Goal: Information Seeking & Learning: Learn about a topic

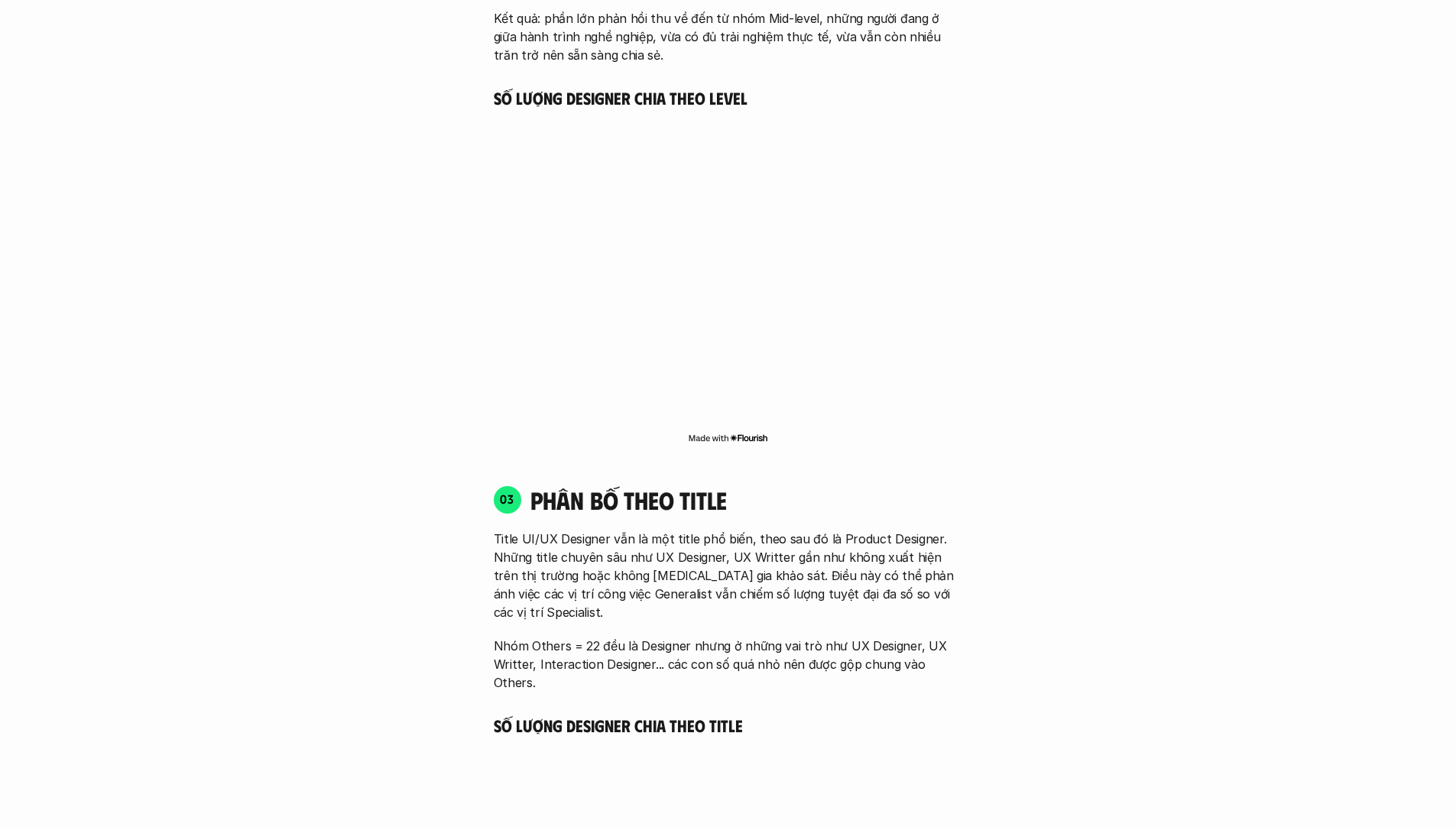
scroll to position [1961, 0]
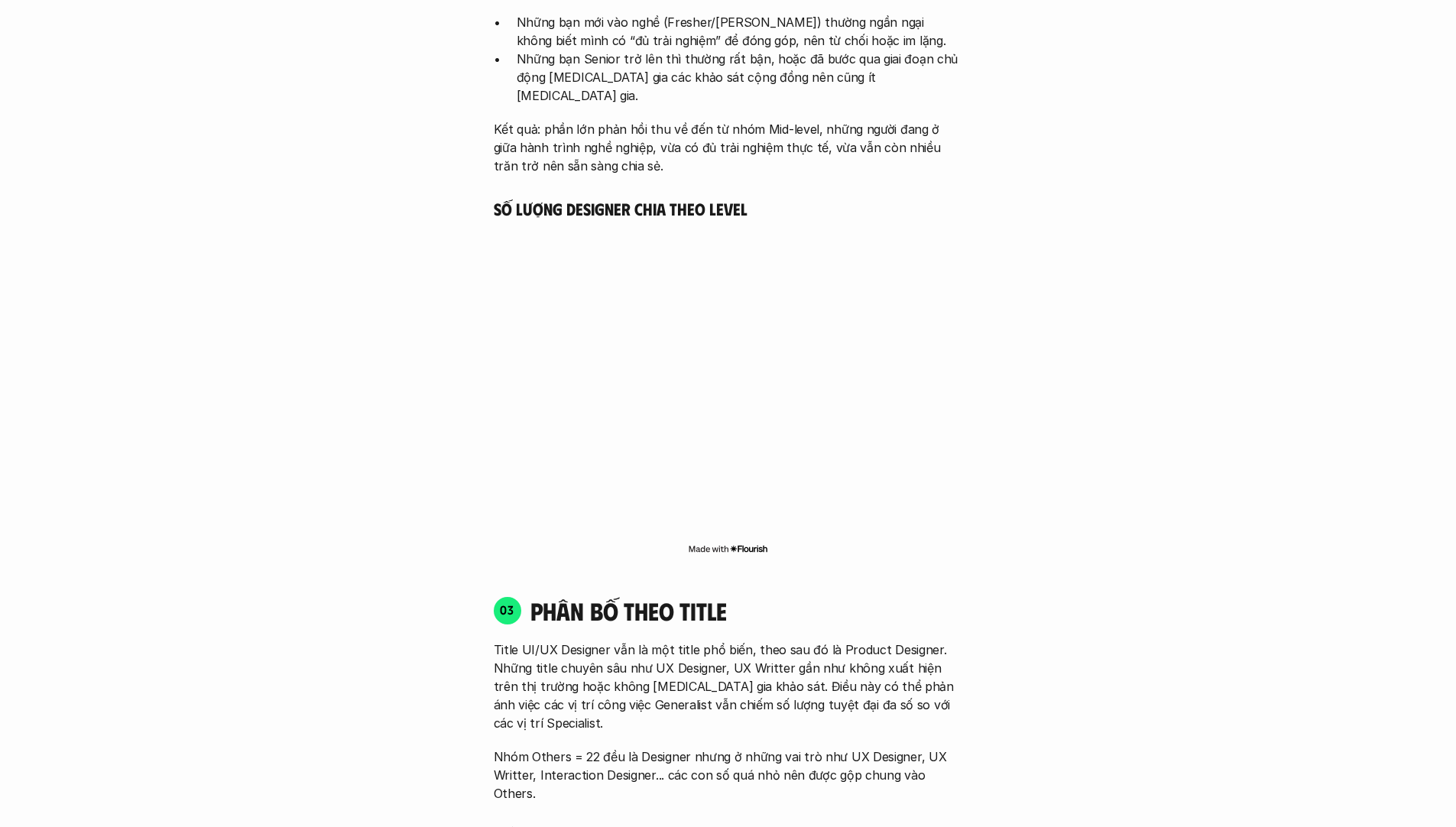
click at [406, 477] on div "01 Phân bố theo background 03 nhóm ngành chính của những người [MEDICAL_DATA] g…" at bounding box center [729, 746] width 978 height 2961
click at [939, 608] on div "03 phân bố theo title Title UI/UX Designer vẫn là một title phổ biến, theo sau …" at bounding box center [728, 699] width 497 height 207
click at [845, 645] on p "Title UI/UX Designer vẫn là một title phổ biến, theo sau đó là Product Designer…" at bounding box center [729, 686] width 469 height 92
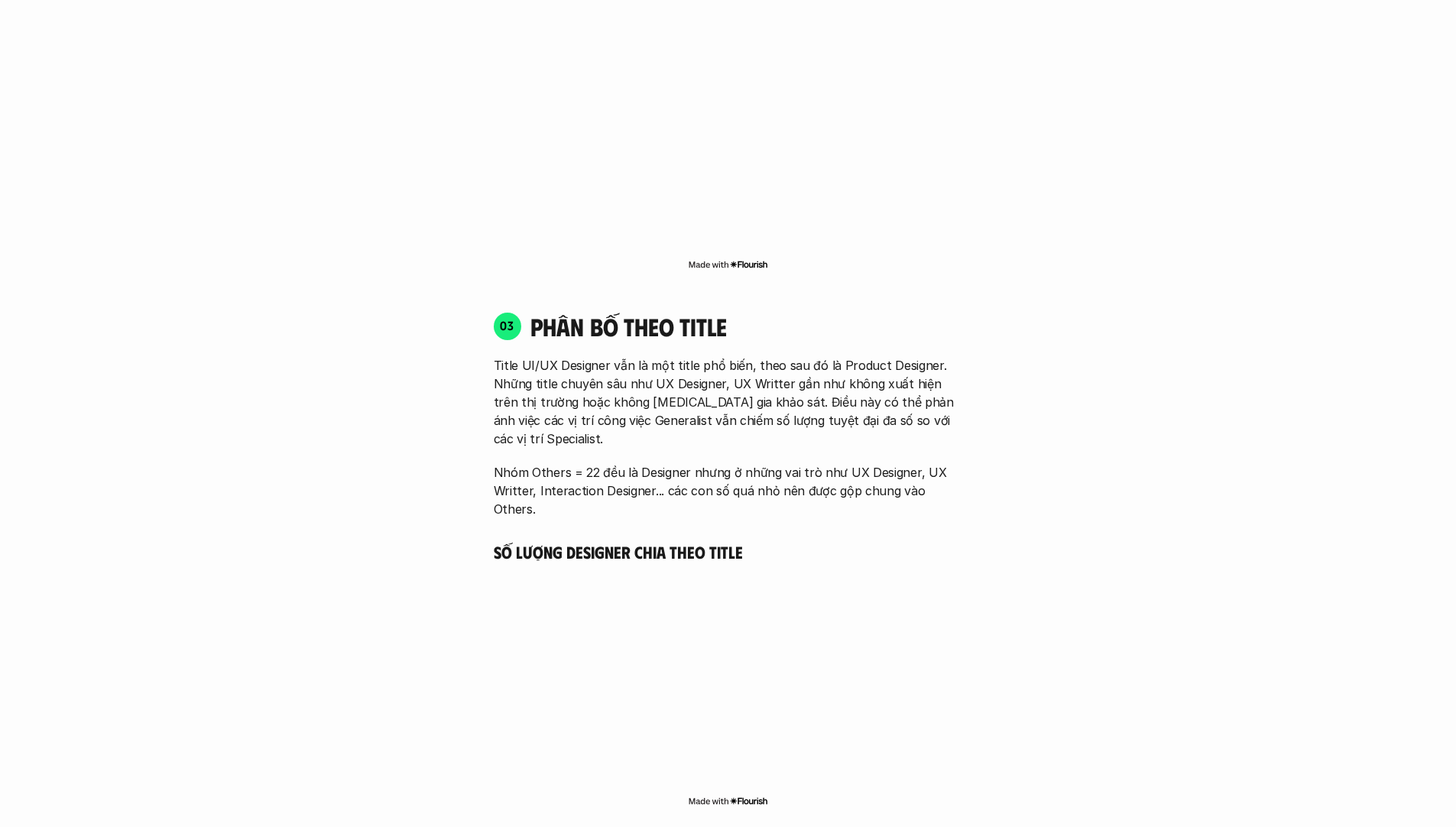
click at [695, 398] on p "Title UI/UX Designer vẫn là một title phổ biến, theo sau đó là Product Designer…" at bounding box center [729, 402] width 469 height 92
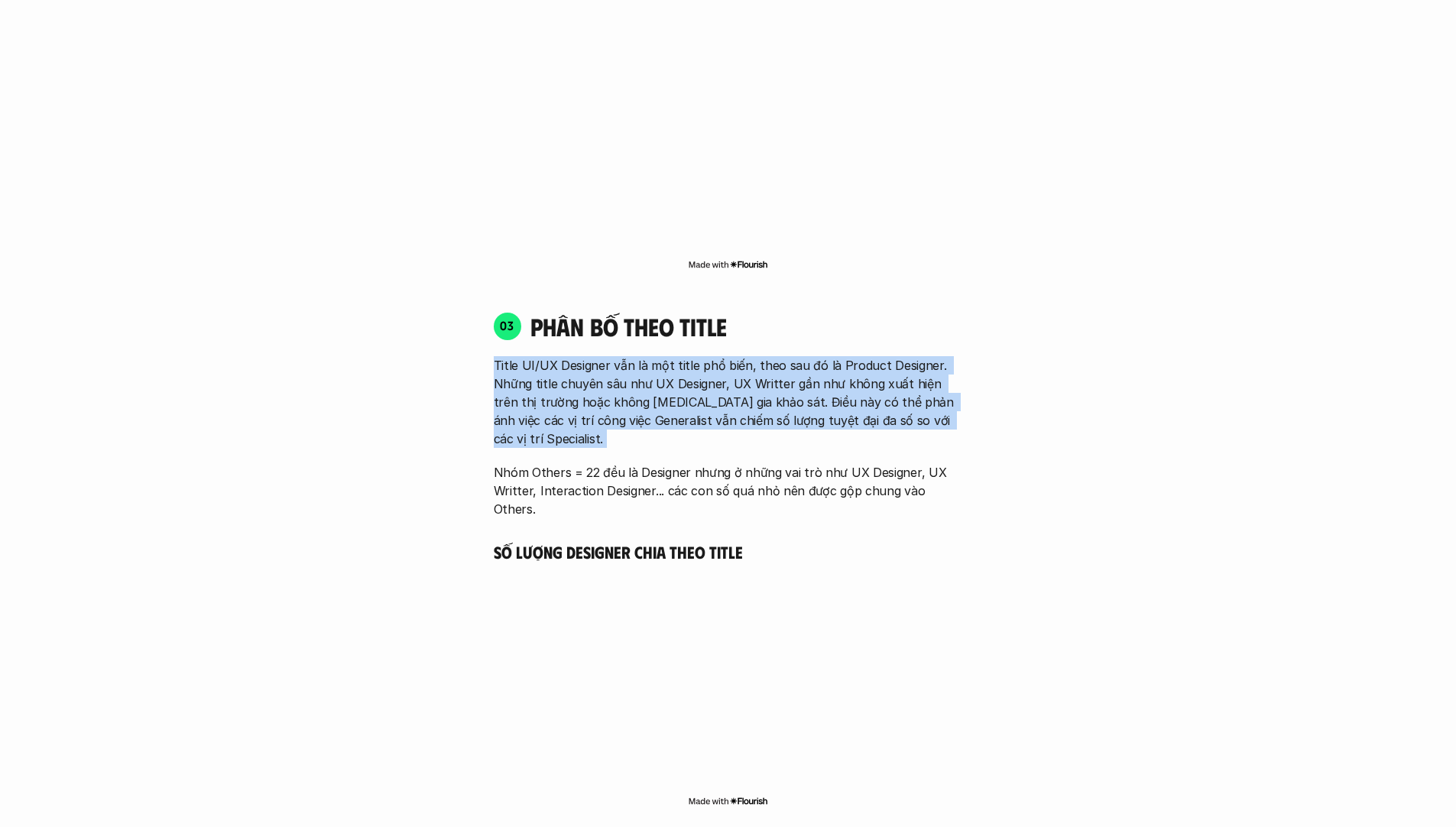
click at [695, 398] on p "Title UI/UX Designer vẫn là một title phổ biến, theo sau đó là Product Designer…" at bounding box center [729, 402] width 469 height 92
click at [553, 395] on p "Title UI/UX Designer vẫn là một title phổ biến, theo sau đó là Product Designer…" at bounding box center [729, 402] width 469 height 92
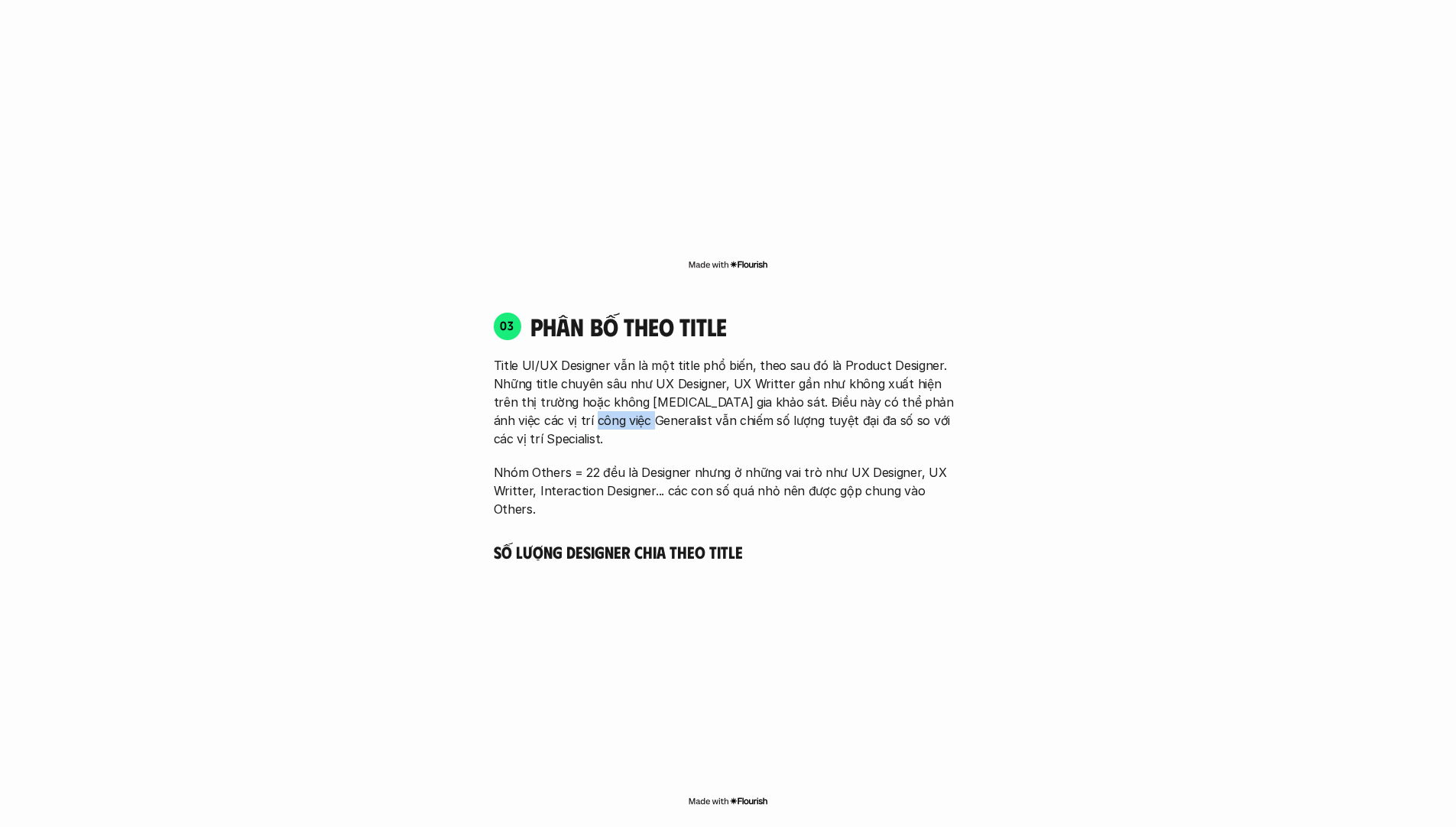
click at [553, 395] on p "Title UI/UX Designer vẫn là một title phổ biến, theo sau đó là Product Designer…" at bounding box center [729, 402] width 469 height 92
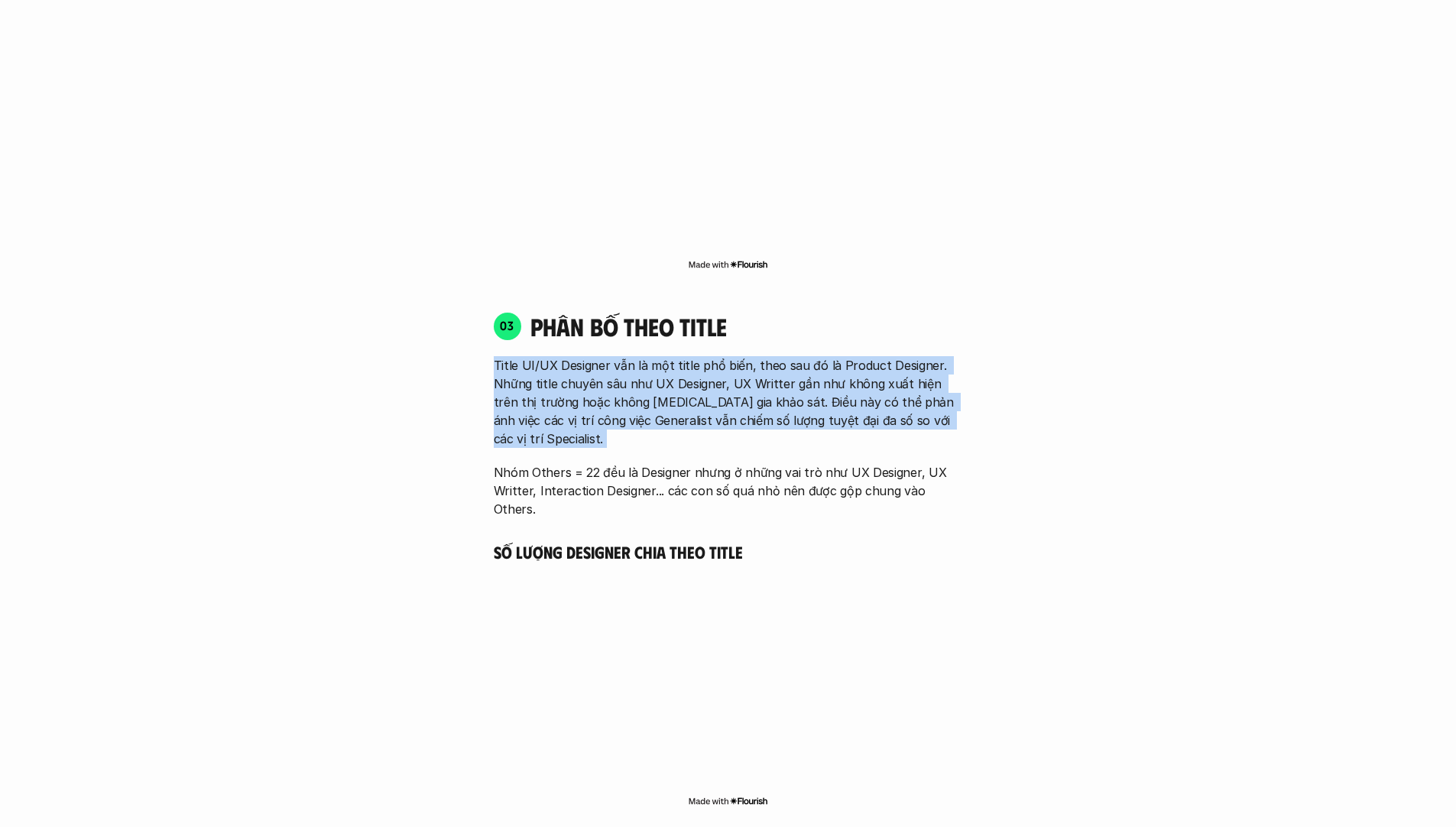
click at [553, 395] on p "Title UI/UX Designer vẫn là một title phổ biến, theo sau đó là Product Designer…" at bounding box center [729, 402] width 469 height 92
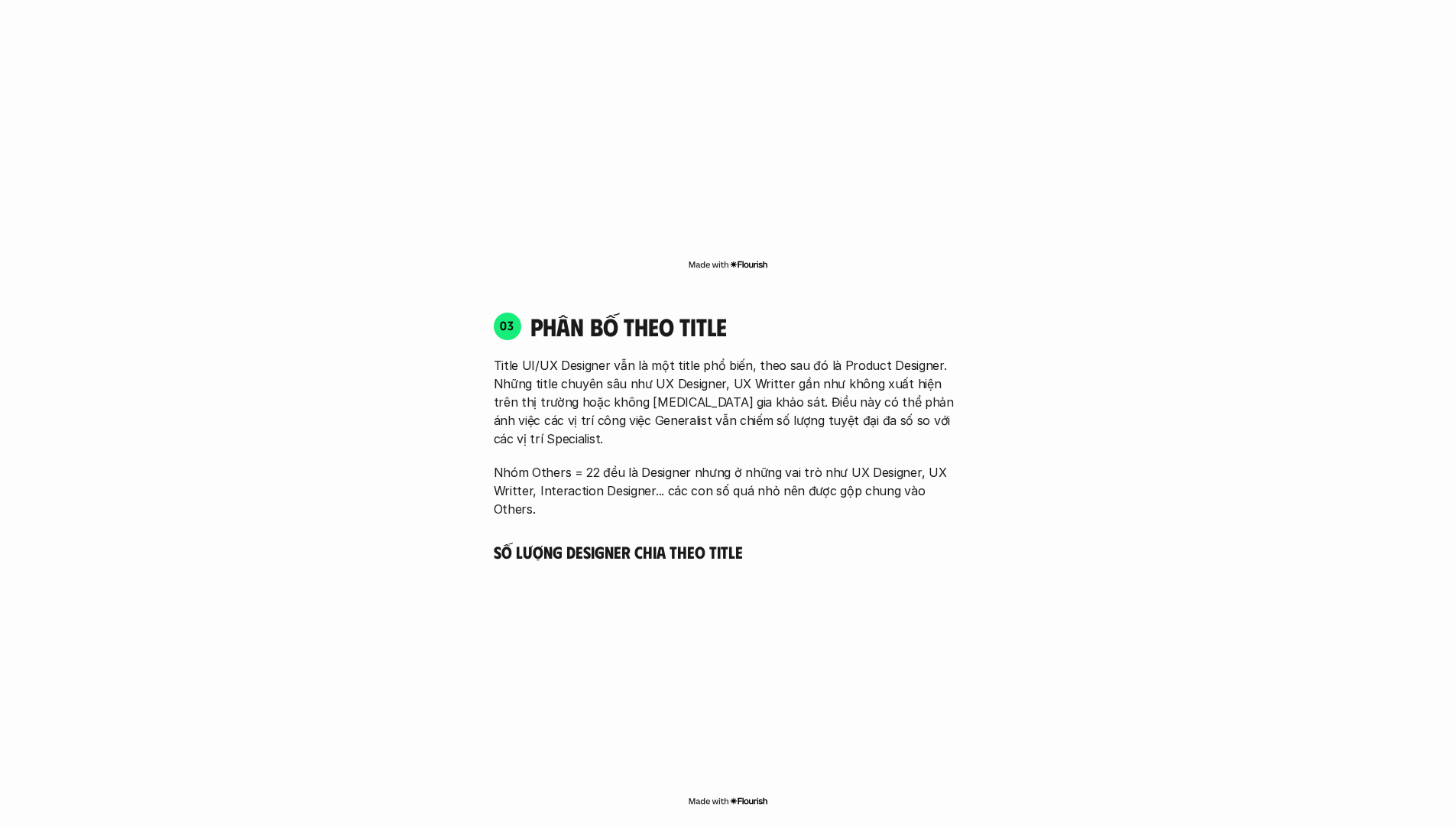
click at [713, 463] on p "Nhóm Others = 22 đều là Designer nhưng ở những vai trò như UX Designer, UX Writ…" at bounding box center [729, 491] width 469 height 55
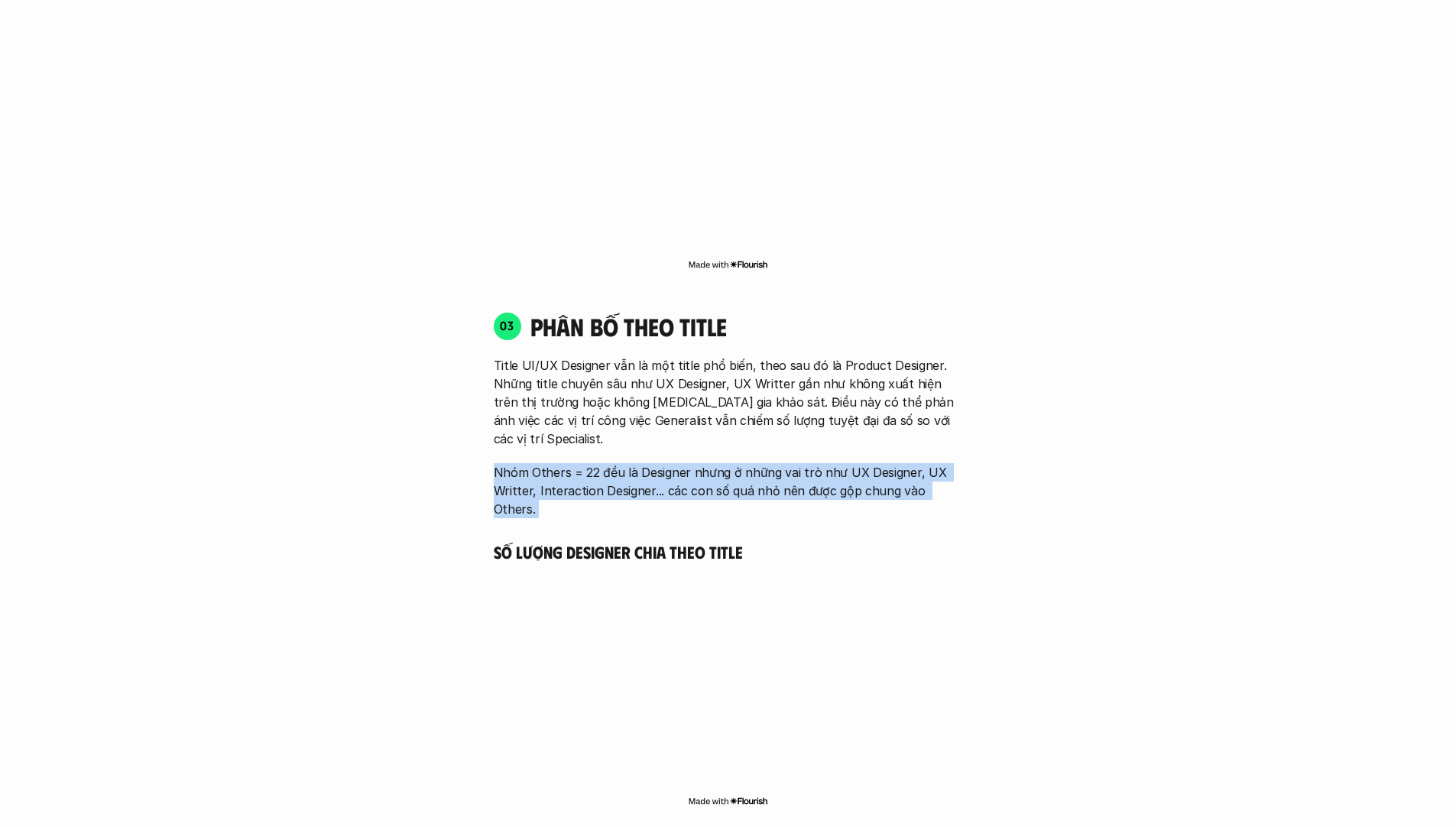
click at [713, 463] on p "Nhóm Others = 22 đều là Designer nhưng ở những vai trò như UX Designer, UX Writ…" at bounding box center [729, 491] width 469 height 55
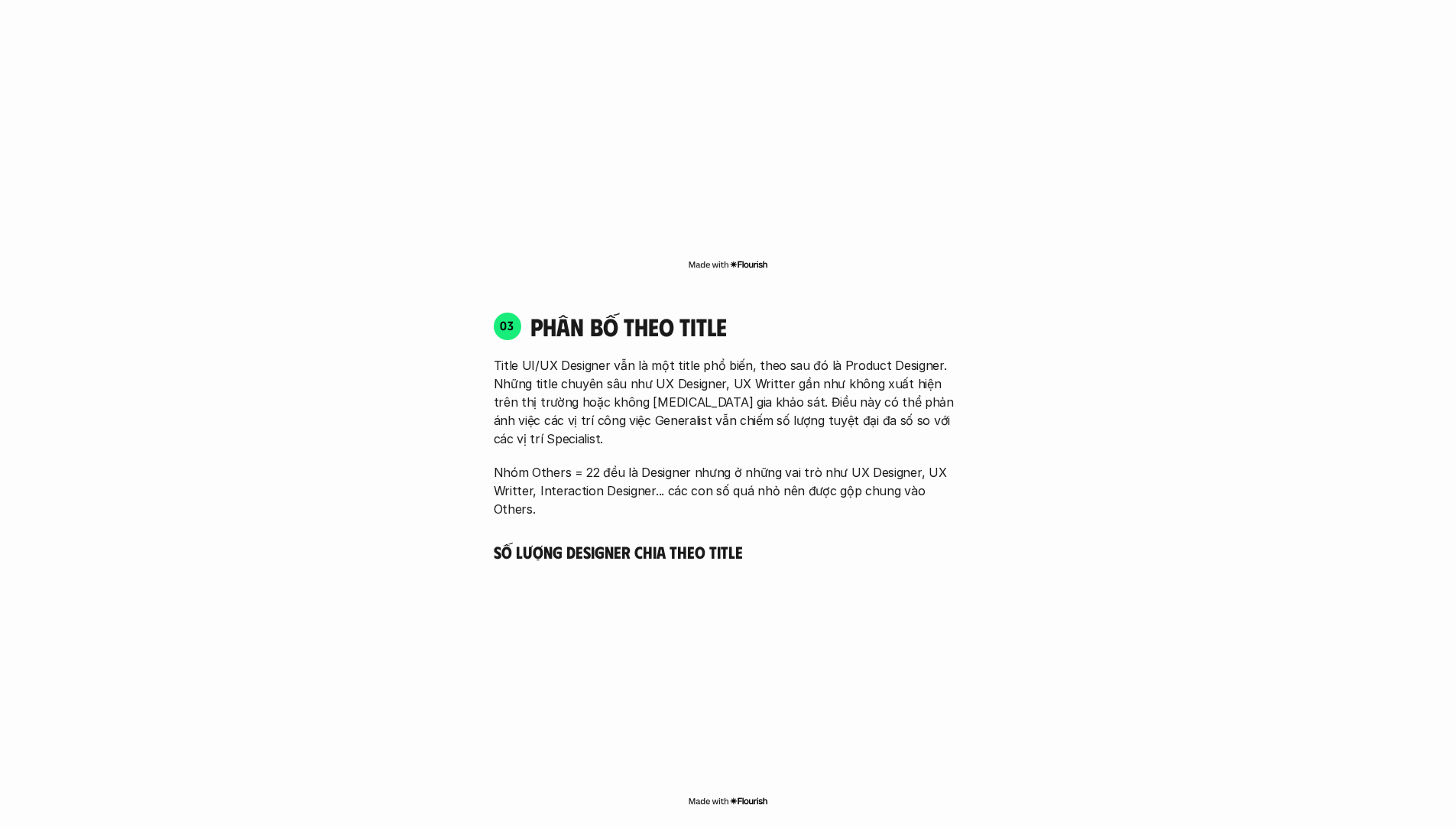
click at [698, 369] on p "Title UI/UX Designer vẫn là một title phổ biến, theo sau đó là Product Designer…" at bounding box center [729, 402] width 469 height 92
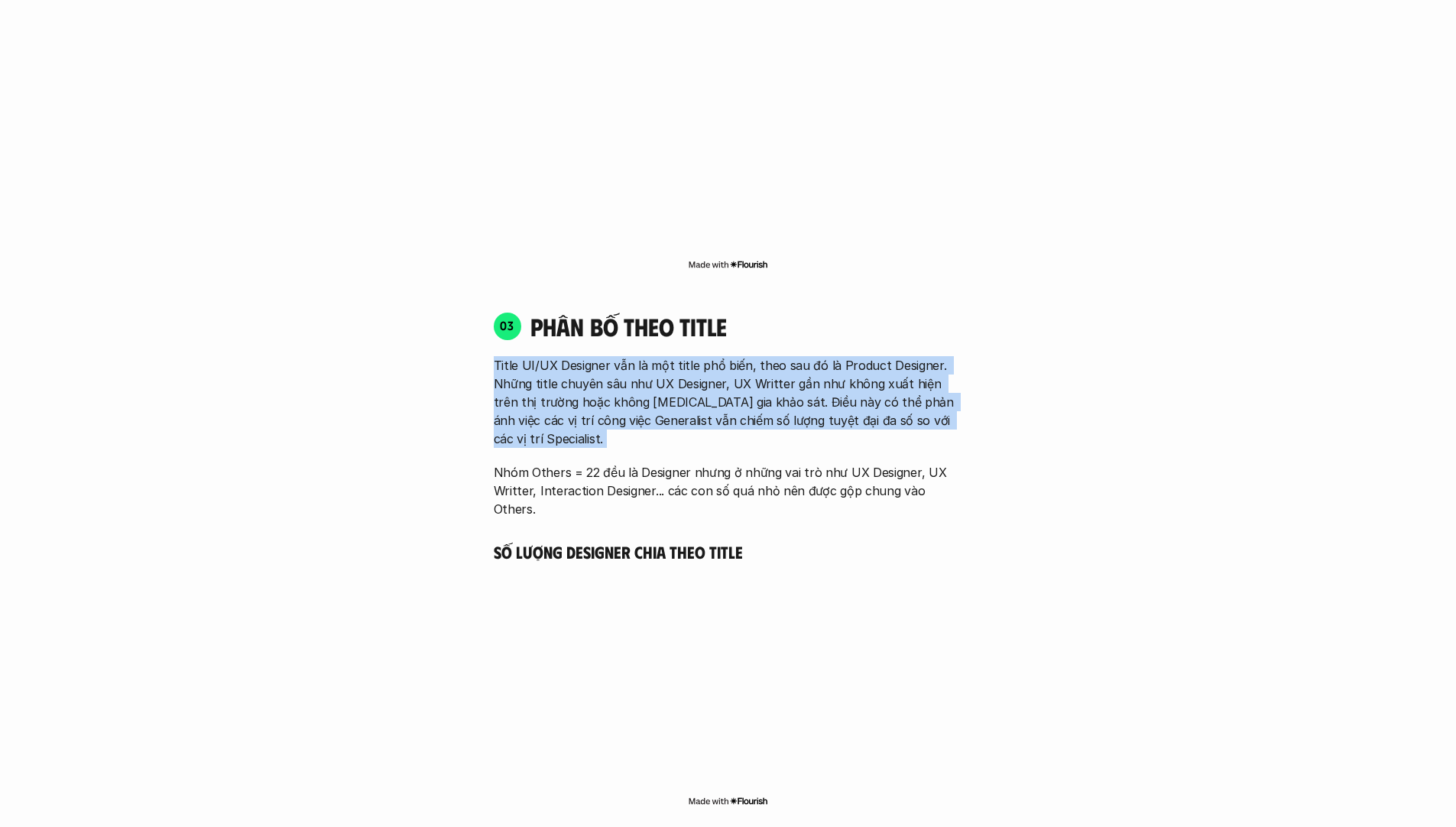
click at [698, 369] on p "Title UI/UX Designer vẫn là một title phổ biến, theo sau đó là Product Designer…" at bounding box center [729, 402] width 469 height 92
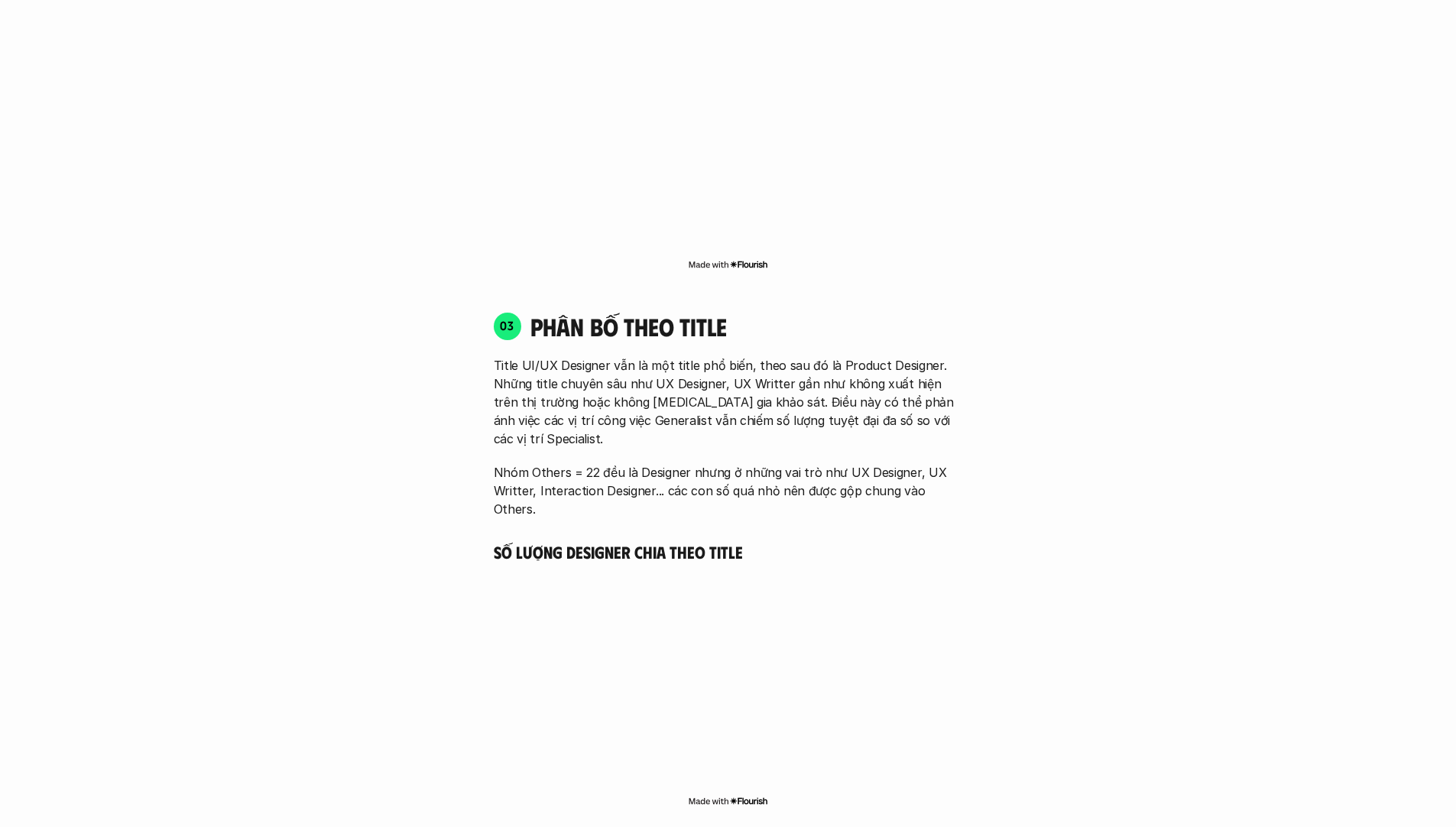
click at [708, 463] on p "Nhóm Others = 22 đều là Designer nhưng ở những vai trò như UX Designer, UX Writ…" at bounding box center [729, 491] width 469 height 55
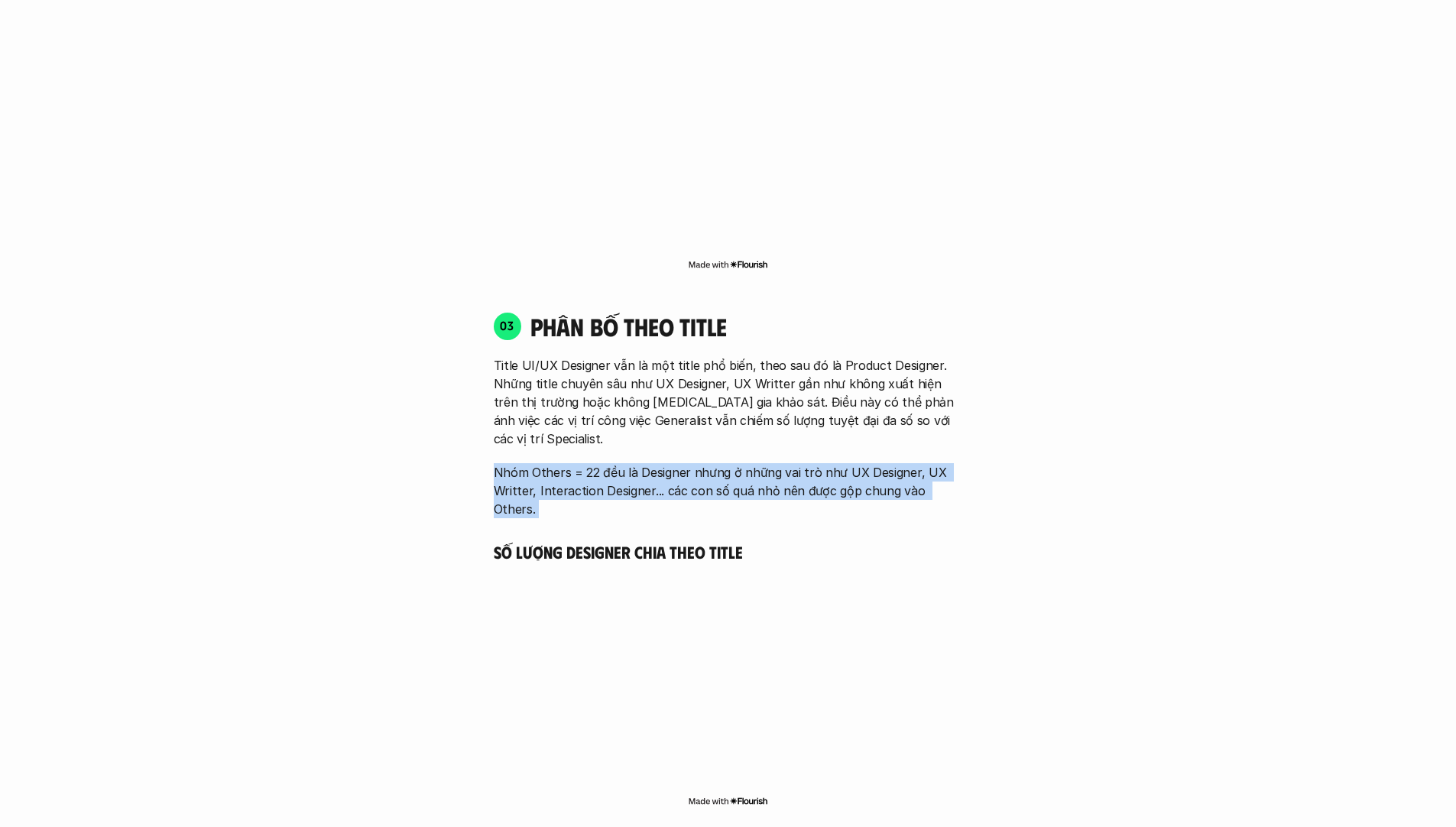
click at [708, 463] on p "Nhóm Others = 22 đều là Designer nhưng ở những vai trò như UX Designer, UX Writ…" at bounding box center [729, 491] width 469 height 55
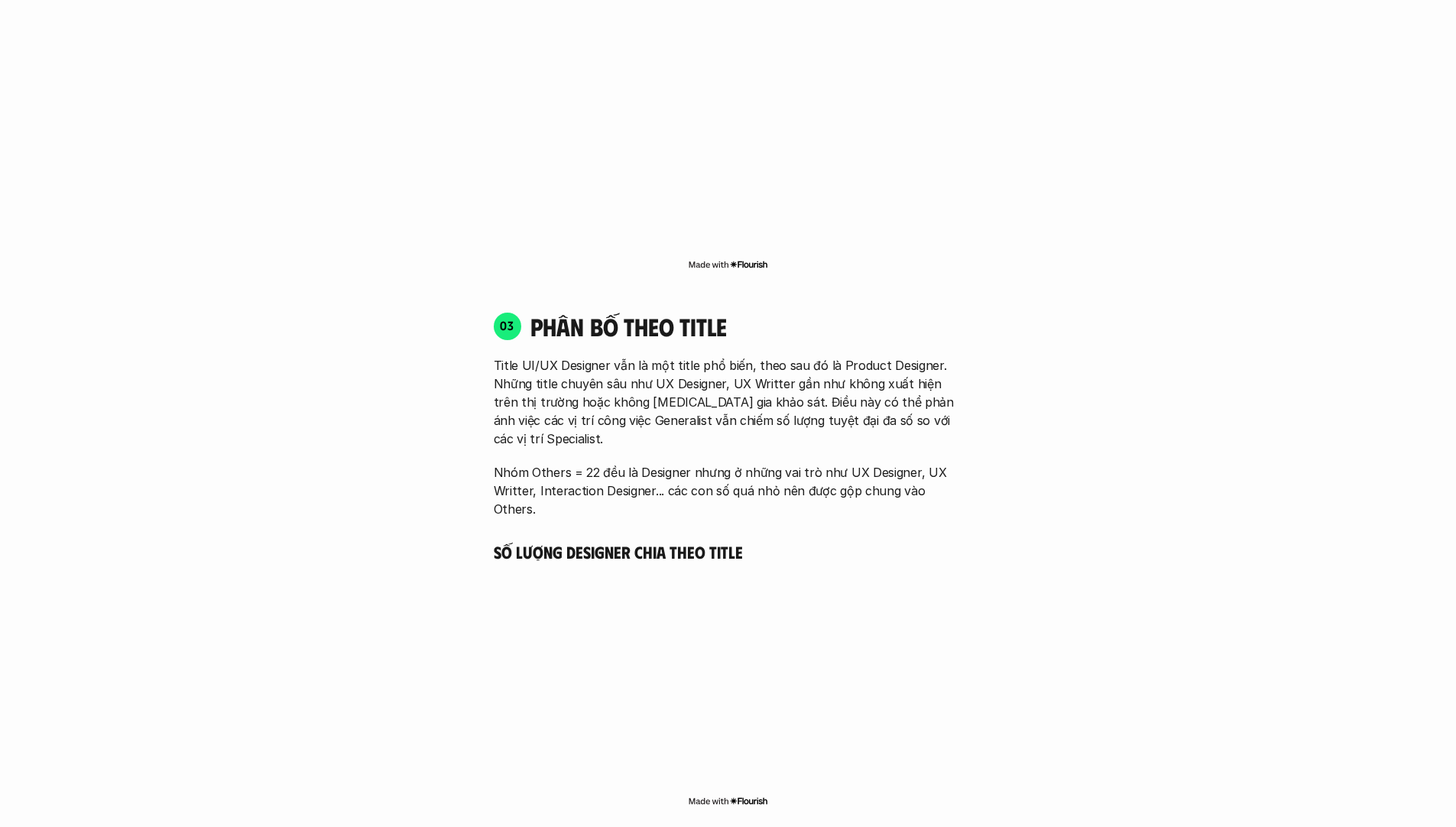
click at [750, 382] on p "Title UI/UX Designer vẫn là một title phổ biến, theo sau đó là Product Designer…" at bounding box center [729, 402] width 469 height 92
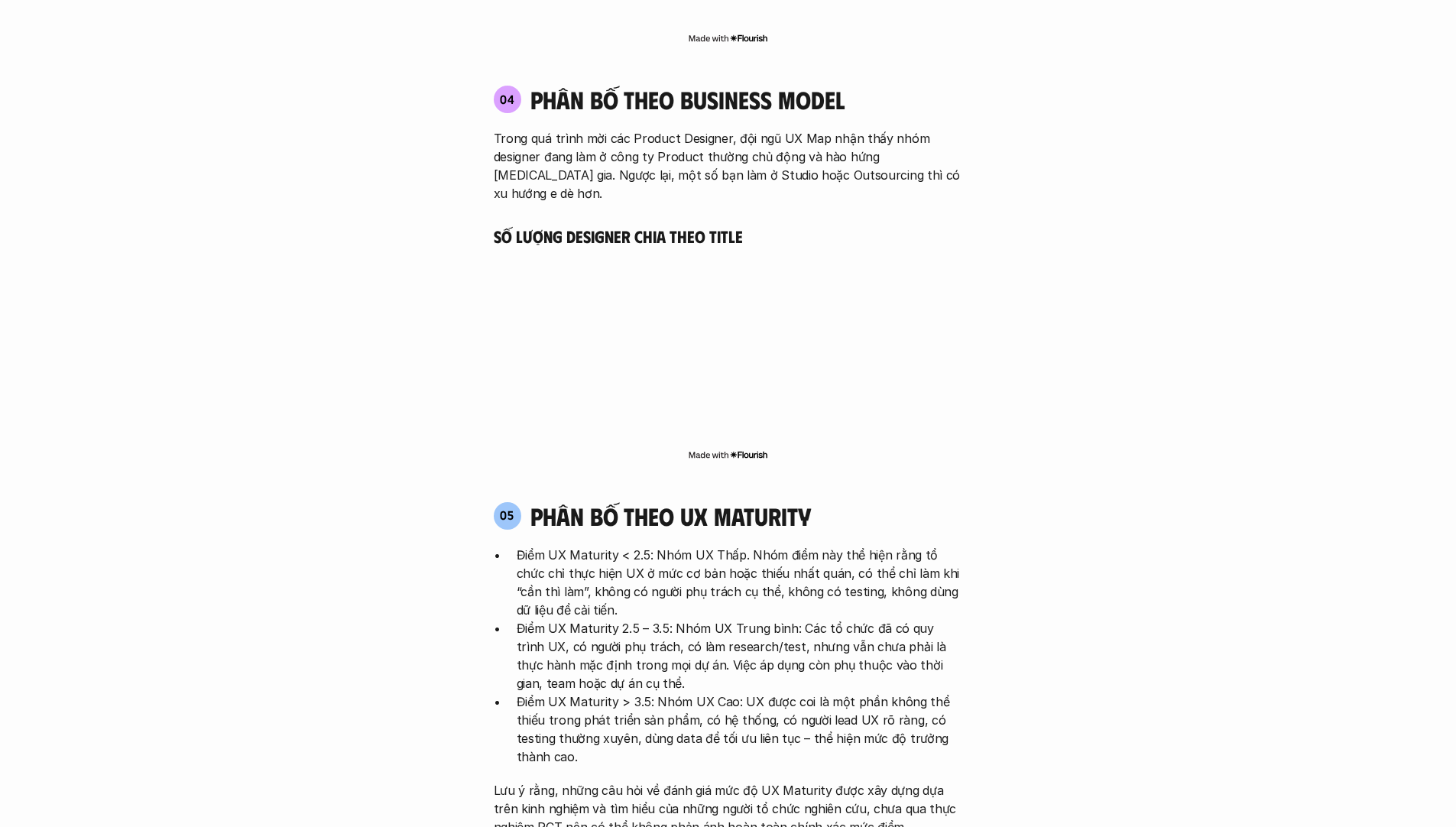
scroll to position [3131, 0]
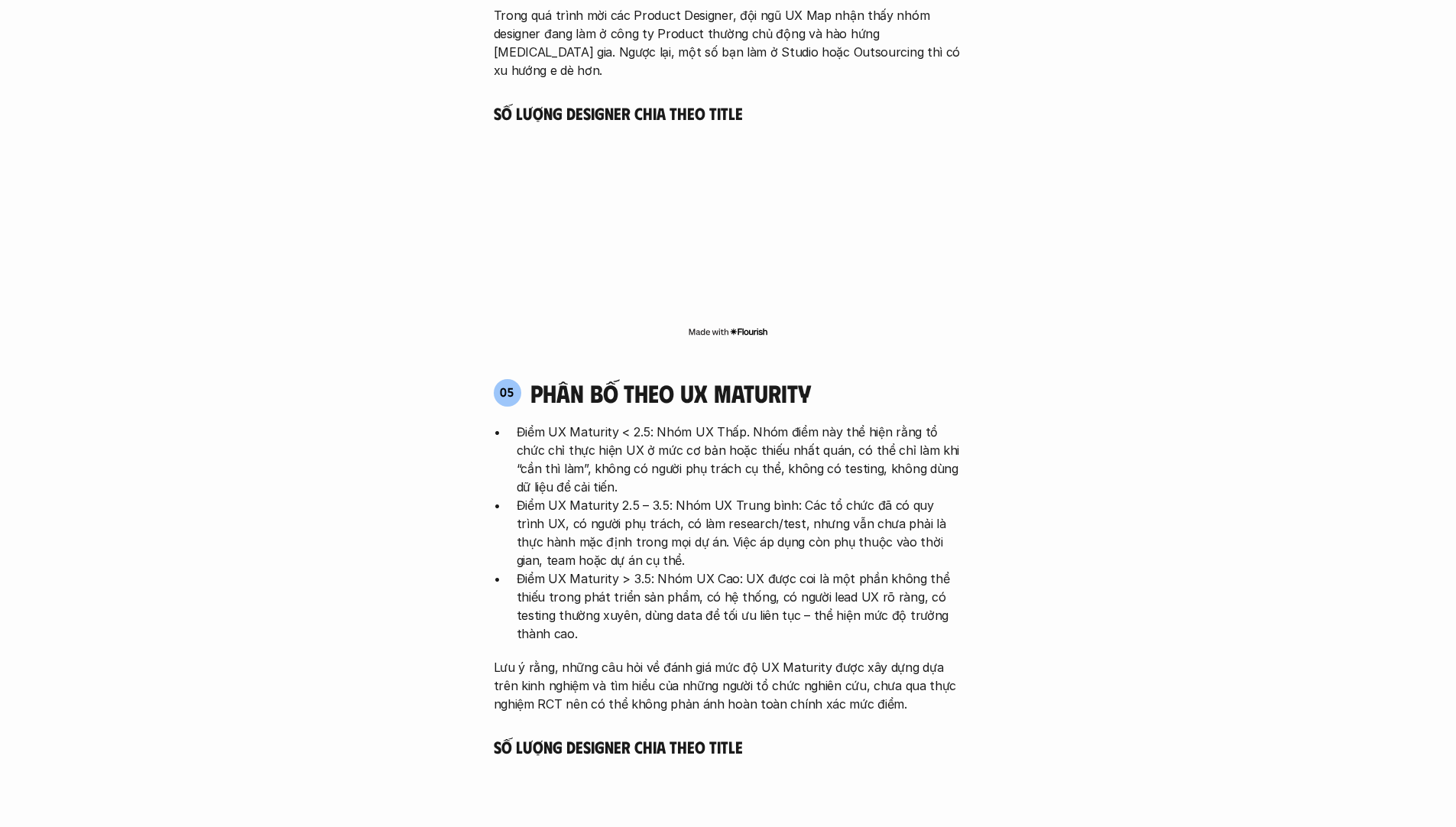
click at [786, 423] on p "Điểm UX Maturity < 2.5: Nhóm UX Thấp. Nhóm điểm này thể hiện rằng tổ chức chỉ t…" at bounding box center [740, 459] width 447 height 73
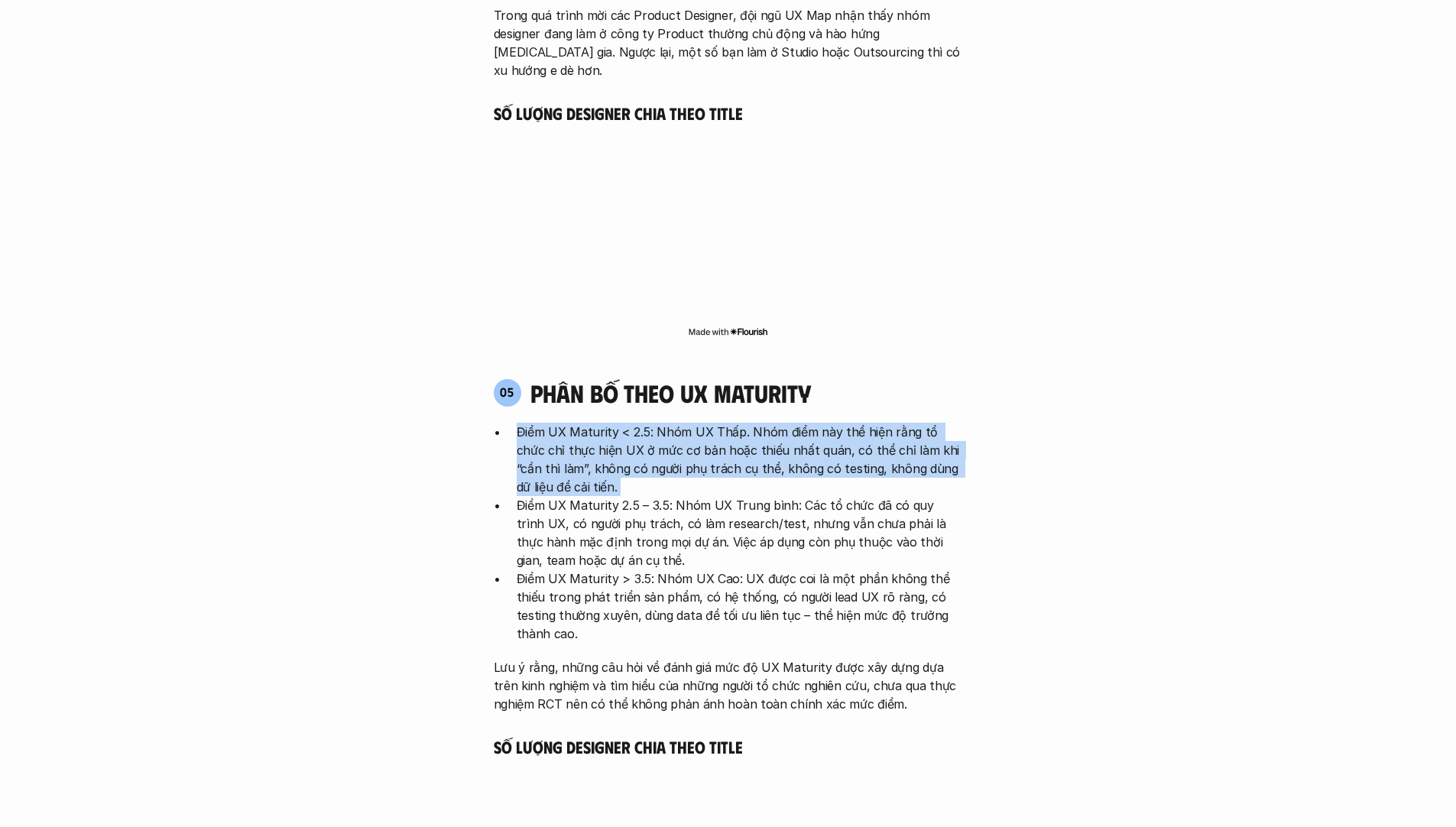
click at [786, 423] on p "Điểm UX Maturity < 2.5: Nhóm UX Thấp. Nhóm điểm này thể hiện rằng tổ chức chỉ t…" at bounding box center [740, 459] width 447 height 73
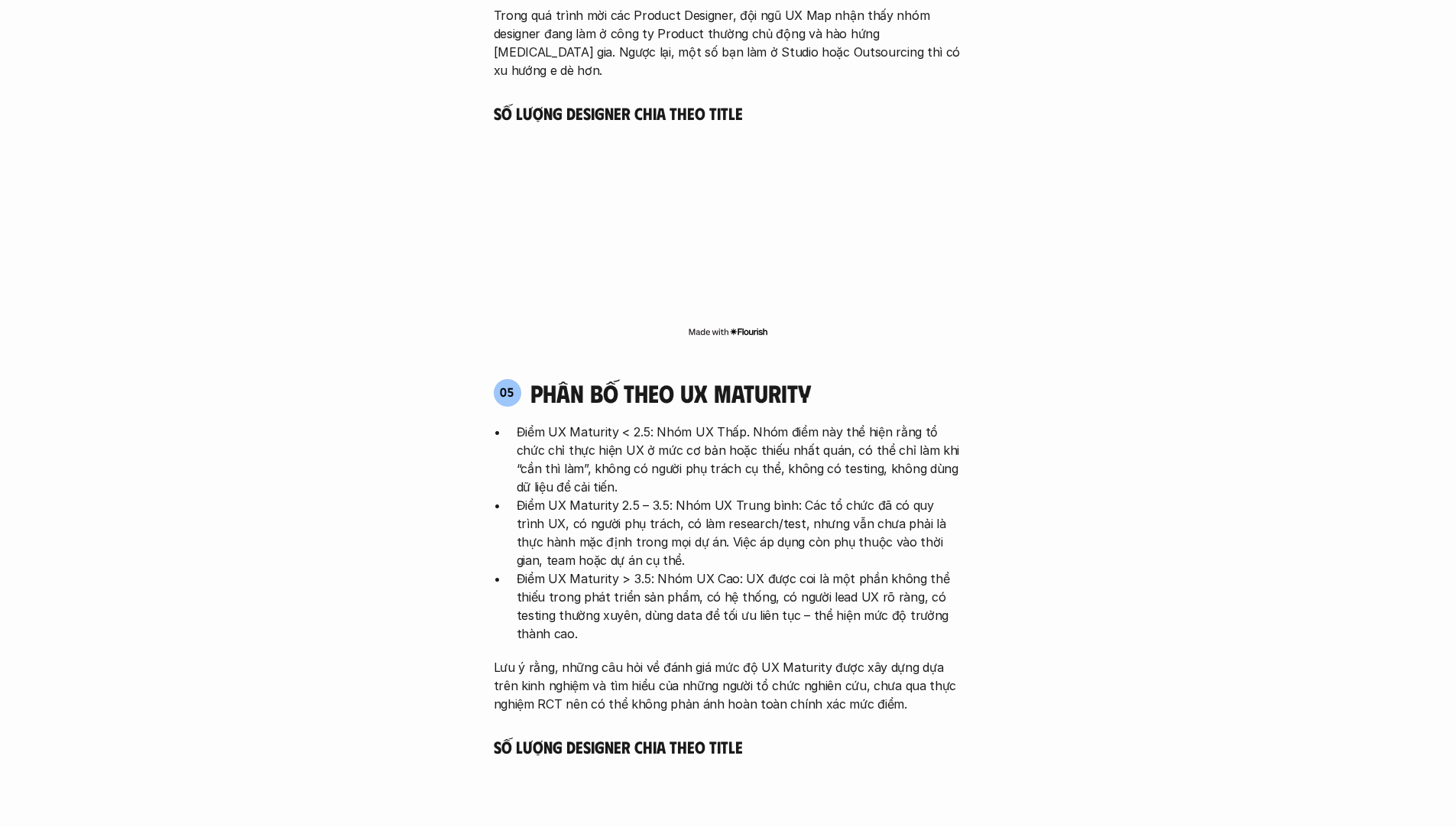
click at [713, 496] on p "Điểm UX Maturity 2.5 – 3.5: Nhóm UX Trung bình: Các tổ chức đã có quy trình UX,…" at bounding box center [740, 532] width 447 height 73
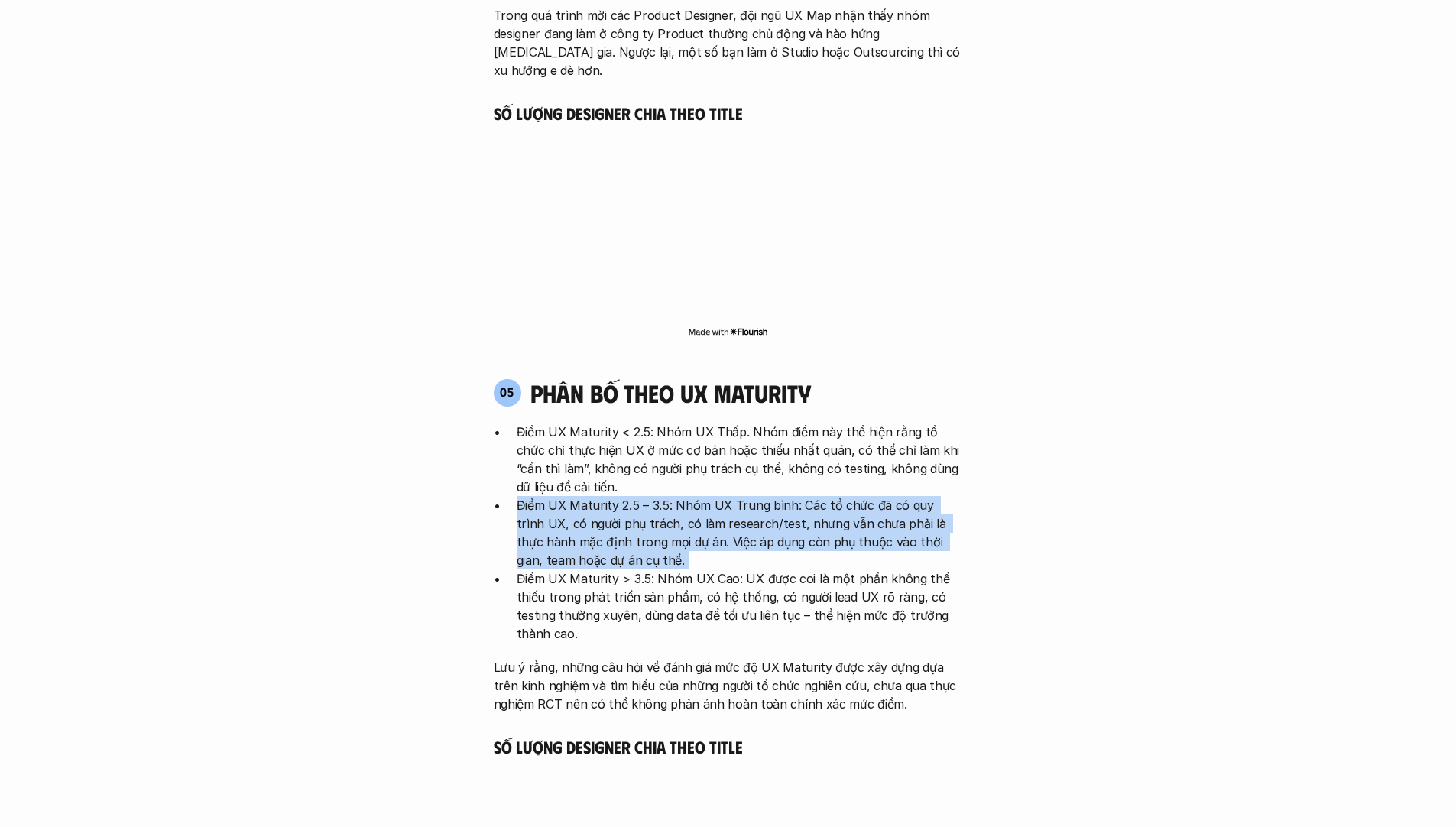
click at [713, 496] on p "Điểm UX Maturity 2.5 – 3.5: Nhóm UX Trung bình: Các tổ chức đã có quy trình UX,…" at bounding box center [740, 532] width 447 height 73
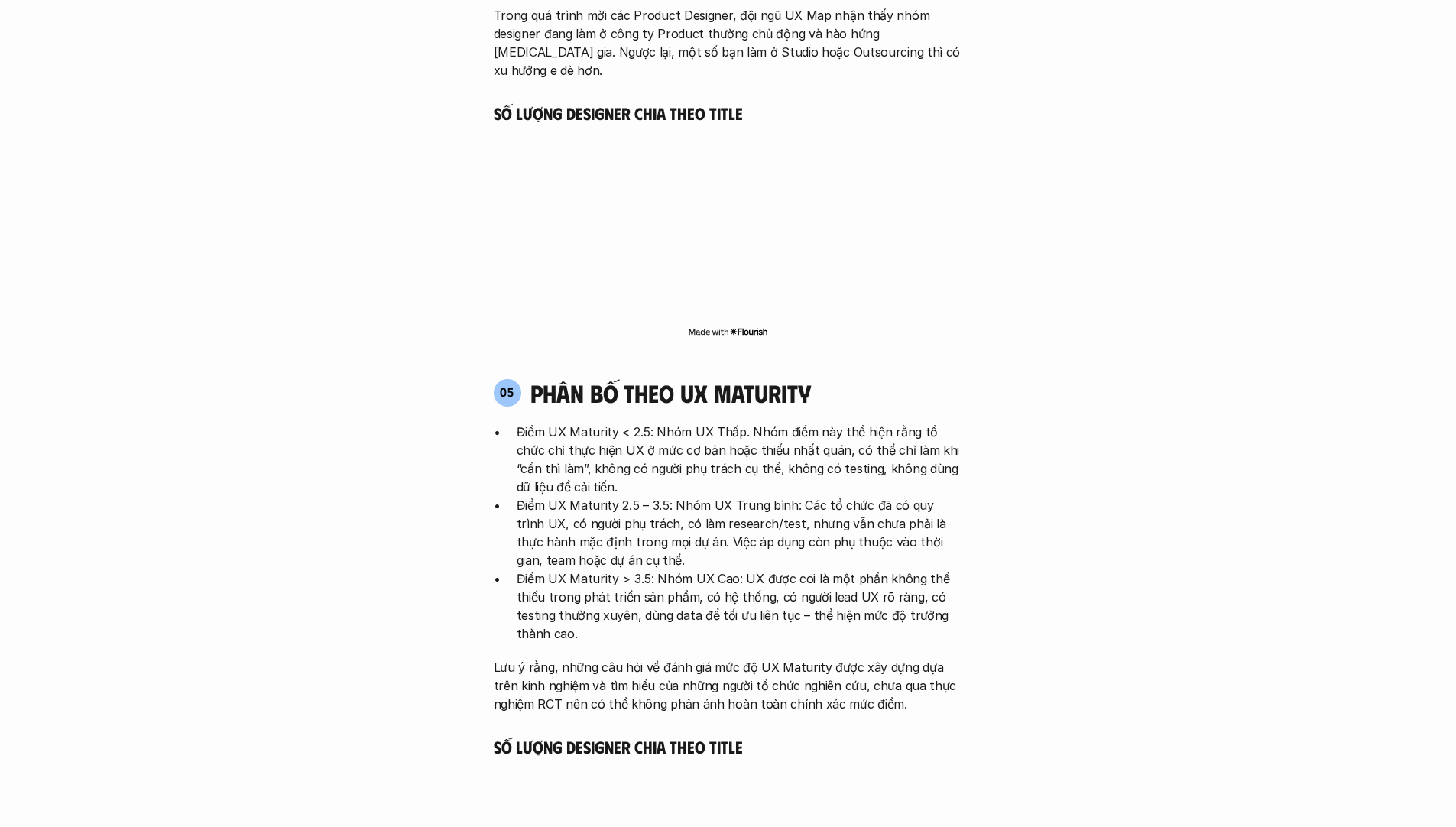
click at [819, 423] on p "Điểm UX Maturity < 2.5: Nhóm UX Thấp. Nhóm điểm này thể hiện rằng tổ chức chỉ t…" at bounding box center [740, 459] width 447 height 73
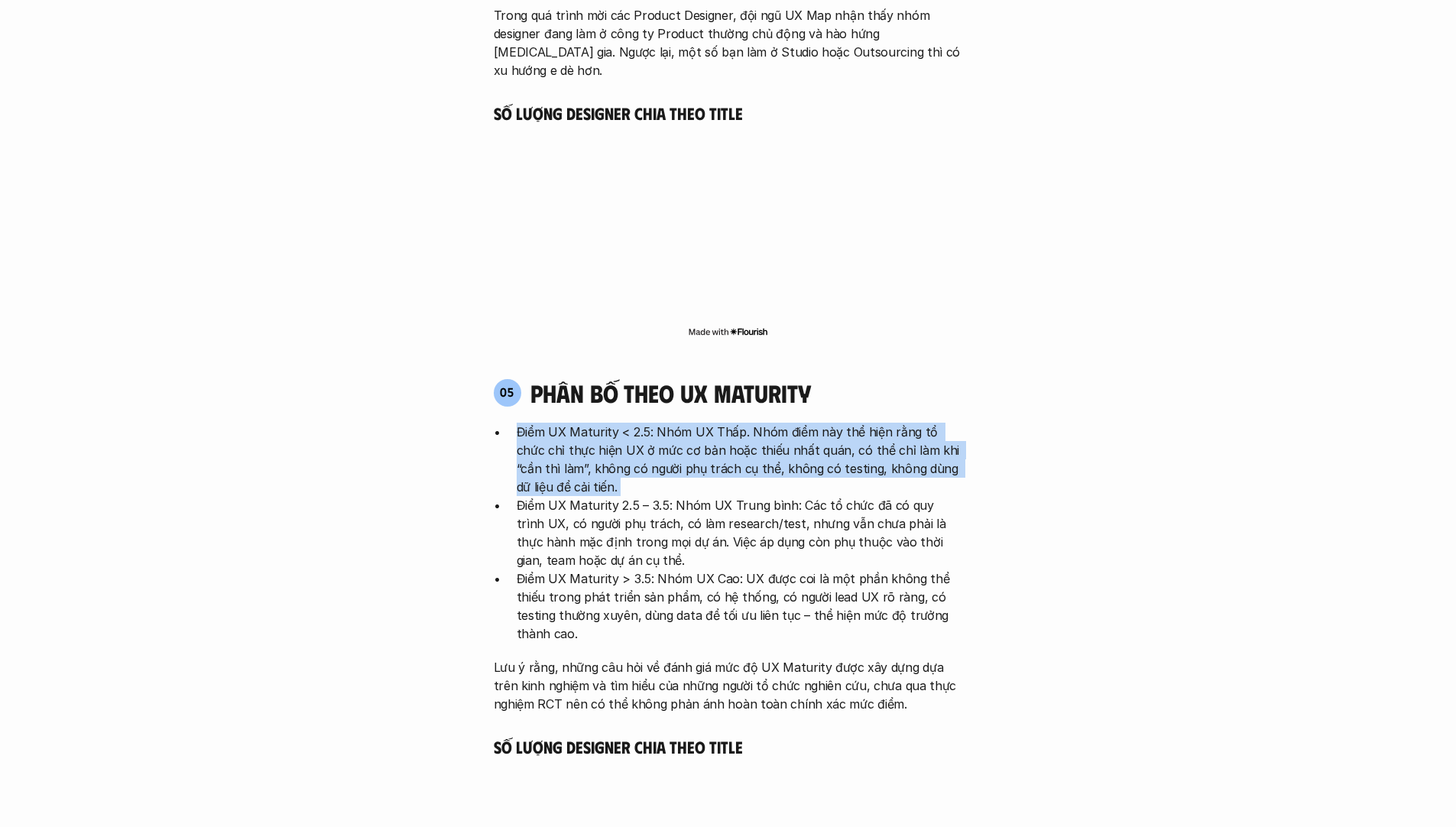
click at [819, 423] on p "Điểm UX Maturity < 2.5: Nhóm UX Thấp. Nhóm điểm này thể hiện rằng tổ chức chỉ t…" at bounding box center [740, 459] width 447 height 73
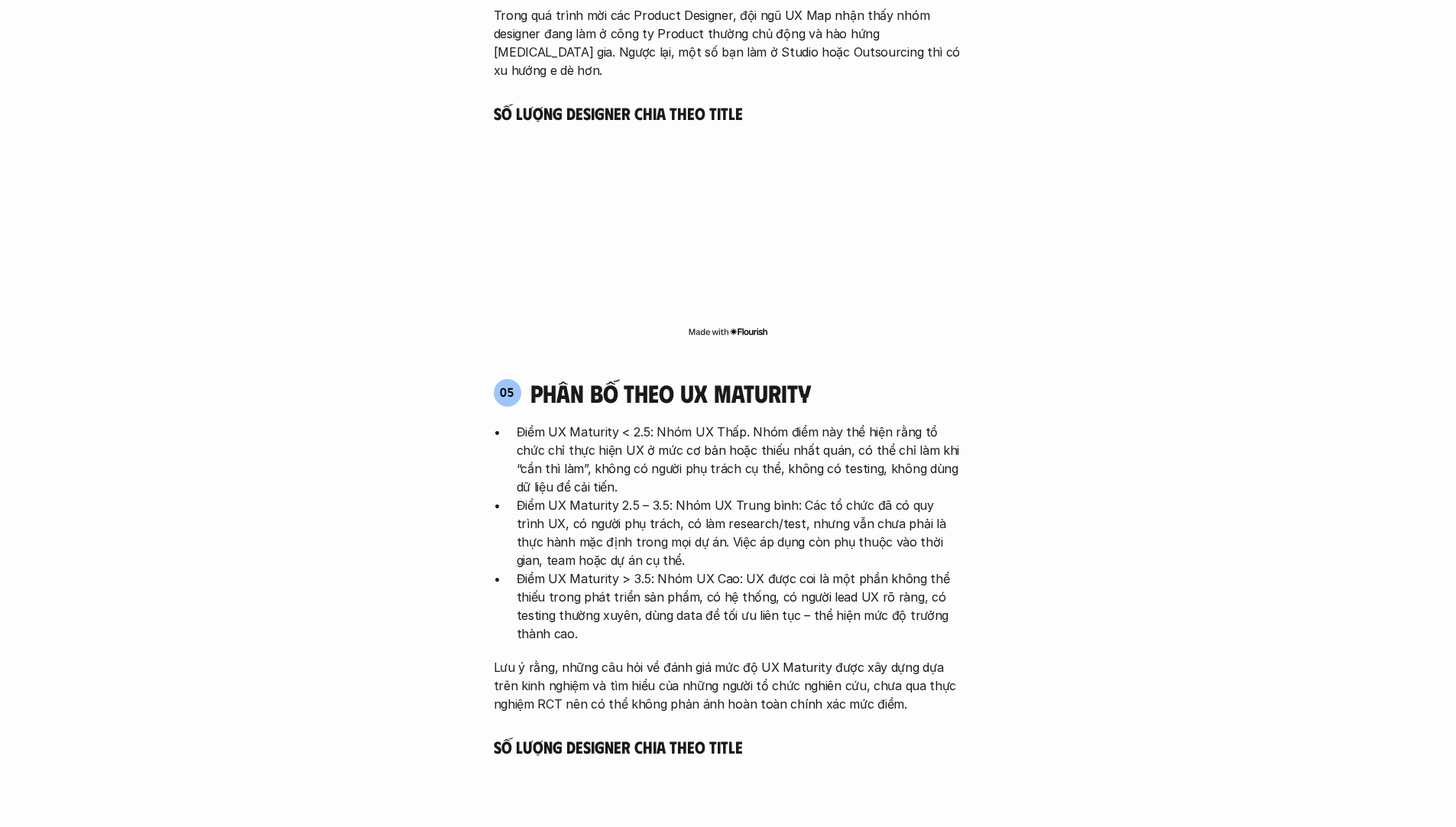
click at [776, 496] on p "Điểm UX Maturity 2.5 – 3.5: Nhóm UX Trung bình: Các tổ chức đã có quy trình UX,…" at bounding box center [740, 532] width 447 height 73
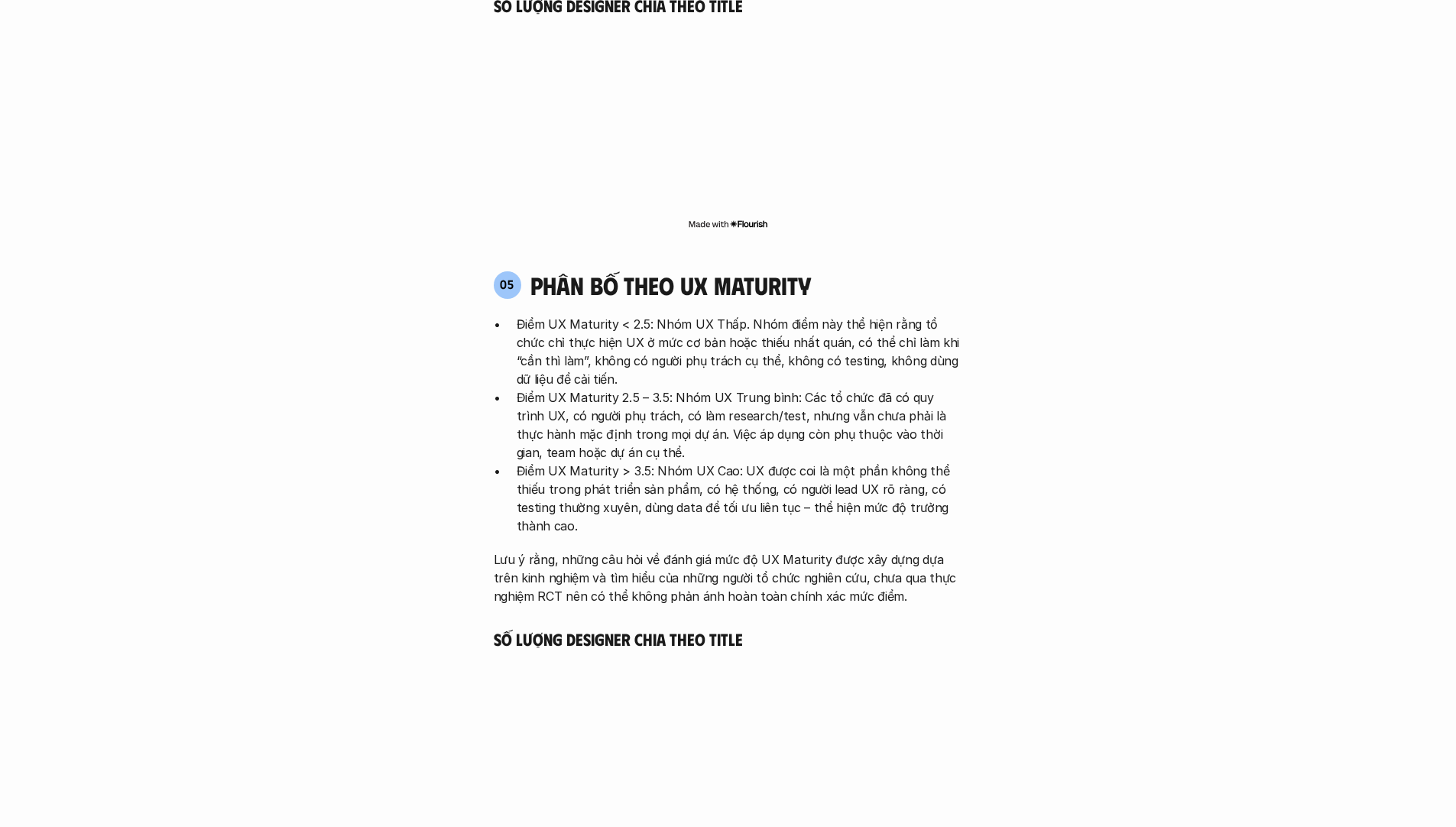
scroll to position [3032, 0]
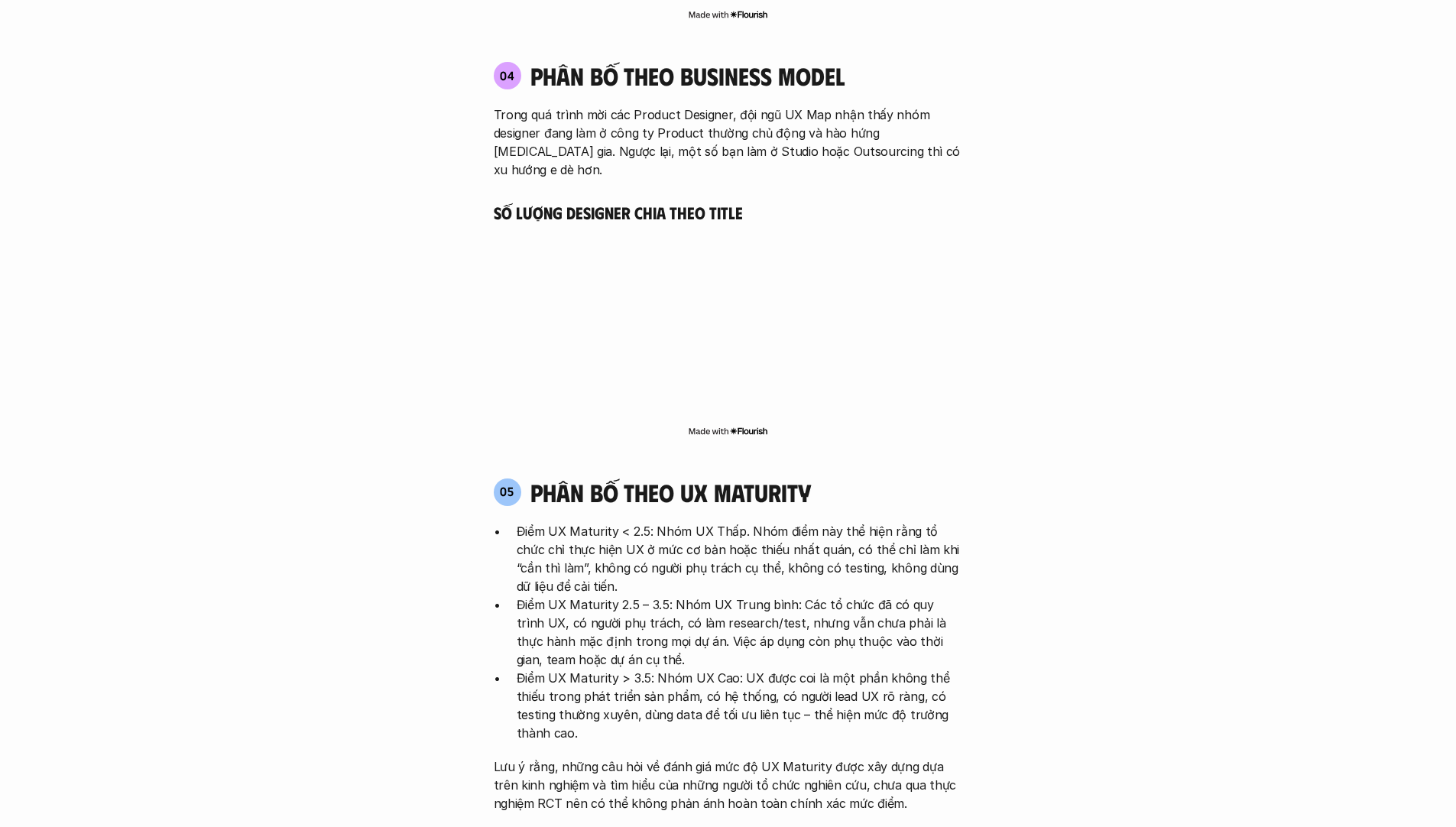
click at [758, 522] on p "Điểm UX Maturity < 2.5: Nhóm UX Thấp. Nhóm điểm này thể hiện rằng tổ chức chỉ t…" at bounding box center [740, 559] width 447 height 73
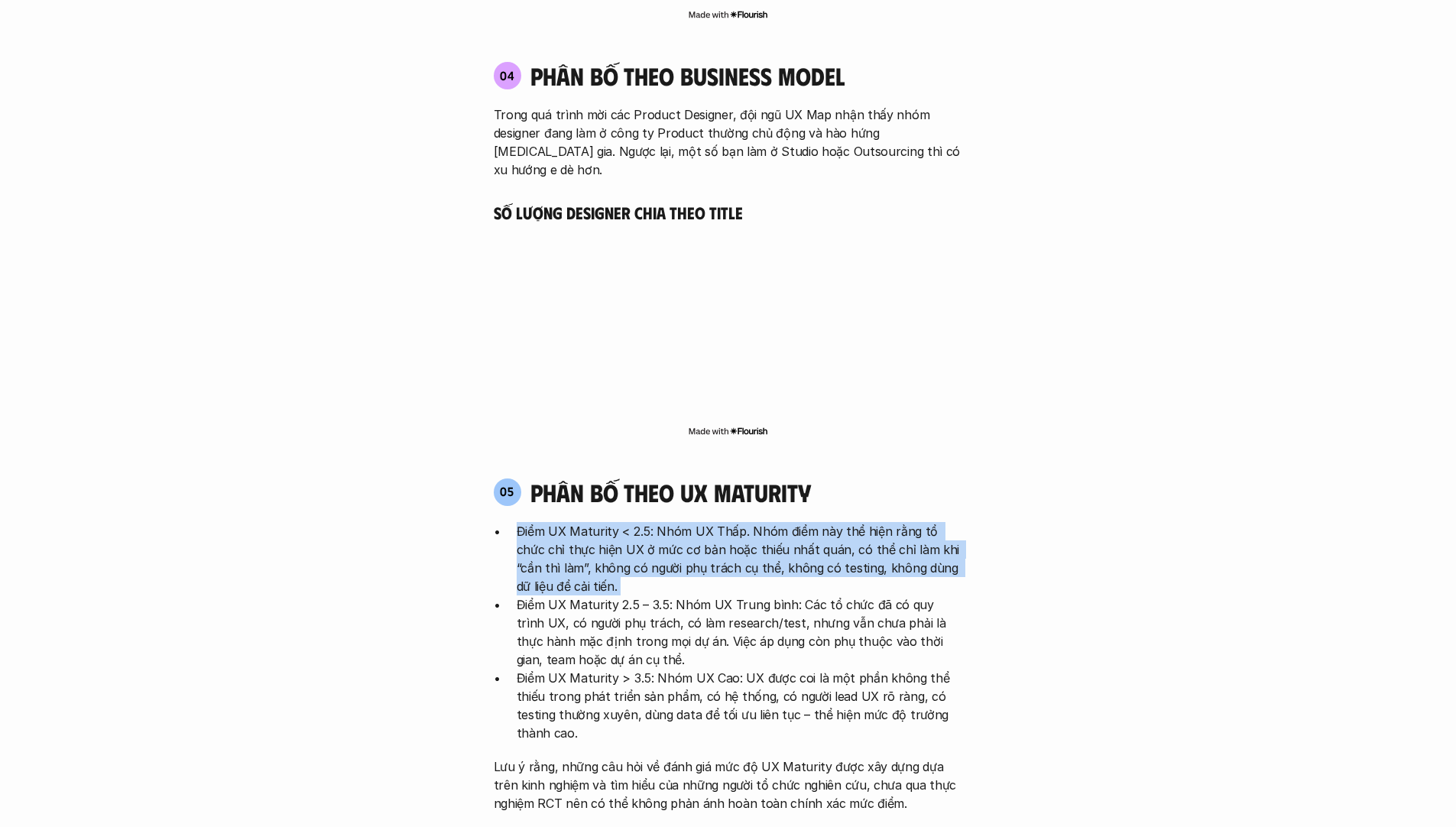
click at [758, 522] on p "Điểm UX Maturity < 2.5: Nhóm UX Thấp. Nhóm điểm này thể hiện rằng tổ chức chỉ t…" at bounding box center [740, 559] width 447 height 73
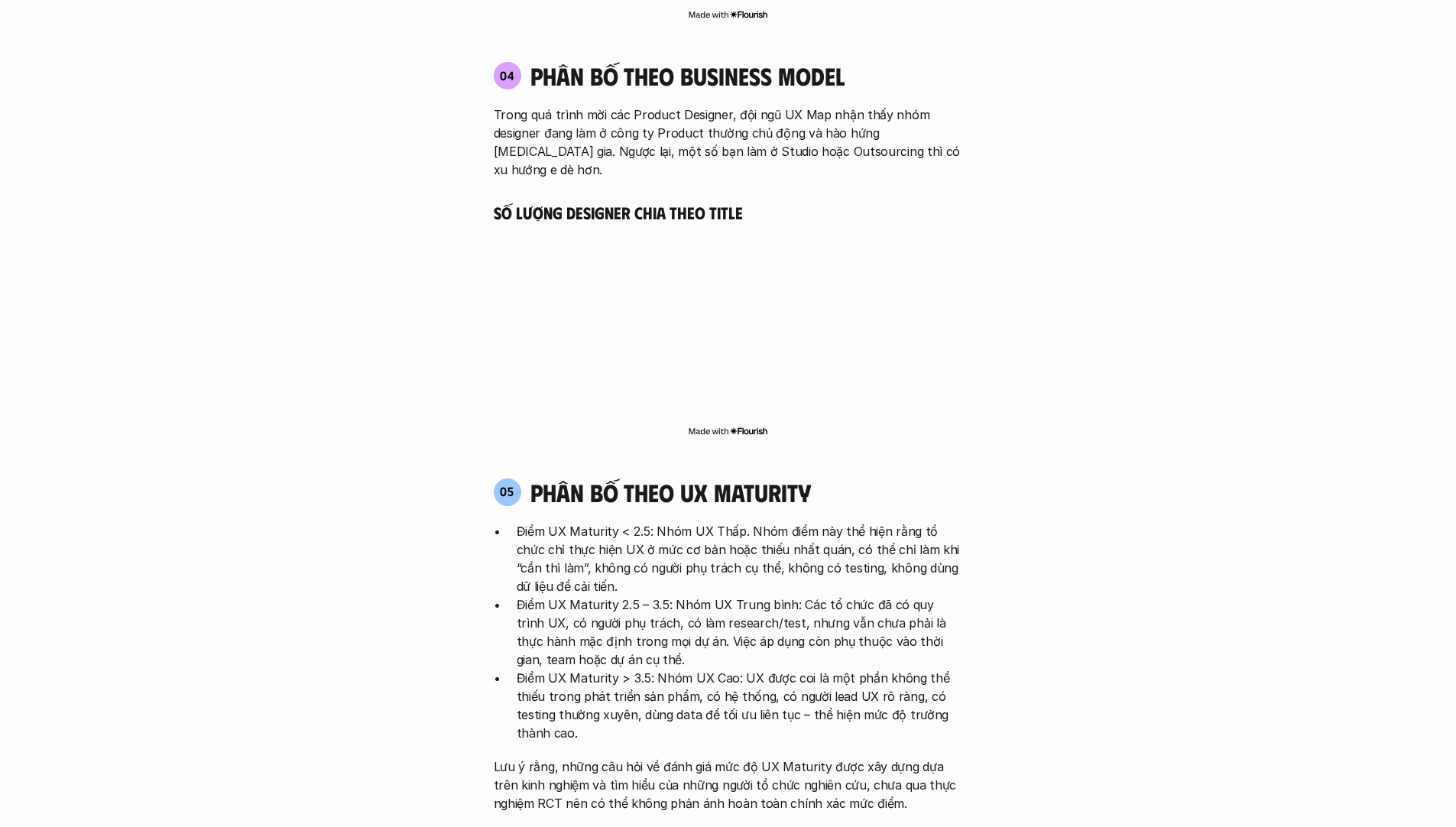
click at [749, 596] on p "Điểm UX Maturity 2.5 – 3.5: Nhóm UX Trung bình: Các tổ chức đã có quy trình UX,…" at bounding box center [740, 632] width 447 height 73
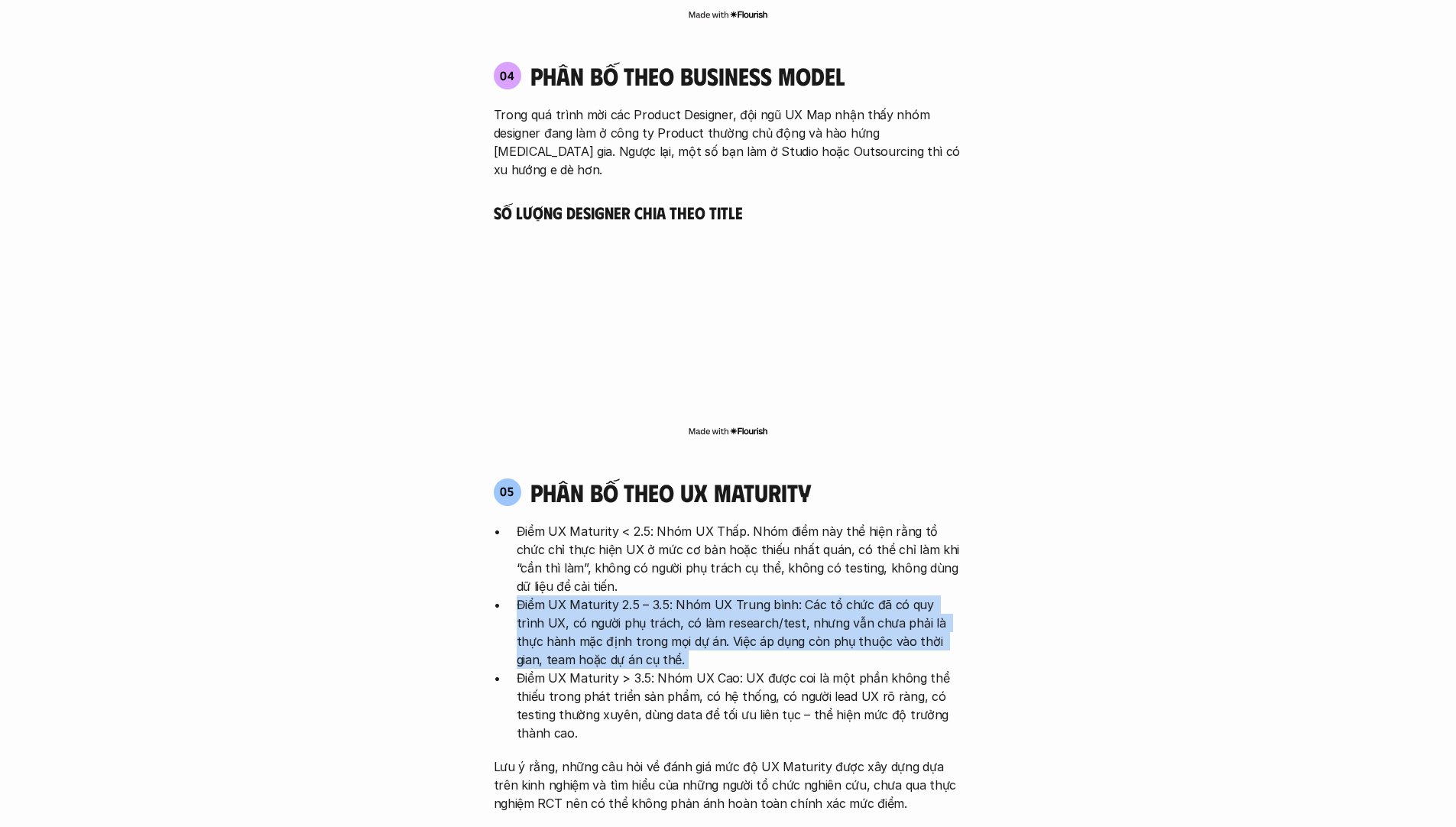
click at [749, 596] on p "Điểm UX Maturity 2.5 – 3.5: Nhóm UX Trung bình: Các tổ chức đã có quy trình UX,…" at bounding box center [740, 632] width 447 height 73
click at [792, 596] on p "Điểm UX Maturity 2.5 – 3.5: Nhóm UX Trung bình: Các tổ chức đã có quy trình UX,…" at bounding box center [740, 632] width 447 height 73
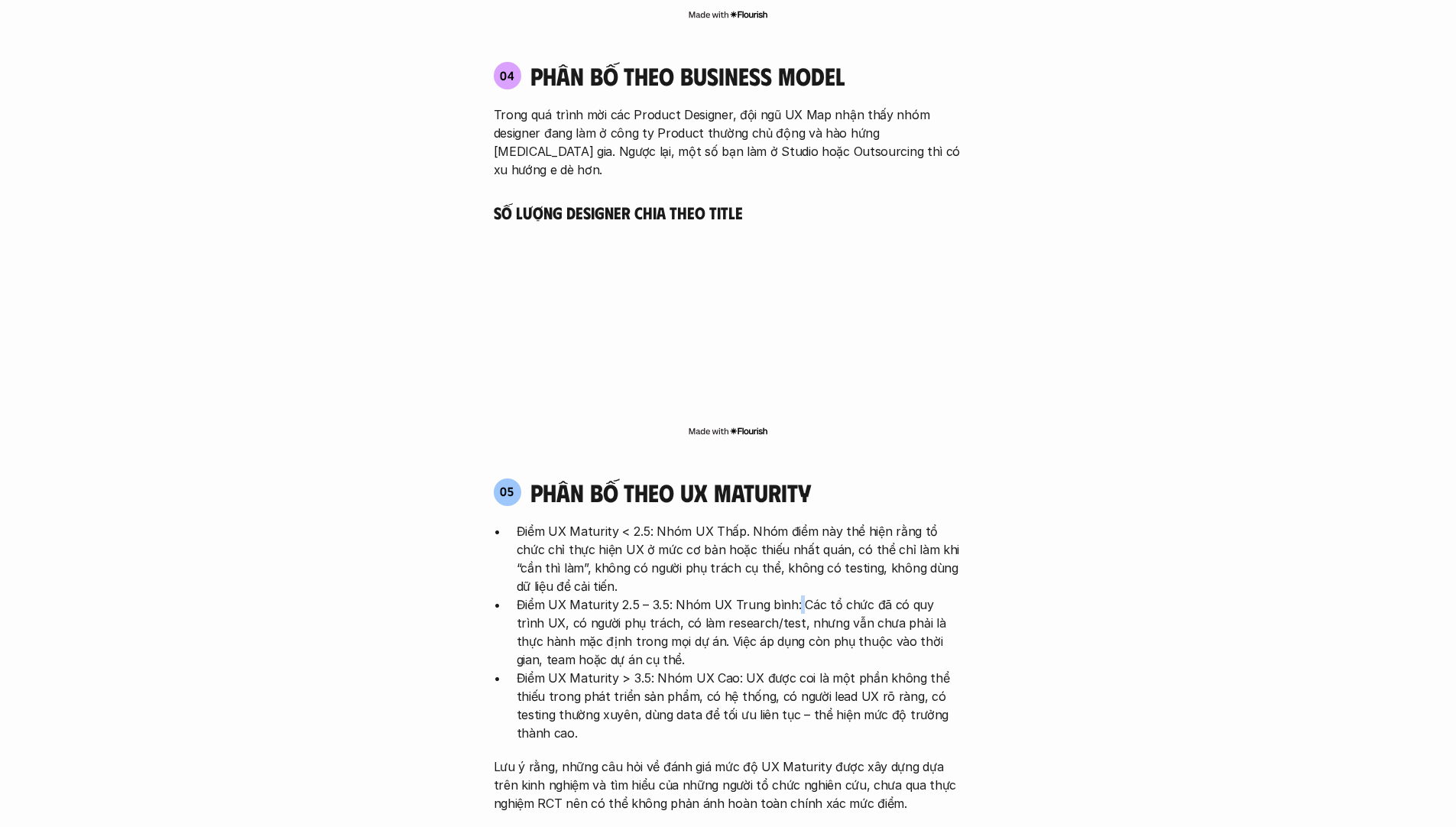
click at [792, 596] on p "Điểm UX Maturity 2.5 – 3.5: Nhóm UX Trung bình: Các tổ chức đã có quy trình UX,…" at bounding box center [740, 632] width 447 height 73
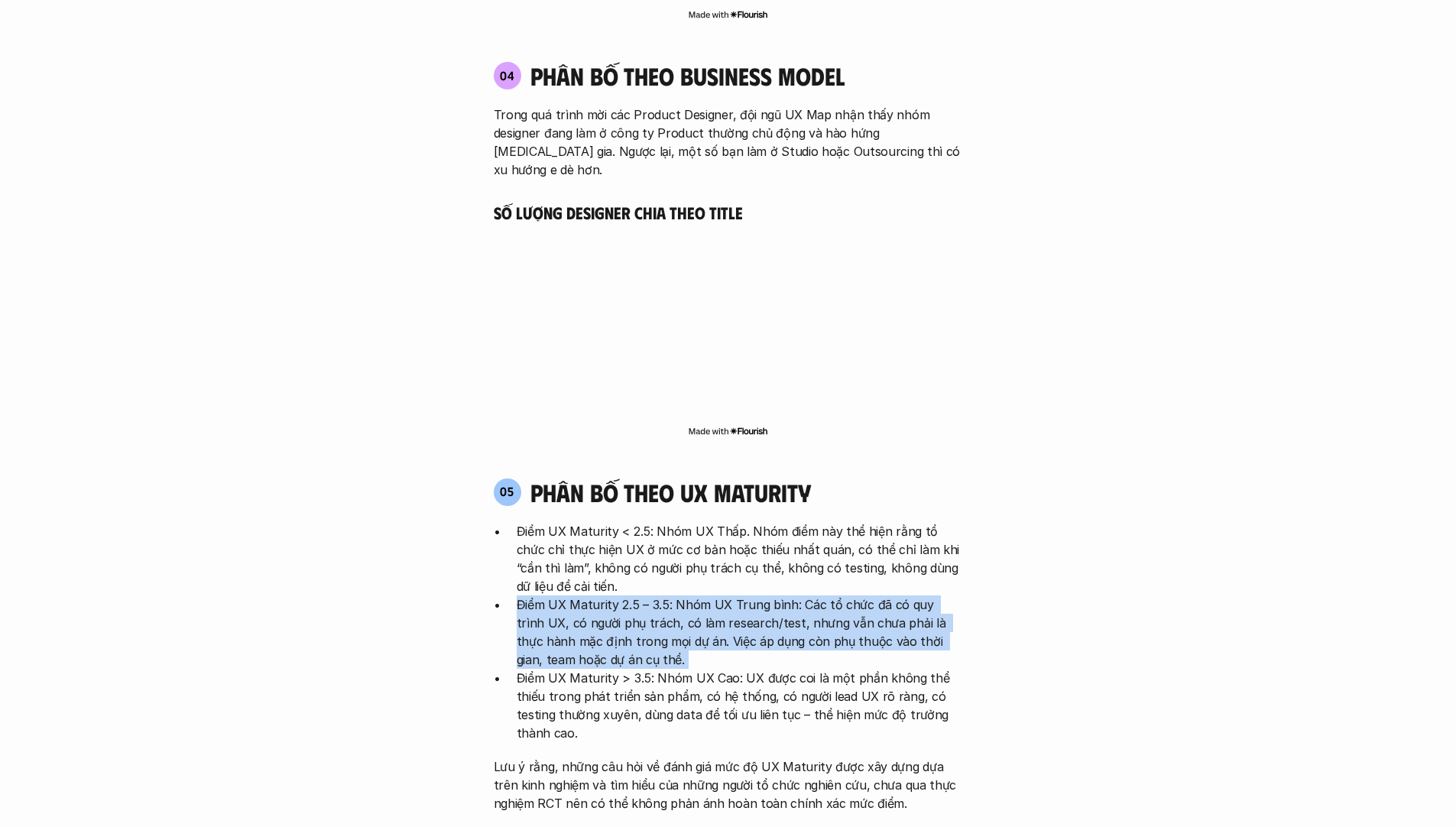
click at [792, 596] on p "Điểm UX Maturity 2.5 – 3.5: Nhóm UX Trung bình: Các tổ chức đã có quy trình UX,…" at bounding box center [740, 632] width 447 height 73
click at [703, 596] on p "Điểm UX Maturity 2.5 – 3.5: Nhóm UX Trung bình: Các tổ chức đã có quy trình UX,…" at bounding box center [740, 632] width 447 height 73
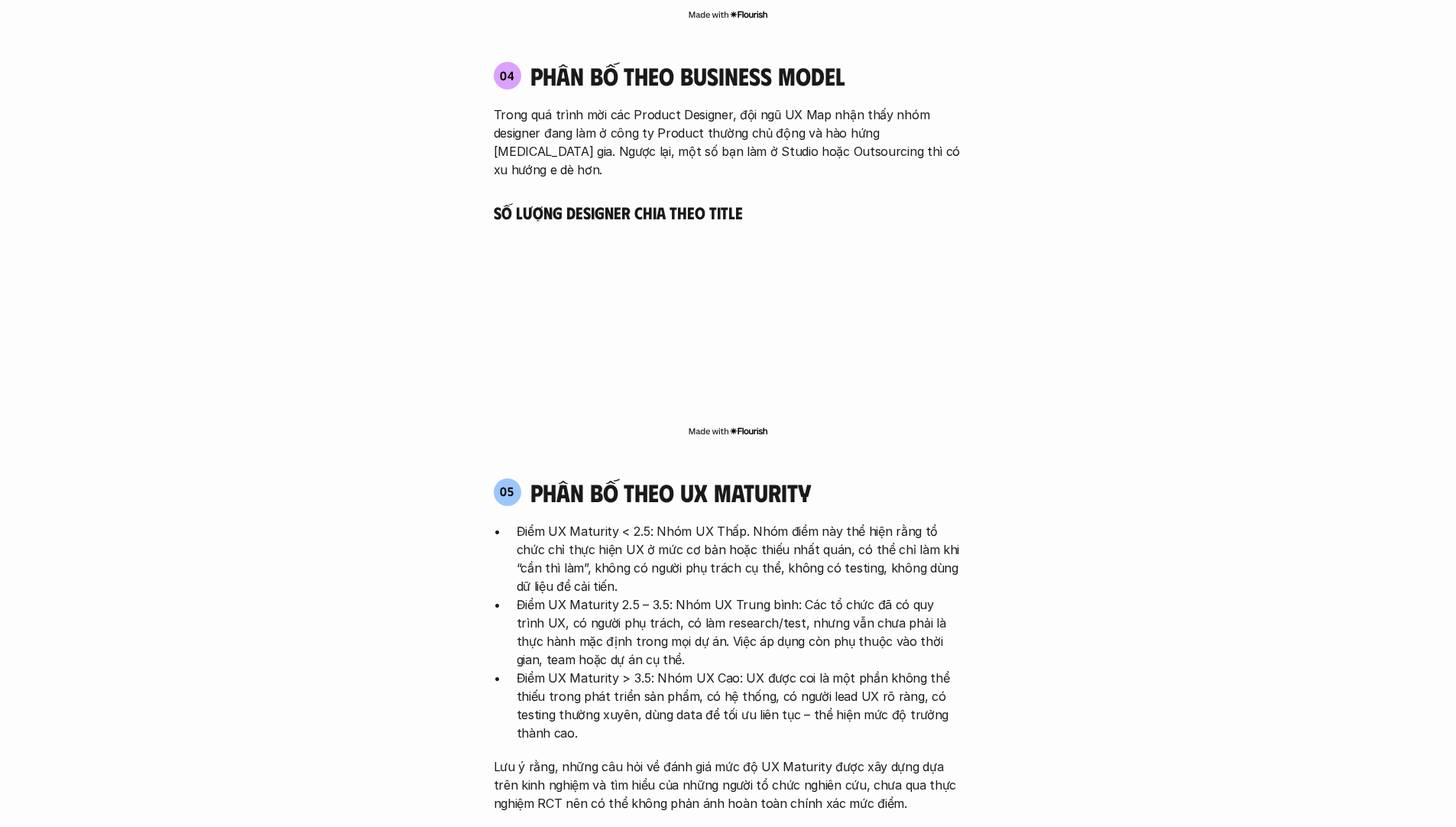
click at [681, 669] on p "Điểm UX Maturity > 3.5: Nhóm UX Cao: UX được coi là một phần không thể thiếu tr…" at bounding box center [740, 706] width 447 height 73
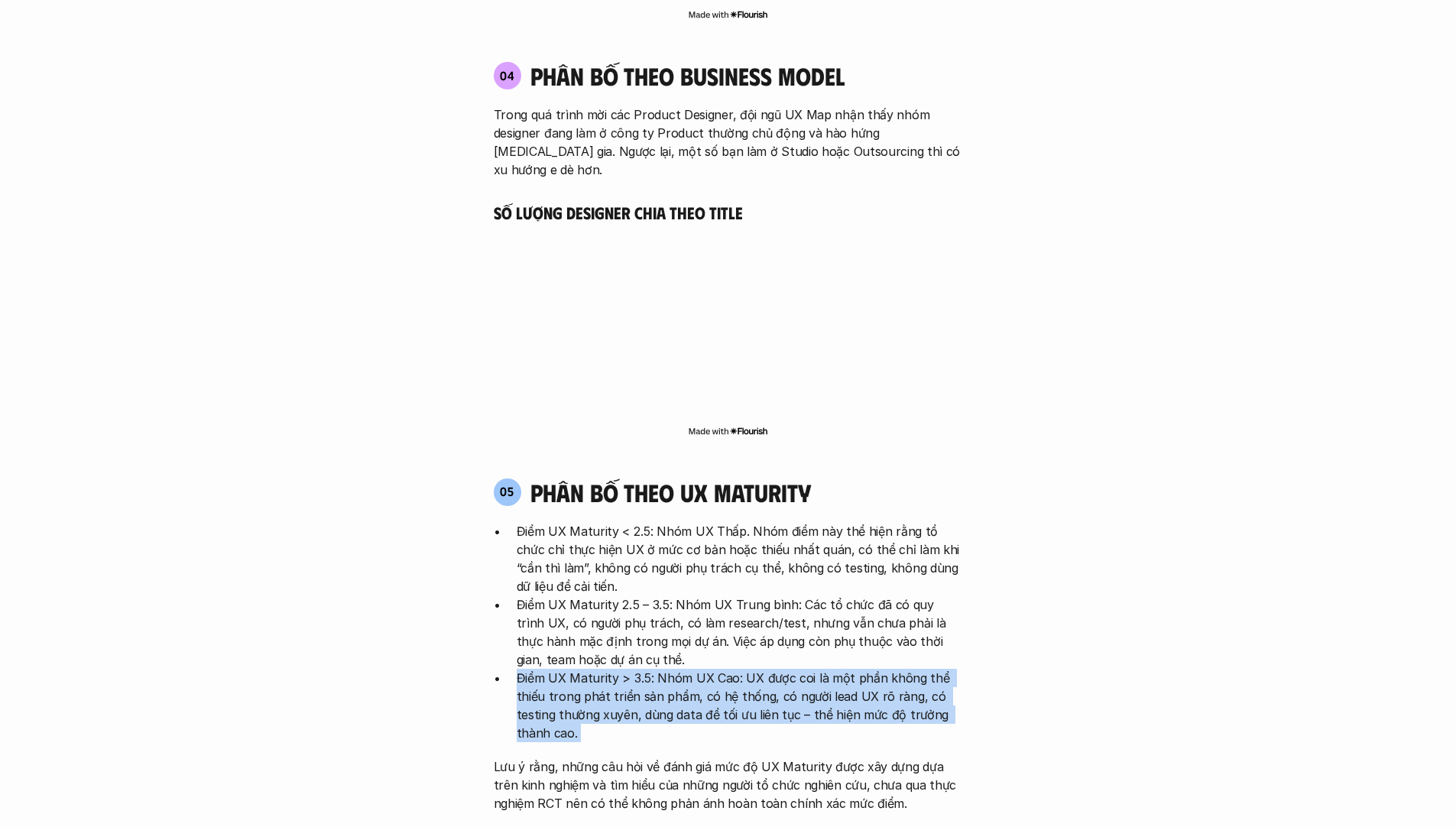
click at [681, 669] on p "Điểm UX Maturity > 3.5: Nhóm UX Cao: UX được coi là một phần không thể thiếu tr…" at bounding box center [740, 706] width 447 height 73
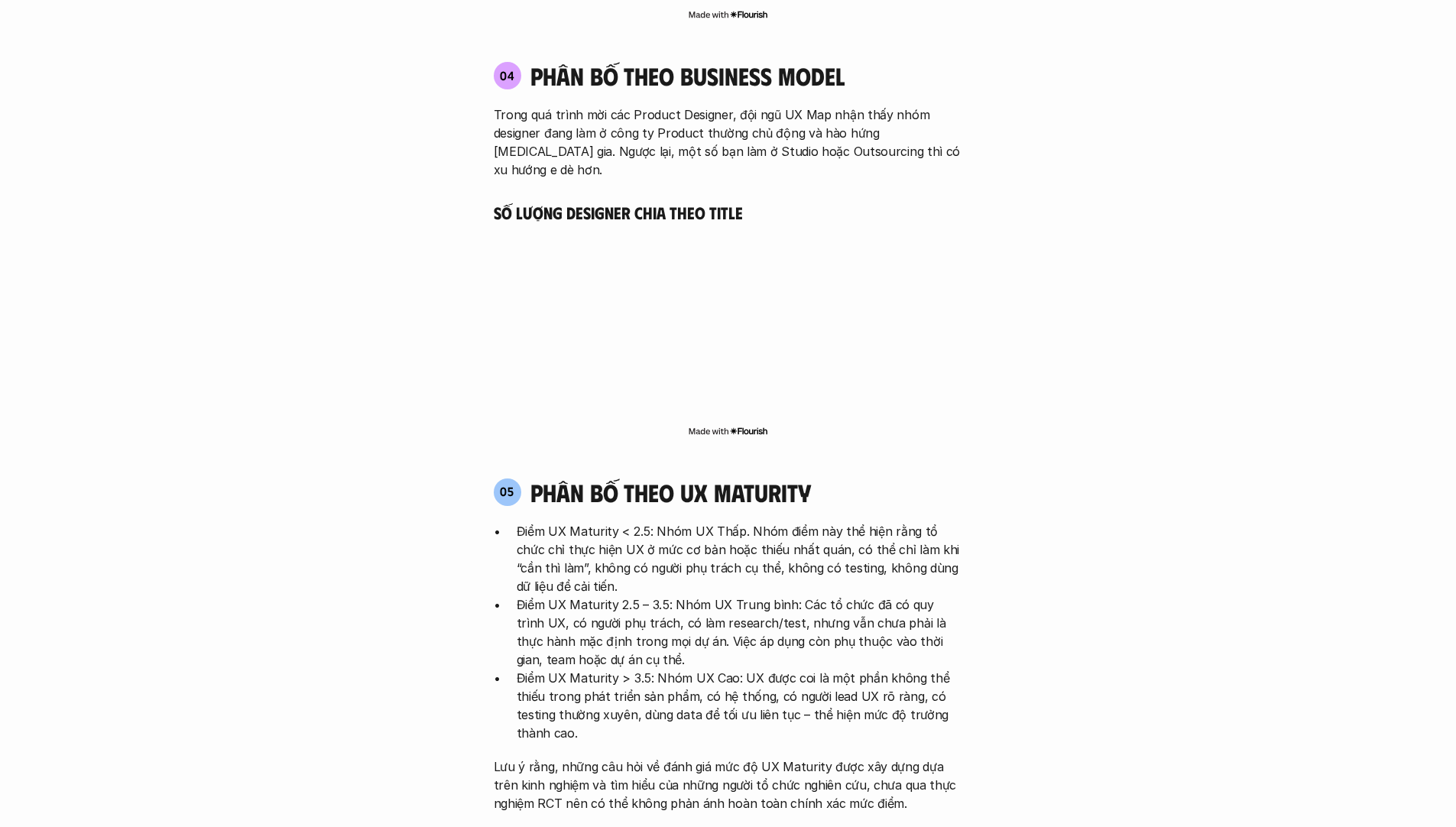
click at [766, 522] on p "Điểm UX Maturity < 2.5: Nhóm UX Thấp. Nhóm điểm này thể hiện rằng tổ chức chỉ t…" at bounding box center [740, 559] width 447 height 73
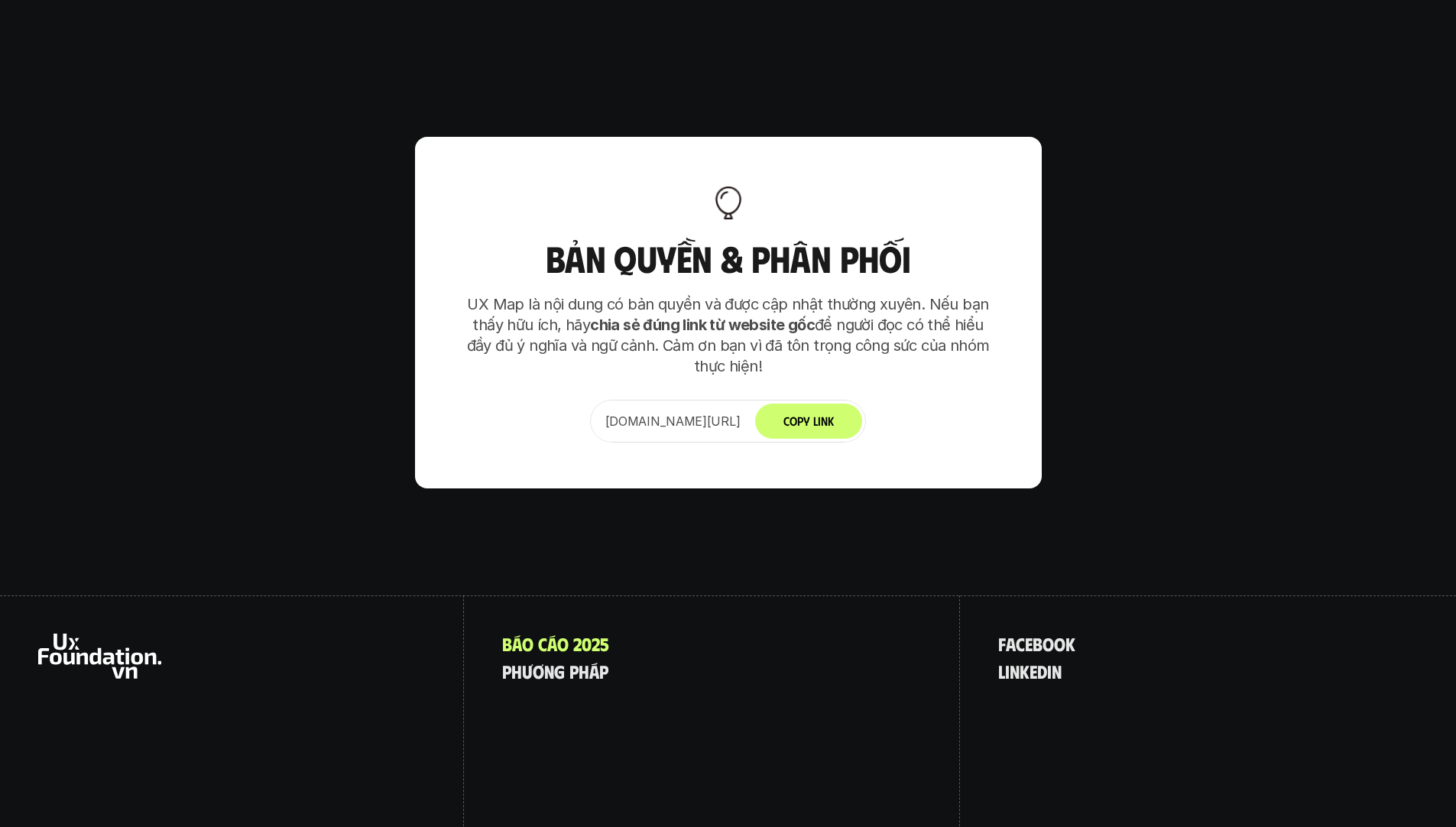
scroll to position [9579, 0]
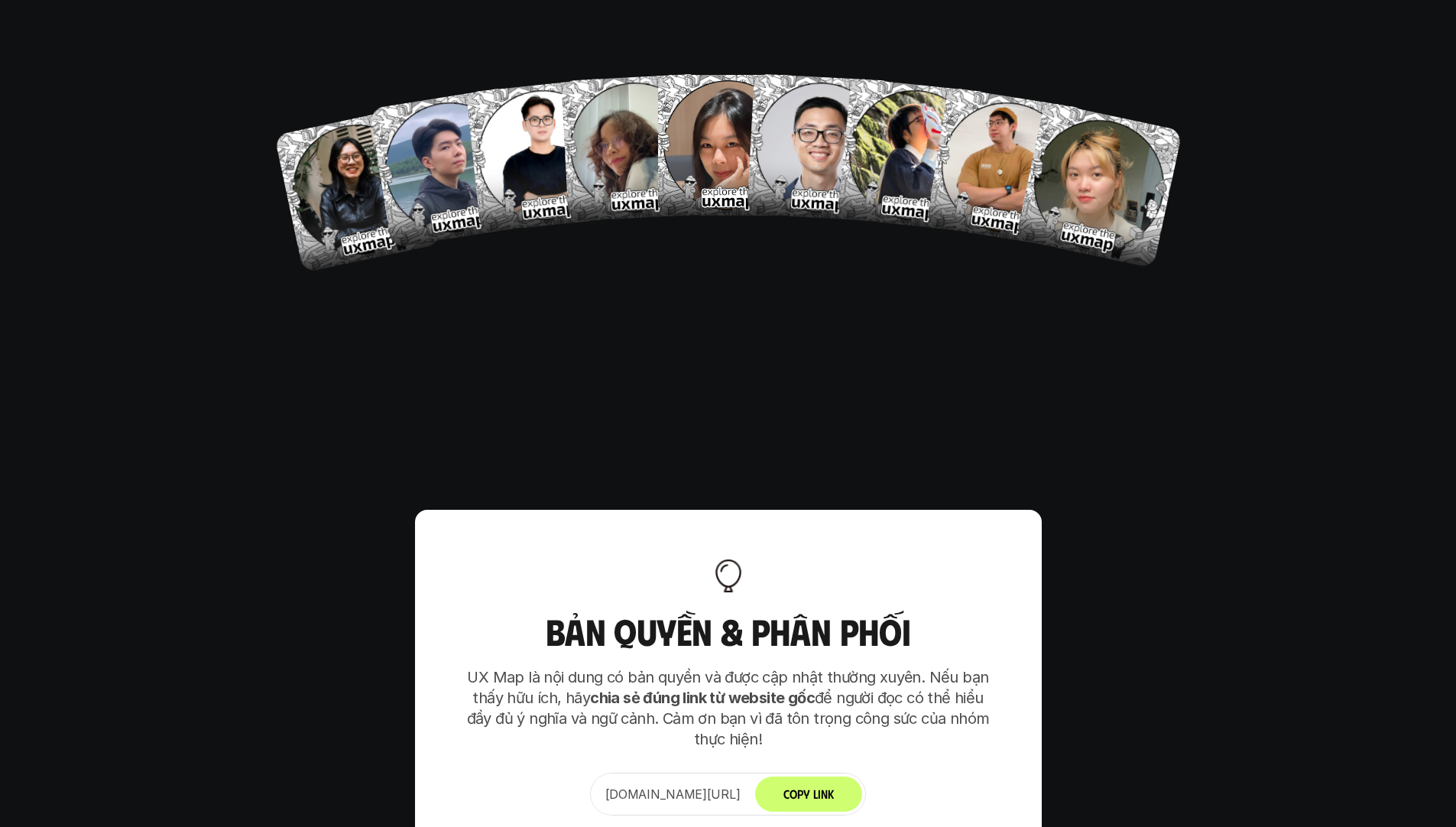
click at [880, 667] on p "UX Map là nội dung có bản quyền và được cập nhật thường xuyên. Nếu bạn thấy hữu…" at bounding box center [728, 708] width 535 height 82
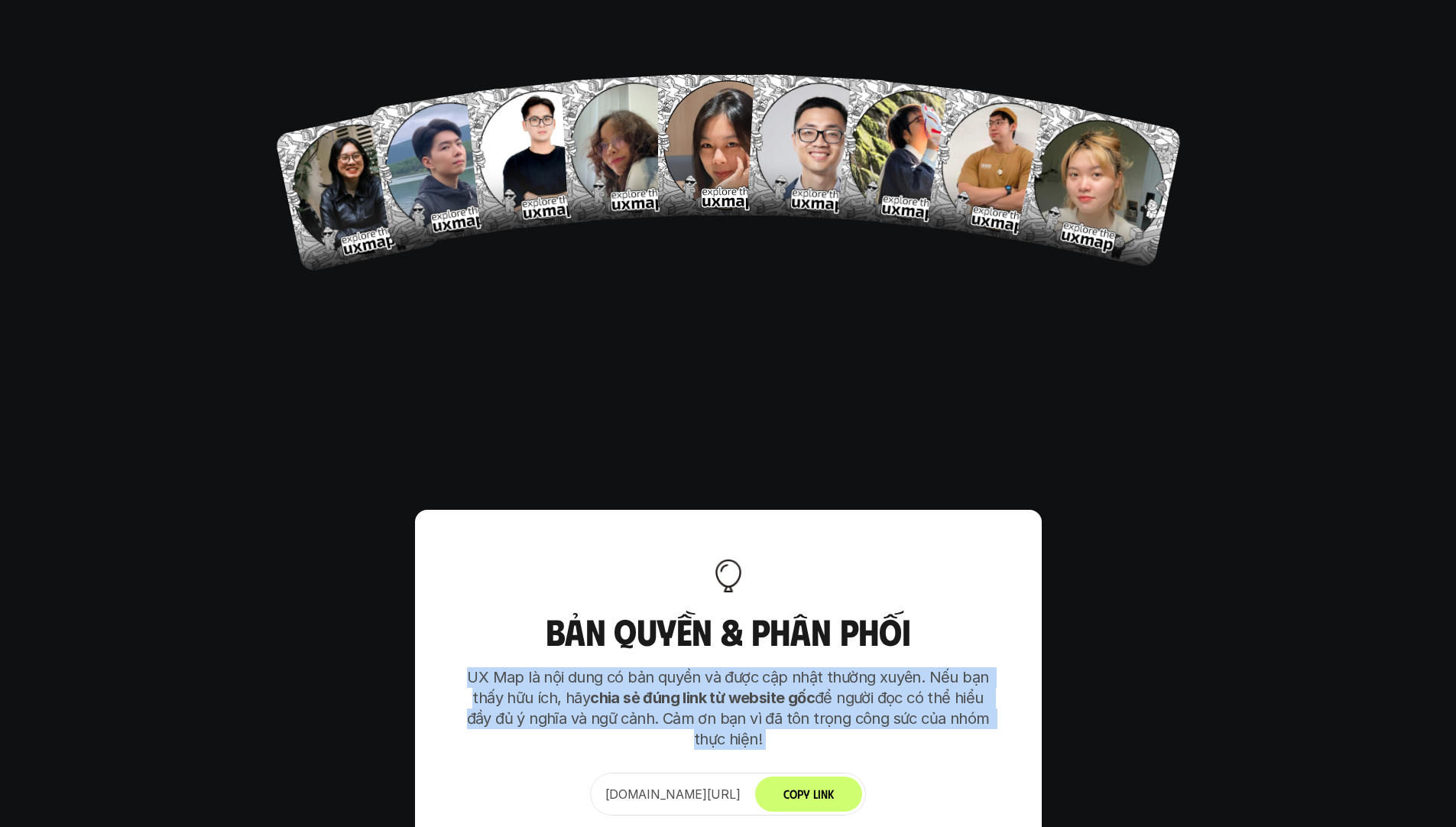
click at [880, 667] on p "UX Map là nội dung có bản quyền và được cập nhật thường xuyên. Nếu bạn thấy hữu…" at bounding box center [728, 708] width 535 height 82
click at [777, 689] on strong "chia sẻ đúng link từ website gốc" at bounding box center [702, 698] width 225 height 18
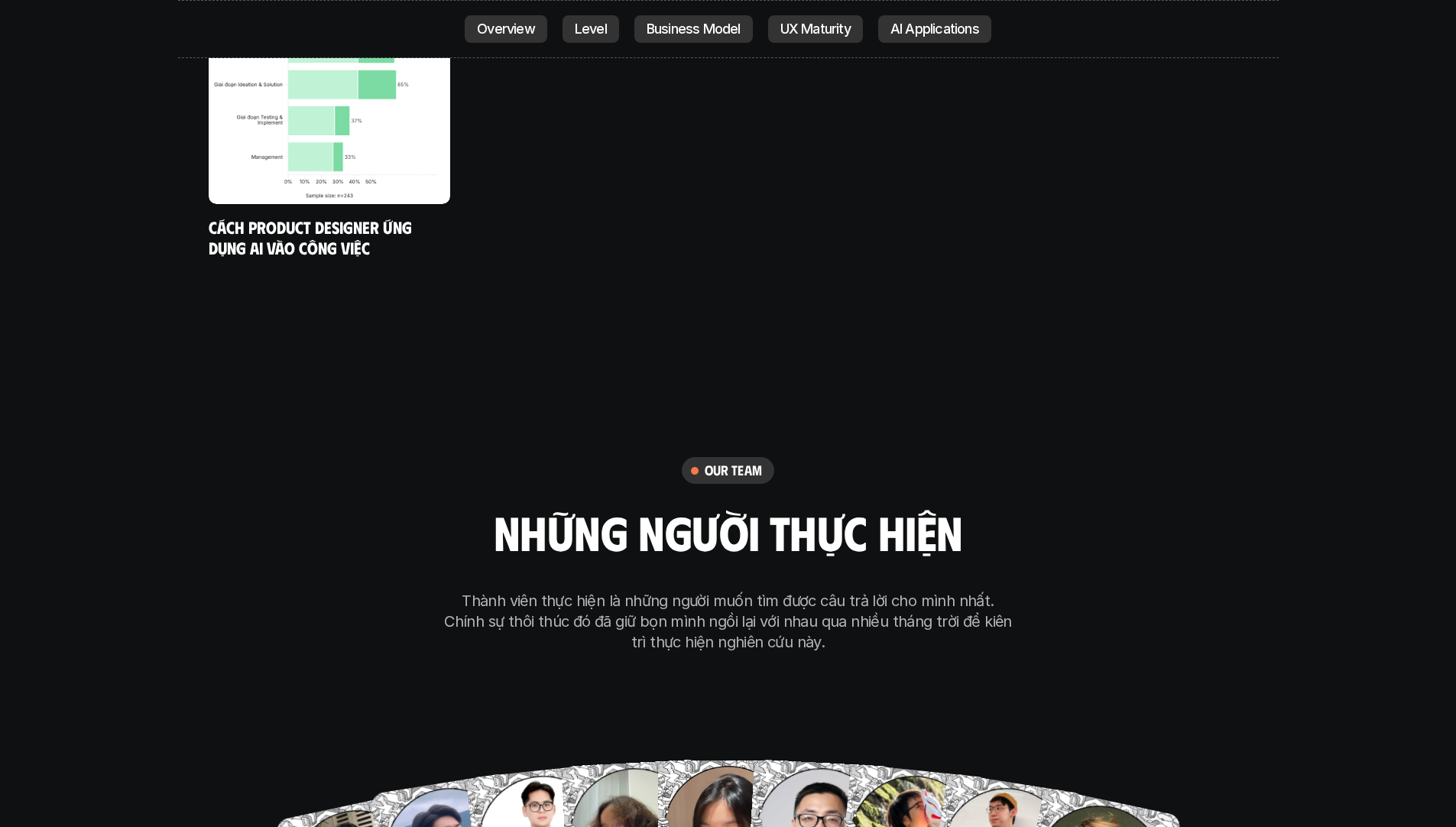
scroll to position [8805, 0]
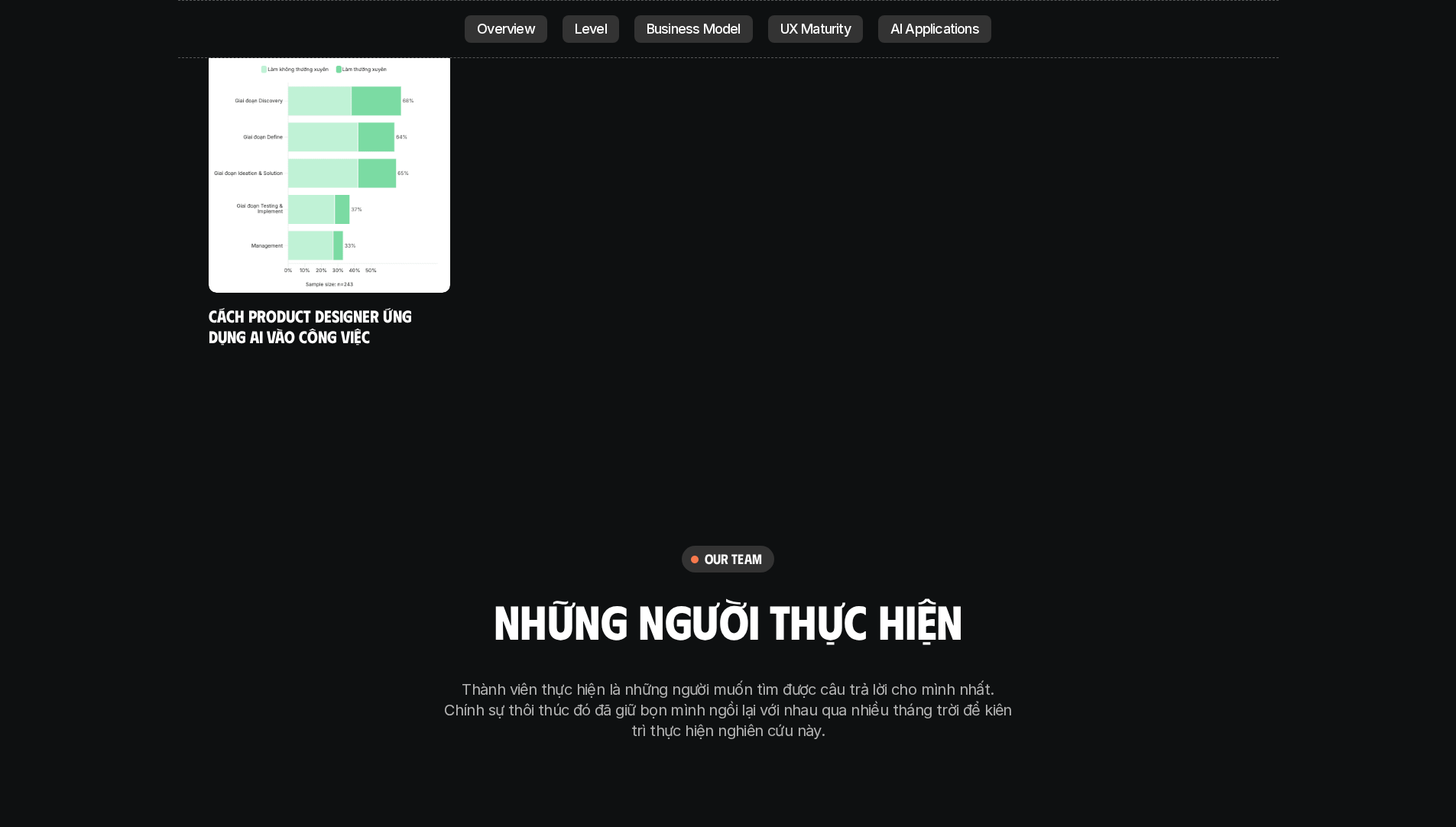
click at [777, 680] on p "Thành viên thực hiện là những người muốn tìm được câu trả lời cho mình nhất. Ch…" at bounding box center [728, 711] width 573 height 62
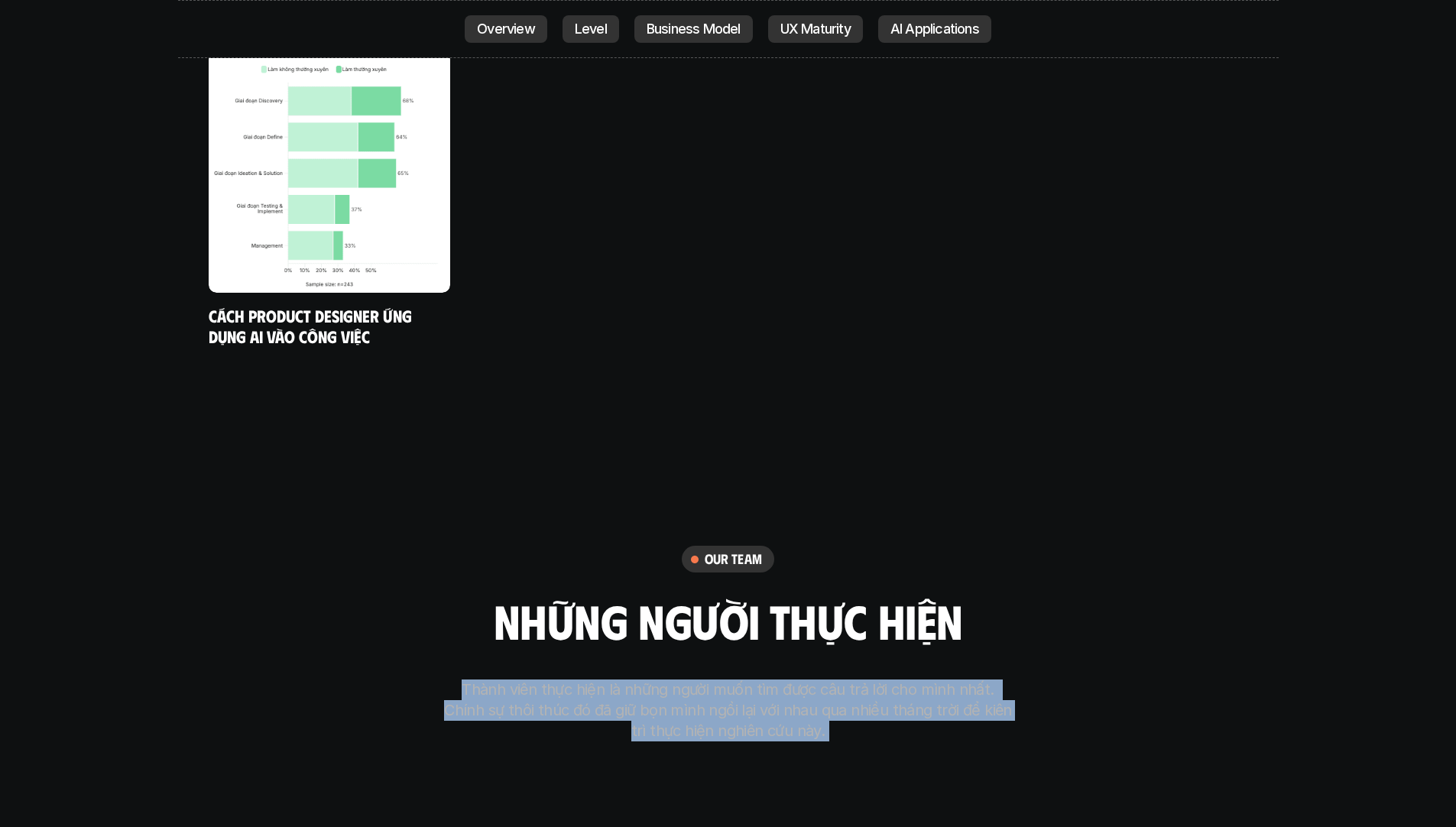
click at [777, 680] on p "Thành viên thực hiện là những người muốn tìm được câu trả lời cho mình nhất. Ch…" at bounding box center [728, 711] width 573 height 62
click at [904, 680] on p "Thành viên thực hiện là những người muốn tìm được câu trả lời cho mình nhất. Ch…" at bounding box center [728, 711] width 573 height 62
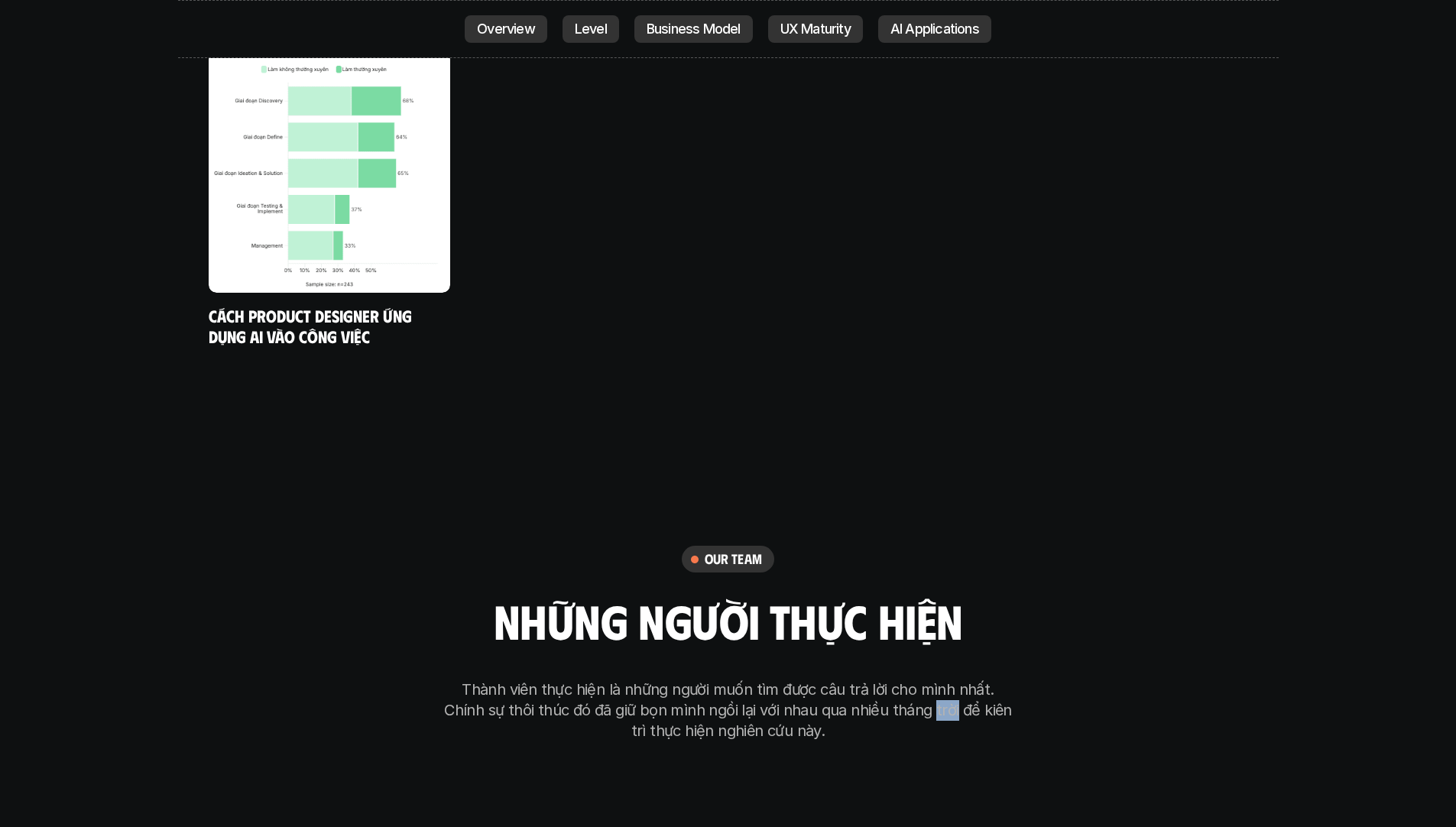
click at [904, 680] on p "Thành viên thực hiện là những người muốn tìm được câu trả lời cho mình nhất. Ch…" at bounding box center [728, 711] width 573 height 62
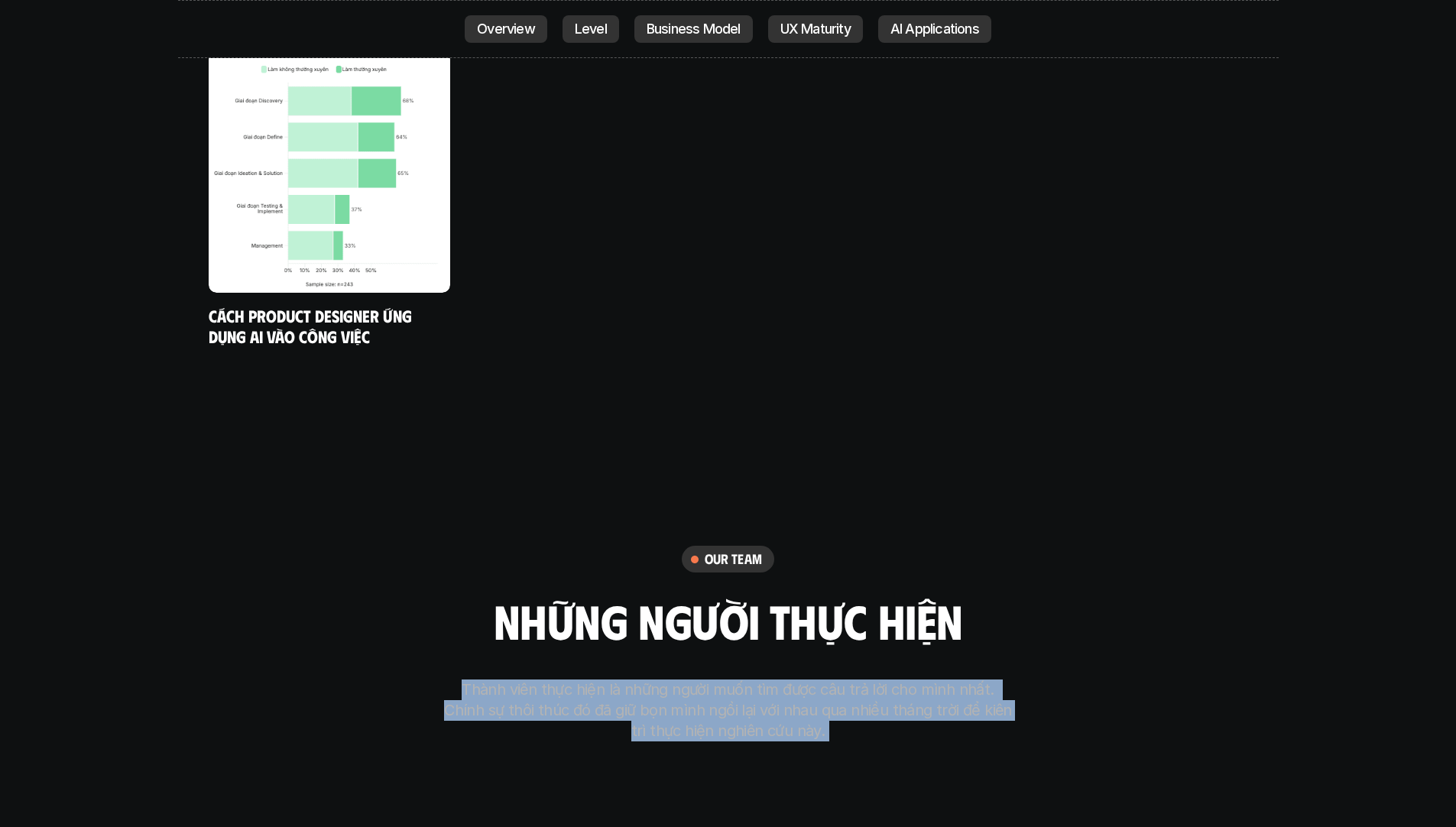
click at [904, 680] on p "Thành viên thực hiện là những người muốn tìm được câu trả lời cho mình nhất. Ch…" at bounding box center [728, 711] width 573 height 62
click at [780, 680] on p "Thành viên thực hiện là những người muốn tìm được câu trả lời cho mình nhất. Ch…" at bounding box center [728, 711] width 573 height 62
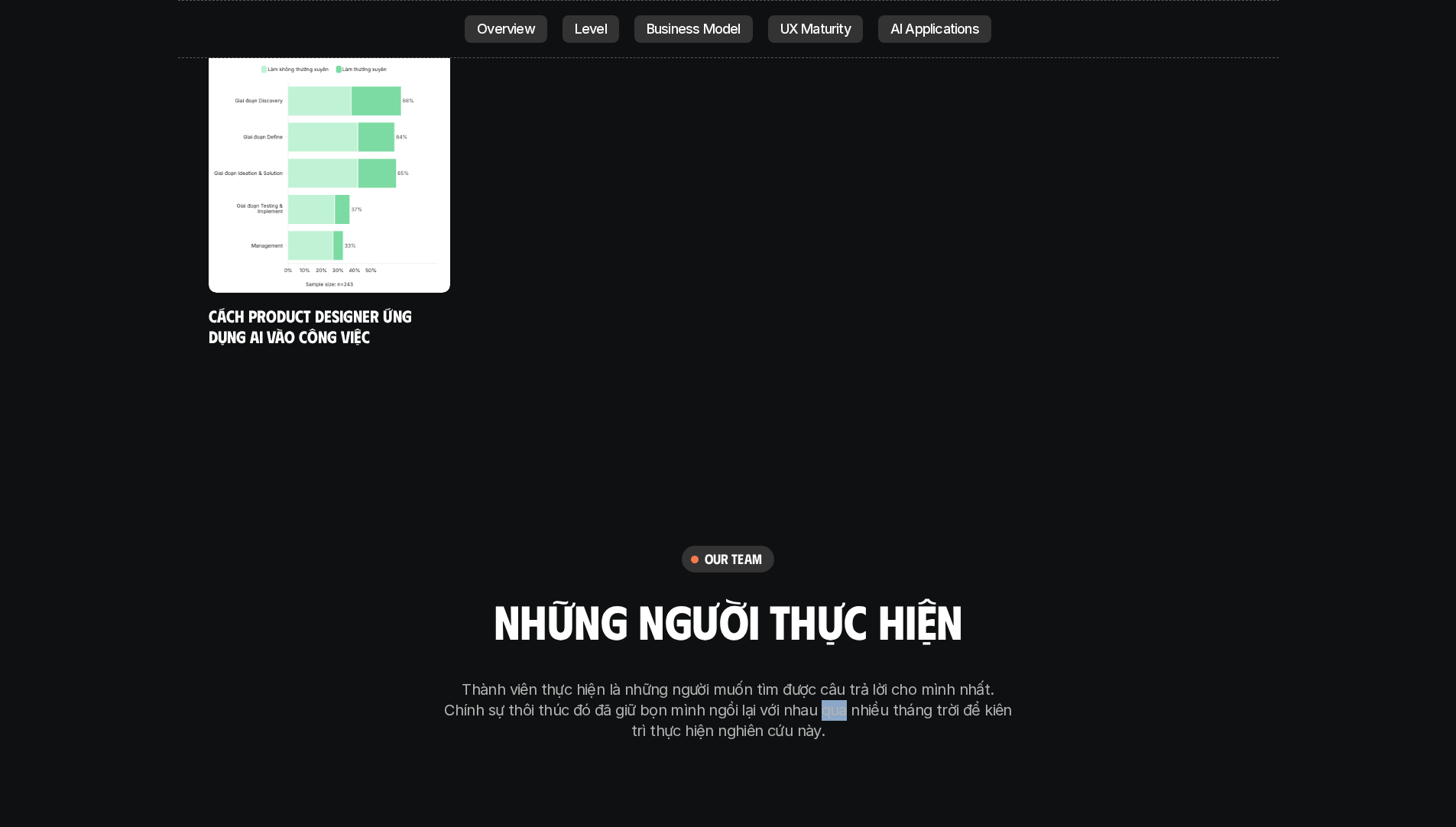
click at [780, 680] on p "Thành viên thực hiện là những người muốn tìm được câu trả lời cho mình nhất. Ch…" at bounding box center [728, 711] width 573 height 62
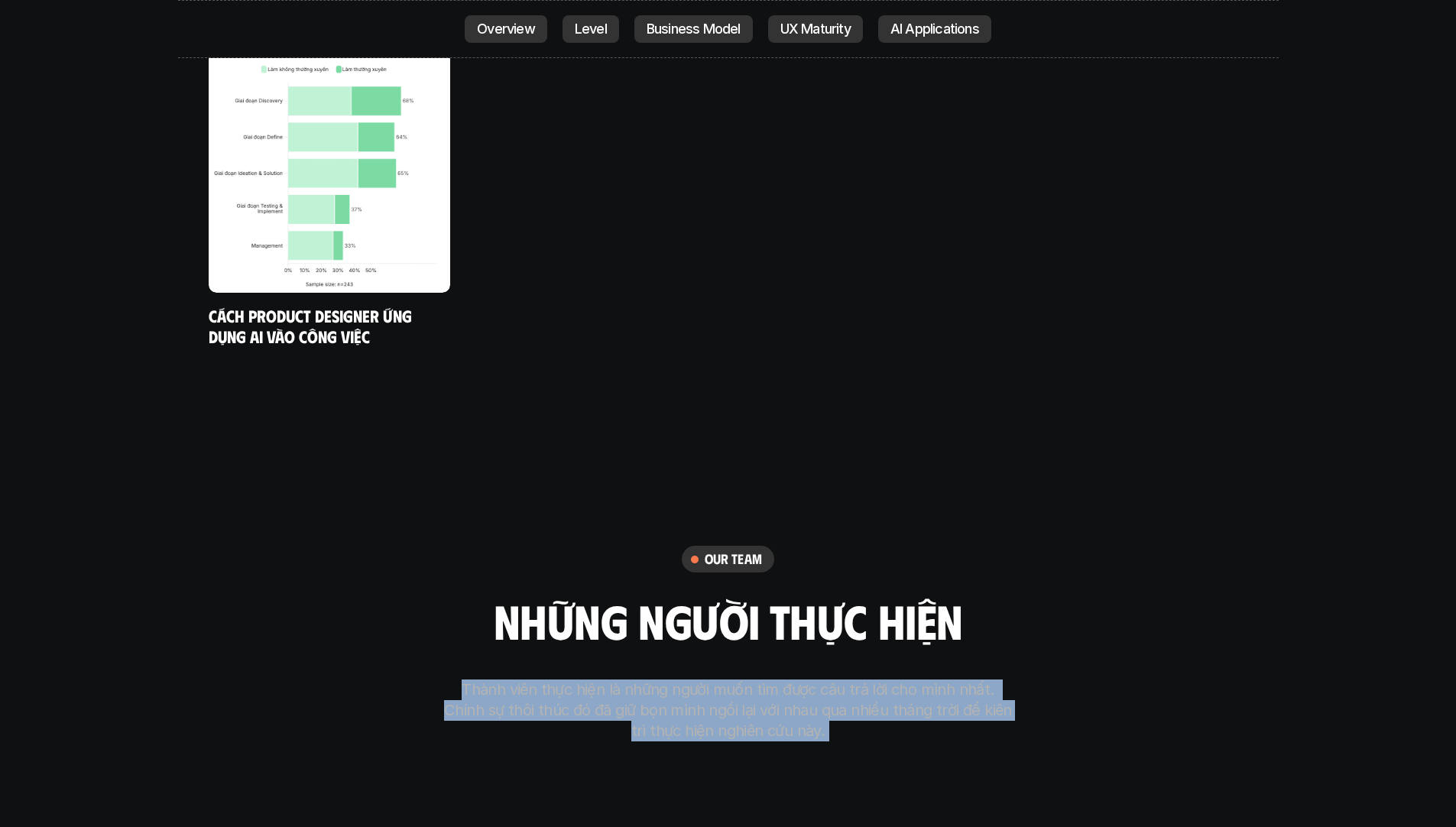
click at [780, 680] on p "Thành viên thực hiện là những người muốn tìm được câu trả lời cho mình nhất. Ch…" at bounding box center [728, 711] width 573 height 62
click at [711, 680] on p "Thành viên thực hiện là những người muốn tìm được câu trả lời cho mình nhất. Ch…" at bounding box center [728, 711] width 573 height 62
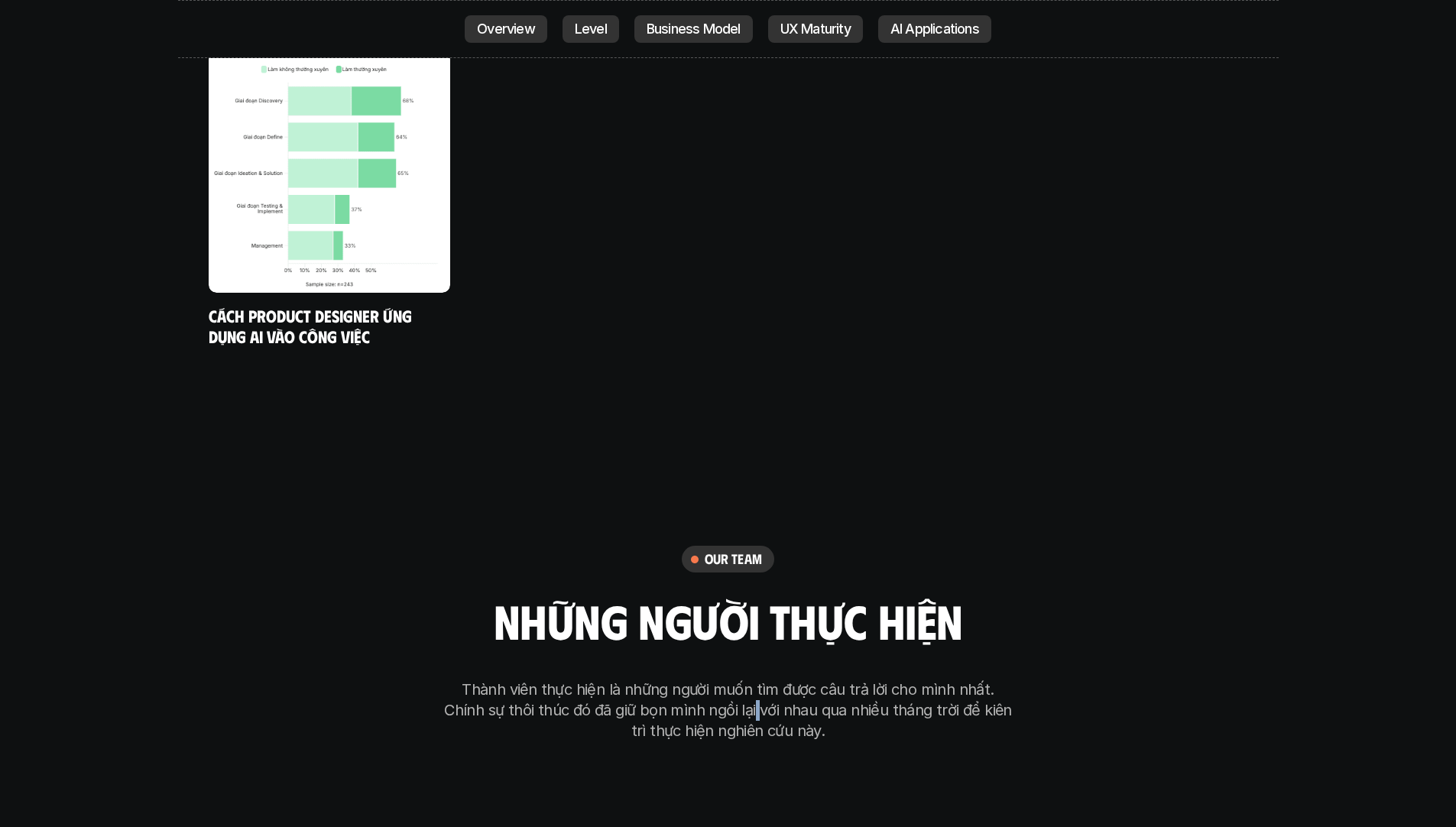
click at [711, 680] on p "Thành viên thực hiện là những người muốn tìm được câu trả lời cho mình nhất. Ch…" at bounding box center [728, 711] width 573 height 62
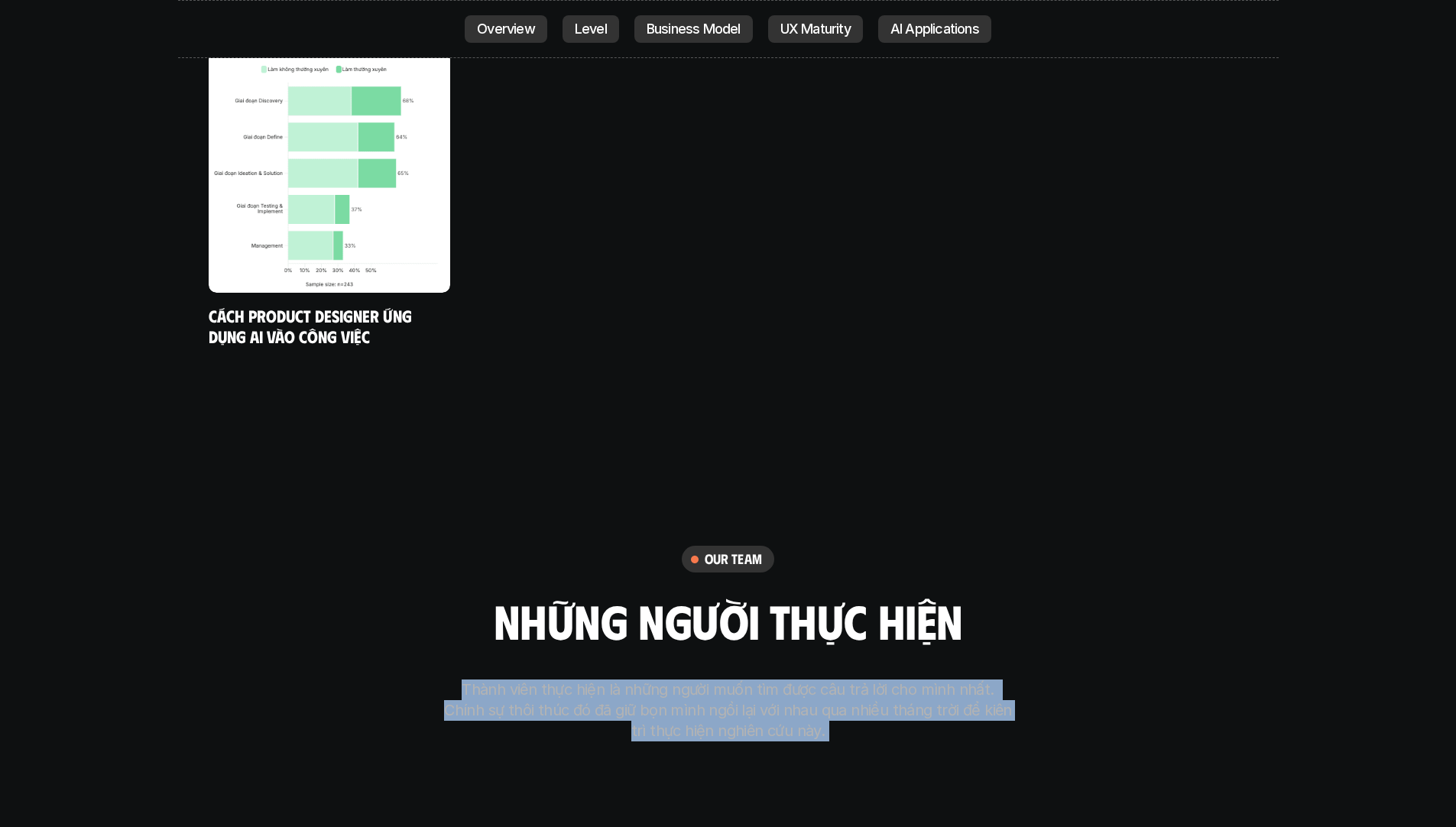
click at [711, 680] on p "Thành viên thực hiện là những người muốn tìm được câu trả lời cho mình nhất. Ch…" at bounding box center [728, 711] width 573 height 62
click at [632, 680] on p "Thành viên thực hiện là những người muốn tìm được câu trả lời cho mình nhất. Ch…" at bounding box center [728, 711] width 573 height 62
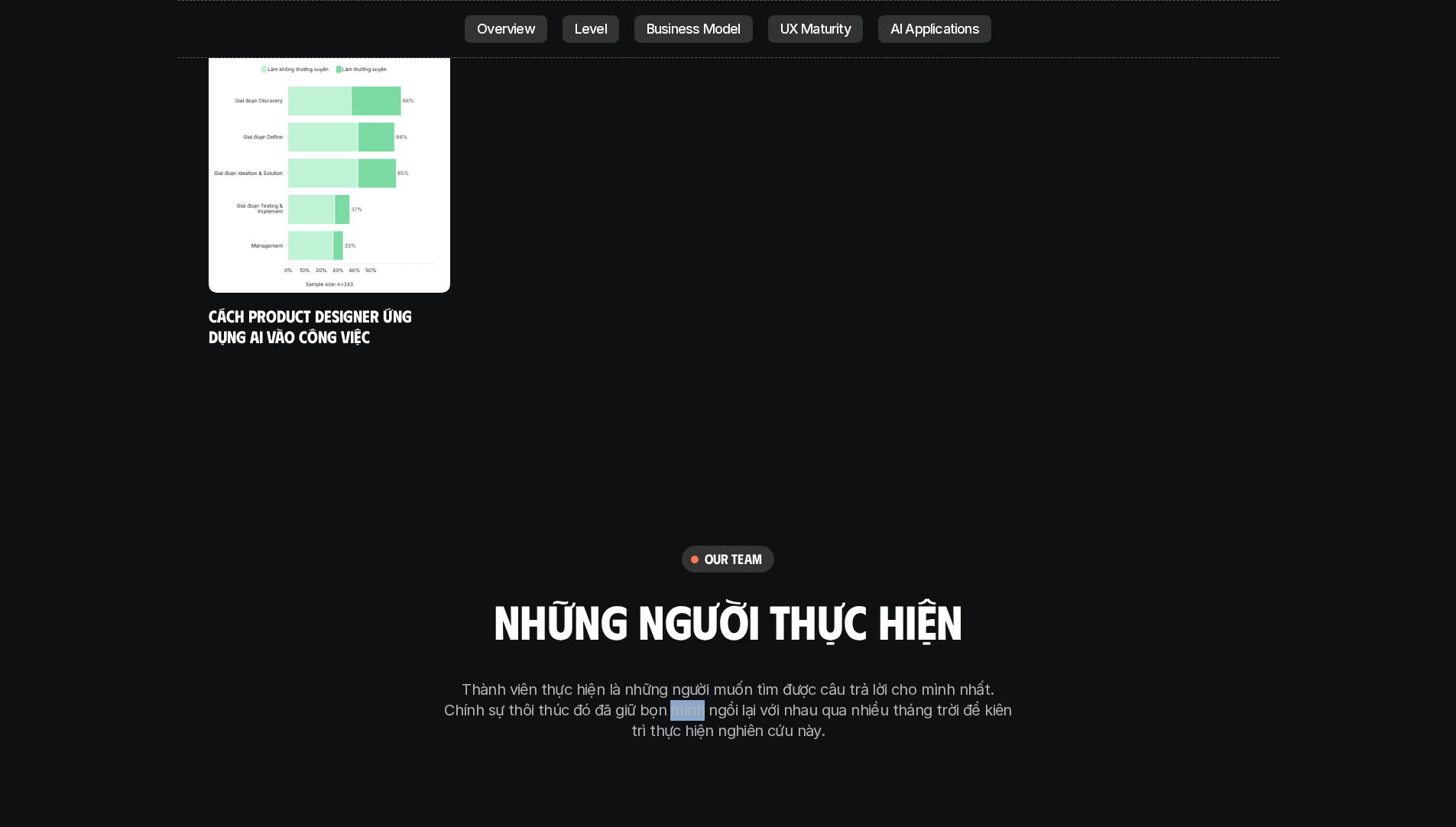
click at [632, 680] on p "Thành viên thực hiện là những người muốn tìm được câu trả lời cho mình nhất. Ch…" at bounding box center [728, 711] width 573 height 62
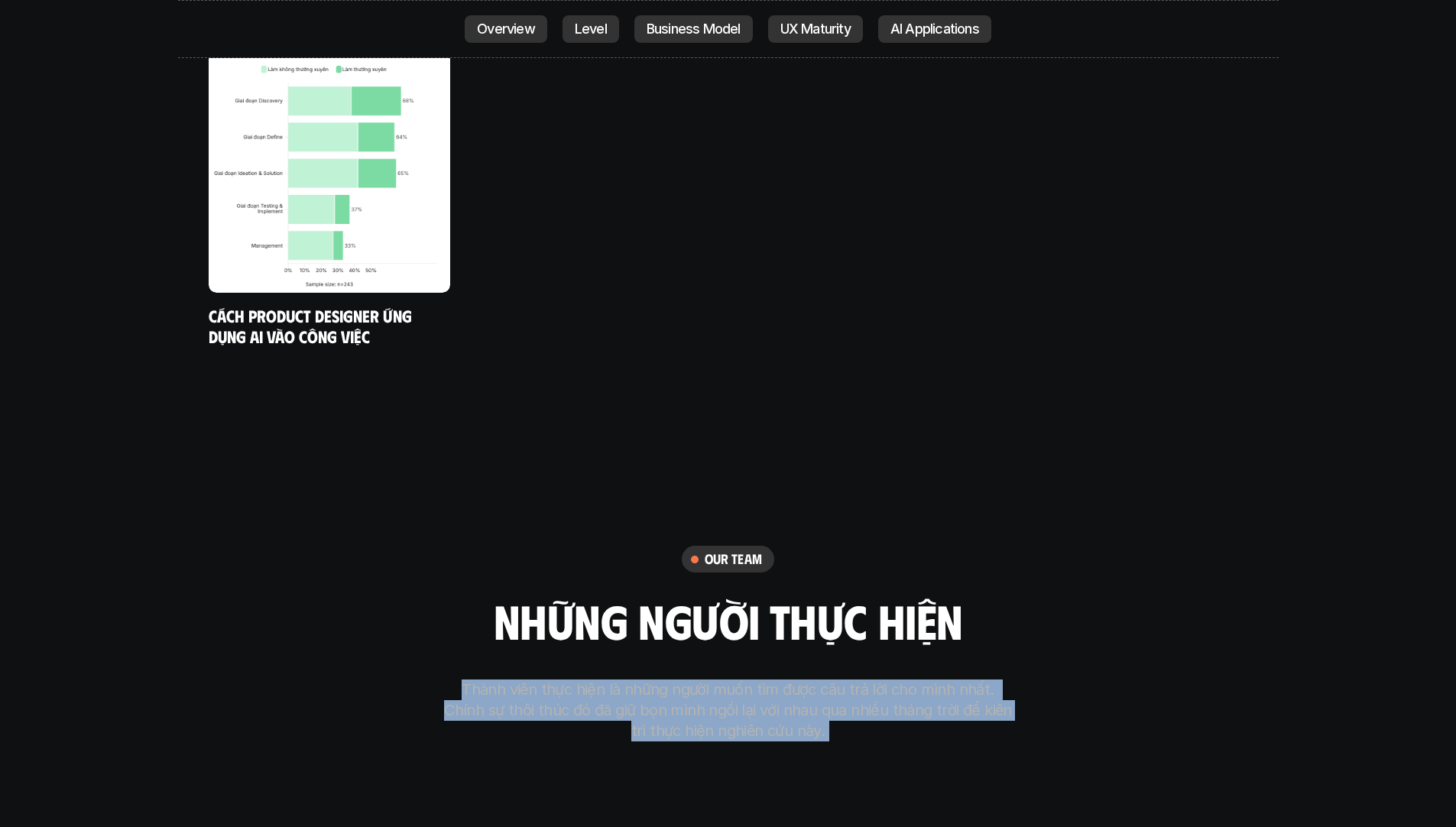
click at [632, 680] on p "Thành viên thực hiện là những người muốn tìm được câu trả lời cho mình nhất. Ch…" at bounding box center [728, 711] width 573 height 62
click at [739, 680] on p "Thành viên thực hiện là những người muốn tìm được câu trả lời cho mình nhất. Ch…" at bounding box center [728, 711] width 573 height 62
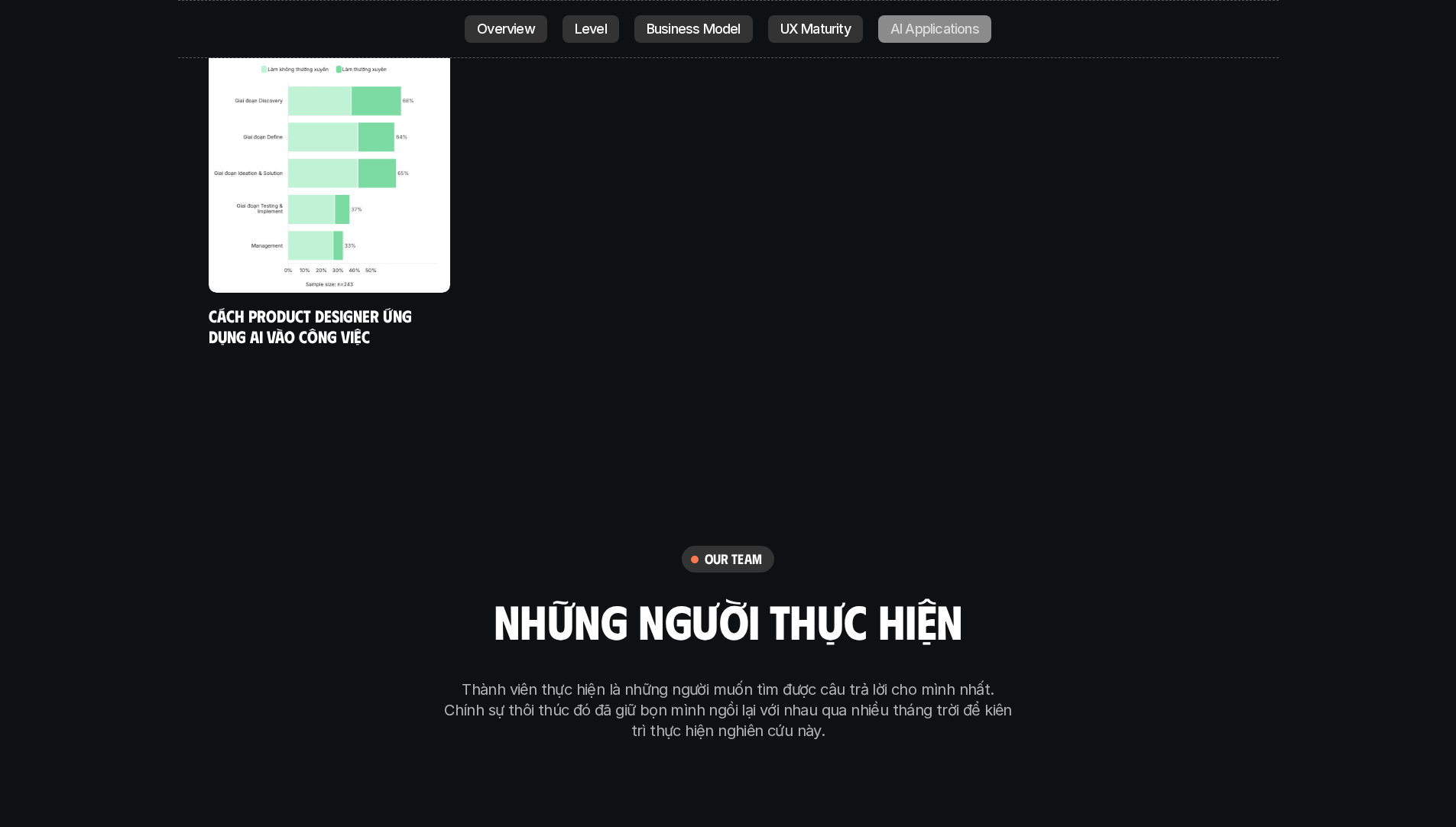
scroll to position [8352, 0]
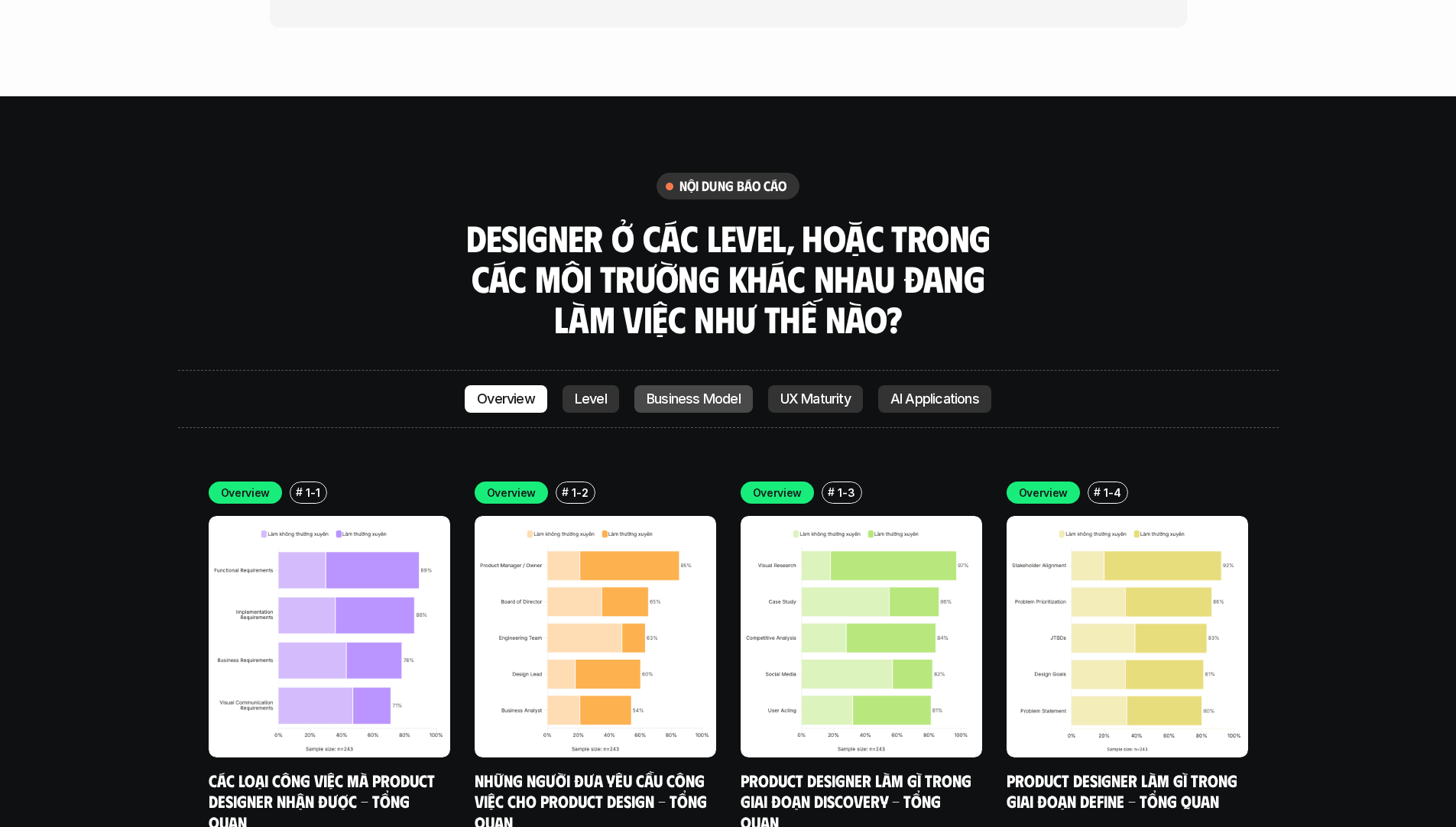
click at [684, 391] on p "Business Model" at bounding box center [693, 399] width 94 height 15
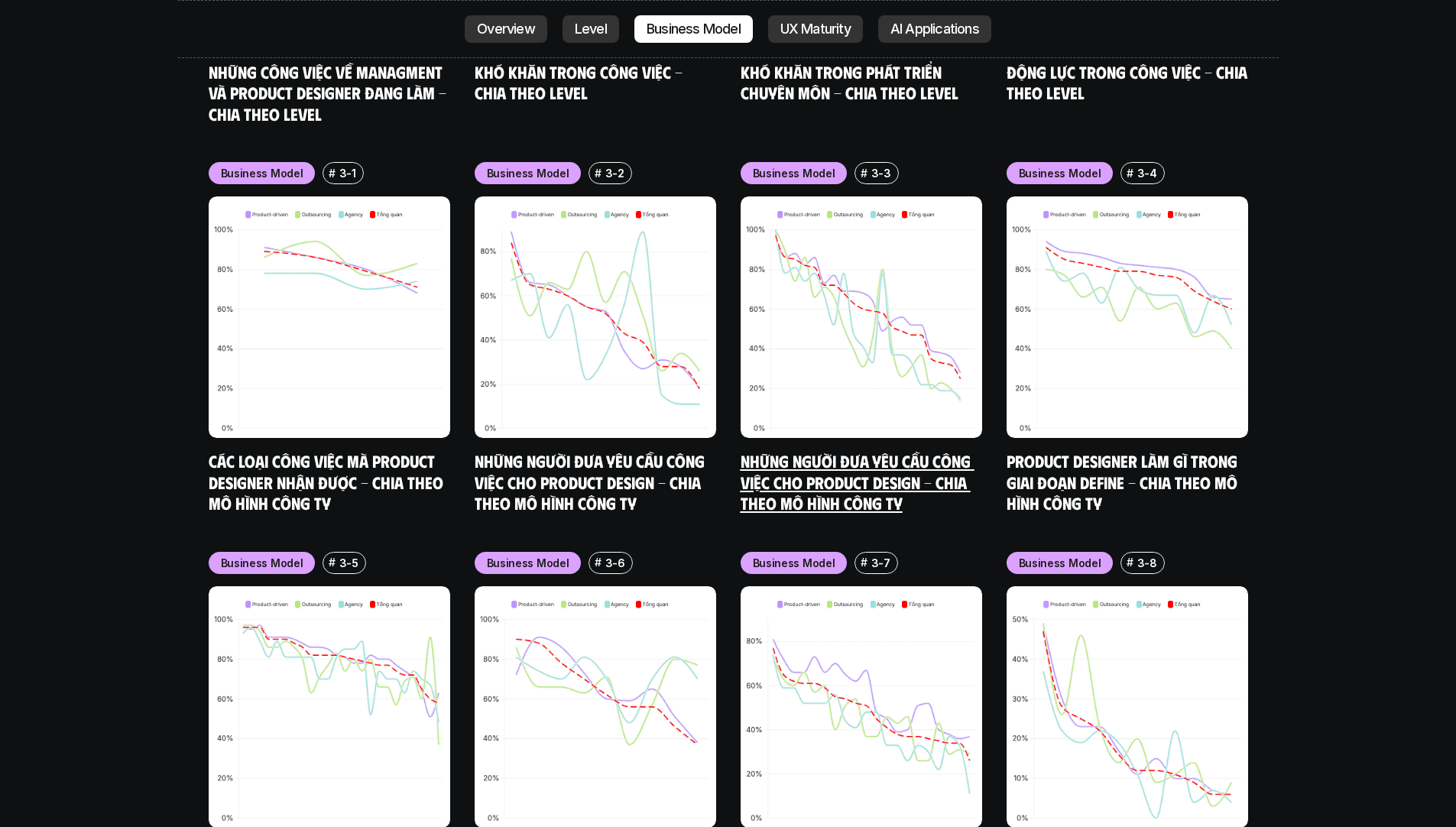
scroll to position [6732, 0]
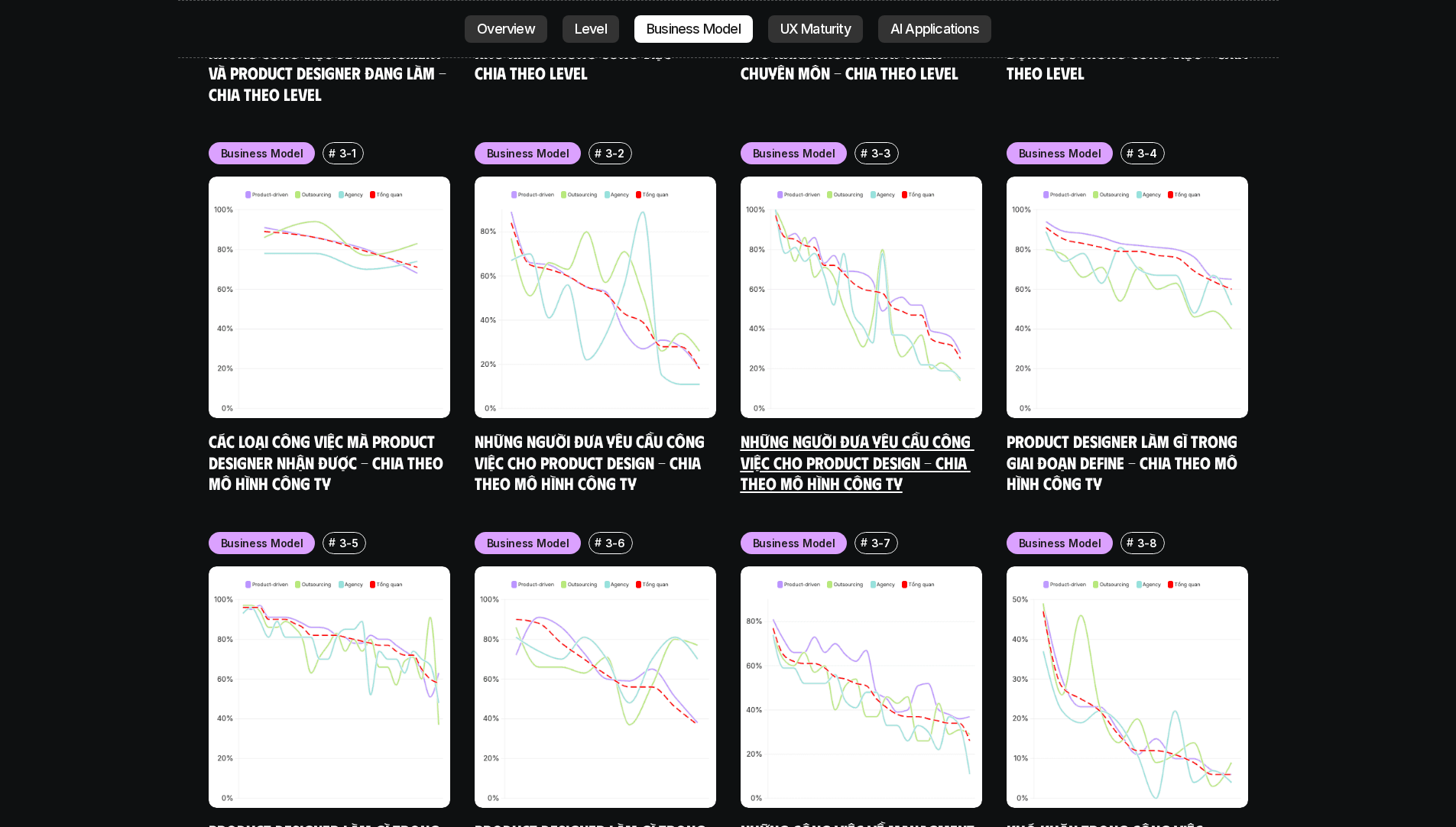
click at [798, 215] on img at bounding box center [861, 297] width 241 height 241
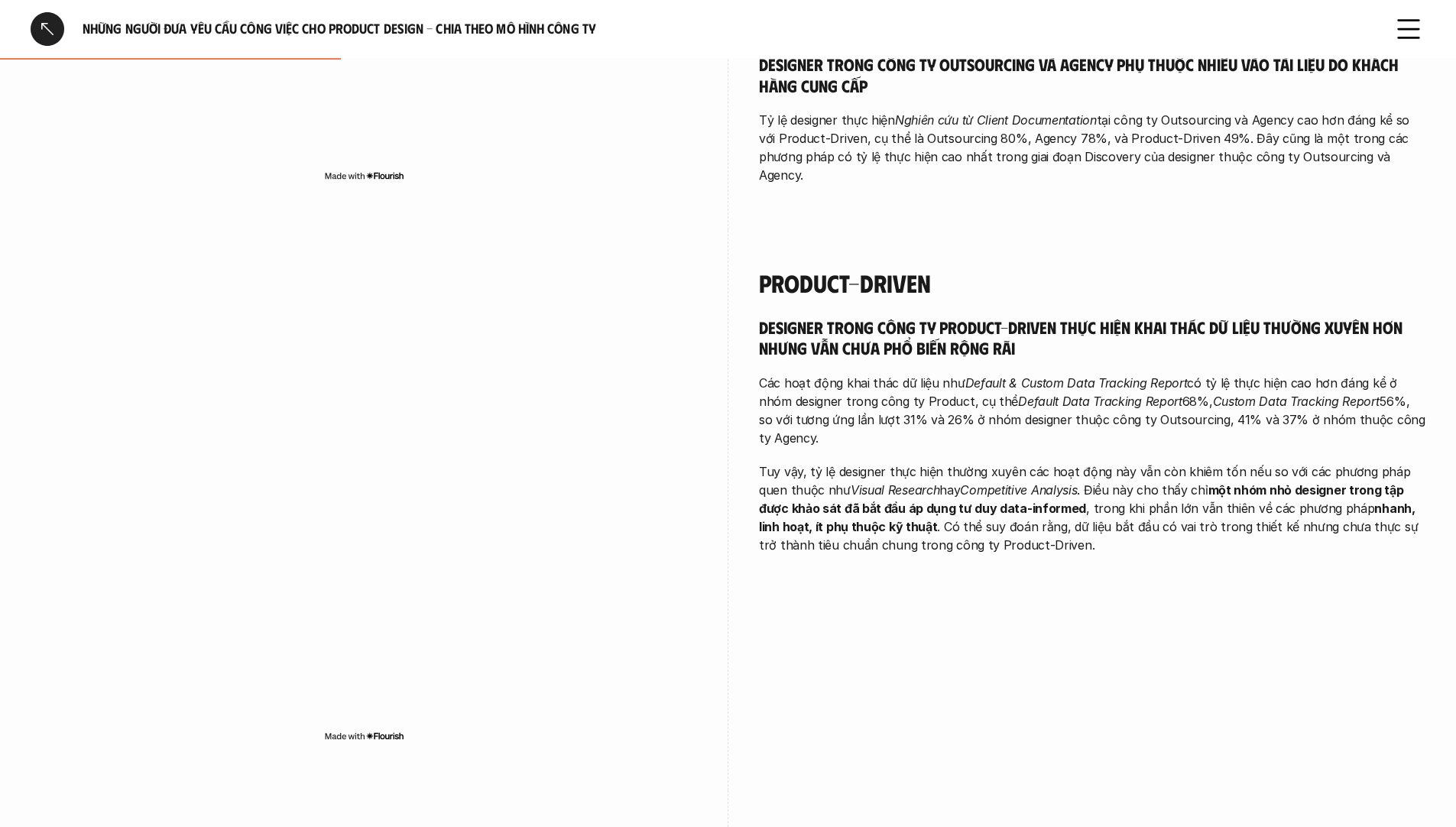
scroll to position [675, 0]
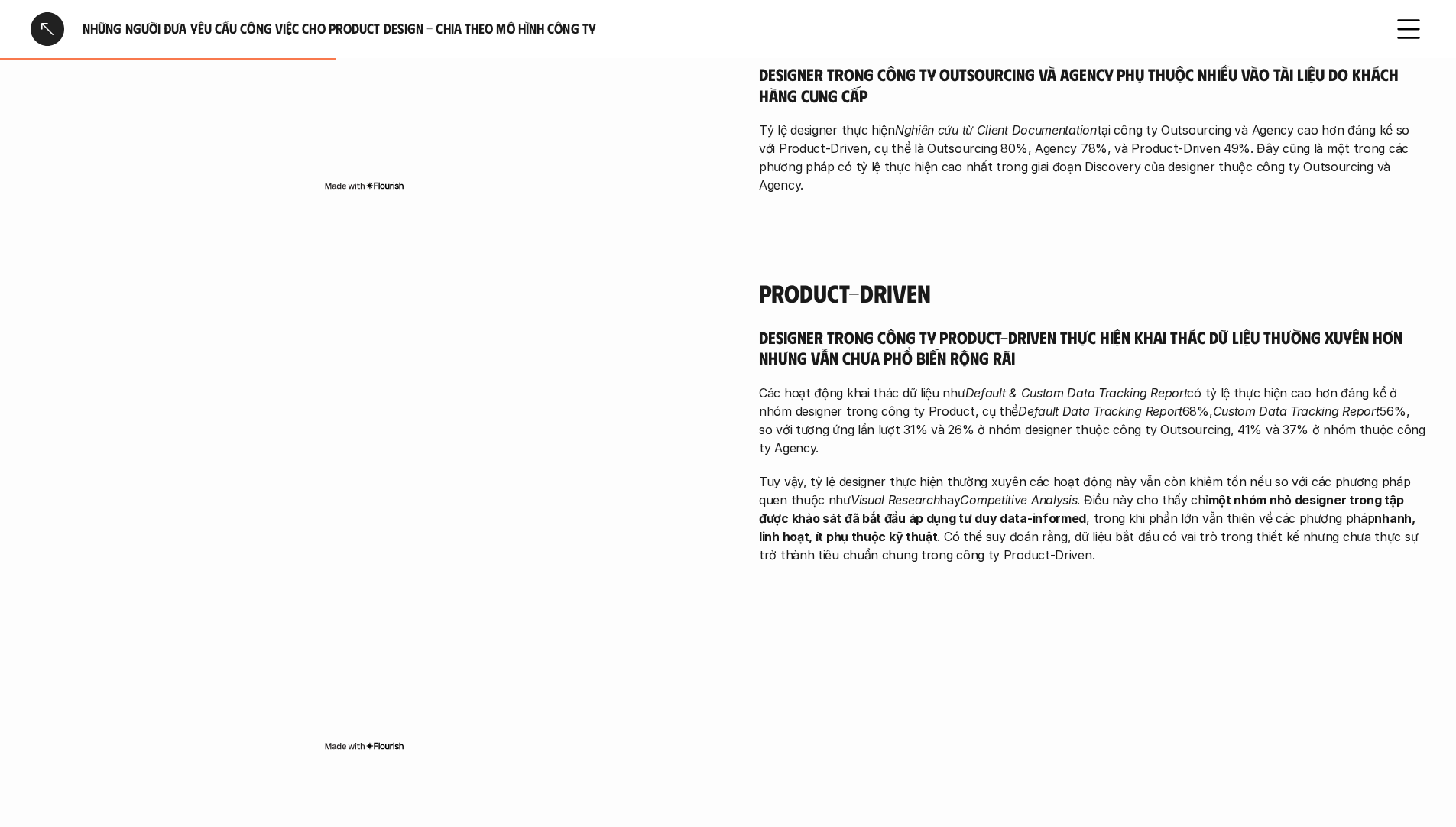
click at [893, 333] on h5 "Designer trong công ty Product-Driven thực hiện khai thác dữ liệu thường xuyên …" at bounding box center [1092, 347] width 666 height 42
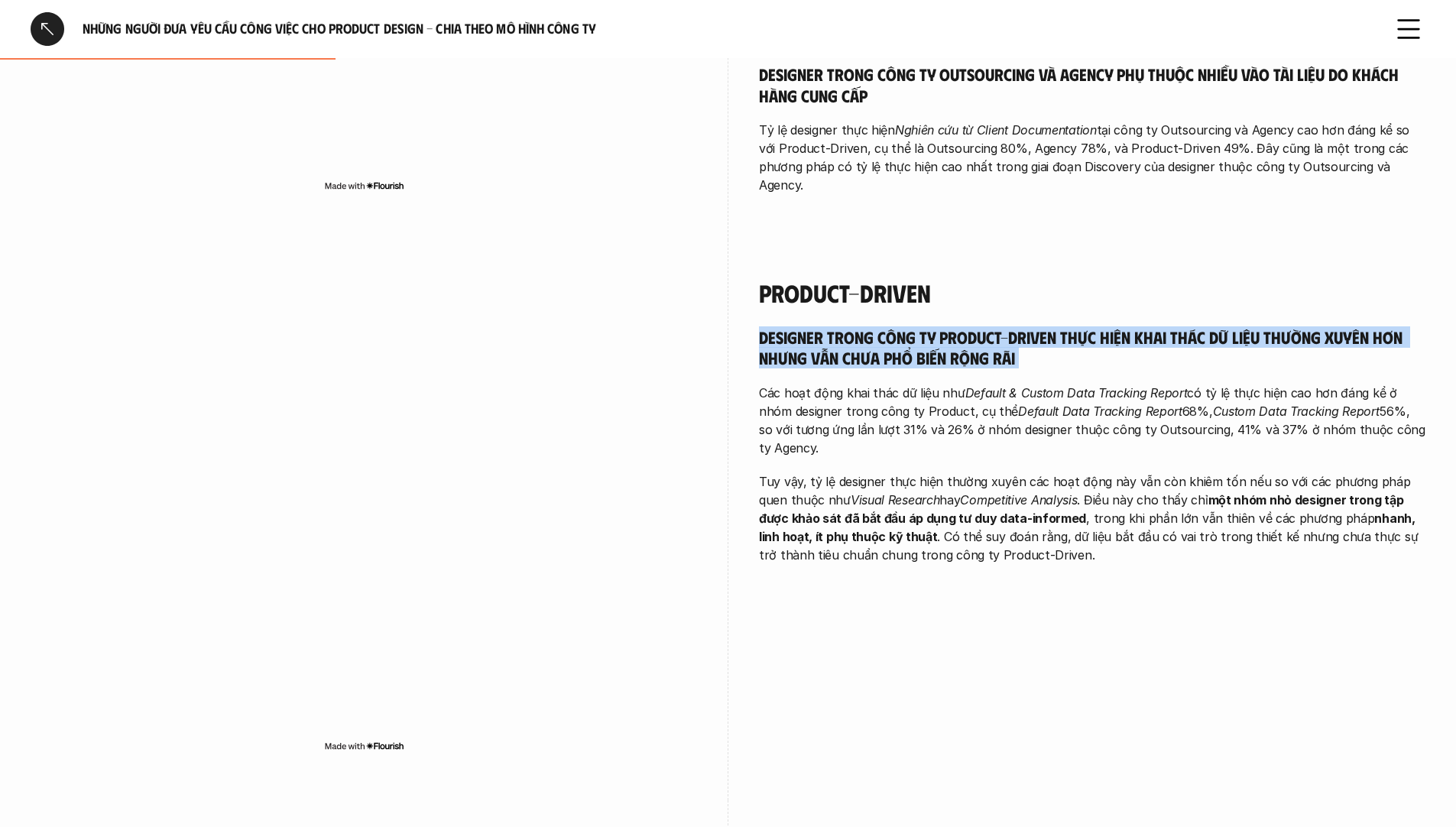
click at [893, 333] on h5 "Designer trong công ty Product-Driven thực hiện khai thác dữ liệu thường xuyên …" at bounding box center [1092, 347] width 666 height 42
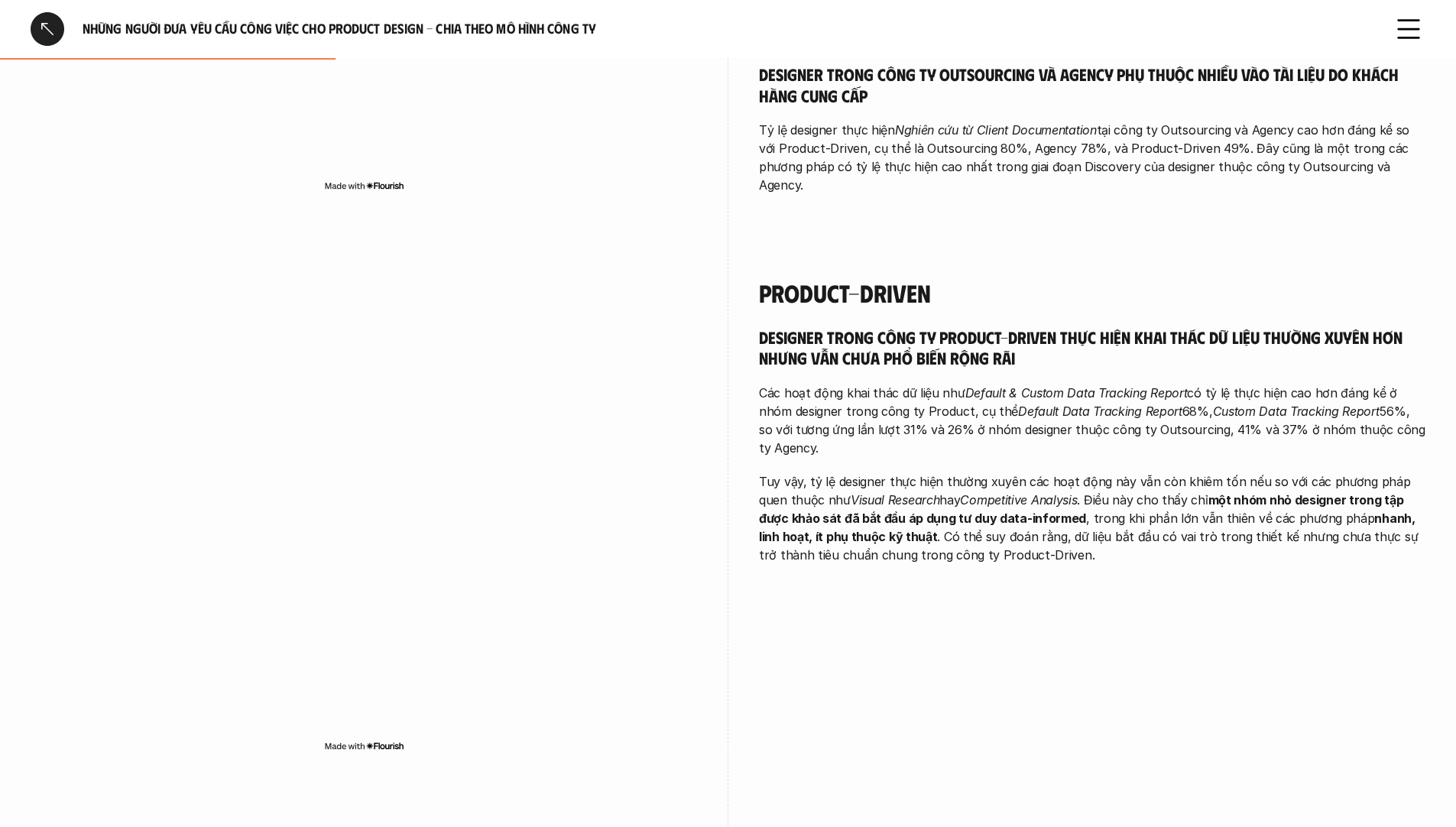
click at [1033, 404] on em "Default Data Tracking Report" at bounding box center [1101, 411] width 165 height 15
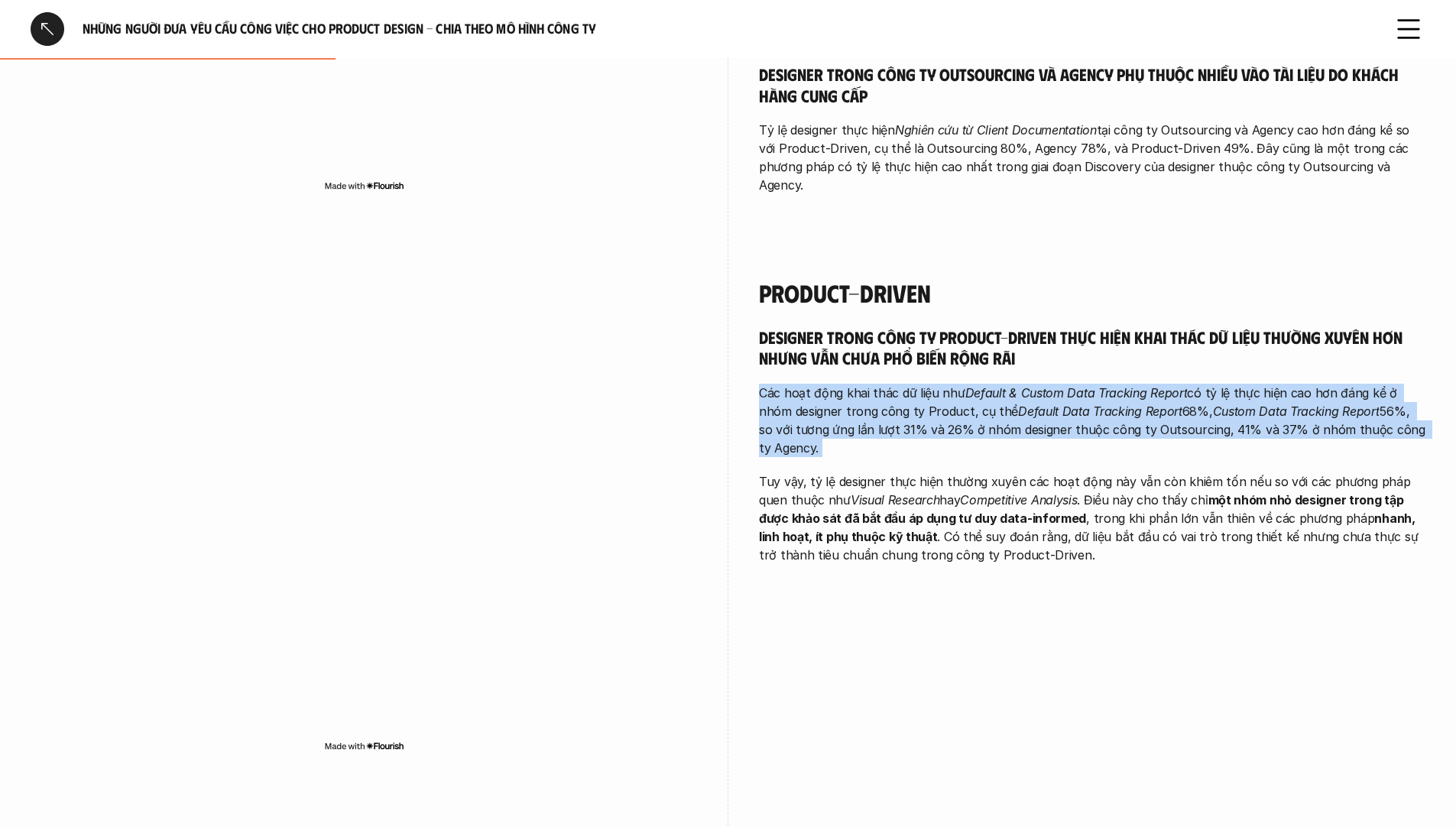
click at [1033, 404] on em "Default Data Tracking Report" at bounding box center [1101, 411] width 165 height 15
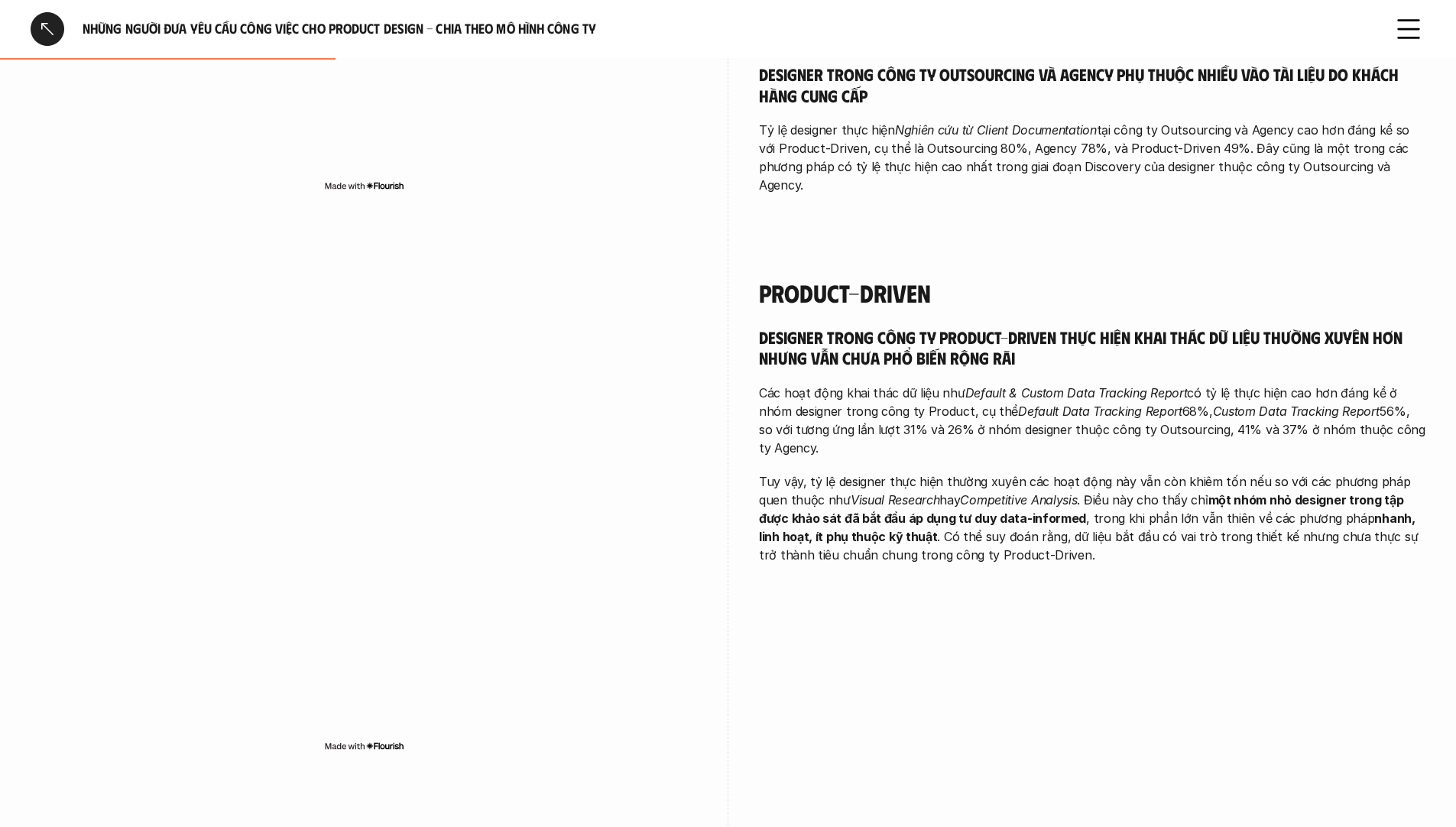
click at [990, 326] on h5 "Designer trong công ty Product-Driven thực hiện khai thác dữ liệu thường xuyên …" at bounding box center [1092, 347] width 666 height 42
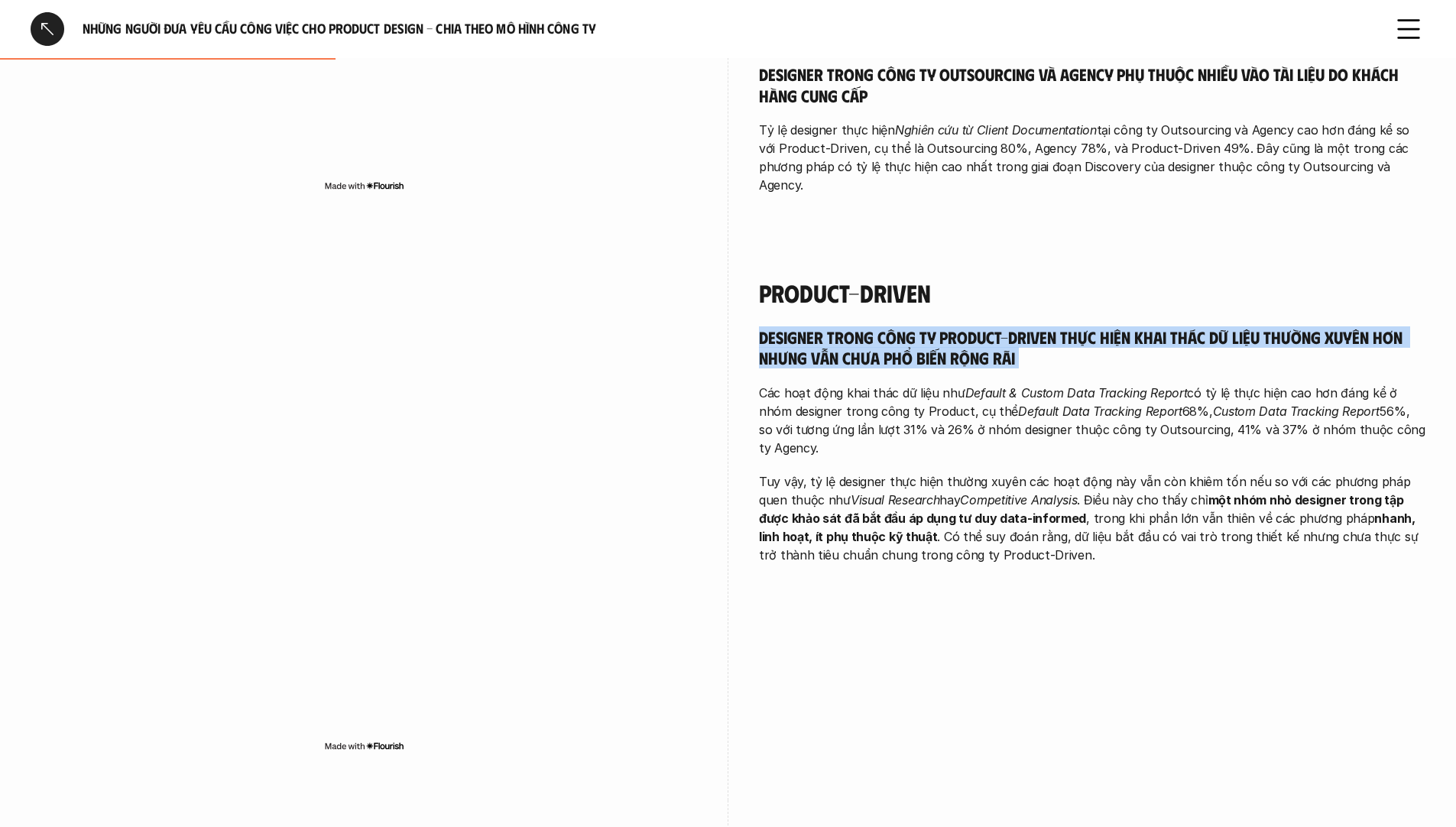
click at [990, 326] on h5 "Designer trong công ty Product-Driven thực hiện khai thác dữ liệu thường xuyên …" at bounding box center [1092, 347] width 666 height 42
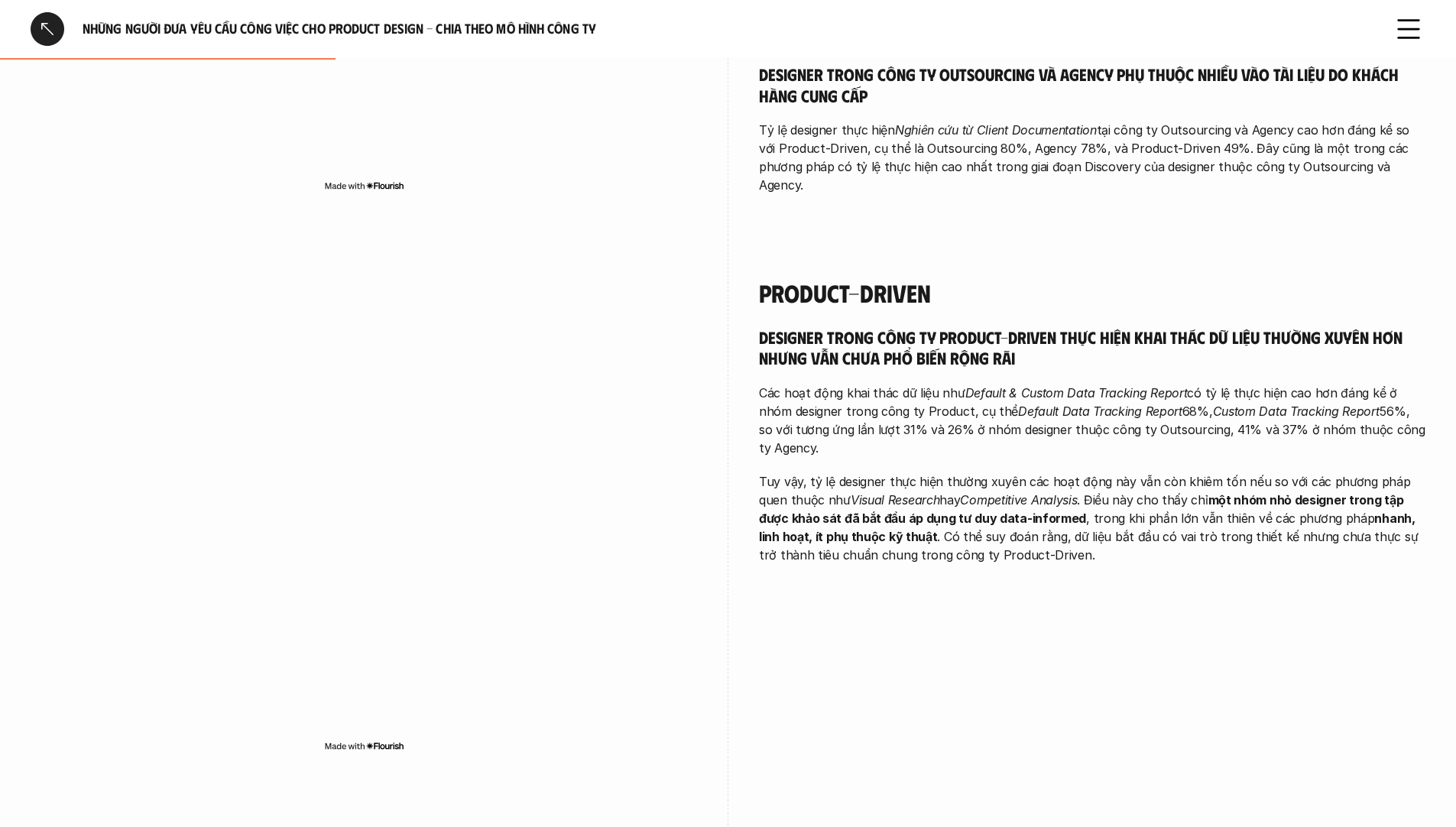
click at [961, 392] on p "Các hoạt động khai thác dữ liệu như Default & Custom Data Tracking Report có tỷ…" at bounding box center [1092, 420] width 666 height 73
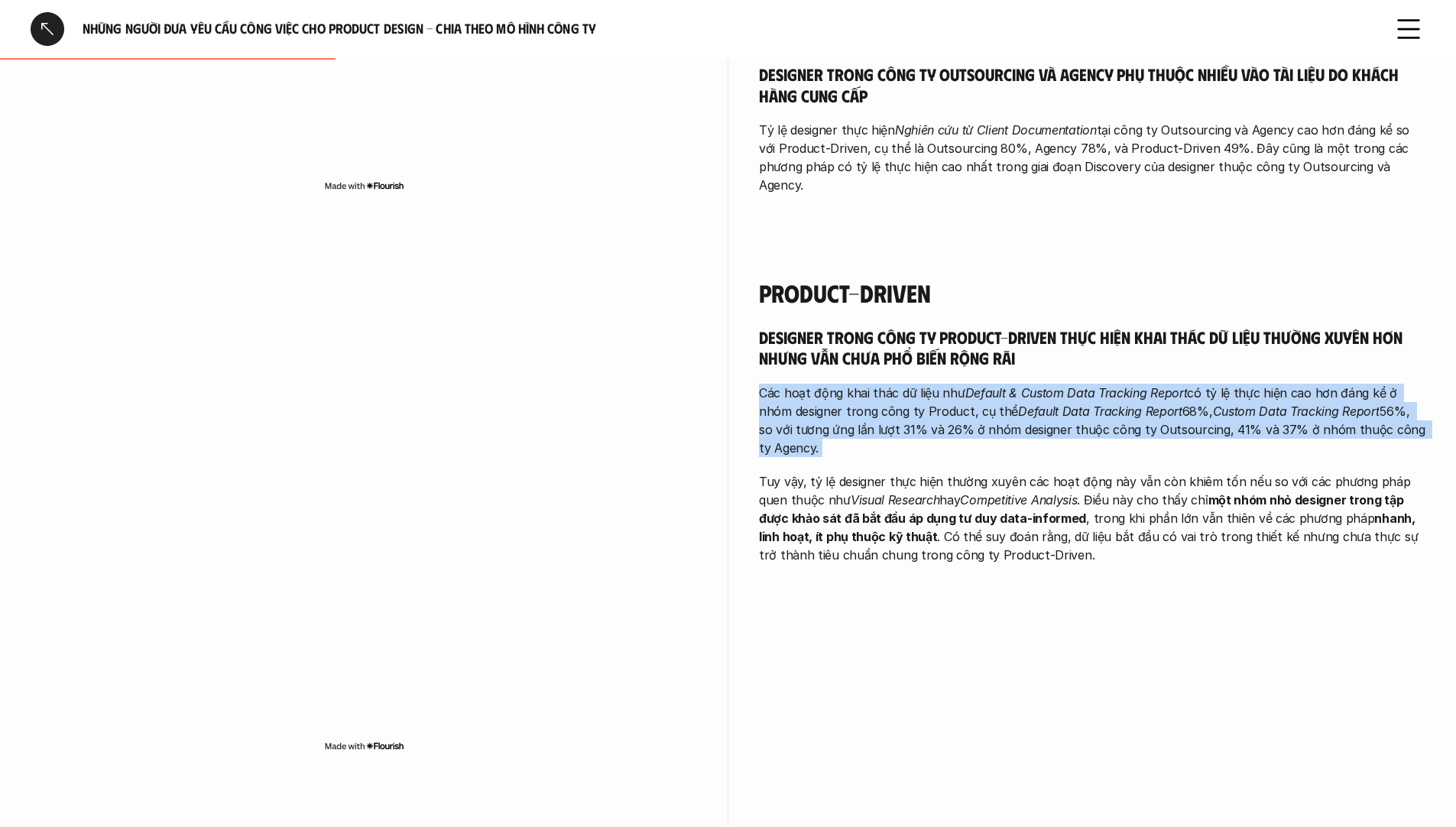
click at [961, 392] on p "Các hoạt động khai thác dữ liệu như Default & Custom Data Tracking Report có tỷ…" at bounding box center [1092, 420] width 666 height 73
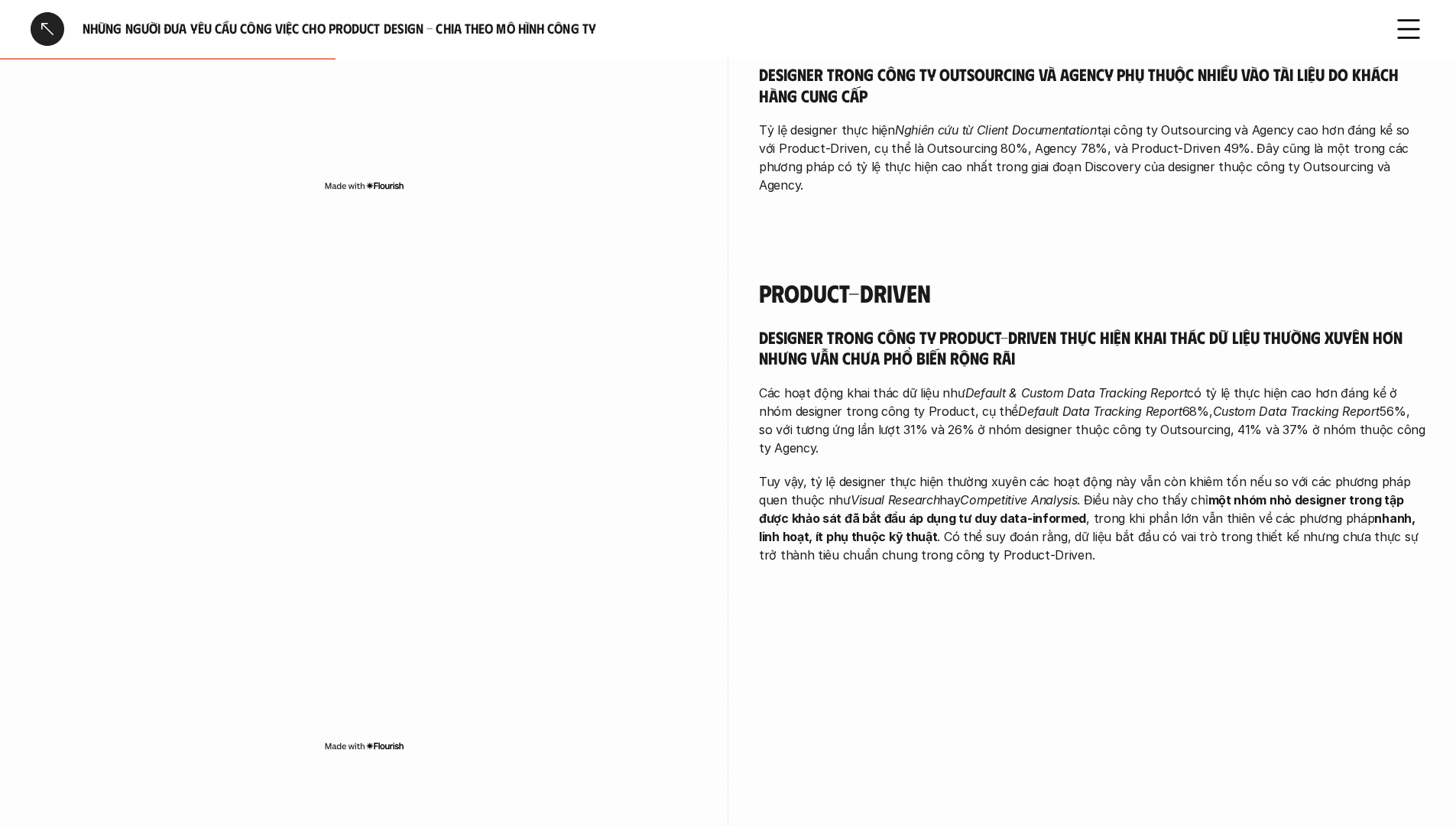
click at [949, 498] on strong "một nhóm nhỏ designer trong tập được khảo sát đã bắt đầu áp dụng tư duy data-in…" at bounding box center [1082, 509] width 647 height 33
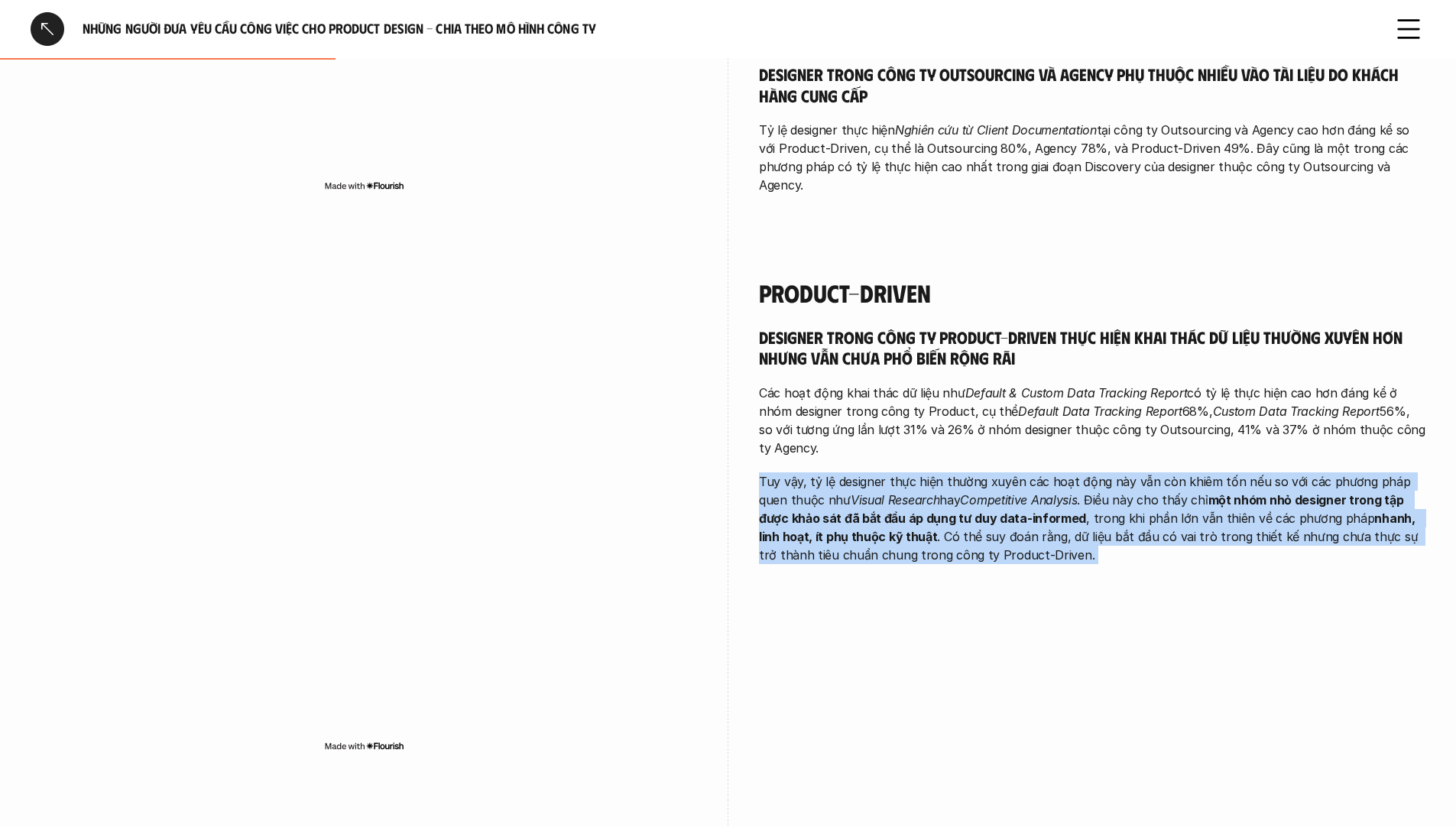
click at [949, 498] on strong "một nhóm nhỏ designer trong tập được khảo sát đã bắt đầu áp dụng tư duy data-in…" at bounding box center [1082, 509] width 647 height 33
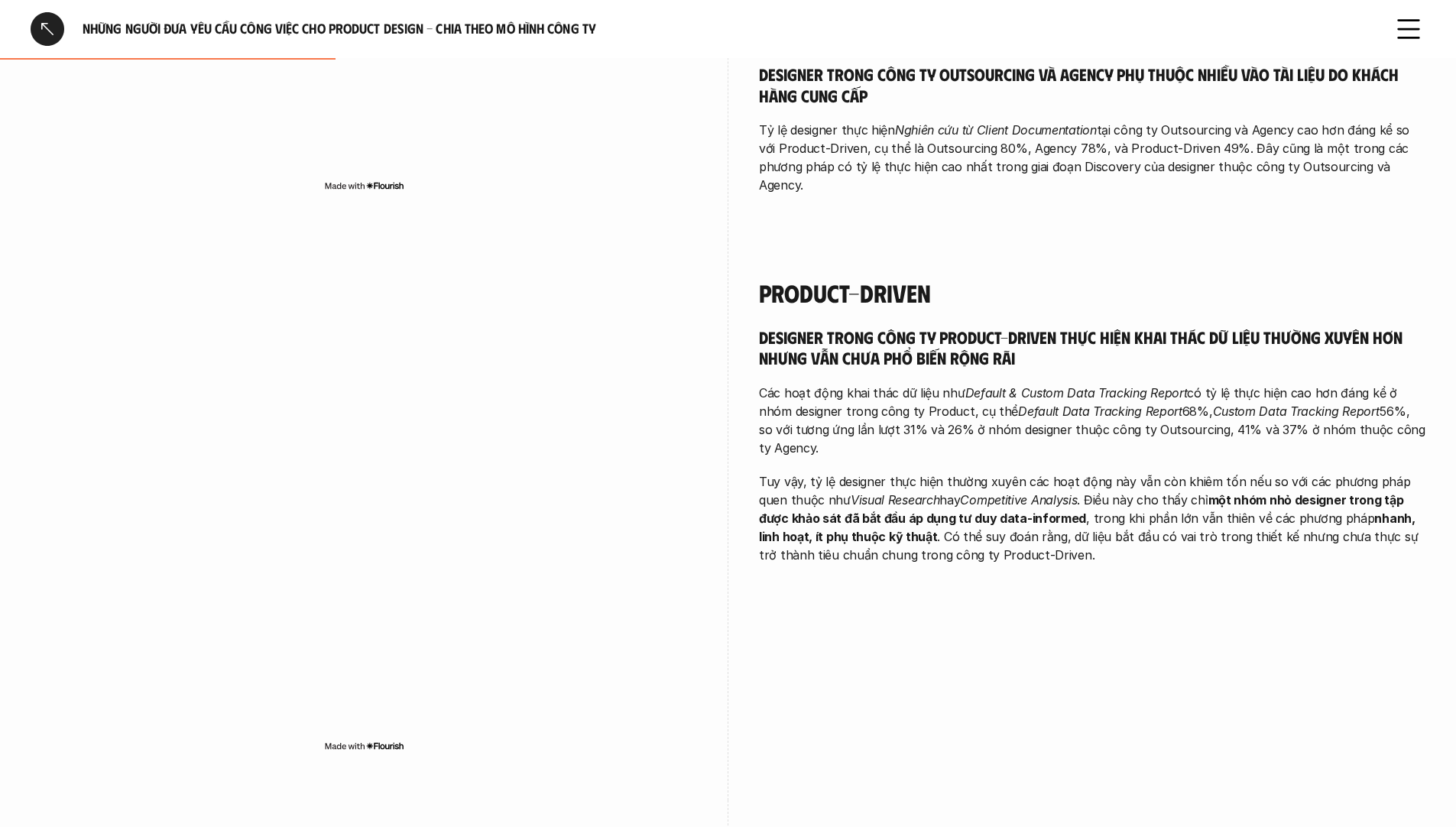
click at [960, 392] on p "Các hoạt động khai thác dữ liệu như Default & Custom Data Tracking Report có tỷ…" at bounding box center [1092, 420] width 666 height 73
click at [871, 409] on p "Các hoạt động khai thác dữ liệu như Default & Custom Data Tracking Report có tỷ…" at bounding box center [1092, 420] width 666 height 73
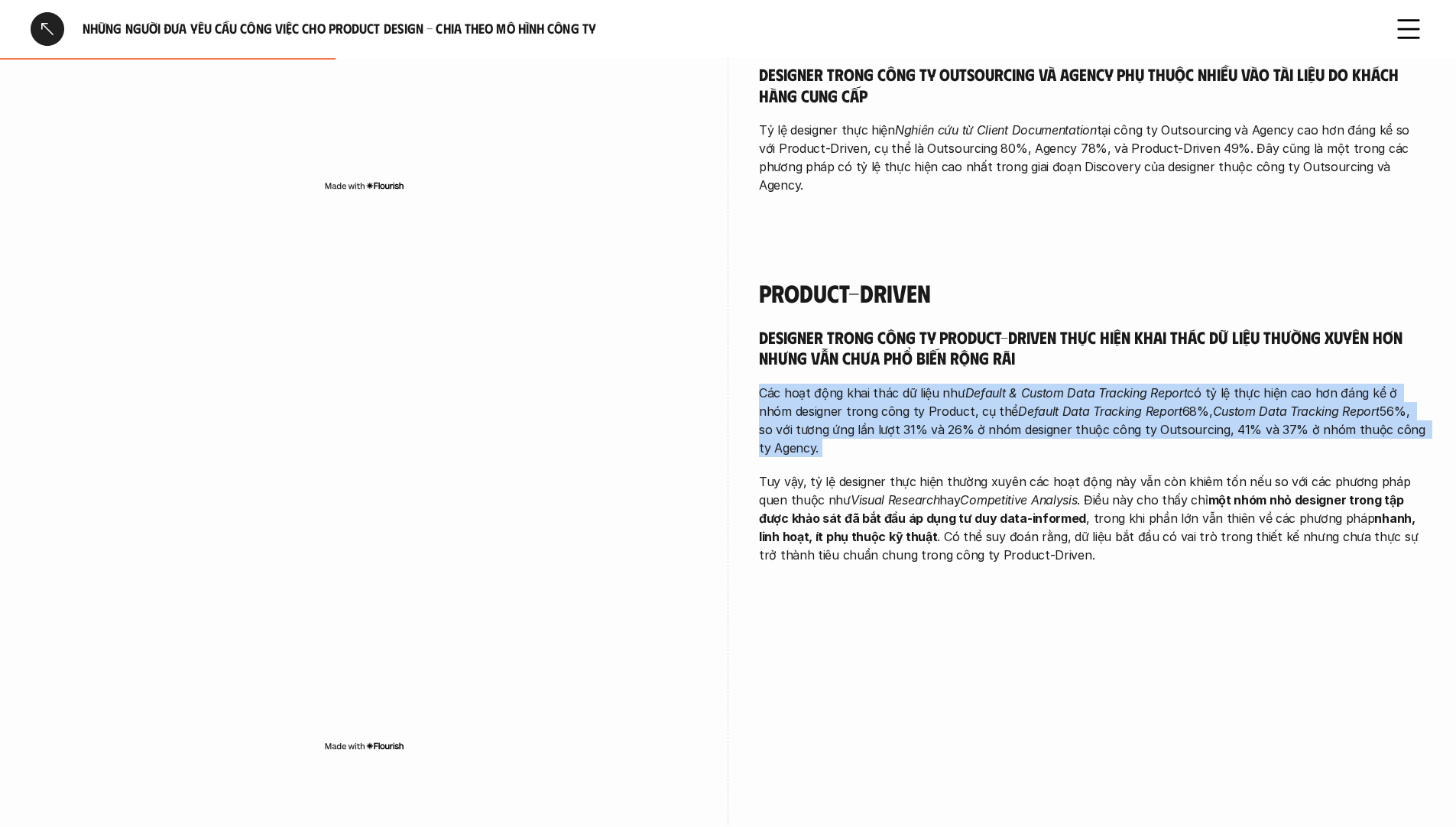
click at [871, 409] on p "Các hoạt động khai thác dữ liệu như Default & Custom Data Tracking Report có tỷ…" at bounding box center [1092, 420] width 666 height 73
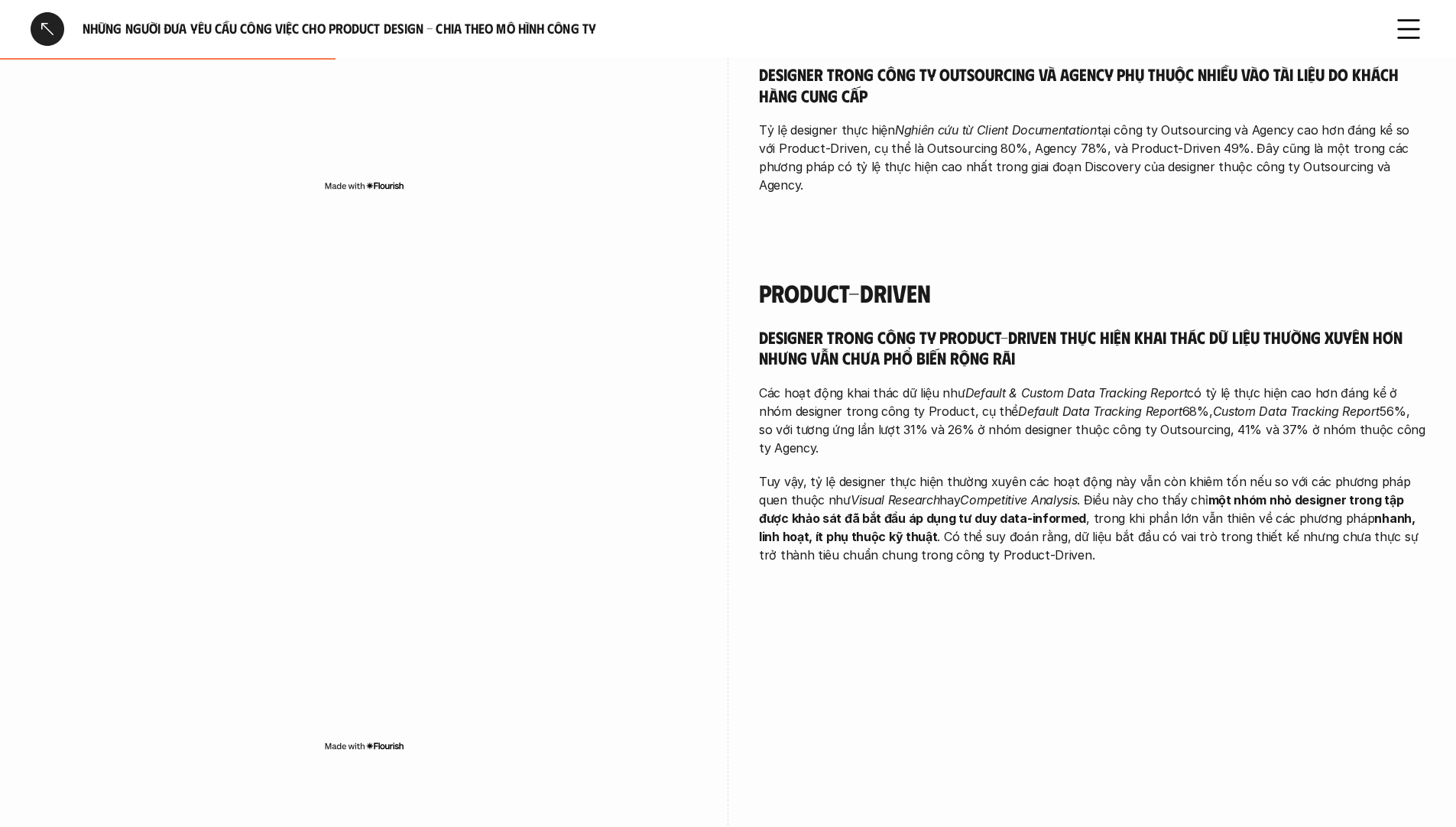
click at [993, 493] on em "Competitive Analysis" at bounding box center [1018, 500] width 117 height 15
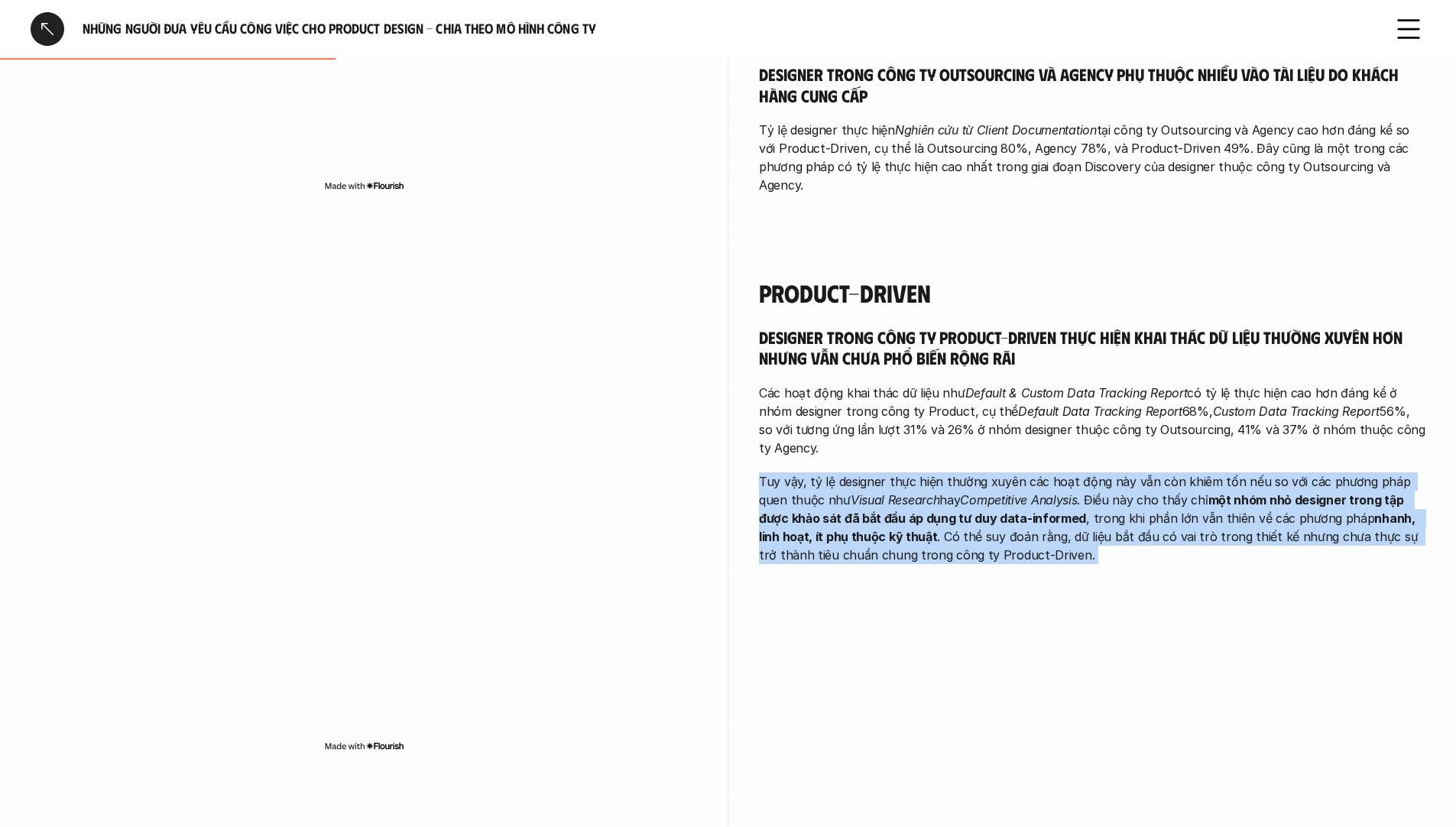
click at [993, 493] on em "Competitive Analysis" at bounding box center [1018, 500] width 117 height 15
click at [893, 493] on em "Visual Research" at bounding box center [895, 500] width 89 height 15
drag, startPoint x: 884, startPoint y: 461, endPoint x: 1052, endPoint y: 532, distance: 182.4
click at [1052, 532] on p "Tuy vậy, tỷ lệ designer thực hiện thường xuyên các hoạt động này vẫn còn khiêm …" at bounding box center [1092, 518] width 666 height 92
click at [991, 493] on em "Competitive Analysis" at bounding box center [1018, 500] width 117 height 15
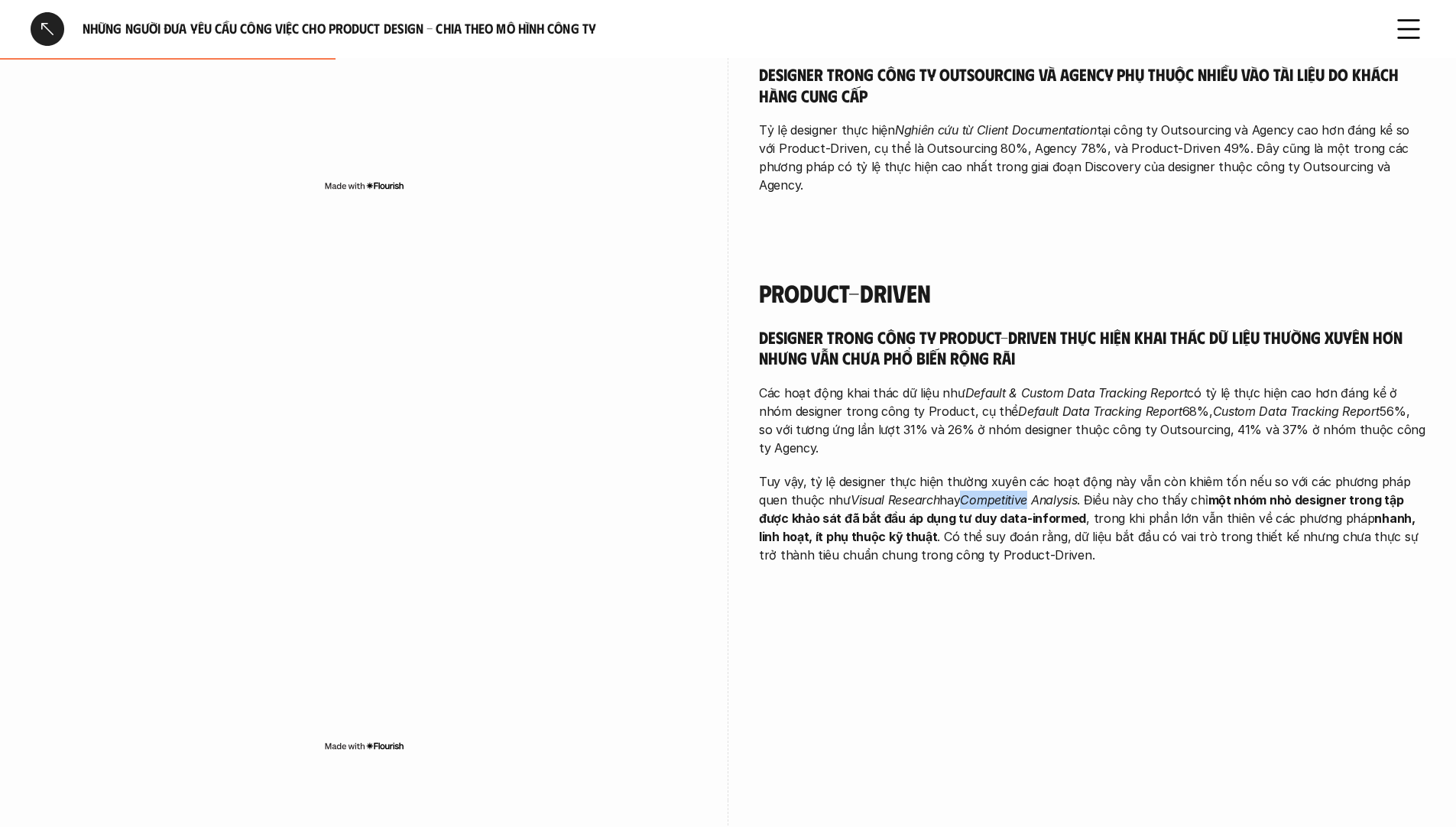
click at [991, 493] on em "Competitive Analysis" at bounding box center [1018, 500] width 117 height 15
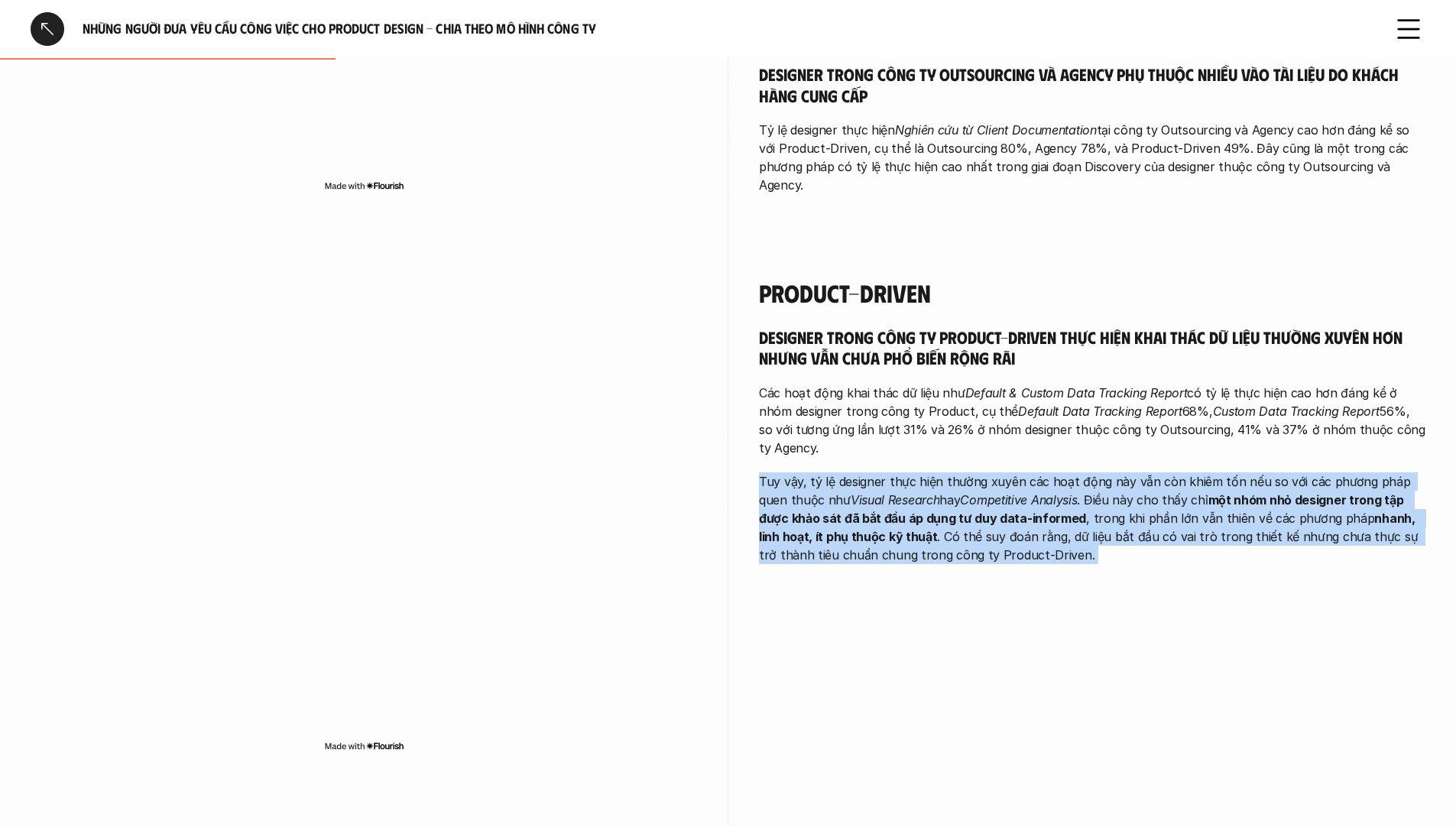
click at [991, 493] on em "Competitive Analysis" at bounding box center [1018, 500] width 117 height 15
click at [930, 501] on strong "một nhóm nhỏ designer trong tập được khảo sát đã bắt đầu áp dụng tư duy data-in…" at bounding box center [1082, 509] width 647 height 33
drag, startPoint x: 934, startPoint y: 478, endPoint x: 1090, endPoint y: 552, distance: 172.7
click at [1090, 552] on div "Product-driven Designer trong công ty Product-Driven thực hiện khai thác dữ liệ…" at bounding box center [1092, 425] width 666 height 369
click at [1003, 505] on strong "một nhóm nhỏ designer trong tập được khảo sát đã bắt đầu áp dụng tư duy data-in…" at bounding box center [1082, 509] width 647 height 33
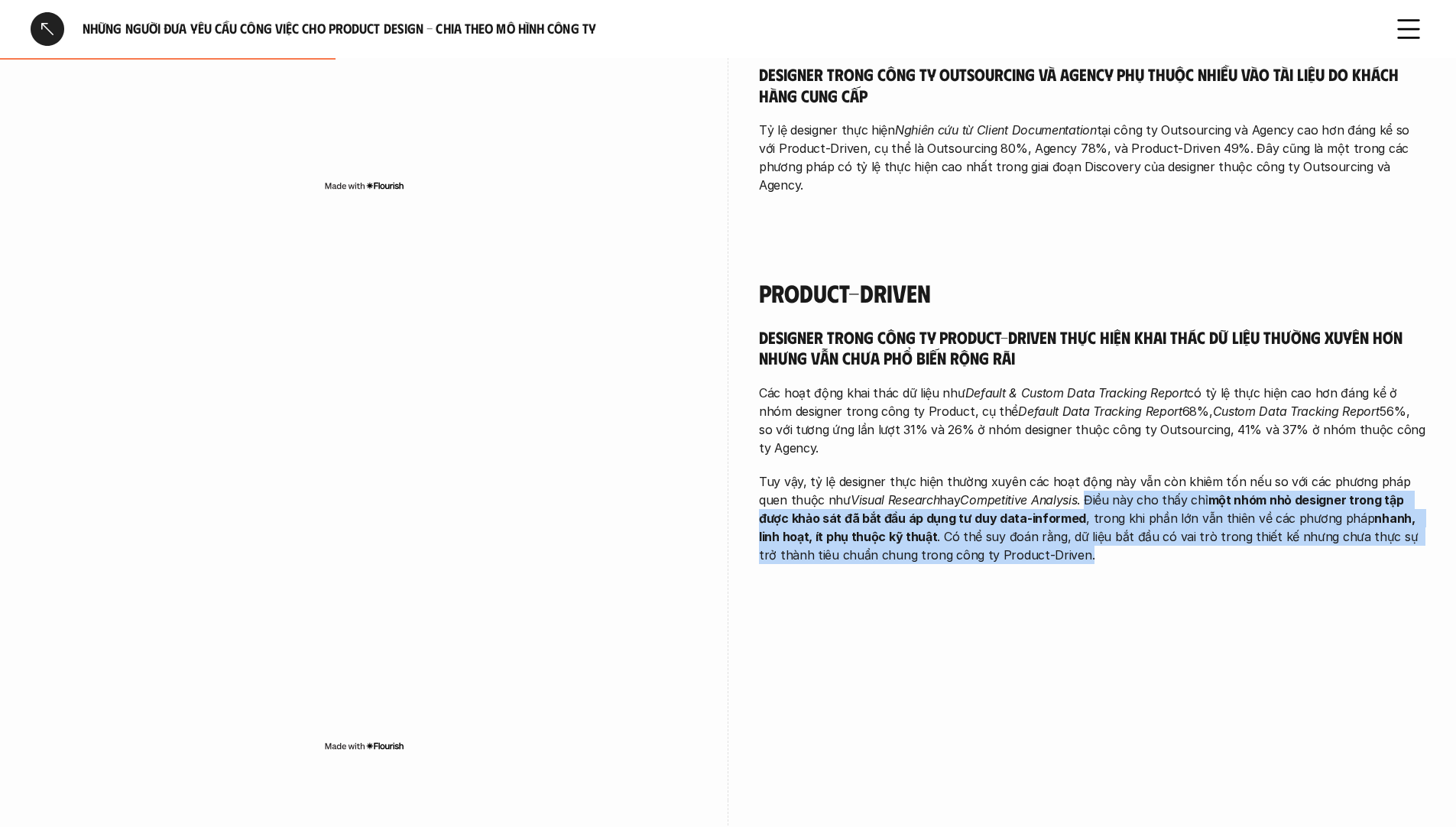
drag, startPoint x: 1058, startPoint y: 480, endPoint x: 1158, endPoint y: 542, distance: 117.7
click at [1158, 542] on p "Tuy vậy, tỷ lệ designer thực hiện thường xuyên các hoạt động này vẫn còn khiêm …" at bounding box center [1092, 518] width 666 height 92
click at [1087, 494] on p "Tuy vậy, tỷ lệ designer thực hiện thường xuyên các hoạt động này vẫn còn khiêm …" at bounding box center [1092, 518] width 666 height 92
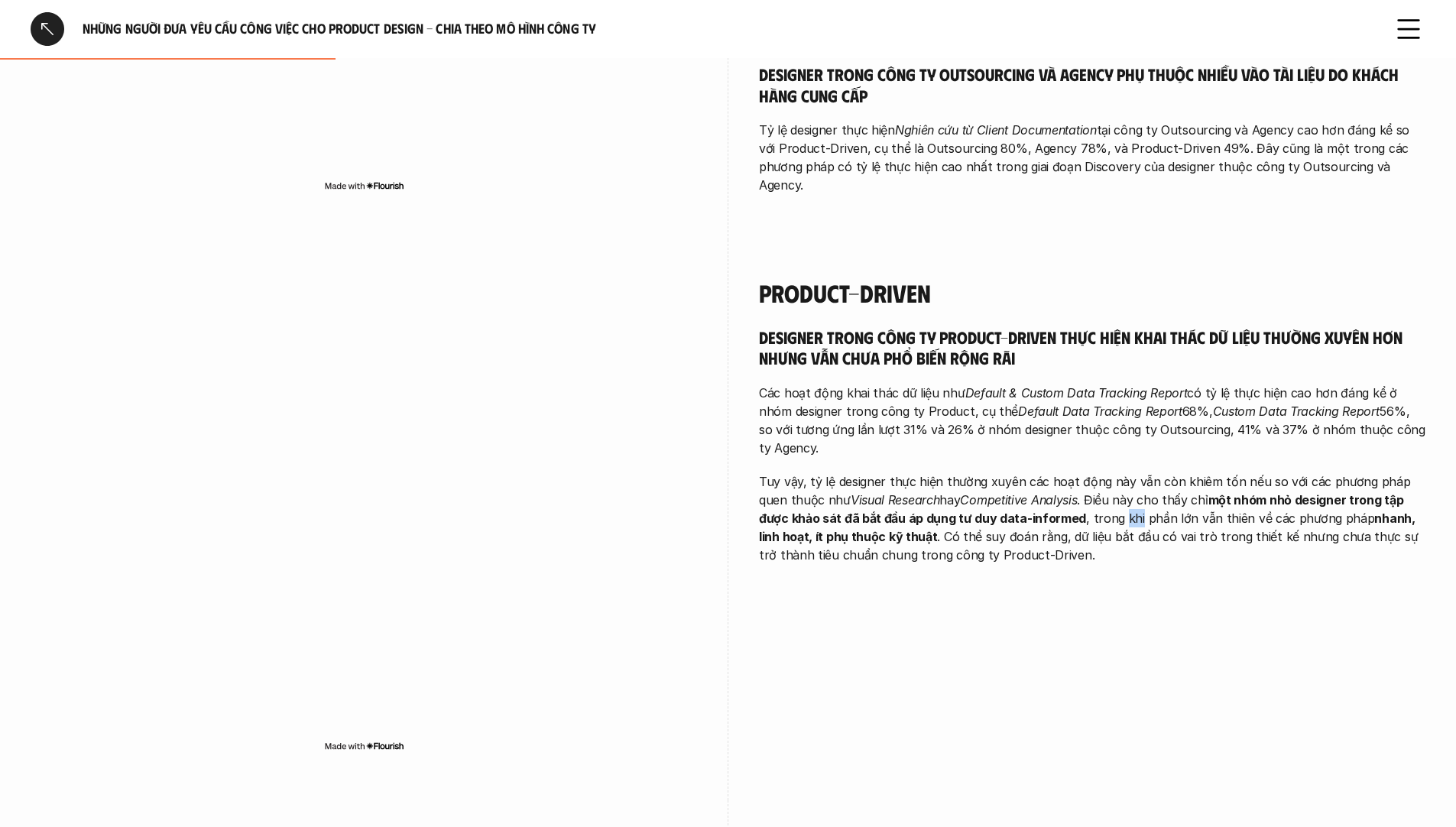
click at [1087, 494] on p "Tuy vậy, tỷ lệ designer thực hiện thường xuyên các hoạt động này vẫn còn khiêm …" at bounding box center [1092, 518] width 666 height 92
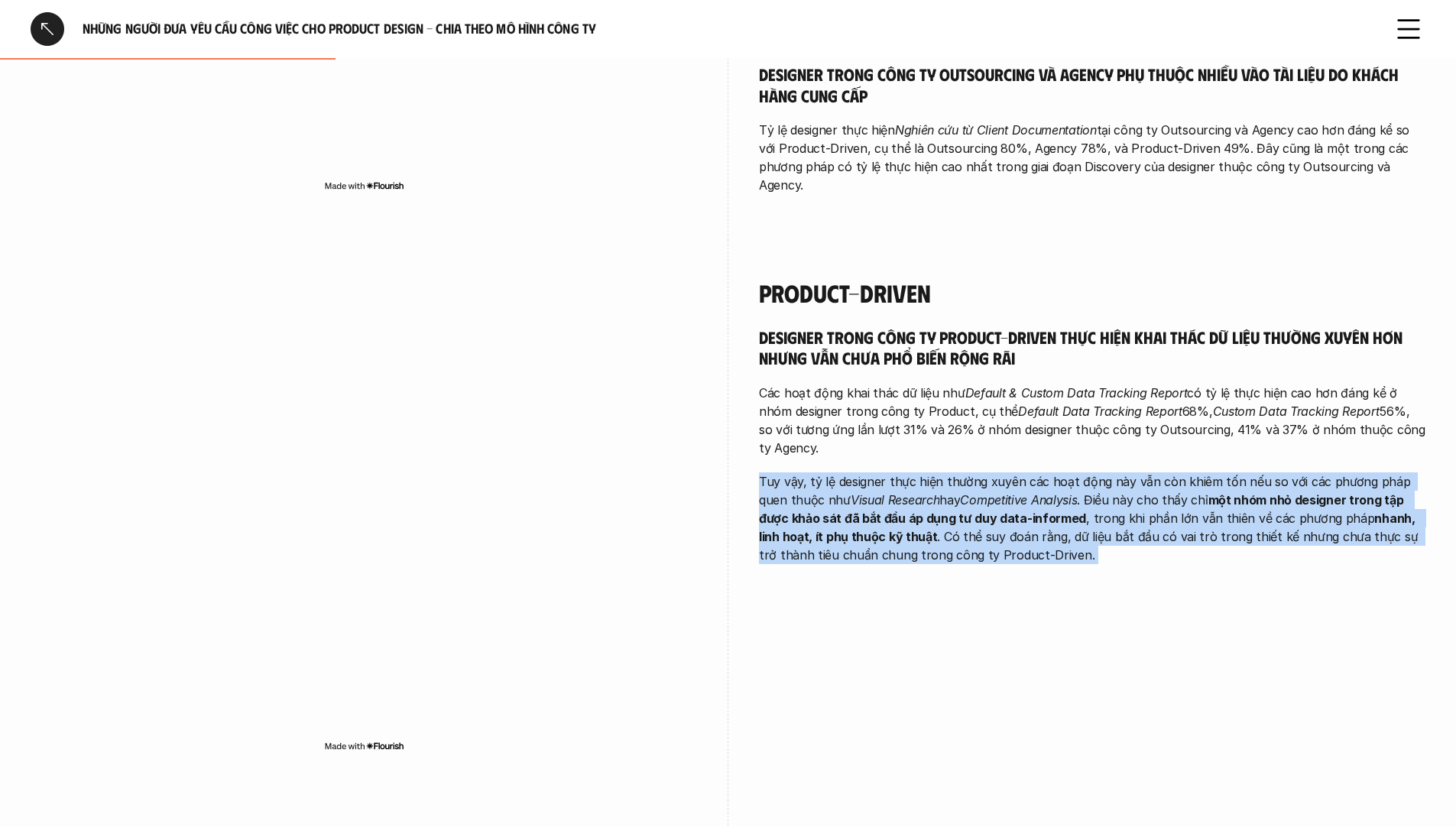
click at [1087, 494] on p "Tuy vậy, tỷ lệ designer thực hiện thường xuyên các hoạt động này vẫn còn khiêm …" at bounding box center [1092, 518] width 666 height 92
click at [1225, 493] on strong "một nhóm nhỏ designer trong tập được khảo sát đã bắt đầu áp dụng tư duy data-in…" at bounding box center [1082, 509] width 647 height 33
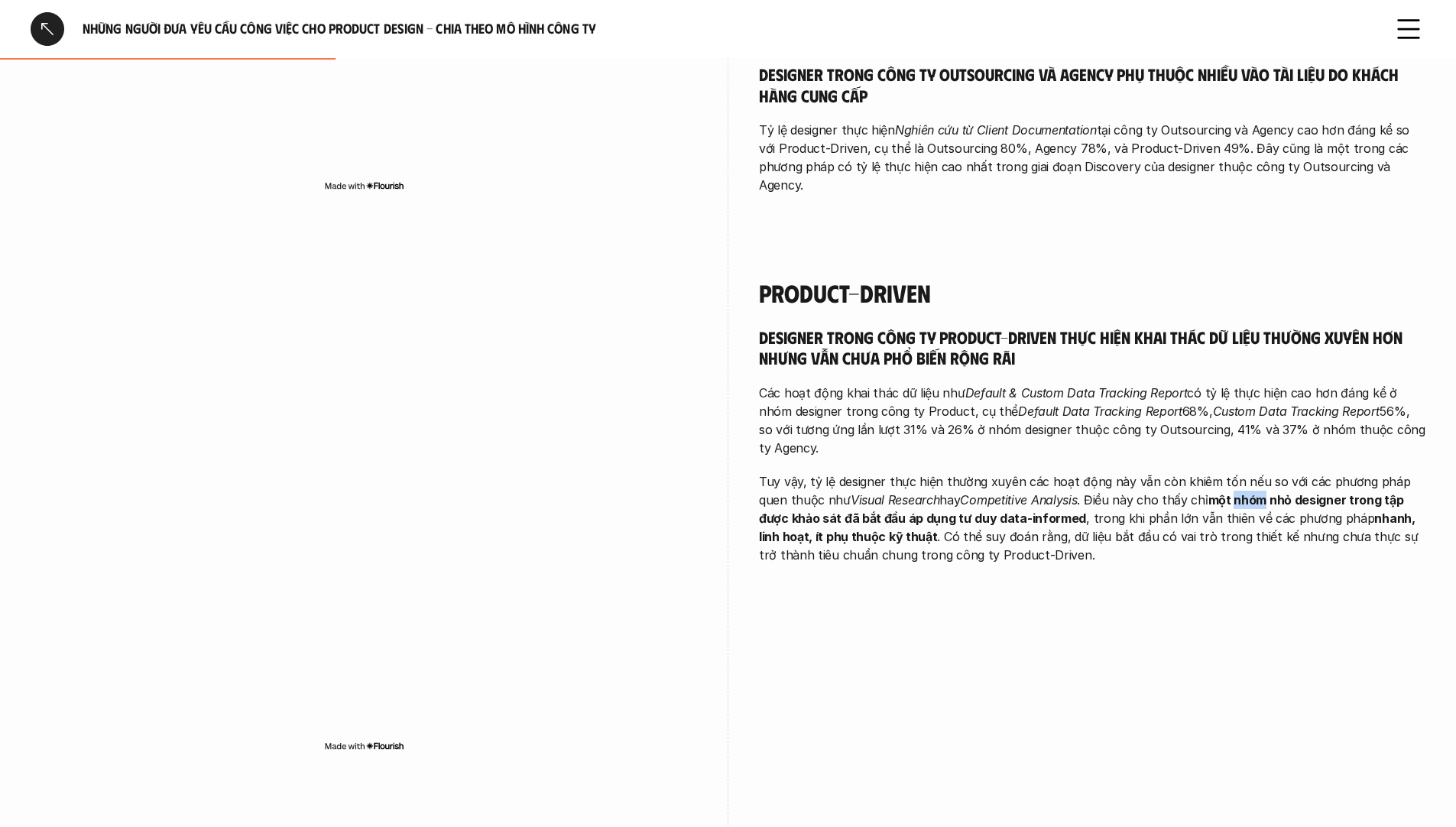
click at [1225, 493] on strong "một nhóm nhỏ designer trong tập được khảo sát đã bắt đầu áp dụng tư duy data-in…" at bounding box center [1082, 509] width 647 height 33
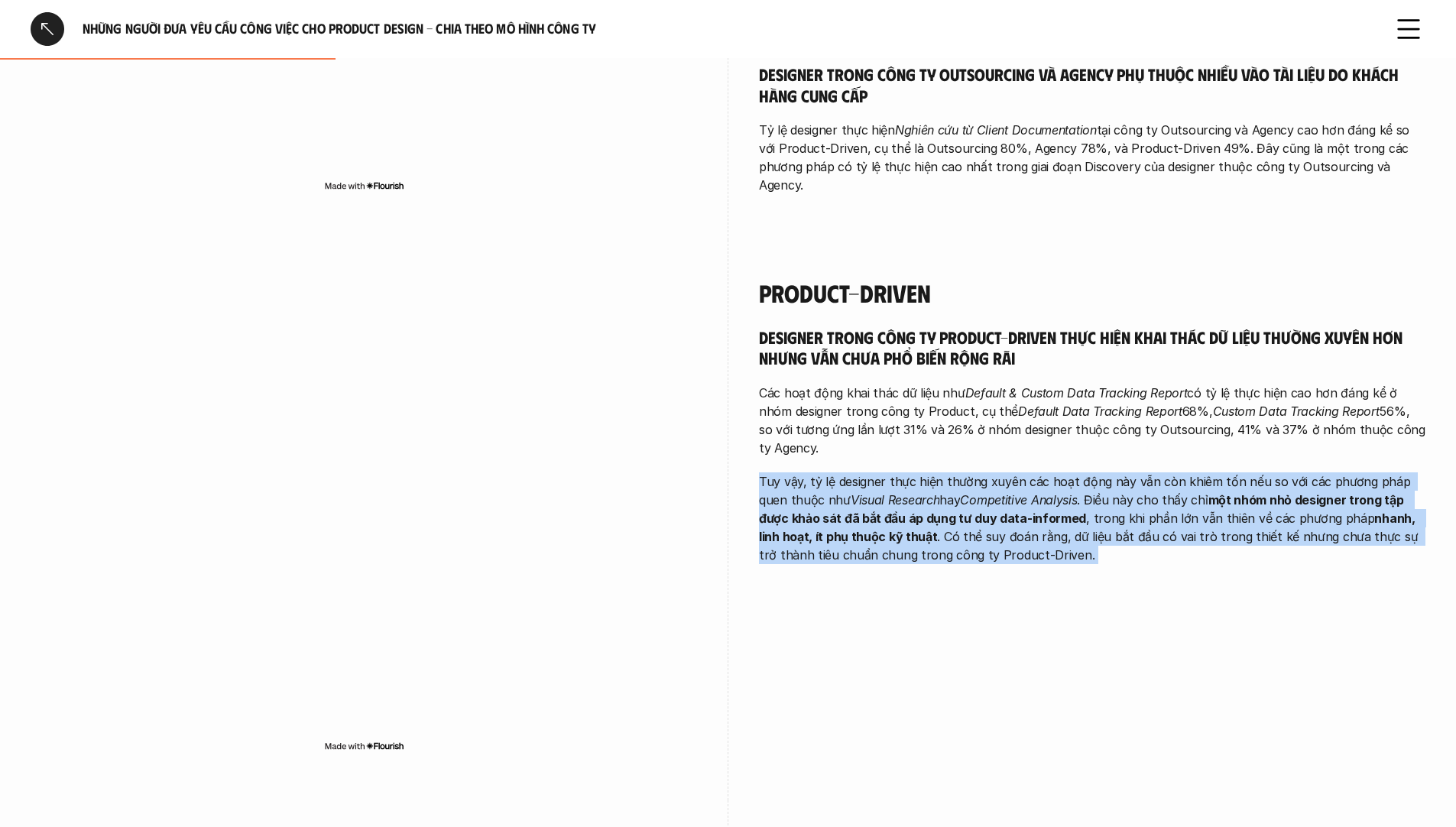
click at [1225, 493] on strong "một nhóm nhỏ designer trong tập được khảo sát đã bắt đầu áp dụng tư duy data-in…" at bounding box center [1082, 509] width 647 height 33
click at [1383, 493] on strong "một nhóm nhỏ designer trong tập được khảo sát đã bắt đầu áp dụng tư duy data-in…" at bounding box center [1082, 509] width 647 height 33
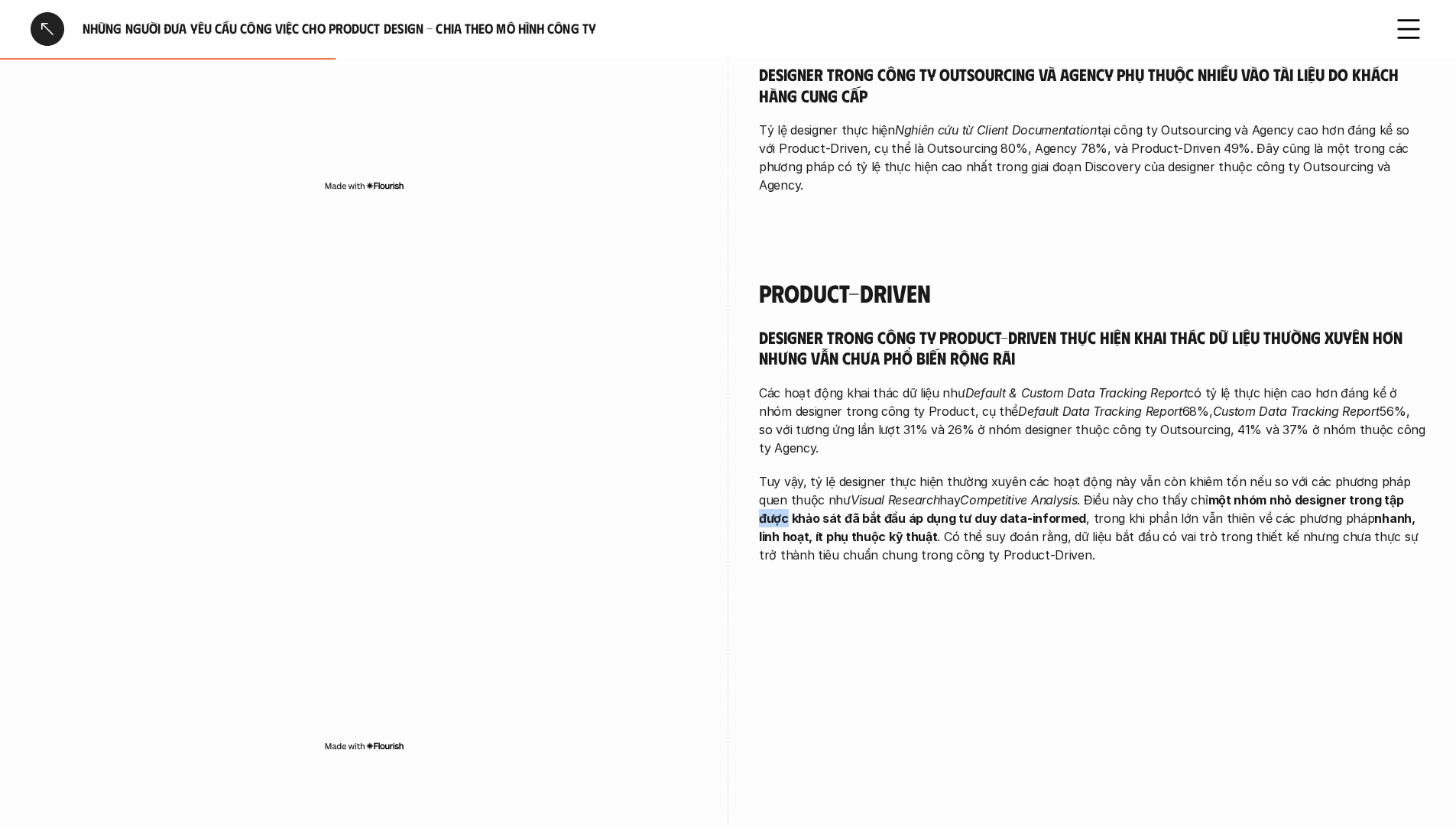
click at [1383, 493] on strong "một nhóm nhỏ designer trong tập được khảo sát đã bắt đầu áp dụng tư duy data-in…" at bounding box center [1082, 509] width 647 height 33
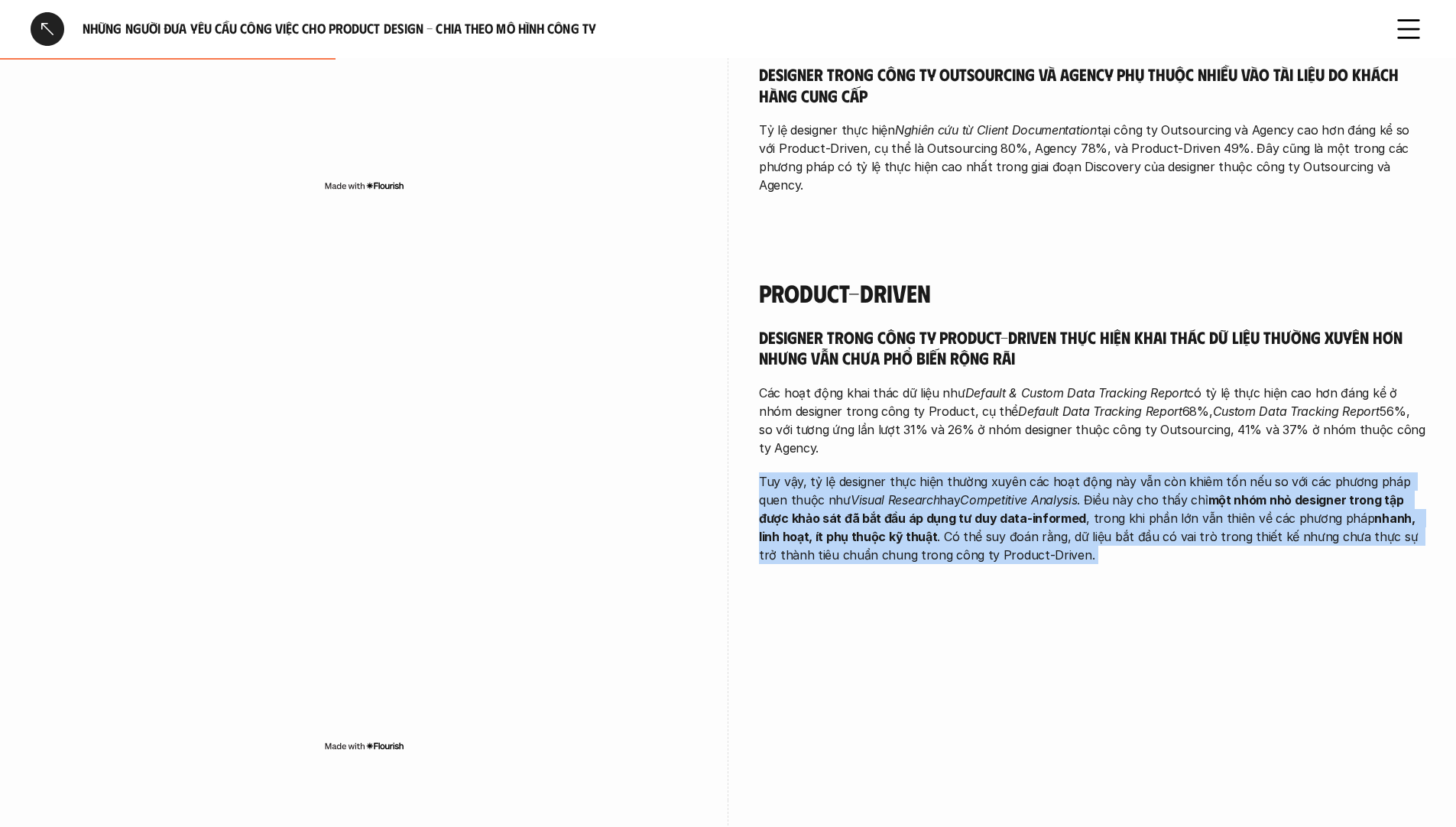
click at [1383, 493] on strong "một nhóm nhỏ designer trong tập được khảo sát đã bắt đầu áp dụng tư duy data-in…" at bounding box center [1082, 509] width 647 height 33
click at [1346, 493] on strong "một nhóm nhỏ designer trong tập được khảo sát đã bắt đầu áp dụng tư duy data-in…" at bounding box center [1082, 509] width 647 height 33
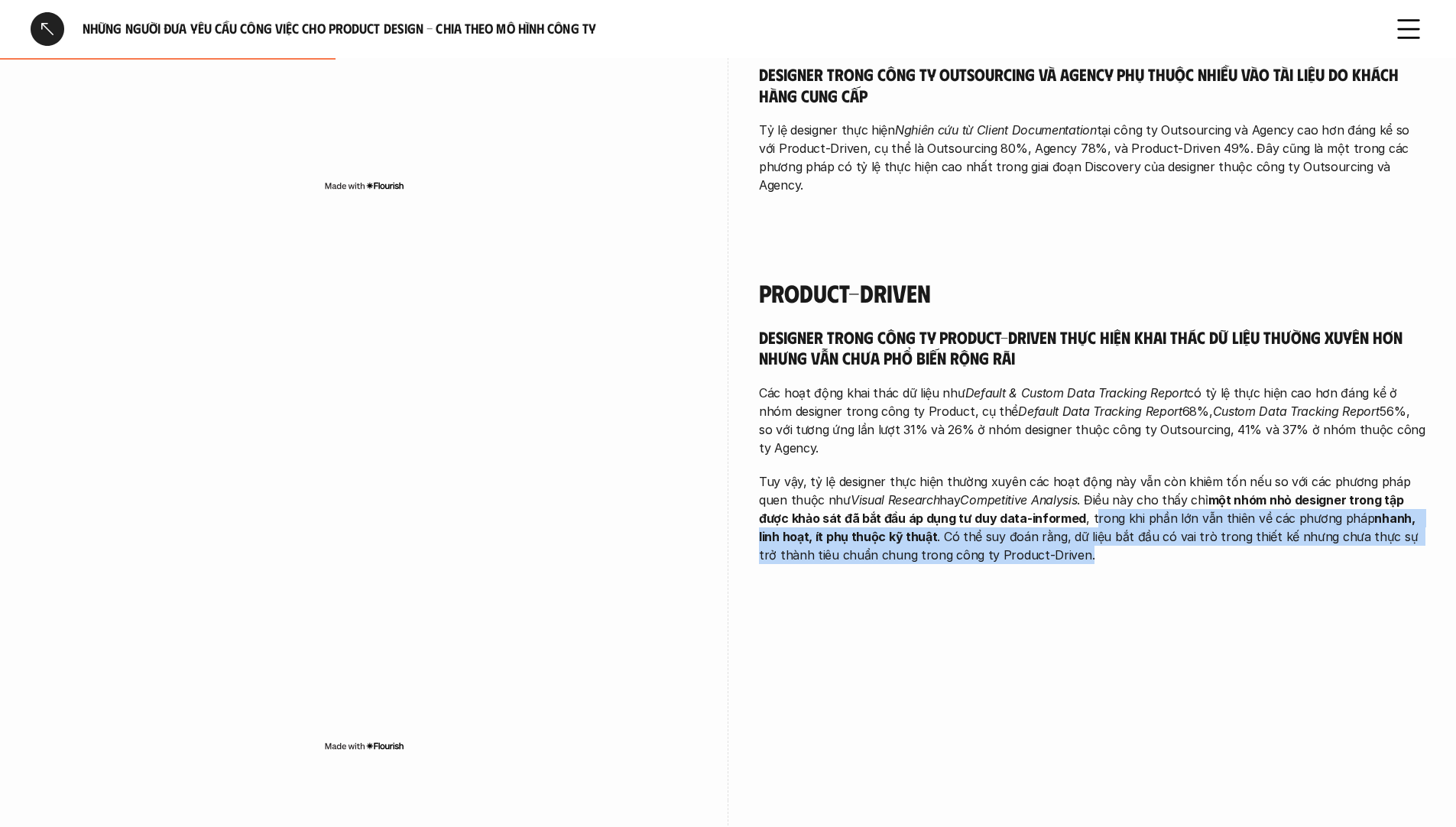
drag, startPoint x: 1055, startPoint y: 498, endPoint x: 1098, endPoint y: 536, distance: 57.4
click at [1098, 536] on p "Tuy vậy, tỷ lệ designer thực hiện thường xuyên các hoạt động này vẫn còn khiêm …" at bounding box center [1092, 518] width 666 height 92
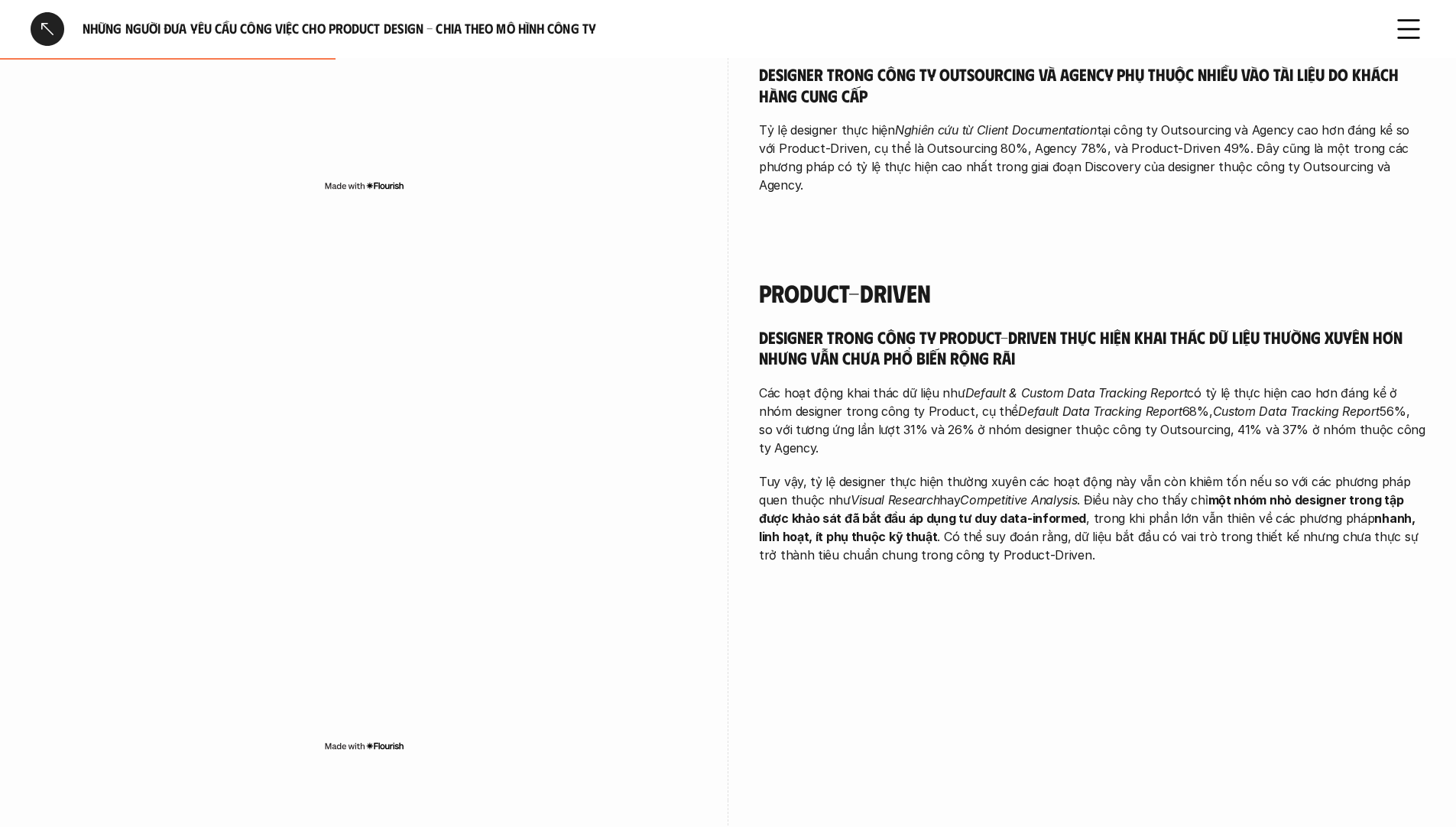
click at [1011, 504] on strong "một nhóm nhỏ designer trong tập được khảo sát đã bắt đầu áp dụng tư duy data-in…" at bounding box center [1082, 509] width 647 height 33
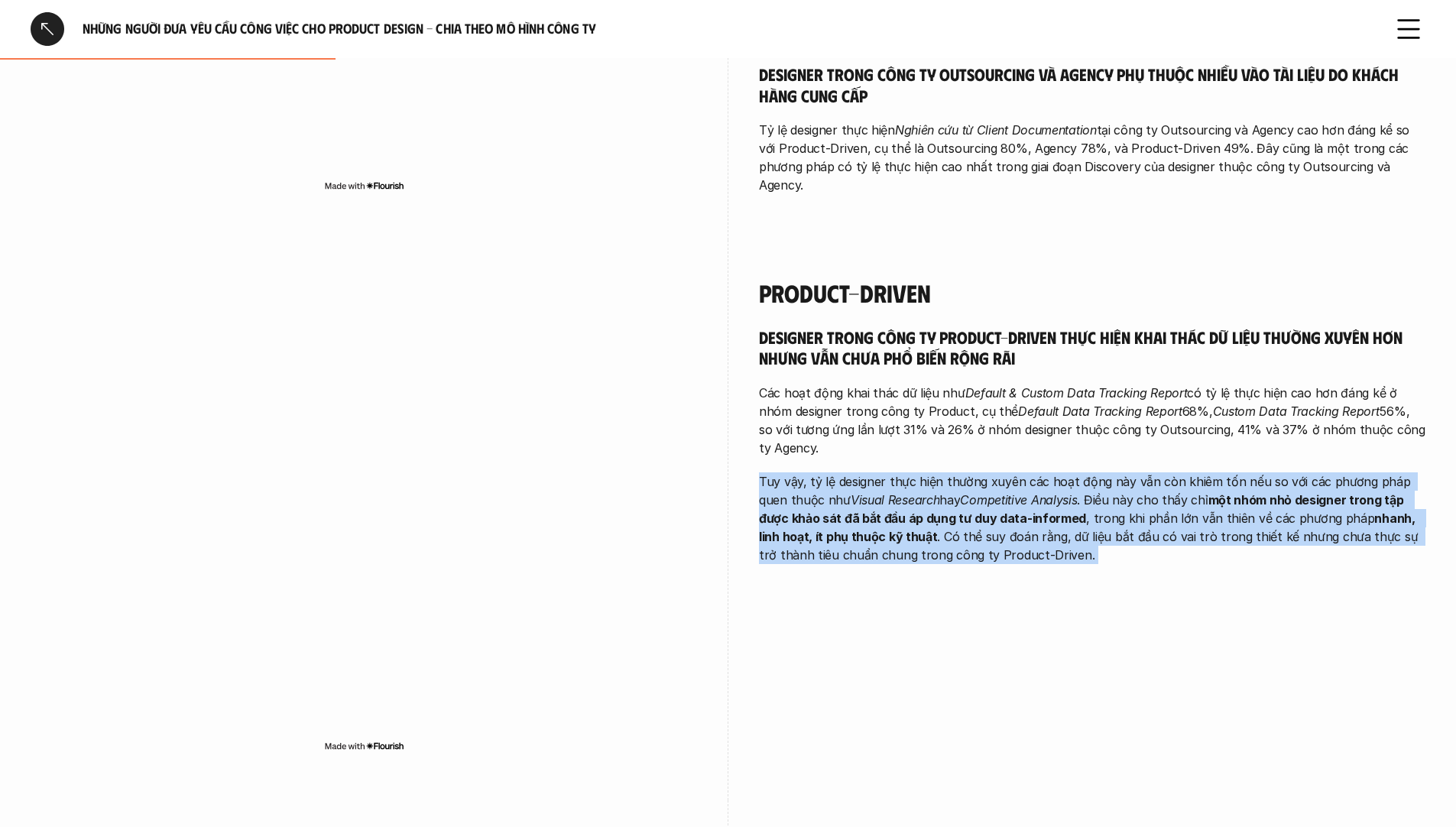
click at [1011, 504] on strong "một nhóm nhỏ designer trong tập được khảo sát đã bắt đầu áp dụng tư duy data-in…" at bounding box center [1082, 509] width 647 height 33
click at [862, 516] on strong "nhanh, linh hoạt, ít phụ thuộc kỹ thuật" at bounding box center [1088, 527] width 659 height 33
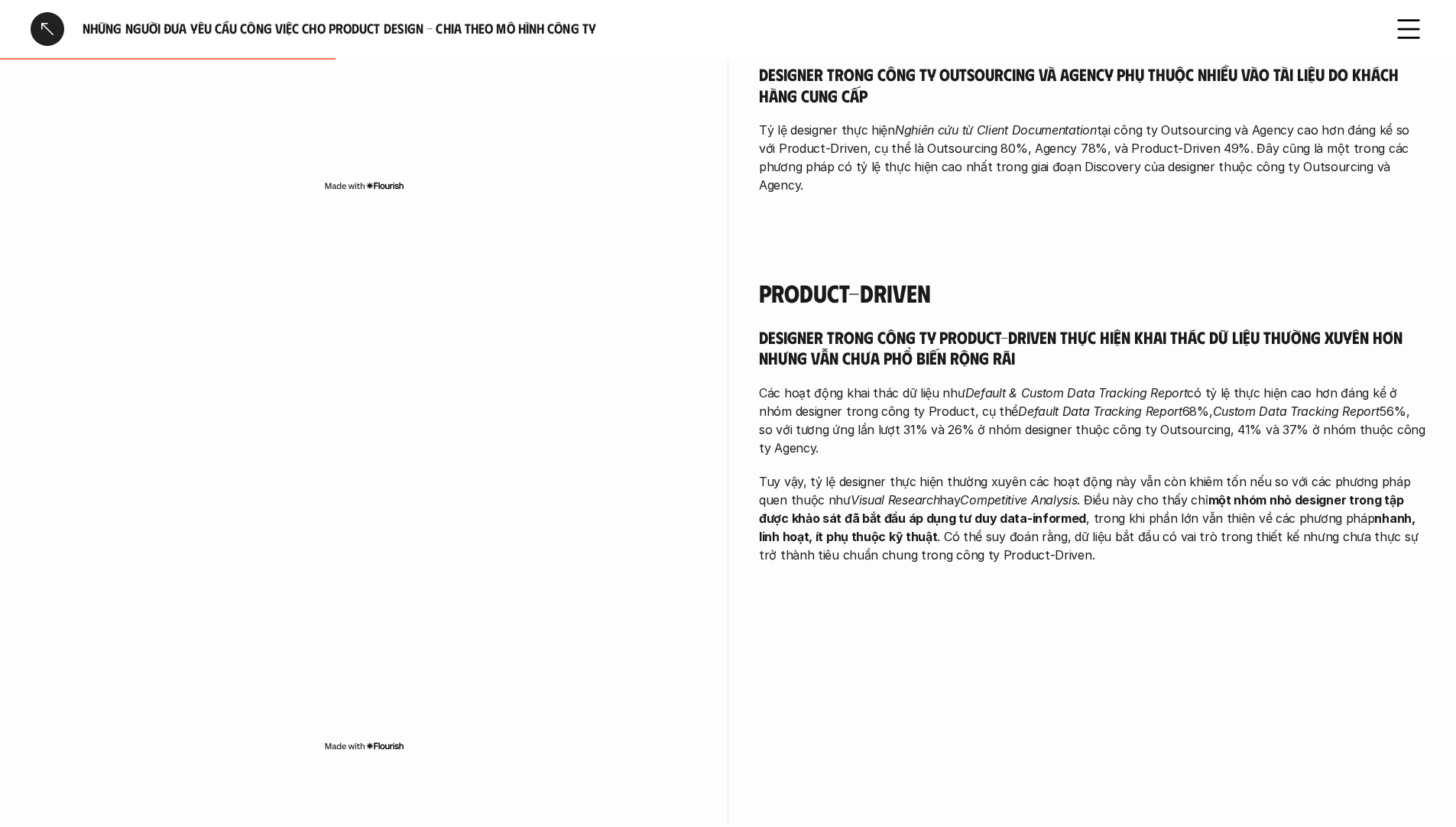
drag, startPoint x: 888, startPoint y: 517, endPoint x: 1071, endPoint y: 531, distance: 183.5
click at [1071, 531] on p "Tuy vậy, tỷ lệ designer thực hiện thường xuyên các hoạt động này vẫn còn khiêm …" at bounding box center [1092, 518] width 666 height 92
click at [1058, 522] on p "Tuy vậy, tỷ lệ designer thực hiện thường xuyên các hoạt động này vẫn còn khiêm …" at bounding box center [1092, 518] width 666 height 92
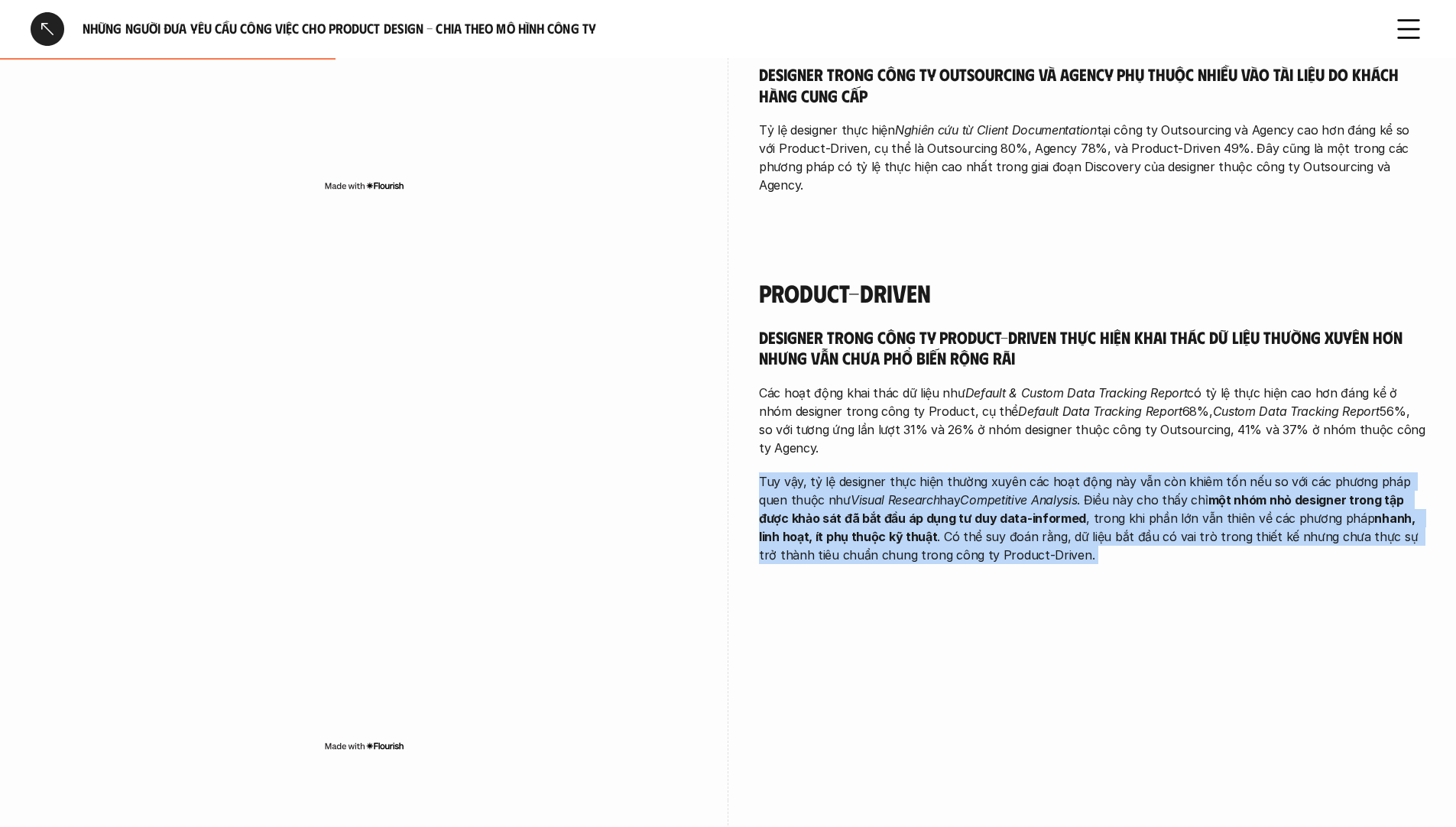
click at [1058, 522] on p "Tuy vậy, tỷ lệ designer thực hiện thường xuyên các hoạt động này vẫn còn khiêm …" at bounding box center [1092, 518] width 666 height 92
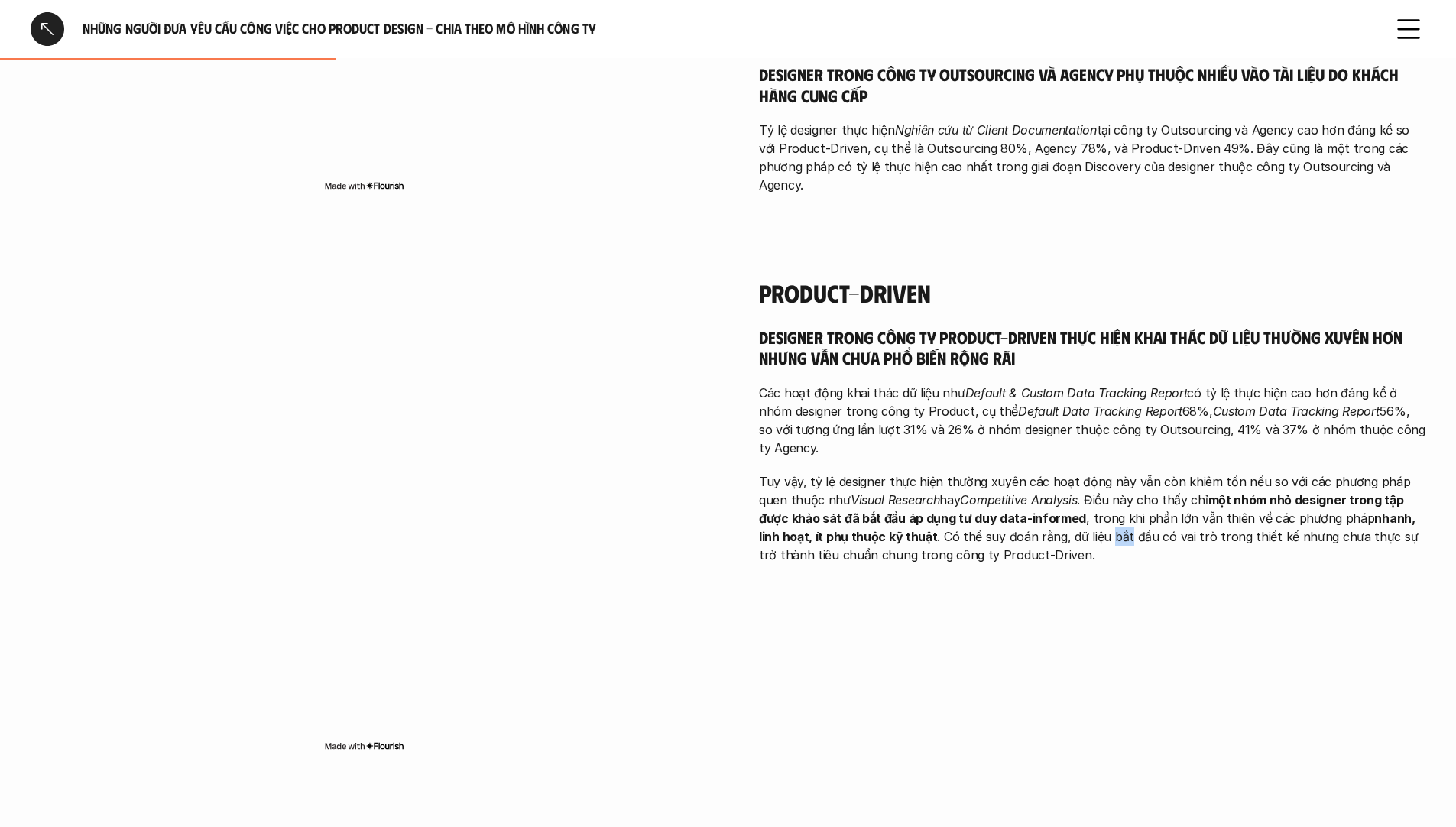
click at [1058, 522] on p "Tuy vậy, tỷ lệ designer thực hiện thường xuyên các hoạt động này vẫn còn khiêm …" at bounding box center [1092, 518] width 666 height 92
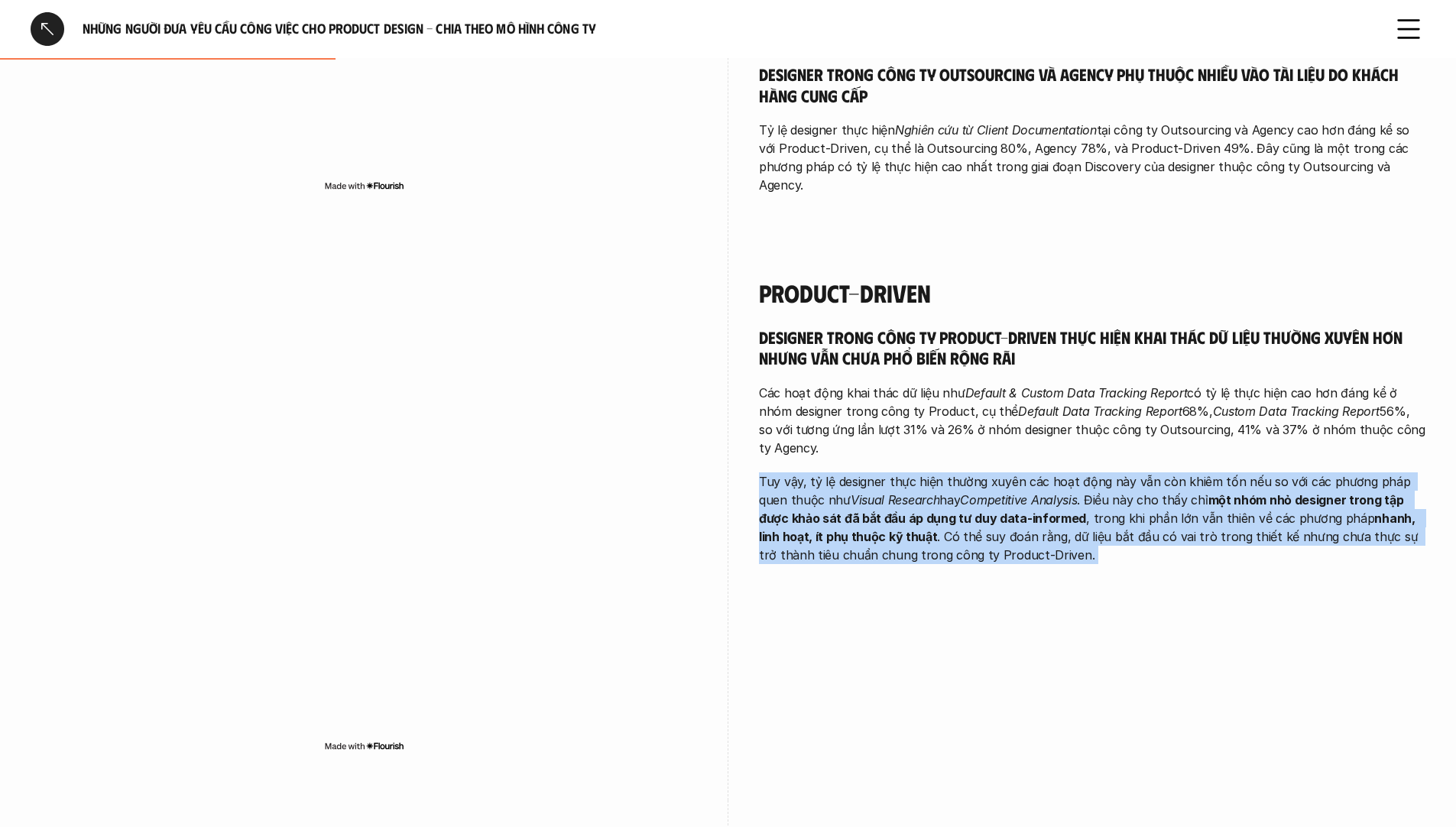
click at [1058, 522] on p "Tuy vậy, tỷ lệ designer thực hiện thường xuyên các hoạt động này vẫn còn khiêm …" at bounding box center [1092, 518] width 666 height 92
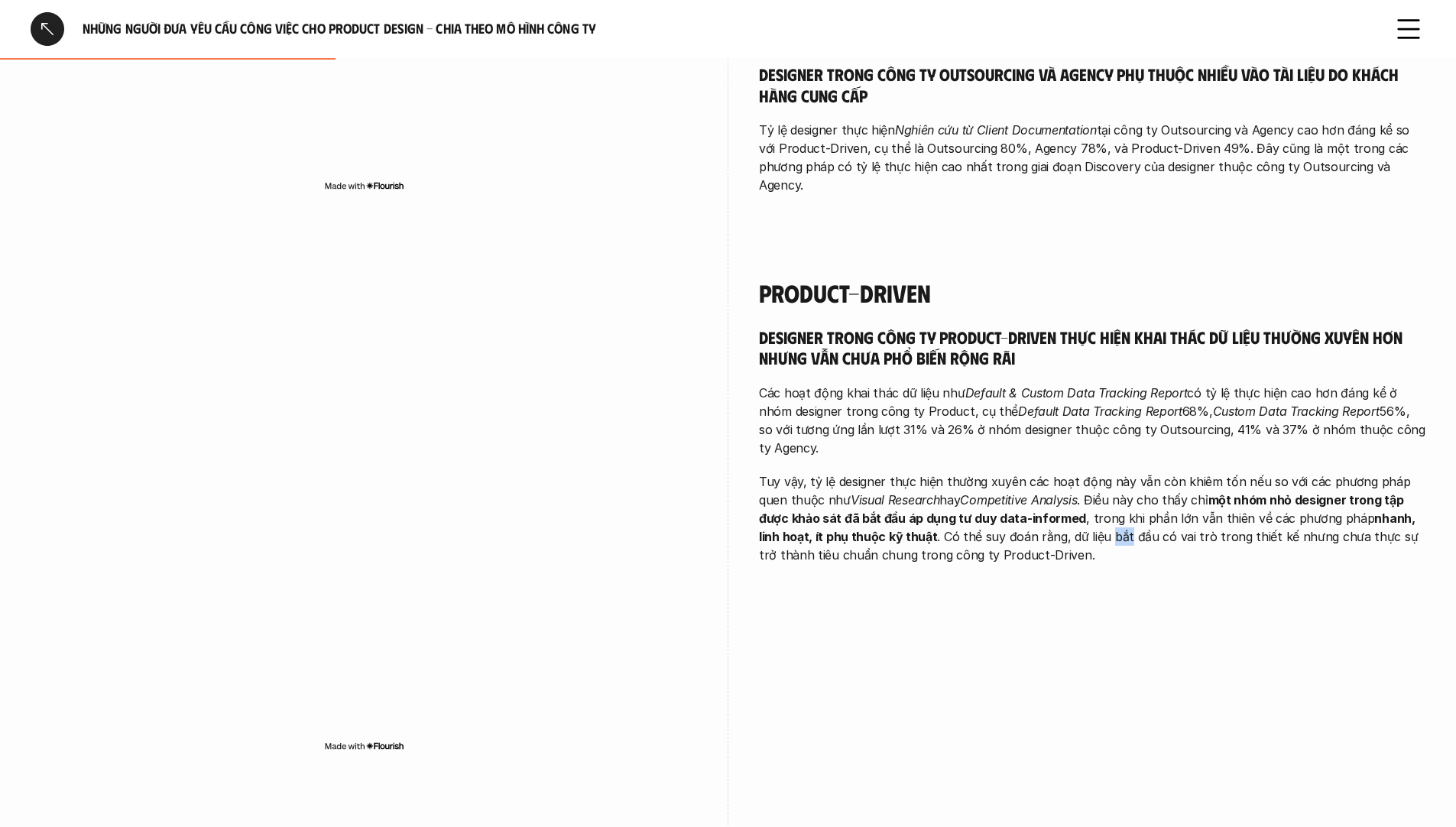
click at [1058, 522] on p "Tuy vậy, tỷ lệ designer thực hiện thường xuyên các hoạt động này vẫn còn khiêm …" at bounding box center [1092, 518] width 666 height 92
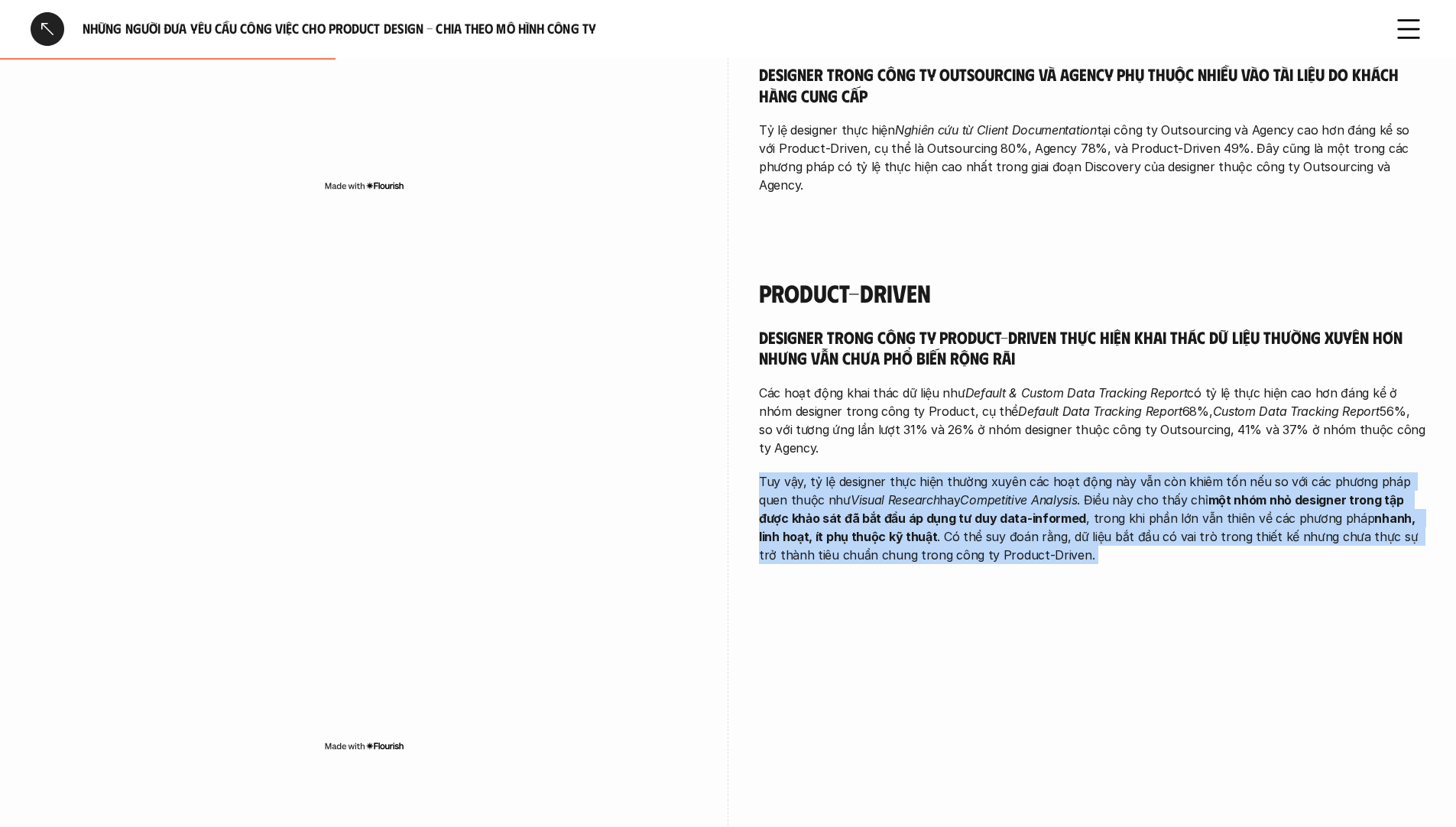
click at [1058, 522] on p "Tuy vậy, tỷ lệ designer thực hiện thường xuyên các hoạt động này vẫn còn khiêm …" at bounding box center [1092, 518] width 666 height 92
click at [1022, 522] on p "Tuy vậy, tỷ lệ designer thực hiện thường xuyên các hoạt động này vẫn còn khiêm …" at bounding box center [1092, 518] width 666 height 92
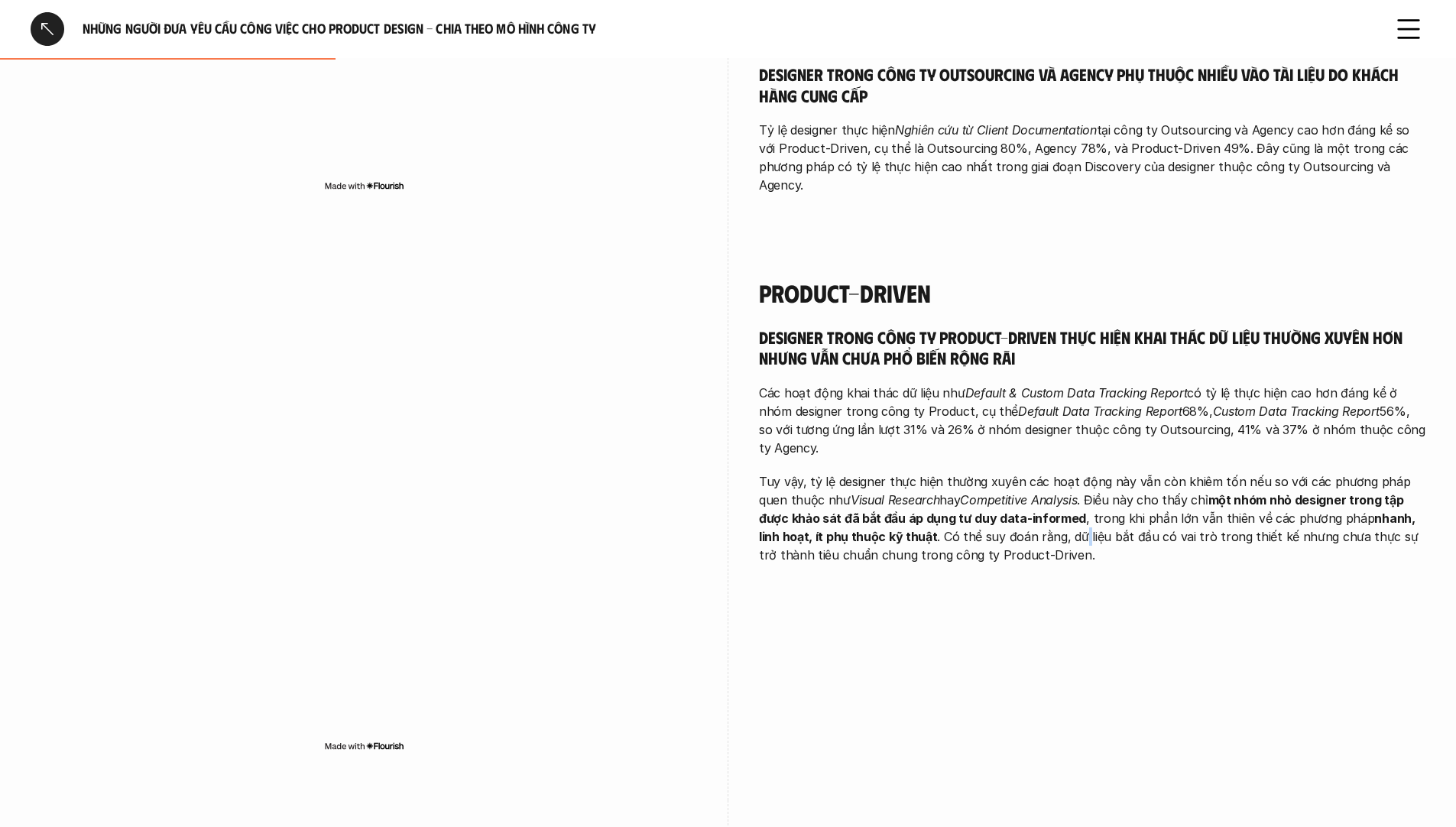
click at [1022, 522] on p "Tuy vậy, tỷ lệ designer thực hiện thường xuyên các hoạt động này vẫn còn khiêm …" at bounding box center [1092, 518] width 666 height 92
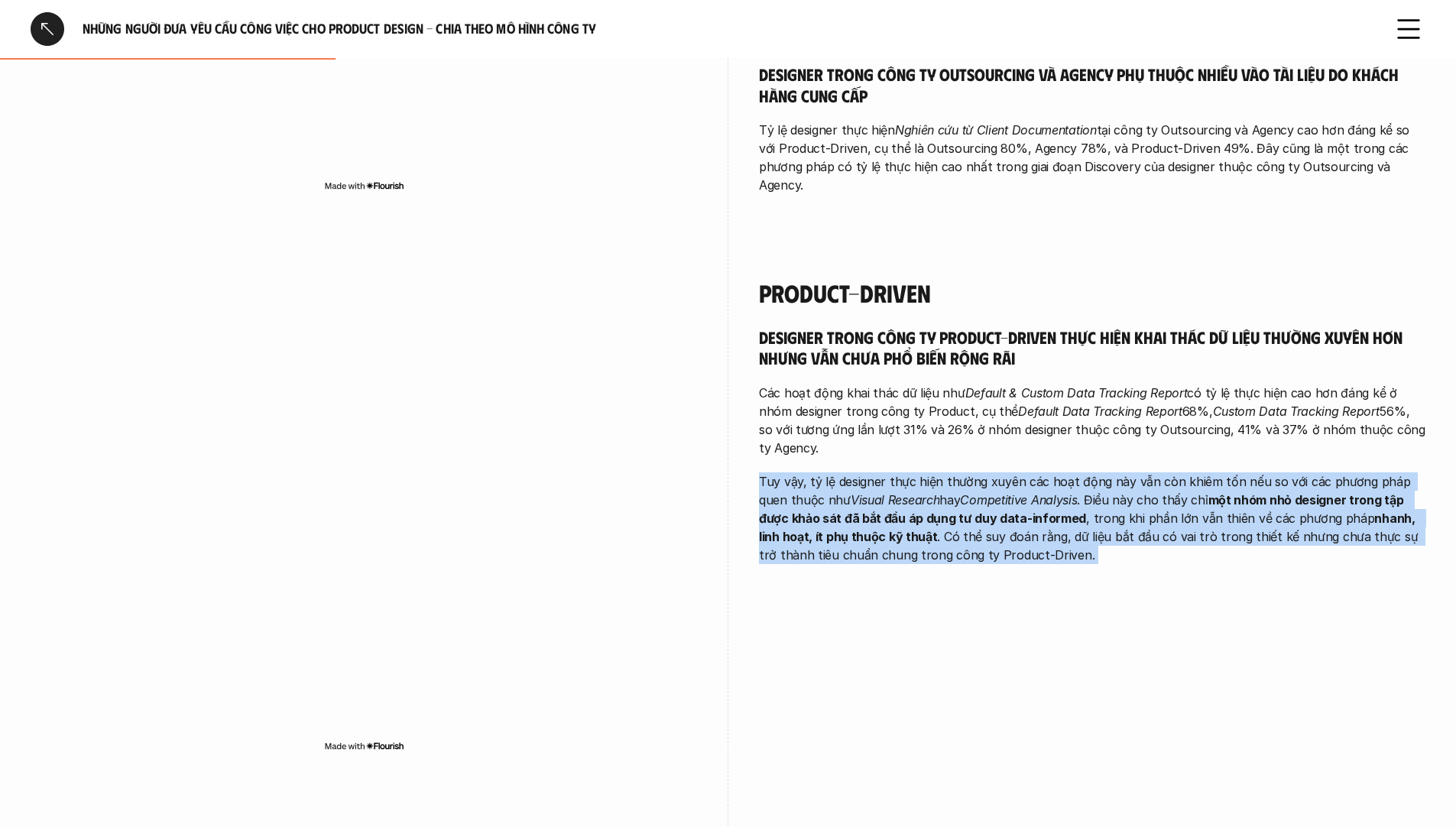
click at [1022, 522] on p "Tuy vậy, tỷ lệ designer thực hiện thường xuyên các hoạt động này vẫn còn khiêm …" at bounding box center [1092, 518] width 666 height 92
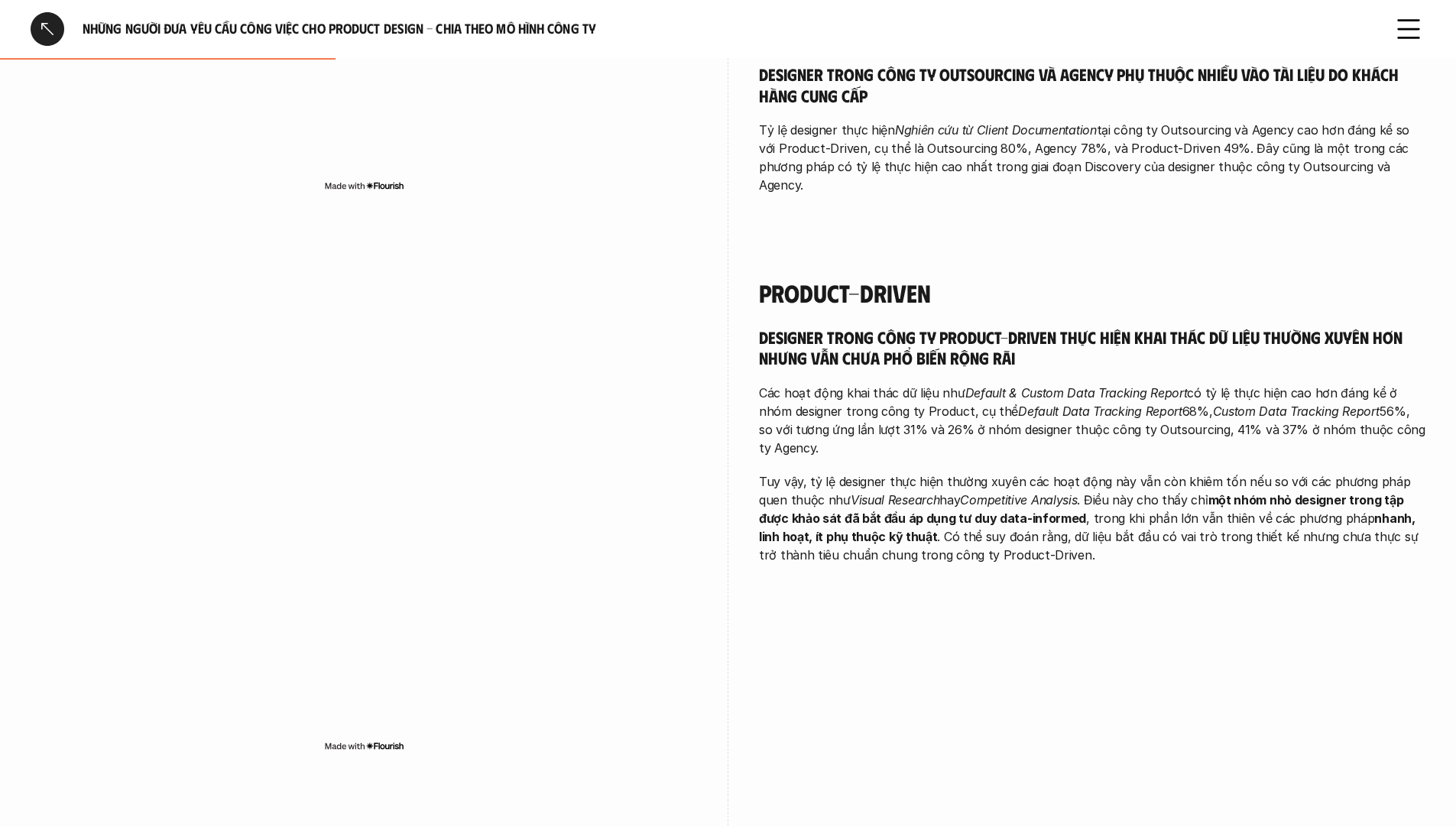
click at [1016, 406] on p "Các hoạt động khai thác dữ liệu như Default & Custom Data Tracking Report có tỷ…" at bounding box center [1092, 420] width 666 height 73
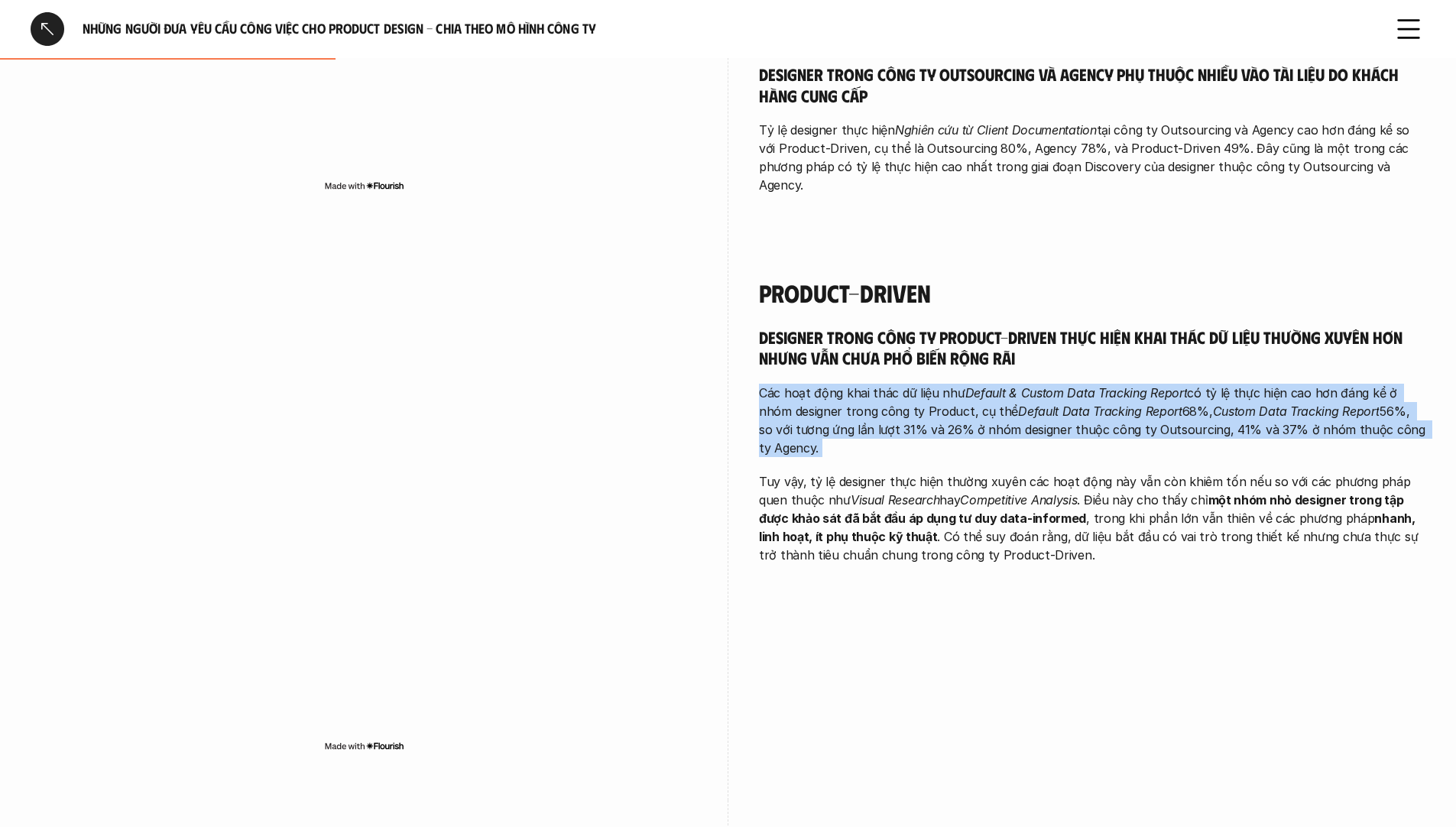
click at [1016, 406] on p "Các hoạt động khai thác dữ liệu như Default & Custom Data Tracking Report có tỷ…" at bounding box center [1092, 420] width 666 height 73
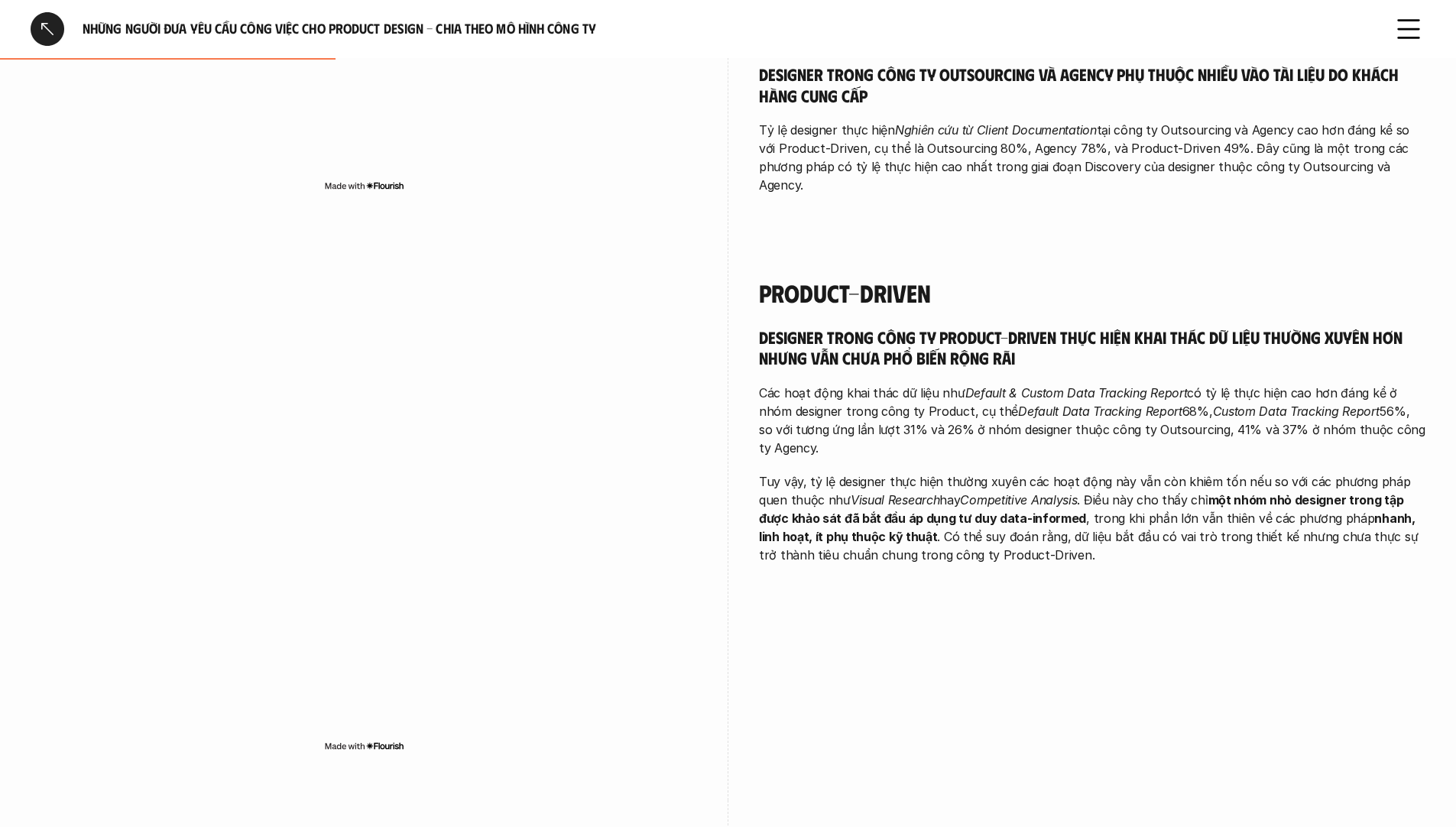
click at [1086, 487] on p "Tuy vậy, tỷ lệ designer thực hiện thường xuyên các hoạt động này vẫn còn khiêm …" at bounding box center [1092, 518] width 666 height 92
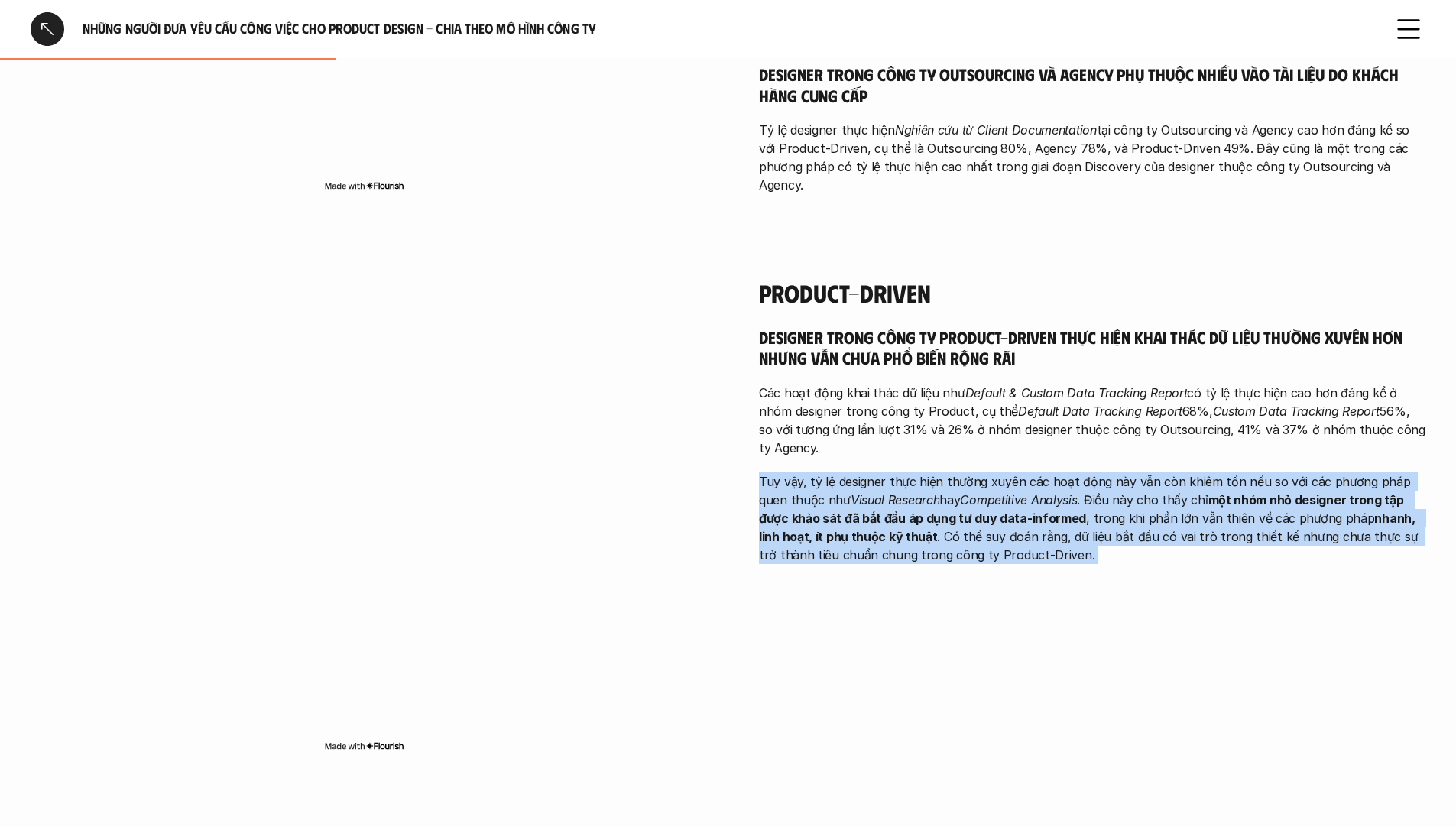
click at [1086, 487] on p "Tuy vậy, tỷ lệ designer thực hiện thường xuyên các hoạt động này vẫn còn khiêm …" at bounding box center [1092, 518] width 666 height 92
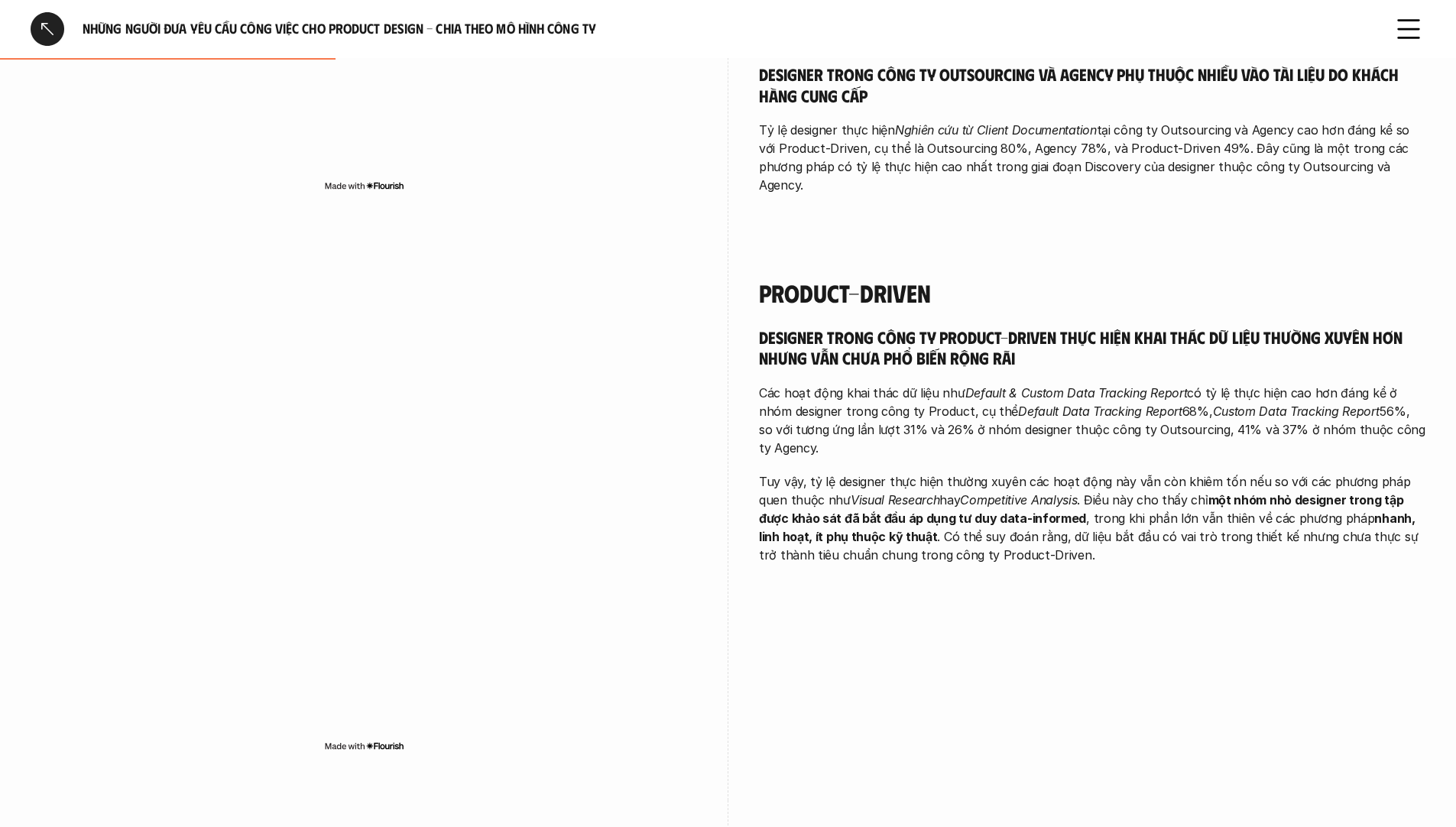
click at [1107, 404] on em "Default Data Tracking Report" at bounding box center [1101, 411] width 165 height 15
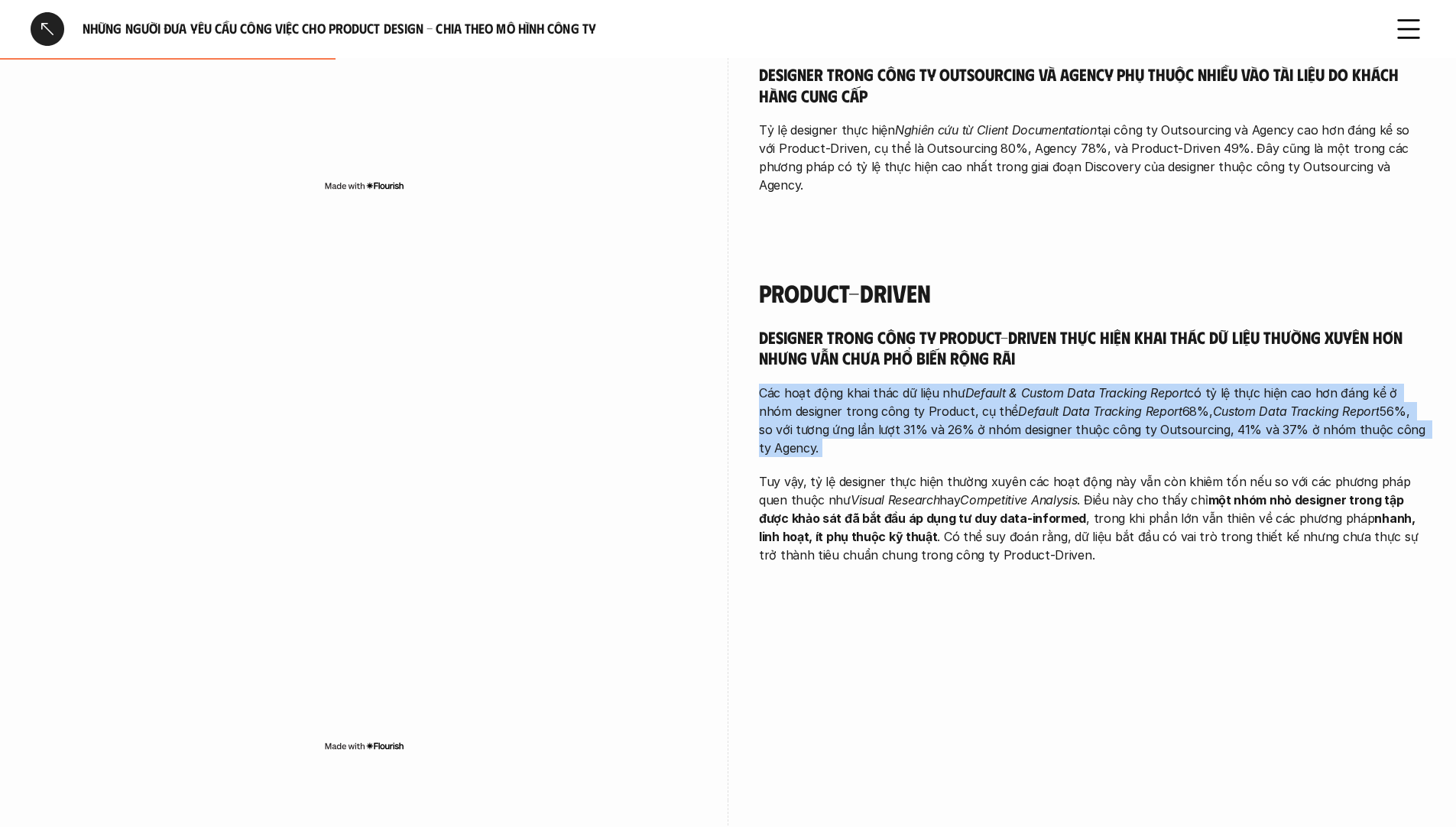
click at [1107, 404] on em "Default Data Tracking Report" at bounding box center [1101, 411] width 165 height 15
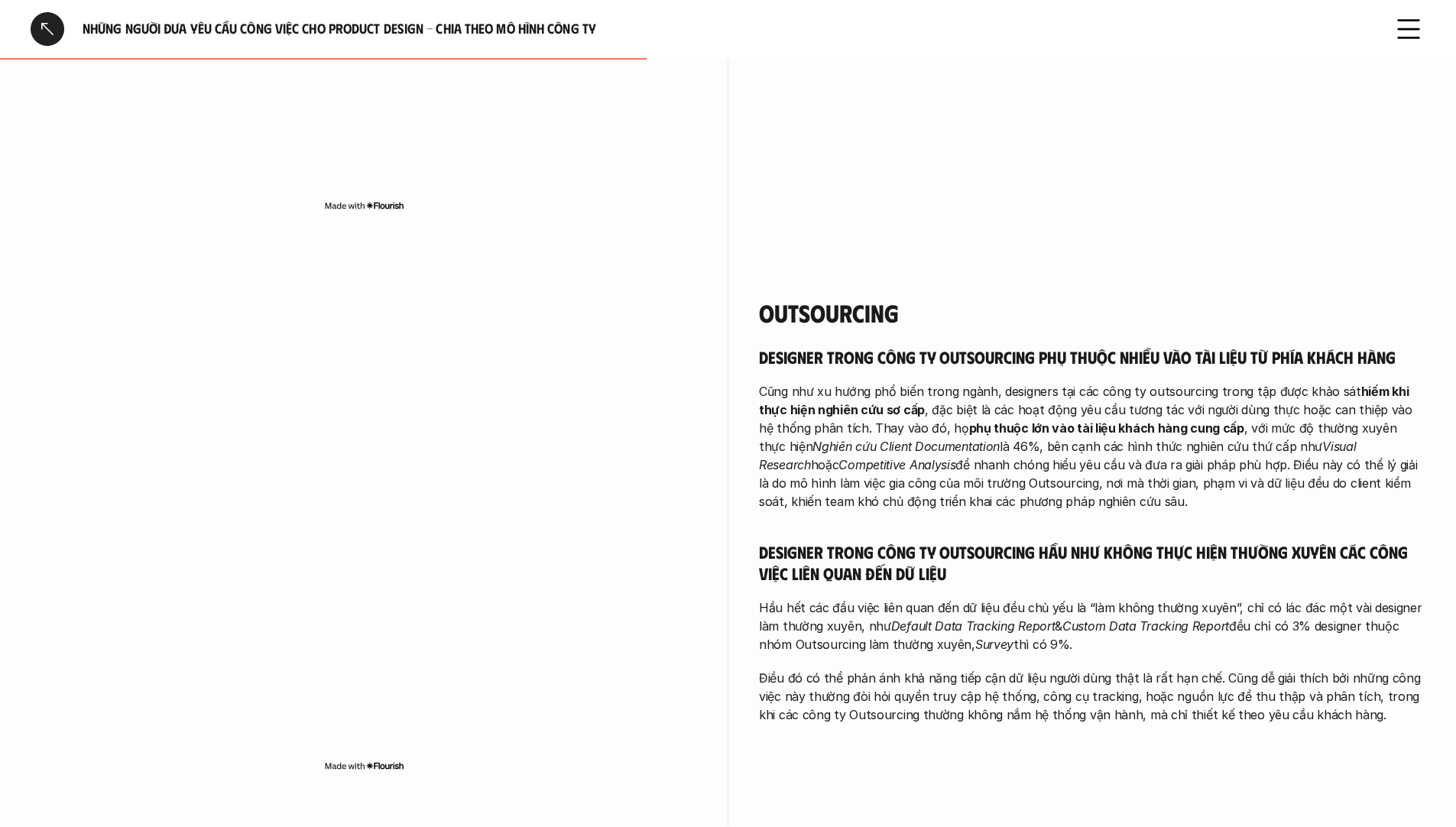
click at [919, 490] on p "Cũng như xu hướng phổ biến trong ngành, designers tại các công ty outsourcing t…" at bounding box center [1092, 446] width 666 height 128
click at [969, 420] on strong "phụ thuộc lớn vào tài liệu khách hàng cung cấp" at bounding box center [1107, 428] width 275 height 15
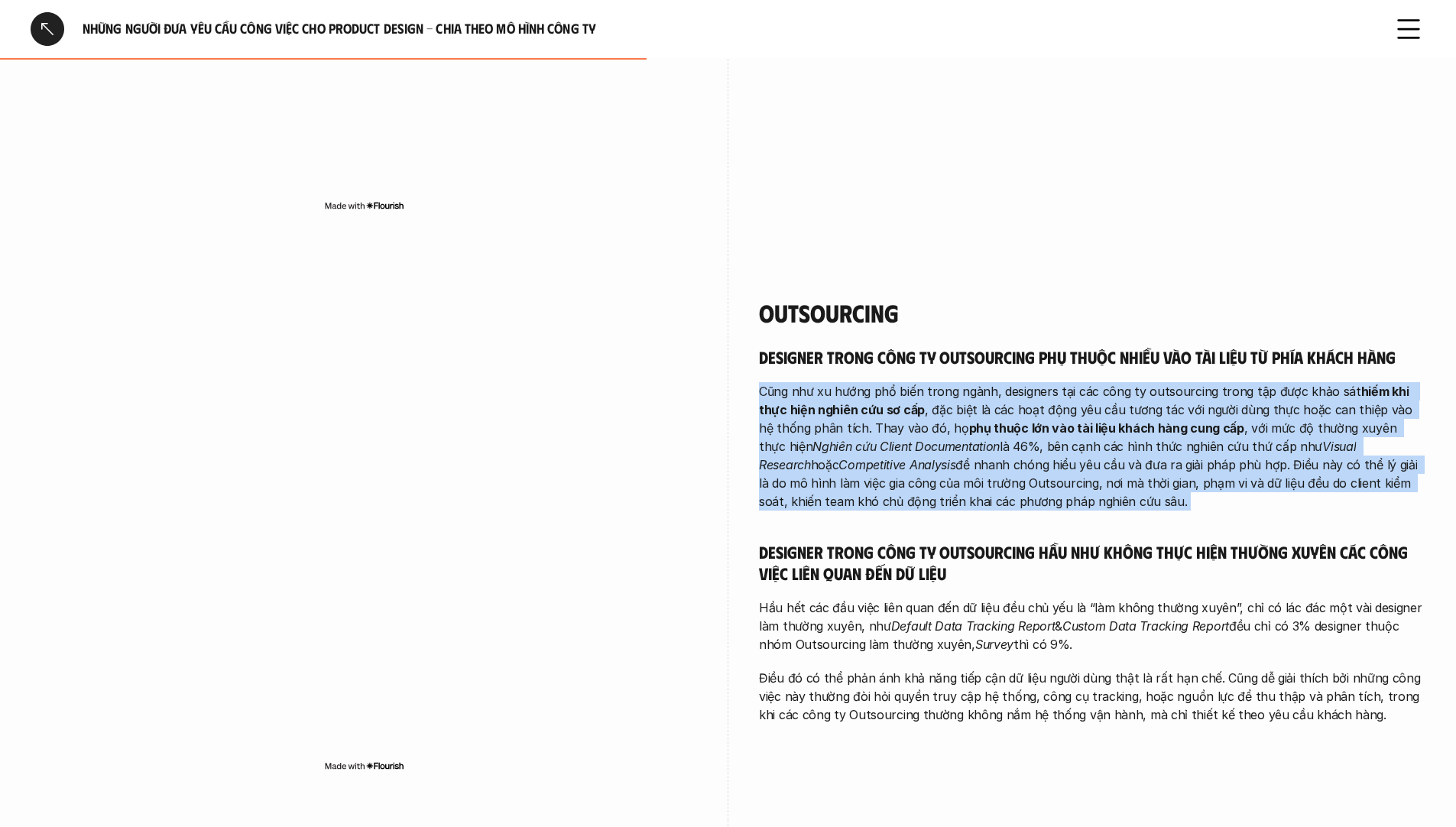
click at [969, 420] on strong "phụ thuộc lớn vào tài liệu khách hàng cung cấp" at bounding box center [1107, 428] width 275 height 15
click at [859, 438] on em "Nghiên cứu Client Documentation" at bounding box center [906, 446] width 187 height 15
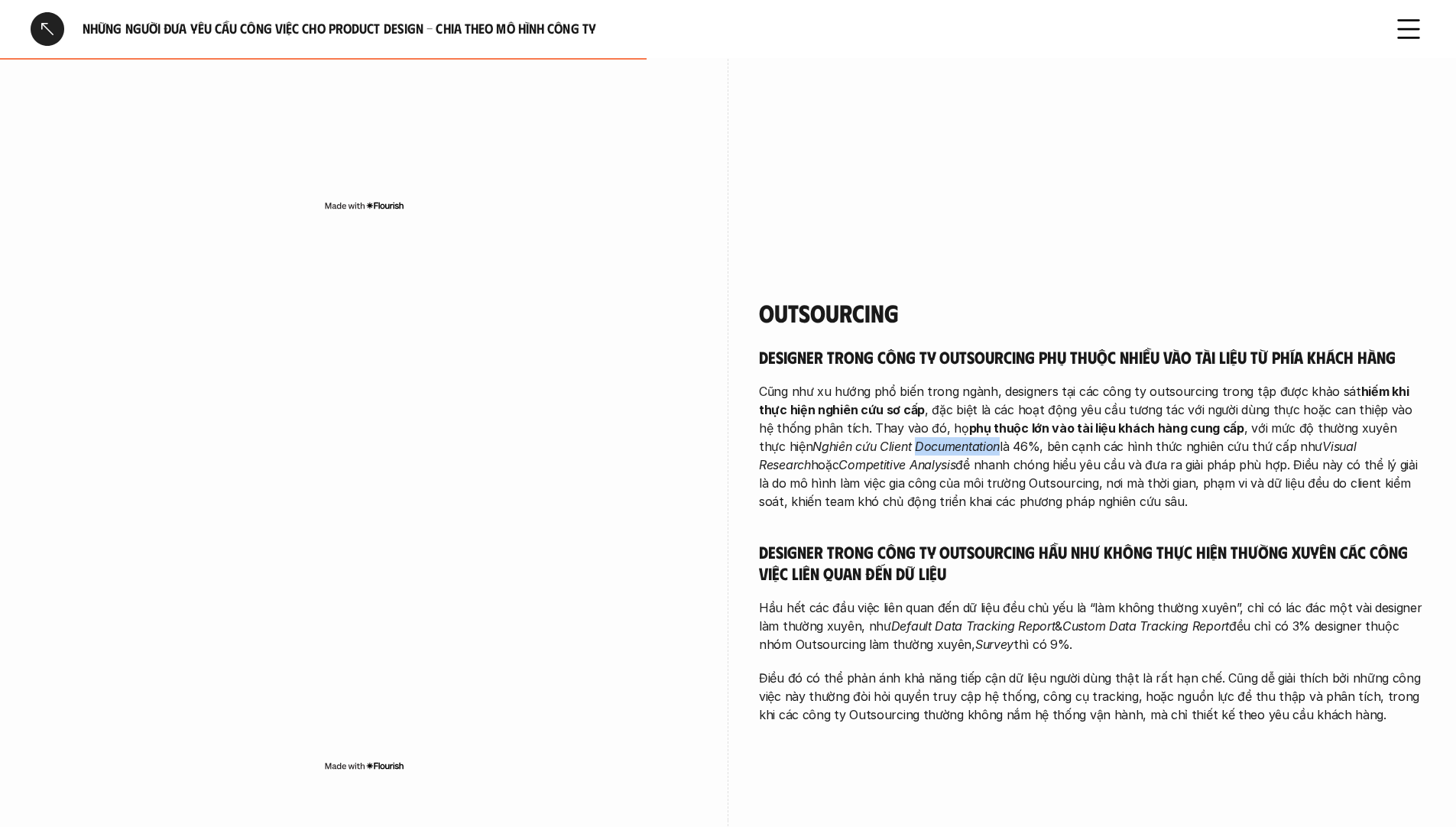
click at [859, 438] on em "Nghiên cứu Client Documentation" at bounding box center [906, 446] width 187 height 15
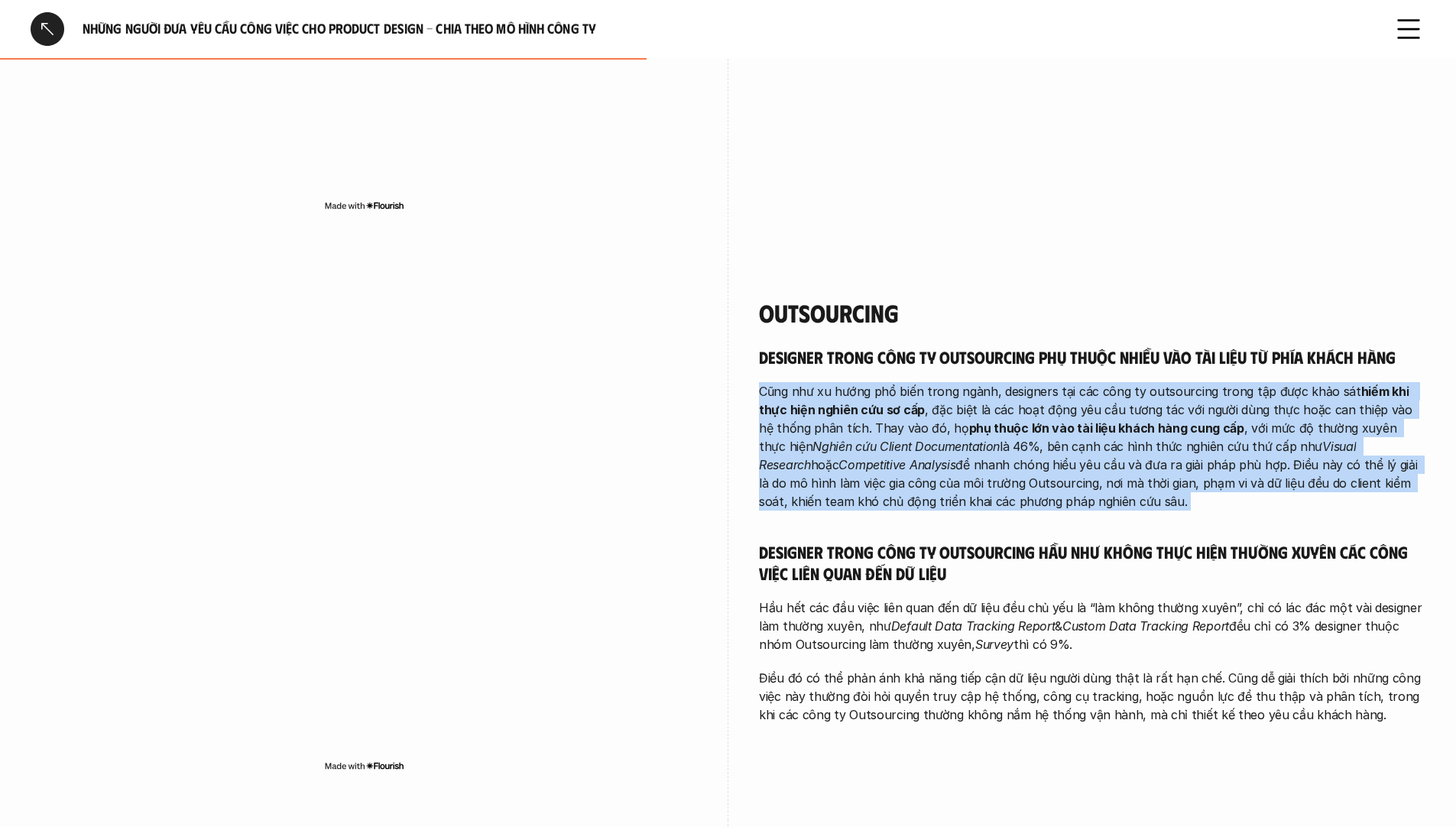
click at [859, 438] on em "Nghiên cứu Client Documentation" at bounding box center [906, 446] width 187 height 15
click at [813, 438] on em "Nghiên cứu Client Documentation" at bounding box center [906, 446] width 187 height 15
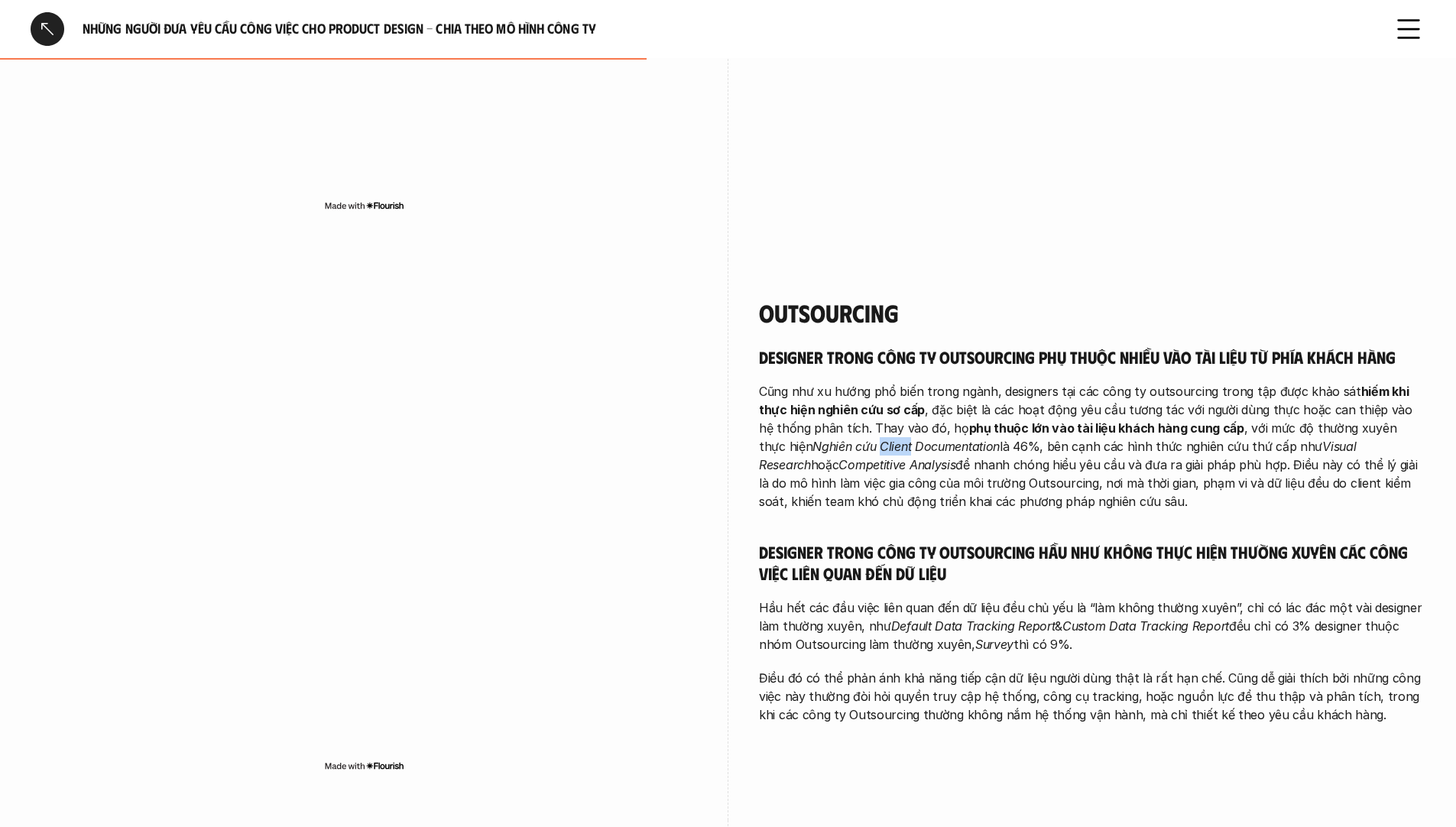
click at [813, 438] on em "Nghiên cứu Client Documentation" at bounding box center [906, 446] width 187 height 15
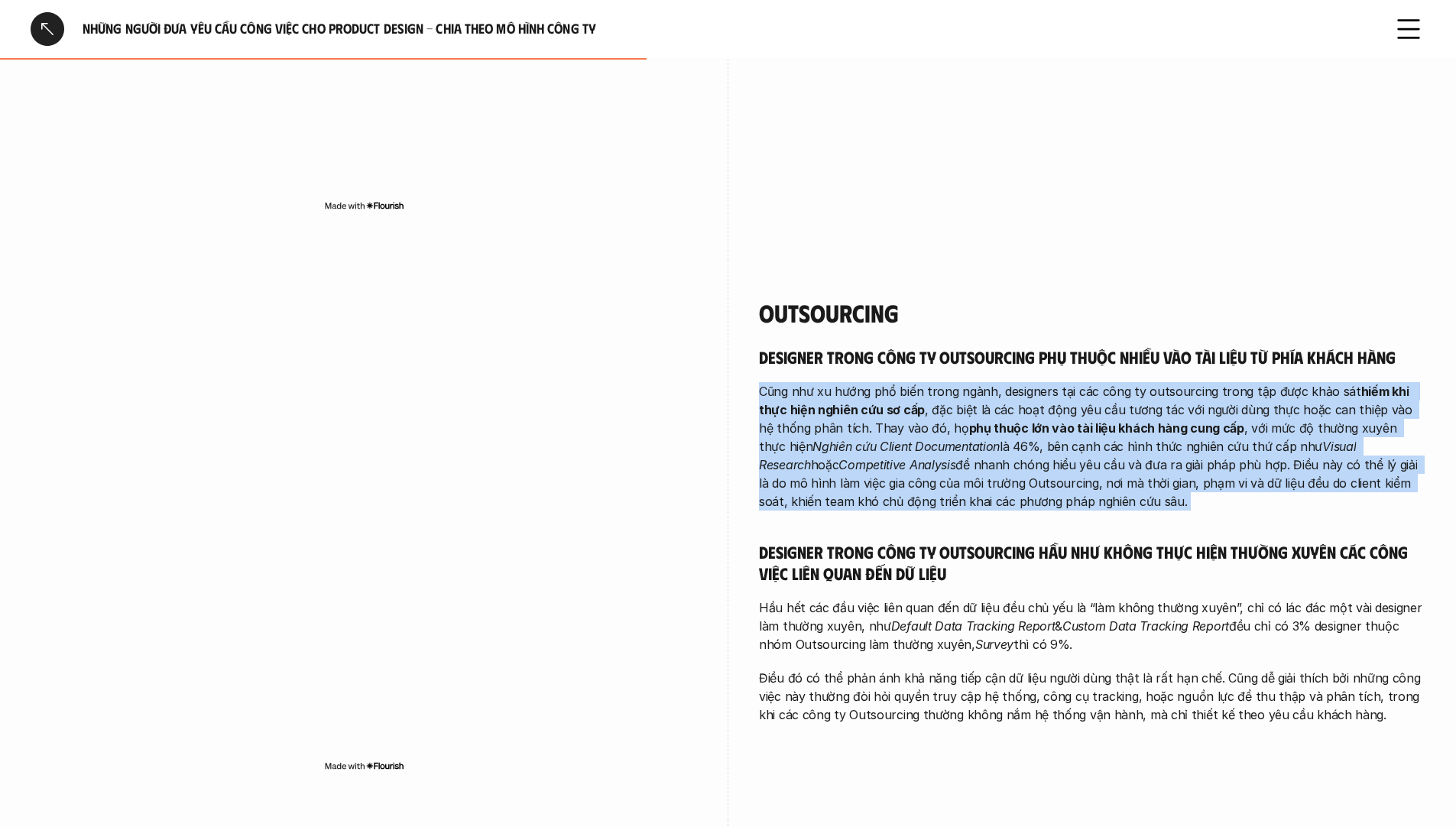
click at [813, 438] on em "Nghiên cứu Client Documentation" at bounding box center [906, 446] width 187 height 15
click at [794, 465] on p "Cũng như xu hướng phổ biến trong ngành, designers tại các công ty outsourcing t…" at bounding box center [1092, 446] width 666 height 128
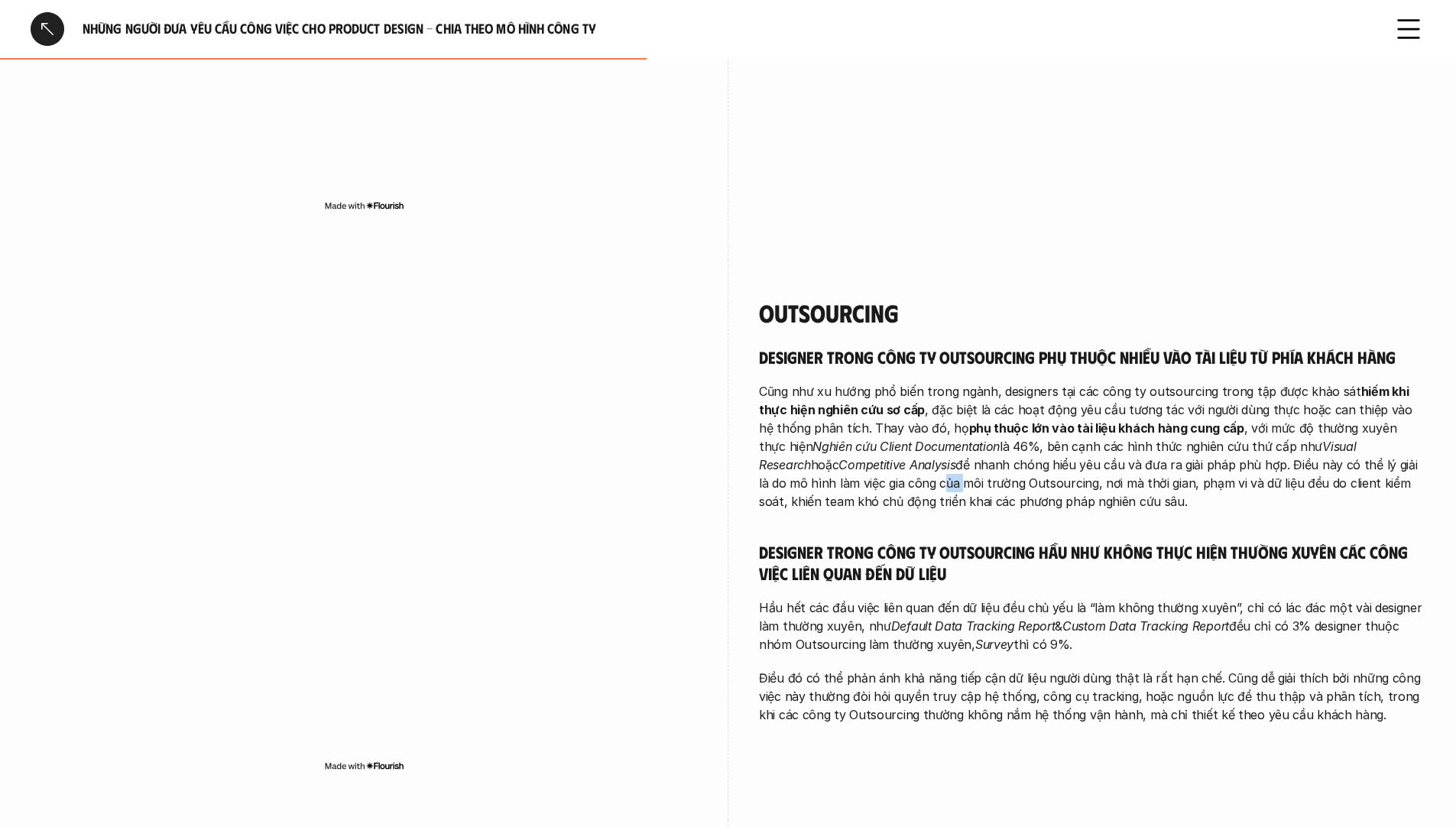
click at [794, 465] on p "Cũng như xu hướng phổ biến trong ngành, designers tại các công ty outsourcing t…" at bounding box center [1092, 446] width 666 height 128
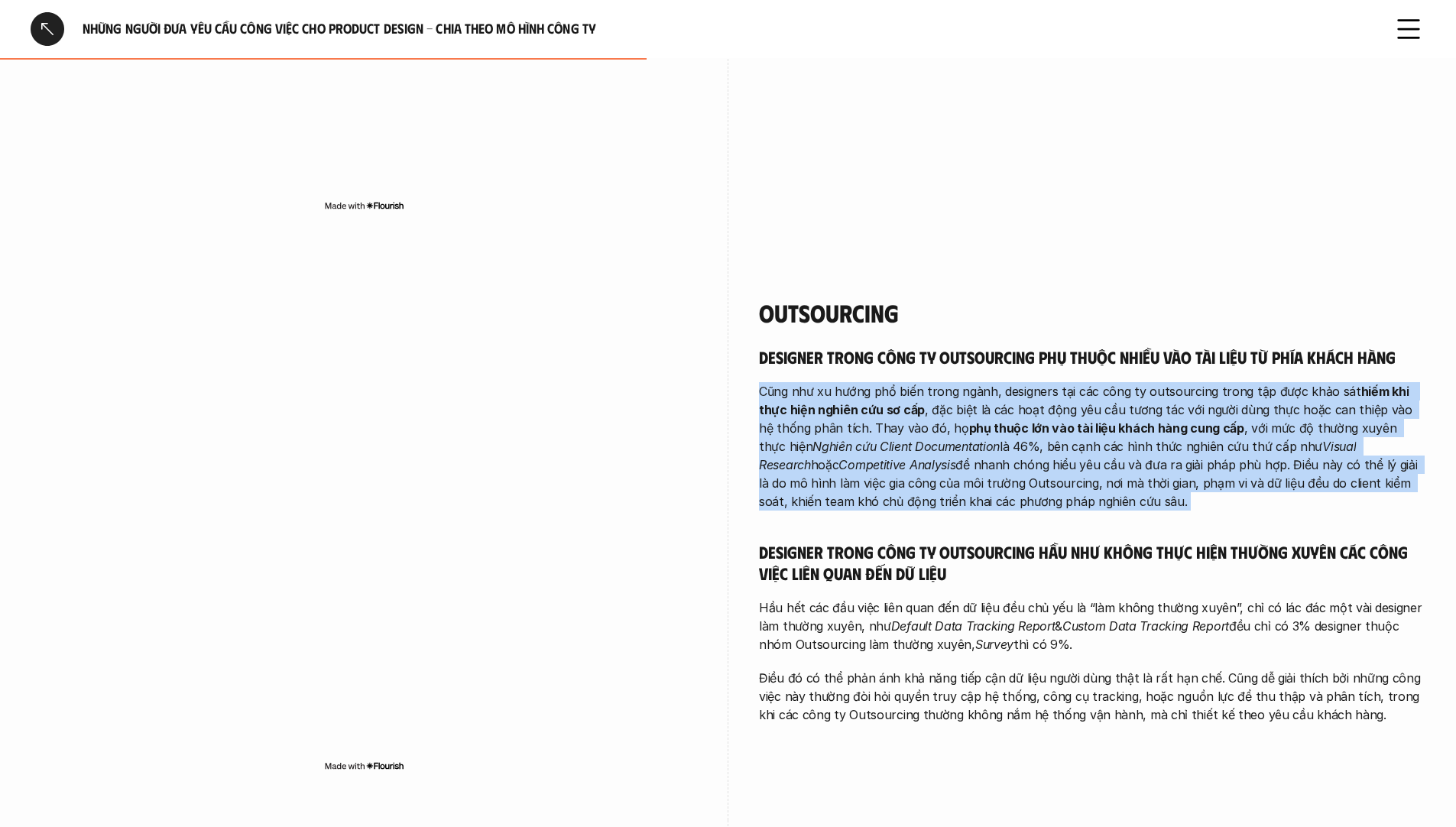
click at [794, 465] on p "Cũng như xu hướng phổ biến trong ngành, designers tại các công ty outsourcing t…" at bounding box center [1092, 446] width 666 height 128
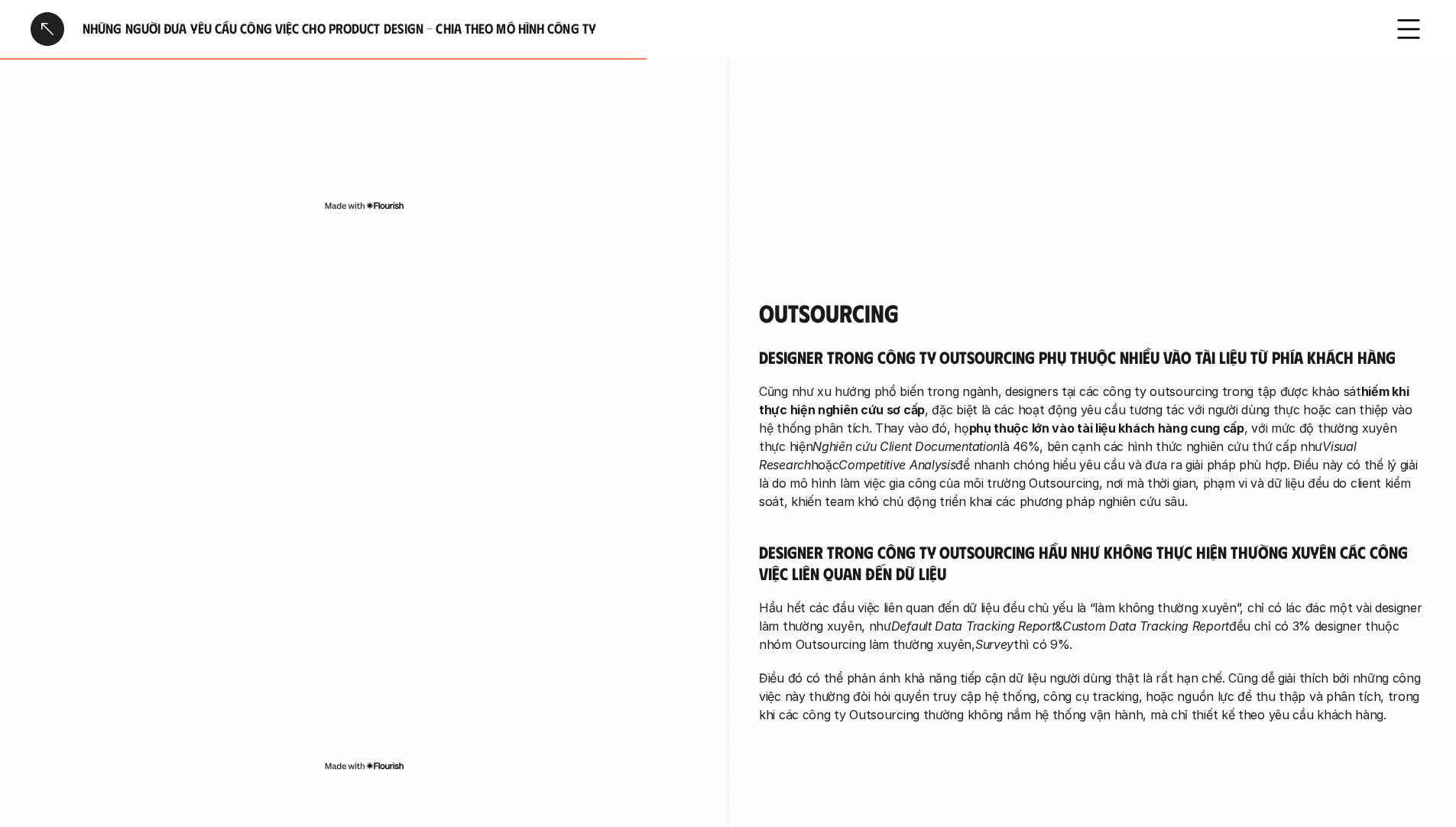
click at [815, 601] on p "Hầu hết các đầu việc liên quan đến dữ liệu đều chủ yếu là “làm không thường xuy…" at bounding box center [1092, 626] width 666 height 55
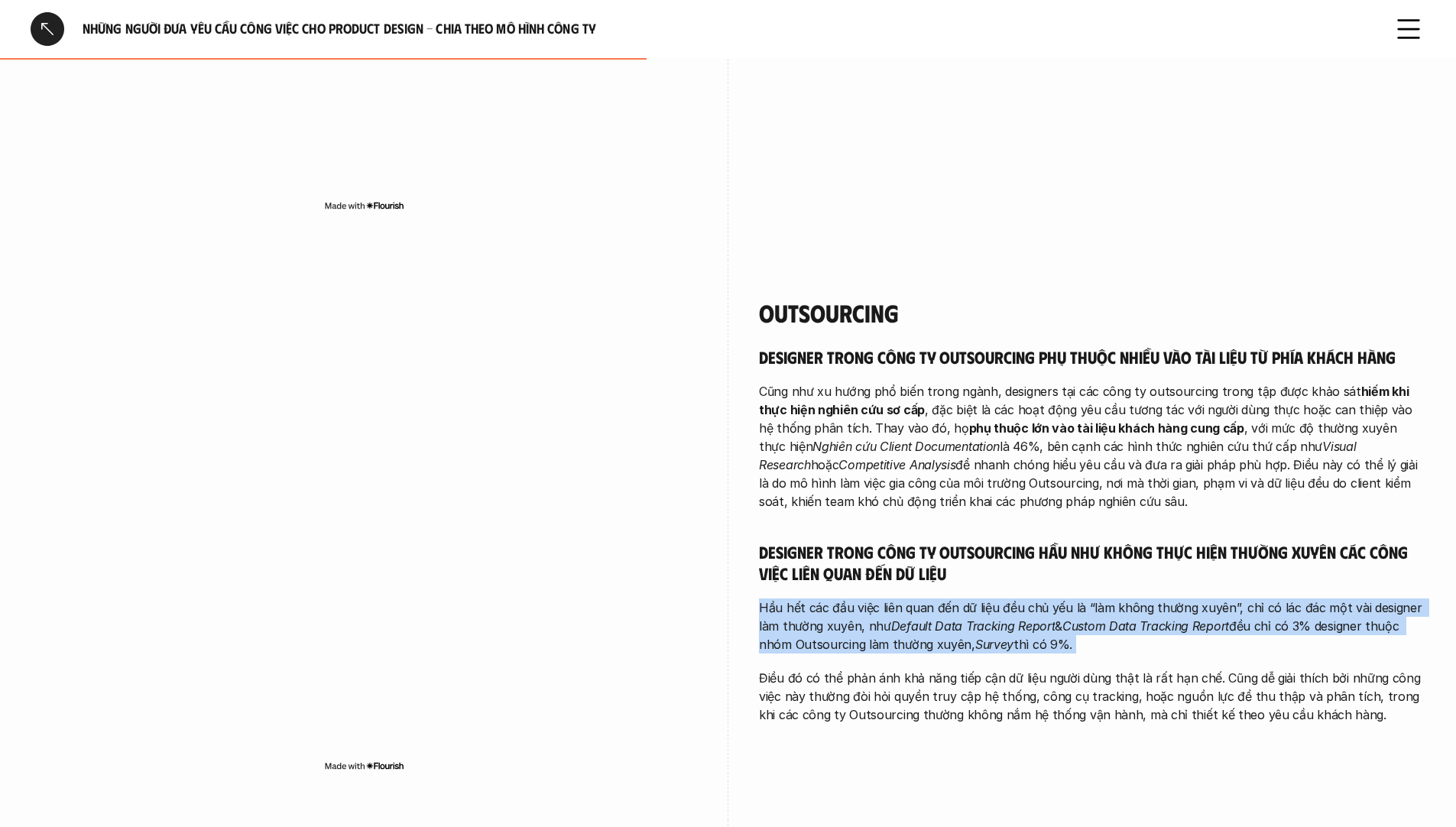
click at [815, 601] on p "Hầu hết các đầu việc liên quan đến dữ liệu đều chủ yếu là “làm không thường xuy…" at bounding box center [1092, 626] width 666 height 55
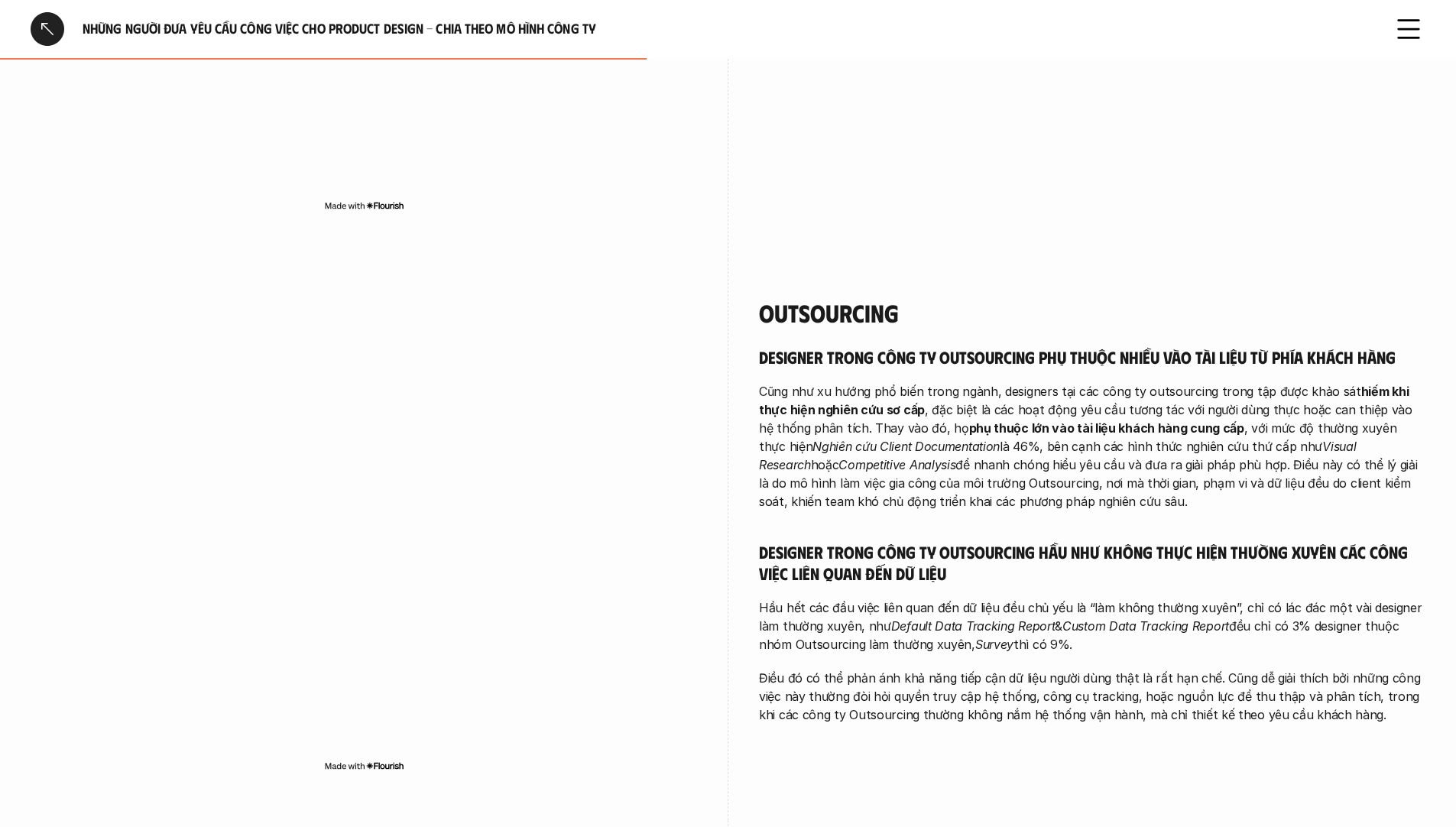
click at [815, 456] on p "Cũng như xu hướng phổ biến trong ngành, designers tại các công ty outsourcing t…" at bounding box center [1092, 446] width 666 height 128
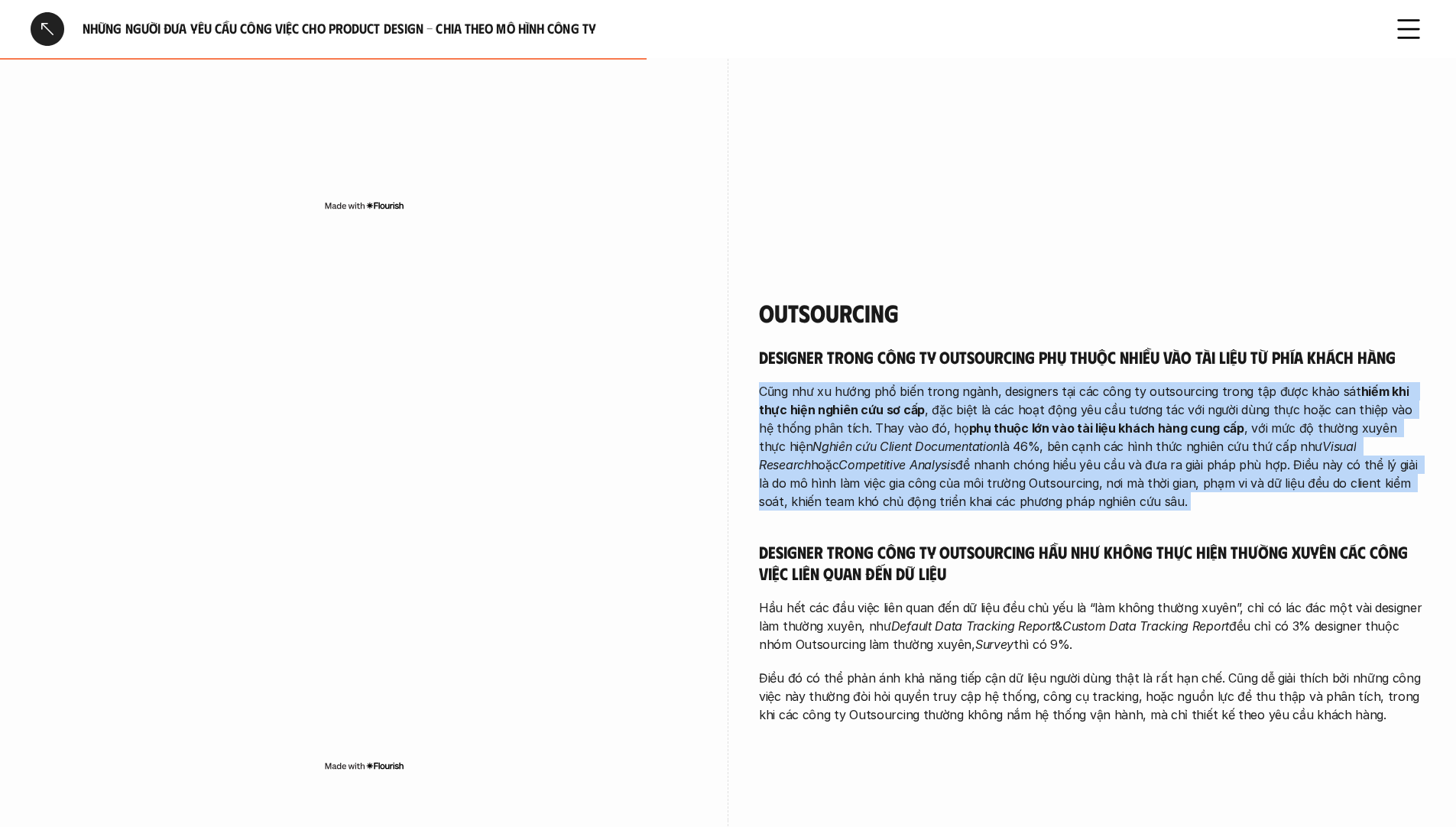
click at [815, 456] on p "Cũng như xu hướng phổ biến trong ngành, designers tại các công ty outsourcing t…" at bounding box center [1092, 446] width 666 height 128
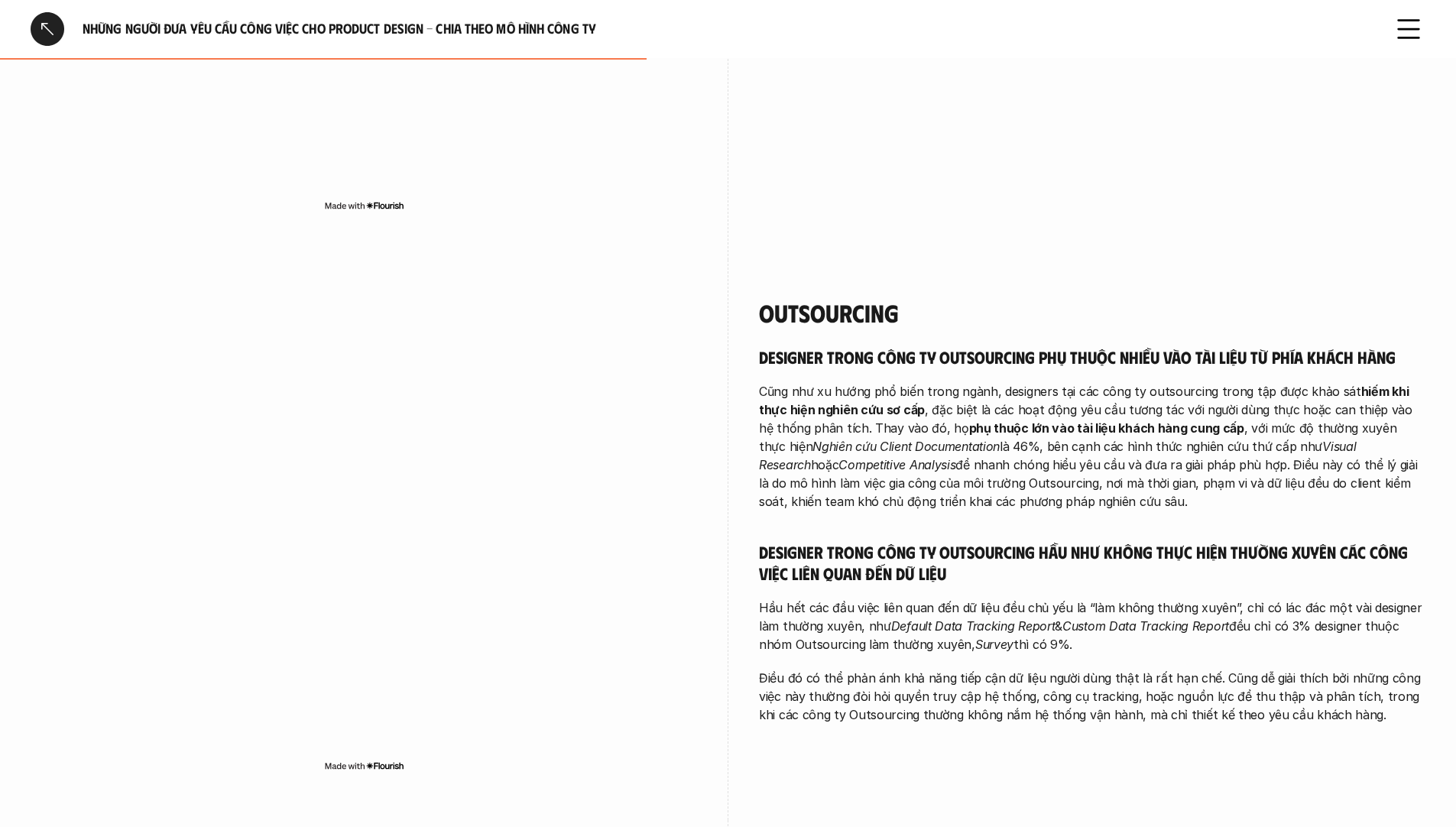
click at [1008, 346] on h5 "Designer trong công ty Outsourcing phụ thuộc nhiều vào tài liệu từ phía khách h…" at bounding box center [1092, 357] width 666 height 22
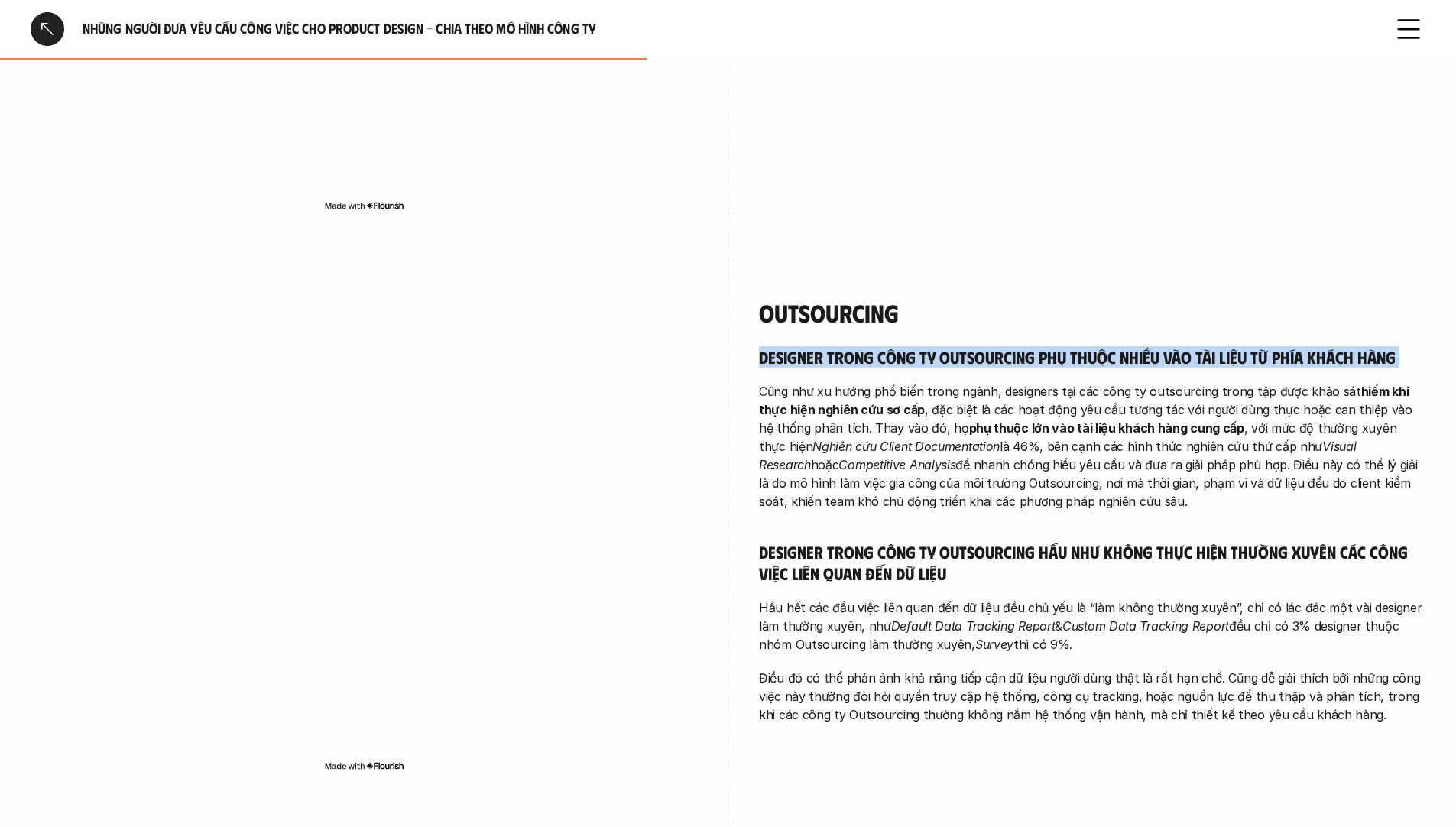
click at [1008, 346] on h5 "Designer trong công ty Outsourcing phụ thuộc nhiều vào tài liệu từ phía khách h…" at bounding box center [1092, 357] width 666 height 22
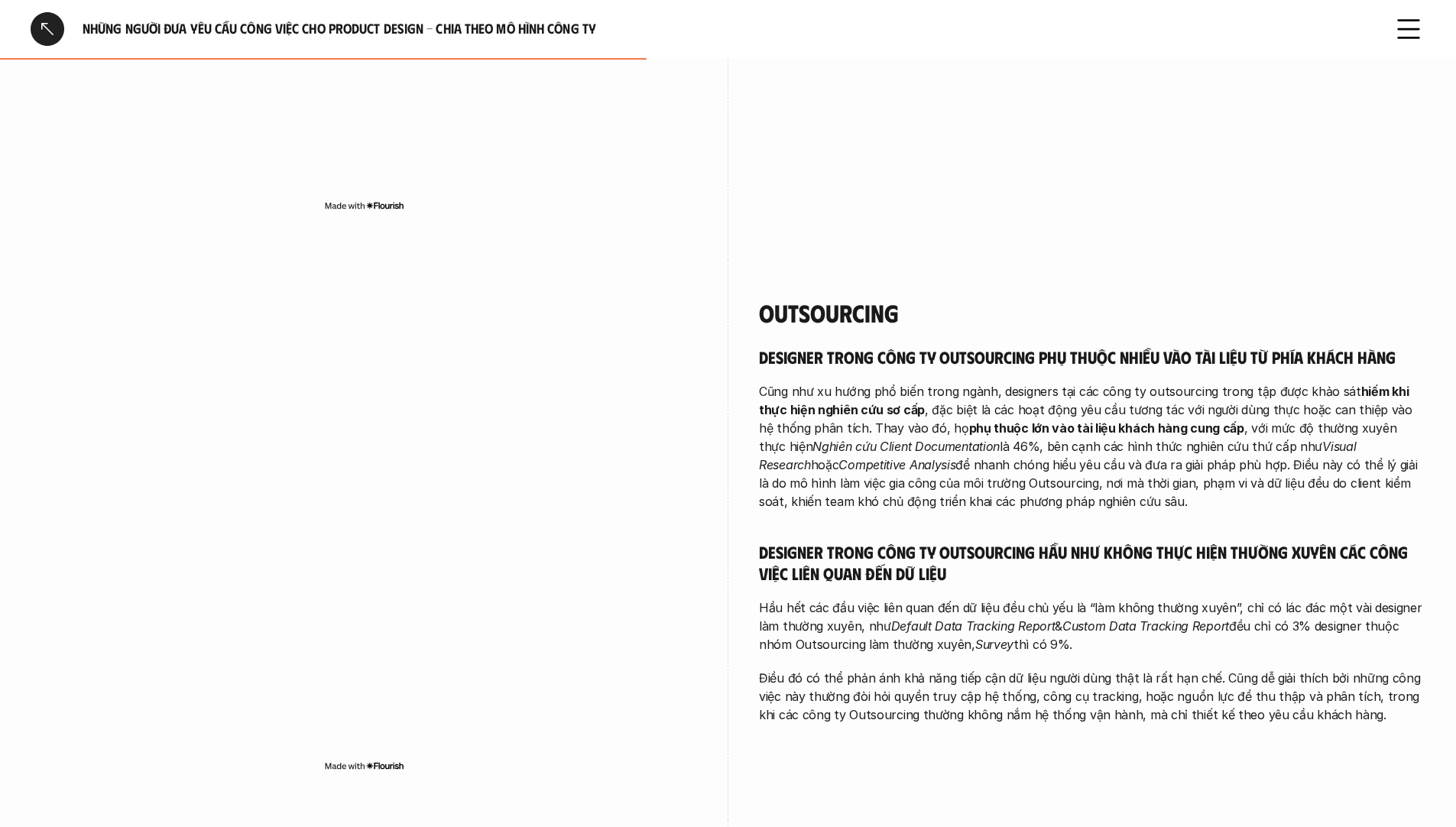
click at [919, 450] on p "Cũng như xu hướng phổ biến trong ngành, designers tại các công ty outsourcing t…" at bounding box center [1092, 446] width 666 height 128
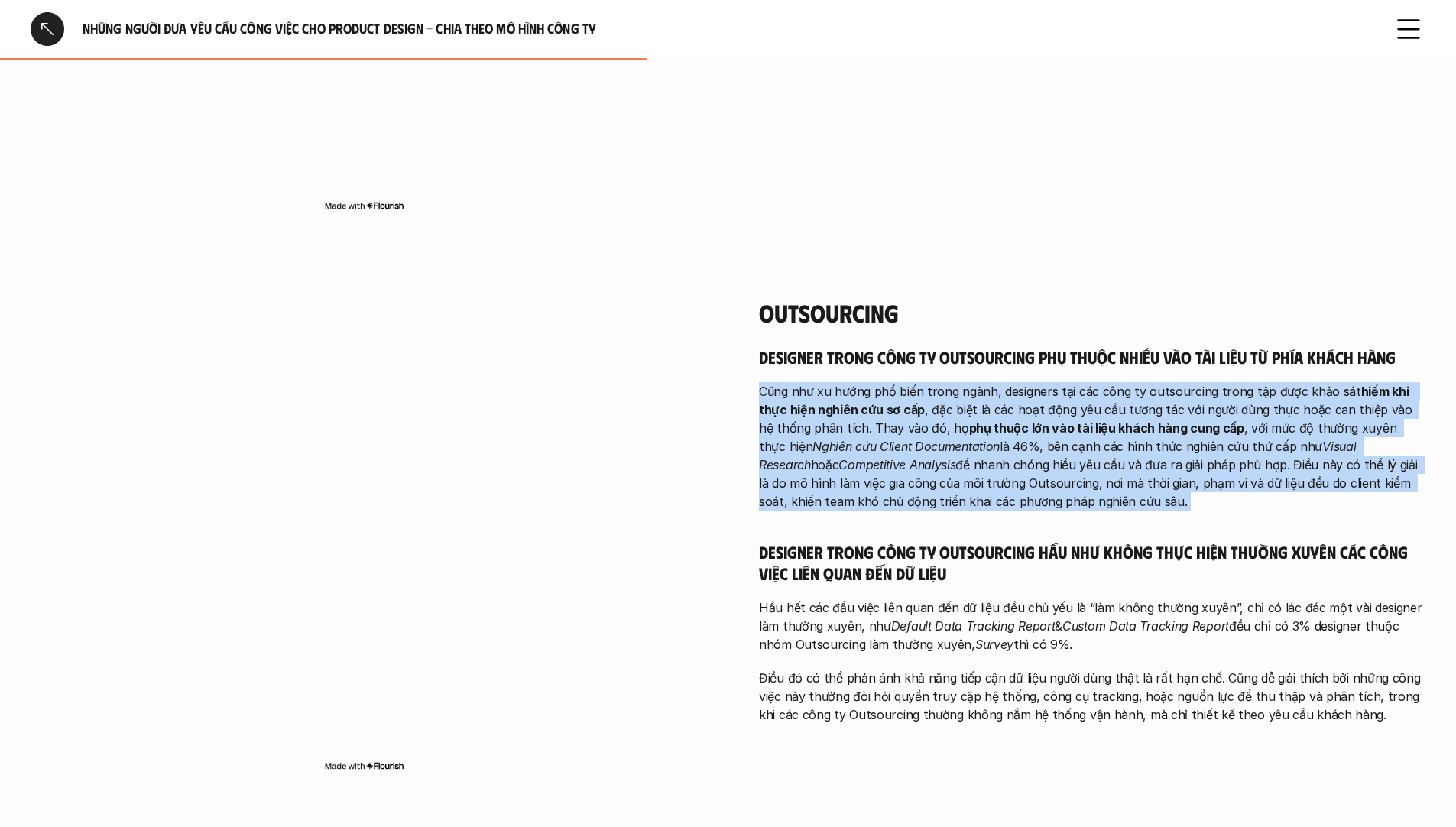
drag, startPoint x: 919, startPoint y: 450, endPoint x: 901, endPoint y: 591, distance: 142.1
click at [919, 453] on p "Cũng như xu hướng phổ biến trong ngành, designers tại các công ty outsourcing t…" at bounding box center [1092, 446] width 666 height 128
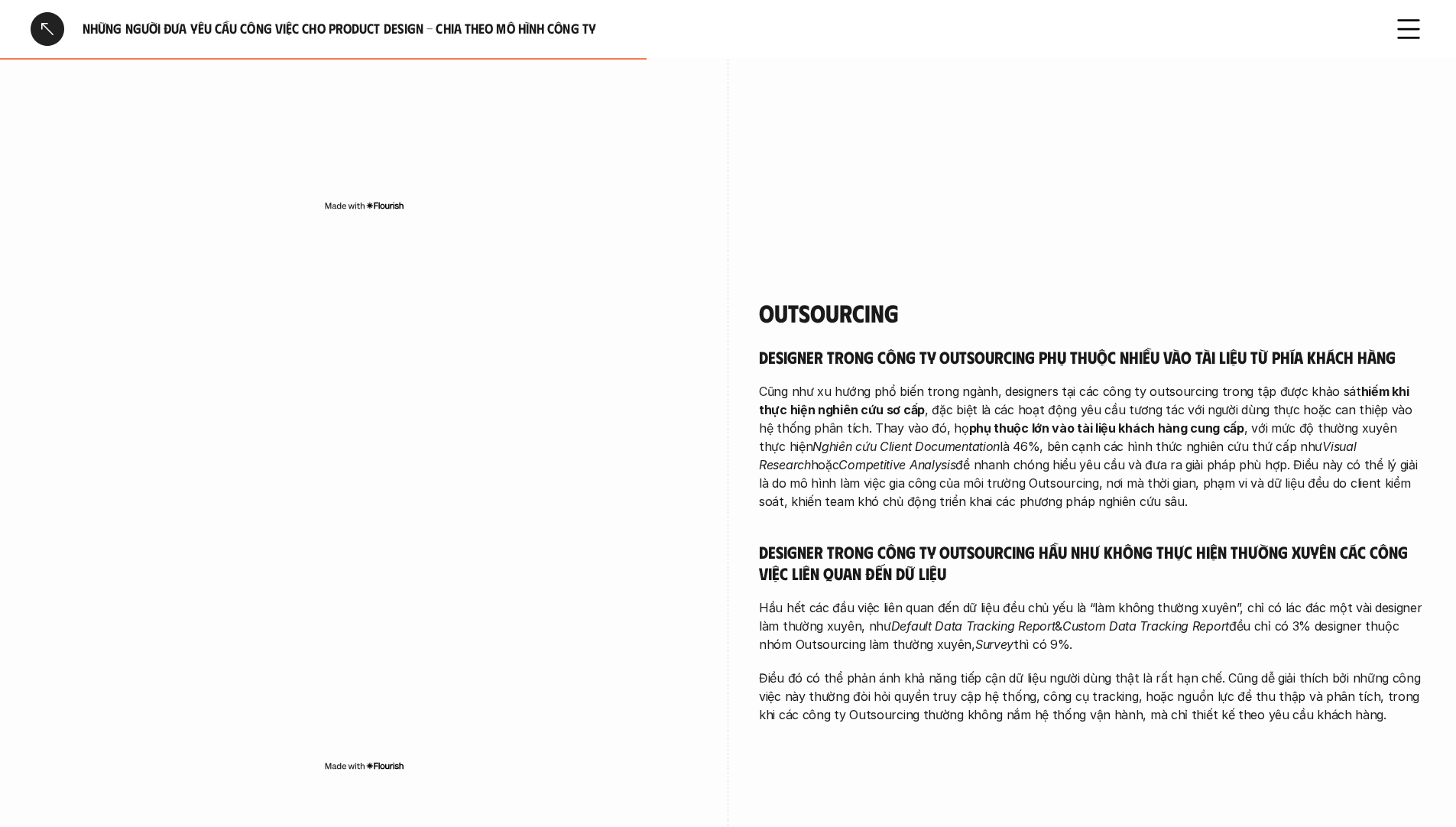
click at [899, 598] on p "Hầu hết các đầu việc liên quan đến dữ liệu đều chủ yếu là “làm không thường xuy…" at bounding box center [1092, 626] width 666 height 55
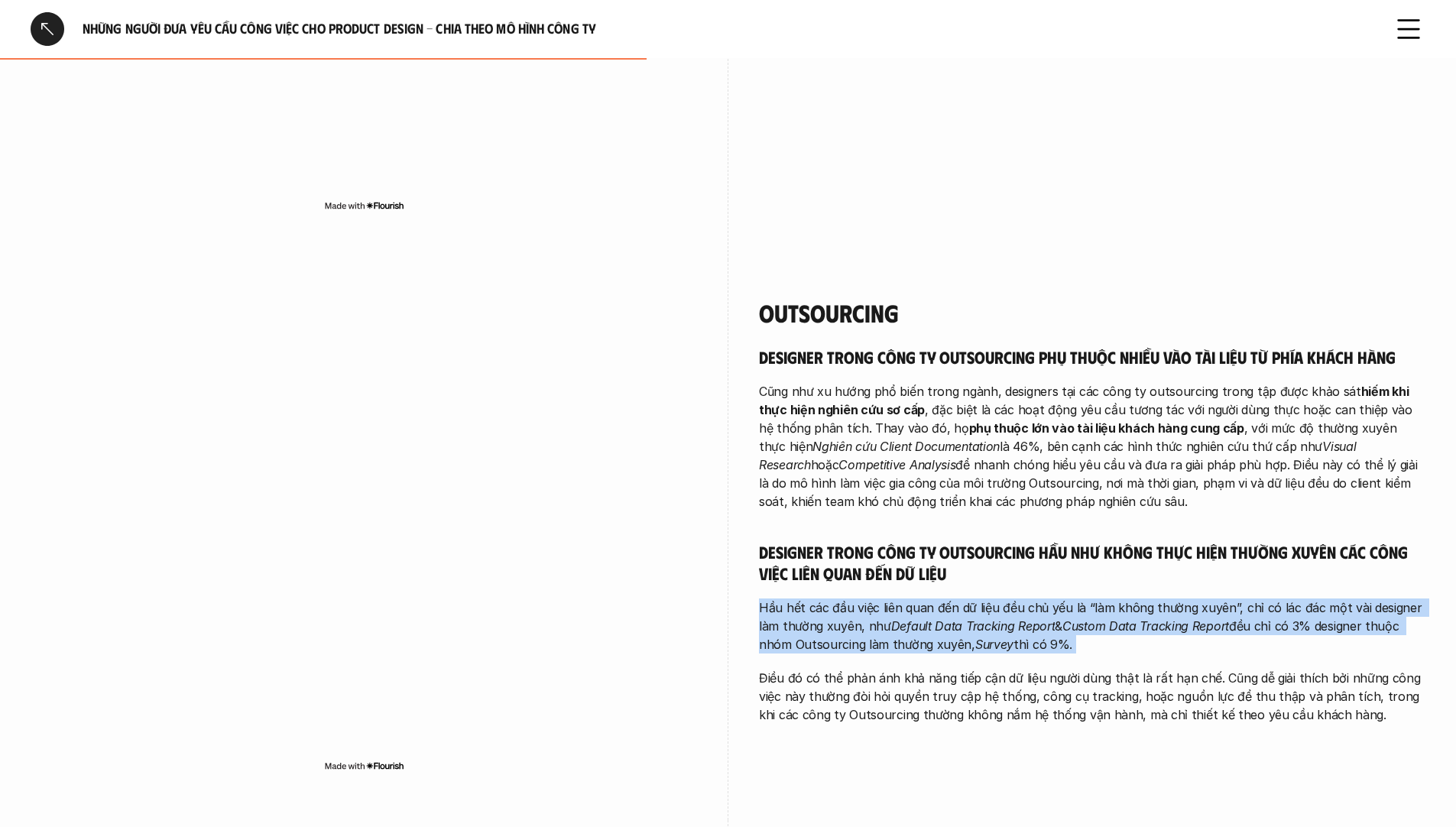
click at [899, 598] on p "Hầu hết các đầu việc liên quan đến dữ liệu đều chủ yếu là “làm không thường xuy…" at bounding box center [1092, 626] width 666 height 55
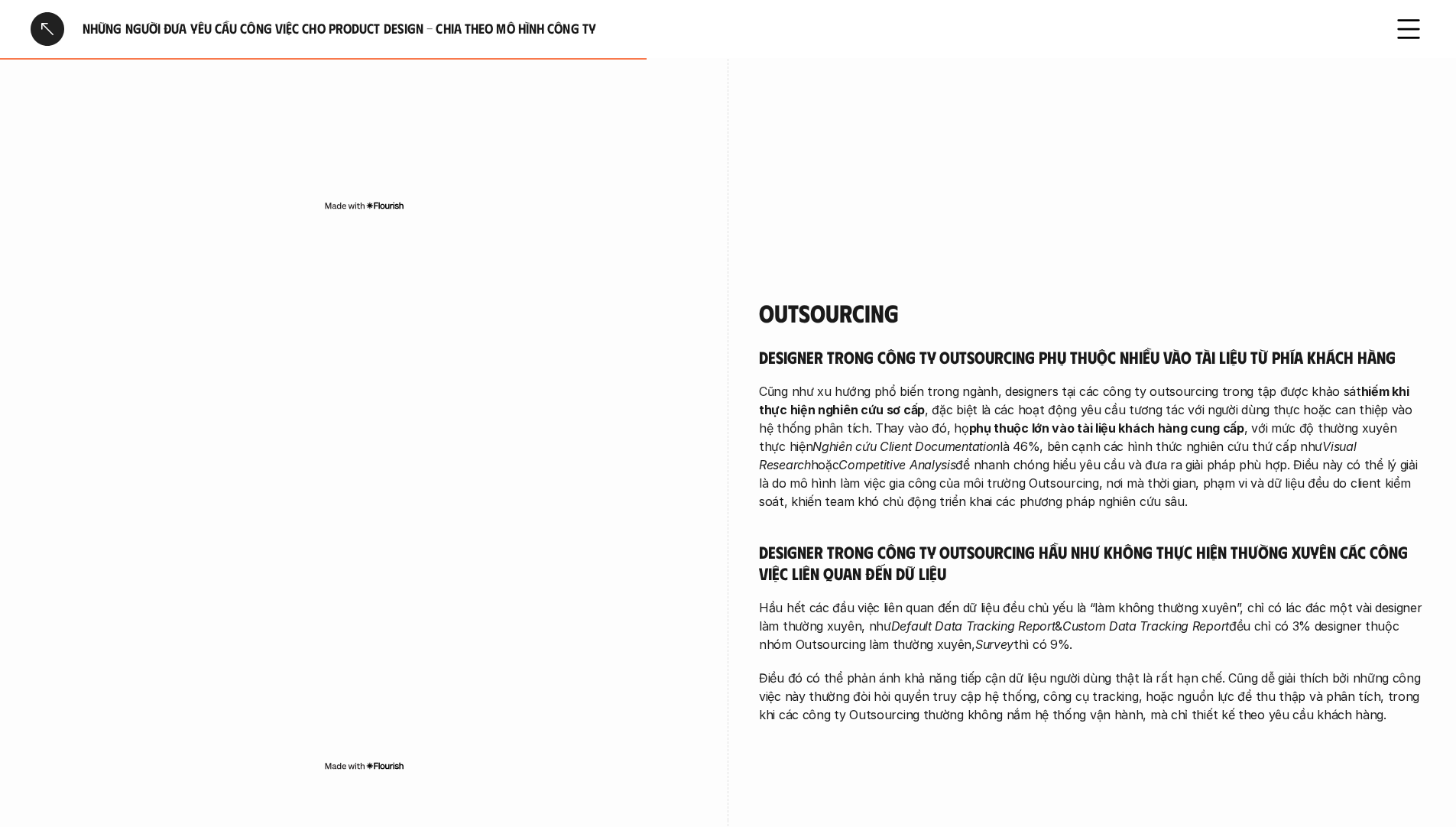
click at [917, 557] on h5 "Designer trong công ty Outsourcing hầu như không thực hiện thường xuyên các côn…" at bounding box center [1092, 562] width 666 height 42
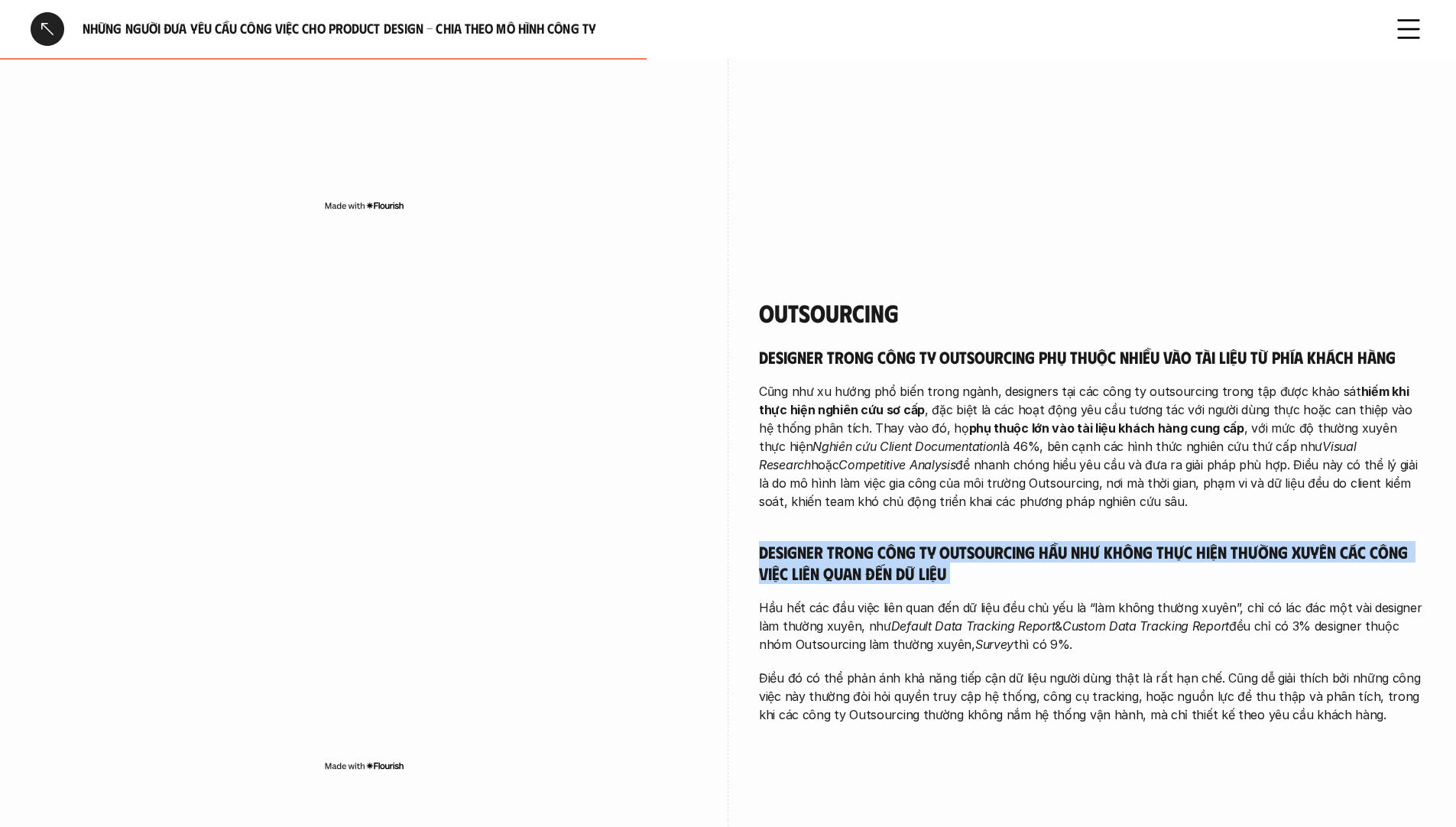
click at [917, 557] on h5 "Designer trong công ty Outsourcing hầu như không thực hiện thường xuyên các côn…" at bounding box center [1092, 562] width 666 height 42
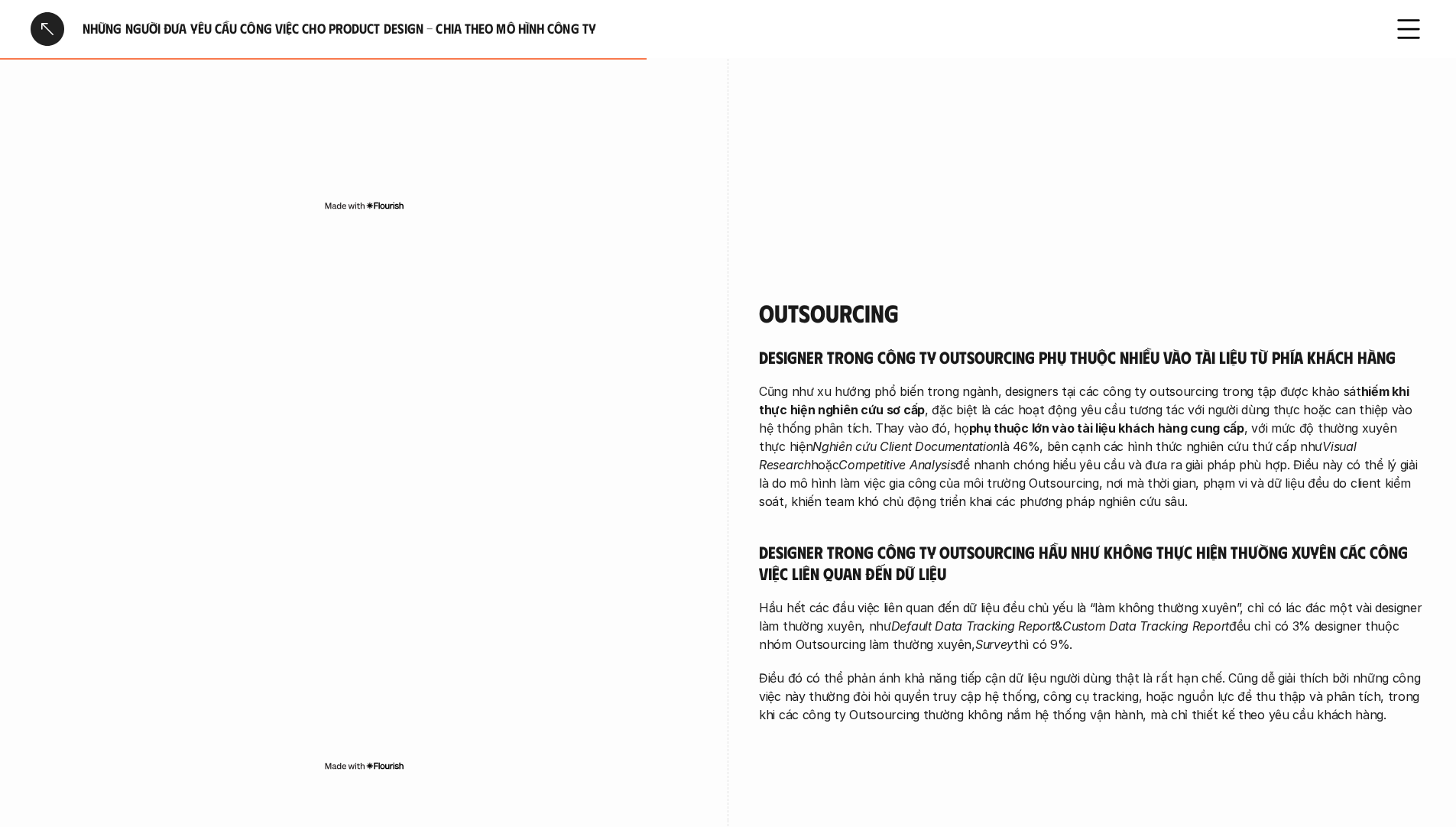
click at [970, 598] on p "Hầu hết các đầu việc liên quan đến dữ liệu đều chủ yếu là “làm không thường xuy…" at bounding box center [1092, 626] width 666 height 55
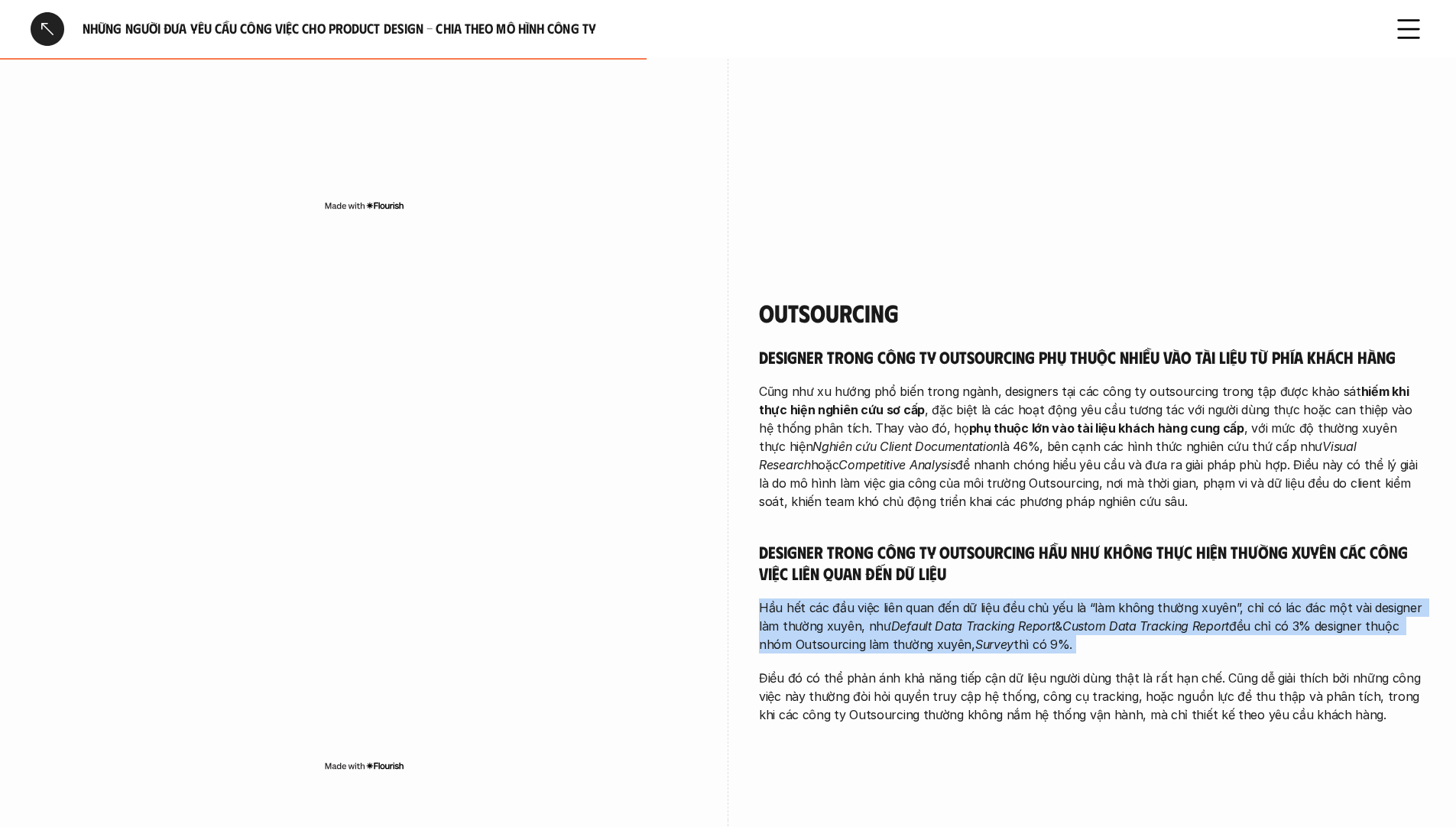
click at [970, 598] on p "Hầu hết các đầu việc liên quan đến dữ liệu đều chủ yếu là “làm không thường xuy…" at bounding box center [1092, 626] width 666 height 55
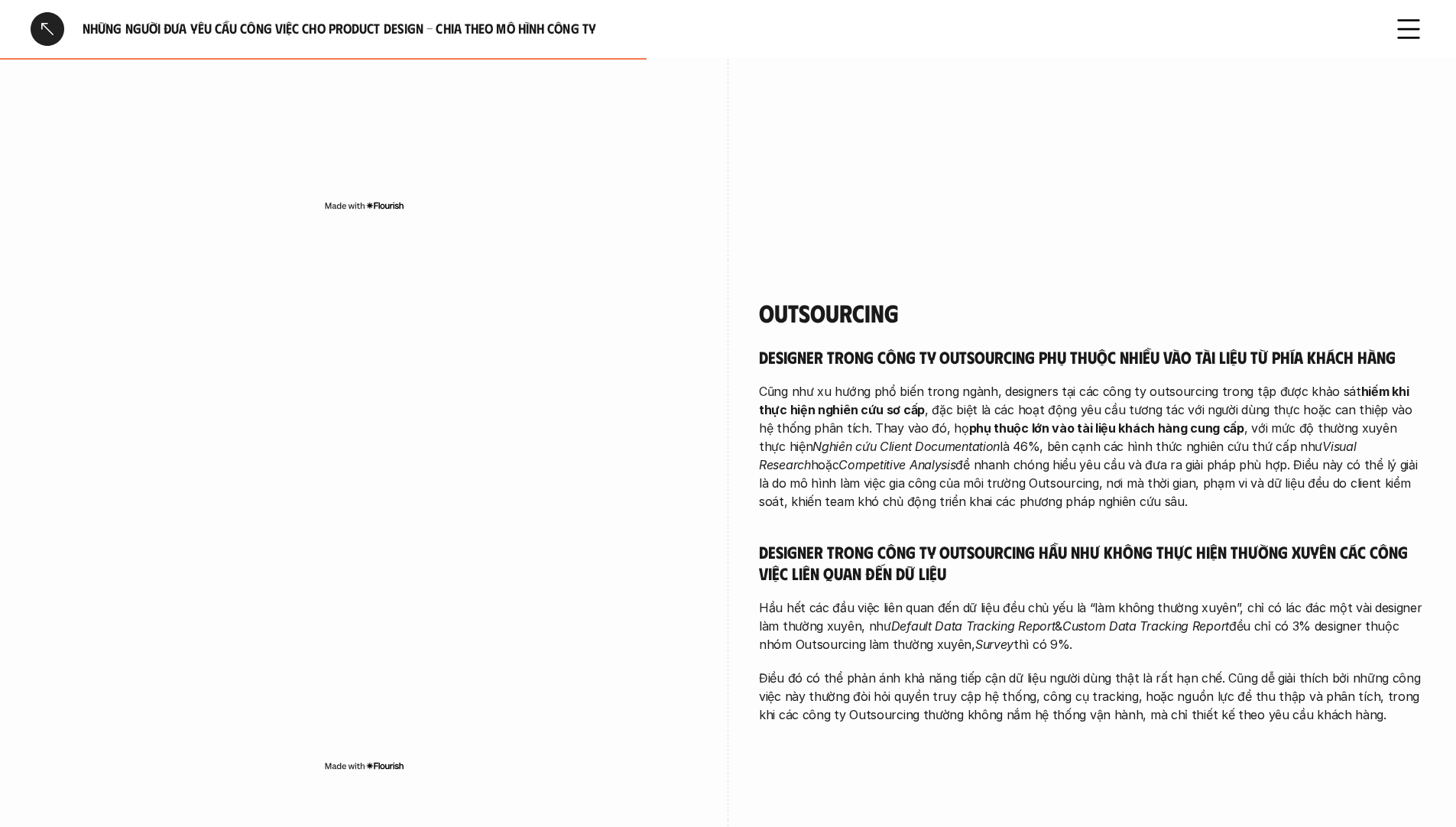
click at [943, 542] on h5 "Designer trong công ty Outsourcing hầu như không thực hiện thường xuyên các côn…" at bounding box center [1092, 562] width 666 height 42
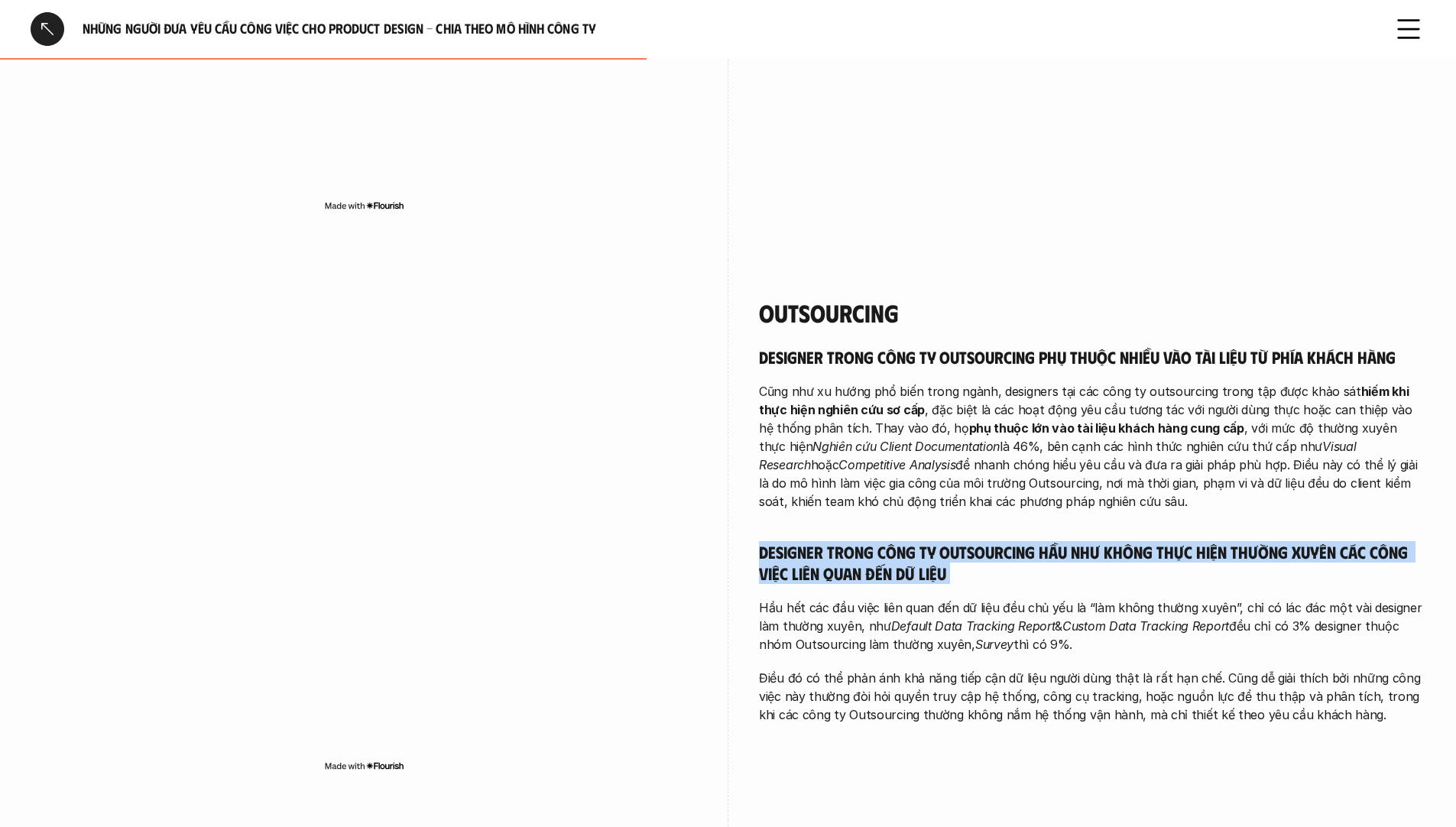
click at [943, 542] on h5 "Designer trong công ty Outsourcing hầu như không thực hiện thường xuyên các côn…" at bounding box center [1092, 562] width 666 height 42
click at [879, 550] on h5 "Designer trong công ty Outsourcing hầu như không thực hiện thường xuyên các côn…" at bounding box center [1092, 562] width 666 height 42
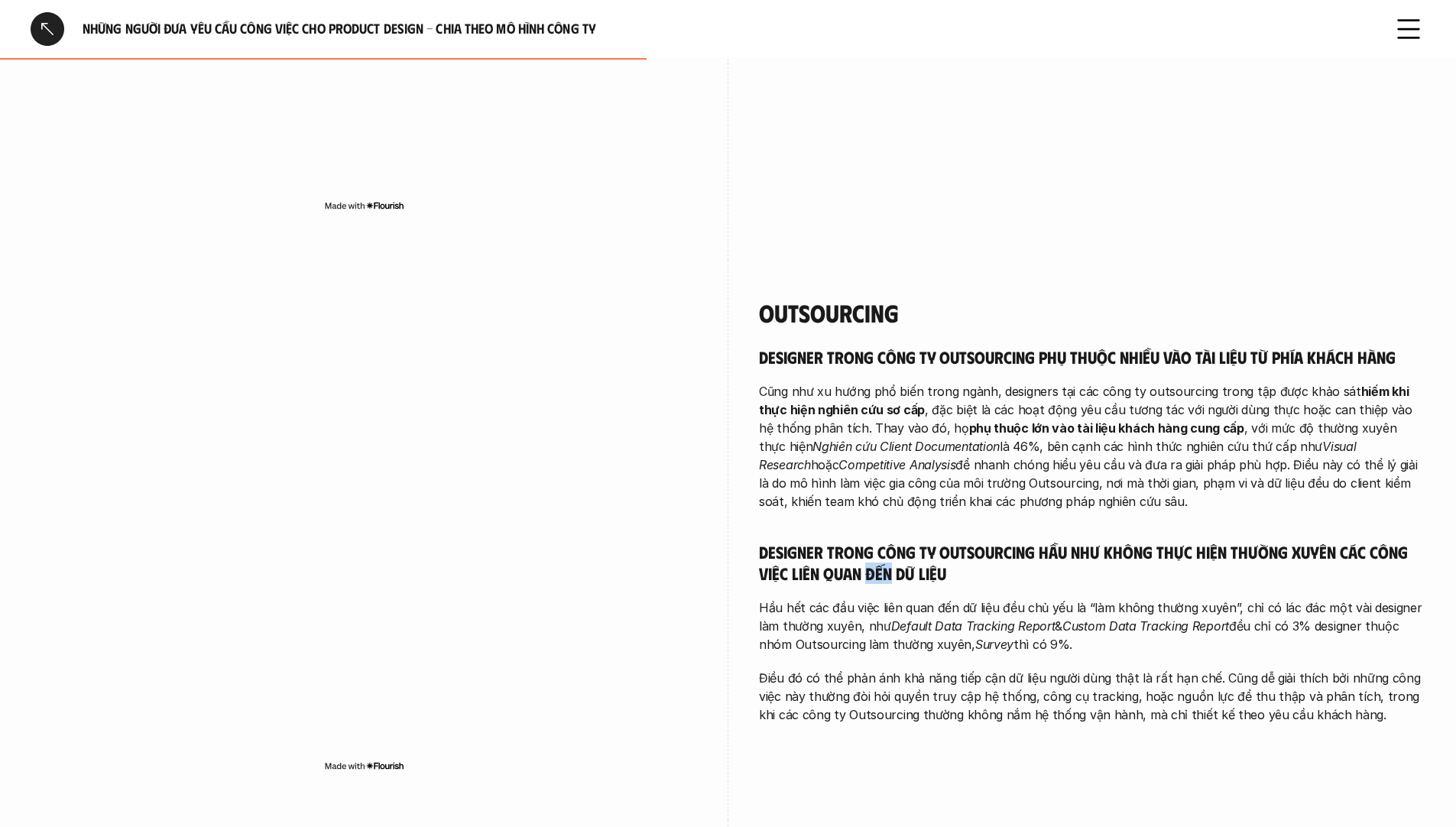
click at [879, 550] on h5 "Designer trong công ty Outsourcing hầu như không thực hiện thường xuyên các côn…" at bounding box center [1092, 562] width 666 height 42
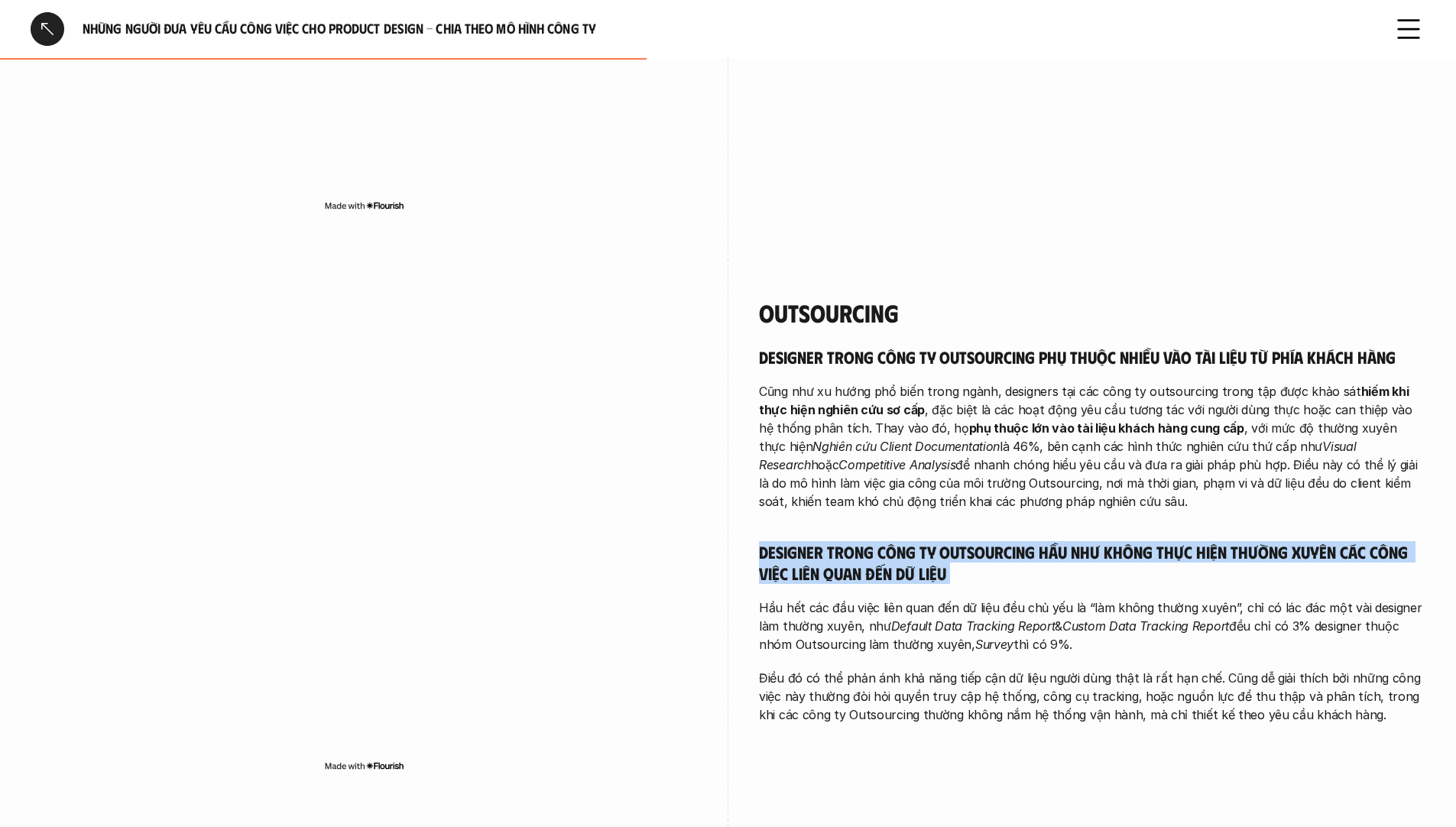
click at [879, 550] on h5 "Designer trong công ty Outsourcing hầu như không thực hiện thường xuyên các côn…" at bounding box center [1092, 562] width 666 height 42
click at [854, 560] on h5 "Designer trong công ty Outsourcing hầu như không thực hiện thường xuyên các côn…" at bounding box center [1092, 562] width 666 height 42
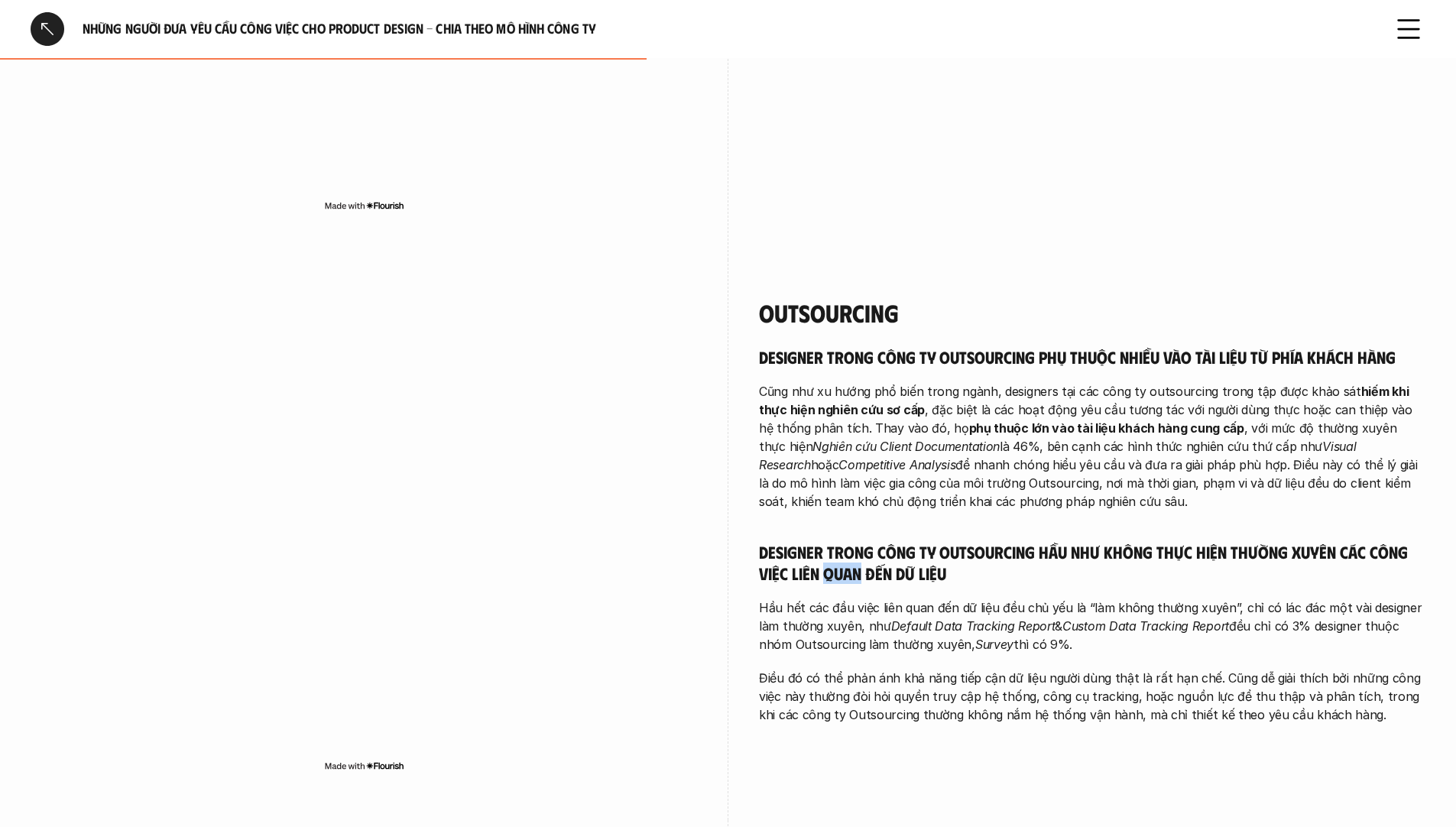
click at [854, 560] on h5 "Designer trong công ty Outsourcing hầu như không thực hiện thường xuyên các côn…" at bounding box center [1092, 562] width 666 height 42
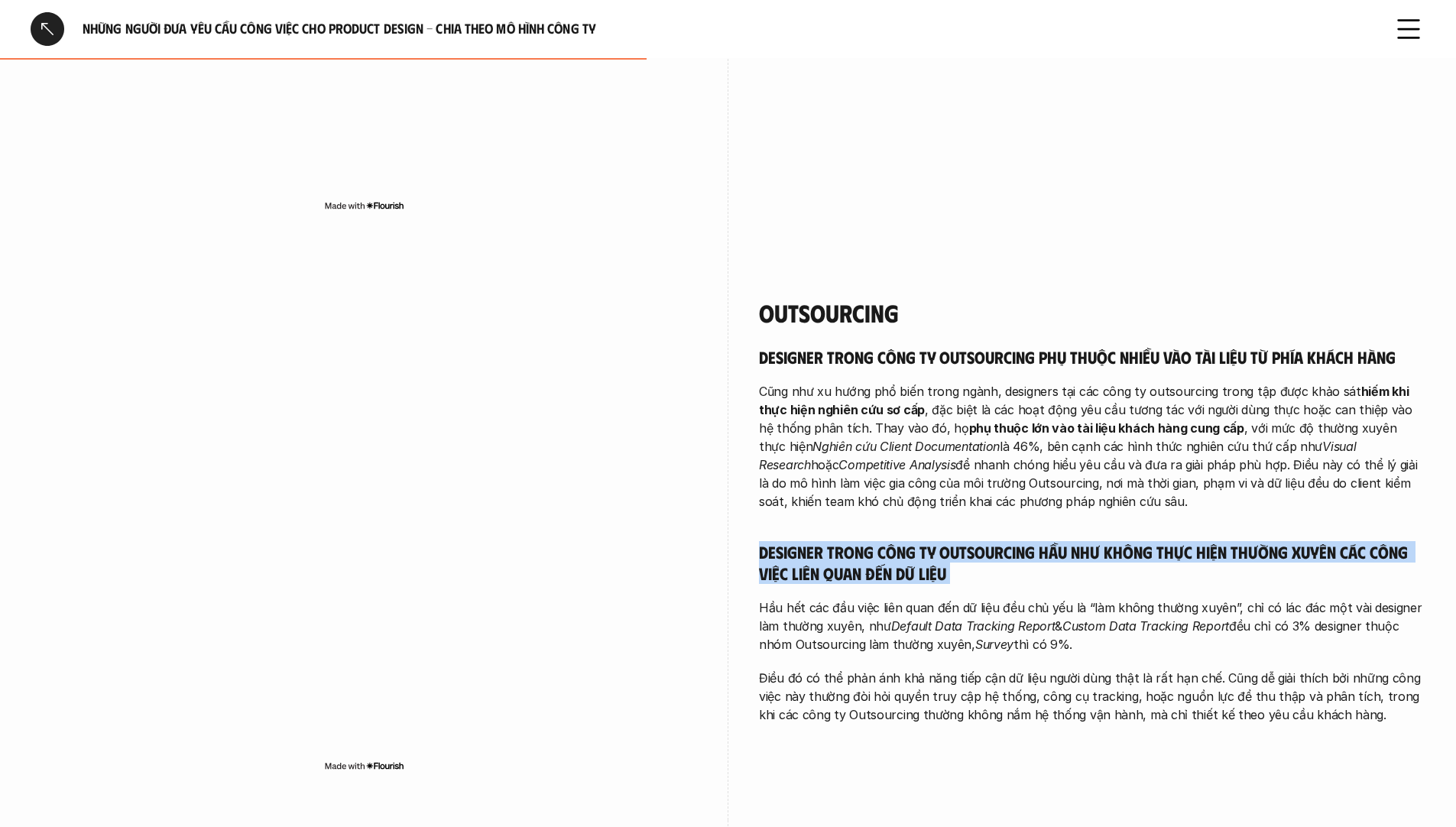
click at [854, 560] on h5 "Designer trong công ty Outsourcing hầu như không thực hiện thường xuyên các côn…" at bounding box center [1092, 562] width 666 height 42
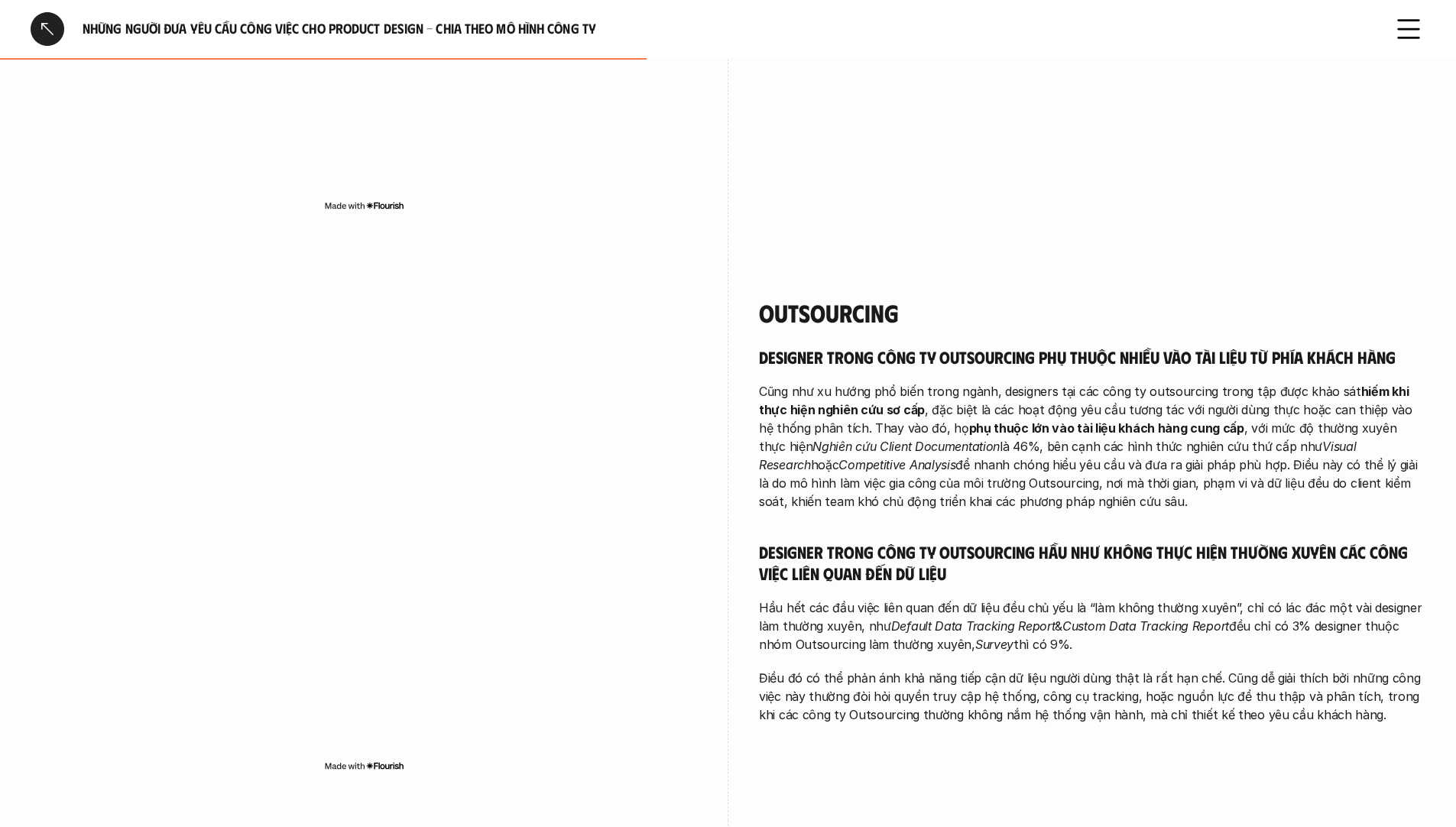
click at [904, 646] on div "Designer trong công ty Outsourcing phụ thuộc nhiều vào tài liệu từ phía khách h…" at bounding box center [1092, 535] width 666 height 379
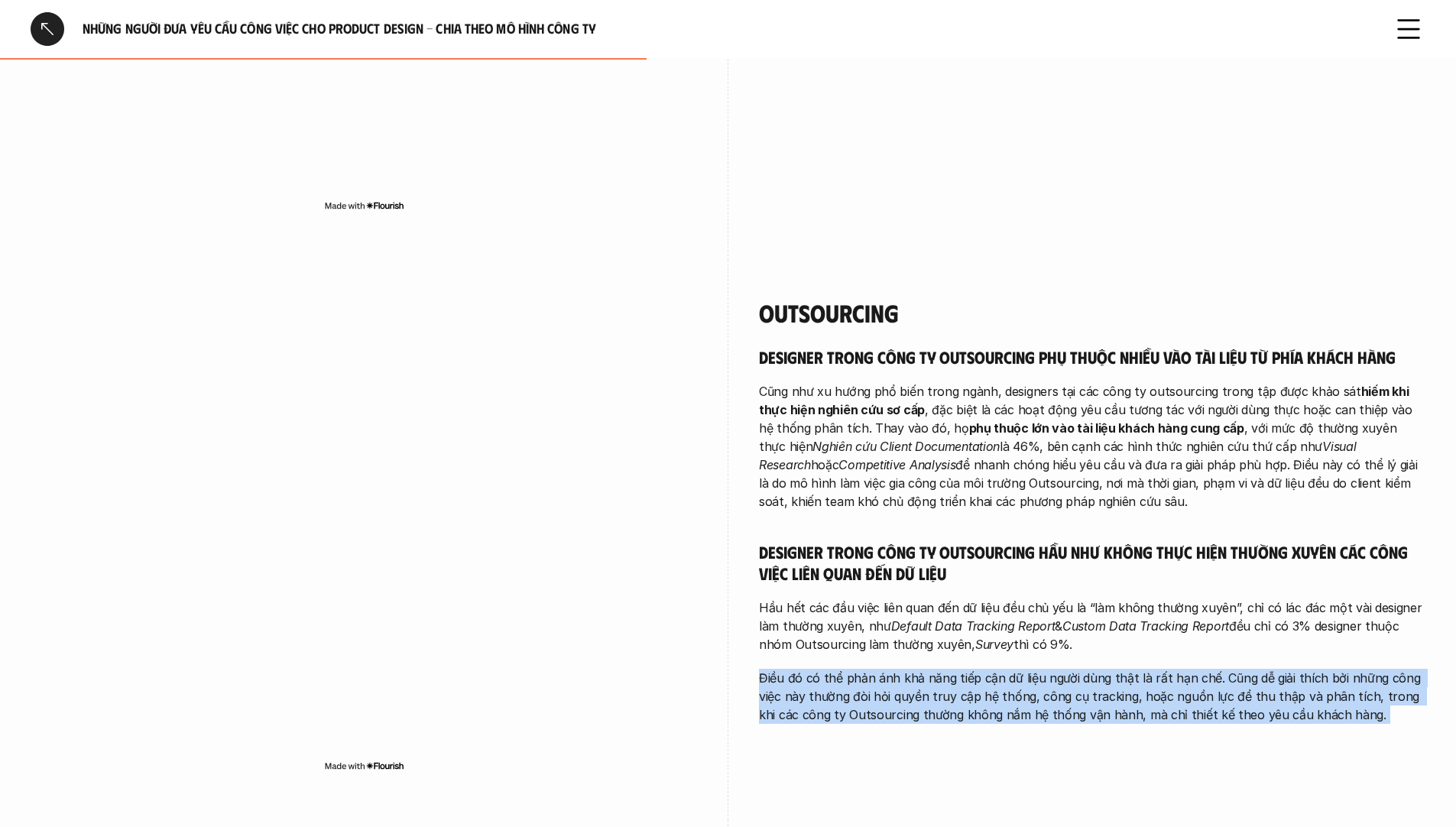
click at [904, 646] on div "Designer trong công ty Outsourcing phụ thuộc nhiều vào tài liệu từ phía khách h…" at bounding box center [1092, 535] width 666 height 379
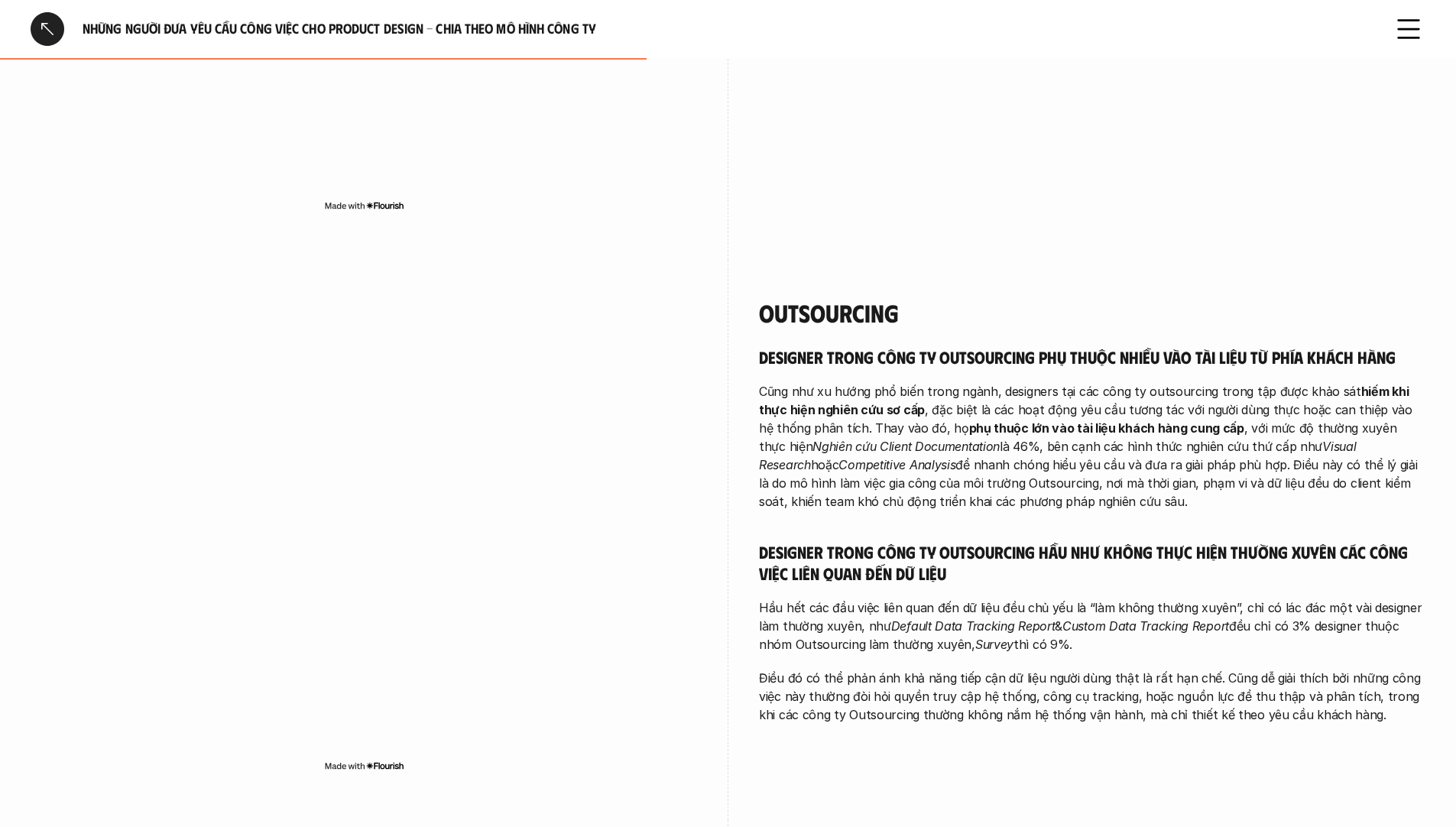
click at [903, 598] on p "Hầu hết các đầu việc liên quan đến dữ liệu đều chủ yếu là “làm không thường xuy…" at bounding box center [1092, 626] width 666 height 55
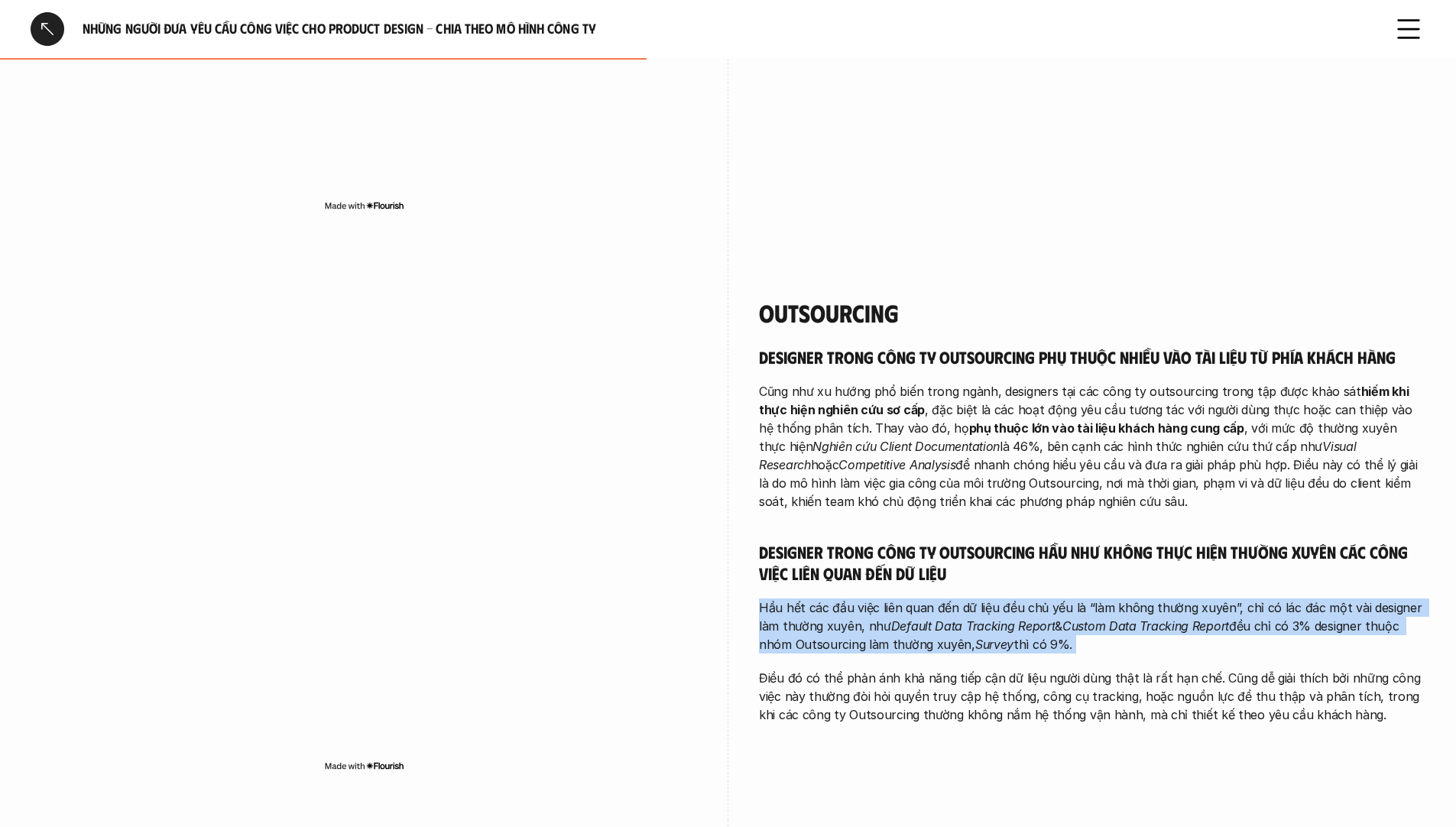
click at [903, 598] on p "Hầu hết các đầu việc liên quan đến dữ liệu đều chủ yếu là “làm không thường xuy…" at bounding box center [1092, 626] width 666 height 55
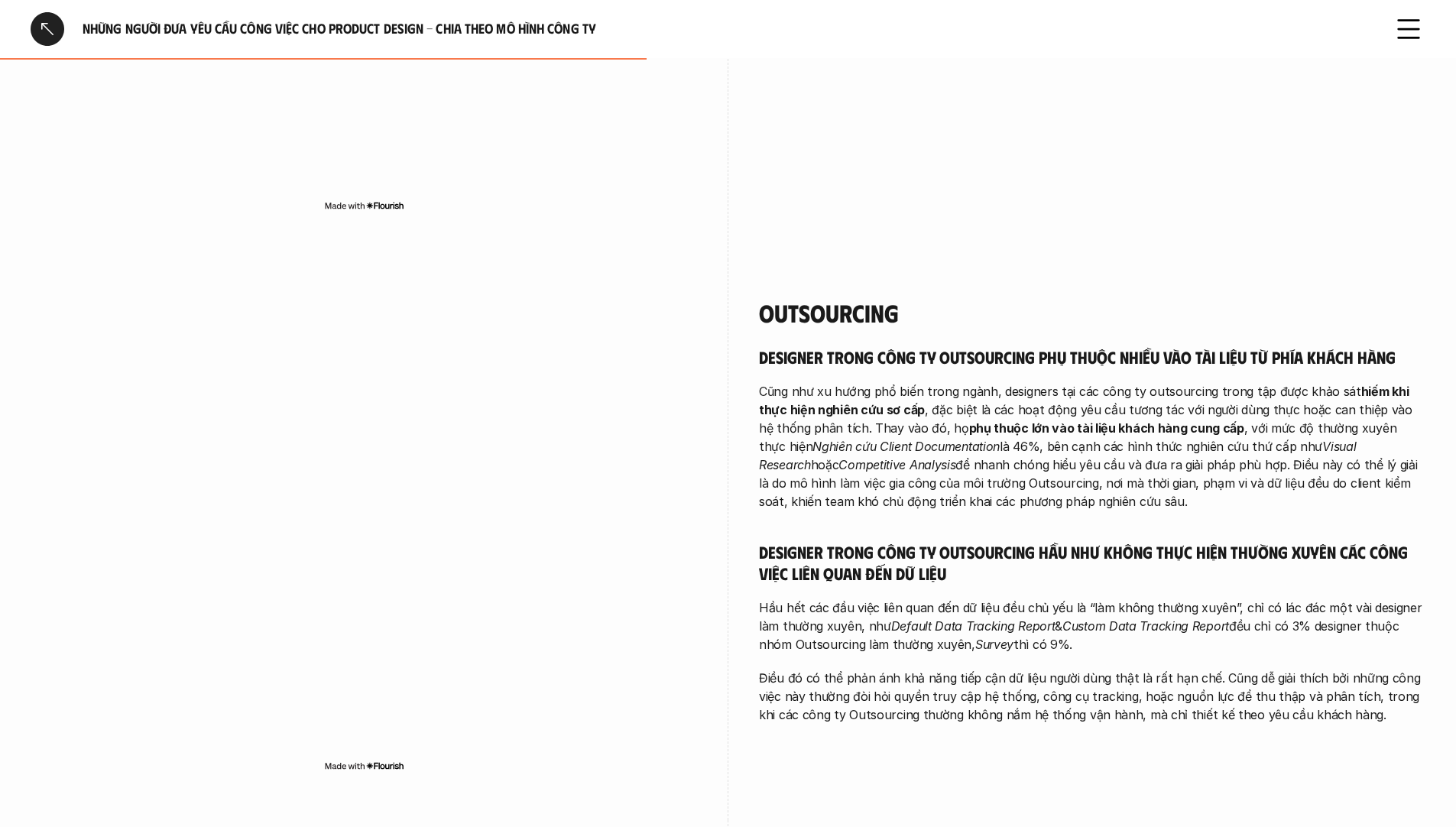
click at [903, 542] on h5 "Designer trong công ty Outsourcing hầu như không thực hiện thường xuyên các côn…" at bounding box center [1092, 562] width 666 height 42
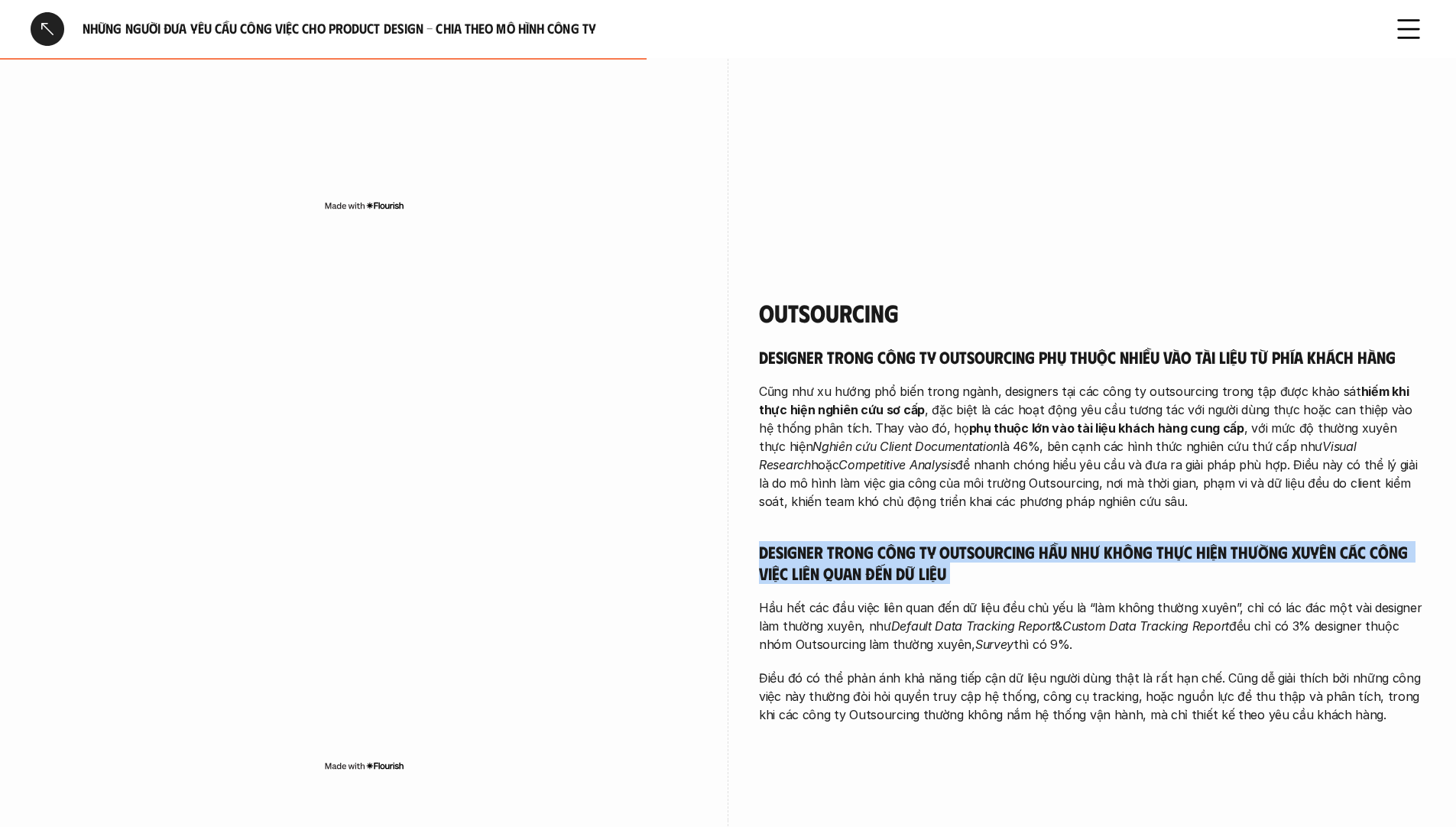
click at [903, 542] on h5 "Designer trong công ty Outsourcing hầu như không thực hiện thường xuyên các côn…" at bounding box center [1092, 562] width 666 height 42
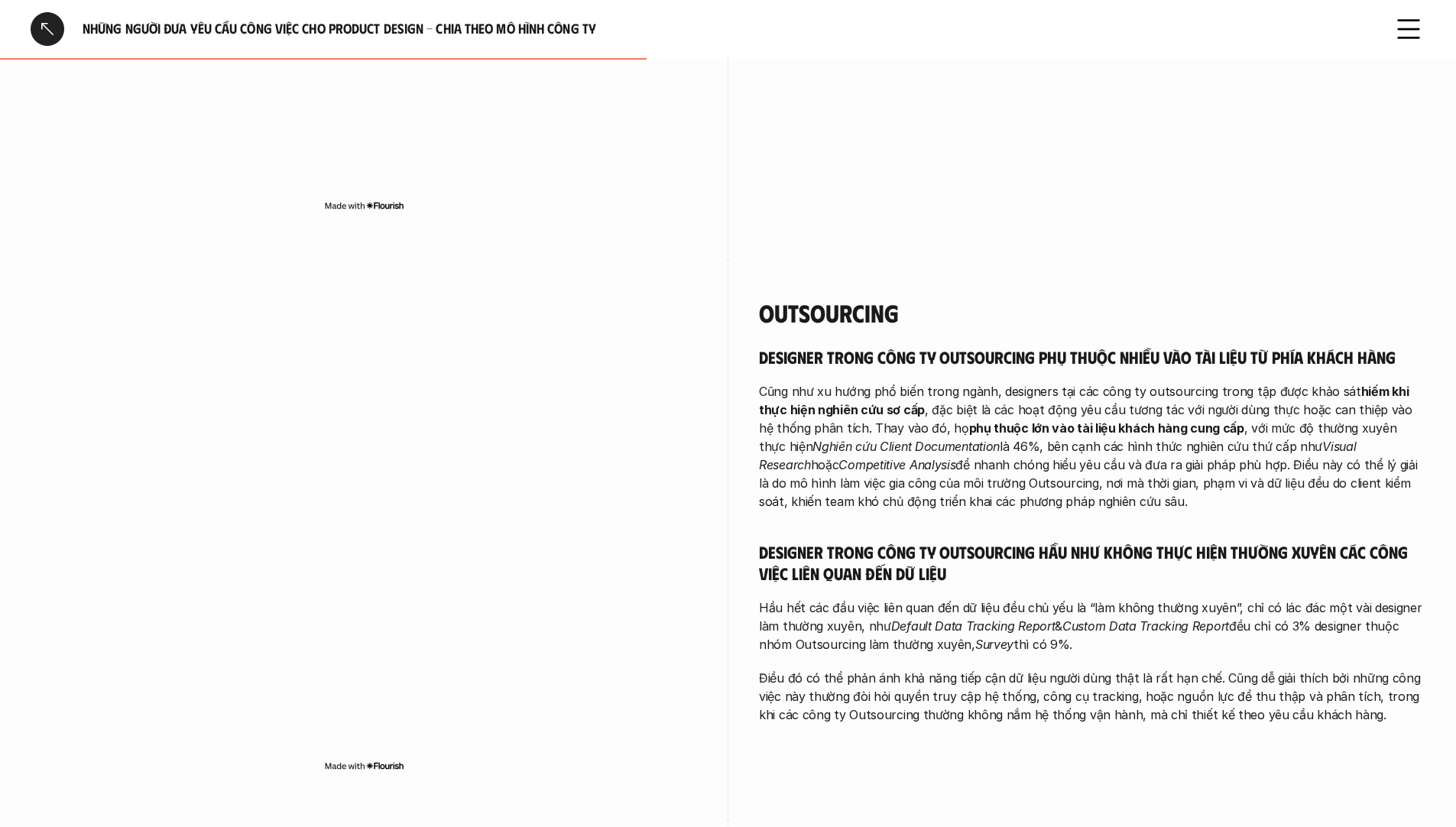
click at [938, 618] on em "Default Data Tracking Report" at bounding box center [973, 626] width 165 height 15
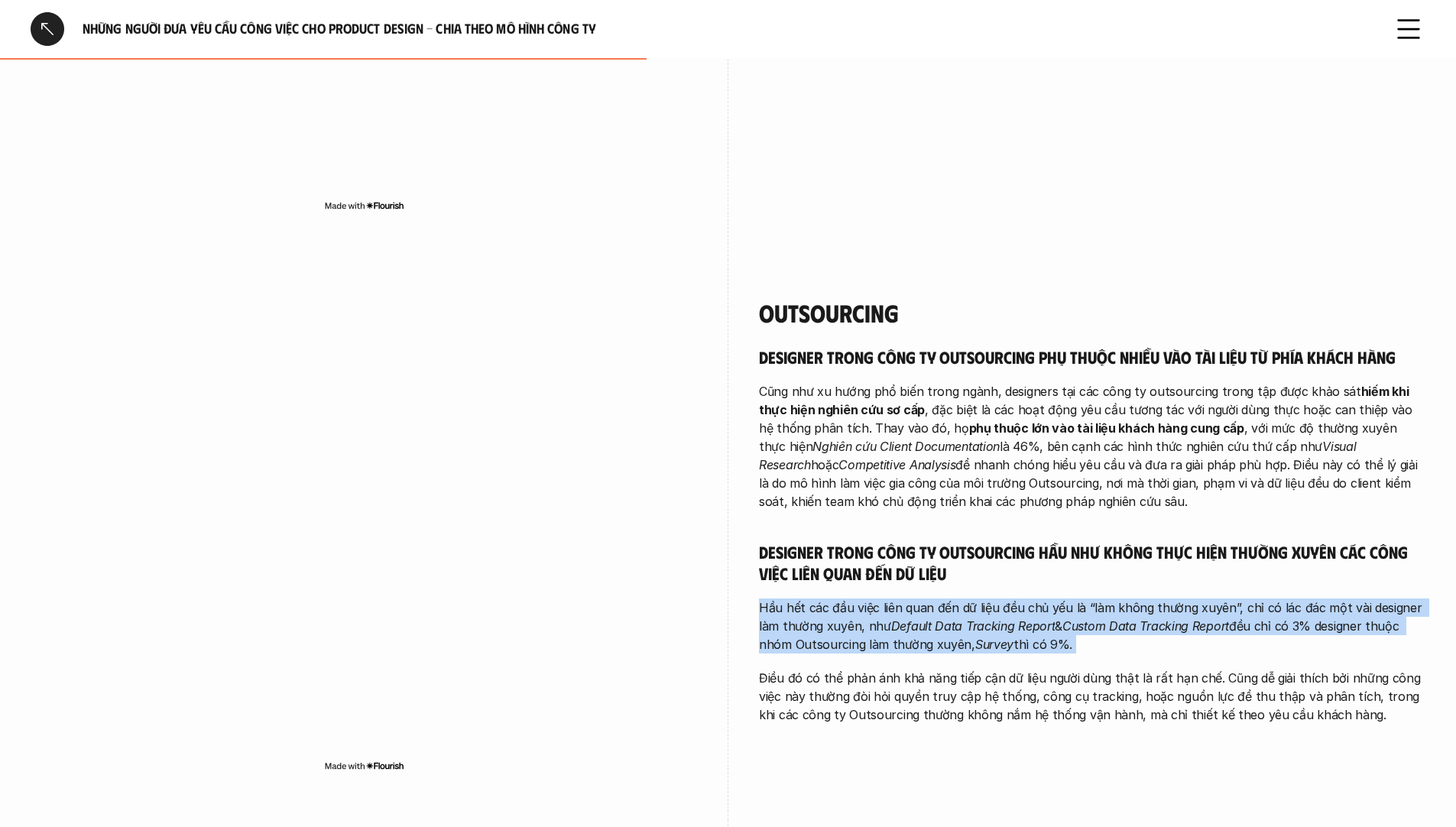
click at [938, 618] on em "Default Data Tracking Report" at bounding box center [973, 626] width 165 height 15
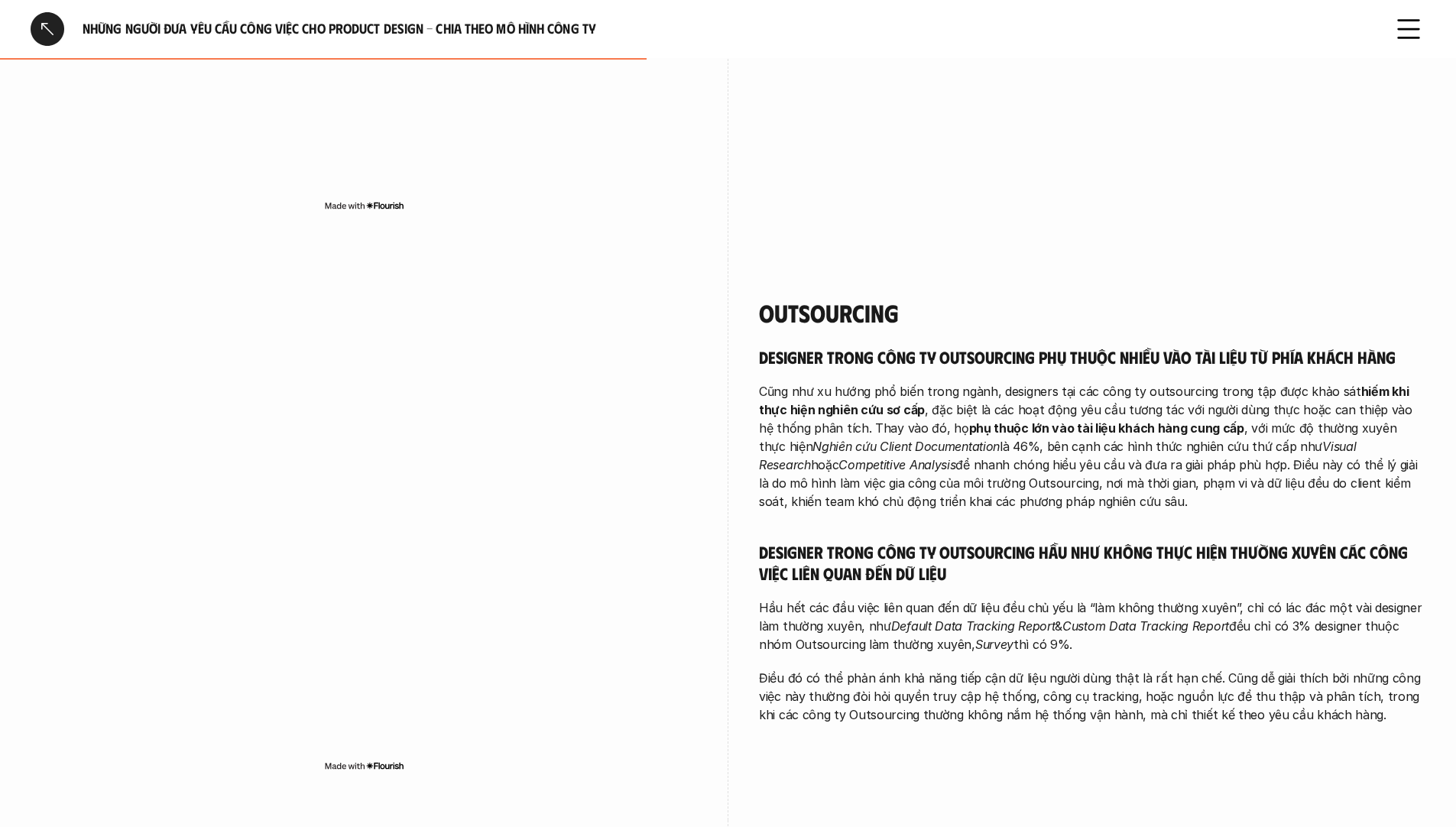
click at [917, 547] on h5 "Designer trong công ty Outsourcing hầu như không thực hiện thường xuyên các côn…" at bounding box center [1092, 562] width 666 height 42
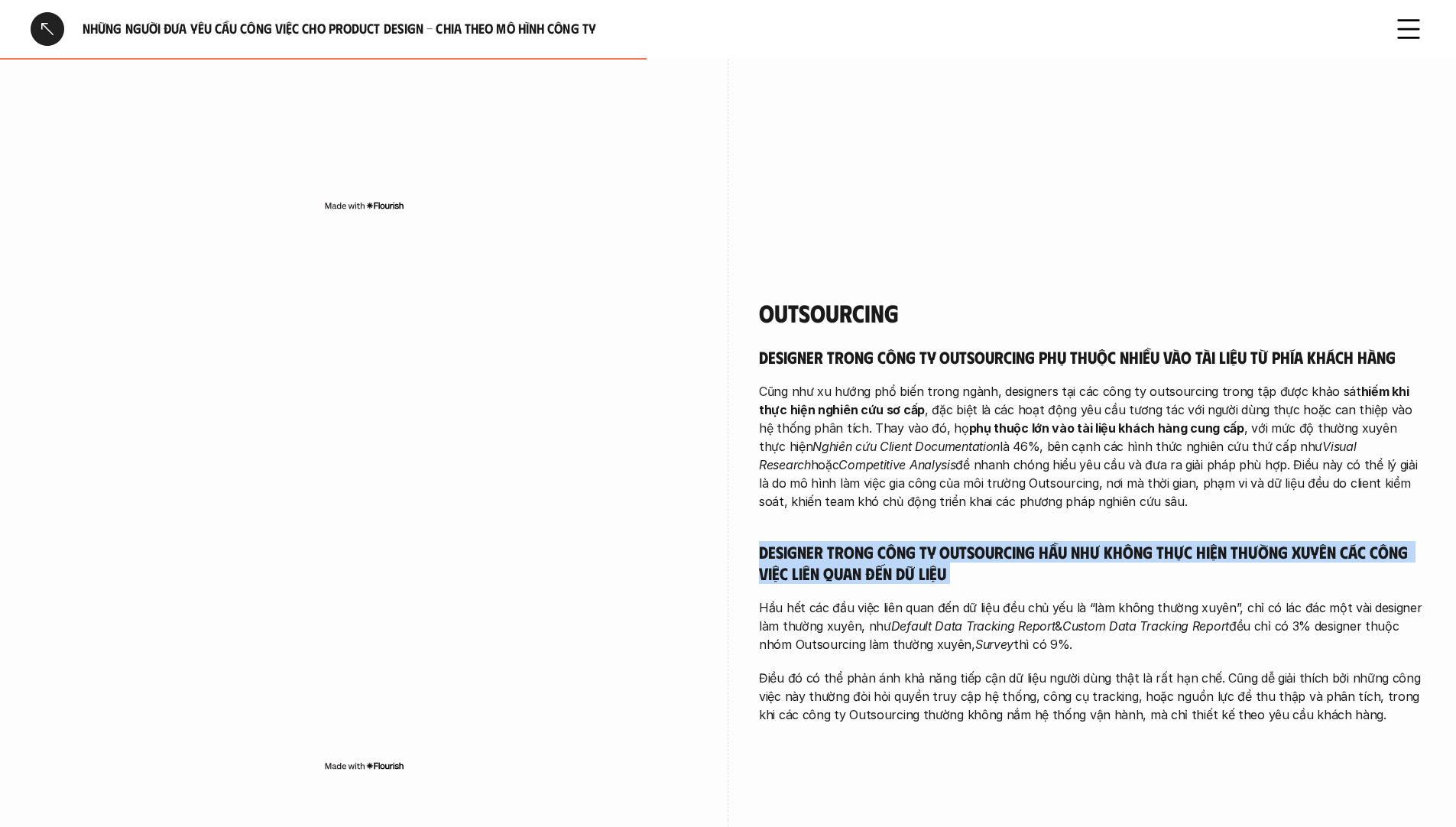
click at [917, 547] on h5 "Designer trong công ty Outsourcing hầu như không thực hiện thường xuyên các côn…" at bounding box center [1092, 562] width 666 height 42
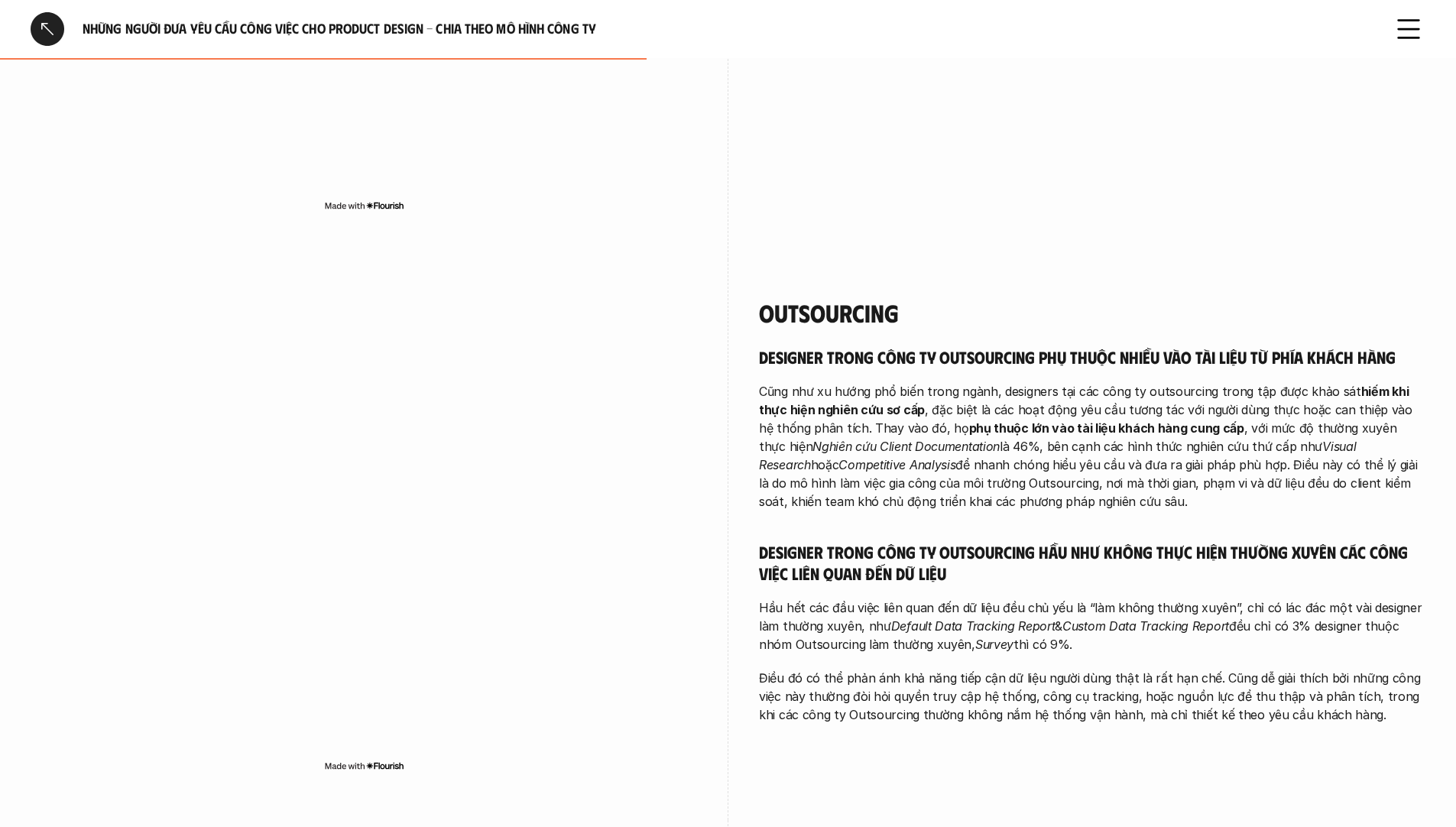
click at [889, 598] on p "Hầu hết các đầu việc liên quan đến dữ liệu đều chủ yếu là “làm không thường xuy…" at bounding box center [1092, 626] width 666 height 55
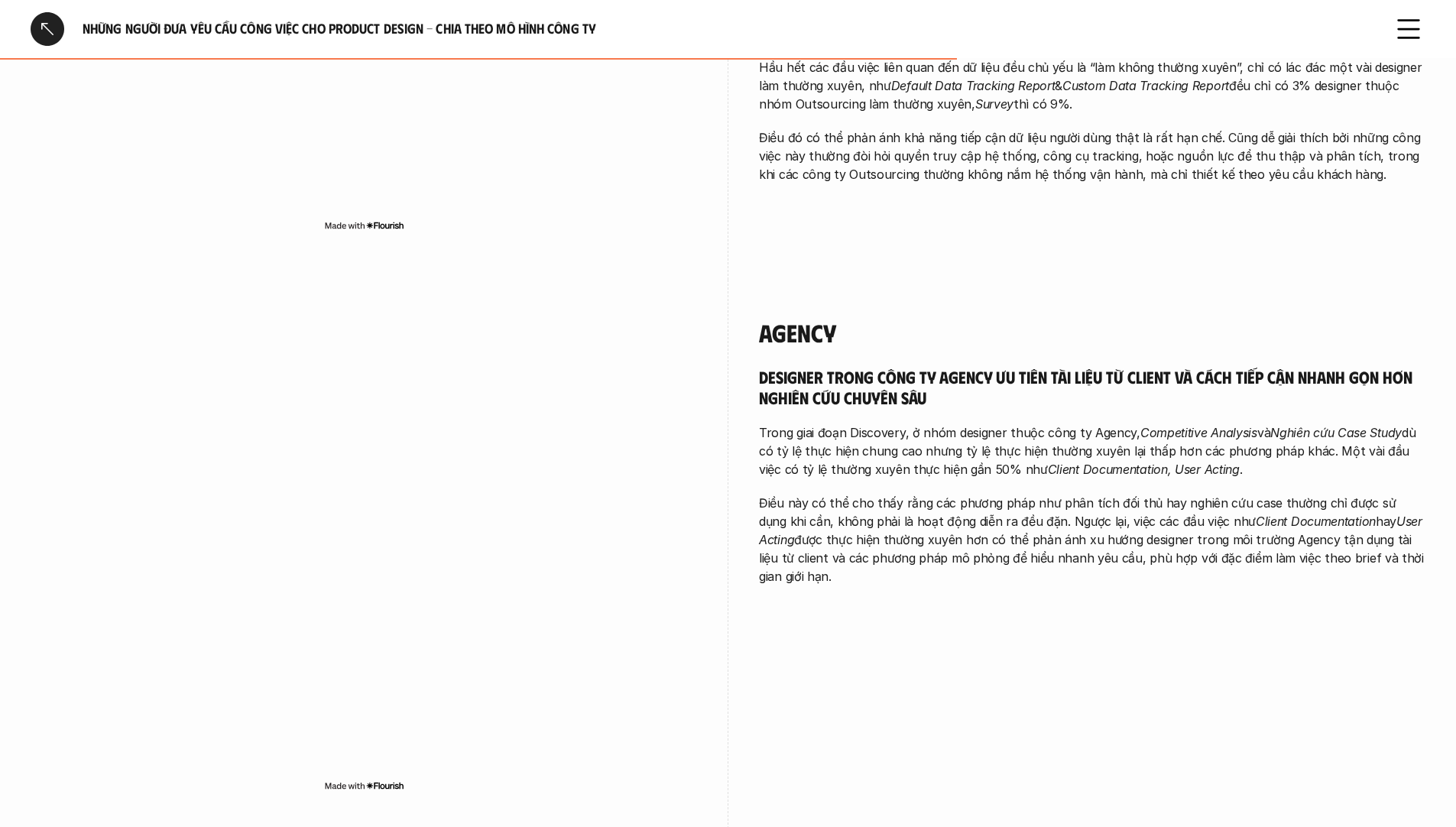
click at [800, 366] on h5 "Designer trong công ty Agency ưu tiên tài liệu từ client và cách tiếp cận nhanh…" at bounding box center [1092, 387] width 666 height 42
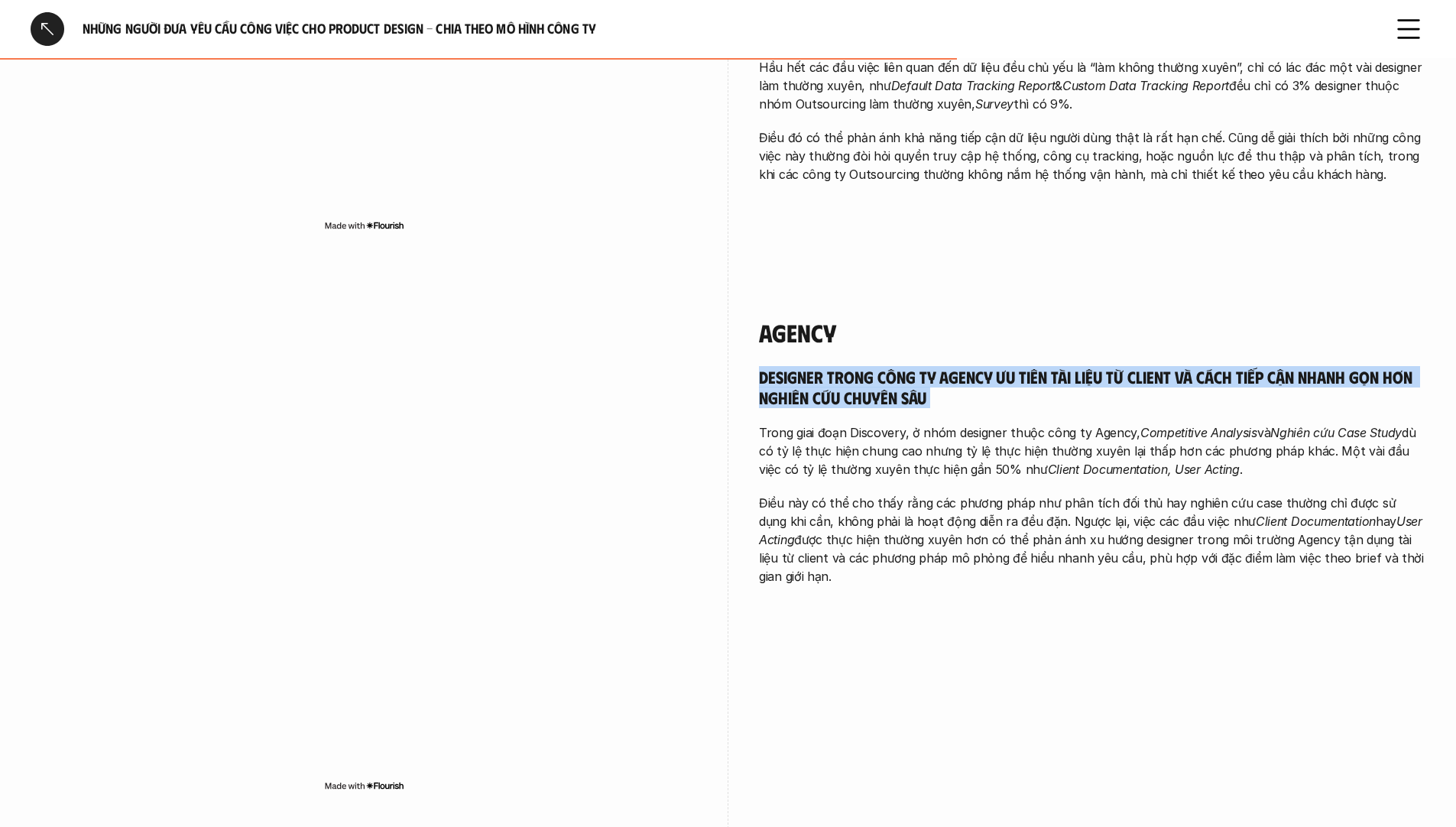
click at [800, 366] on h5 "Designer trong công ty Agency ưu tiên tài liệu từ client và cách tiếp cận nhanh…" at bounding box center [1092, 387] width 666 height 42
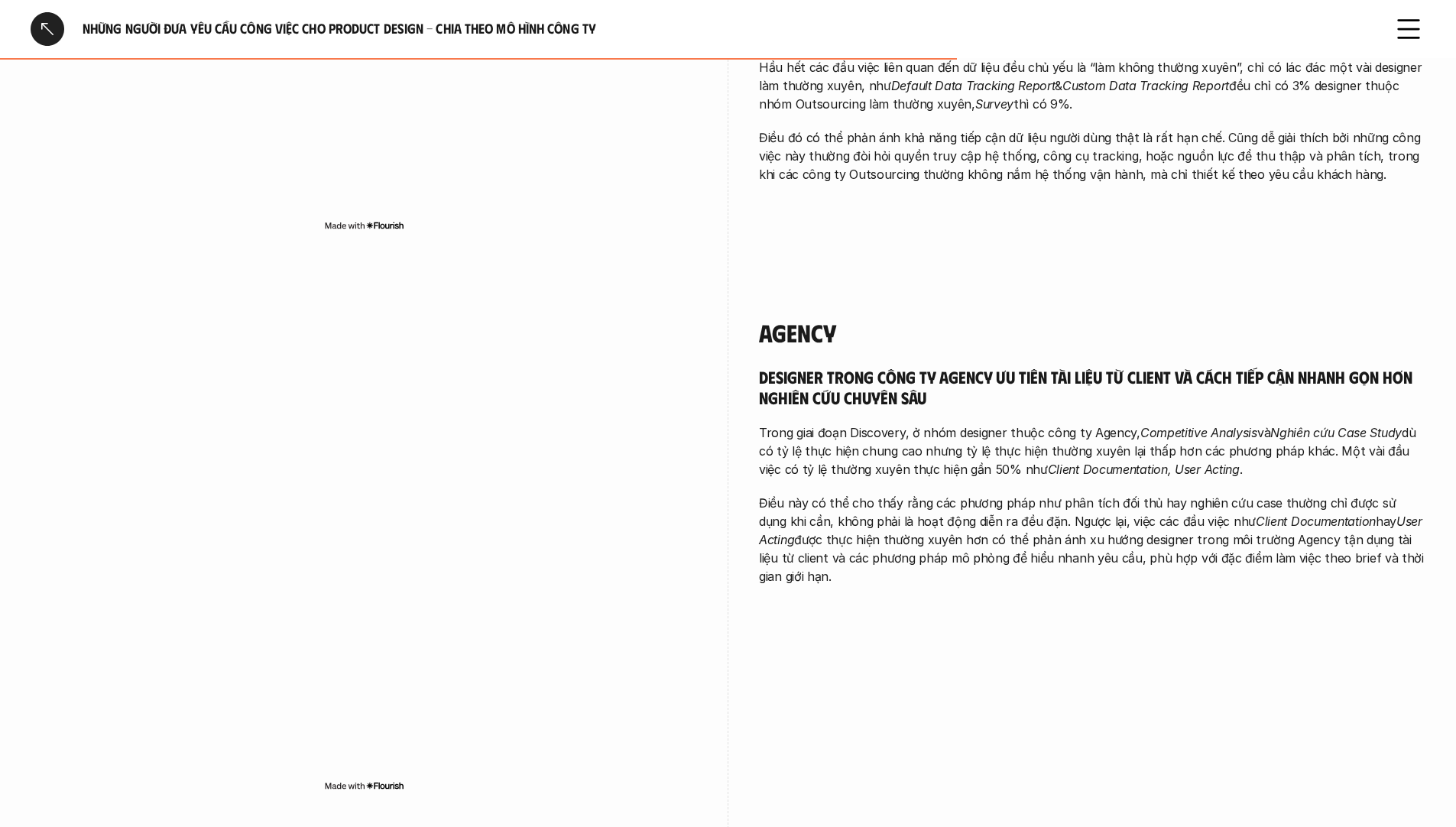
click at [870, 428] on p "Trong giai đoạn Discovery, ở nhóm designer thuộc công ty Agency, Competitive An…" at bounding box center [1092, 451] width 666 height 55
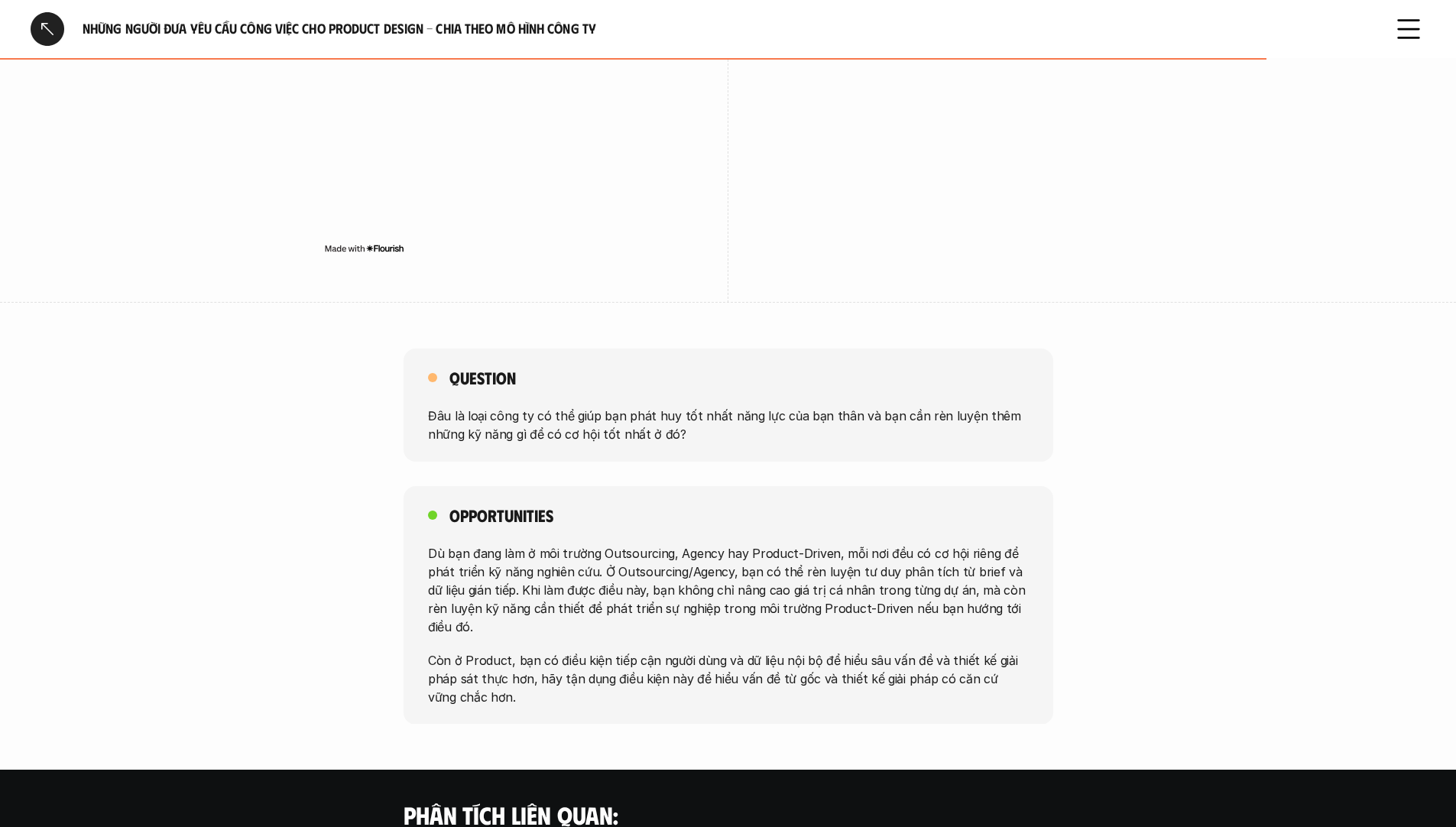
scroll to position [2471, 0]
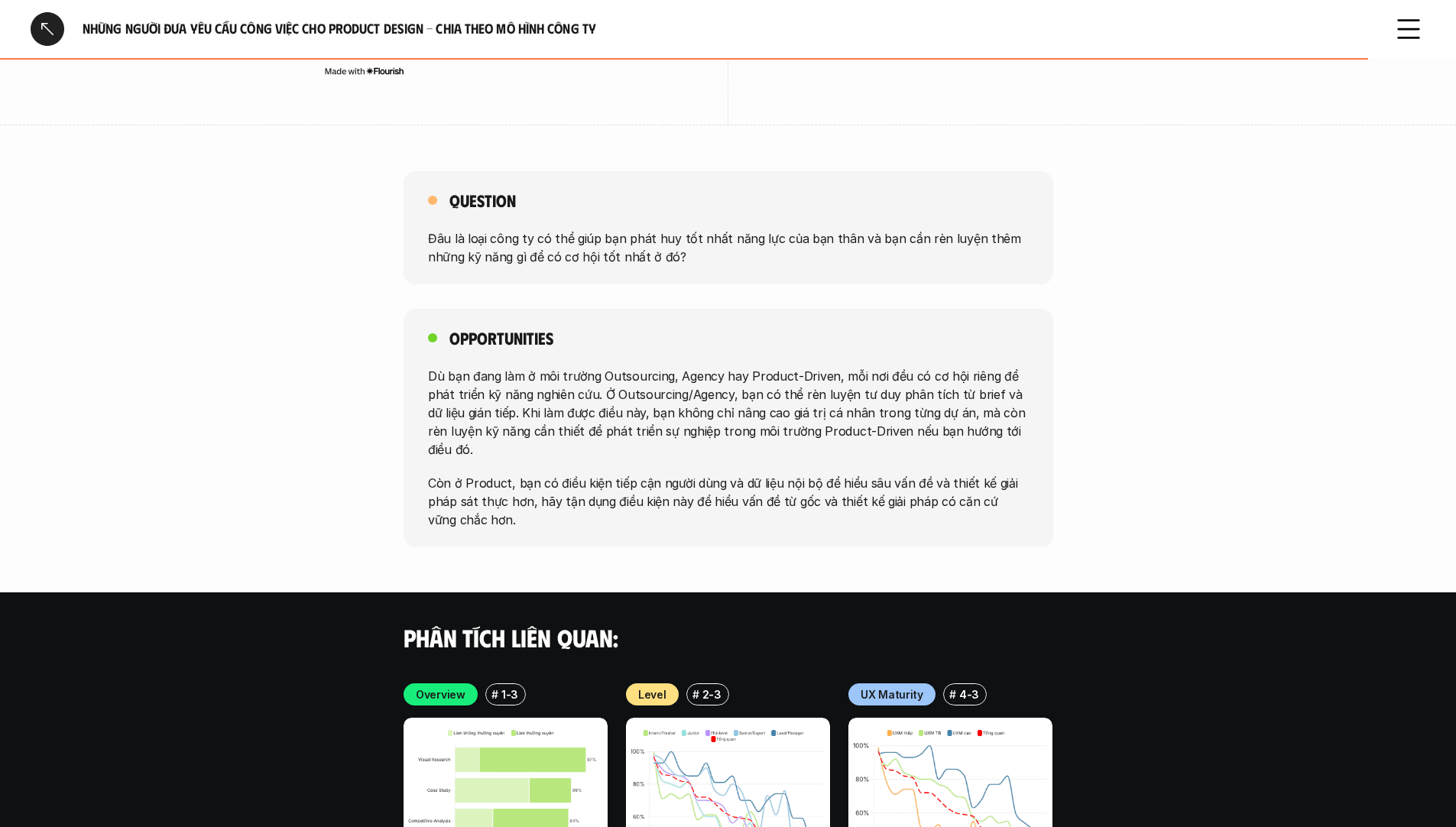
click at [615, 230] on p "Đâu là loại công ty có thể giúp bạn phát huy tốt nhất năng lực của bạn thân và …" at bounding box center [729, 248] width 601 height 37
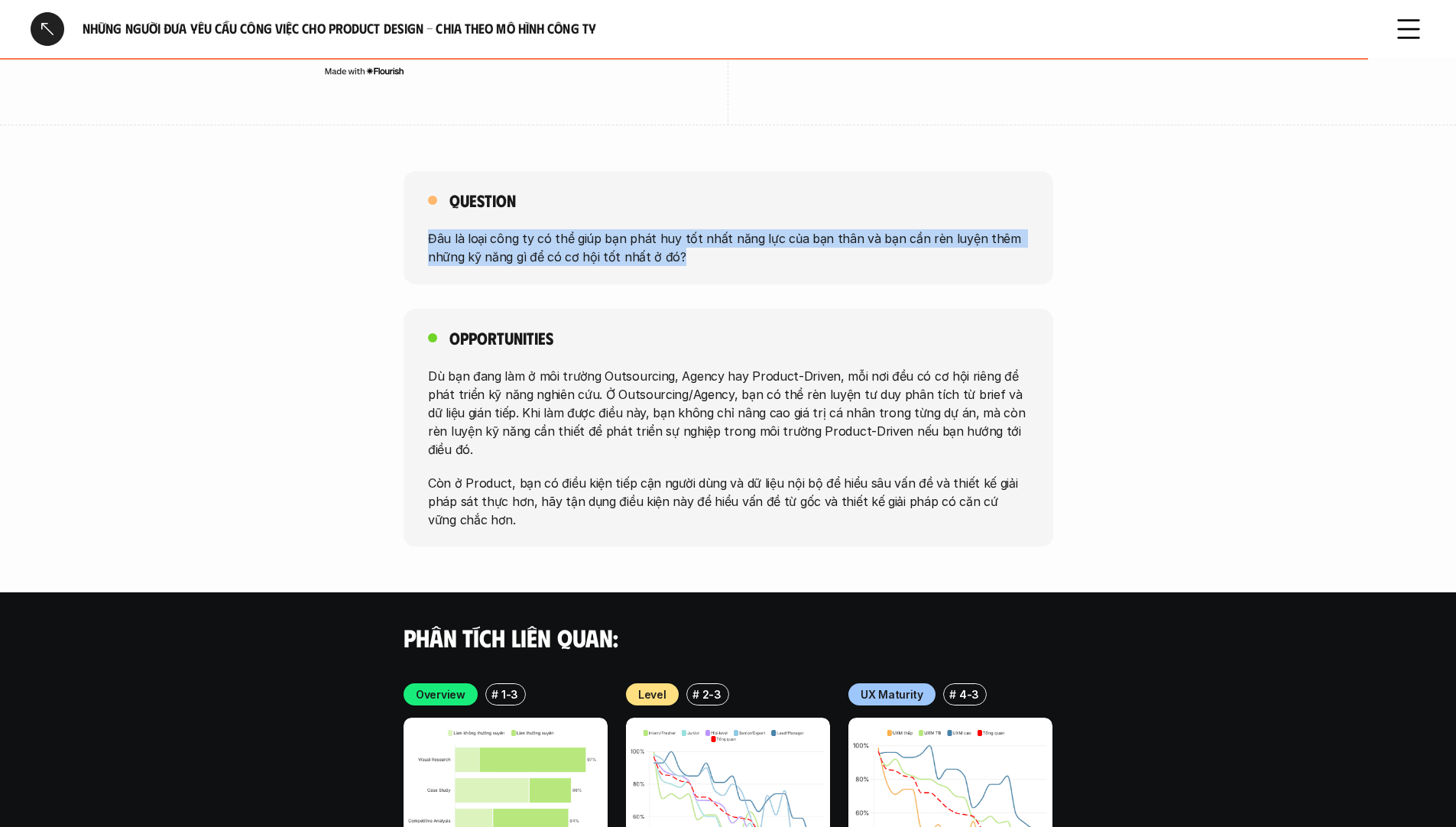
click at [615, 230] on p "Đâu là loại công ty có thể giúp bạn phát huy tốt nhất năng lực của bạn thân và …" at bounding box center [729, 248] width 601 height 37
click at [759, 230] on p "Đâu là loại công ty có thể giúp bạn phát huy tốt nhất năng lực của bạn thân và …" at bounding box center [729, 248] width 601 height 37
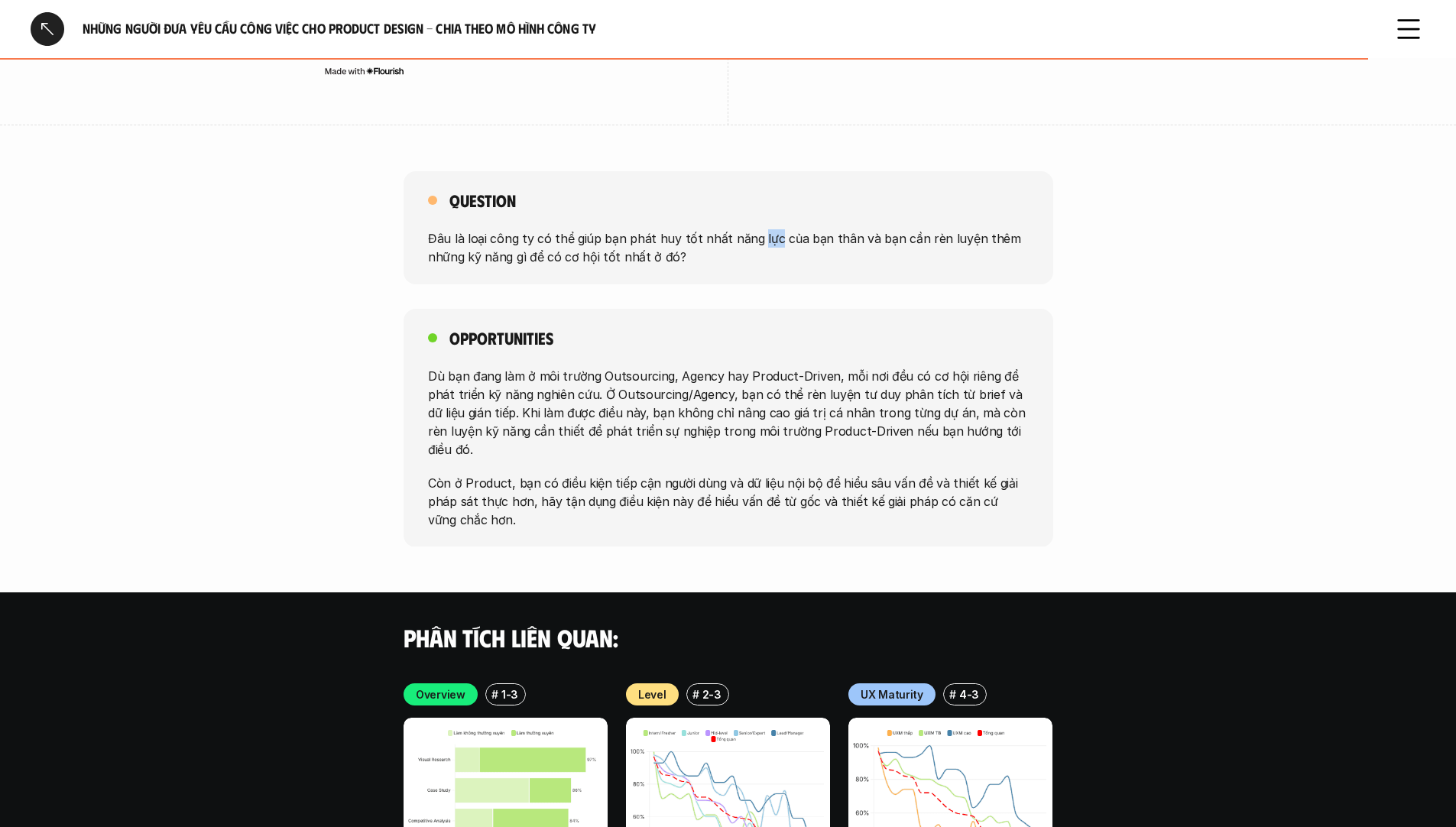
click at [759, 230] on p "Đâu là loại công ty có thể giúp bạn phát huy tốt nhất năng lực của bạn thân và …" at bounding box center [729, 248] width 601 height 37
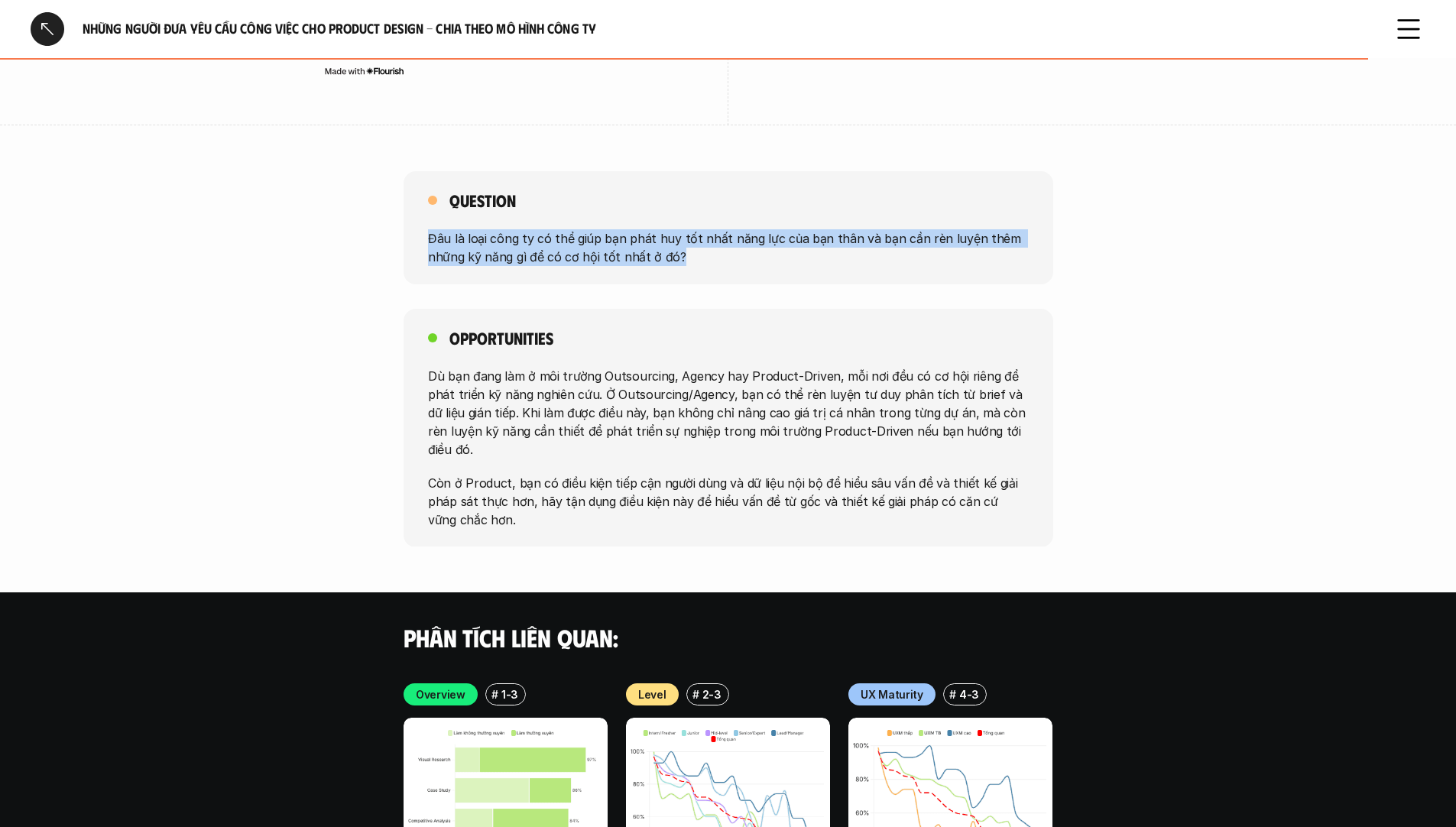
click at [759, 230] on p "Đâu là loại công ty có thể giúp bạn phát huy tốt nhất năng lực của bạn thân và …" at bounding box center [729, 248] width 601 height 37
click at [849, 230] on p "Đâu là loại công ty có thể giúp bạn phát huy tốt nhất năng lực của bạn thân và …" at bounding box center [729, 248] width 601 height 37
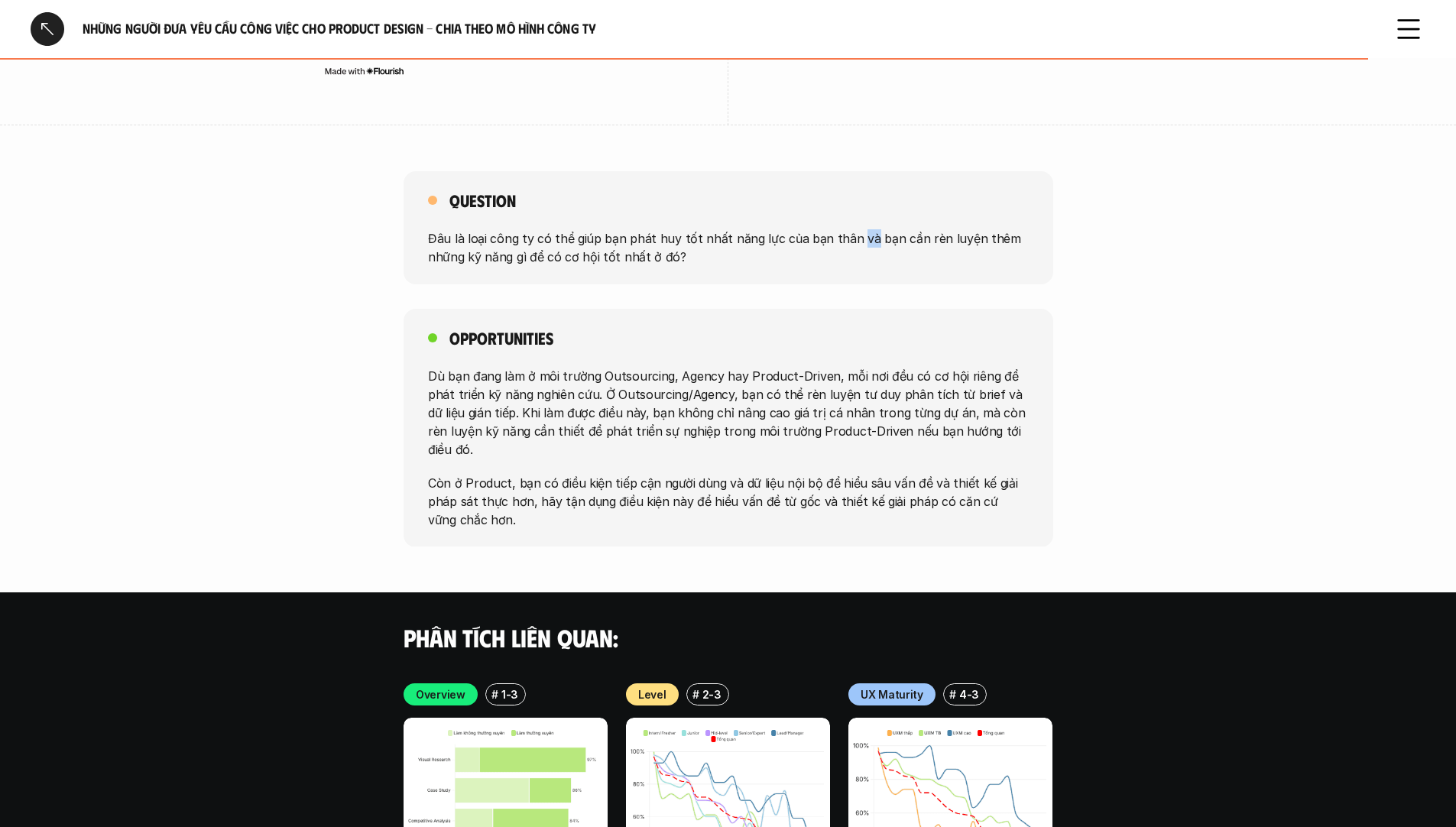
click at [849, 230] on p "Đâu là loại công ty có thể giúp bạn phát huy tốt nhất năng lực của bạn thân và …" at bounding box center [729, 248] width 601 height 37
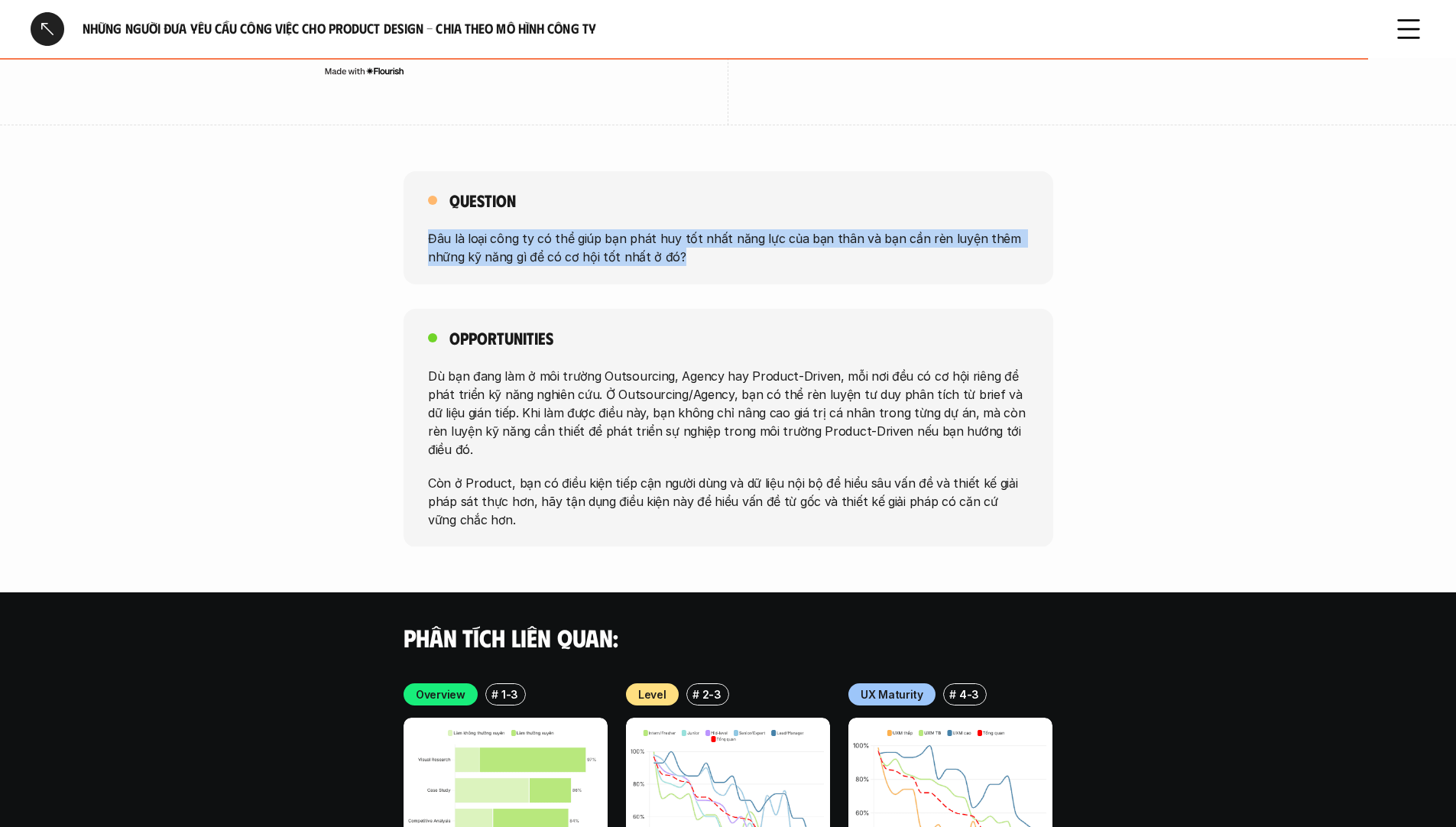
click at [849, 230] on p "Đâu là loại công ty có thể giúp bạn phát huy tốt nhất năng lực của bạn thân và …" at bounding box center [729, 248] width 601 height 37
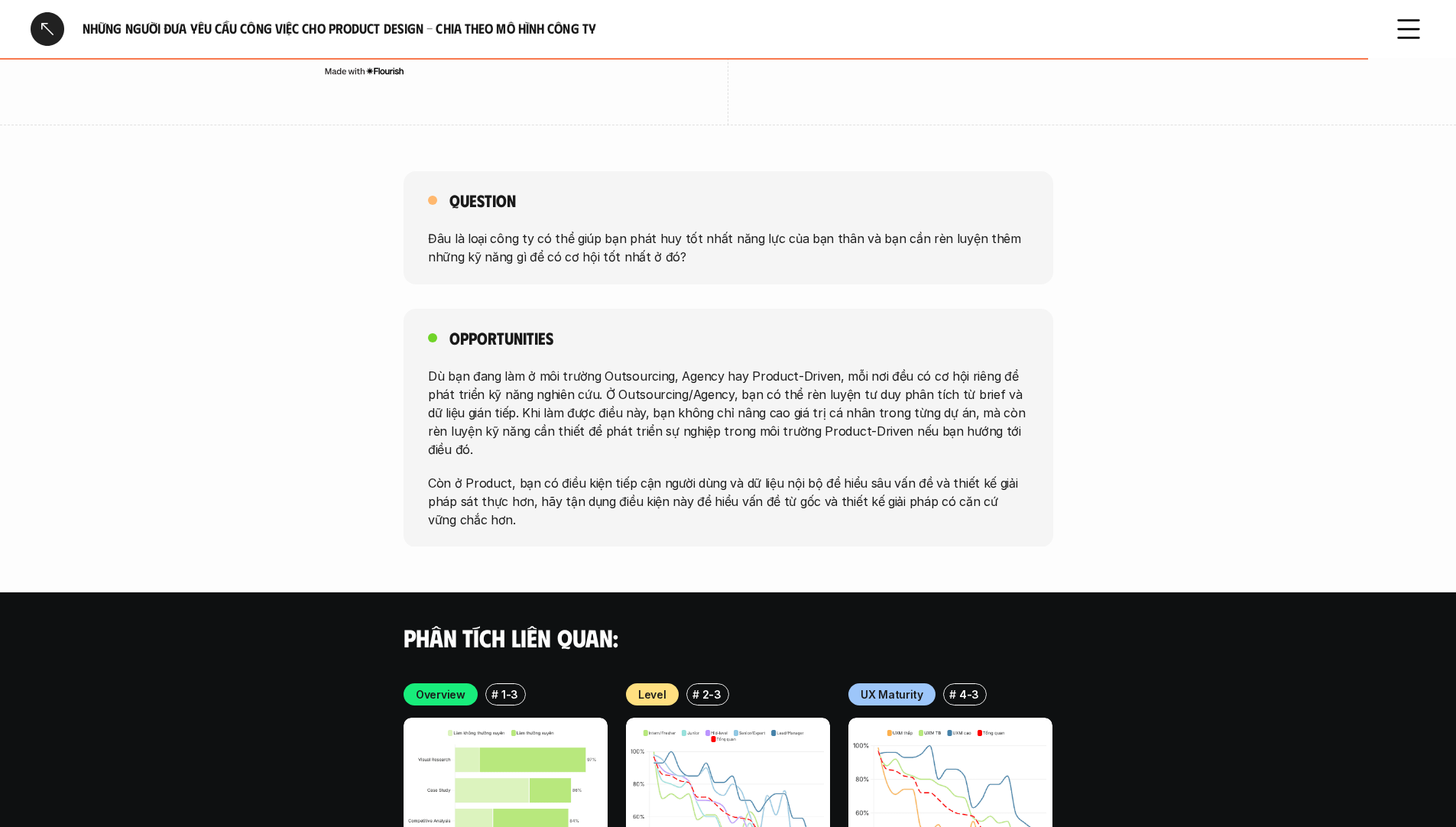
click at [885, 381] on p "Dù bạn đang làm ở môi trường Outsourcing, Agency hay Product-Driven, mỗi nơi đề…" at bounding box center [729, 412] width 601 height 92
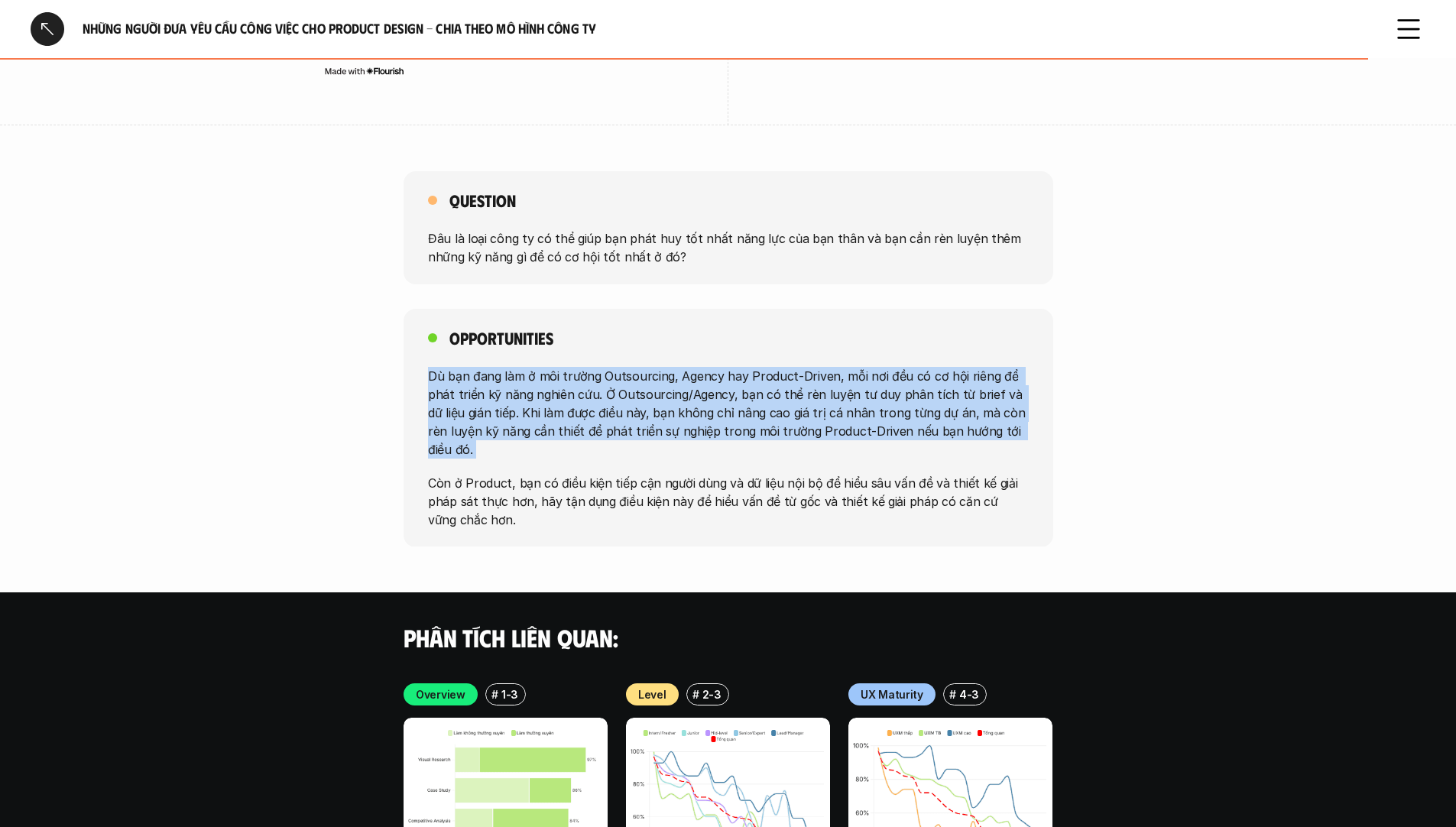
click at [885, 381] on p "Dù bạn đang làm ở môi trường Outsourcing, Agency hay Product-Driven, mỗi nơi đề…" at bounding box center [729, 412] width 601 height 92
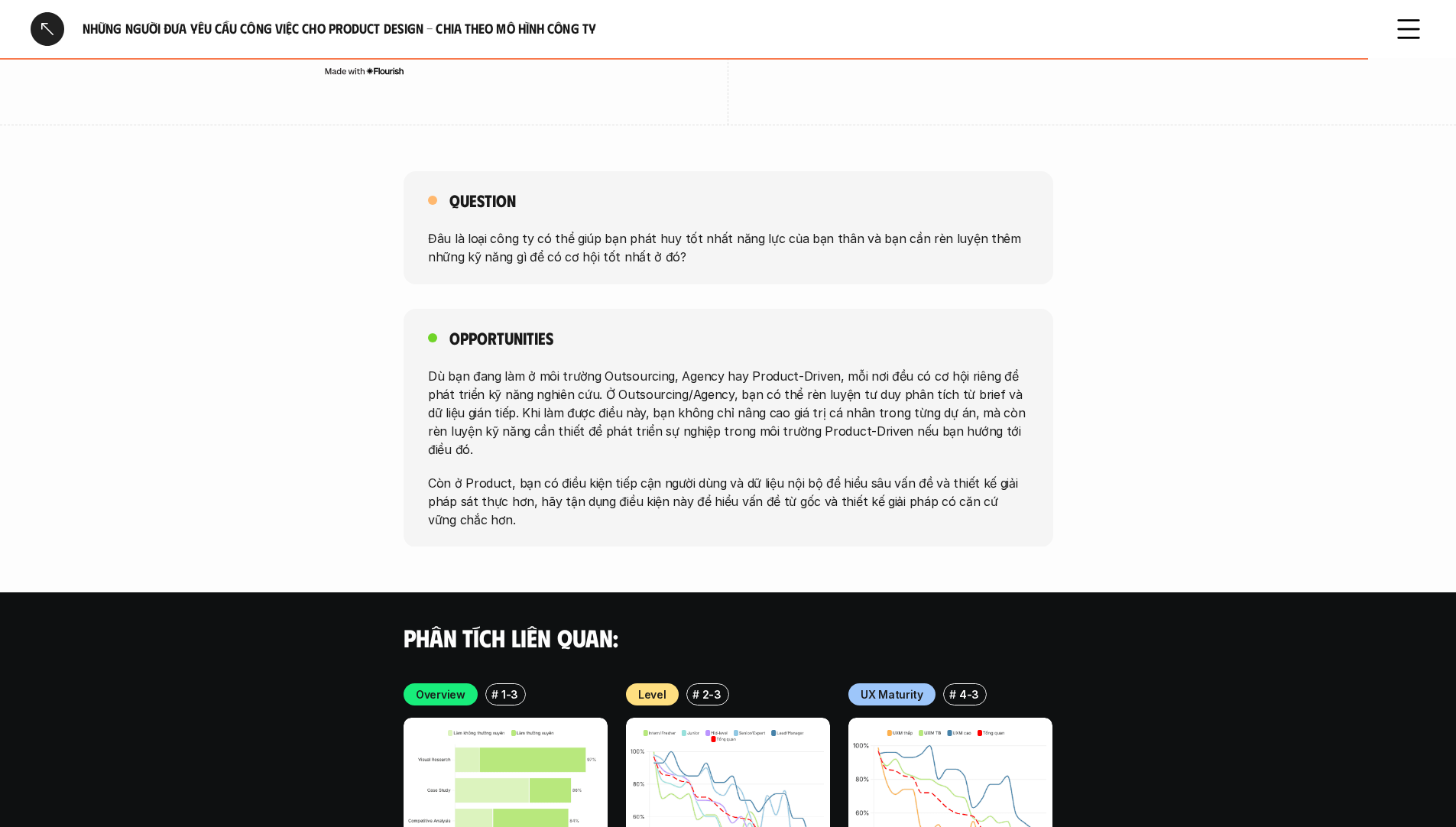
click at [859, 240] on p "Đâu là loại công ty có thể giúp bạn phát huy tốt nhất năng lực của bạn thân và …" at bounding box center [729, 248] width 601 height 37
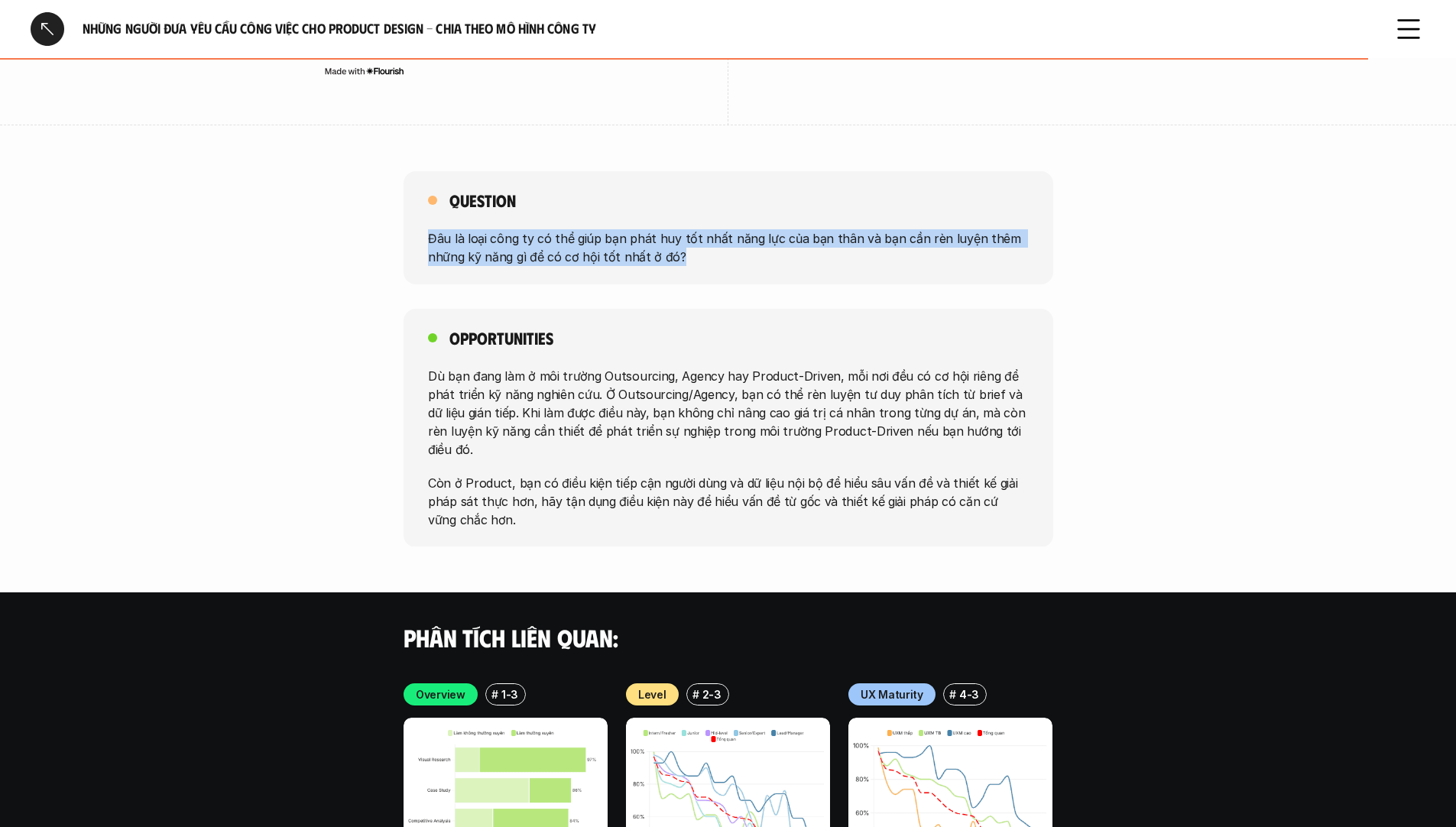
click at [859, 240] on p "Đâu là loại công ty có thể giúp bạn phát huy tốt nhất năng lực của bạn thân và …" at bounding box center [729, 248] width 601 height 37
click at [879, 230] on p "Đâu là loại công ty có thể giúp bạn phát huy tốt nhất năng lực của bạn thân và …" at bounding box center [729, 248] width 601 height 37
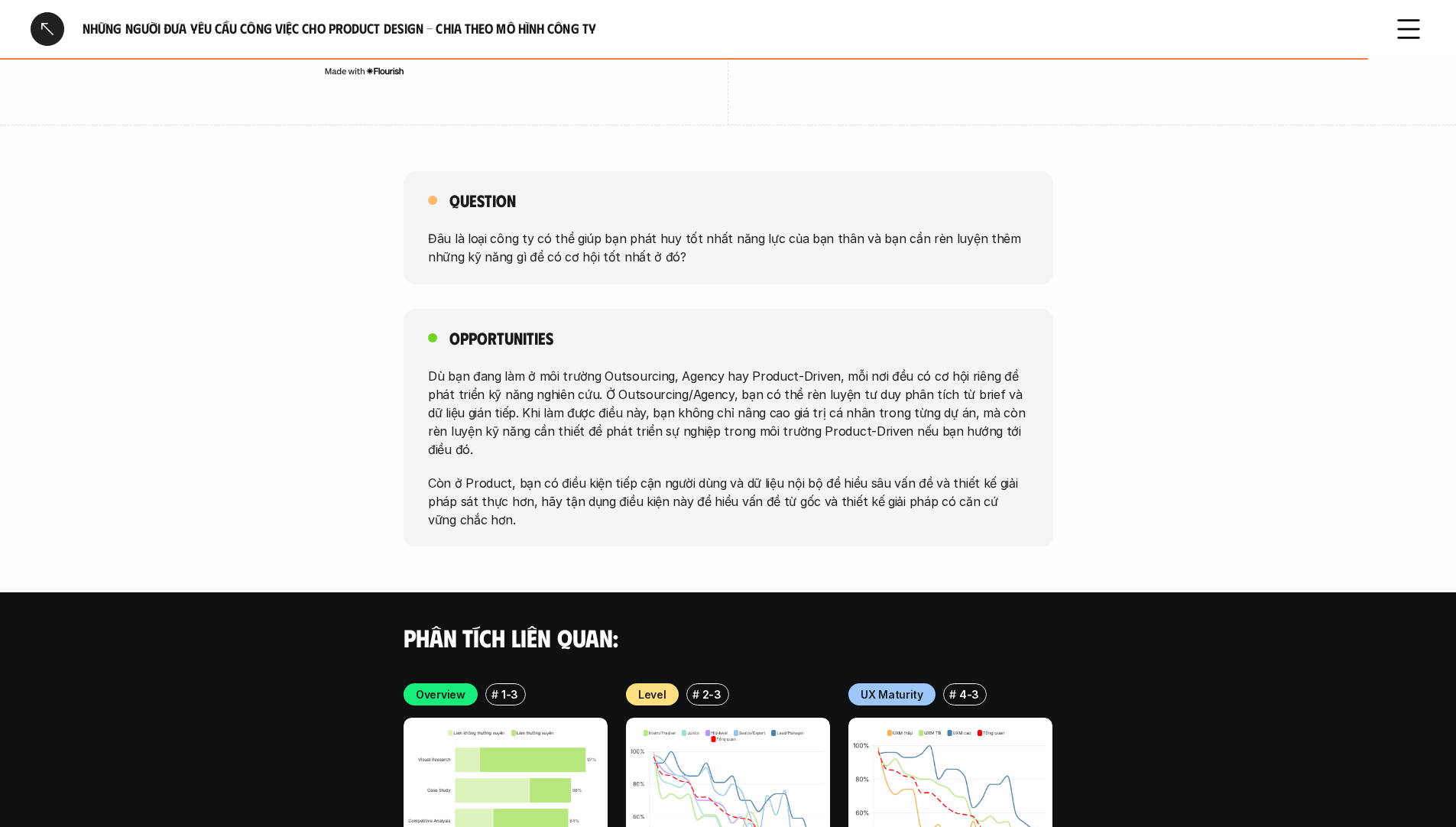
click at [879, 230] on p "Đâu là loại công ty có thể giúp bạn phát huy tốt nhất năng lực của bạn thân và …" at bounding box center [729, 248] width 601 height 37
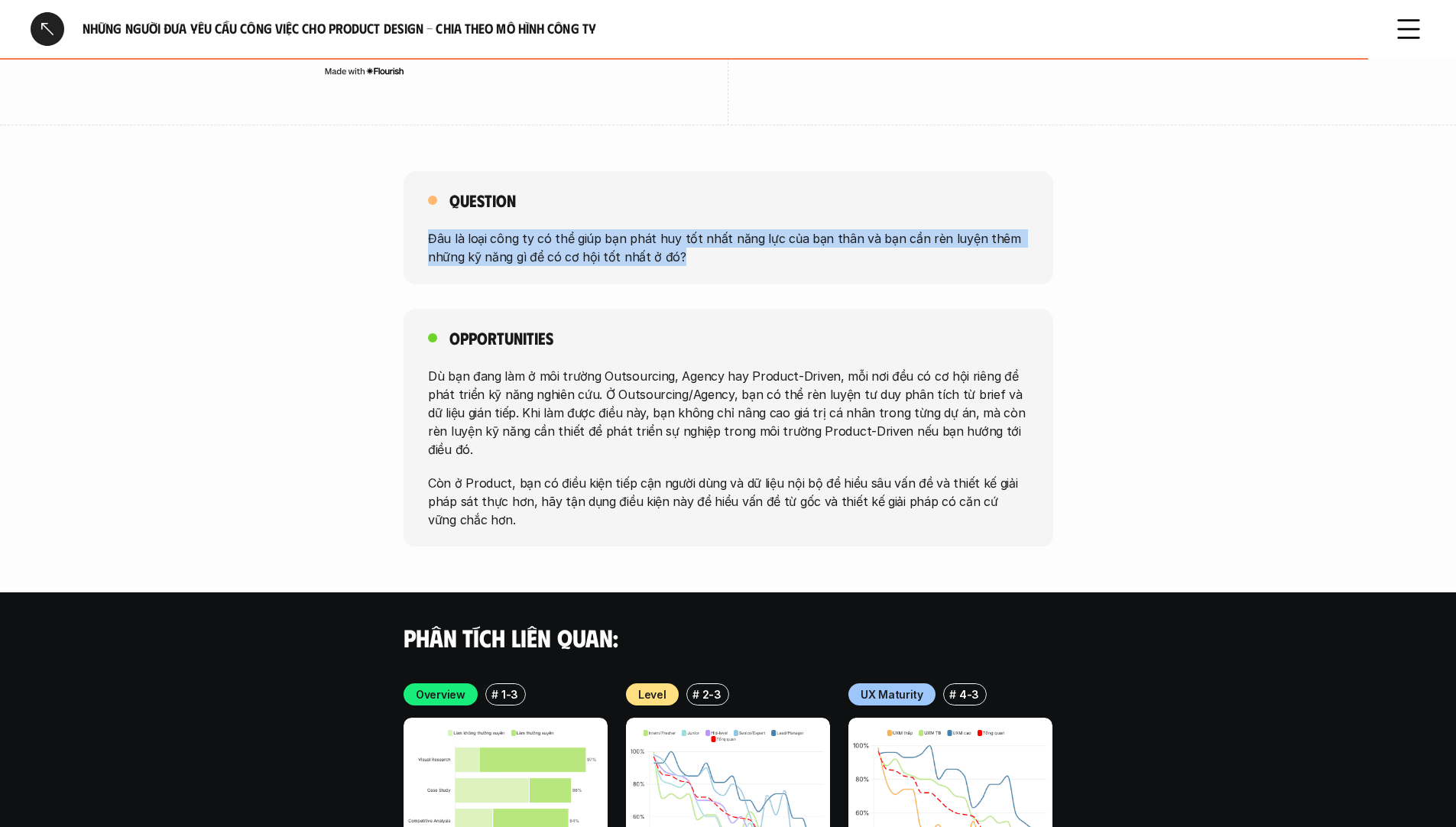
click at [879, 230] on p "Đâu là loại công ty có thể giúp bạn phát huy tốt nhất năng lực của bạn thân và …" at bounding box center [729, 248] width 601 height 37
click at [807, 231] on p "Đâu là loại công ty có thể giúp bạn phát huy tốt nhất năng lực của bạn thân và …" at bounding box center [729, 248] width 601 height 37
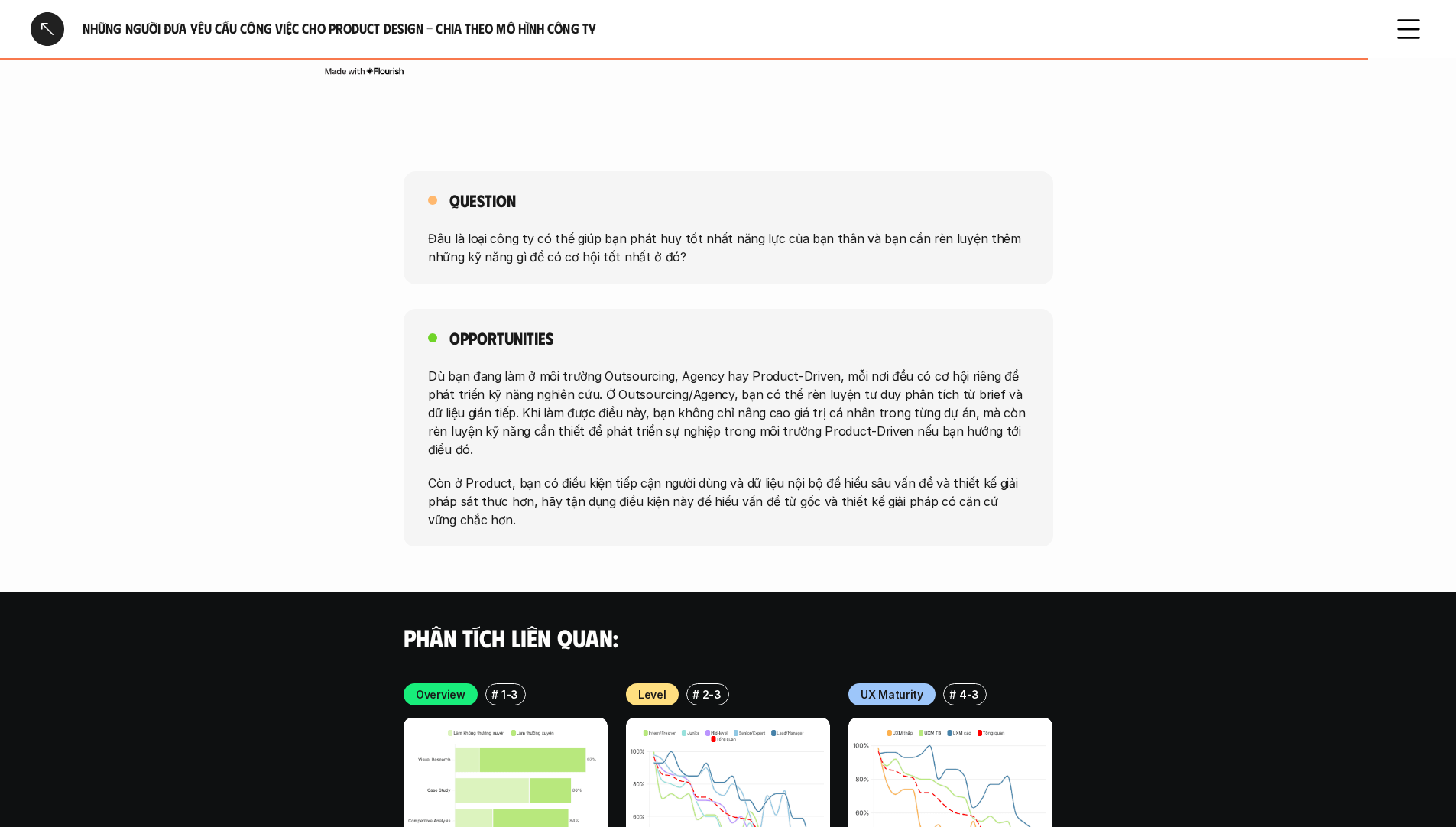
click at [807, 231] on p "Đâu là loại công ty có thể giúp bạn phát huy tốt nhất năng lực của bạn thân và …" at bounding box center [729, 248] width 601 height 37
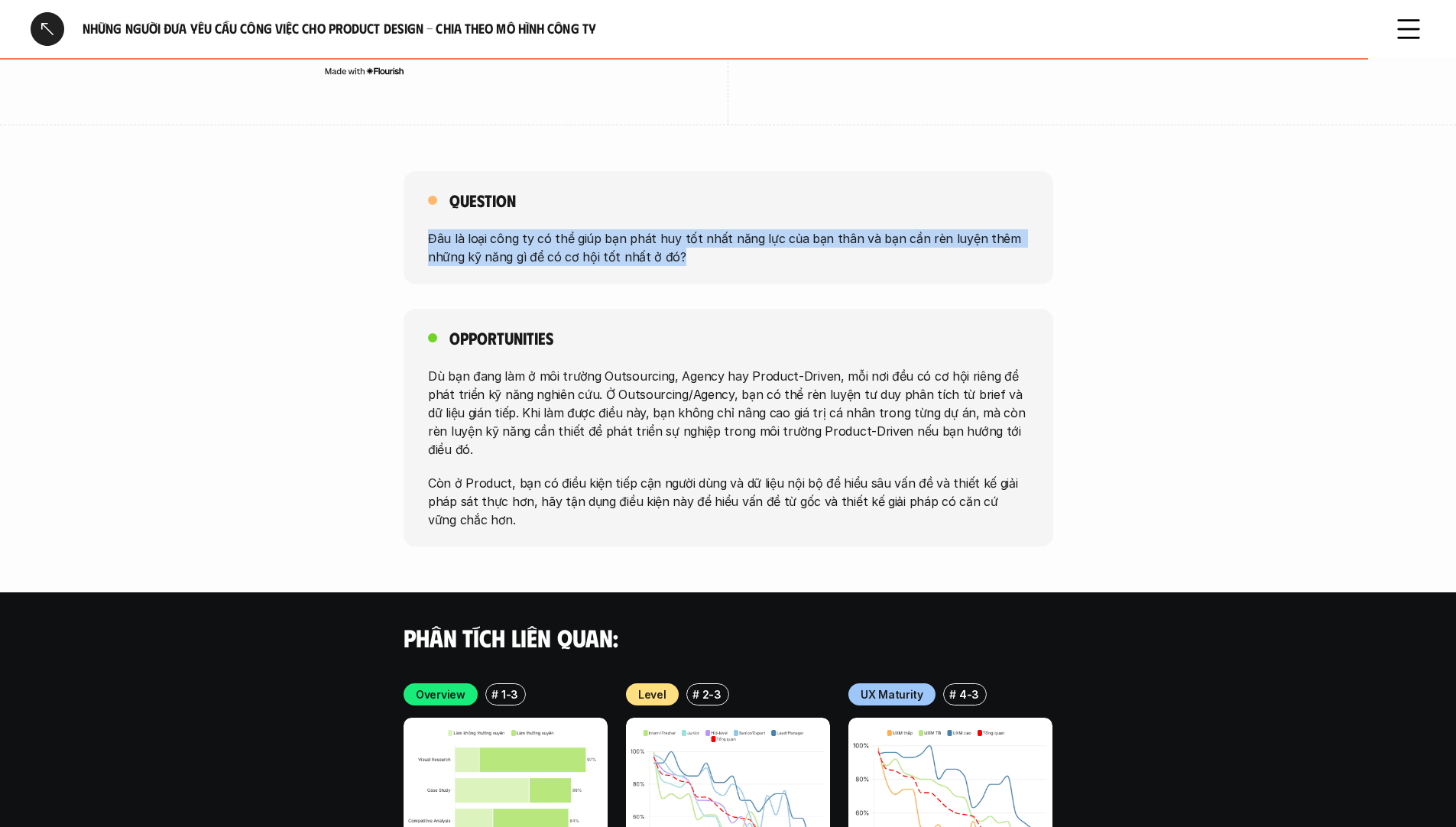
click at [807, 231] on p "Đâu là loại công ty có thể giúp bạn phát huy tốt nhất năng lực của bạn thân và …" at bounding box center [729, 248] width 601 height 37
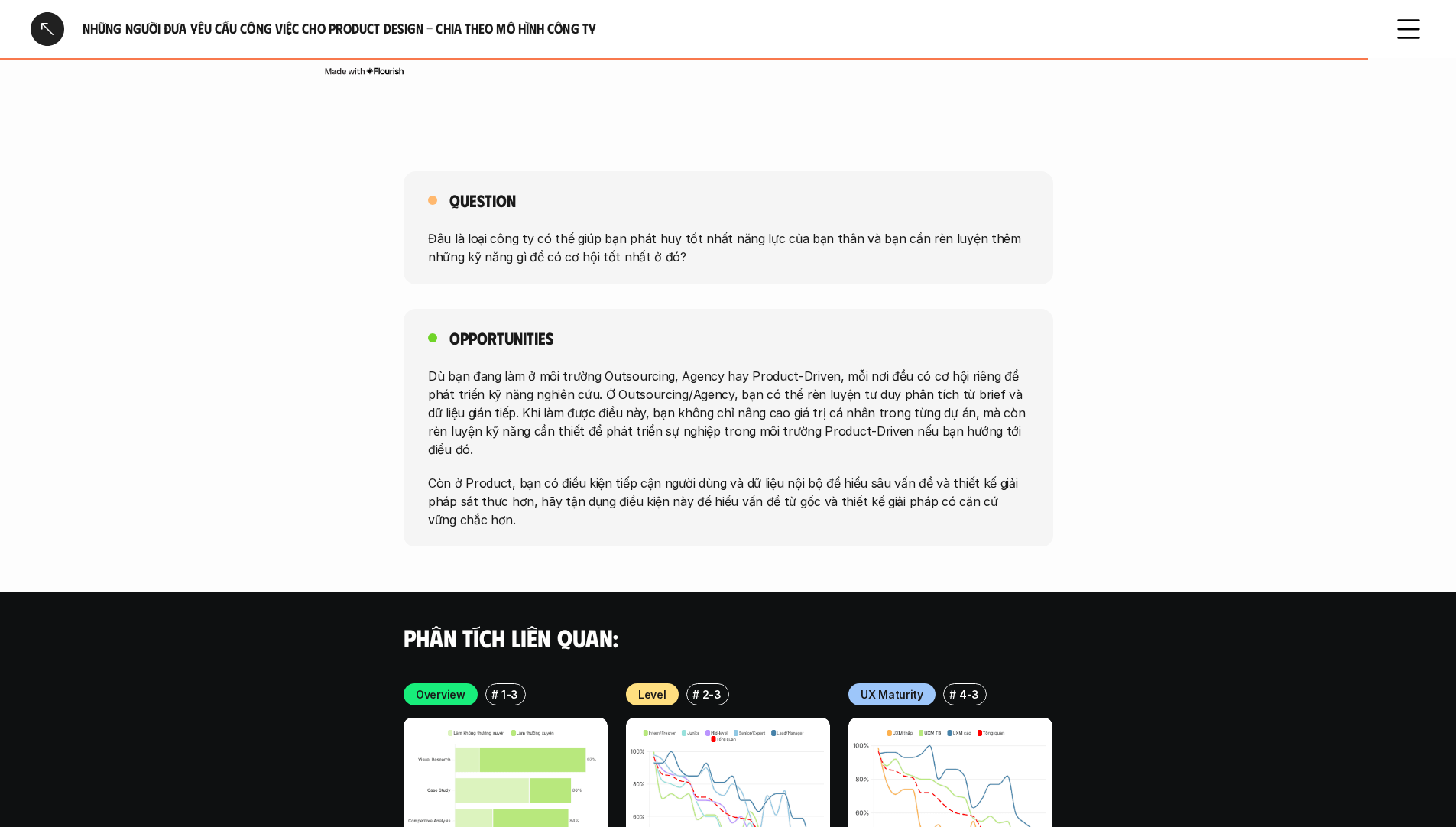
click at [809, 399] on p "Dù bạn đang làm ở môi trường Outsourcing, Agency hay Product-Driven, mỗi nơi đề…" at bounding box center [729, 412] width 601 height 92
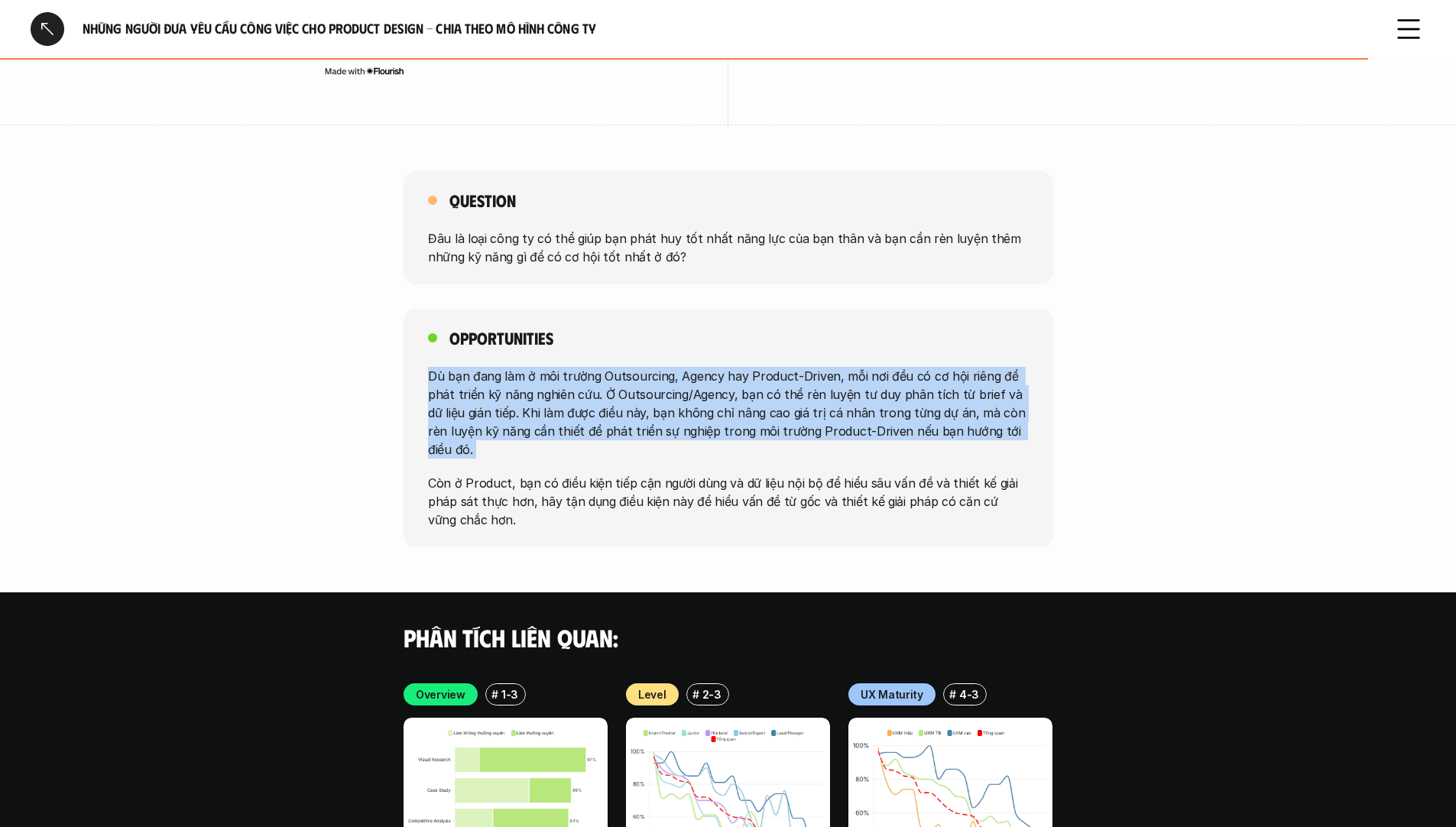
click at [809, 399] on p "Dù bạn đang làm ở môi trường Outsourcing, Agency hay Product-Driven, mỗi nơi đề…" at bounding box center [729, 412] width 601 height 92
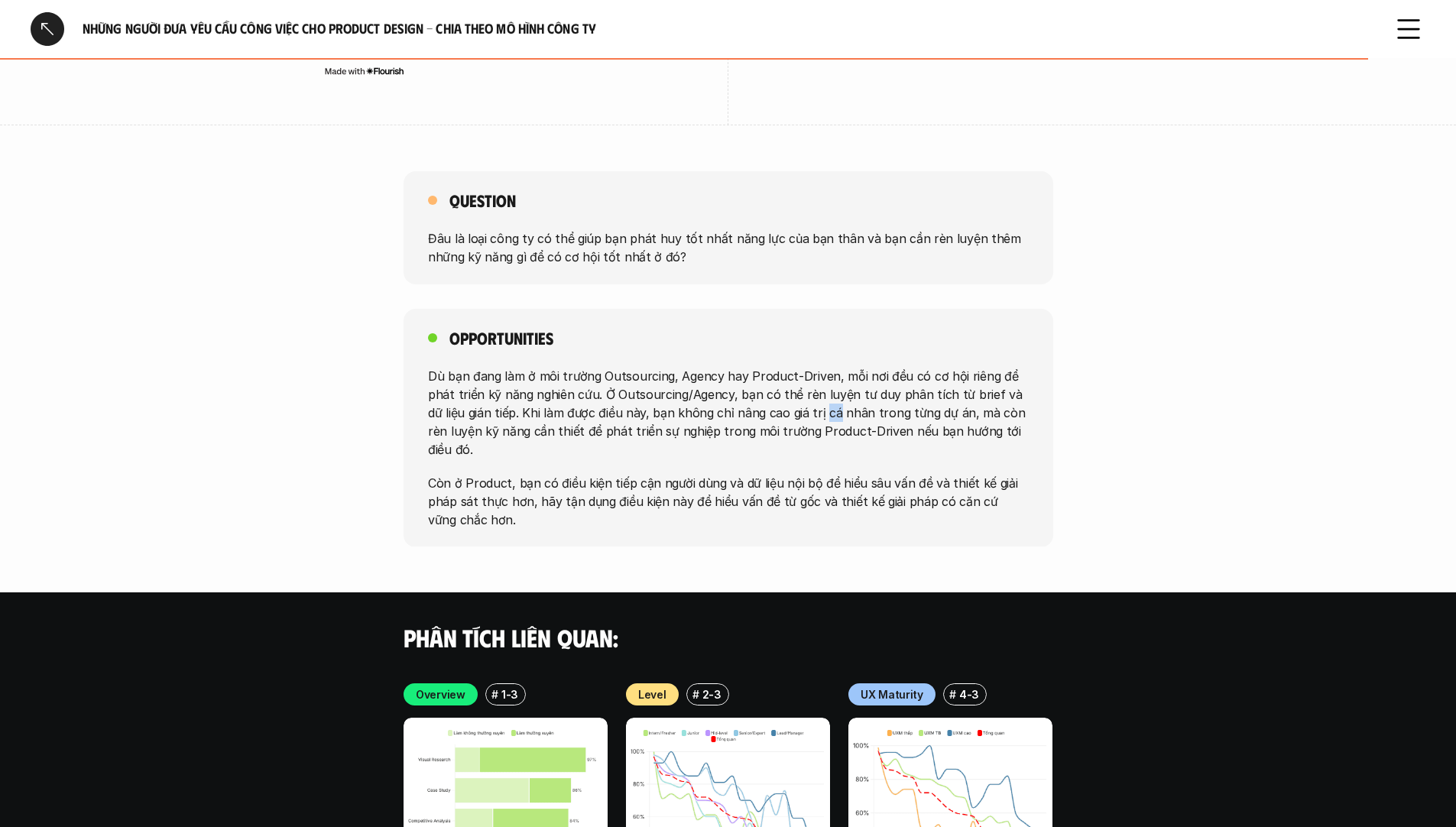
click at [809, 399] on p "Dù bạn đang làm ở môi trường Outsourcing, Agency hay Product-Driven, mỗi nơi đề…" at bounding box center [729, 412] width 601 height 92
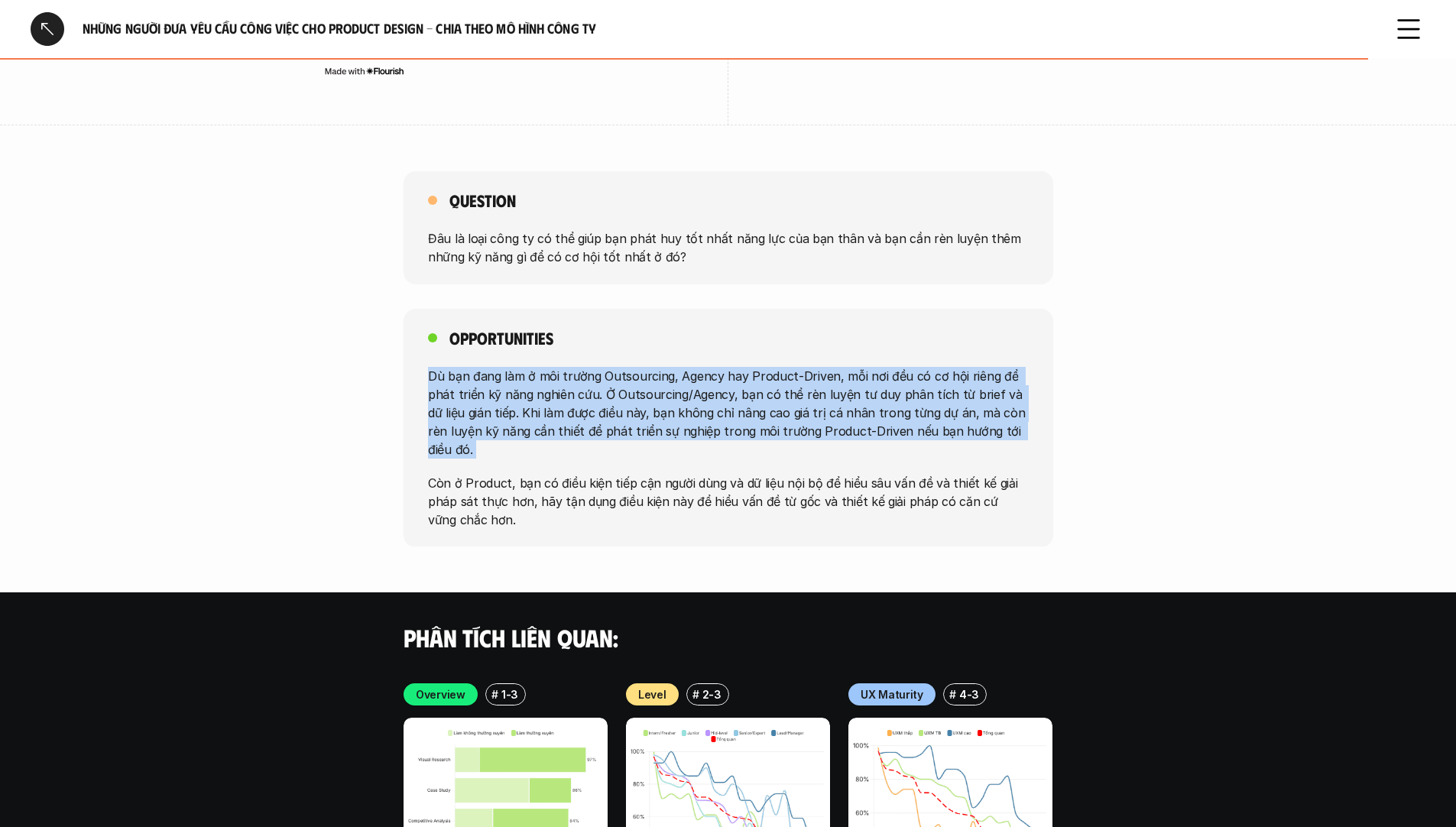
click at [809, 399] on p "Dù bạn đang làm ở môi trường Outsourcing, Agency hay Product-Driven, mỗi nơi đề…" at bounding box center [729, 412] width 601 height 92
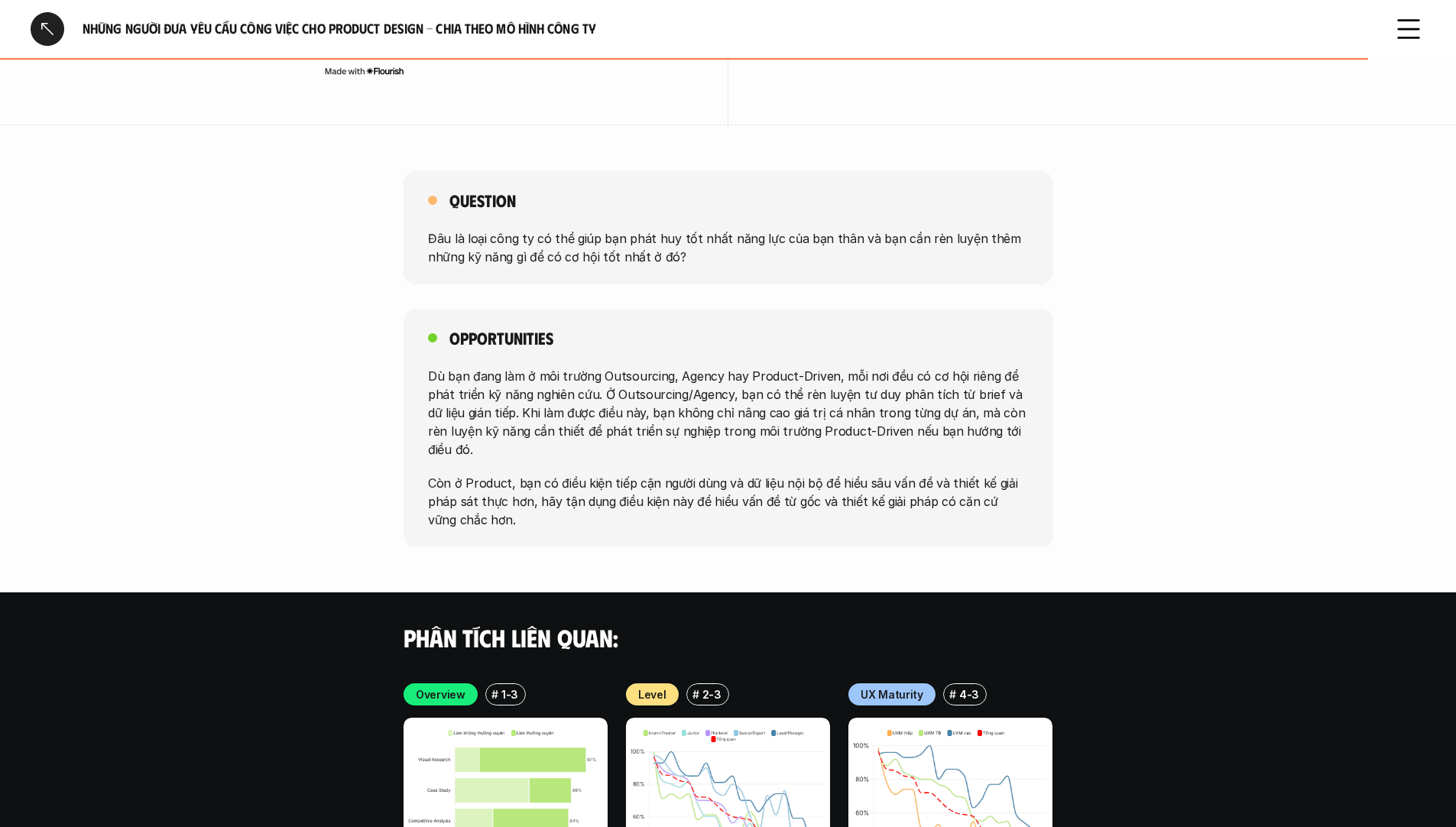
click at [805, 478] on p "Còn ở Product, bạn có điều kiện tiếp cận người dùng và dữ liệu nội bộ để hiểu s…" at bounding box center [729, 501] width 601 height 55
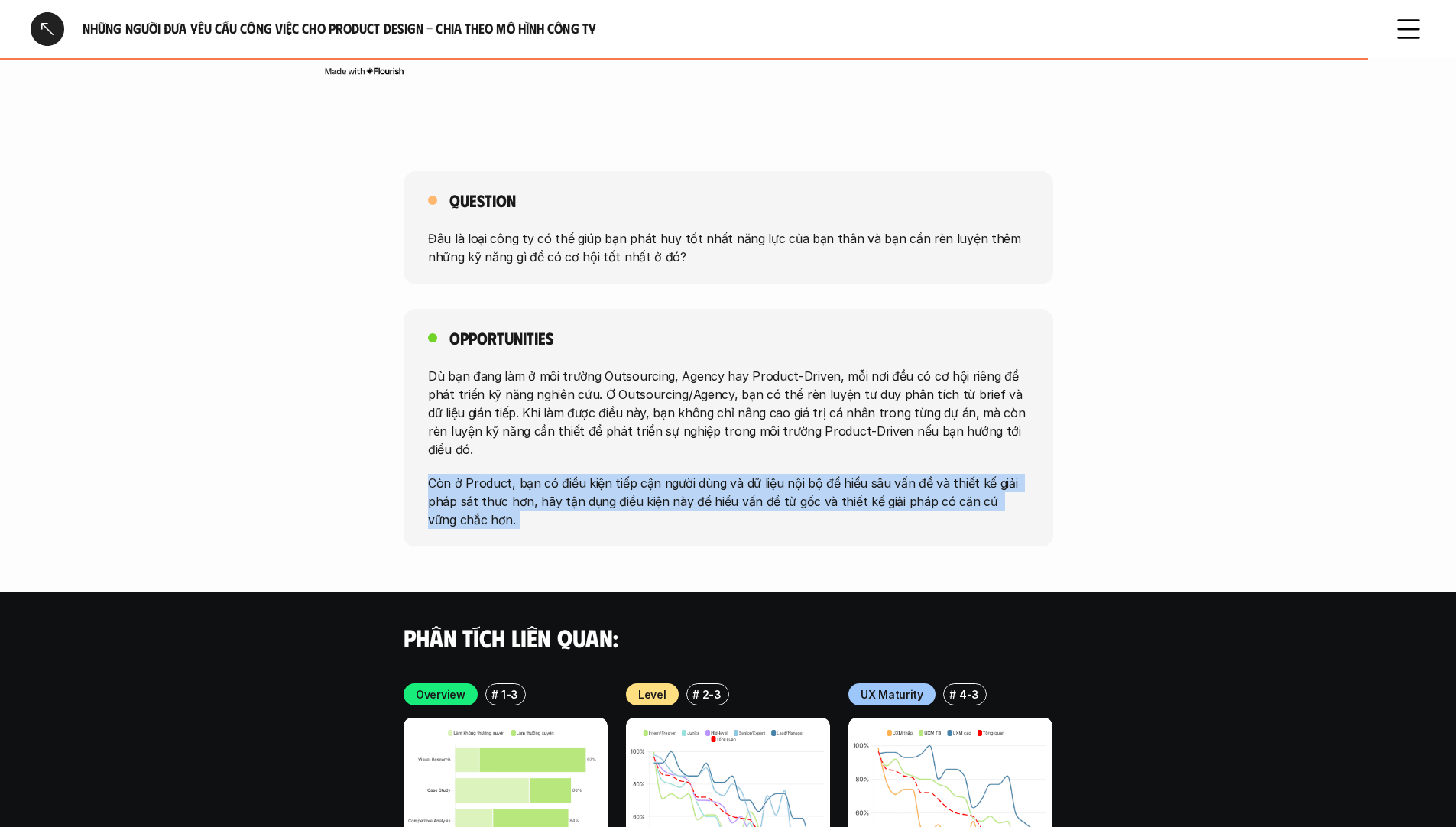
click at [805, 478] on p "Còn ở Product, bạn có điều kiện tiếp cận người dùng và dữ liệu nội bộ để hiểu s…" at bounding box center [729, 501] width 601 height 55
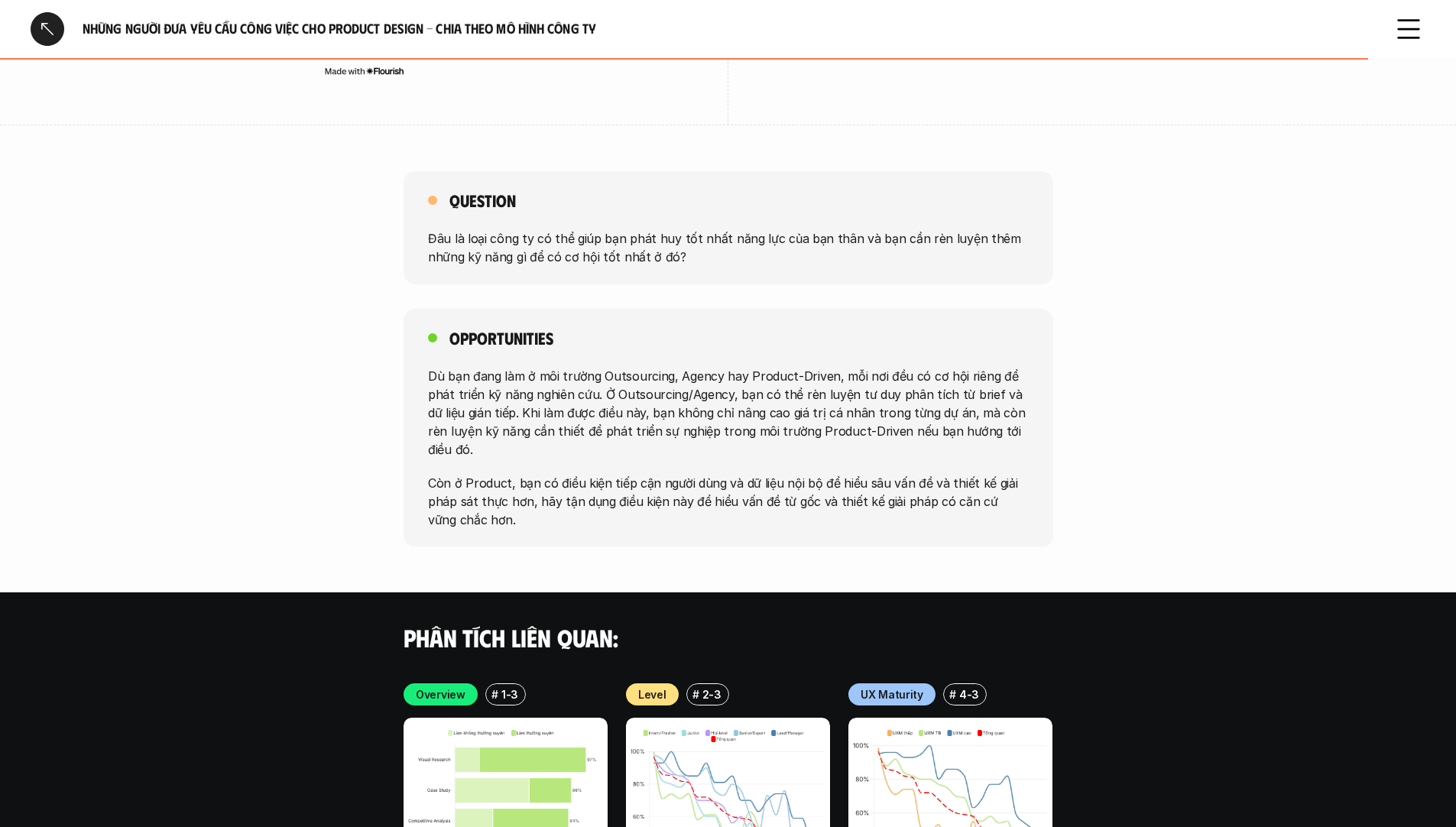
click at [773, 401] on p "Dù bạn đang làm ở môi trường Outsourcing, Agency hay Product-Driven, mỗi nơi đề…" at bounding box center [729, 412] width 601 height 92
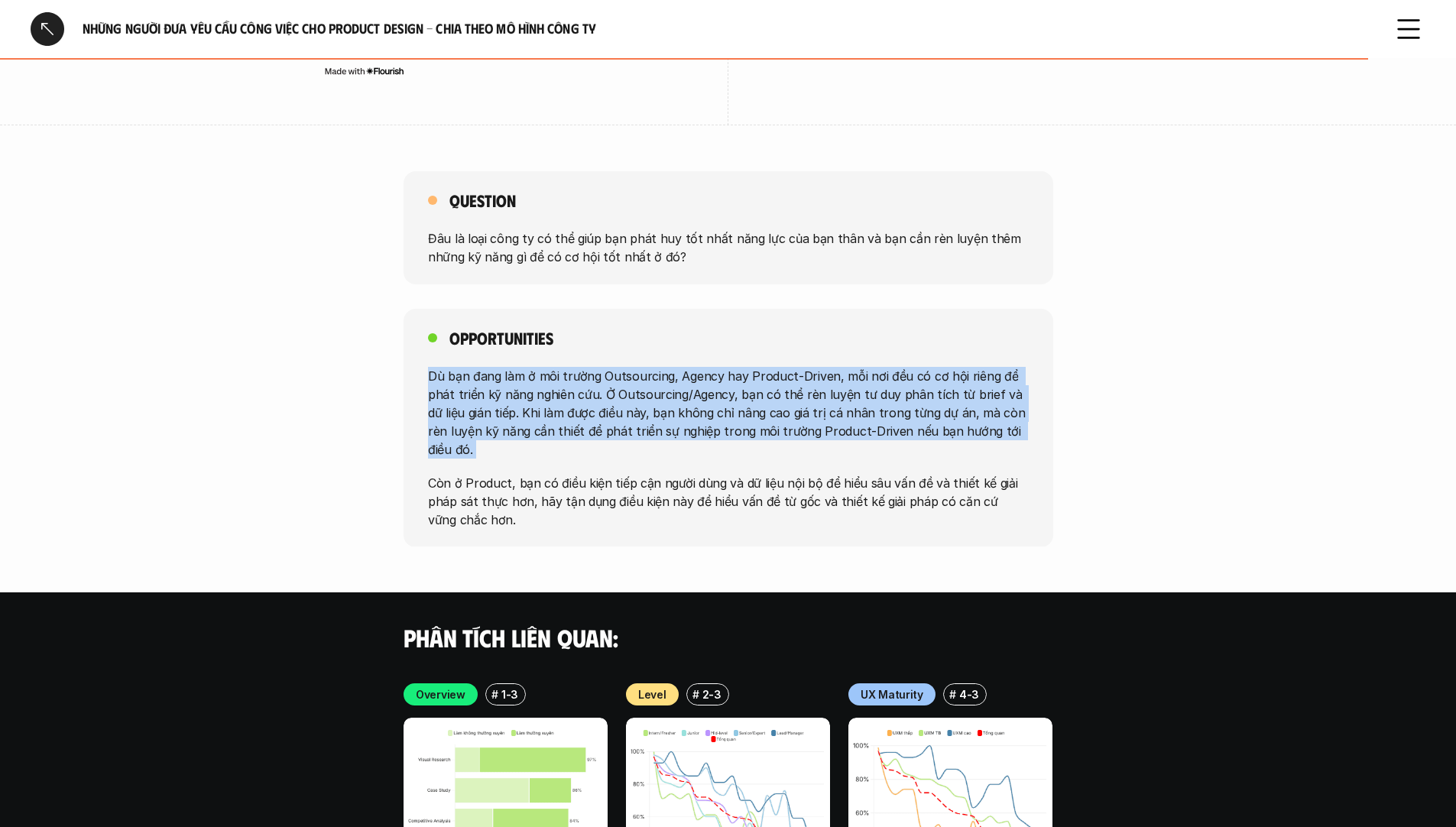
click at [773, 401] on p "Dù bạn đang làm ở môi trường Outsourcing, Agency hay Product-Driven, mỗi nơi đề…" at bounding box center [729, 412] width 601 height 92
click at [692, 399] on p "Dù bạn đang làm ở môi trường Outsourcing, Agency hay Product-Driven, mỗi nơi đề…" at bounding box center [729, 412] width 601 height 92
drag, startPoint x: 671, startPoint y: 357, endPoint x: 936, endPoint y: 431, distance: 275.1
click at [936, 431] on div "Dù bạn đang làm ở môi trường Outsourcing, Agency hay Product-Driven, mỗi nơi đề…" at bounding box center [729, 447] width 601 height 162
click at [869, 398] on p "Dù bạn đang làm ở môi trường Outsourcing, Agency hay Product-Driven, mỗi nơi đề…" at bounding box center [729, 412] width 601 height 92
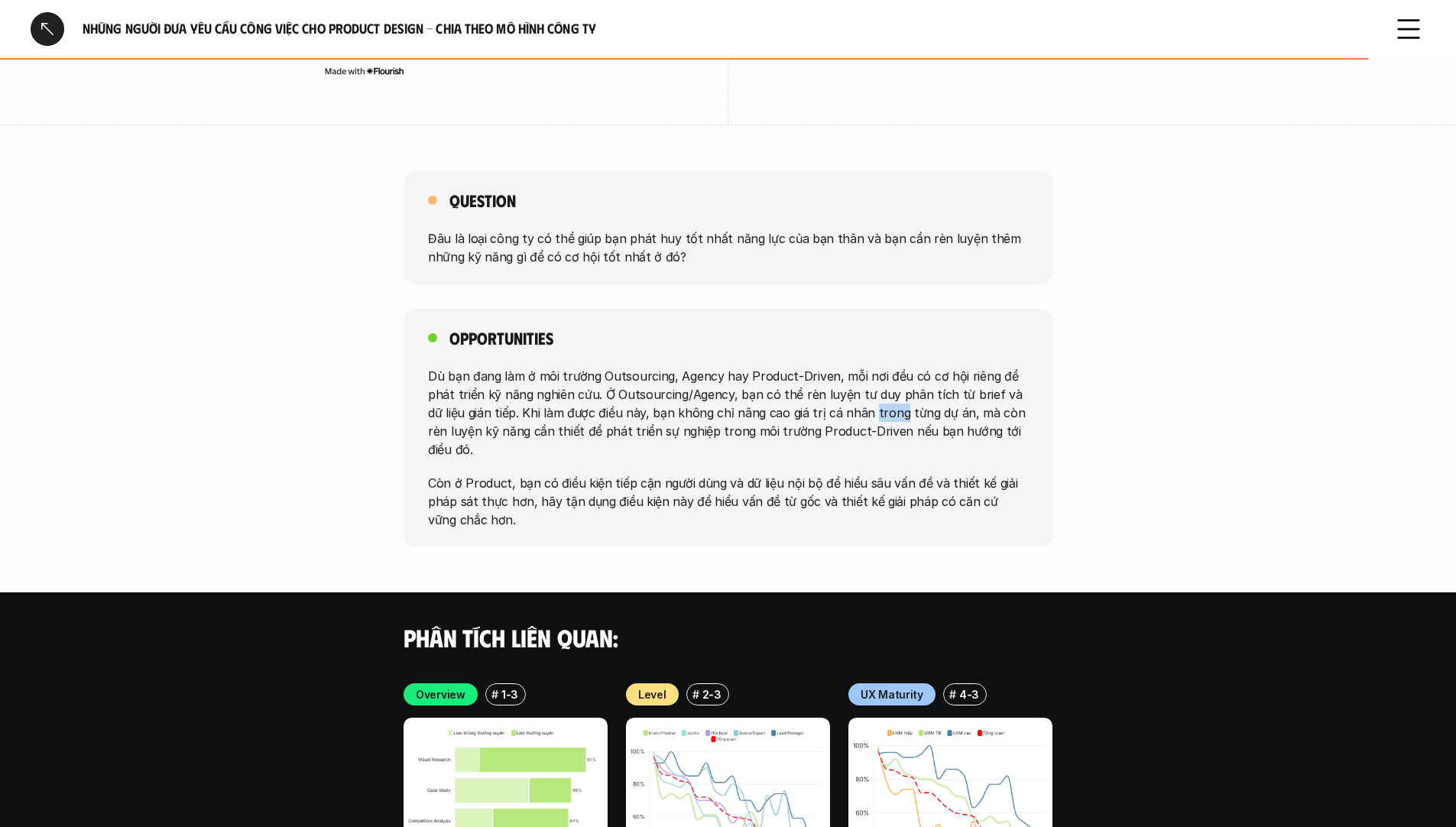
click at [869, 398] on p "Dù bạn đang làm ở môi trường Outsourcing, Agency hay Product-Driven, mỗi nơi đề…" at bounding box center [729, 412] width 601 height 92
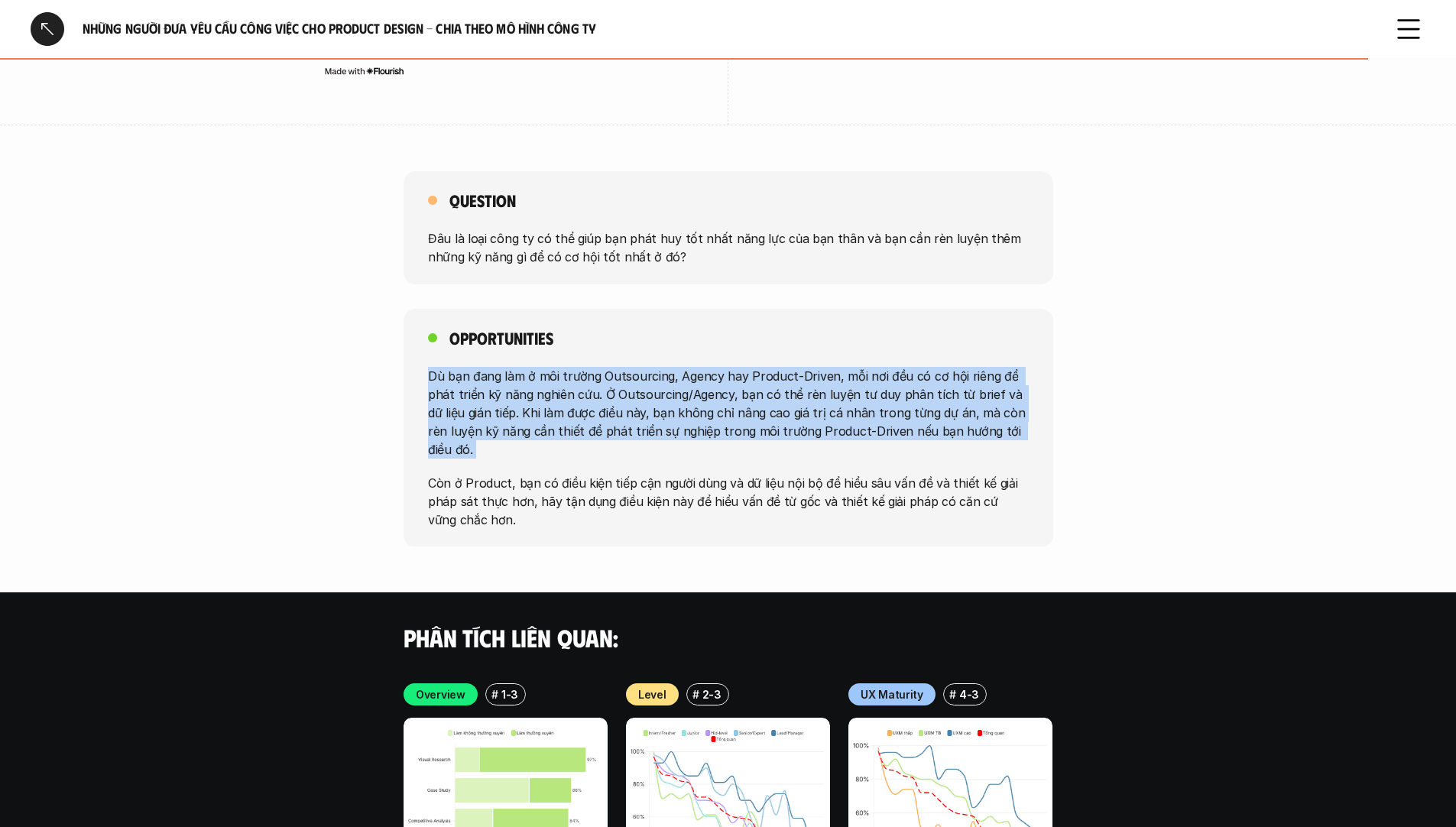
click at [869, 398] on p "Dù bạn đang làm ở môi trường Outsourcing, Agency hay Product-Driven, mỗi nơi đề…" at bounding box center [729, 412] width 601 height 92
click at [871, 368] on p "Dù bạn đang làm ở môi trường Outsourcing, Agency hay Product-Driven, mỗi nơi đề…" at bounding box center [729, 412] width 601 height 92
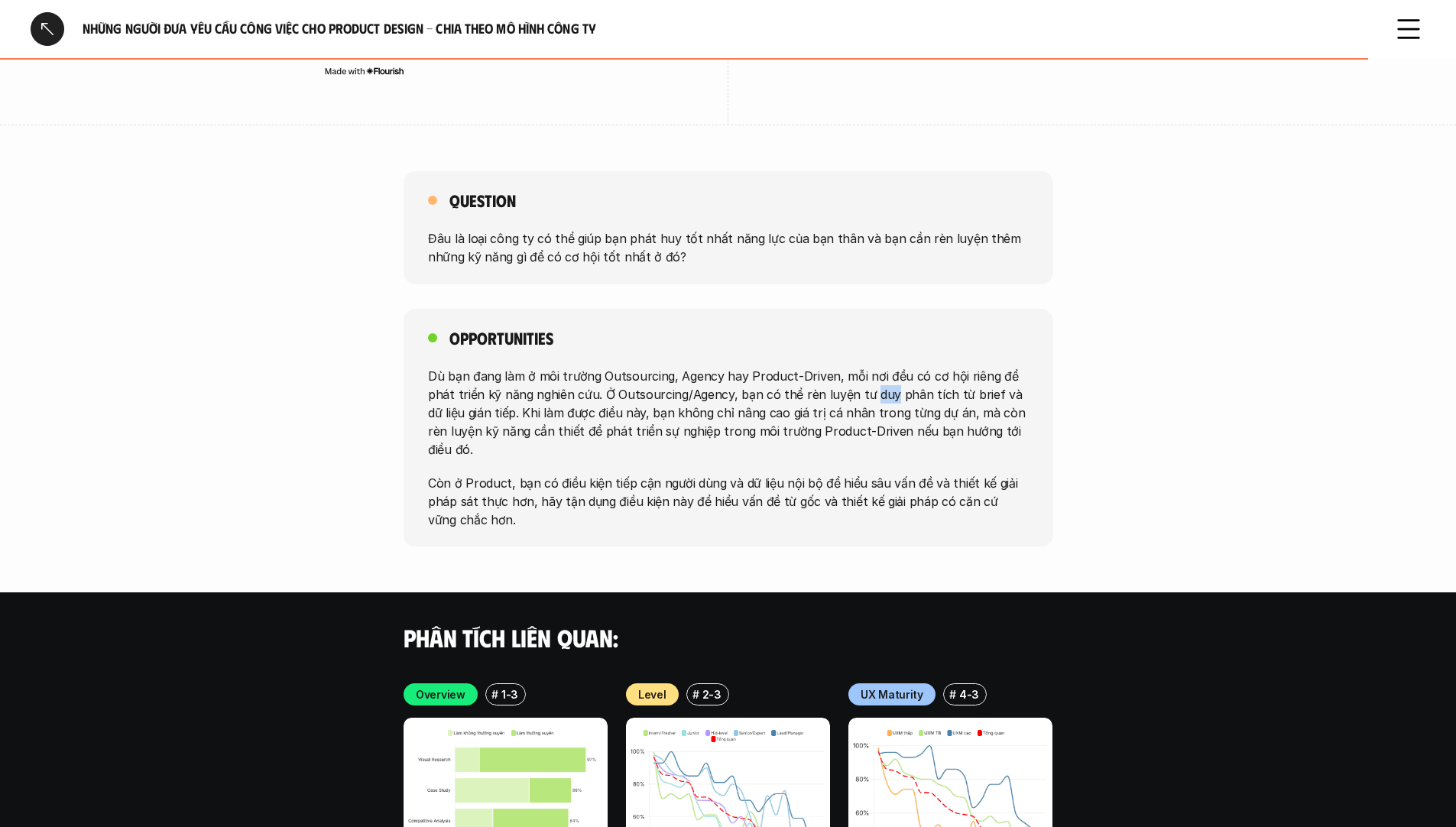
click at [871, 368] on p "Dù bạn đang làm ở môi trường Outsourcing, Agency hay Product-Driven, mỗi nơi đề…" at bounding box center [729, 412] width 601 height 92
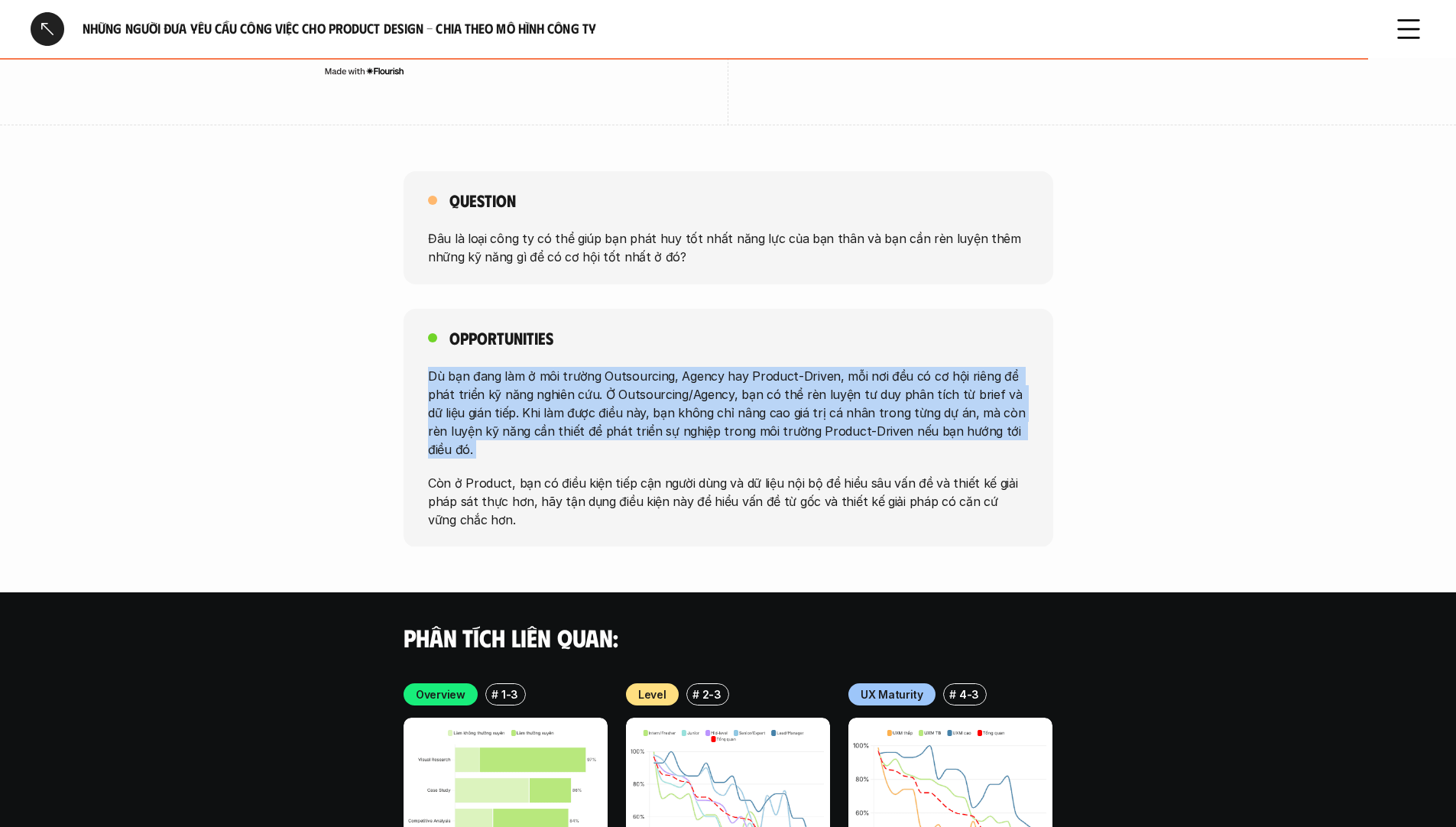
click at [871, 368] on p "Dù bạn đang làm ở môi trường Outsourcing, Agency hay Product-Driven, mỗi nơi đề…" at bounding box center [729, 412] width 601 height 92
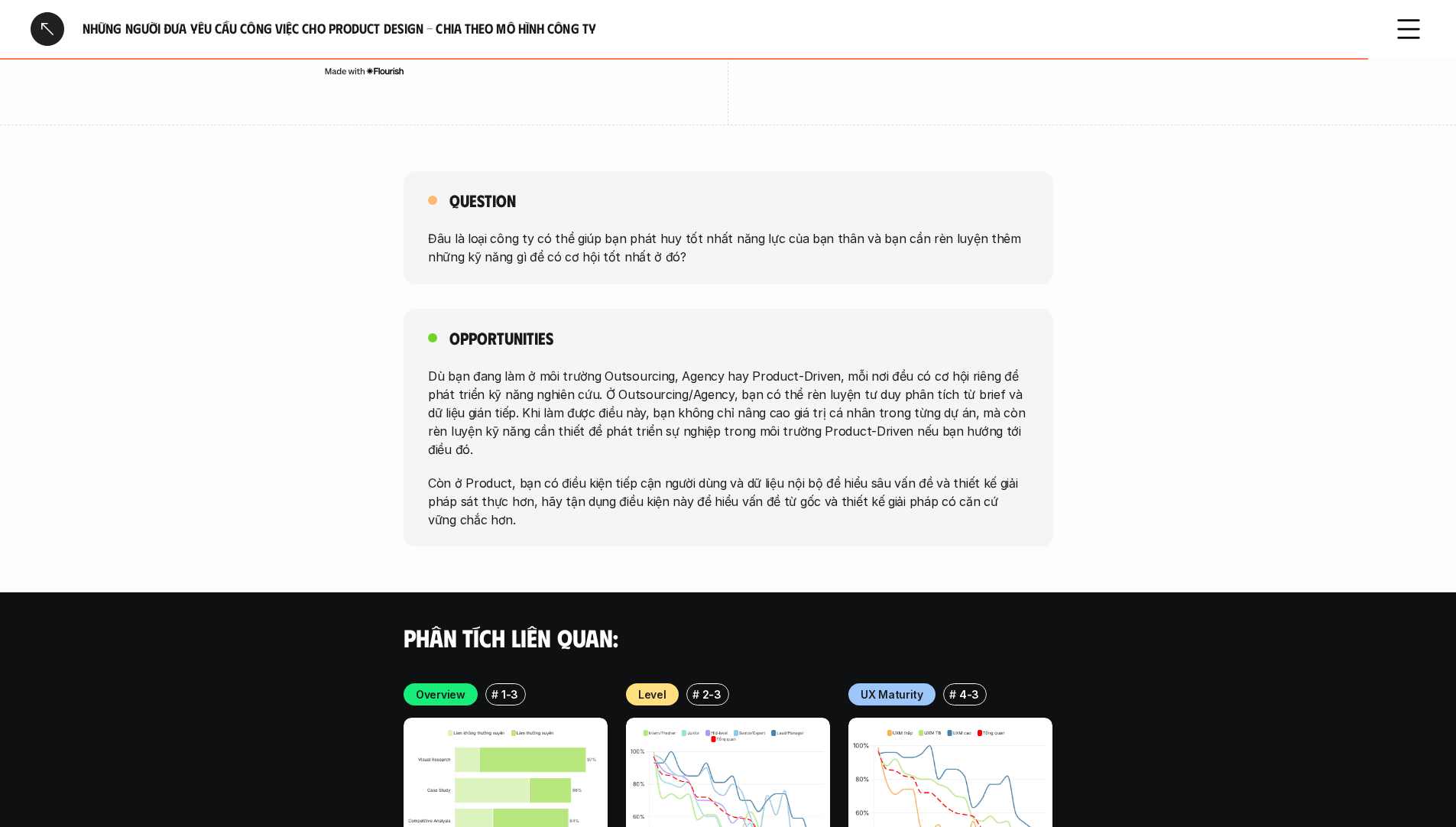
click at [806, 473] on p "Còn ở Product, bạn có điều kiện tiếp cận người dùng và dữ liệu nội bộ để hiểu s…" at bounding box center [729, 501] width 601 height 55
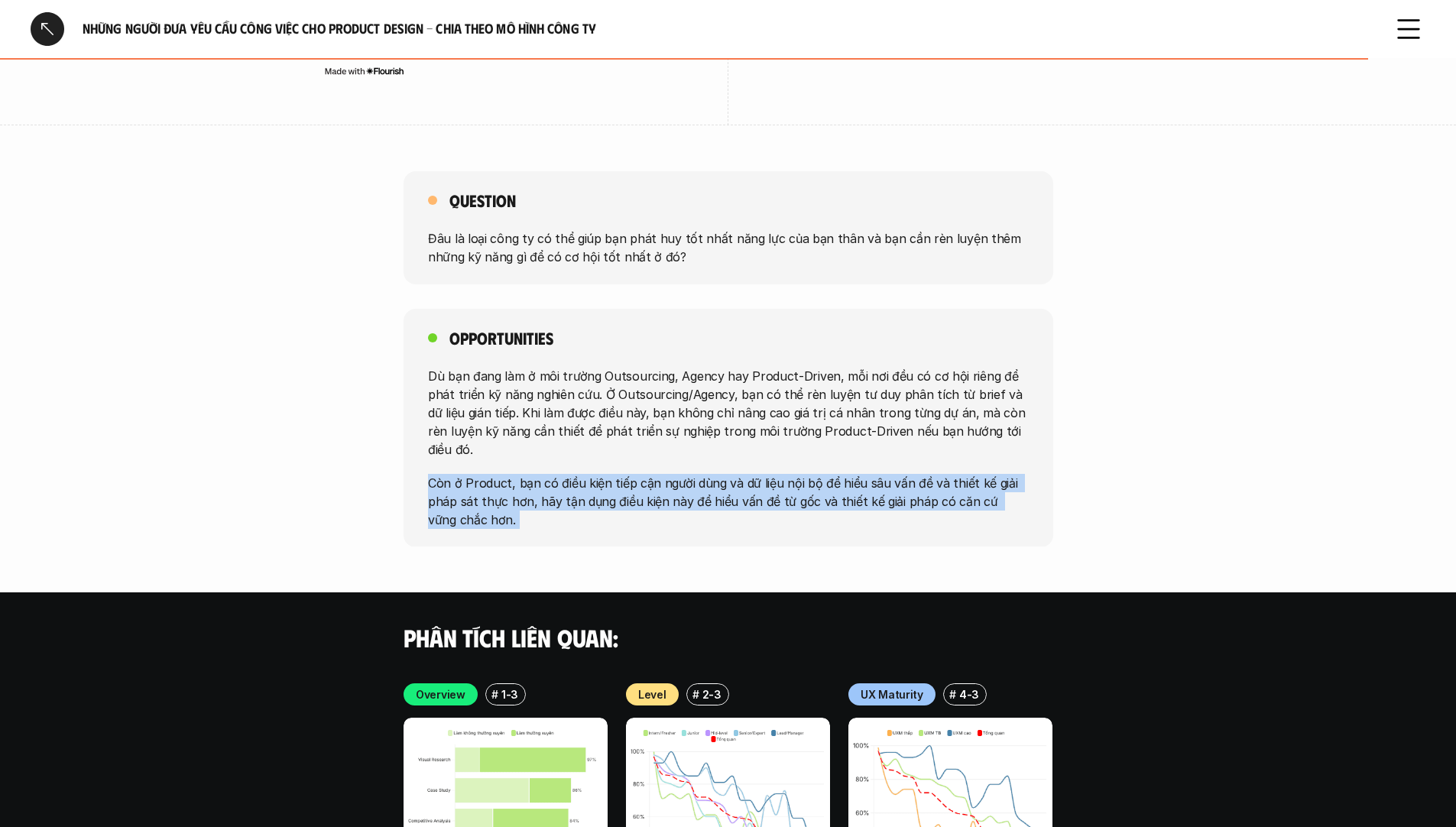
click at [806, 473] on p "Còn ở Product, bạn có điều kiện tiếp cận người dùng và dữ liệu nội bộ để hiểu s…" at bounding box center [729, 501] width 601 height 55
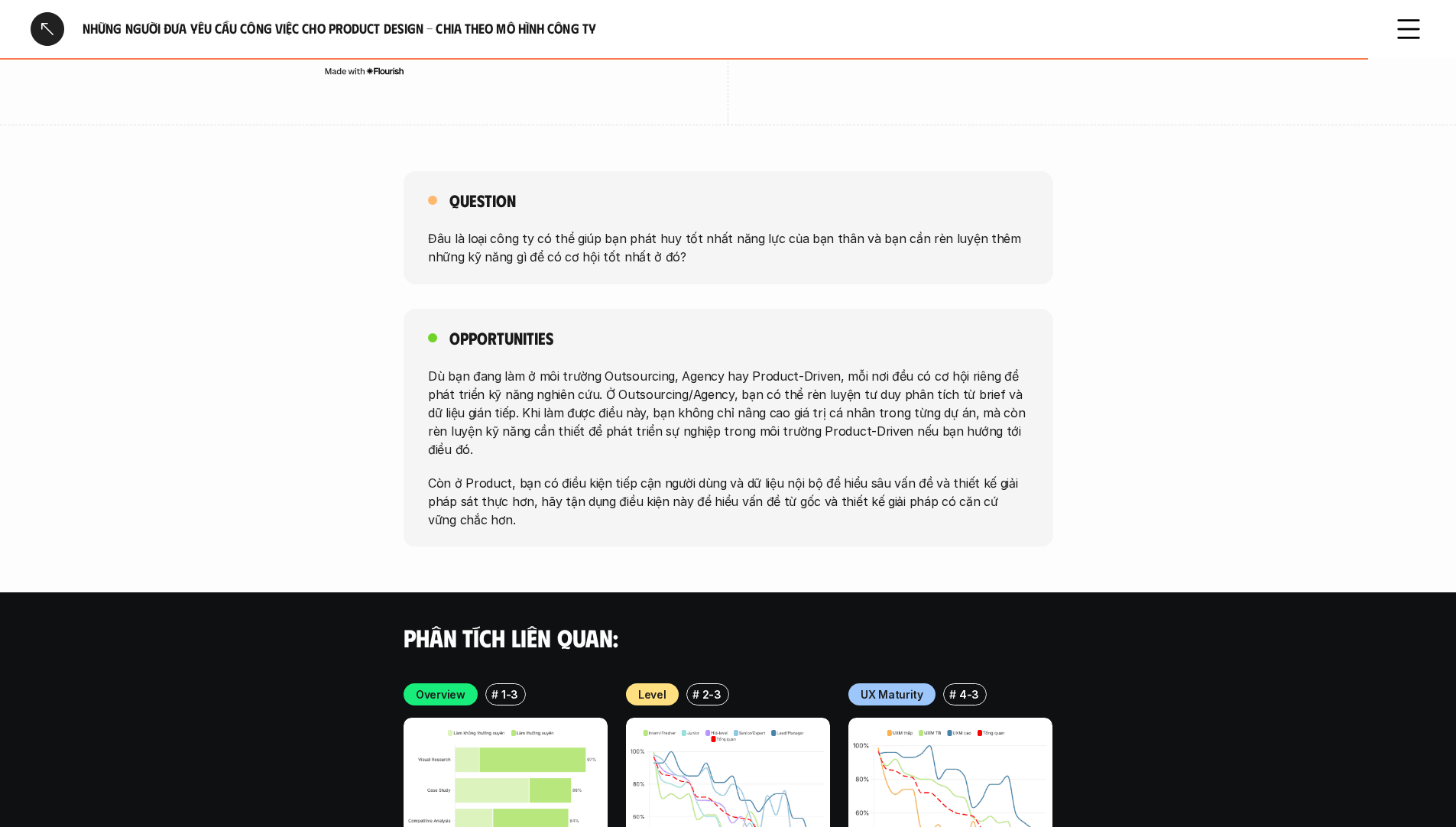
click at [786, 368] on p "Dù bạn đang làm ở môi trường Outsourcing, Agency hay Product-Driven, mỗi nơi đề…" at bounding box center [729, 412] width 601 height 92
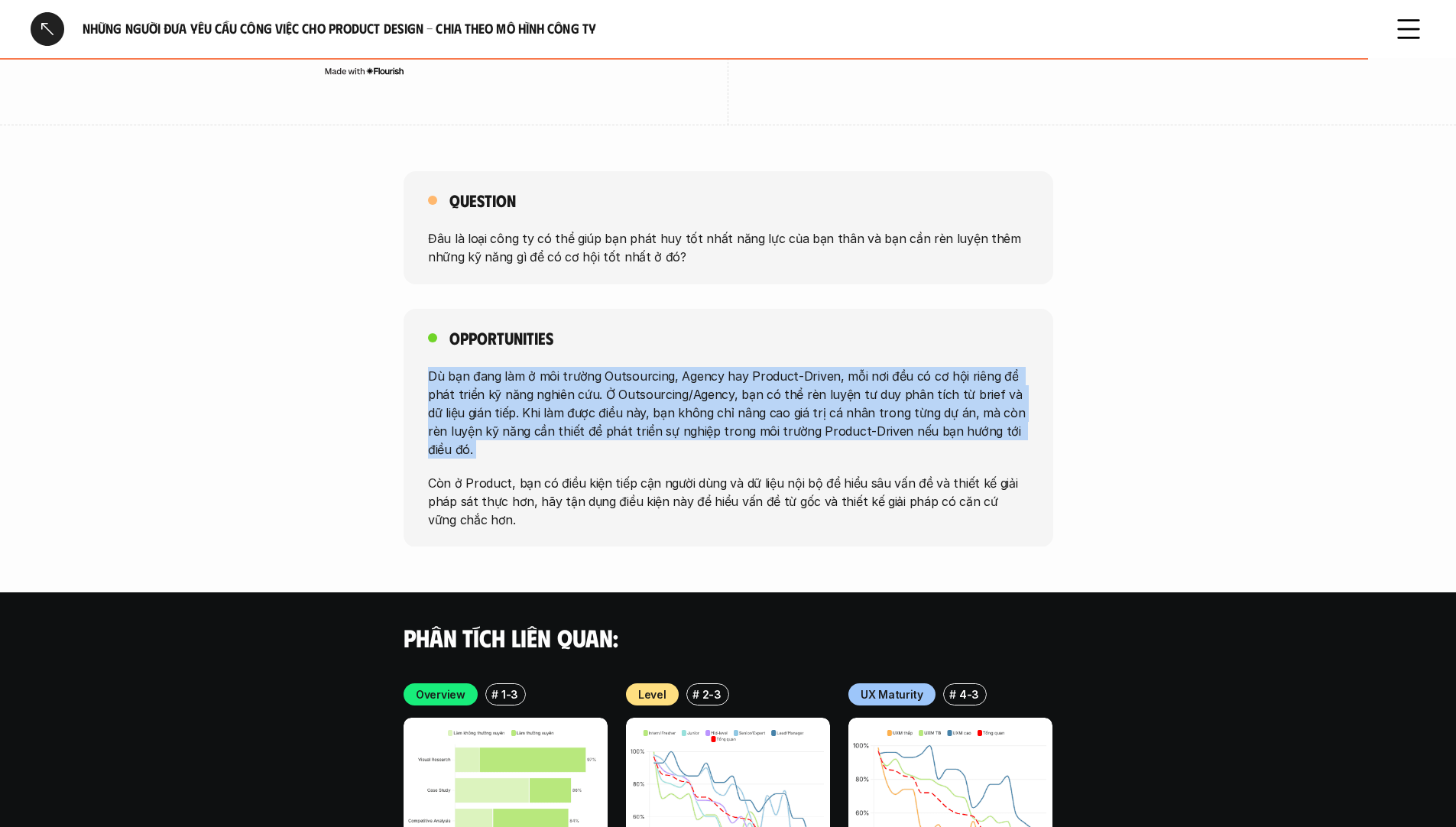
click at [786, 368] on p "Dù bạn đang làm ở môi trường Outsourcing, Agency hay Product-Driven, mỗi nơi đề…" at bounding box center [729, 412] width 601 height 92
click at [700, 379] on p "Dù bạn đang làm ở môi trường Outsourcing, Agency hay Product-Driven, mỗi nơi đề…" at bounding box center [729, 412] width 601 height 92
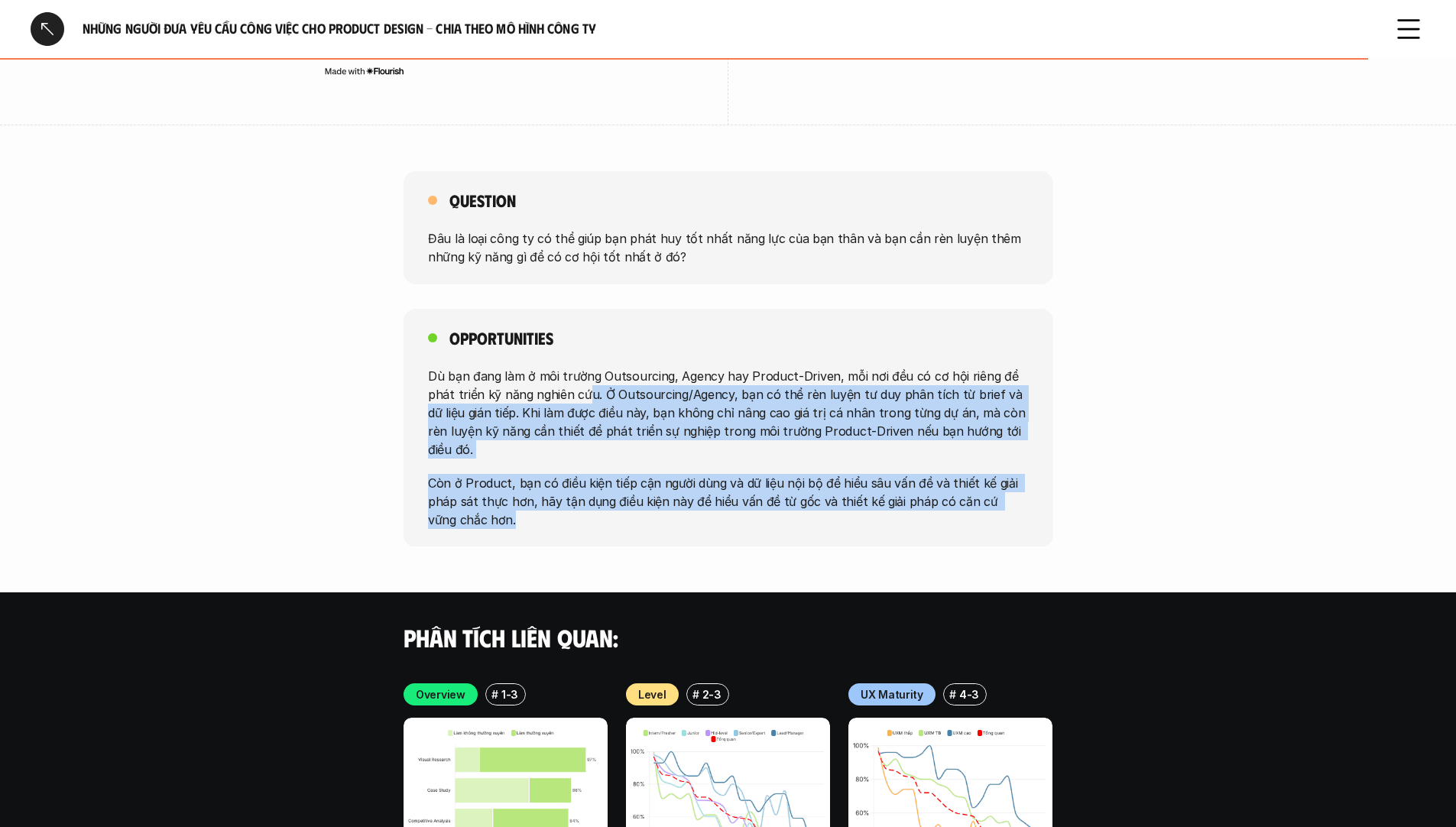
drag, startPoint x: 588, startPoint y: 370, endPoint x: 860, endPoint y: 385, distance: 272.4
click at [898, 488] on div "Dù bạn đang làm ở môi trường Outsourcing, Agency hay Product-Driven, mỗi nơi đề…" at bounding box center [729, 447] width 601 height 162
click at [858, 380] on p "Dù bạn đang làm ở môi trường Outsourcing, Agency hay Product-Driven, mỗi nơi đề…" at bounding box center [729, 412] width 601 height 92
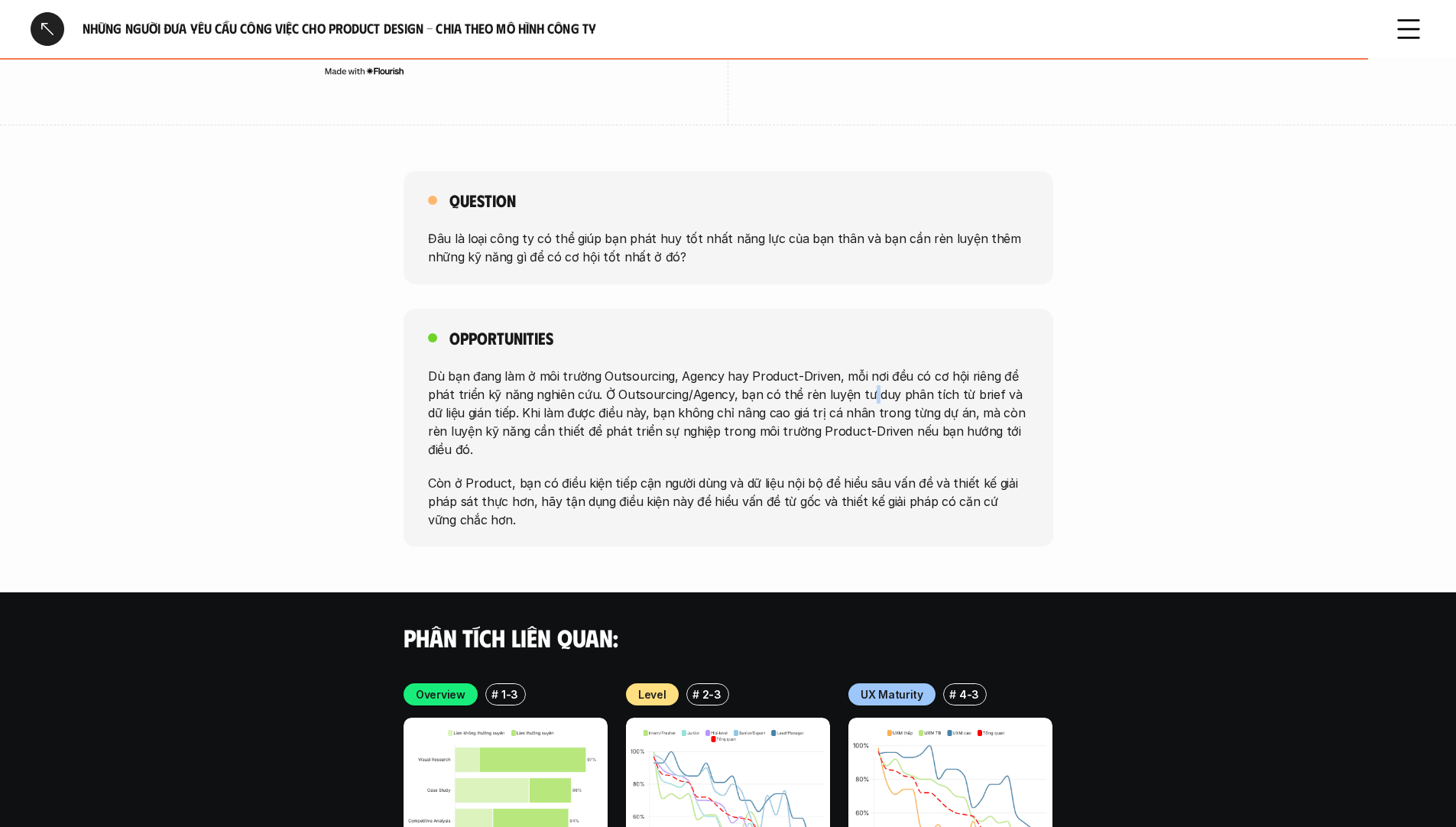
click at [858, 380] on p "Dù bạn đang làm ở môi trường Outsourcing, Agency hay Product-Driven, mỗi nơi đề…" at bounding box center [729, 412] width 601 height 92
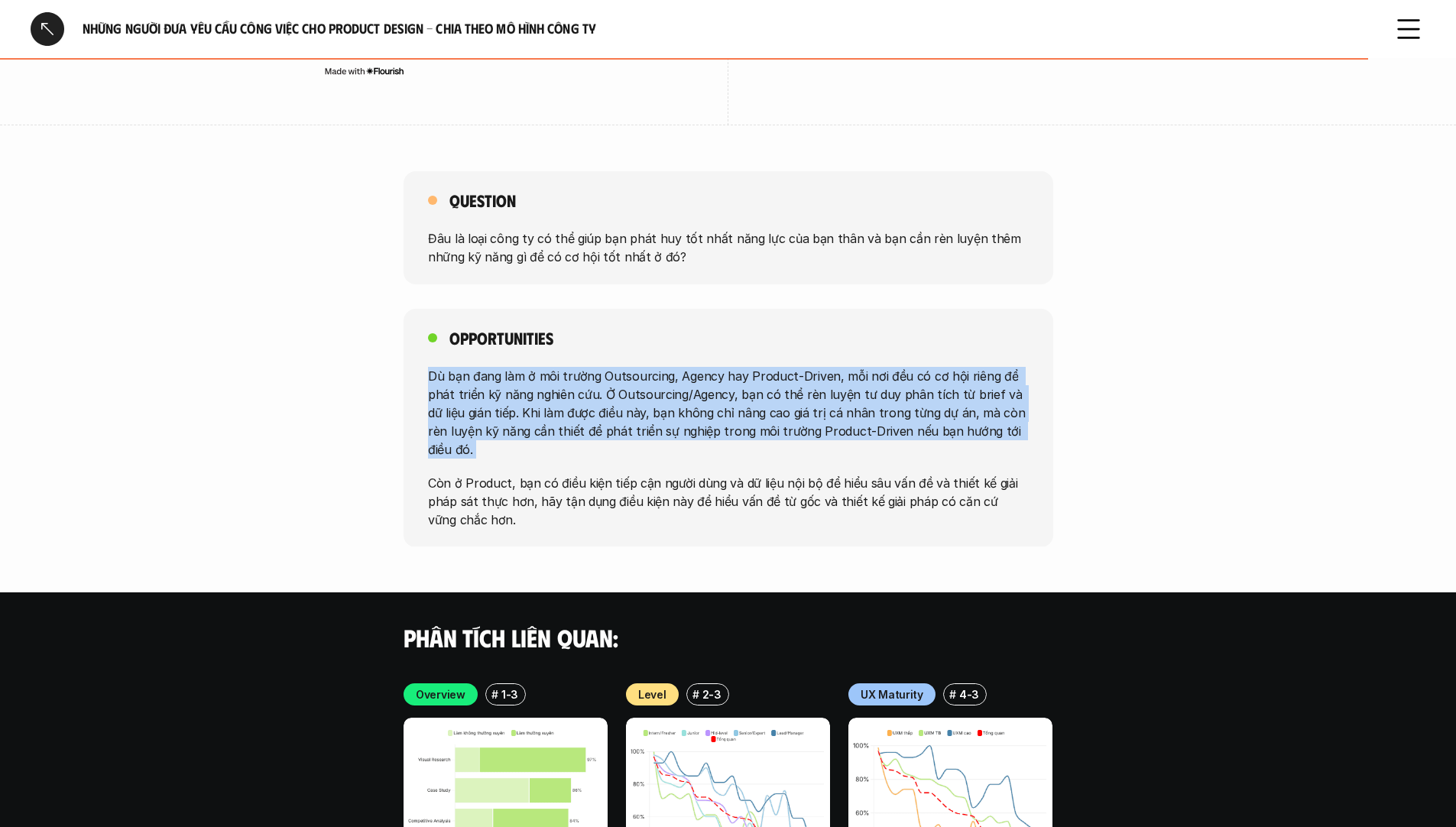
click at [858, 380] on p "Dù bạn đang làm ở môi trường Outsourcing, Agency hay Product-Driven, mỗi nơi đề…" at bounding box center [729, 412] width 601 height 92
click at [831, 379] on p "Dù bạn đang làm ở môi trường Outsourcing, Agency hay Product-Driven, mỗi nơi đề…" at bounding box center [729, 412] width 601 height 92
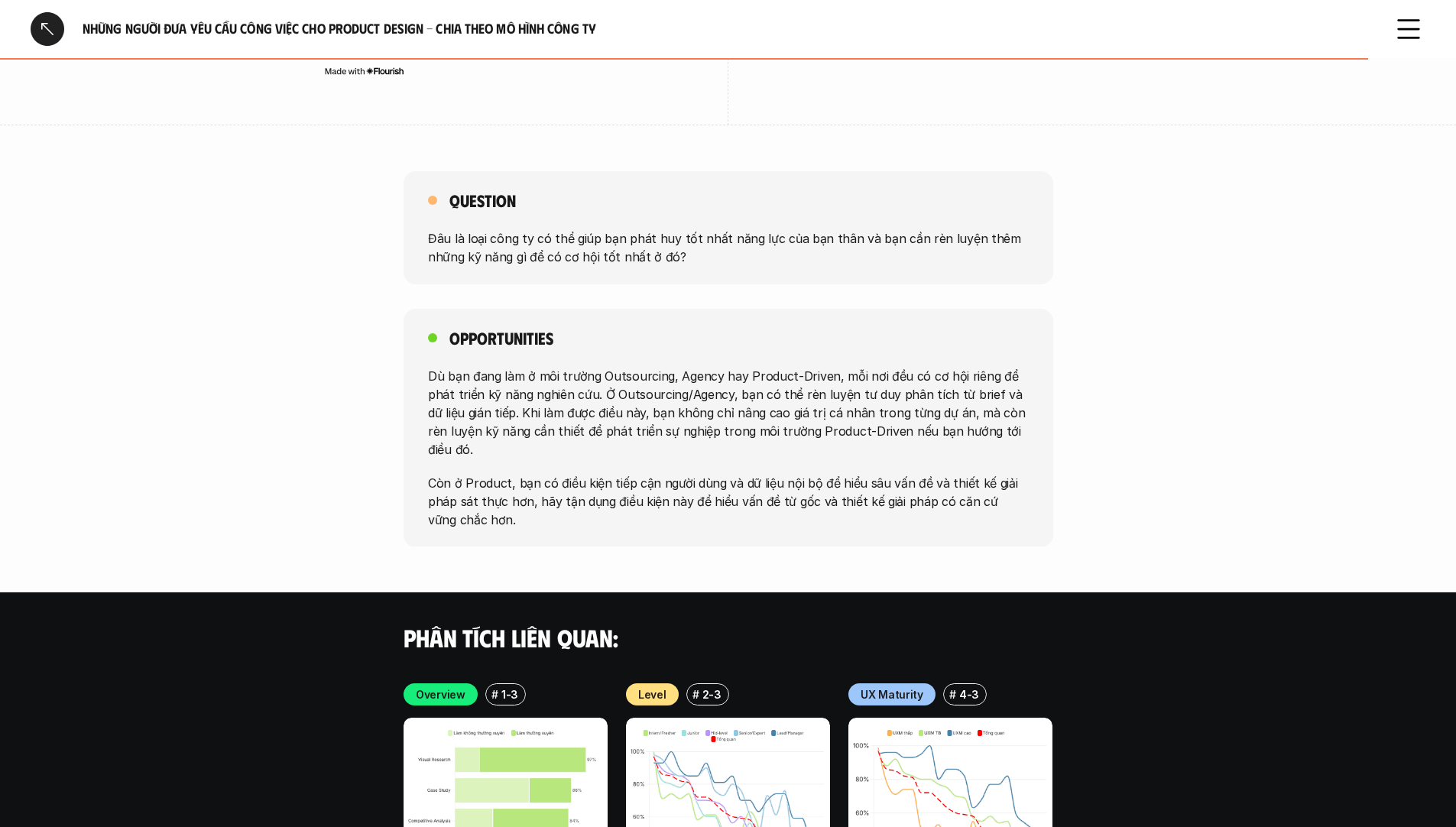
click at [588, 473] on p "Còn ở Product, bạn có điều kiện tiếp cận người dùng và dữ liệu nội bộ để hiểu s…" at bounding box center [729, 501] width 601 height 55
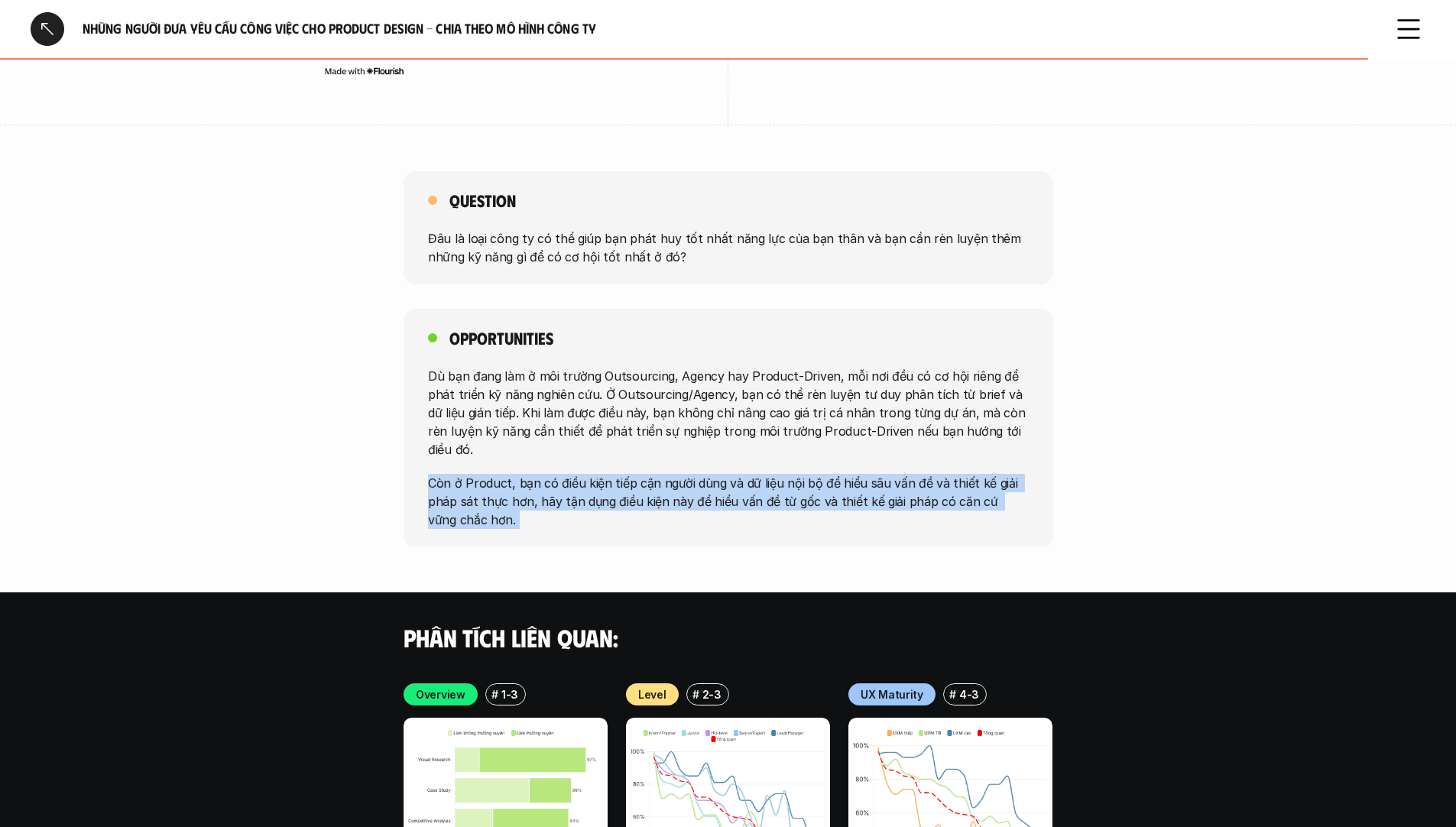
click at [588, 473] on p "Còn ở Product, bạn có điều kiện tiếp cận người dùng và dữ liệu nội bộ để hiểu s…" at bounding box center [729, 501] width 601 height 55
click at [626, 473] on p "Còn ở Product, bạn có điều kiện tiếp cận người dùng và dữ liệu nội bộ để hiểu s…" at bounding box center [729, 501] width 601 height 55
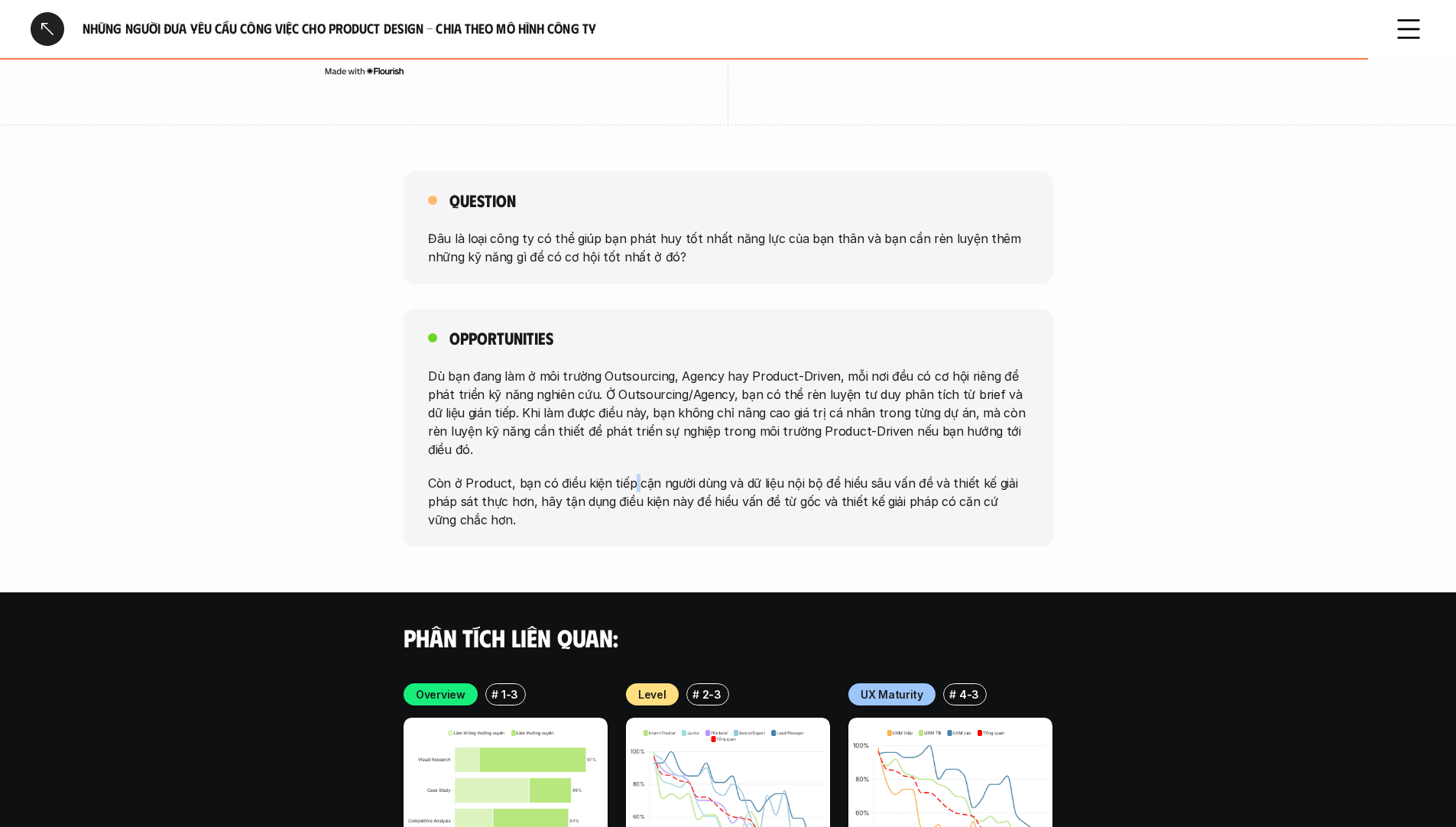
click at [626, 473] on p "Còn ở Product, bạn có điều kiện tiếp cận người dùng và dữ liệu nội bộ để hiểu s…" at bounding box center [729, 501] width 601 height 55
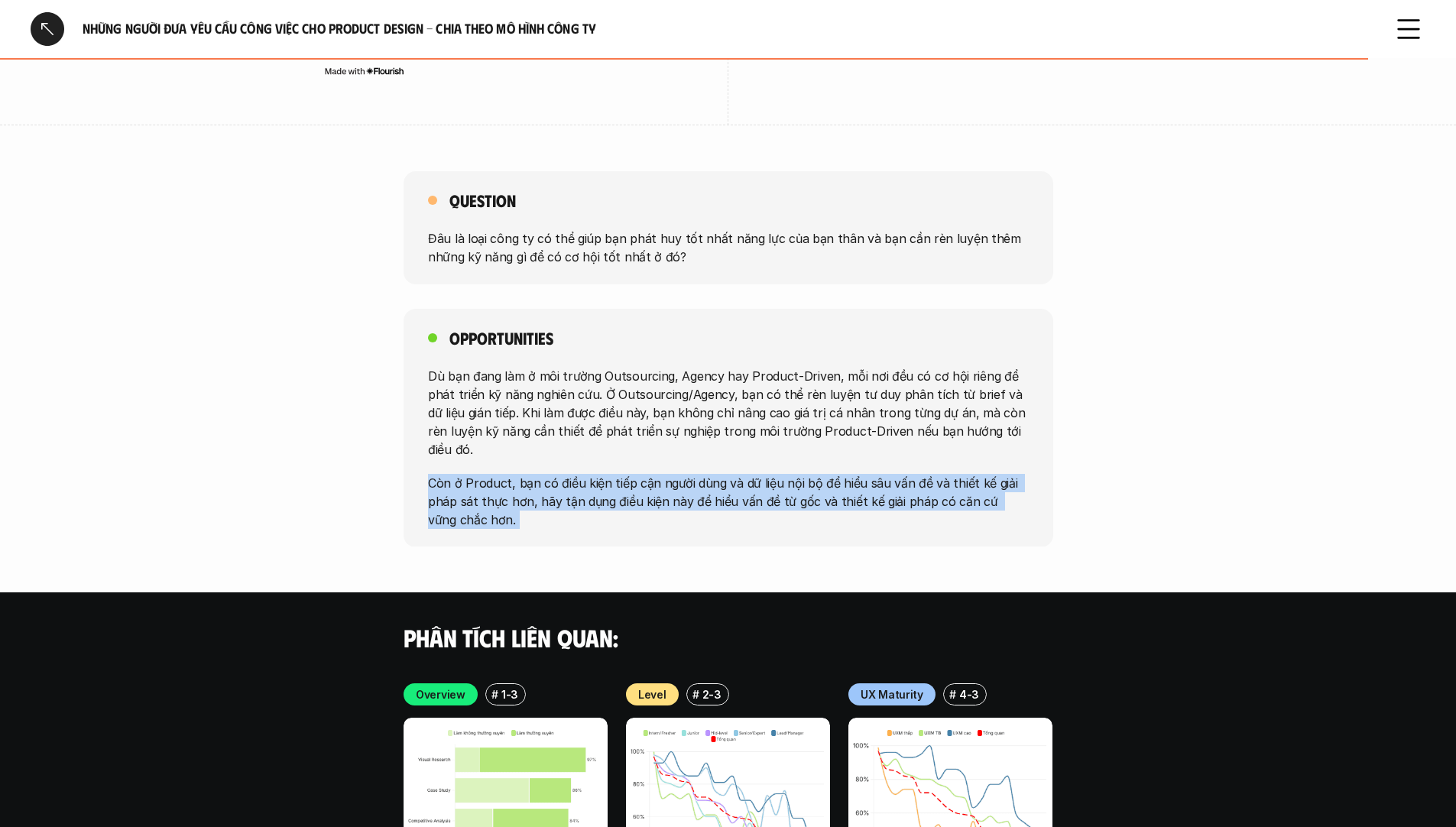
click at [626, 473] on p "Còn ở Product, bạn có điều kiện tiếp cận người dùng và dữ liệu nội bộ để hiểu s…" at bounding box center [729, 501] width 601 height 55
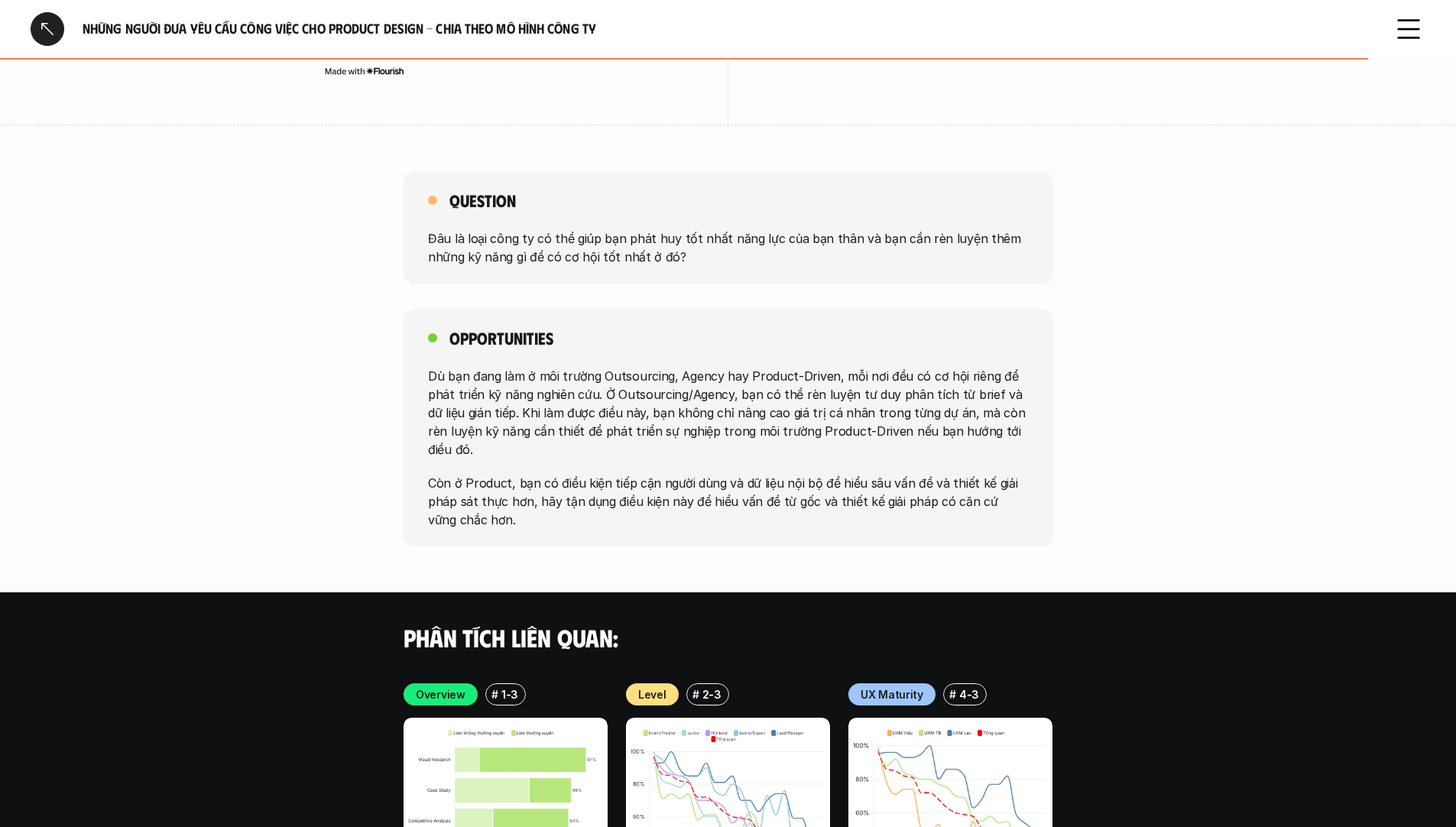
click at [821, 473] on p "Còn ở Product, bạn có điều kiện tiếp cận người dùng và dữ liệu nội bộ để hiểu s…" at bounding box center [729, 501] width 601 height 55
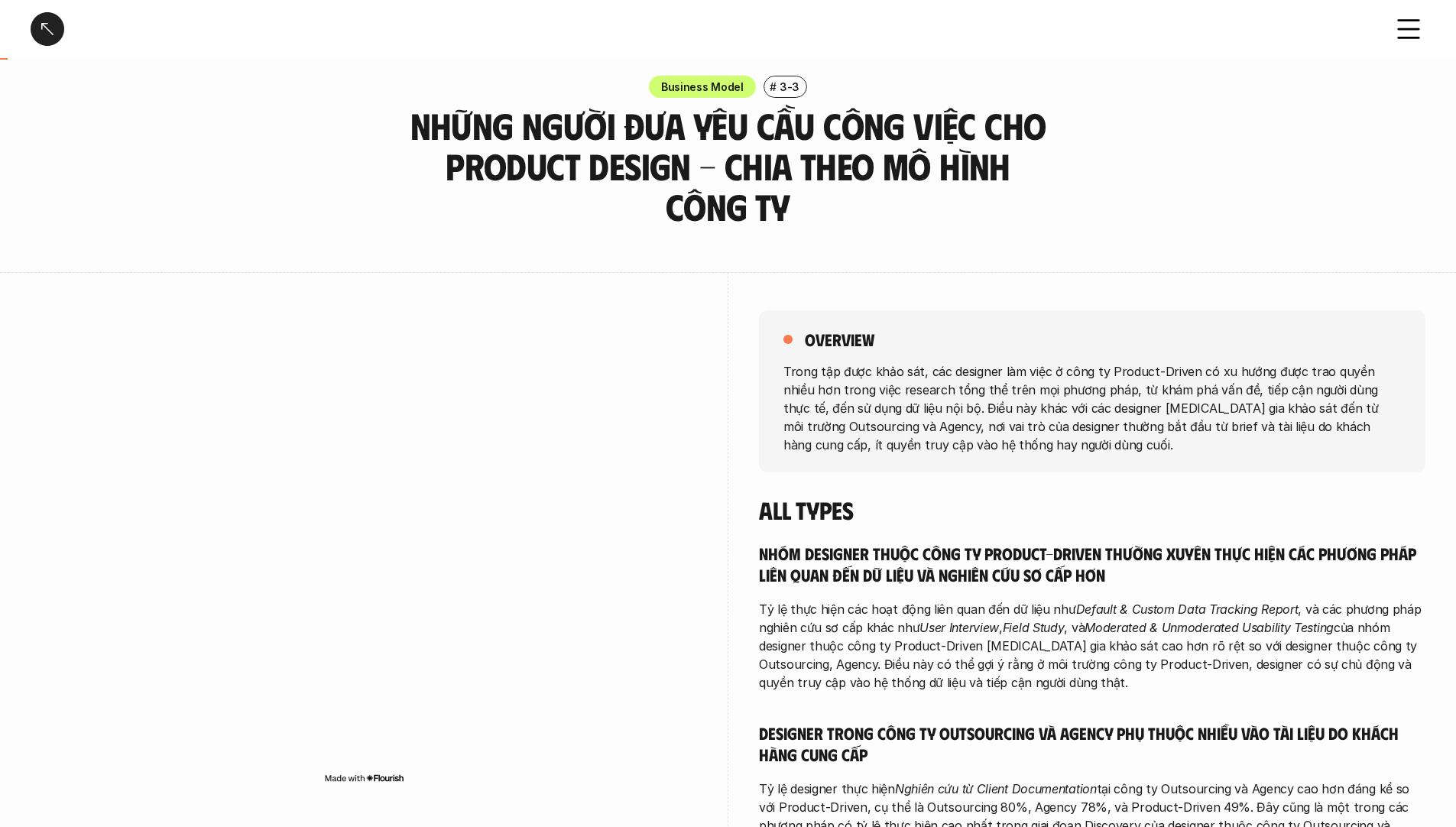
scroll to position [0, 0]
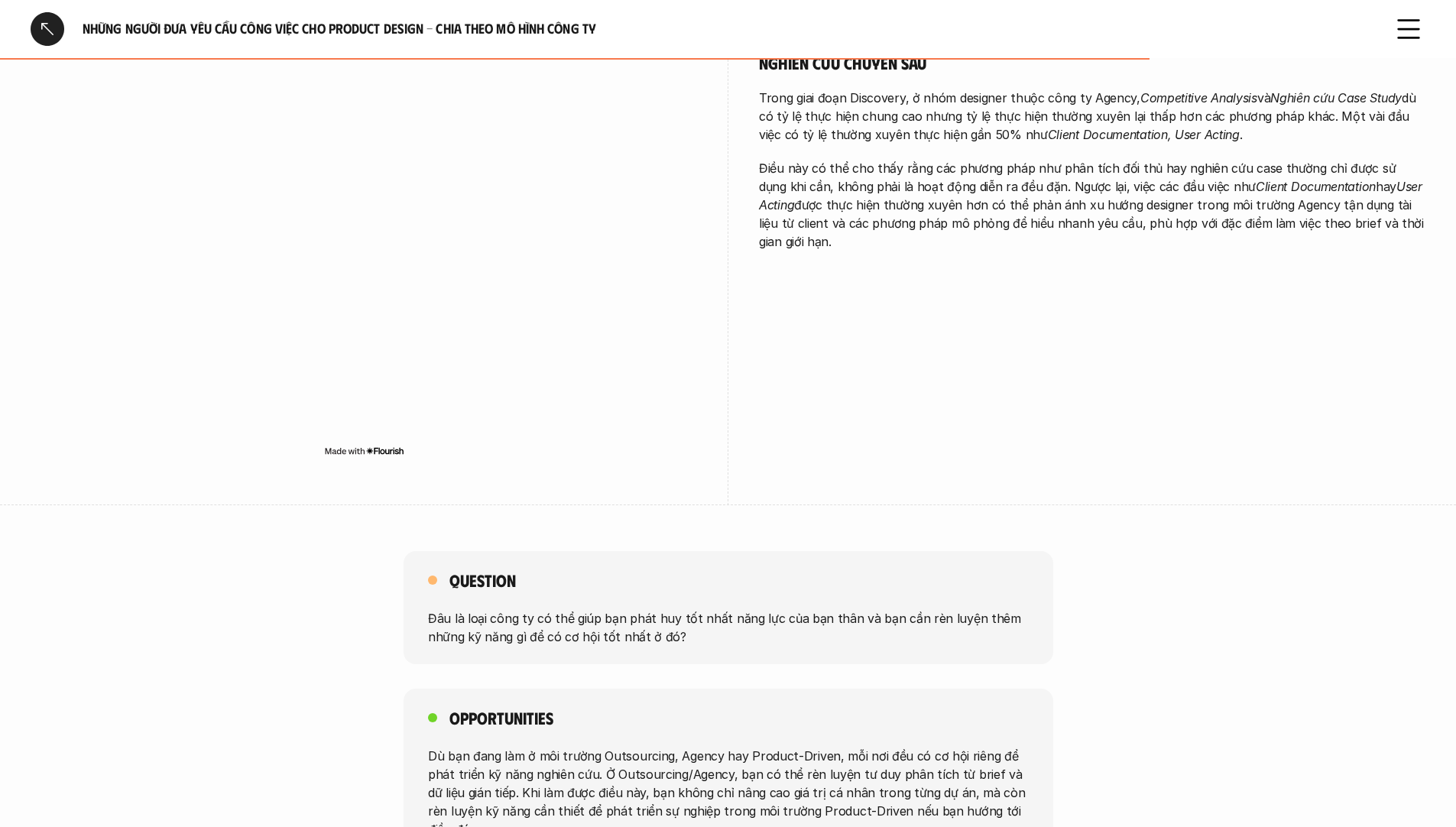
scroll to position [2689, 0]
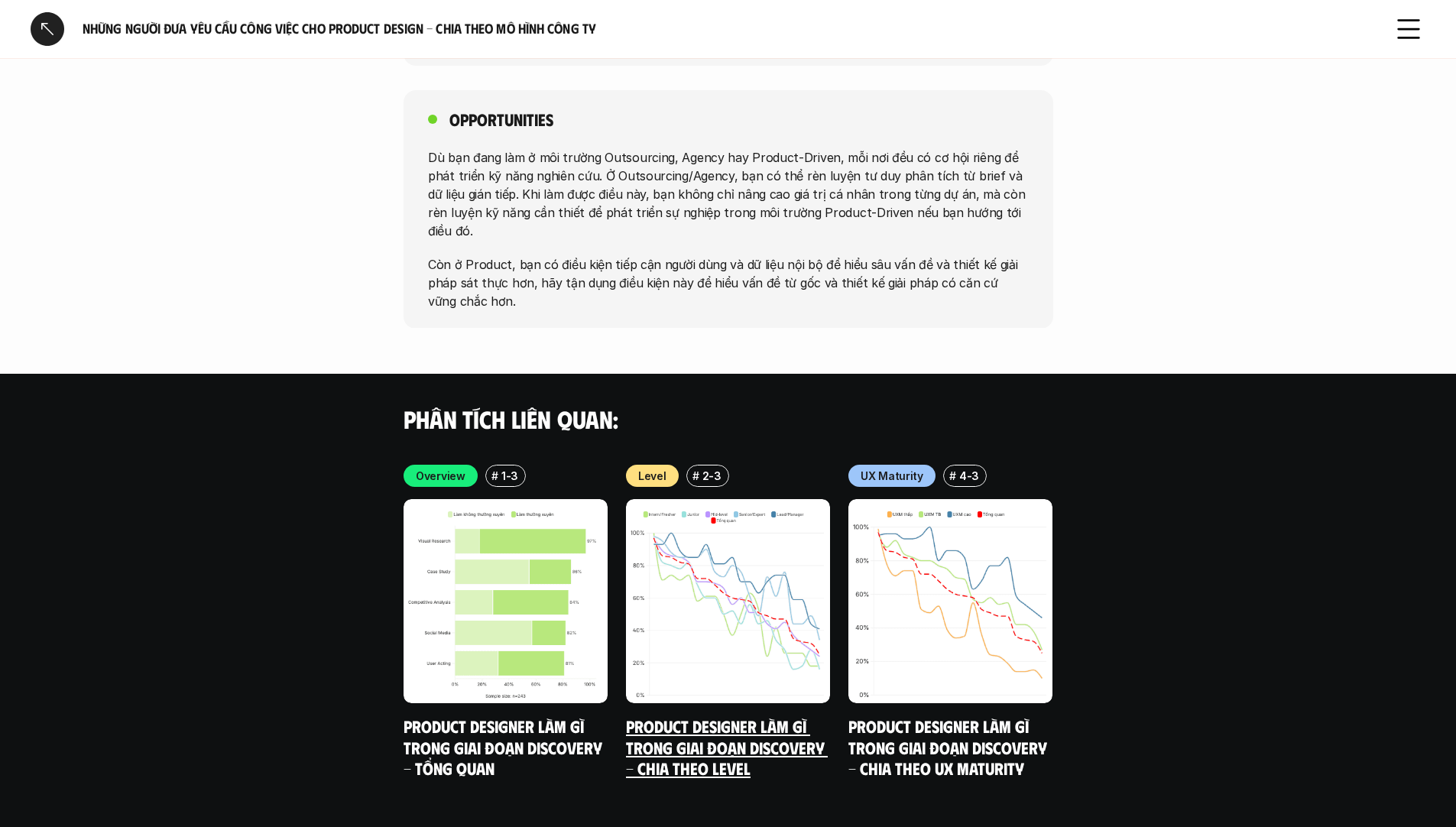
click at [752, 530] on img at bounding box center [727, 601] width 204 height 204
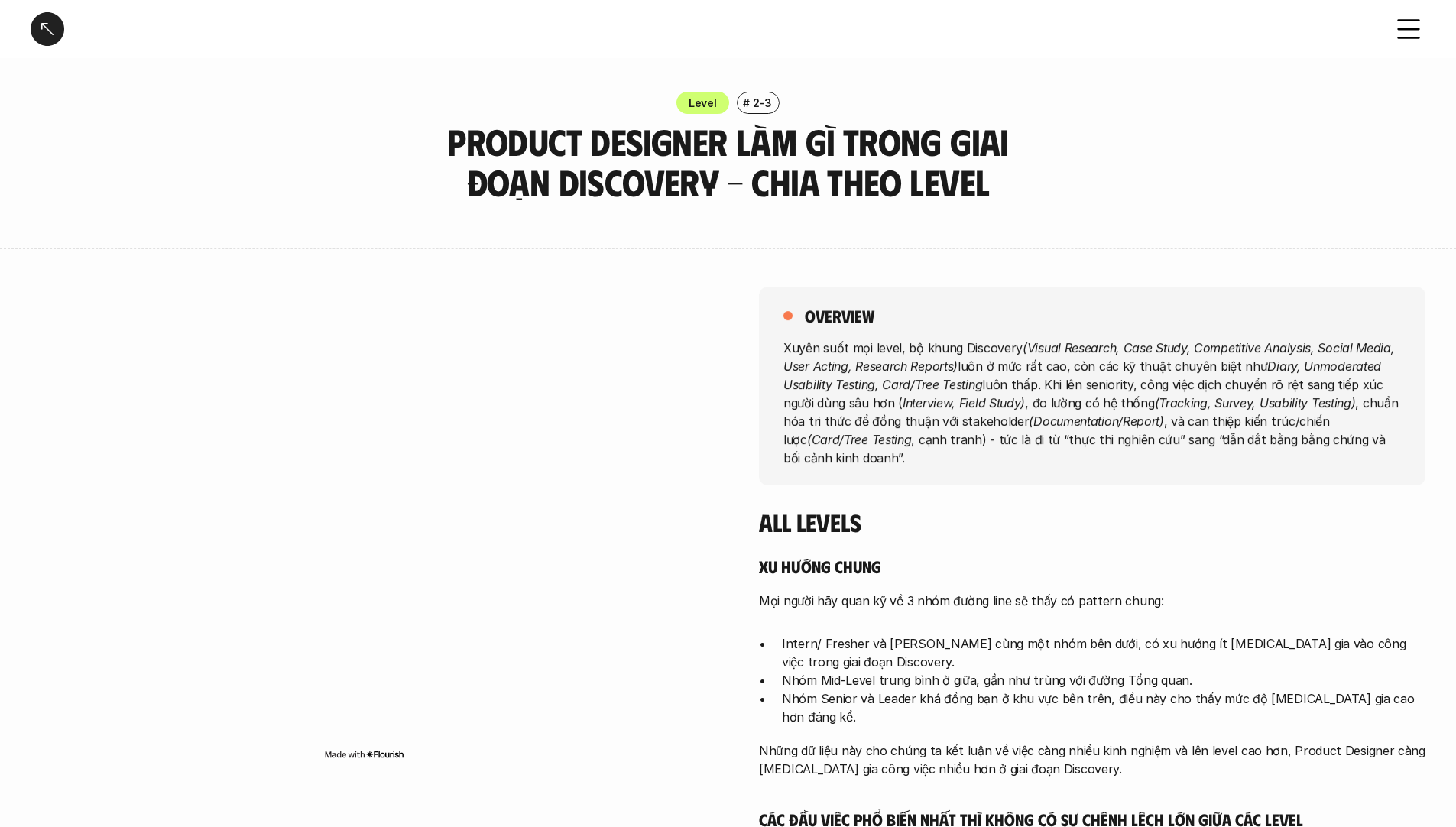
click at [948, 396] on em "Interview, Field Study)" at bounding box center [963, 402] width 122 height 15
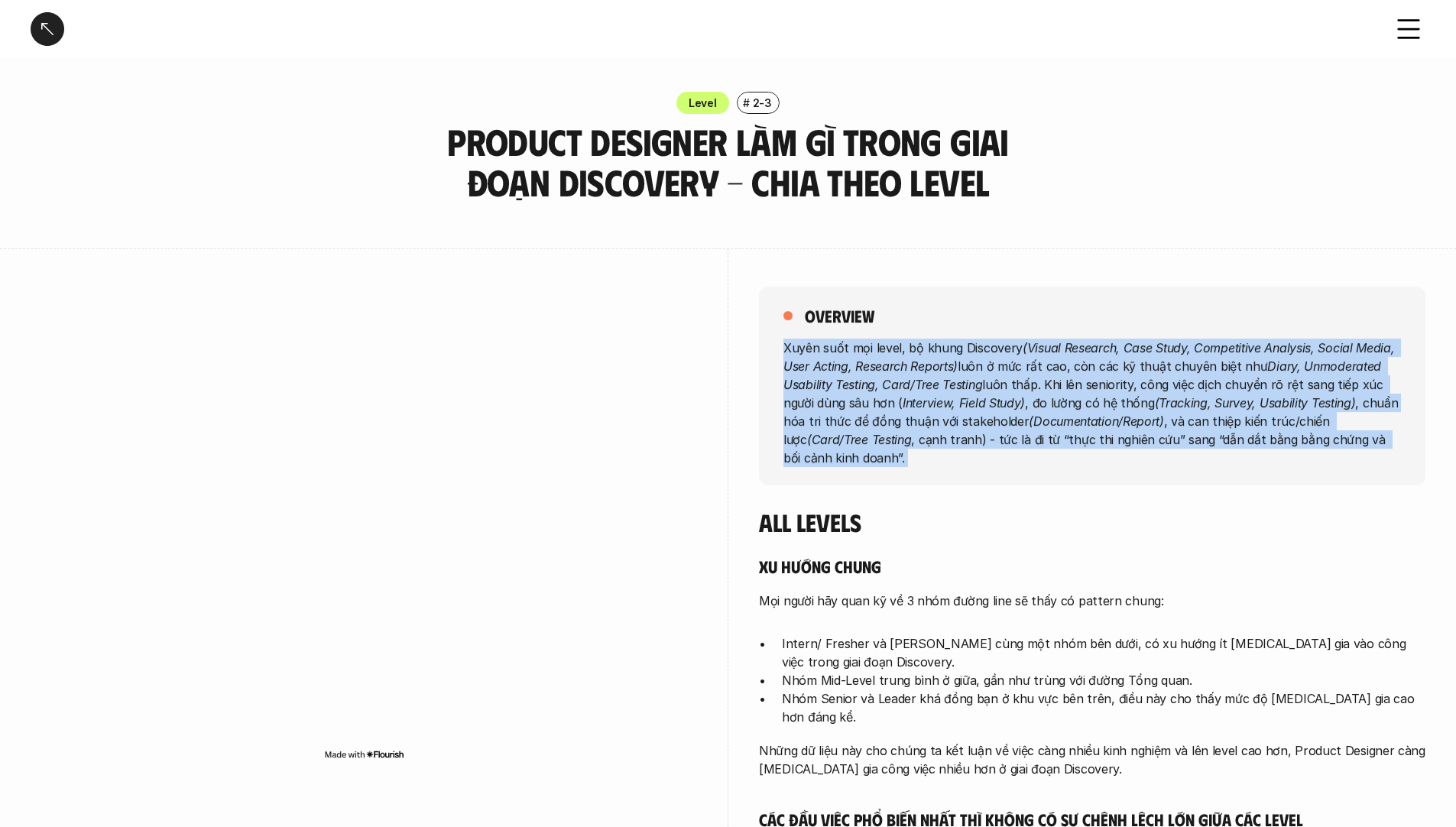
click at [948, 396] on em "Interview, Field Study)" at bounding box center [963, 402] width 122 height 15
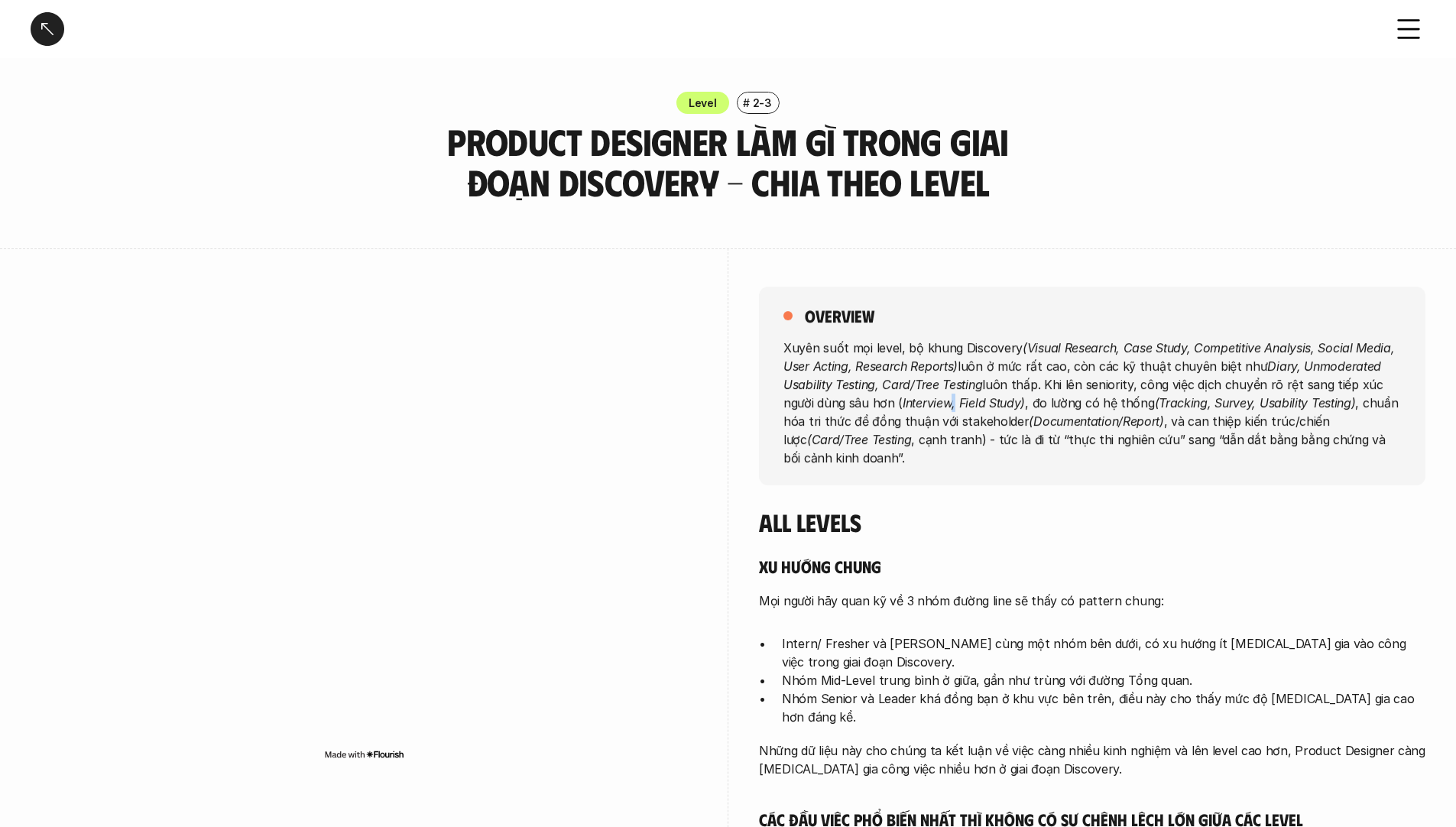
click at [948, 396] on em "Interview, Field Study)" at bounding box center [963, 402] width 122 height 15
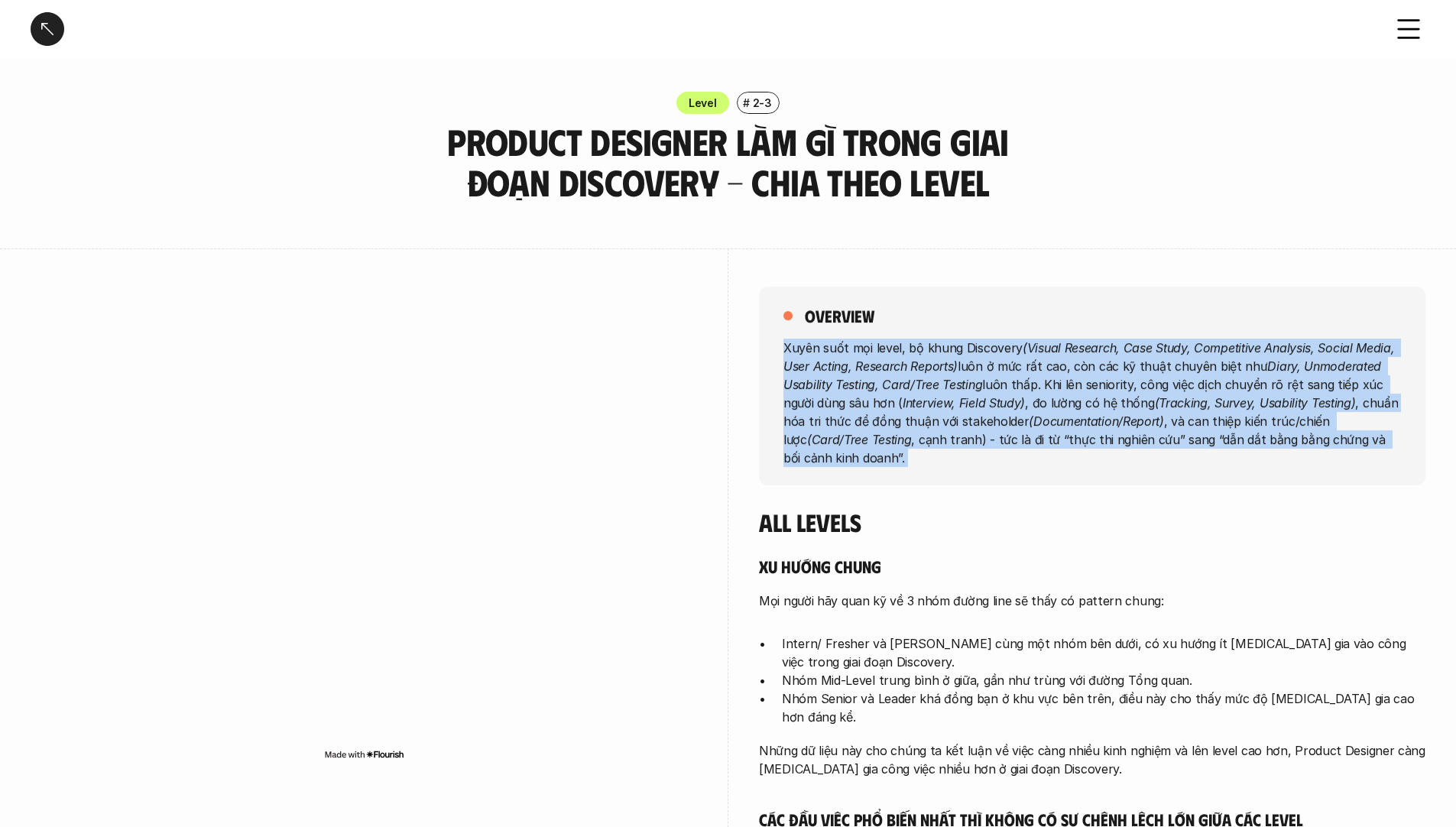
click at [948, 396] on em "Interview, Field Study)" at bounding box center [963, 402] width 122 height 15
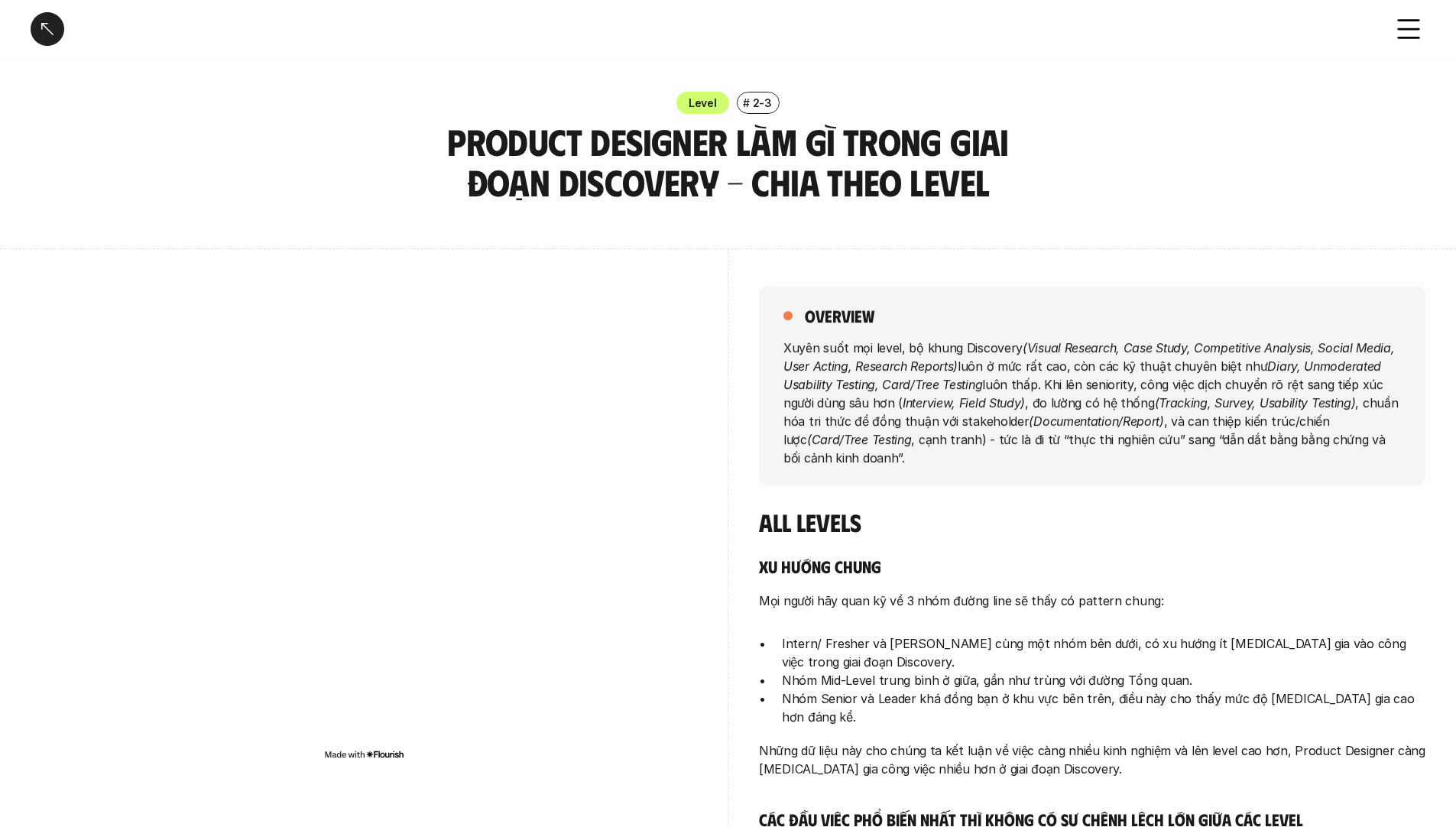
click at [1022, 364] on p "Xuyên suốt mọi level, bộ khung Discovery (Visual Research, Case Study, Competit…" at bounding box center [1092, 402] width 617 height 128
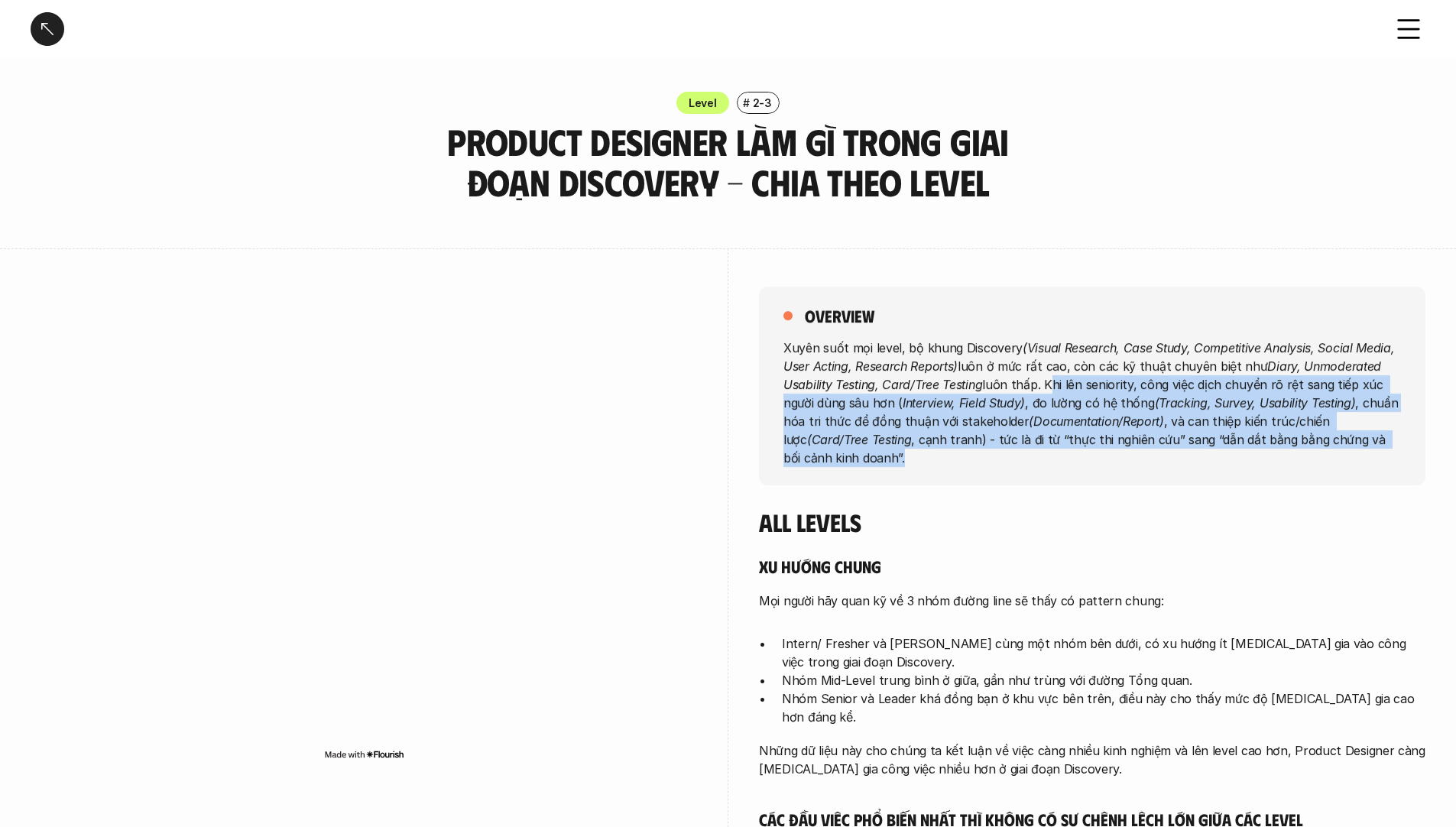
drag, startPoint x: 1042, startPoint y: 379, endPoint x: 1171, endPoint y: 458, distance: 151.3
click at [1171, 458] on p "Xuyên suốt mọi level, bộ khung Discovery (Visual Research, Case Study, Competit…" at bounding box center [1092, 402] width 617 height 128
click at [1170, 406] on em "(Tracking, Survey, Usability Testing)" at bounding box center [1255, 402] width 201 height 15
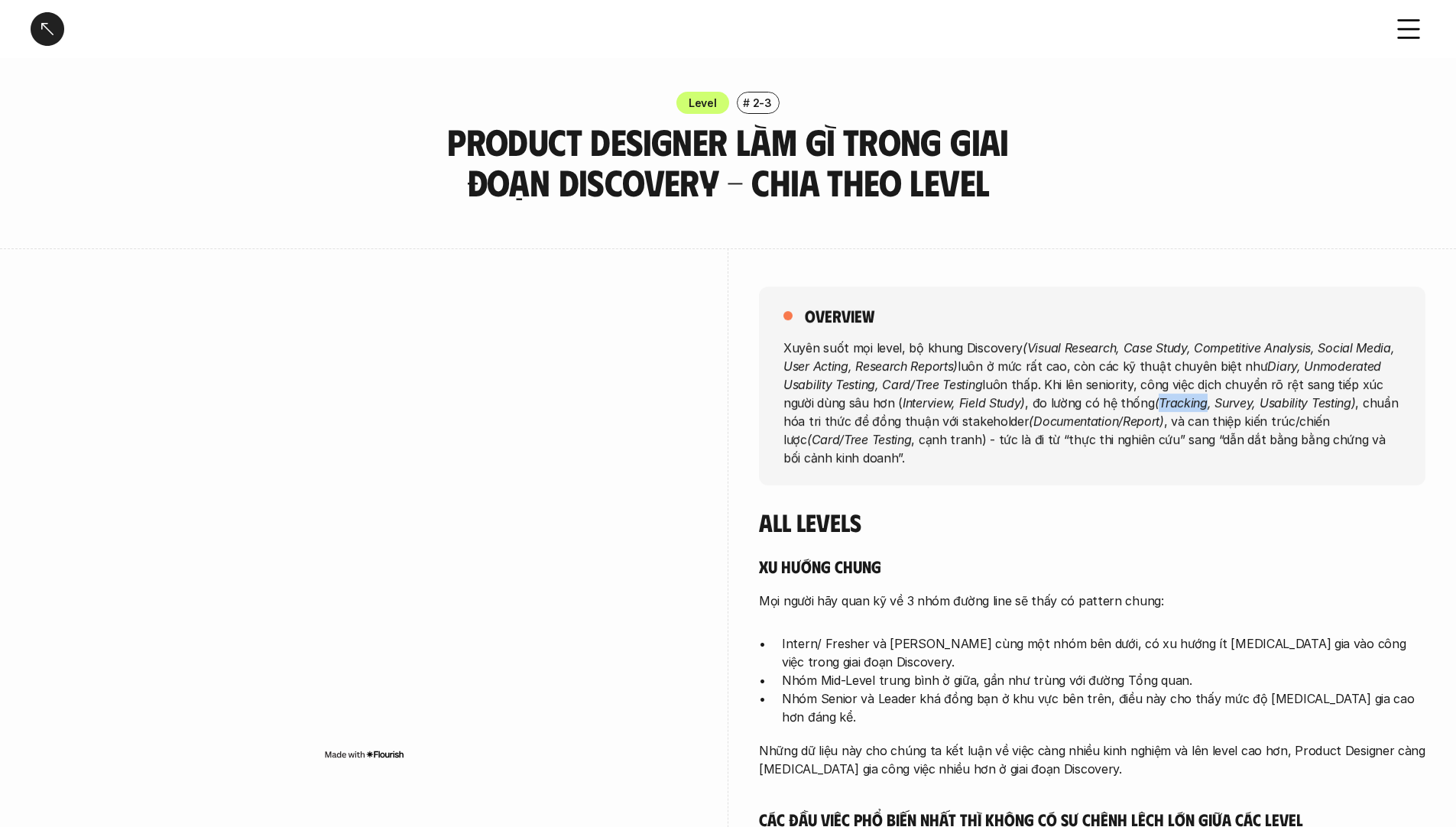
click at [1170, 406] on em "(Tracking, Survey, Usability Testing)" at bounding box center [1255, 402] width 201 height 15
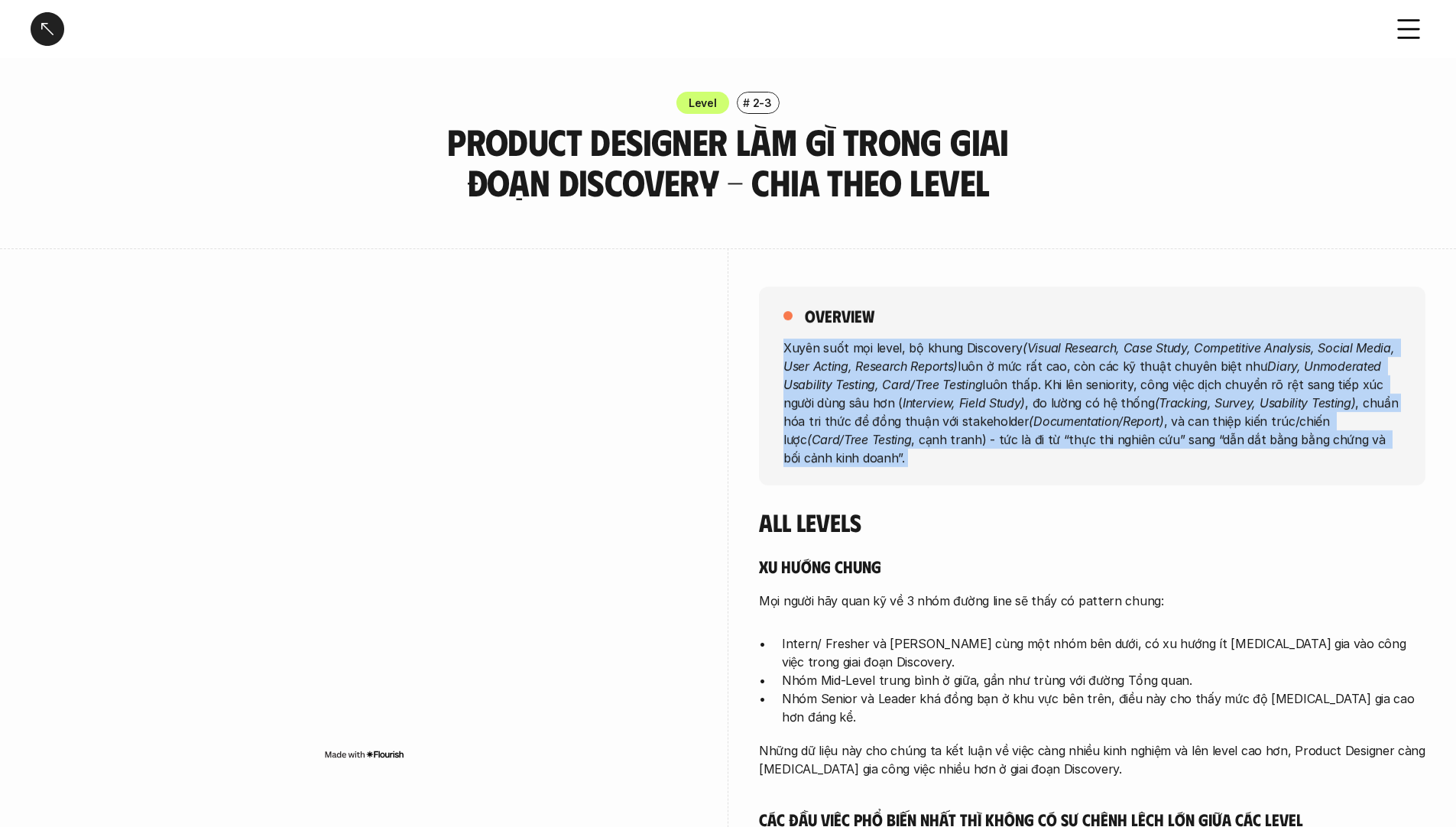
click at [1170, 406] on em "(Tracking, Survey, Usability Testing)" at bounding box center [1255, 402] width 201 height 15
click at [1253, 387] on p "Xuyên suốt mọi level, bộ khung Discovery (Visual Research, Case Study, Competit…" at bounding box center [1092, 402] width 617 height 128
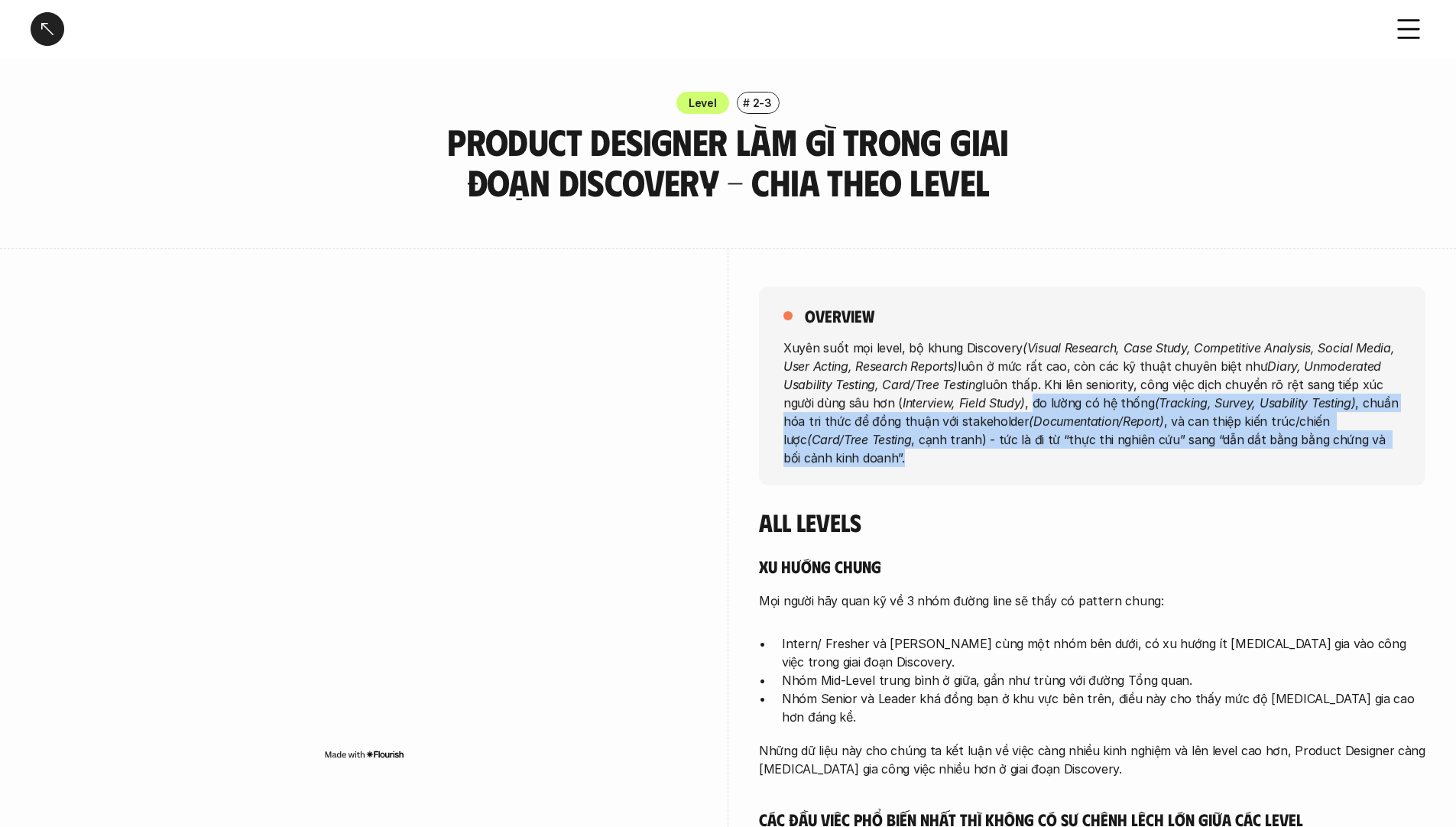
drag, startPoint x: 1030, startPoint y: 403, endPoint x: 1249, endPoint y: 473, distance: 229.9
click at [1249, 473] on div "overview Xuyên suốt mọi level, bộ khung Discovery (Visual Research, Case Study,…" at bounding box center [1092, 386] width 666 height 199
click at [1268, 421] on p "Xuyên suốt mọi level, bộ khung Discovery (Visual Research, Case Study, Competit…" at bounding box center [1092, 402] width 617 height 128
drag, startPoint x: 1374, startPoint y: 426, endPoint x: 1415, endPoint y: 474, distance: 63.1
click at [1415, 474] on div "overview Xuyên suốt mọi level, bộ khung Discovery (Visual Research, Case Study,…" at bounding box center [1092, 386] width 666 height 199
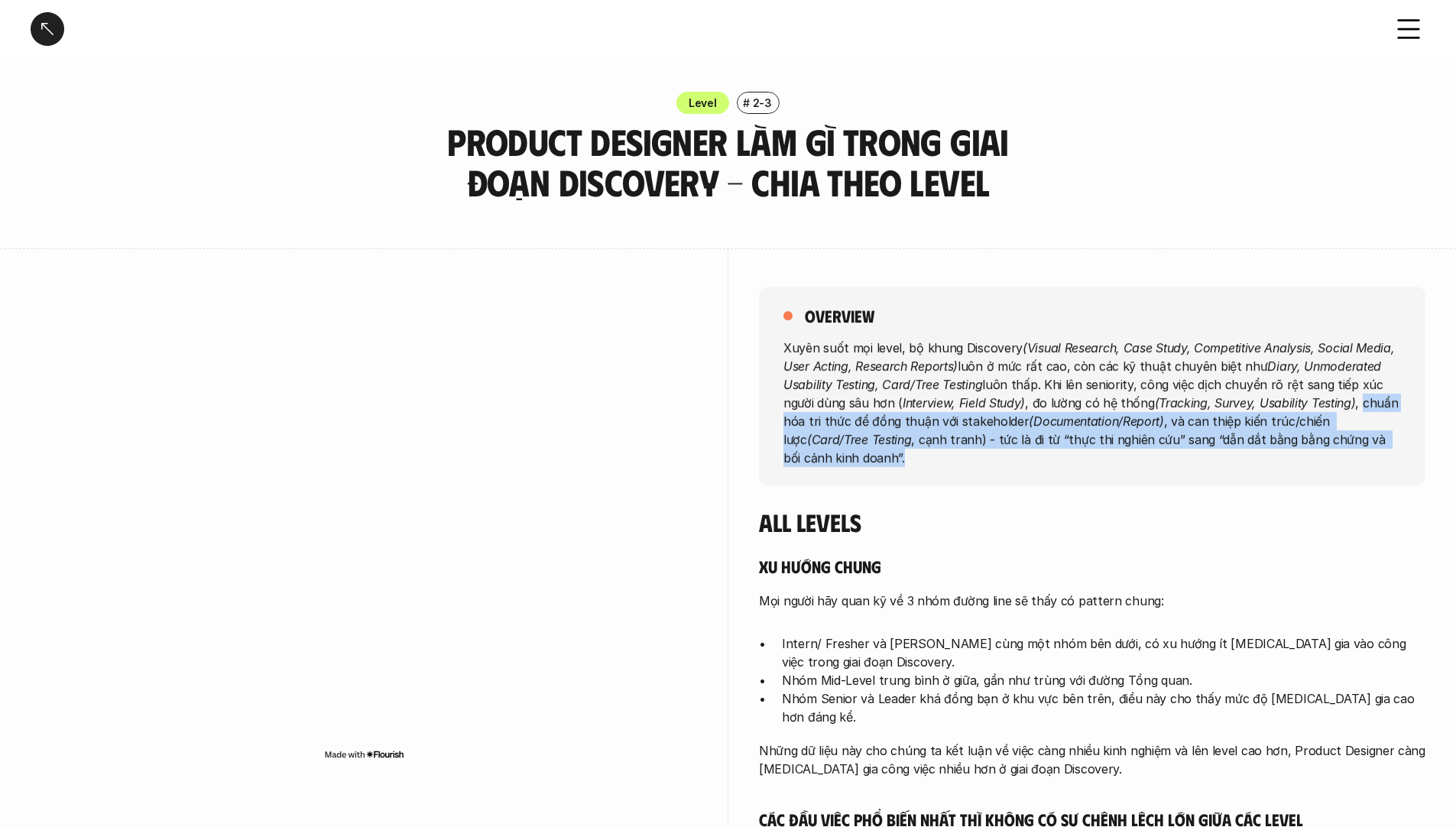
click at [1196, 428] on p "Xuyên suốt mọi level, bộ khung Discovery (Visual Research, Case Study, Competit…" at bounding box center [1092, 402] width 617 height 128
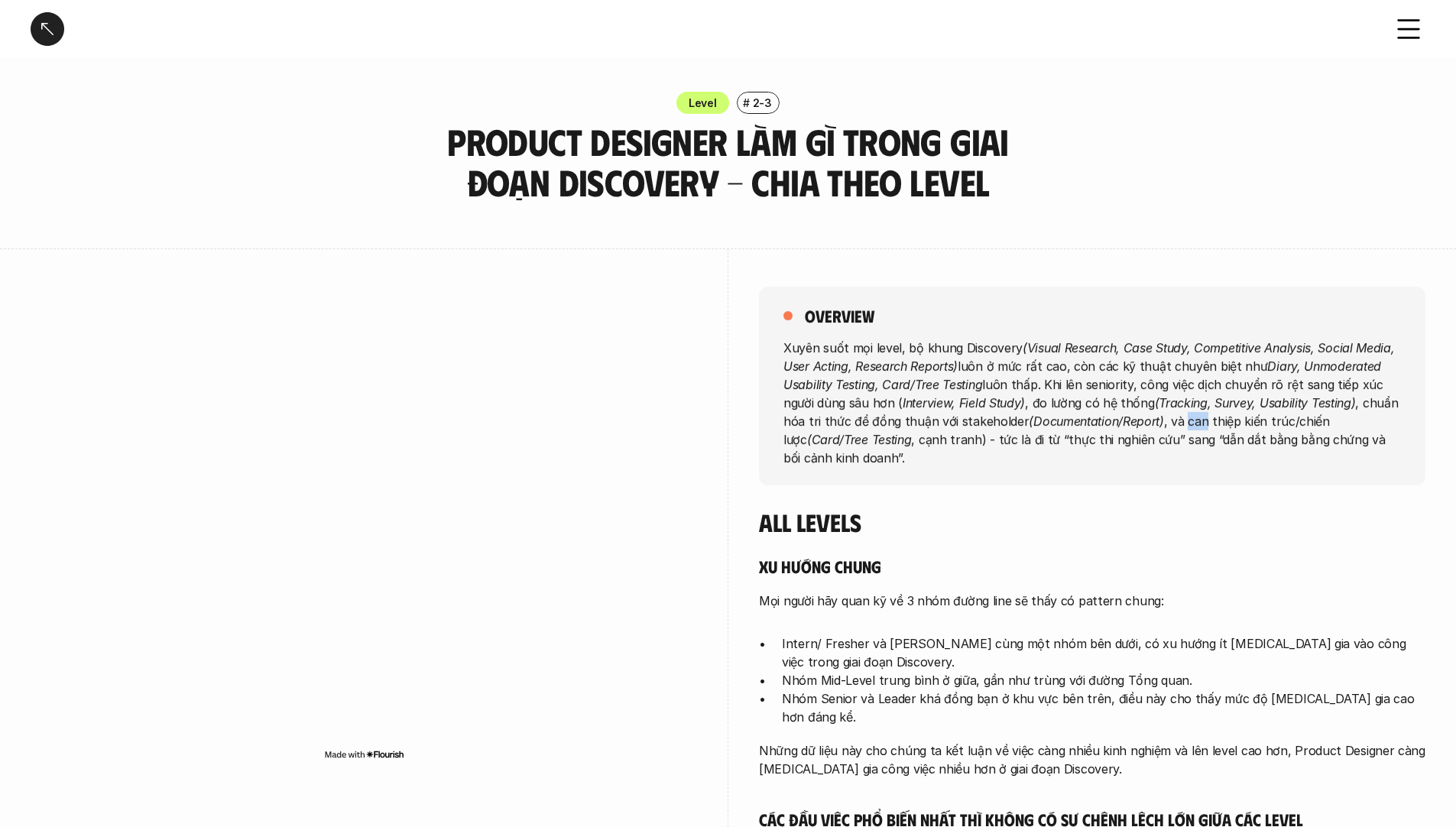
click at [1196, 428] on p "Xuyên suốt mọi level, bộ khung Discovery (Visual Research, Case Study, Competit…" at bounding box center [1092, 402] width 617 height 128
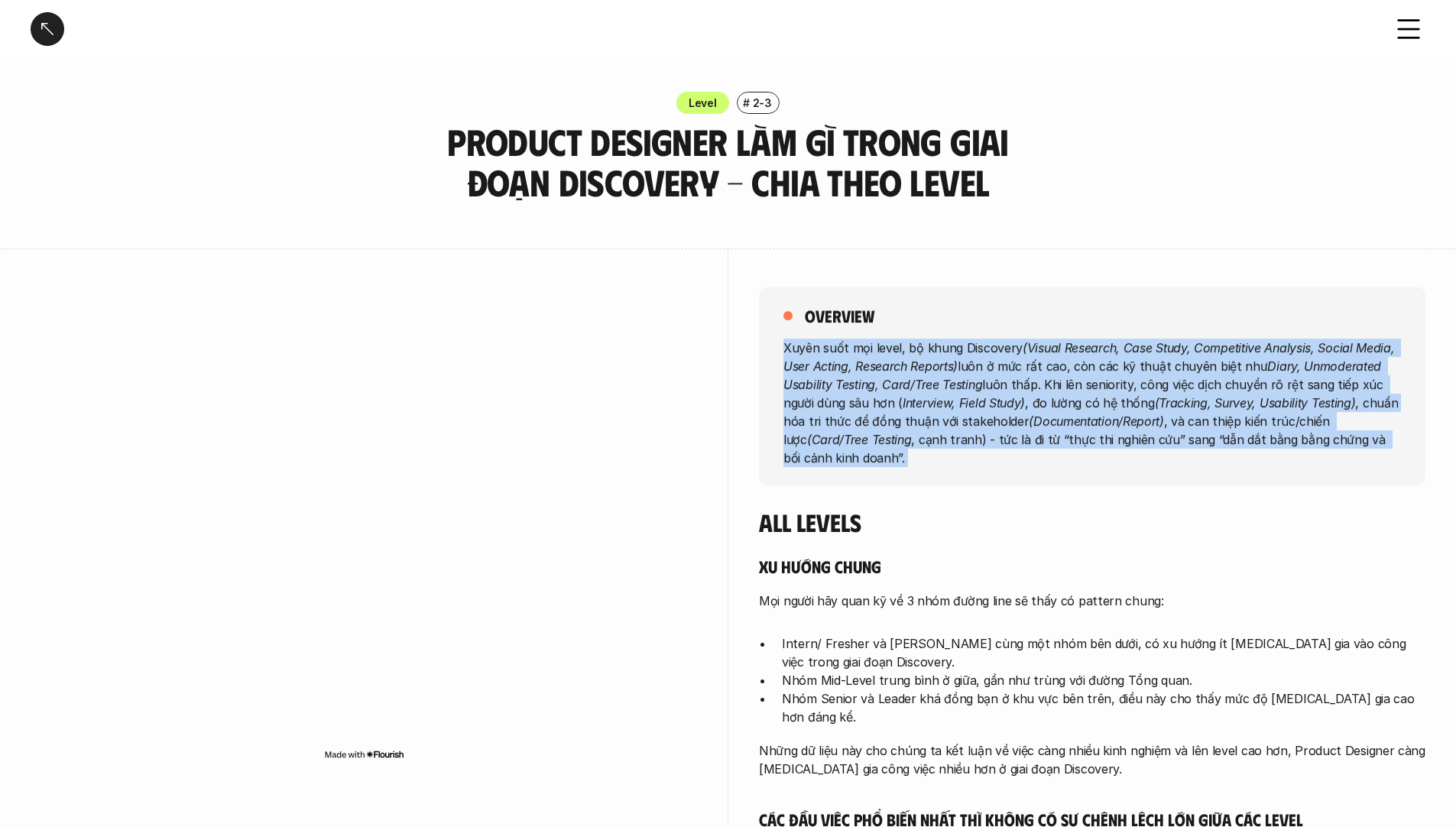
click at [1196, 428] on p "Xuyên suốt mọi level, bộ khung Discovery (Visual Research, Case Study, Competit…" at bounding box center [1092, 402] width 617 height 128
click at [946, 429] on p "Xuyên suốt mọi level, bộ khung Discovery (Visual Research, Case Study, Competit…" at bounding box center [1092, 402] width 617 height 128
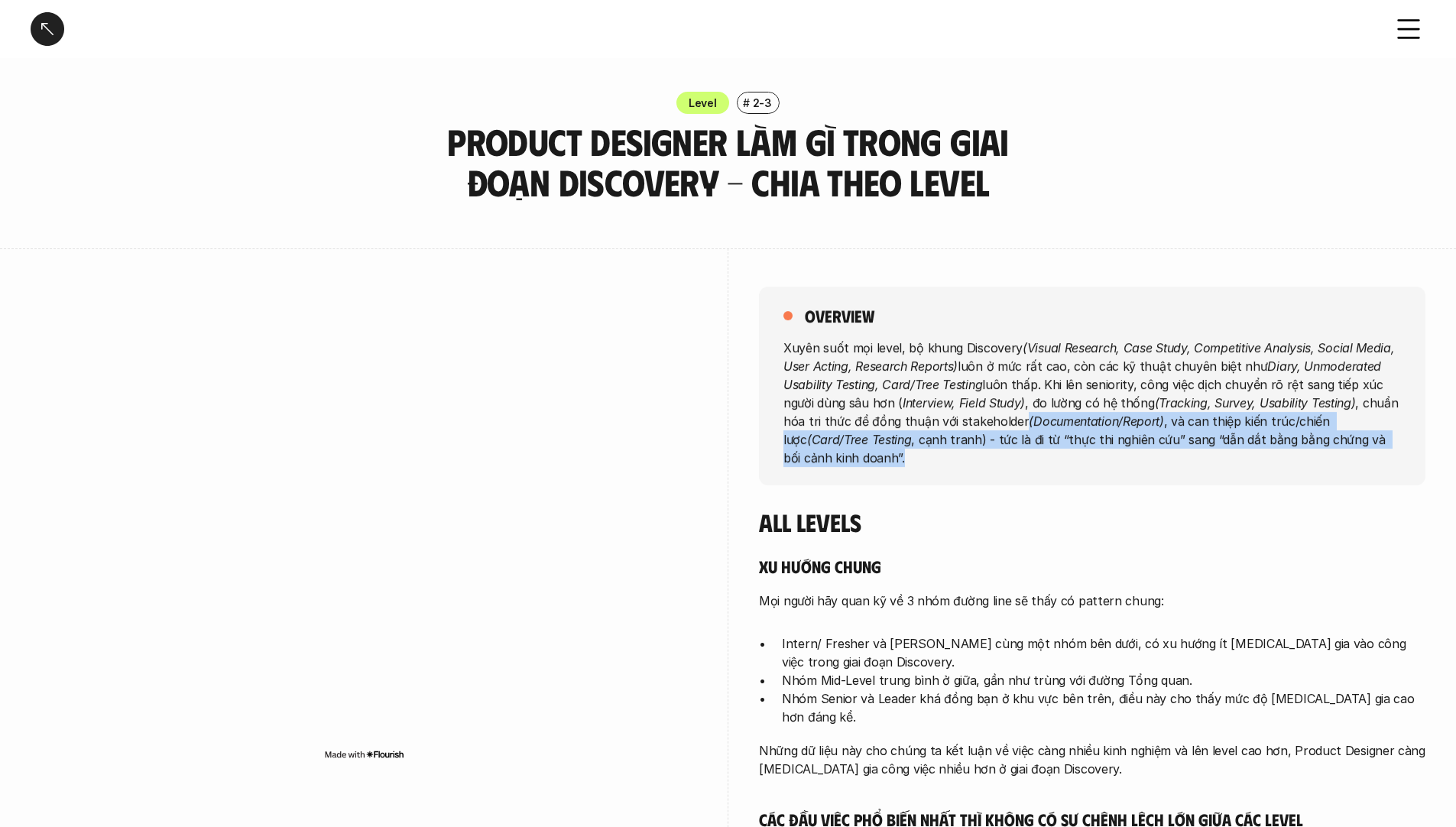
drag, startPoint x: 1027, startPoint y: 423, endPoint x: 1210, endPoint y: 457, distance: 186.1
click at [1210, 457] on p "Xuyên suốt mọi level, bộ khung Discovery (Visual Research, Case Study, Competit…" at bounding box center [1092, 402] width 617 height 128
click at [1211, 424] on p "Xuyên suốt mọi level, bộ khung Discovery (Visual Research, Case Study, Competit…" at bounding box center [1092, 402] width 617 height 128
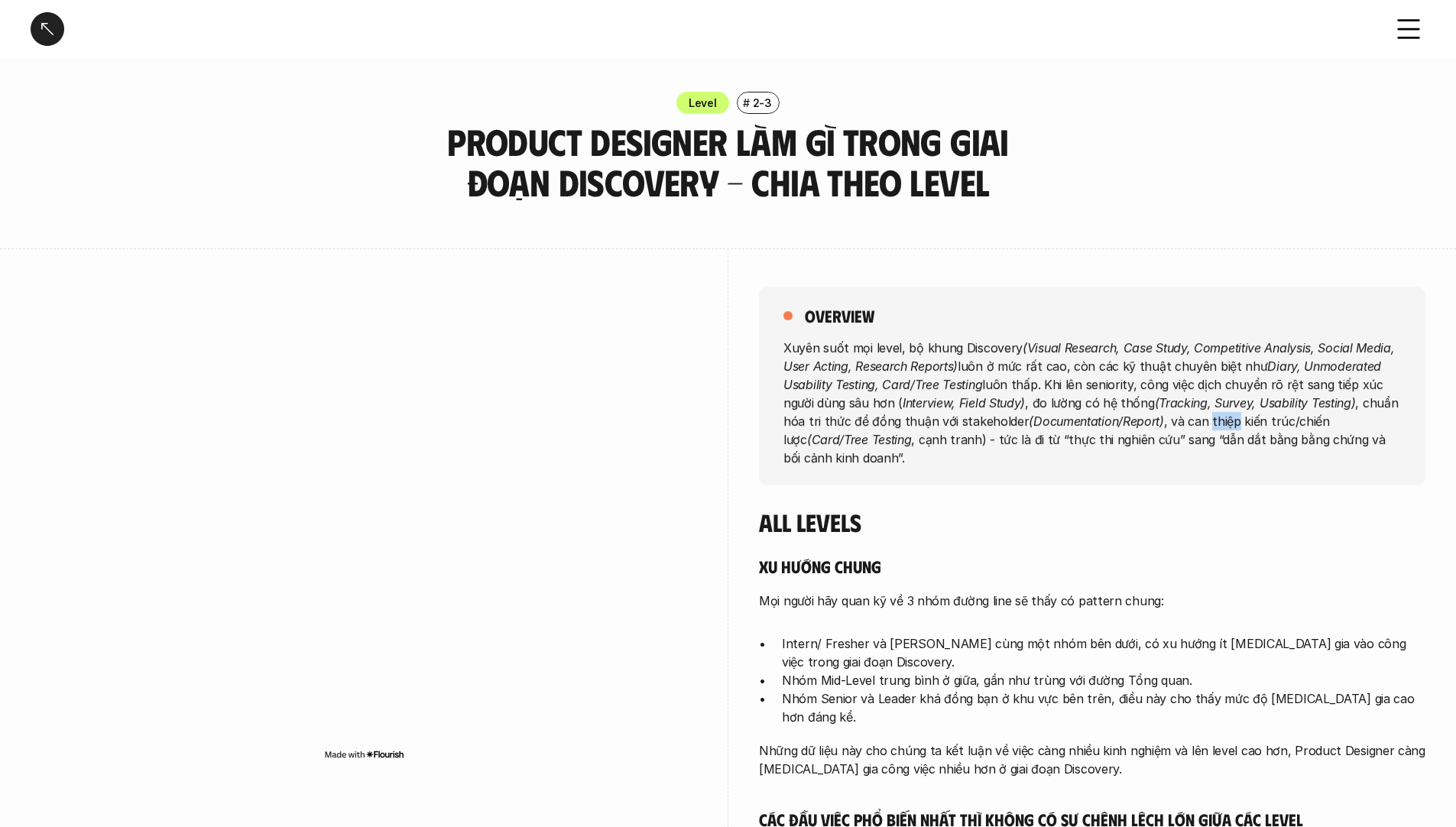
click at [1211, 424] on p "Xuyên suốt mọi level, bộ khung Discovery (Visual Research, Case Study, Competit…" at bounding box center [1092, 402] width 617 height 128
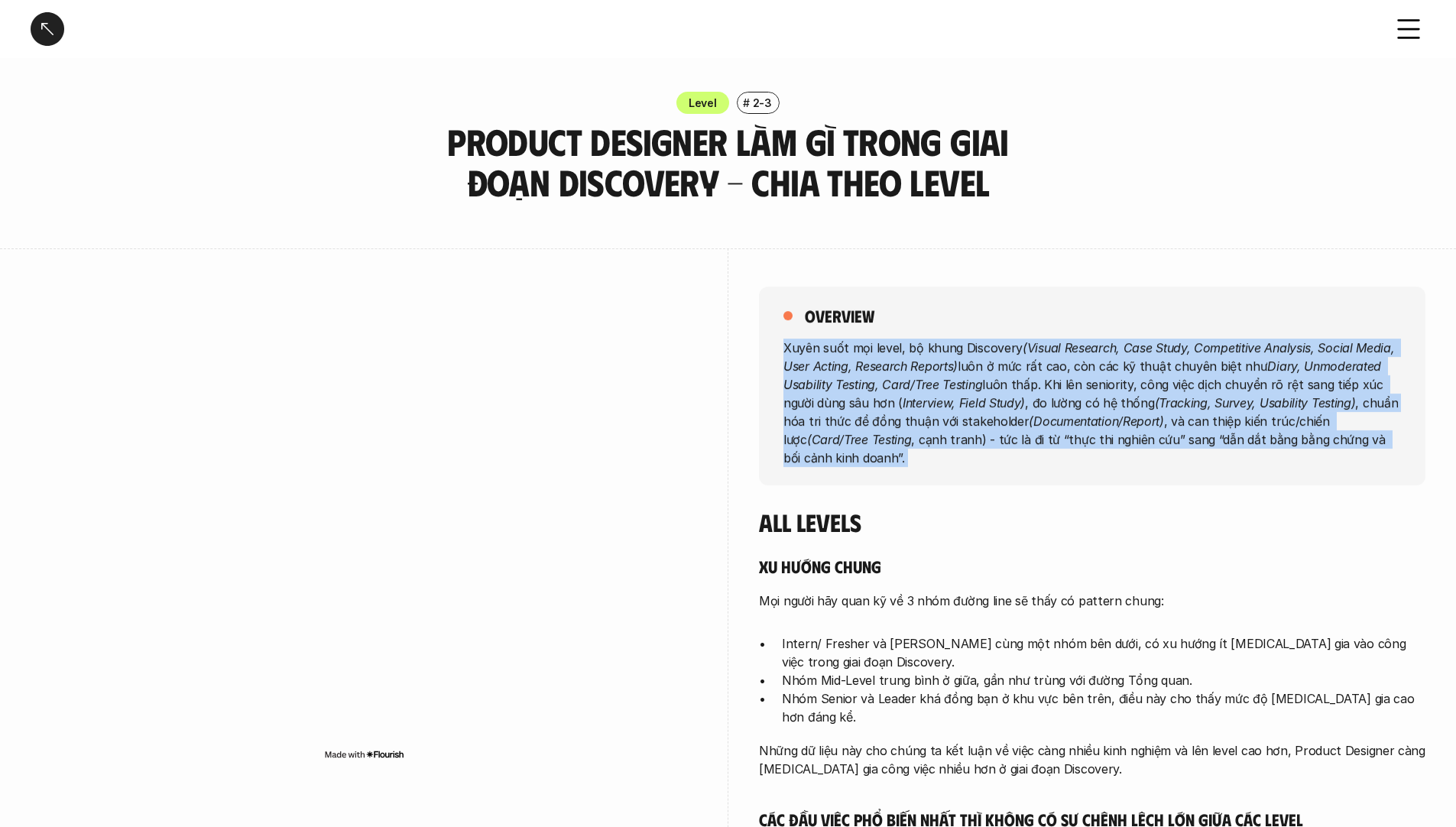
click at [1211, 424] on p "Xuyên suốt mọi level, bộ khung Discovery (Visual Research, Case Study, Competit…" at bounding box center [1092, 402] width 617 height 128
click at [1017, 400] on em "Interview, Field Study)" at bounding box center [963, 402] width 122 height 15
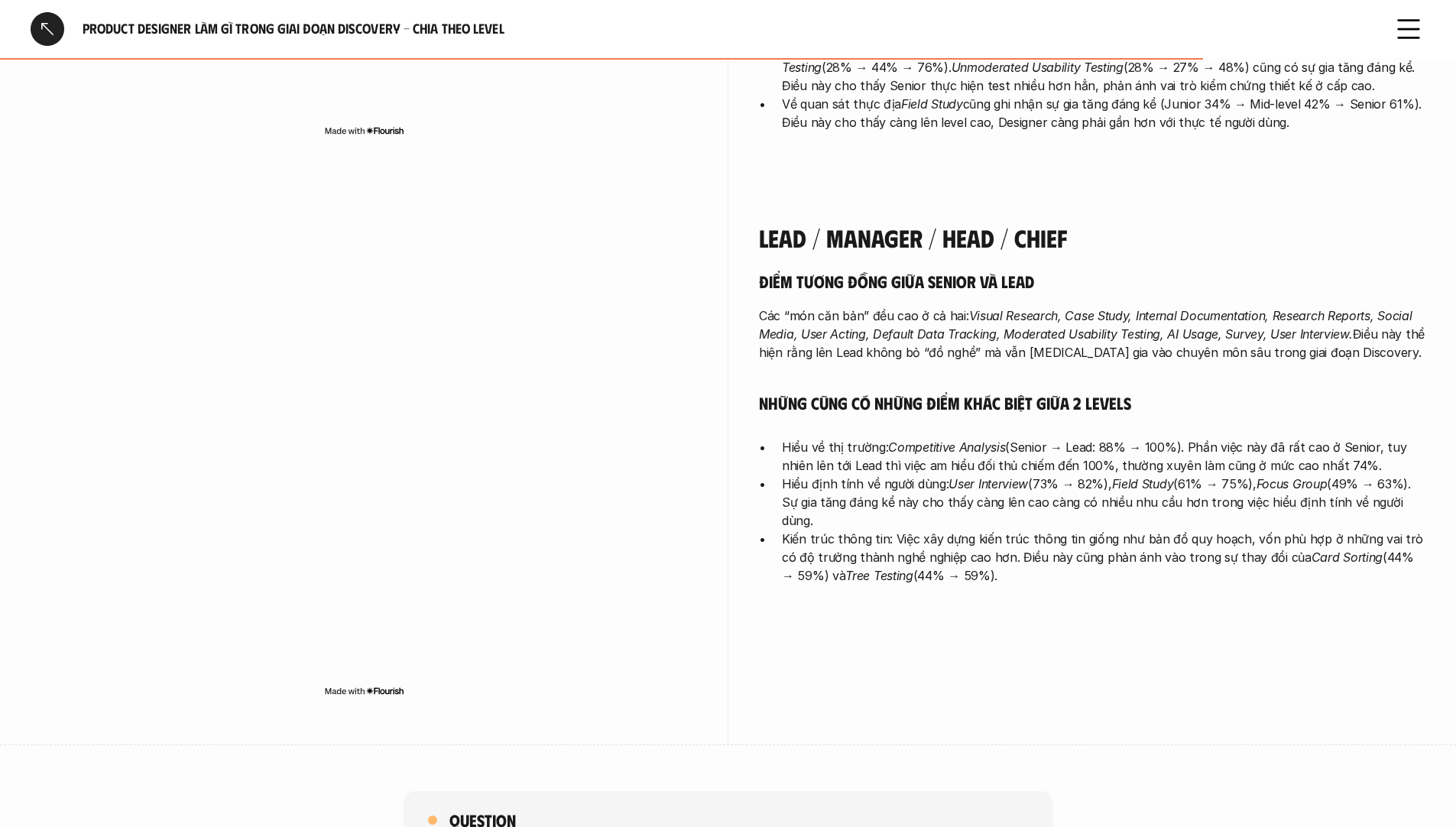
scroll to position [3593, 0]
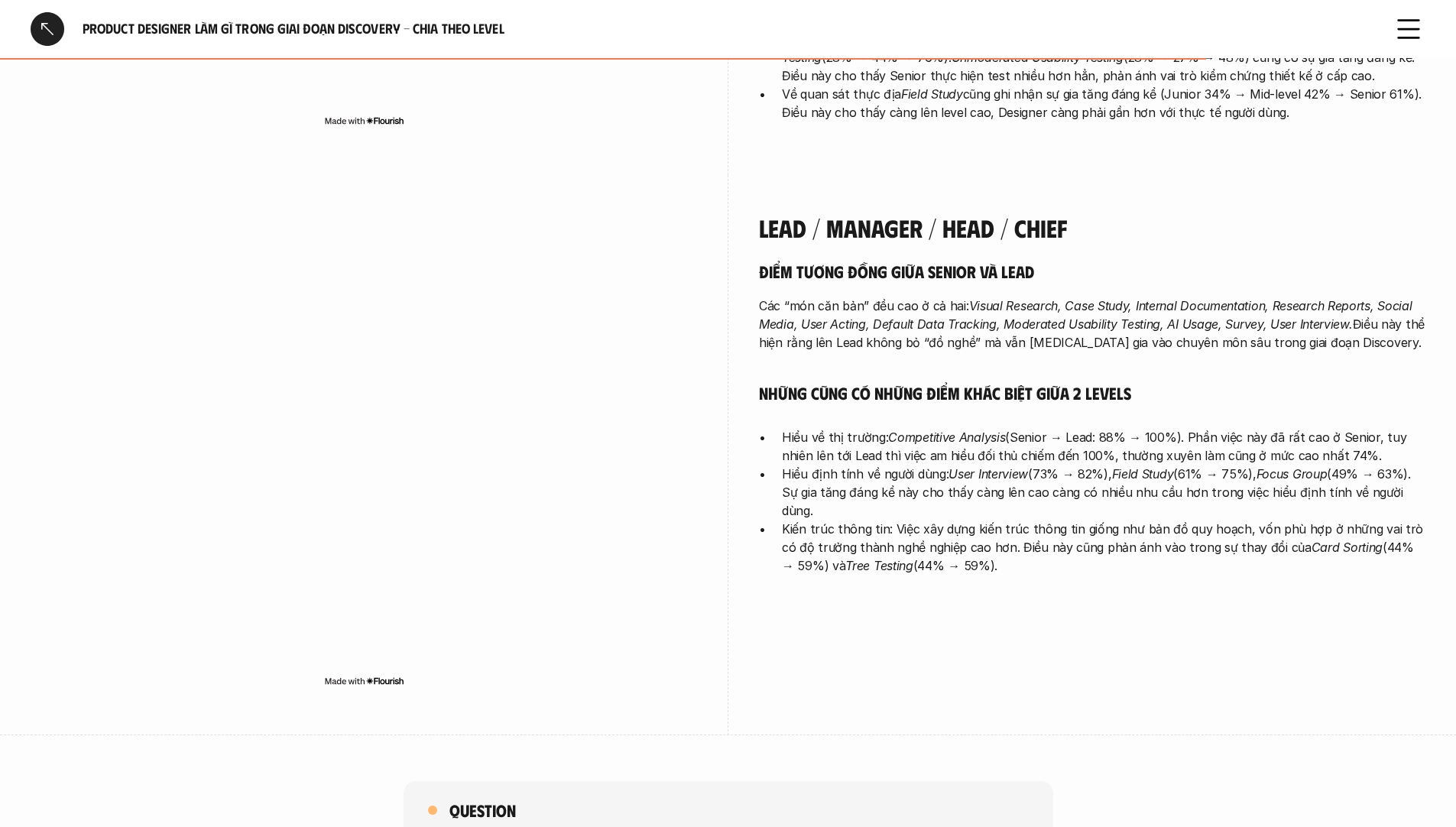
click at [807, 260] on h5 "Điểm tương đồng giữa Senior và Lead" at bounding box center [1092, 271] width 666 height 22
click at [856, 298] on em "Visual Research, Case Study, Internal Documentation, Research Reports, Social M…" at bounding box center [1087, 314] width 656 height 33
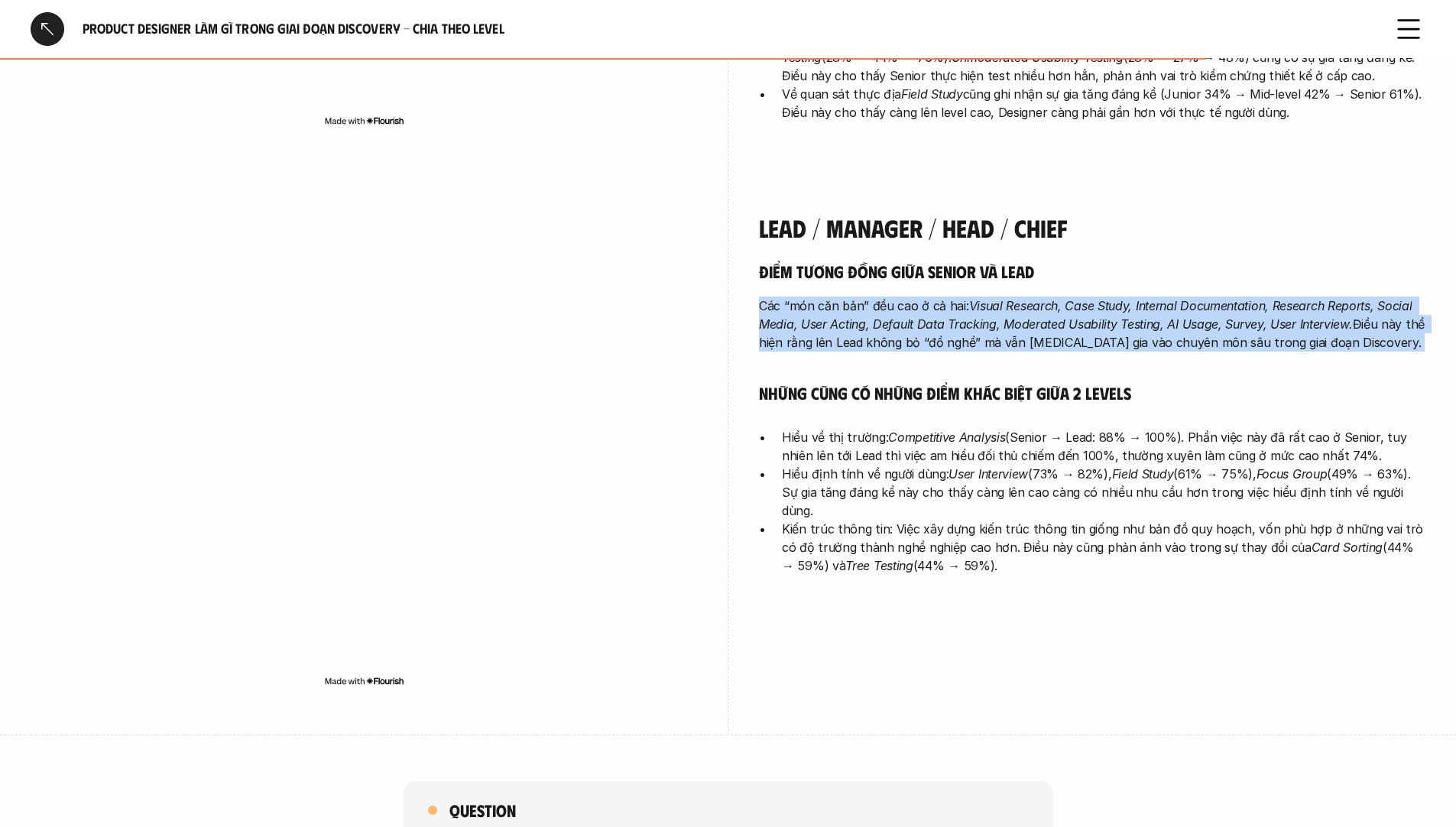
click at [856, 298] on em "Visual Research, Case Study, Internal Documentation, Research Reports, Social M…" at bounding box center [1087, 314] width 656 height 33
click at [947, 296] on p "Các “món căn bản” đều cao ở cả hai: Visual Research, Case Study, Internal Docum…" at bounding box center [1092, 324] width 666 height 55
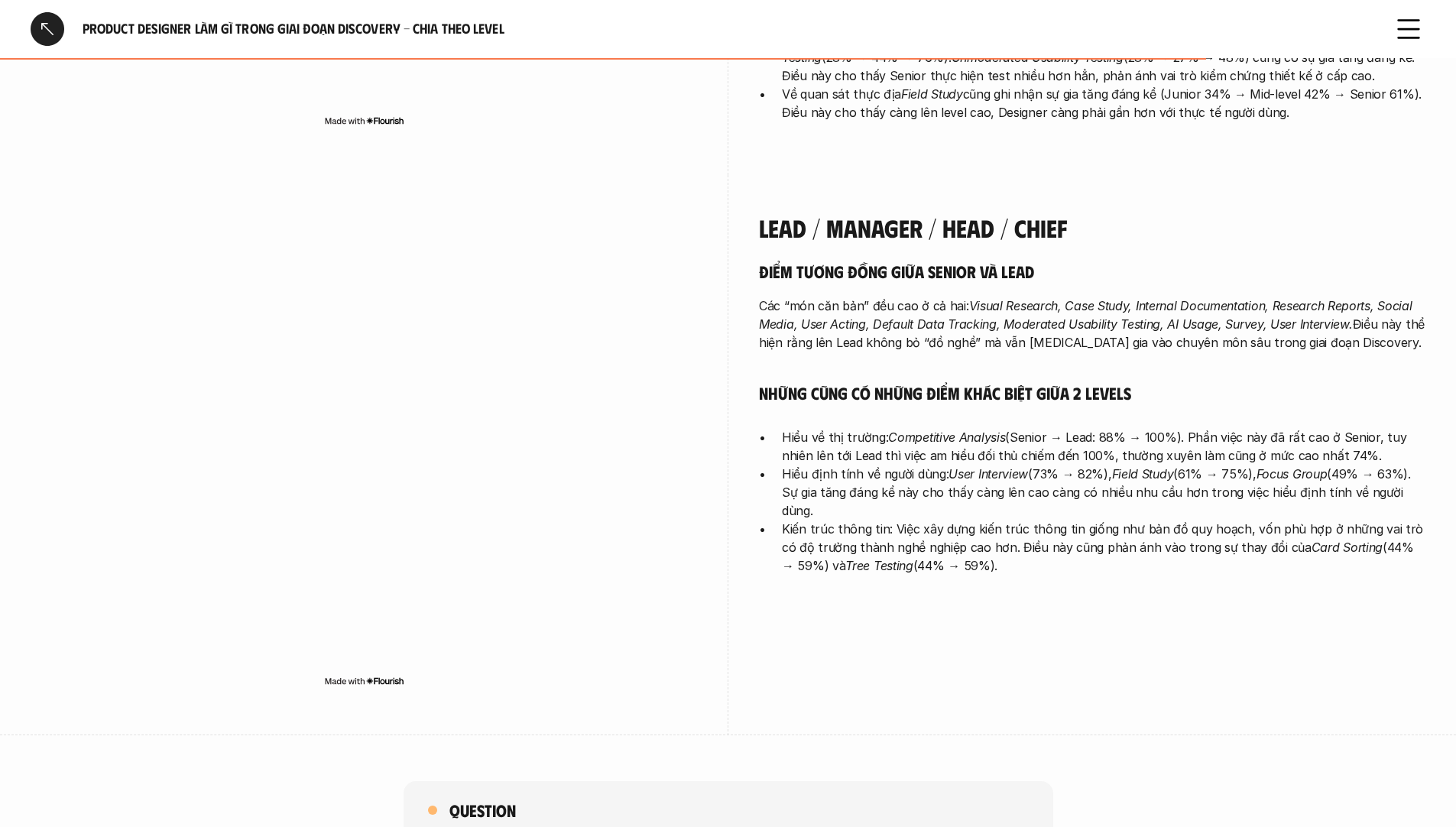
click at [947, 296] on p "Các “món căn bản” đều cao ở cả hai: Visual Research, Case Study, Internal Docum…" at bounding box center [1092, 324] width 666 height 55
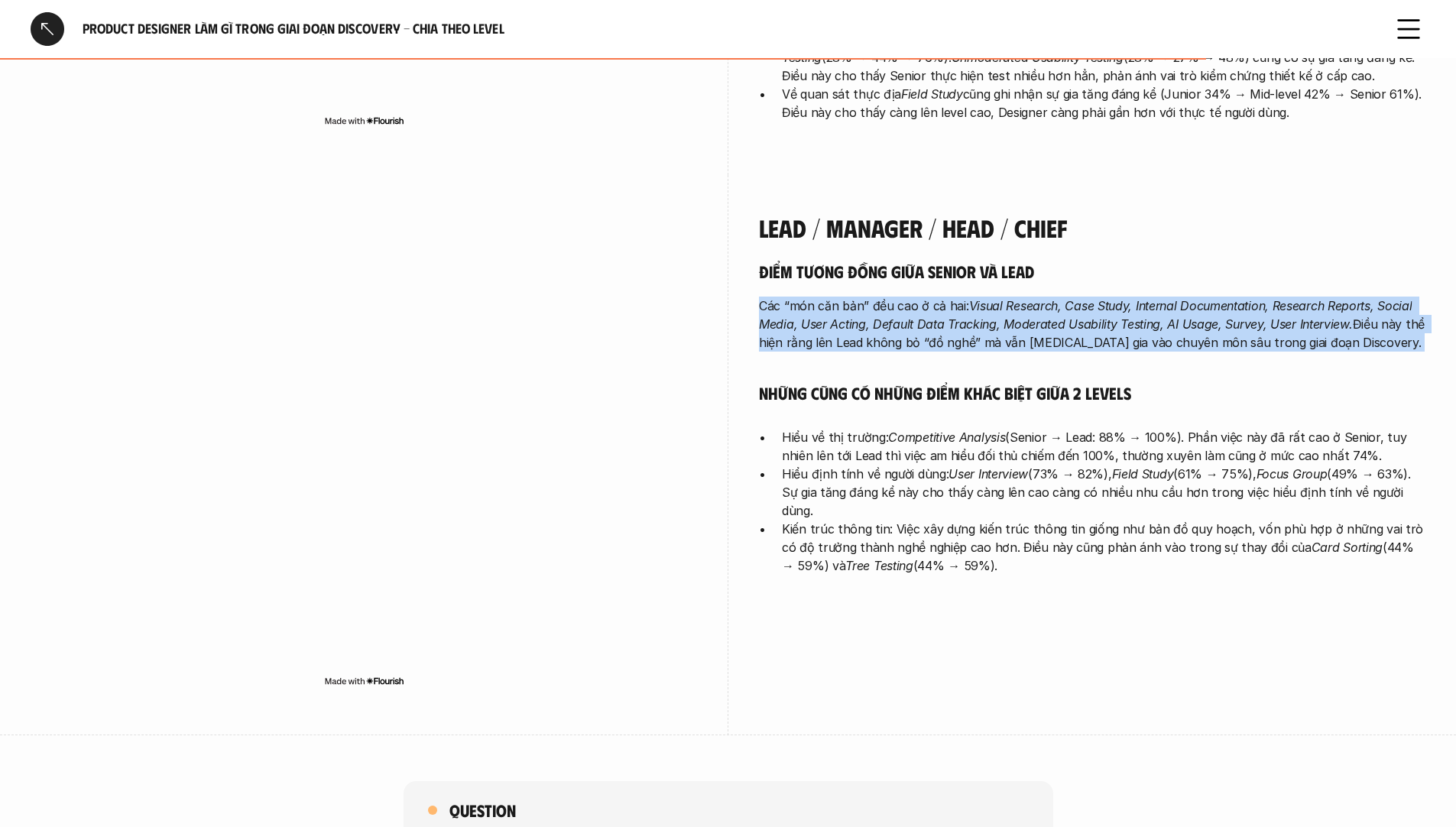
click at [947, 296] on p "Các “món căn bản” đều cao ở cả hai: Visual Research, Case Study, Internal Docum…" at bounding box center [1092, 324] width 666 height 55
click at [983, 298] on em "Visual Research, Case Study, Internal Documentation, Research Reports, Social M…" at bounding box center [1087, 314] width 656 height 33
drag, startPoint x: 1084, startPoint y: 259, endPoint x: 1363, endPoint y: 295, distance: 281.3
click at [1363, 296] on p "Các “món căn bản” đều cao ở cả hai: Visual Research, Case Study, Internal Docum…" at bounding box center [1092, 324] width 666 height 55
click at [1220, 296] on p "Các “món căn bản” đều cao ở cả hai: Visual Research, Case Study, Internal Docum…" at bounding box center [1092, 324] width 666 height 55
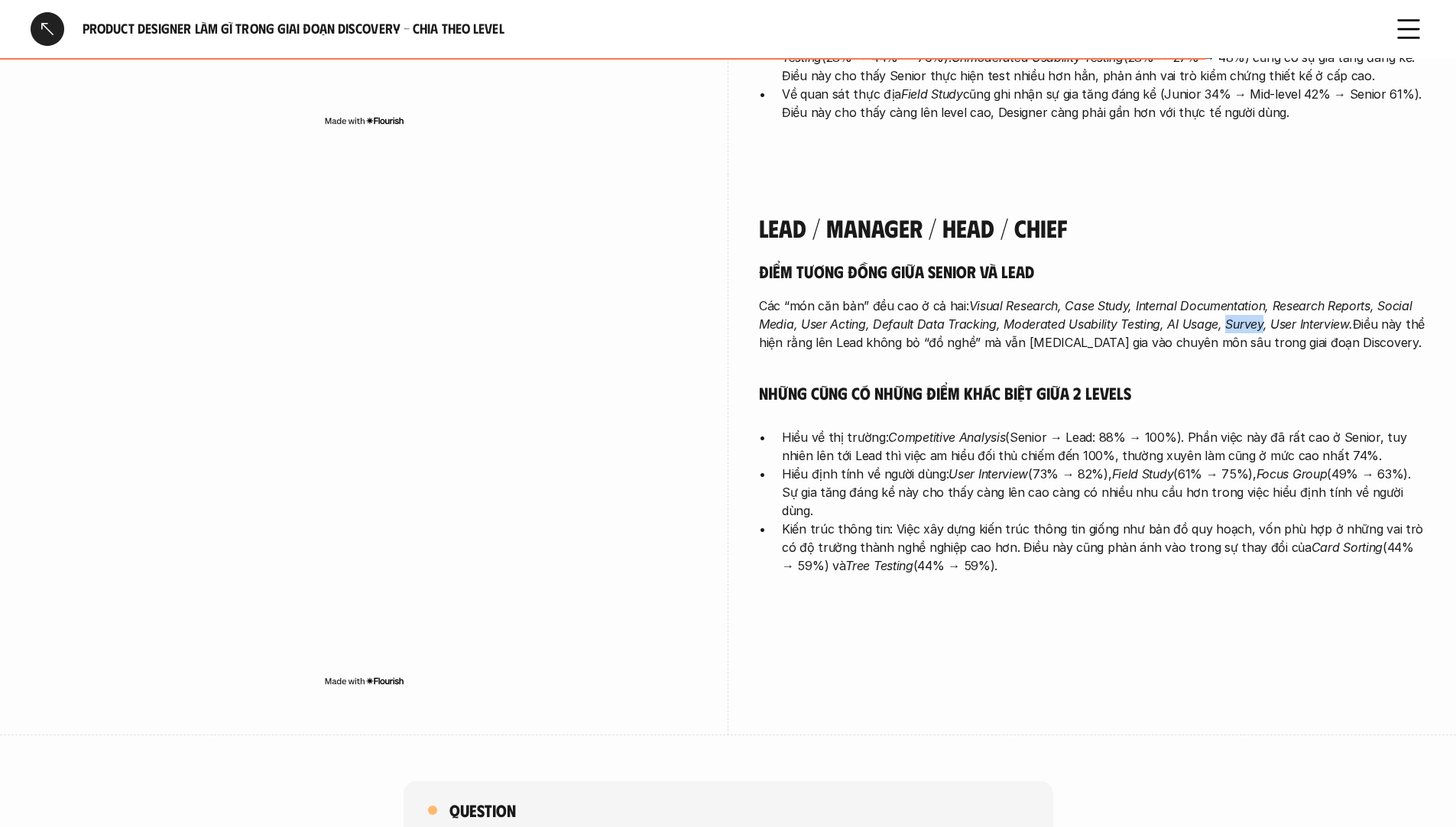
click at [1220, 296] on p "Các “món căn bản” đều cao ở cả hai: Visual Research, Case Study, Internal Docum…" at bounding box center [1092, 324] width 666 height 55
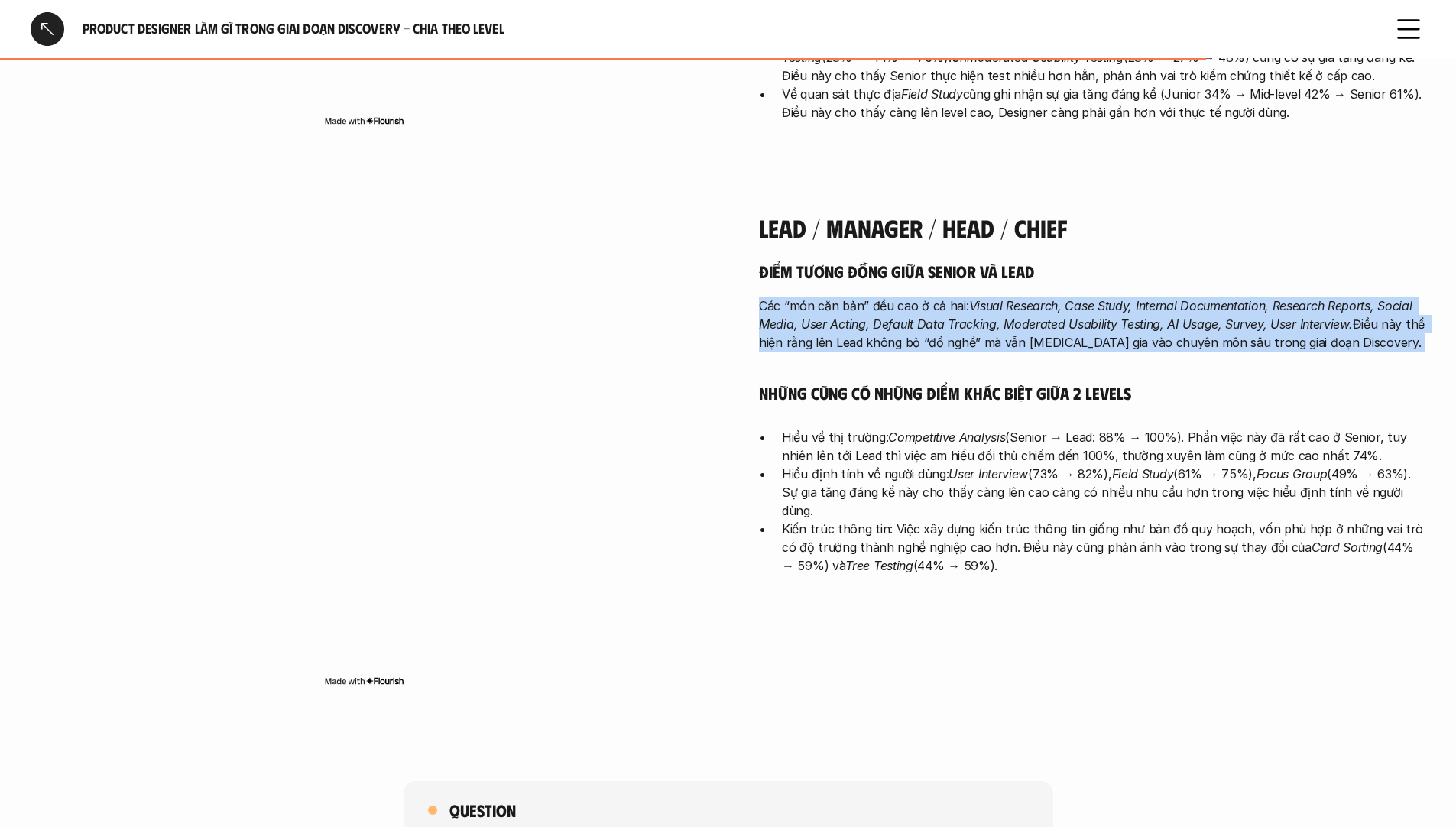
click at [1220, 296] on p "Các “món căn bản” đều cao ở cả hai: Visual Research, Case Study, Internal Docum…" at bounding box center [1092, 324] width 666 height 55
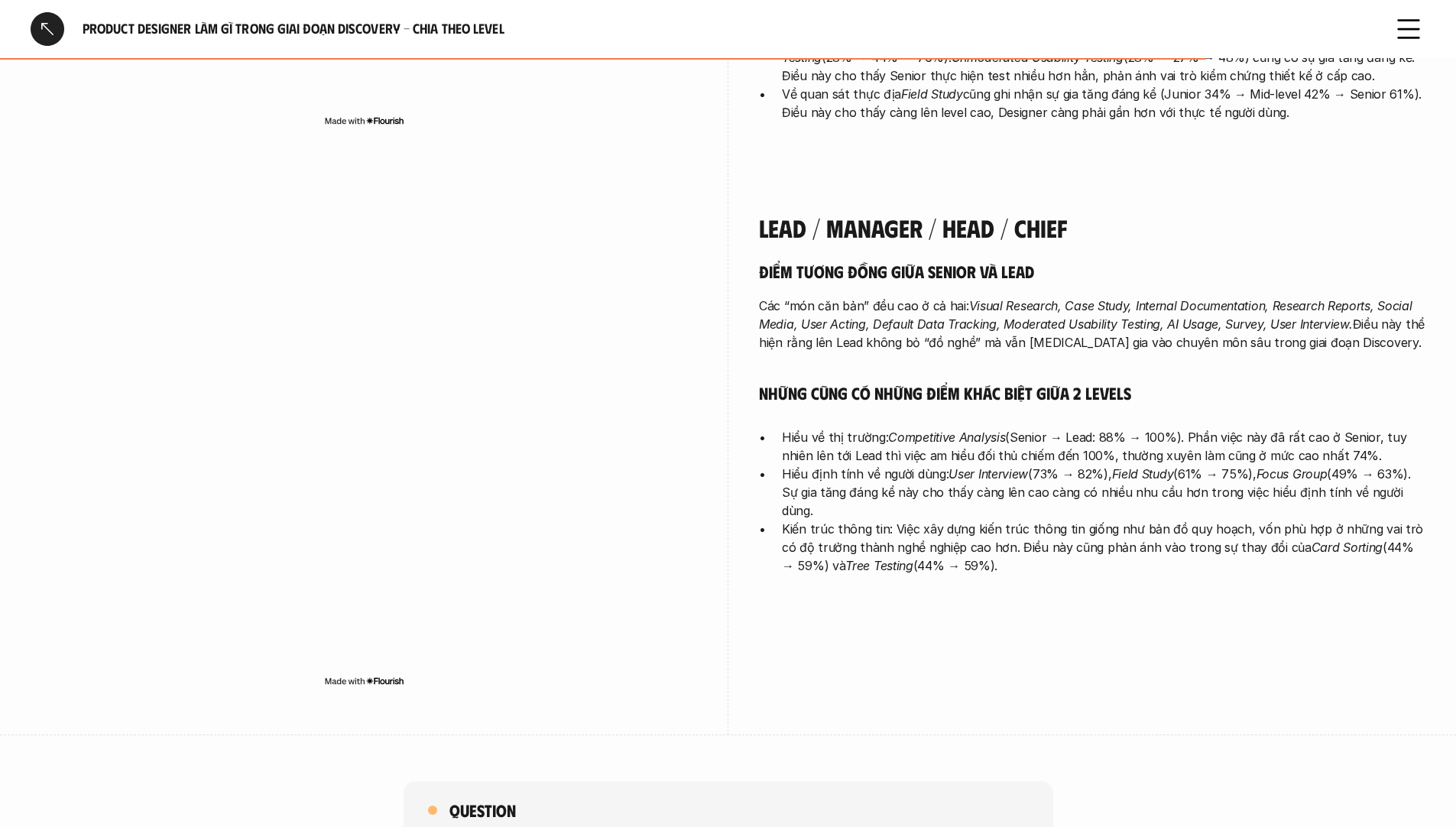
click at [1113, 465] on p "Hiểu định tính về người dùng: User Interview (73% → 82%), Field Study (61% → 75…" at bounding box center [1104, 493] width 644 height 55
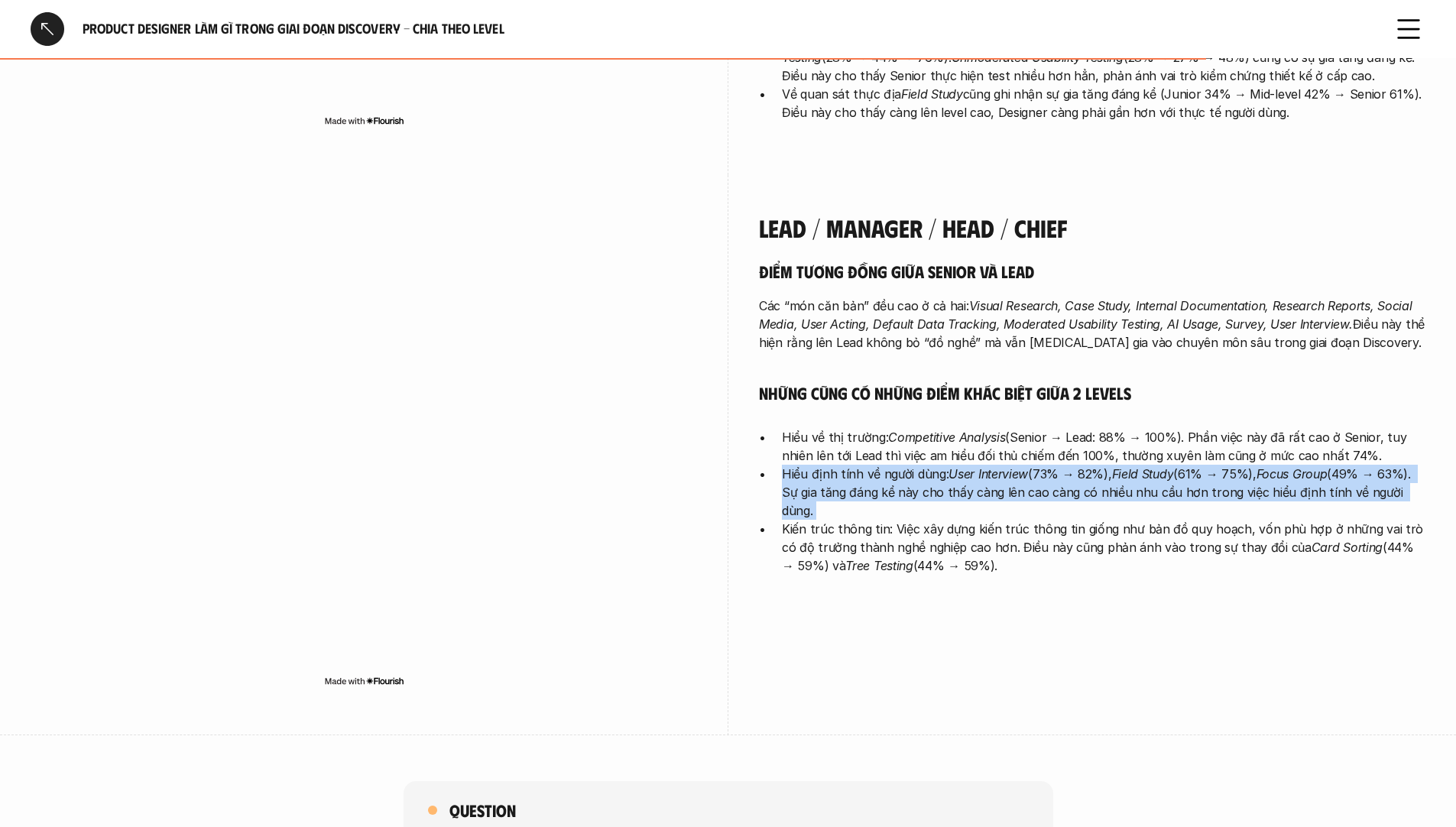
click at [1113, 465] on p "Hiểu định tính về người dùng: User Interview (73% → 82%), Field Study (61% → 75…" at bounding box center [1104, 493] width 644 height 55
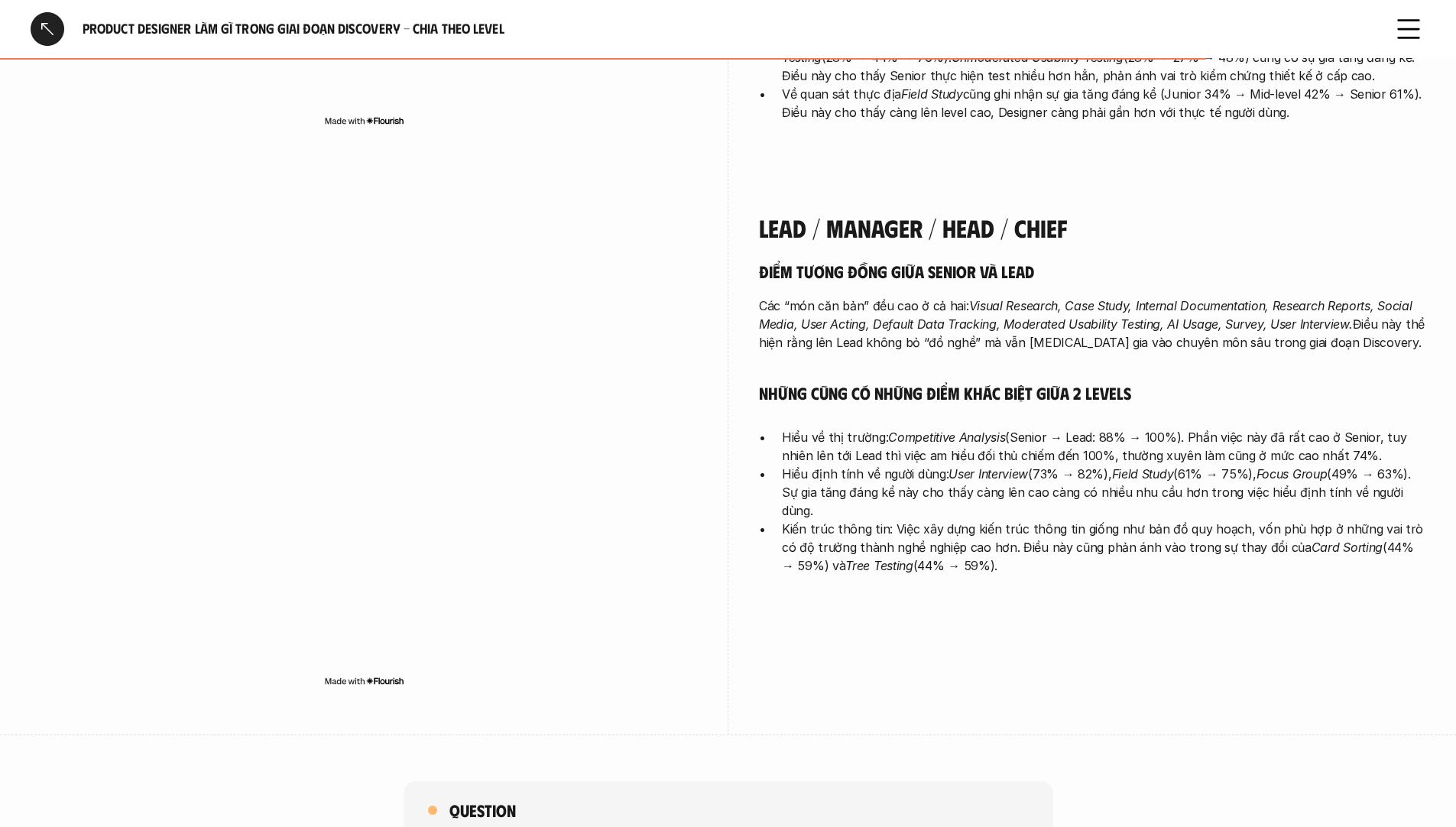
click at [1072, 428] on p "Hiểu về thị trường: Competitive Analysis (Senior → Lead: 88% → 100%). Phần việc…" at bounding box center [1104, 447] width 644 height 37
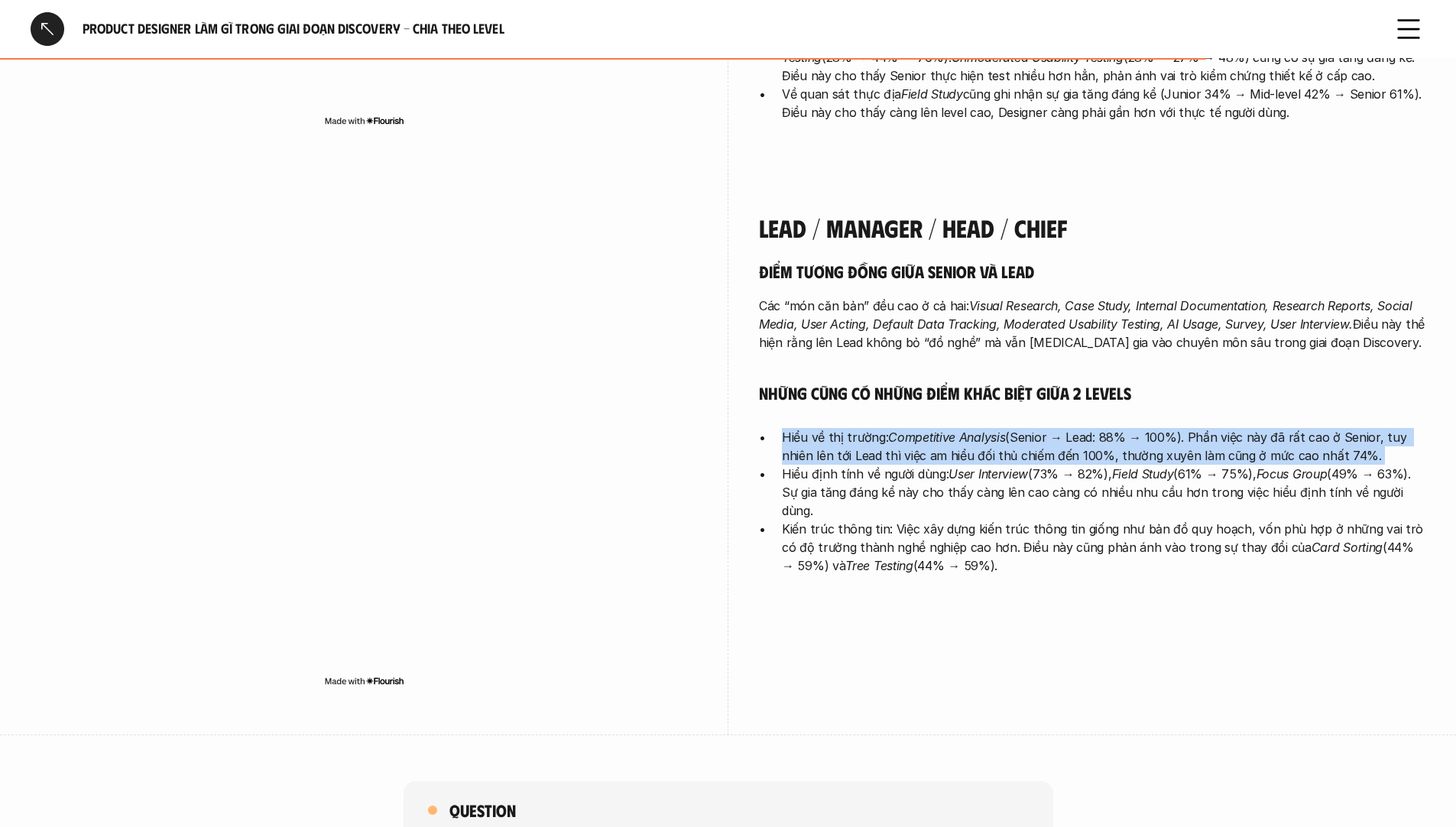
click at [1072, 428] on p "Hiểu về thị trường: Competitive Analysis (Senior → Lead: 88% → 100%). Phần việc…" at bounding box center [1104, 447] width 644 height 37
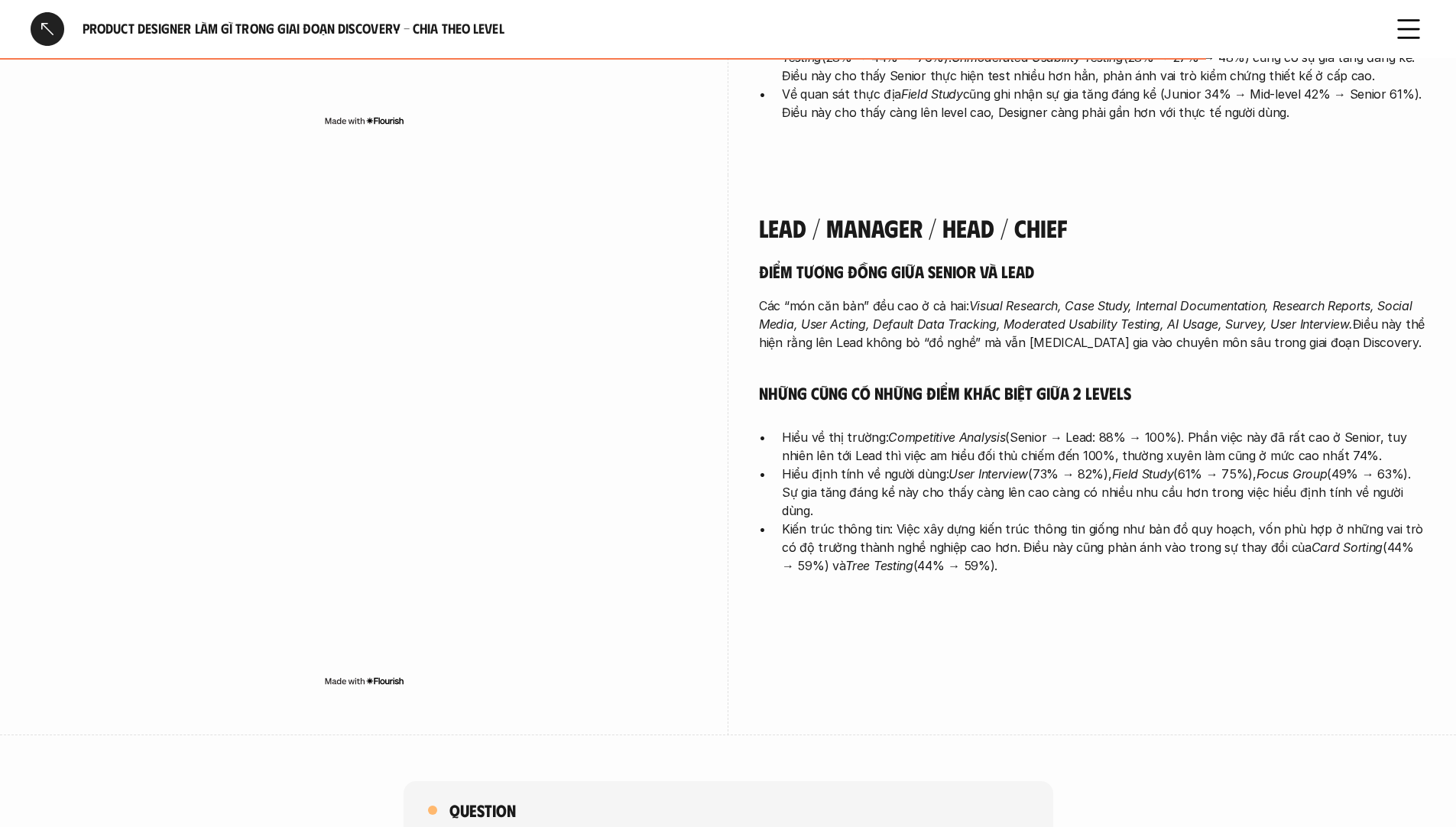
click at [1106, 465] on p "Hiểu định tính về người dùng: User Interview (73% → 82%), Field Study (61% → 75…" at bounding box center [1104, 493] width 644 height 55
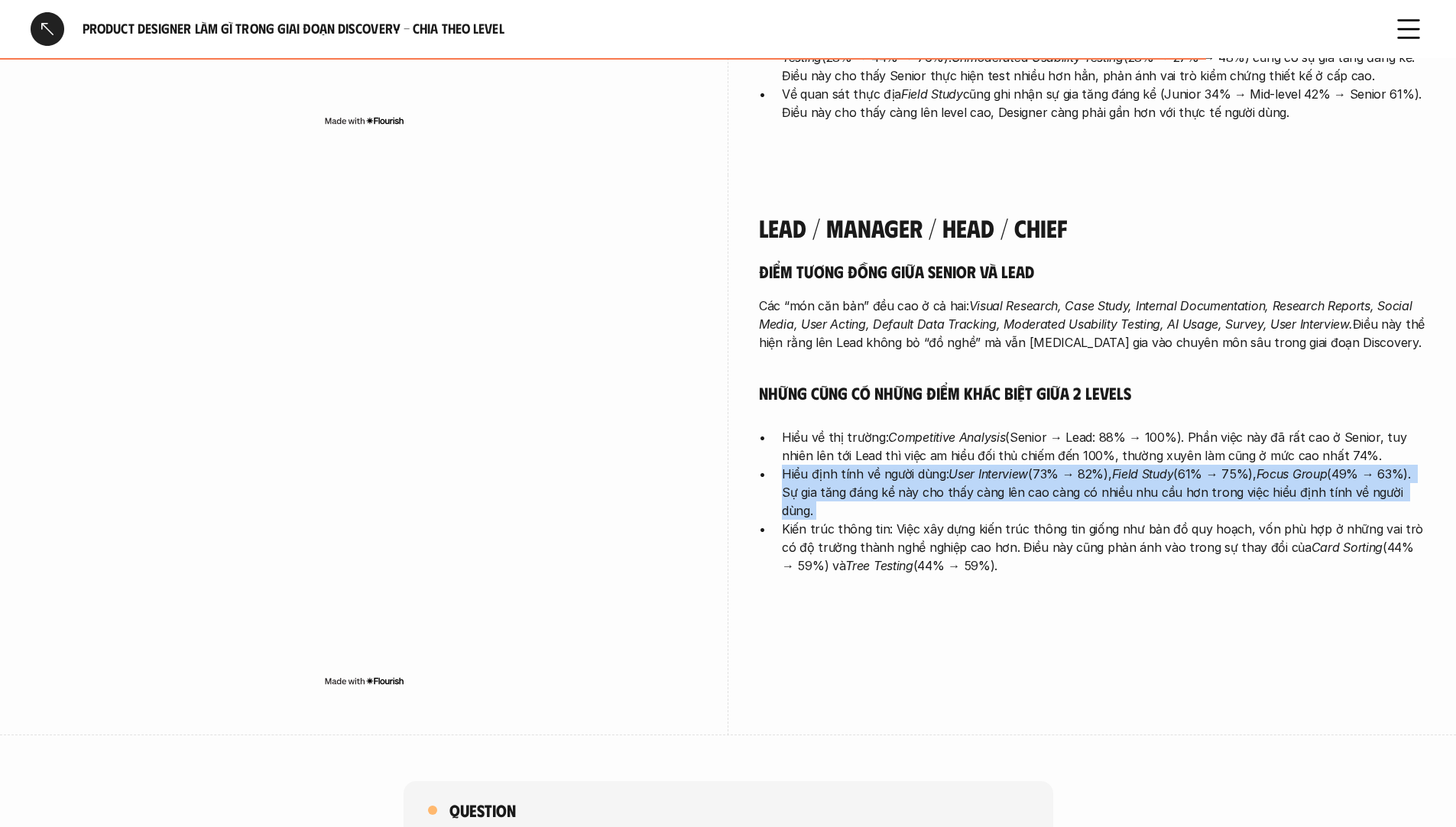
click at [1106, 465] on p "Hiểu định tính về người dùng: User Interview (73% → 82%), Field Study (61% → 75…" at bounding box center [1104, 493] width 644 height 55
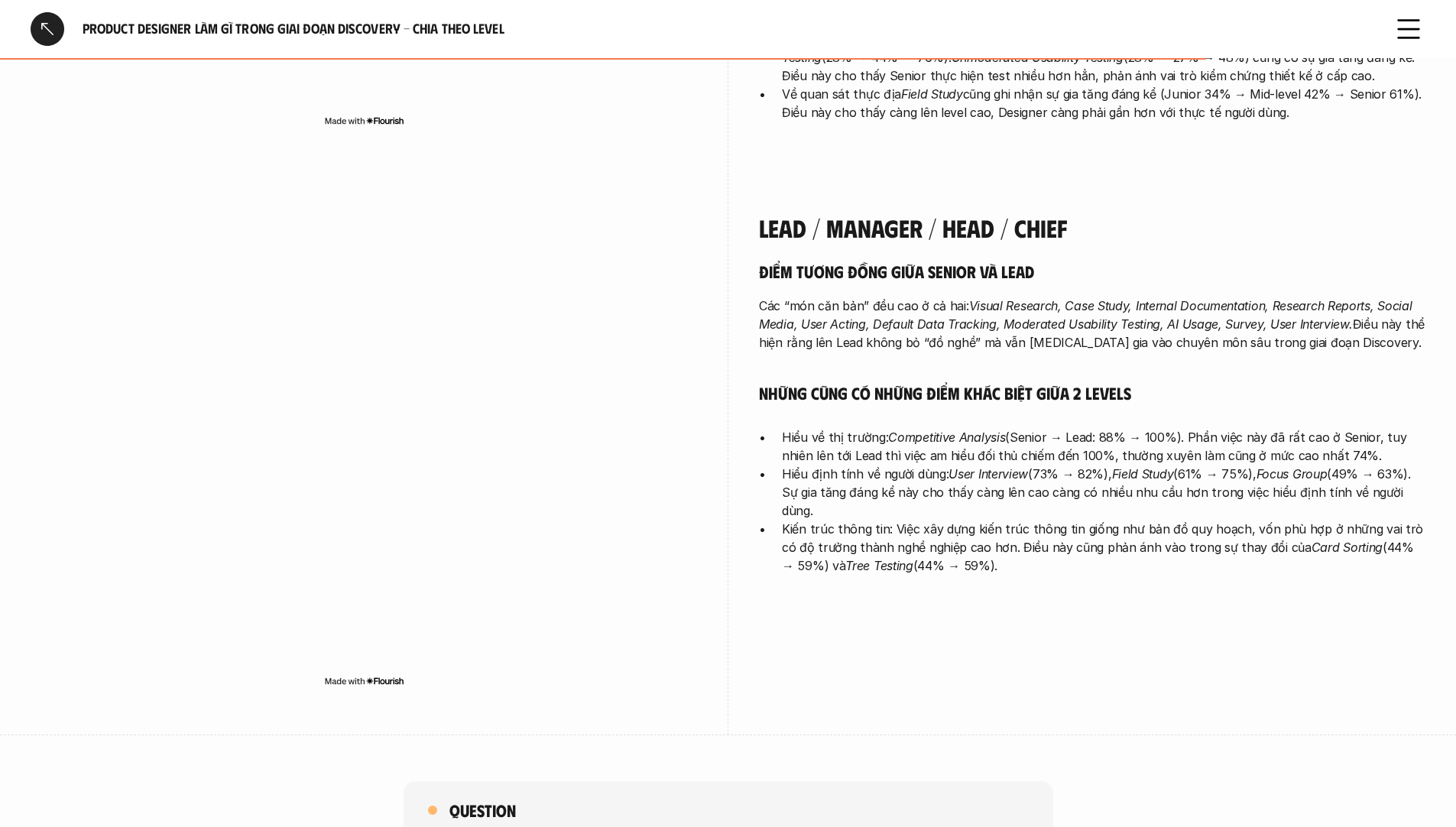
click at [1154, 428] on p "Hiểu về thị trường: Competitive Analysis (Senior → Lead: 88% → 100%). Phần việc…" at bounding box center [1104, 447] width 644 height 37
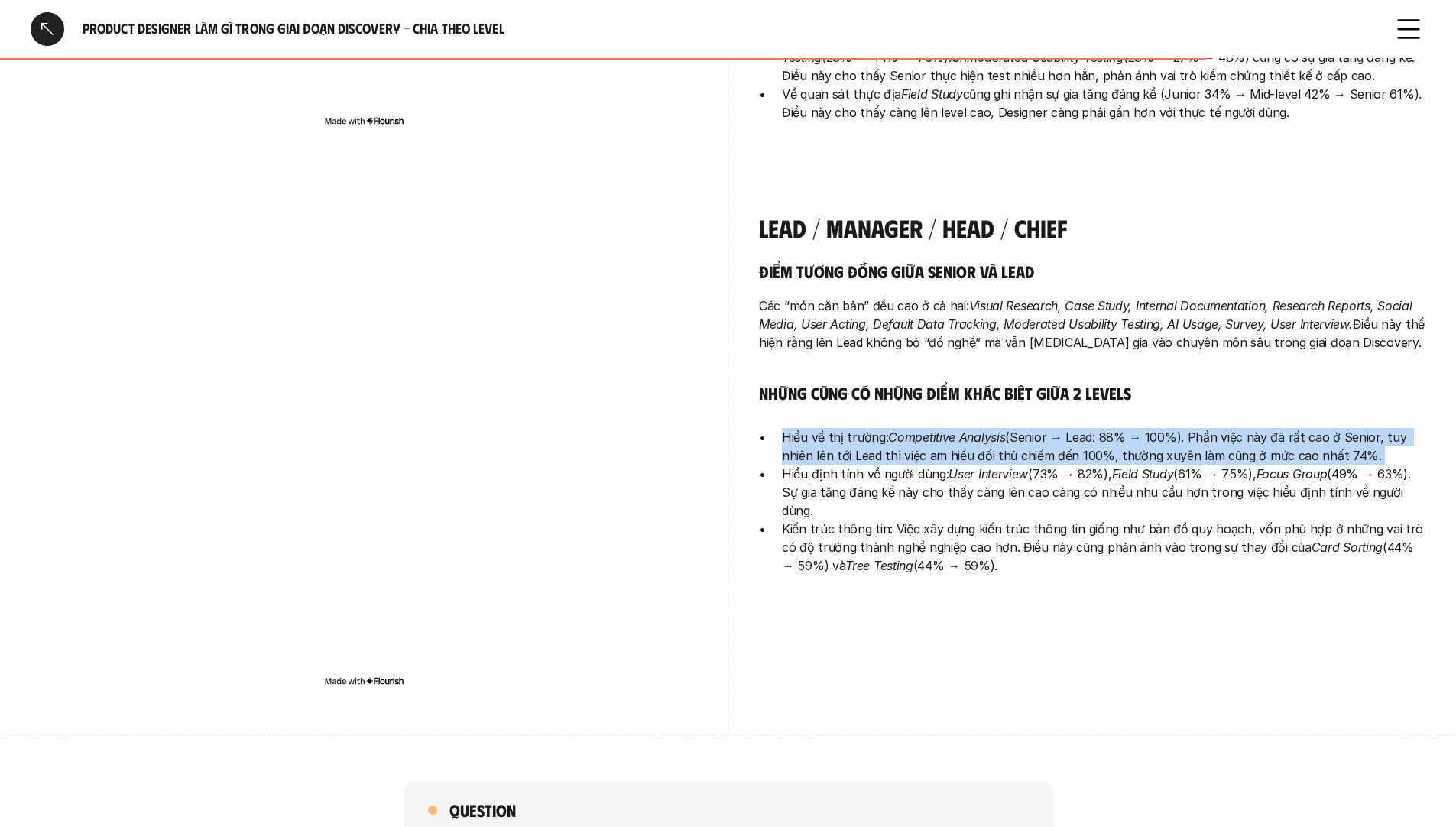
click at [1154, 428] on p "Hiểu về thị trường: Competitive Analysis (Senior → Lead: 88% → 100%). Phần việc…" at bounding box center [1104, 447] width 644 height 37
click at [1149, 428] on p "Hiểu về thị trường: Competitive Analysis (Senior → Lead: 88% → 100%). Phần việc…" at bounding box center [1104, 447] width 644 height 37
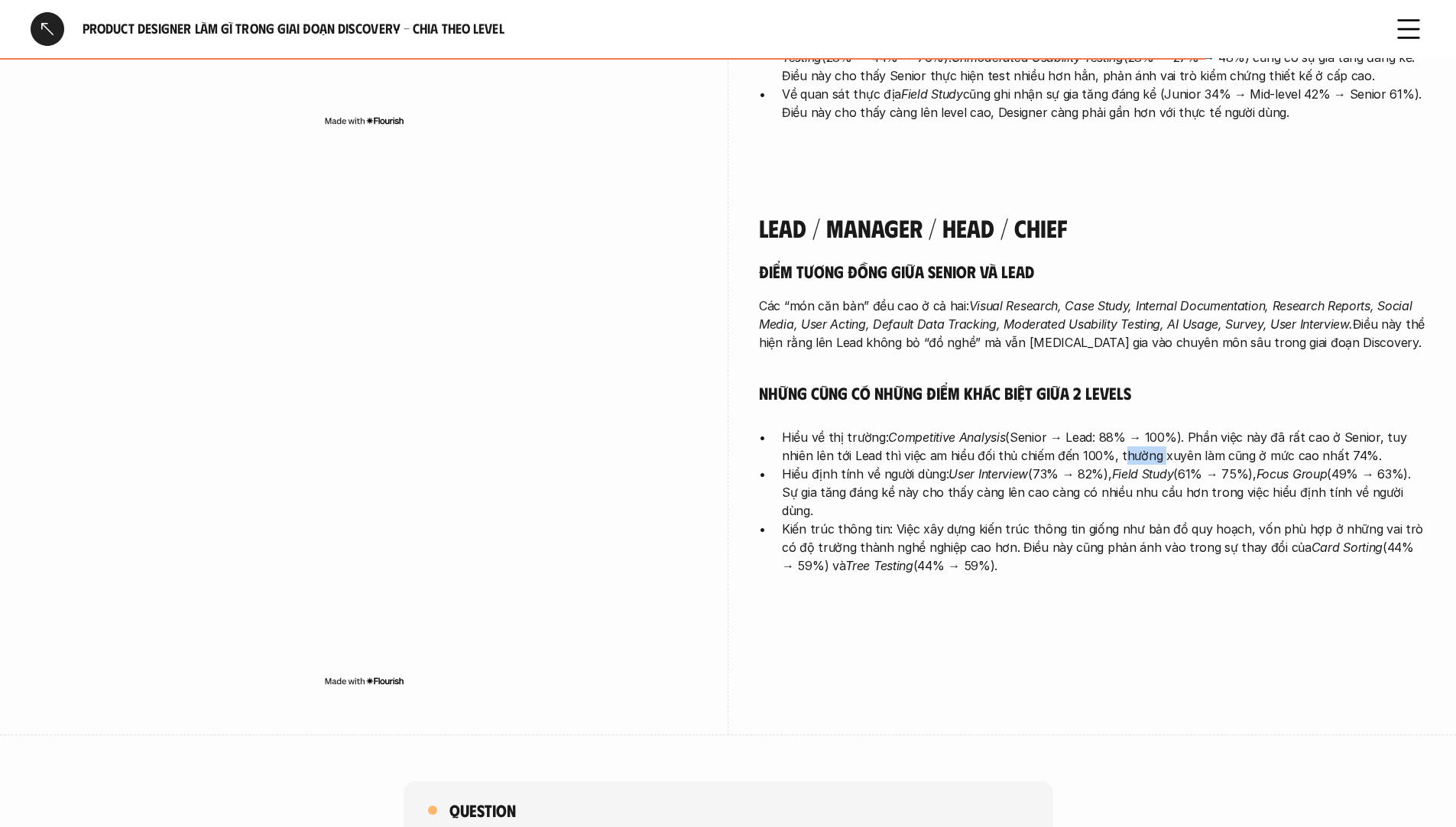
click at [1149, 428] on p "Hiểu về thị trường: Competitive Analysis (Senior → Lead: 88% → 100%). Phần việc…" at bounding box center [1104, 447] width 644 height 37
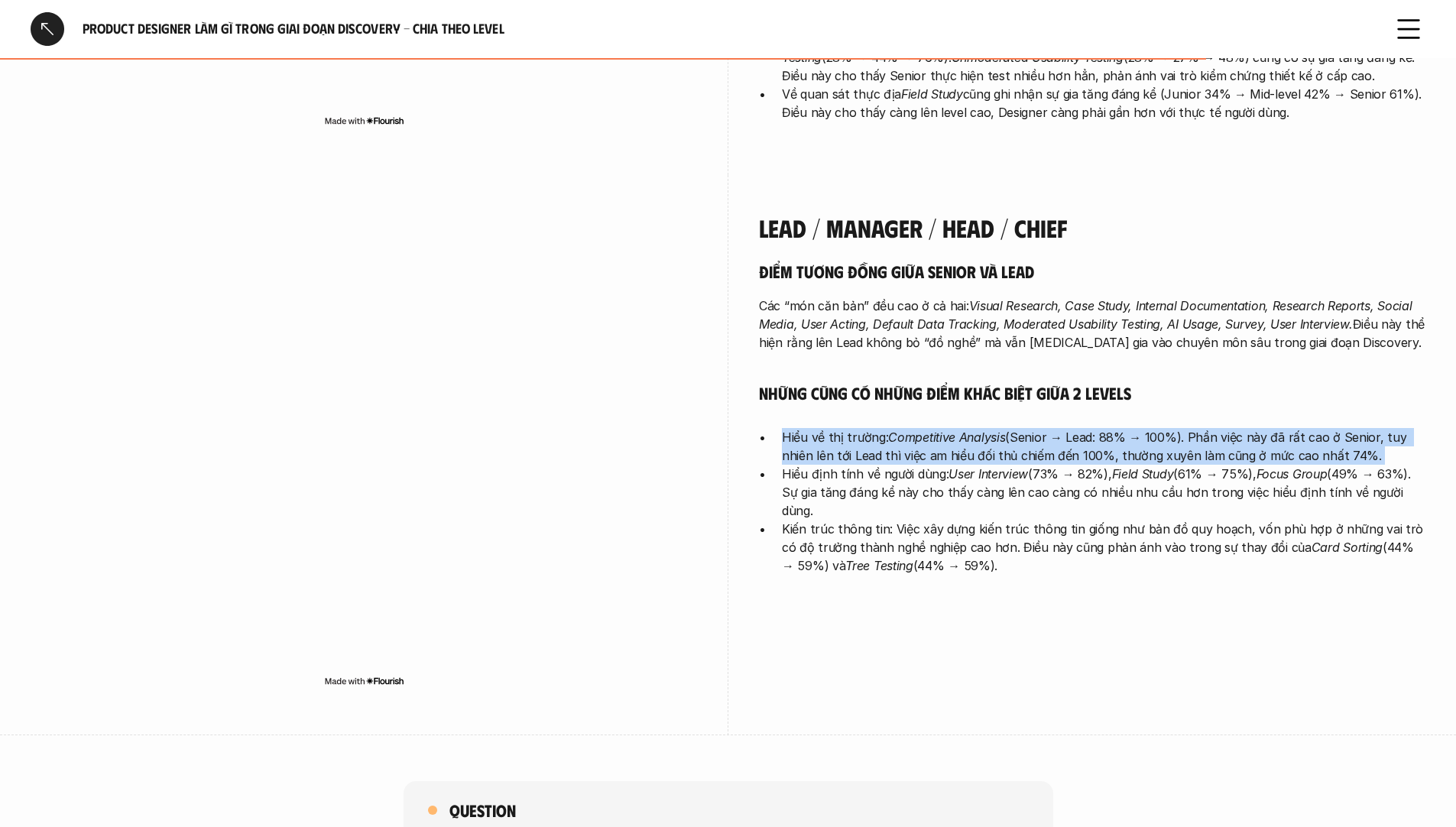
click at [1149, 428] on p "Hiểu về thị trường: Competitive Analysis (Senior → Lead: 88% → 100%). Phần việc…" at bounding box center [1104, 447] width 644 height 37
click at [1231, 428] on p "Hiểu về thị trường: Competitive Analysis (Senior → Lead: 88% → 100%). Phần việc…" at bounding box center [1104, 447] width 644 height 37
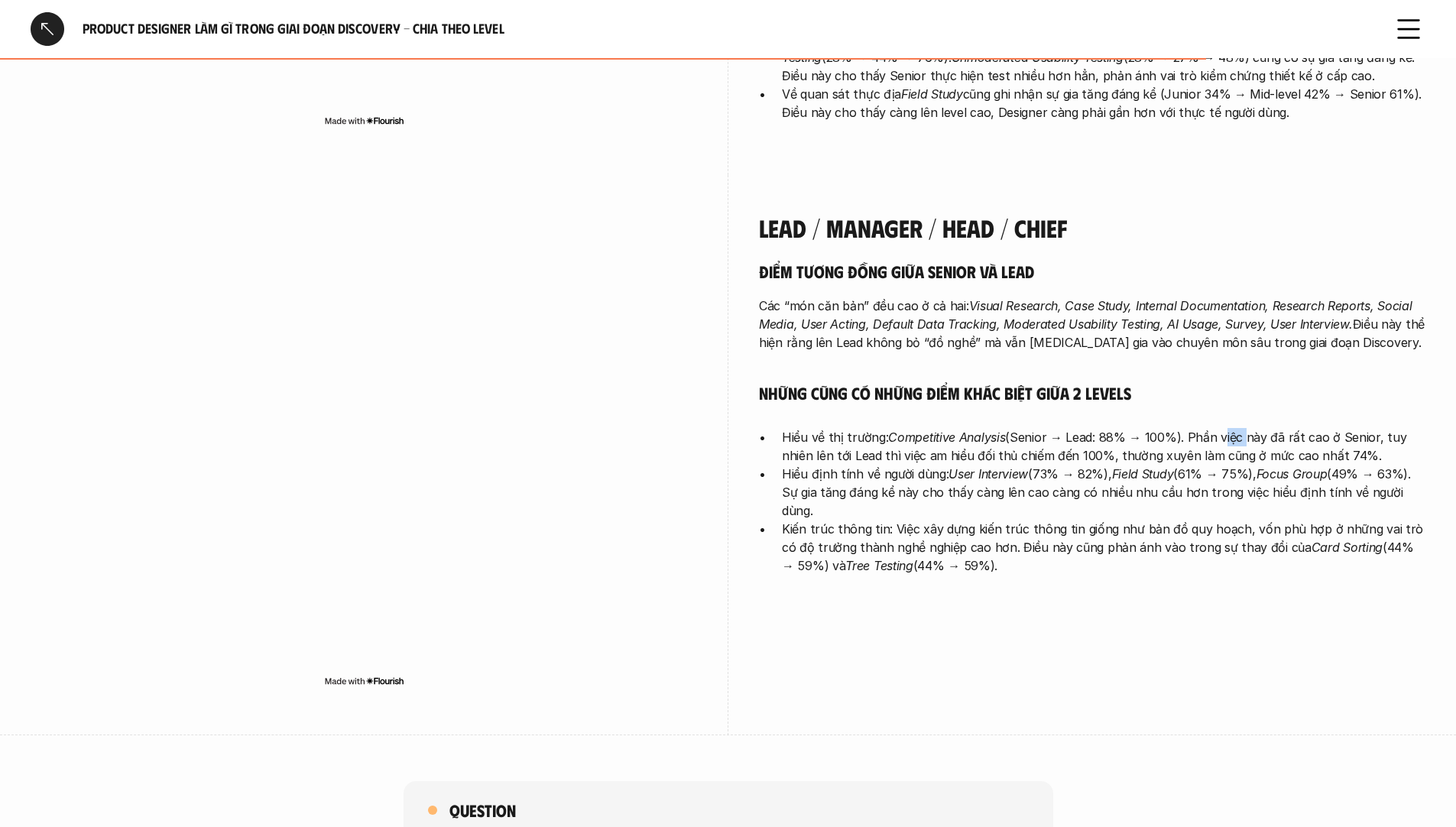
click at [1231, 428] on p "Hiểu về thị trường: Competitive Analysis (Senior → Lead: 88% → 100%). Phần việc…" at bounding box center [1104, 447] width 644 height 37
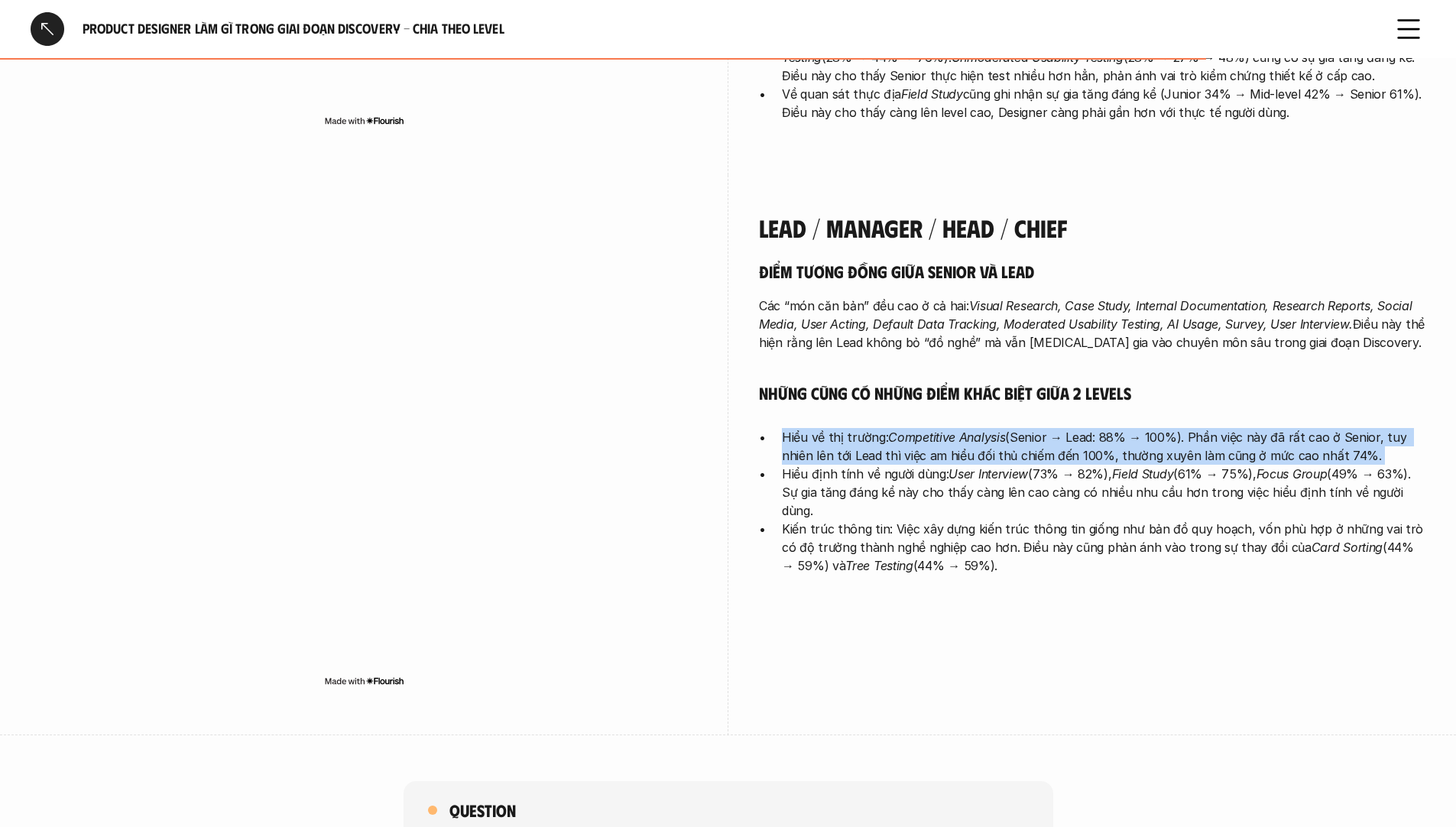
click at [1231, 428] on p "Hiểu về thị trường: Competitive Analysis (Senior → Lead: 88% → 100%). Phần việc…" at bounding box center [1104, 447] width 644 height 37
click at [1245, 428] on p "Hiểu về thị trường: Competitive Analysis (Senior → Lead: 88% → 100%). Phần việc…" at bounding box center [1104, 447] width 644 height 37
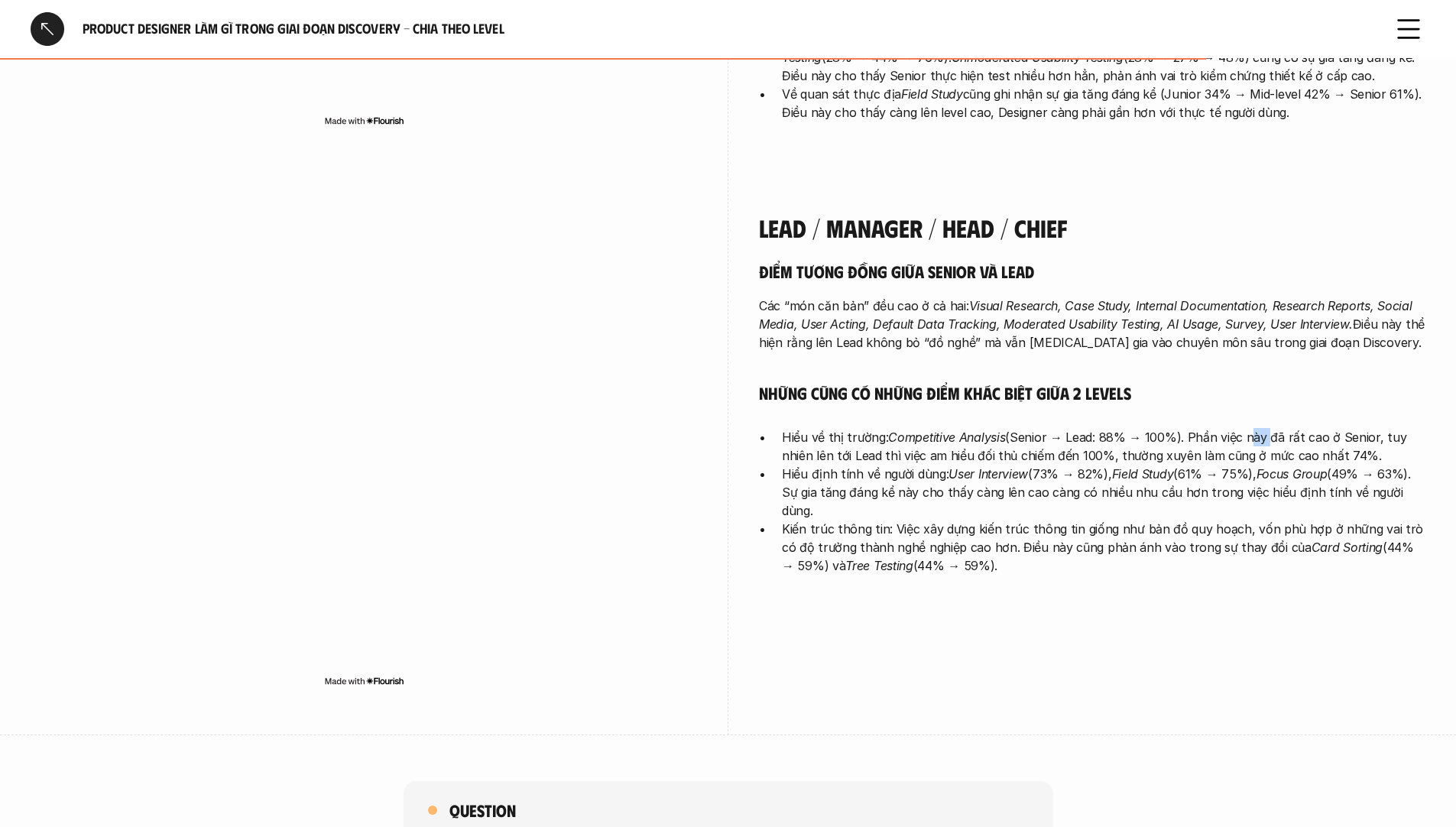
click at [1245, 428] on p "Hiểu về thị trường: Competitive Analysis (Senior → Lead: 88% → 100%). Phần việc…" at bounding box center [1104, 447] width 644 height 37
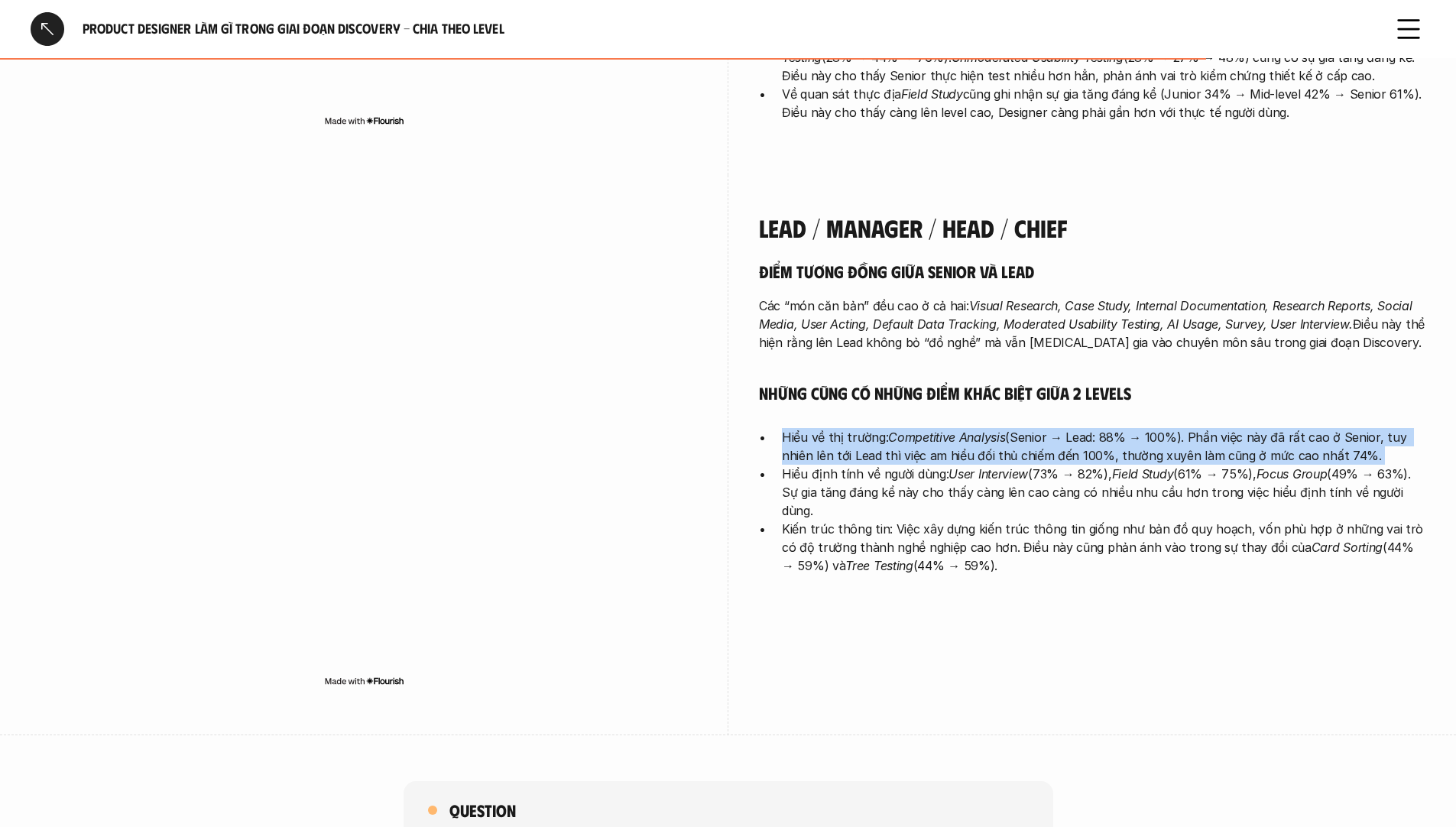
click at [1245, 428] on p "Hiểu về thị trường: Competitive Analysis (Senior → Lead: 88% → 100%). Phần việc…" at bounding box center [1104, 447] width 644 height 37
click at [1231, 428] on p "Hiểu về thị trường: Competitive Analysis (Senior → Lead: 88% → 100%). Phần việc…" at bounding box center [1104, 447] width 644 height 37
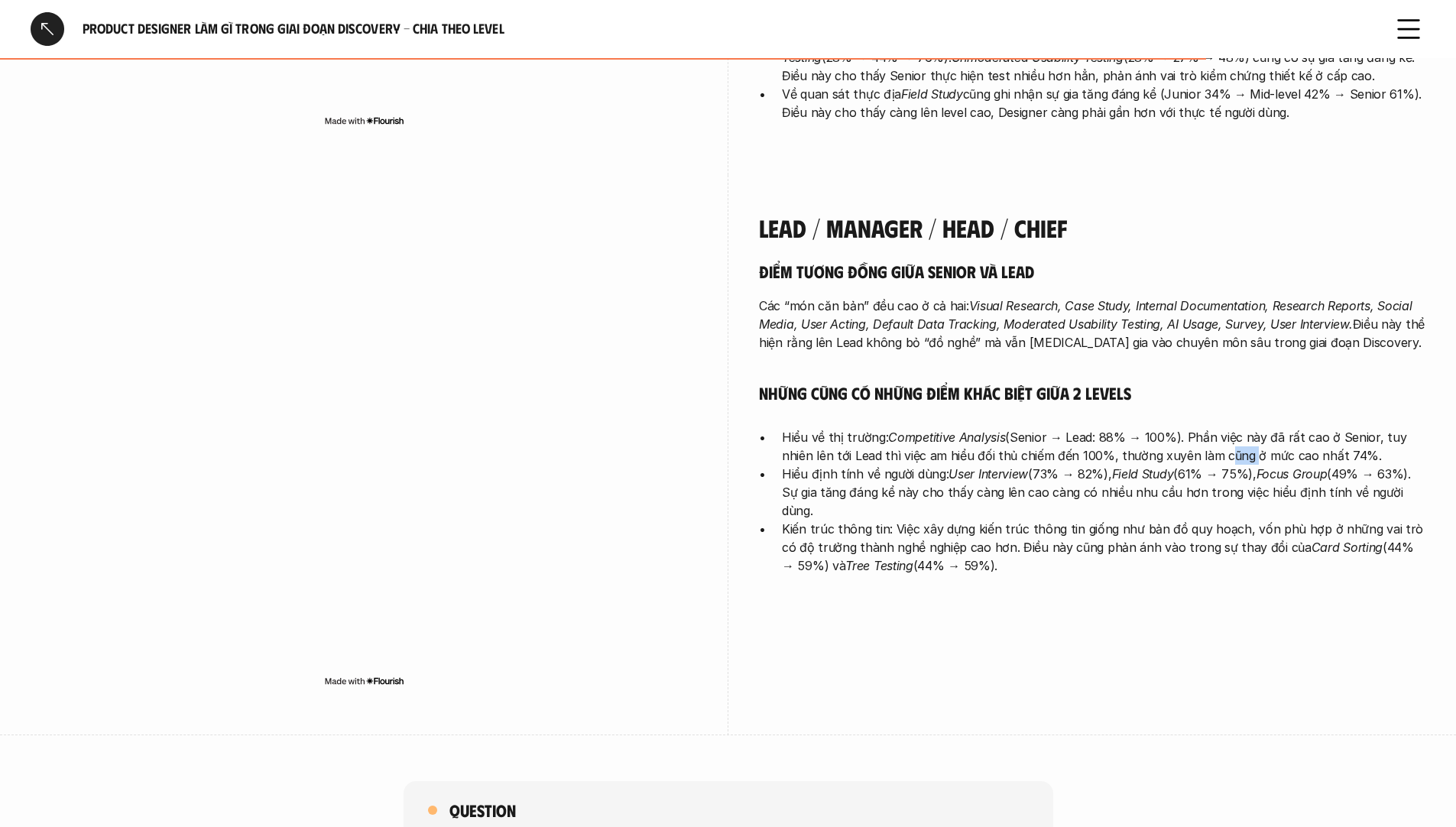
click at [1231, 428] on p "Hiểu về thị trường: Competitive Analysis (Senior → Lead: 88% → 100%). Phần việc…" at bounding box center [1104, 447] width 644 height 37
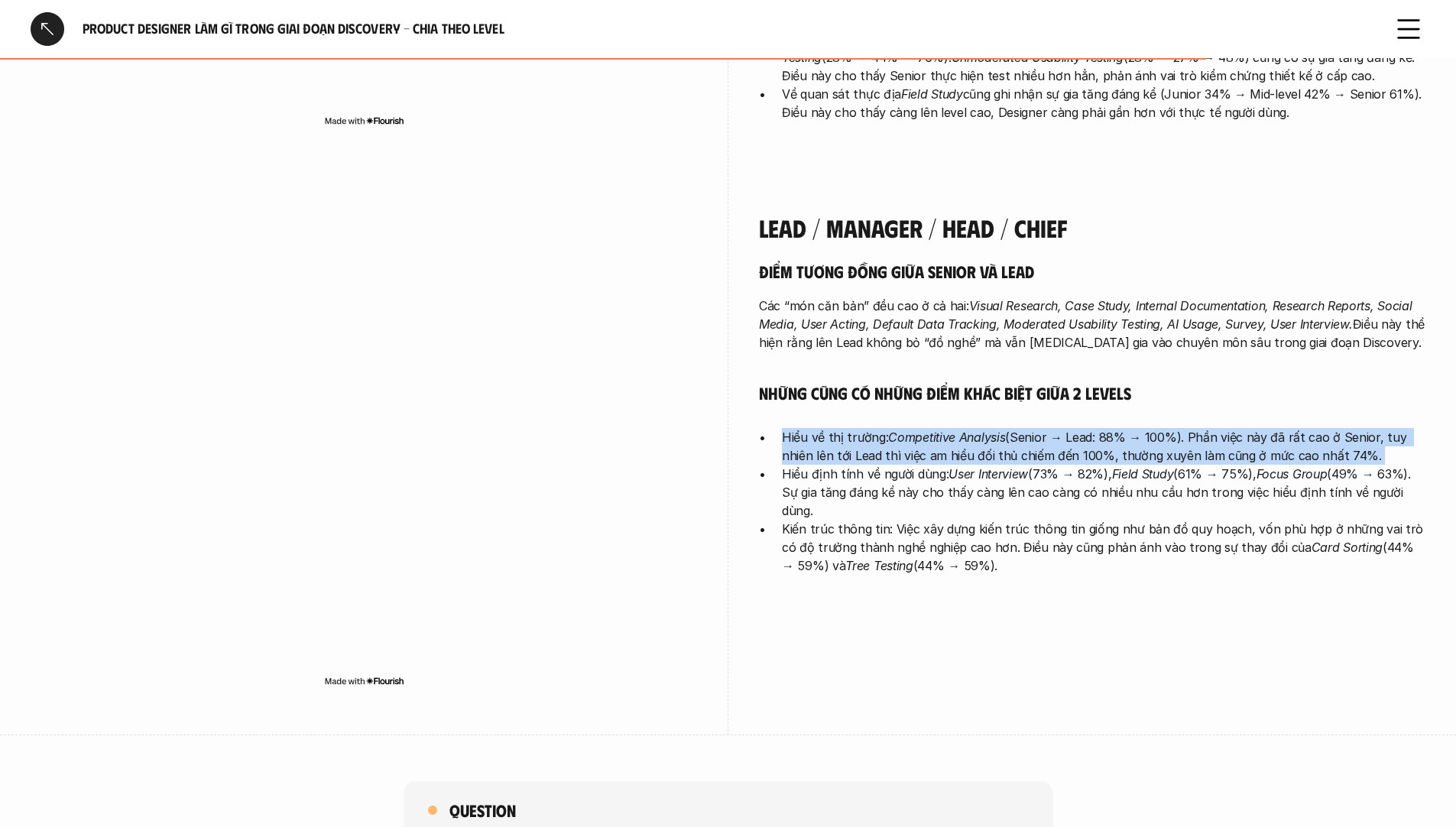
click at [1231, 428] on p "Hiểu về thị trường: Competitive Analysis (Senior → Lead: 88% → 100%). Phần việc…" at bounding box center [1104, 447] width 644 height 37
click at [960, 428] on p "Hiểu về thị trường: Competitive Analysis (Senior → Lead: 88% → 100%). Phần việc…" at bounding box center [1104, 447] width 644 height 37
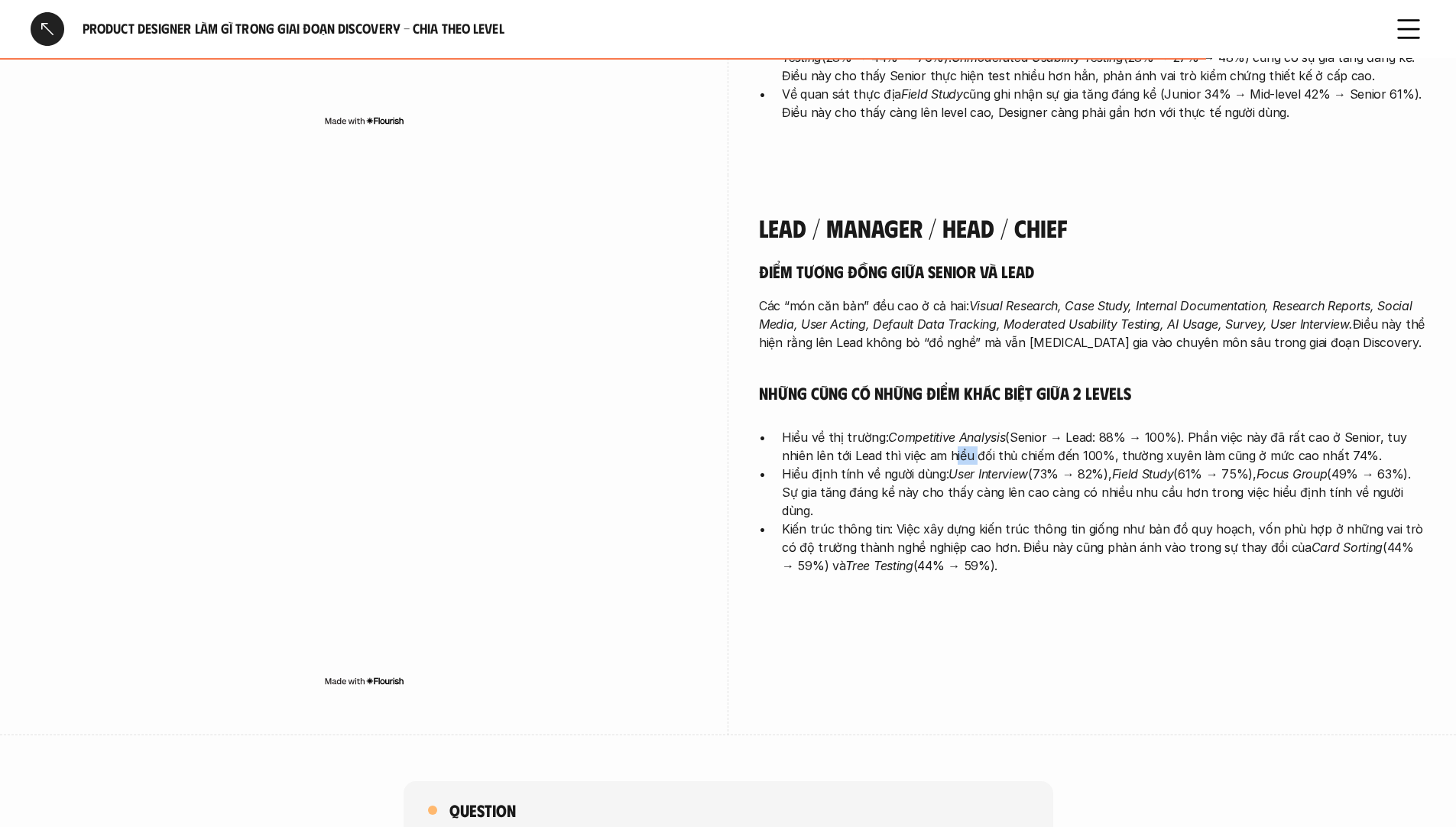
click at [960, 428] on p "Hiểu về thị trường: Competitive Analysis (Senior → Lead: 88% → 100%). Phần việc…" at bounding box center [1104, 447] width 644 height 37
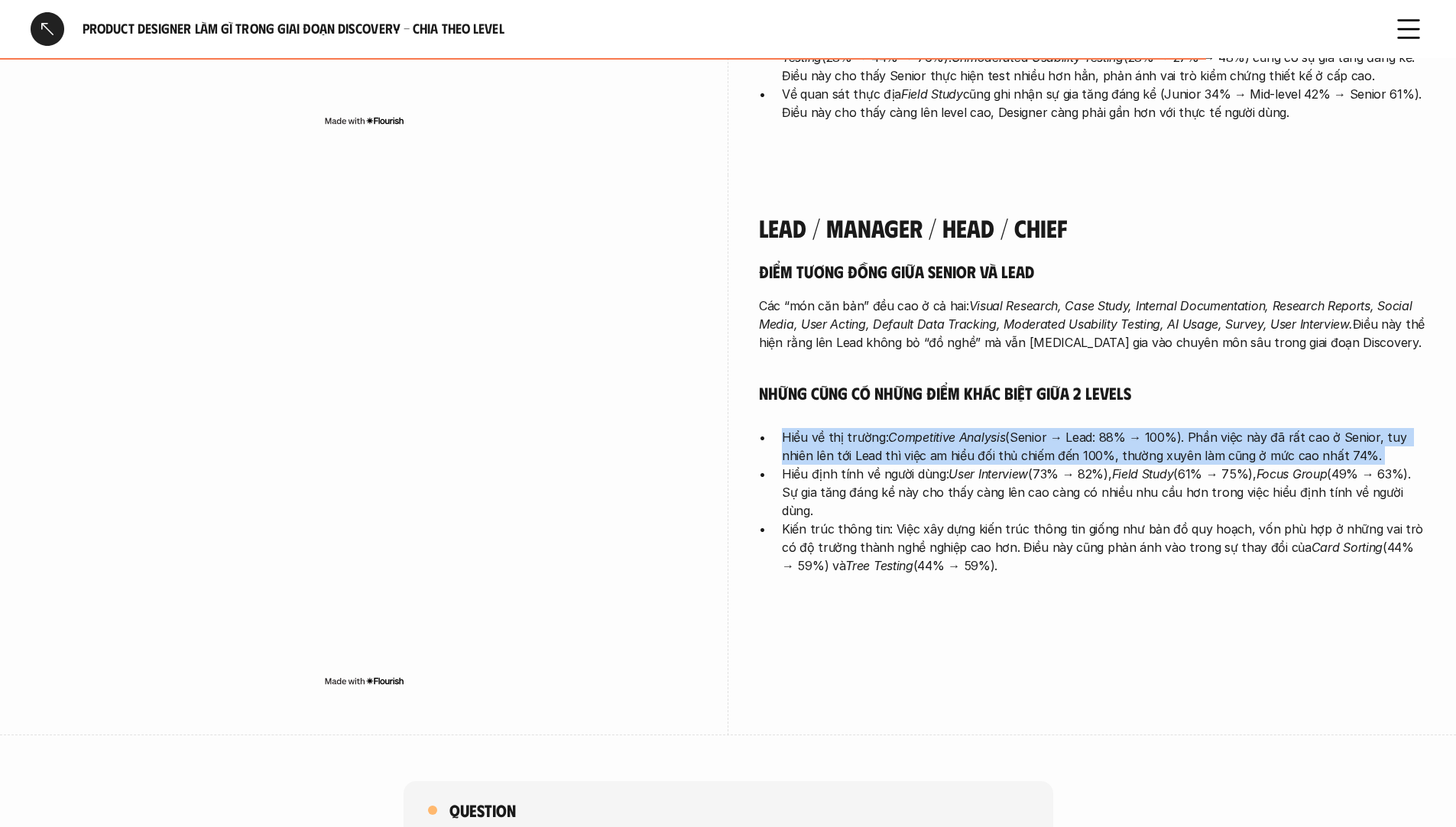
click at [960, 428] on p "Hiểu về thị trường: Competitive Analysis (Senior → Lead: 88% → 100%). Phần việc…" at bounding box center [1104, 447] width 644 height 37
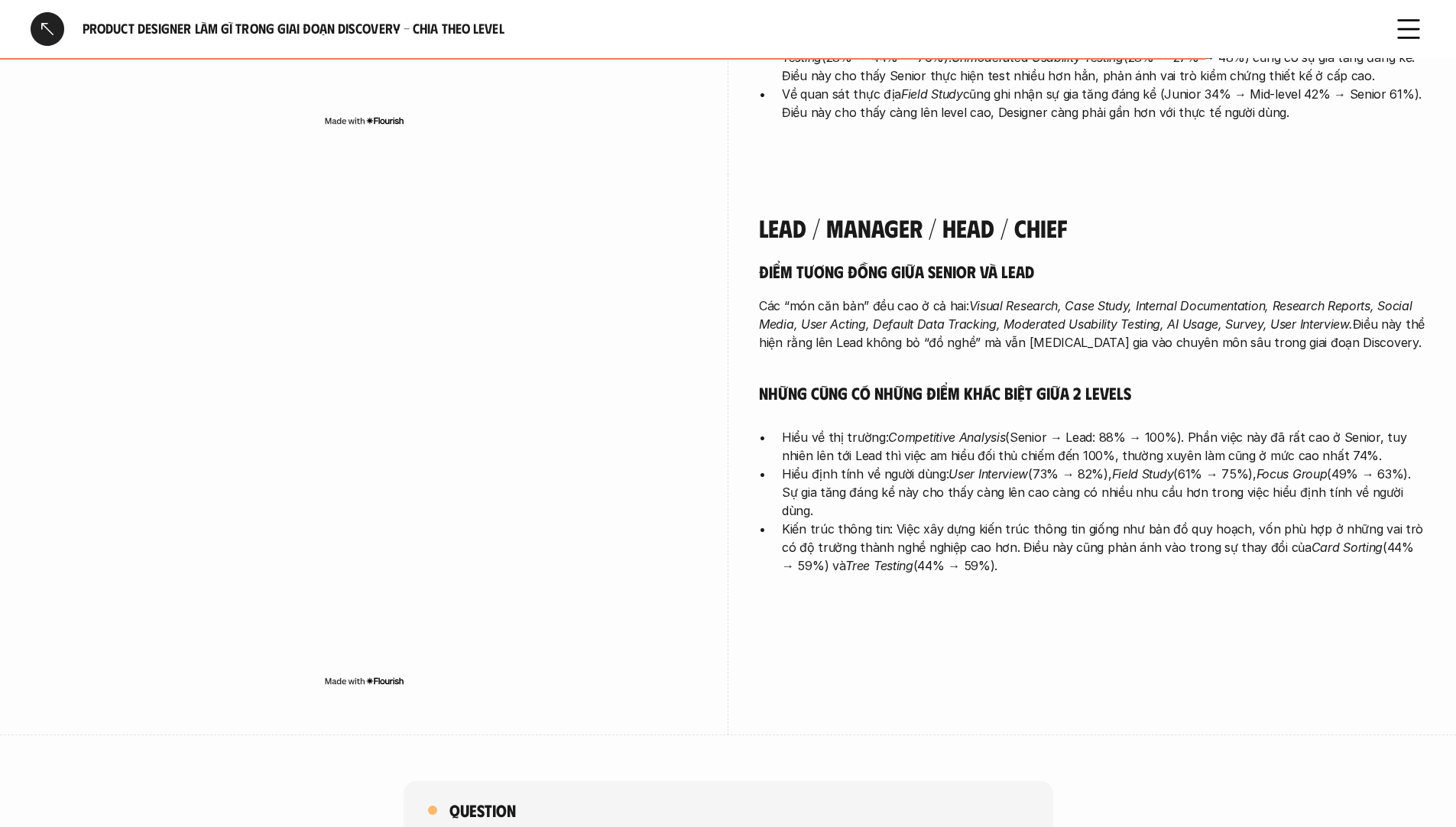
click at [969, 466] on em "User Interview" at bounding box center [988, 473] width 80 height 15
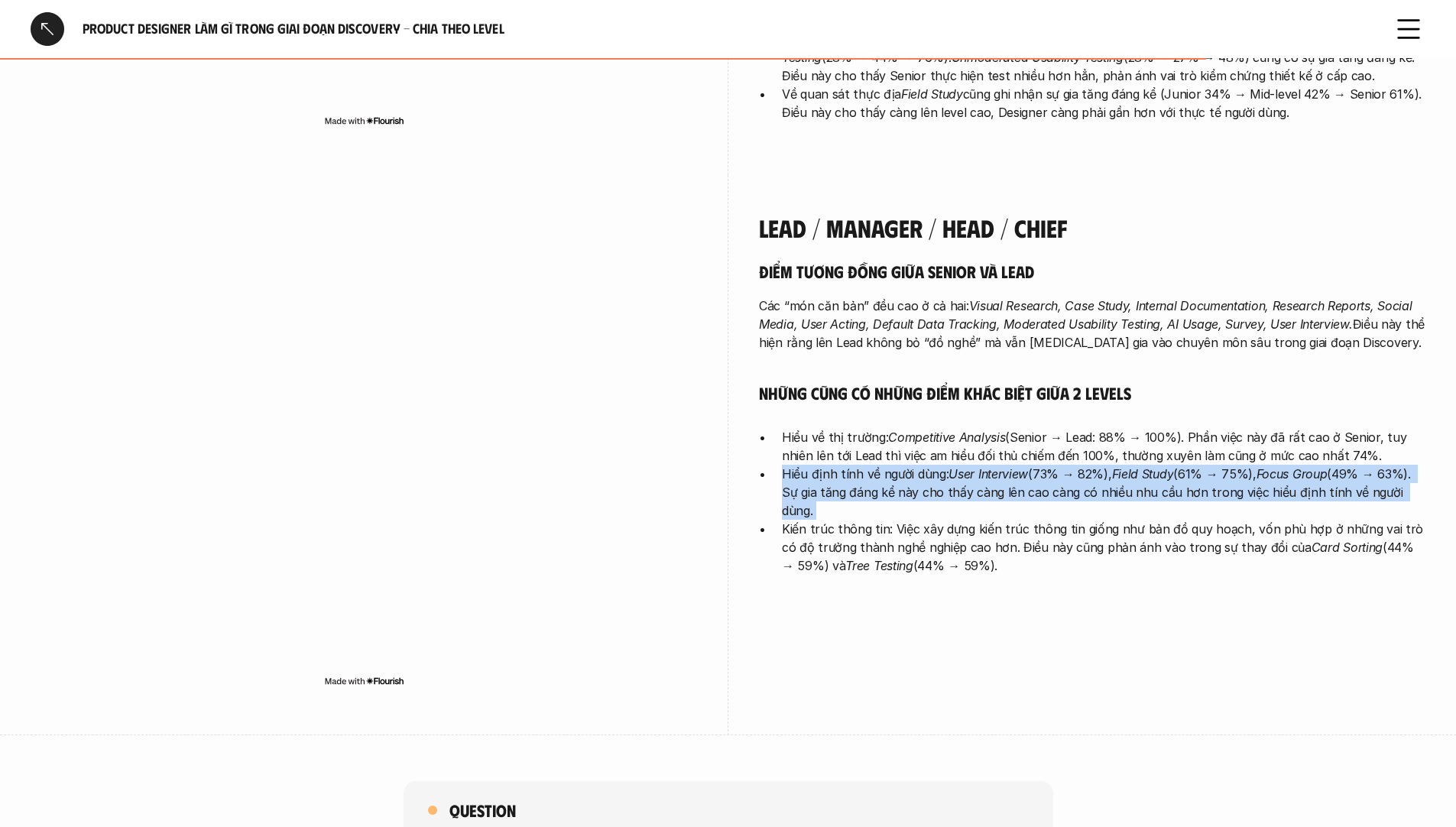
click at [969, 466] on em "User Interview" at bounding box center [988, 473] width 80 height 15
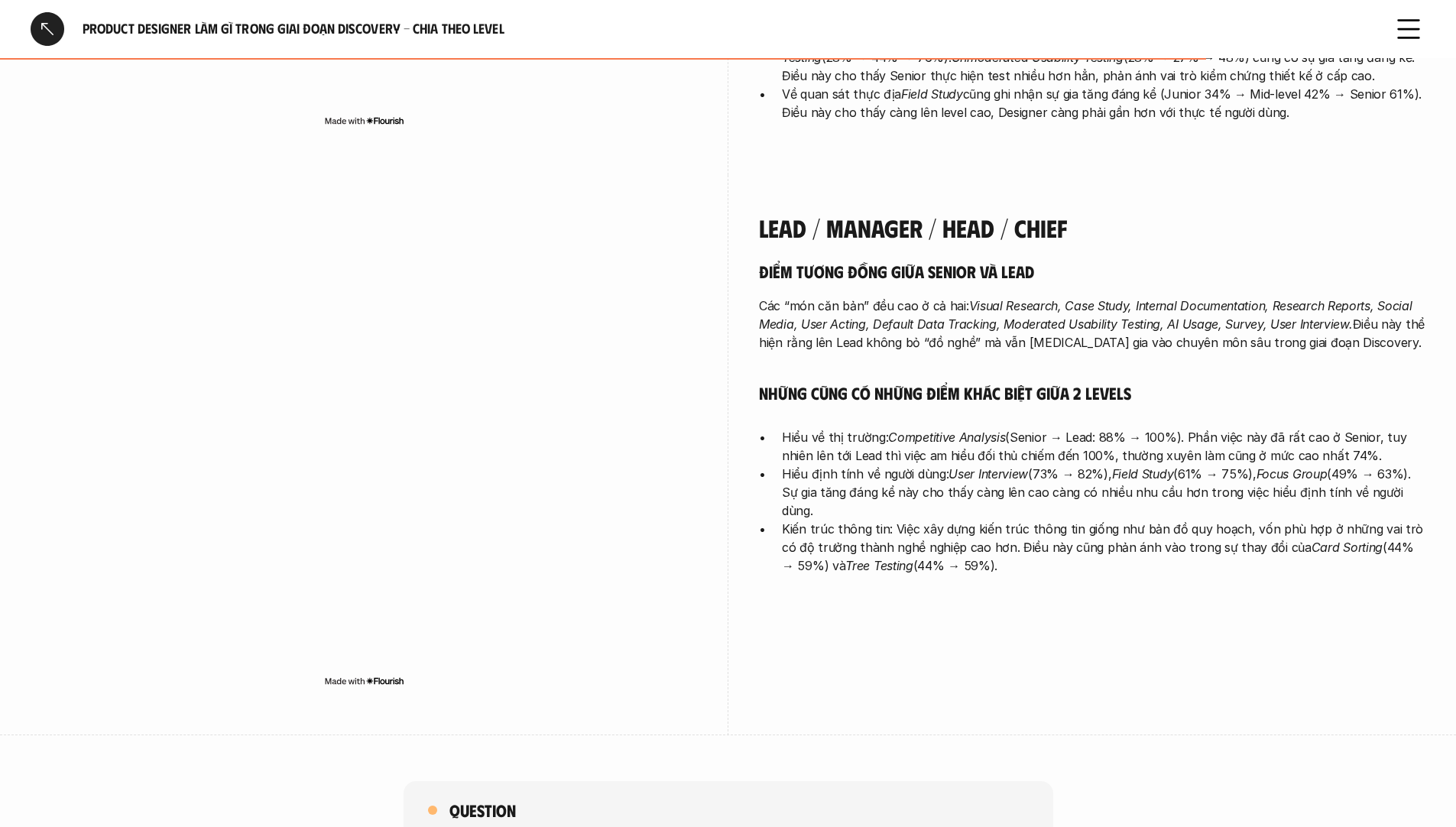
click at [1050, 428] on p "Hiểu về thị trường: Competitive Analysis (Senior → Lead: 88% → 100%). Phần việc…" at bounding box center [1104, 447] width 644 height 37
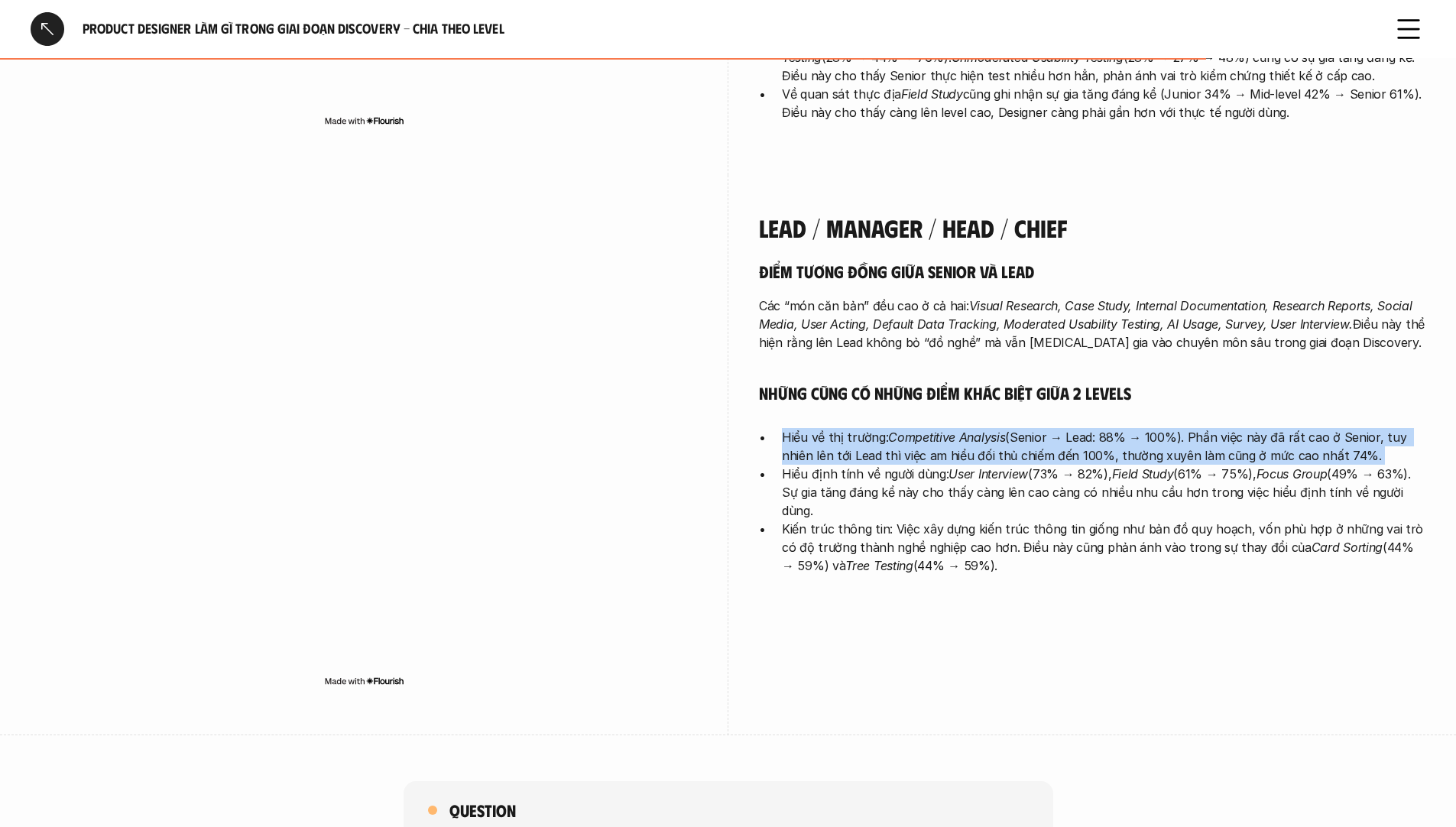
click at [1050, 428] on p "Hiểu về thị trường: Competitive Analysis (Senior → Lead: 88% → 100%). Phần việc…" at bounding box center [1104, 447] width 644 height 37
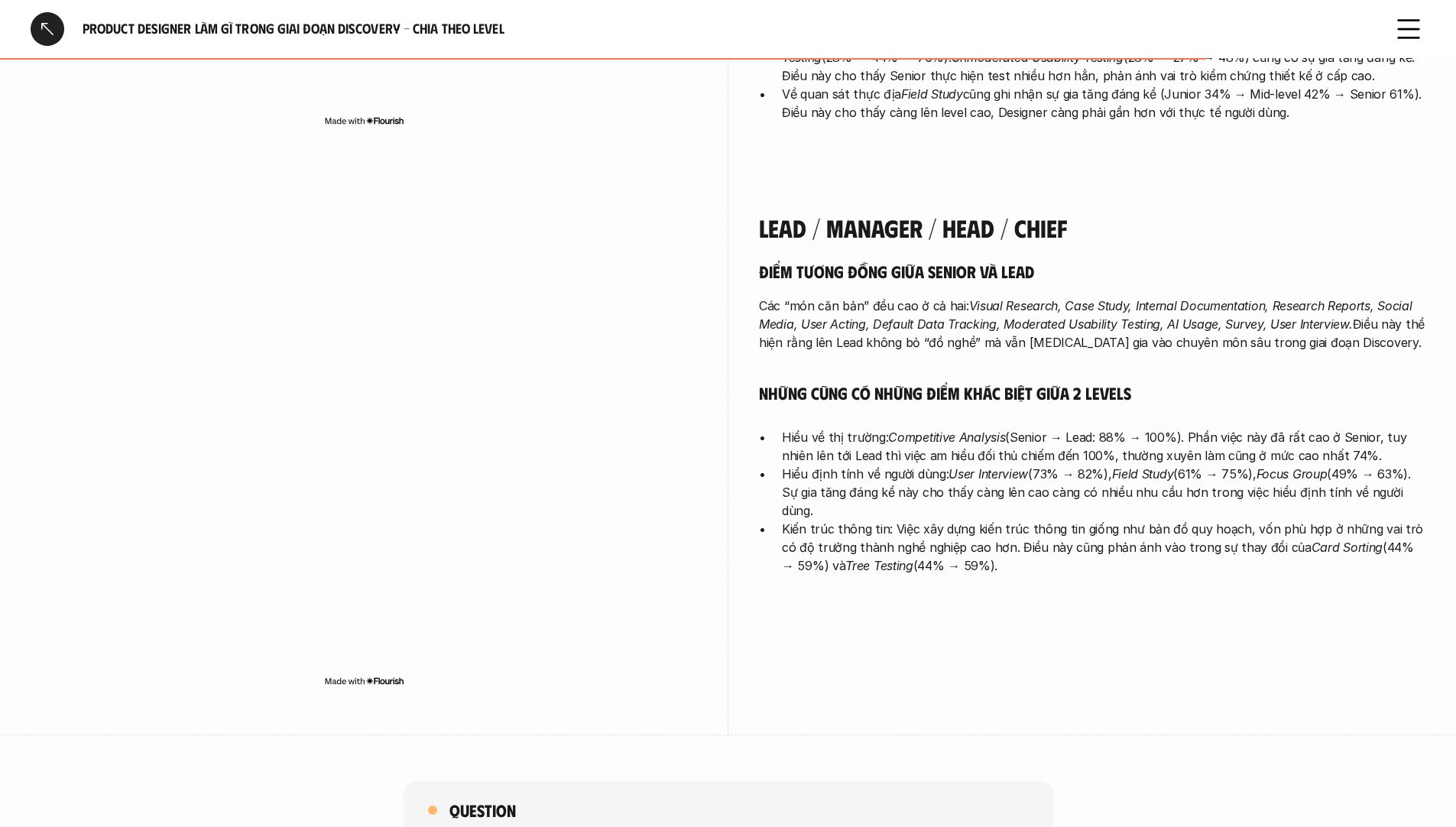
click at [1086, 465] on p "Hiểu định tính về người dùng: User Interview (73% → 82%), Field Study (61% → 75…" at bounding box center [1104, 493] width 644 height 55
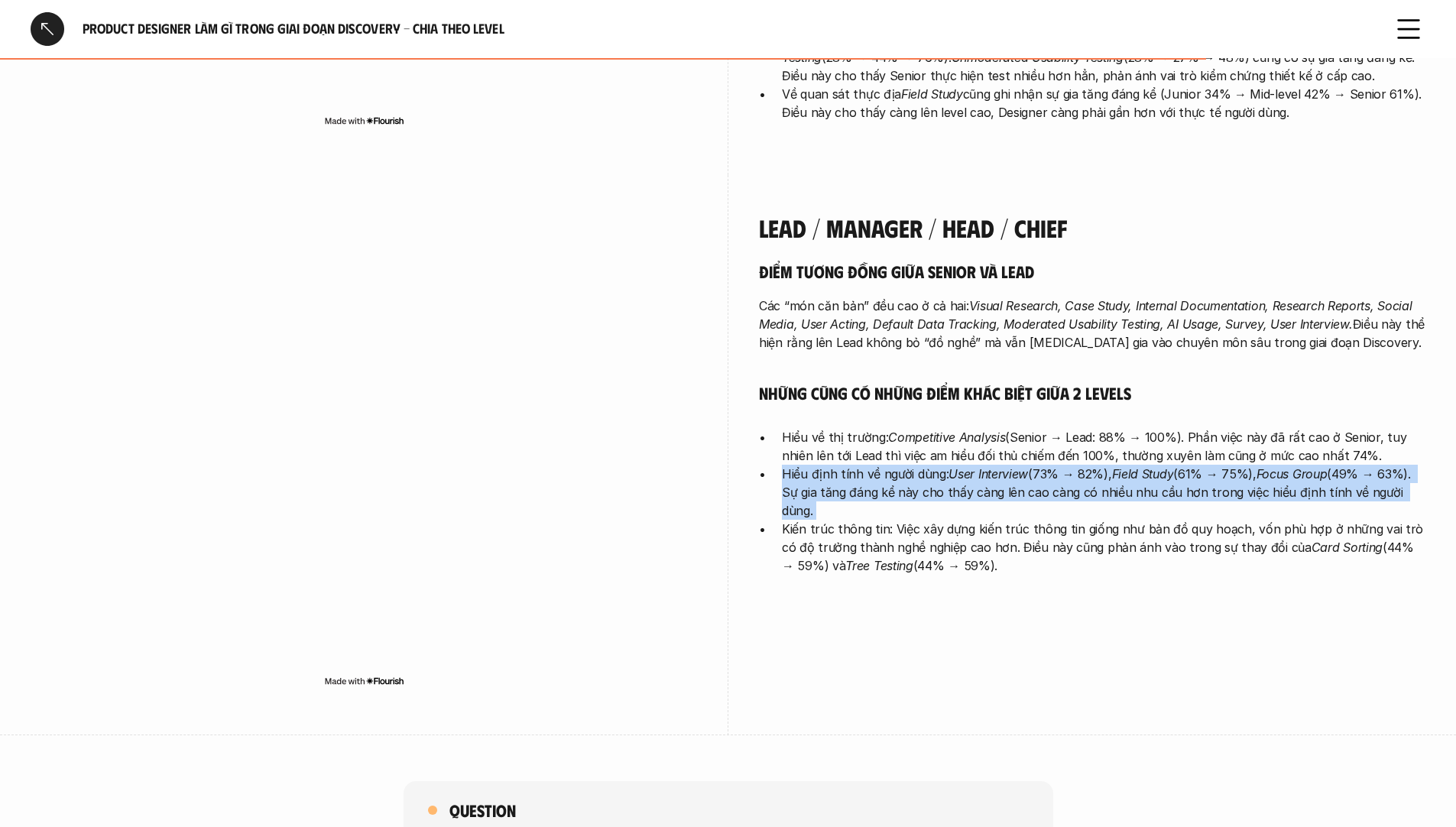
click at [1086, 465] on p "Hiểu định tính về người dùng: User Interview (73% → 82%), Field Study (61% → 75…" at bounding box center [1104, 493] width 644 height 55
click at [899, 465] on p "Hiểu định tính về người dùng: User Interview (73% → 82%), Field Study (61% → 75…" at bounding box center [1104, 493] width 644 height 55
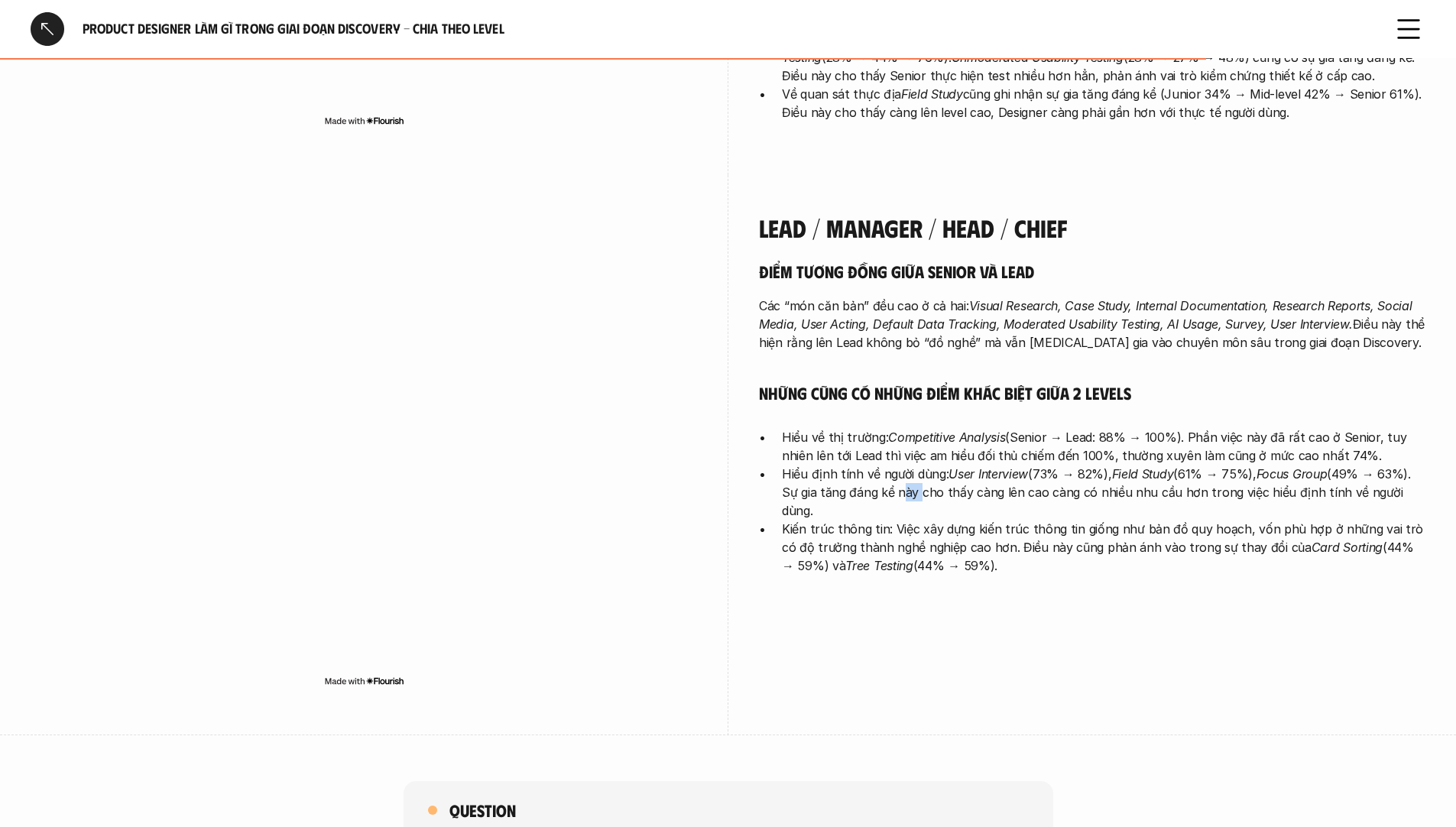
click at [899, 465] on p "Hiểu định tính về người dùng: User Interview (73% → 82%), Field Study (61% → 75…" at bounding box center [1104, 493] width 644 height 55
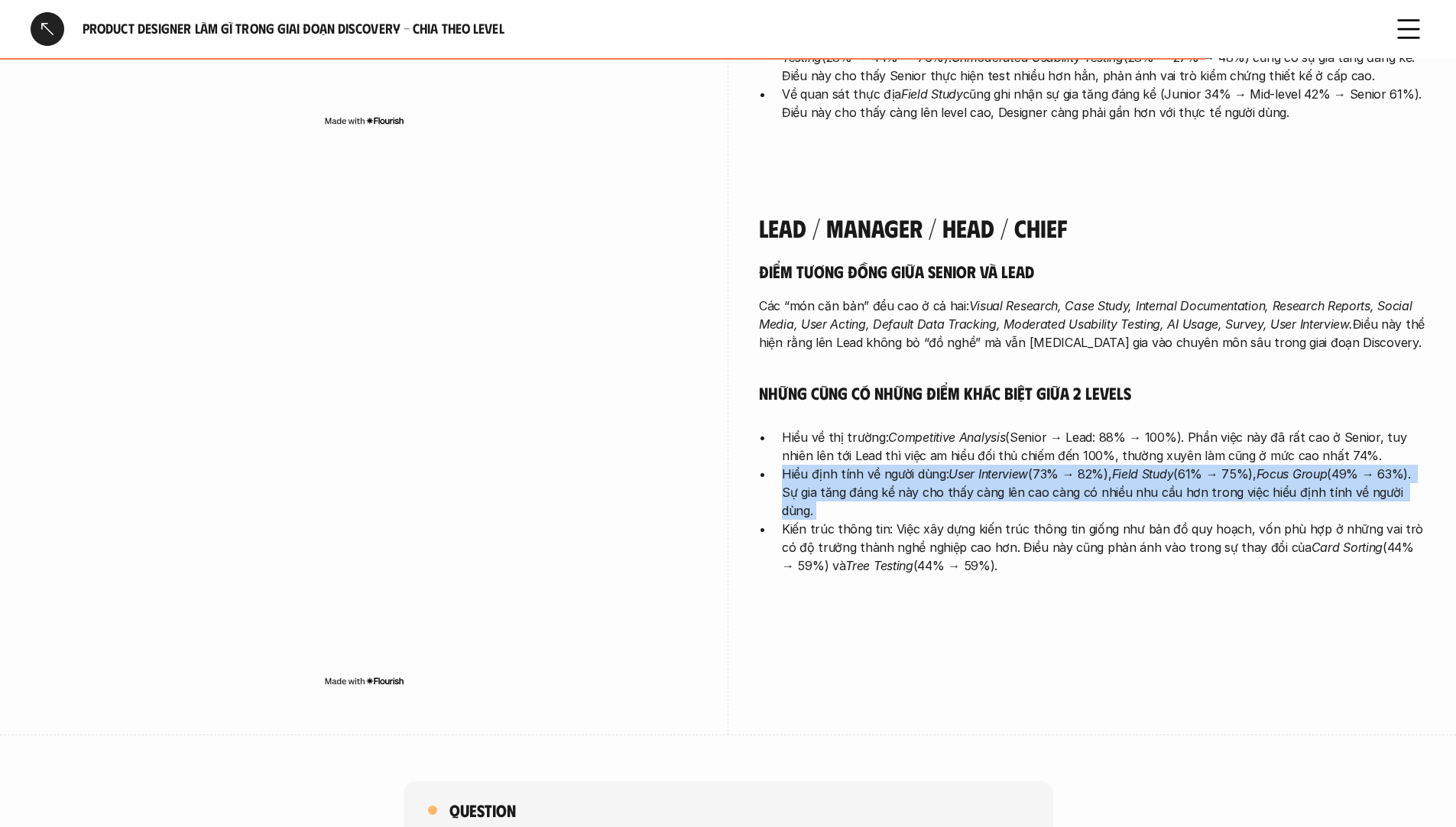
click at [899, 465] on p "Hiểu định tính về người dùng: User Interview (73% → 82%), Field Study (61% → 75…" at bounding box center [1104, 493] width 644 height 55
click at [1061, 465] on p "Hiểu định tính về người dùng: User Interview (73% → 82%), Field Study (61% → 75…" at bounding box center [1104, 493] width 644 height 55
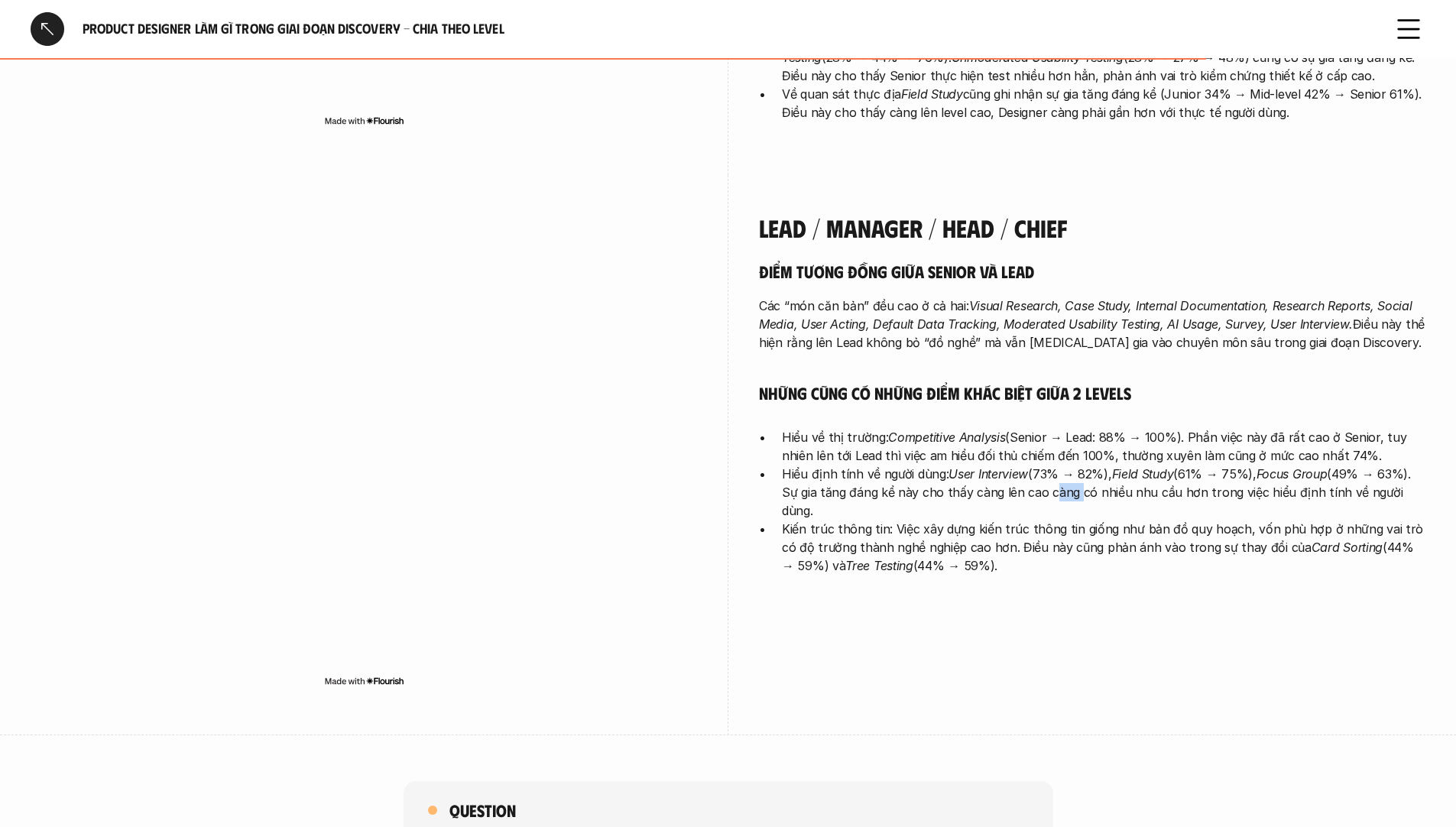
click at [1061, 465] on p "Hiểu định tính về người dùng: User Interview (73% → 82%), Field Study (61% → 75…" at bounding box center [1104, 493] width 644 height 55
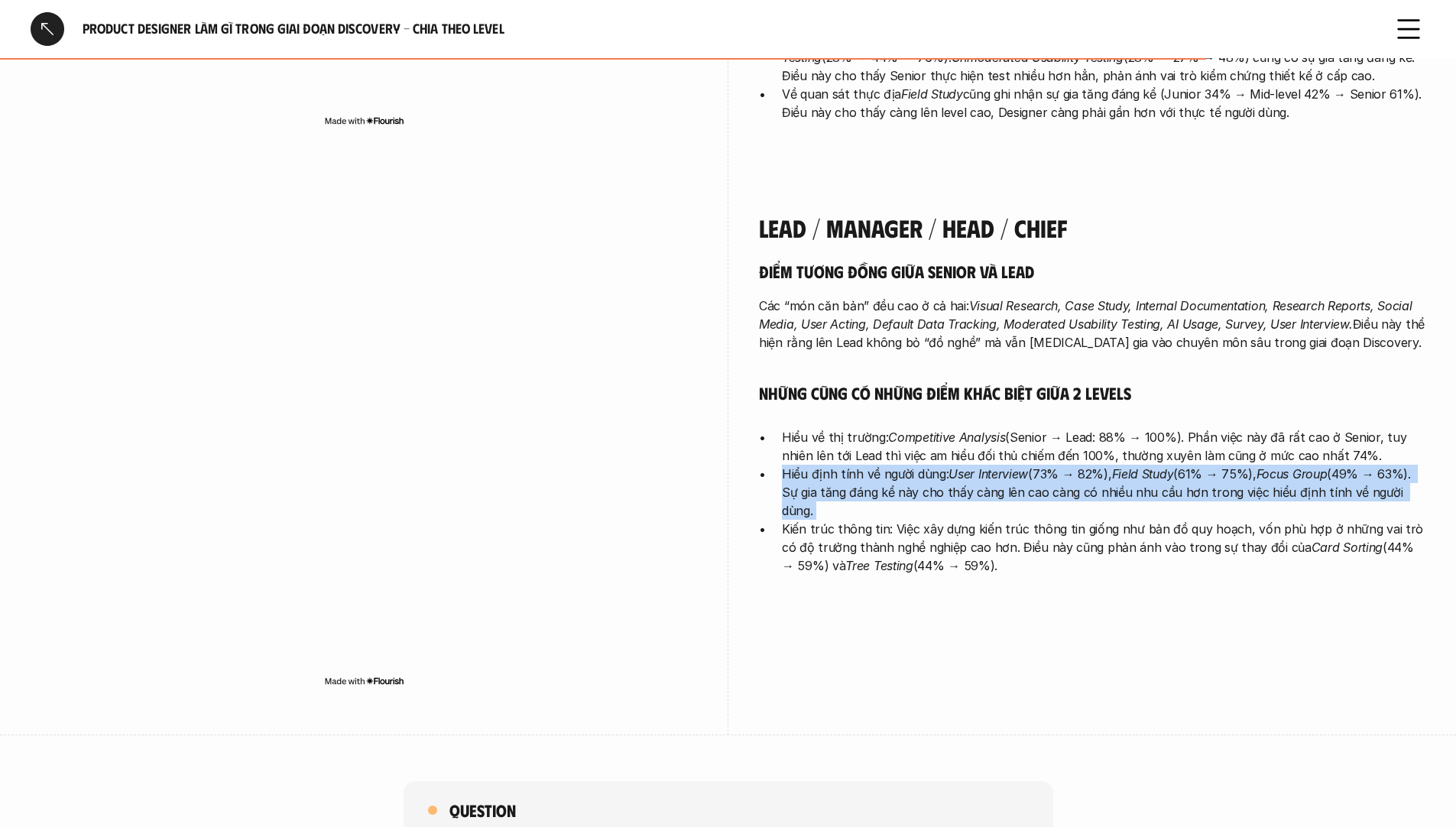
click at [1061, 465] on p "Hiểu định tính về người dùng: User Interview (73% → 82%), Field Study (61% → 75…" at bounding box center [1104, 493] width 644 height 55
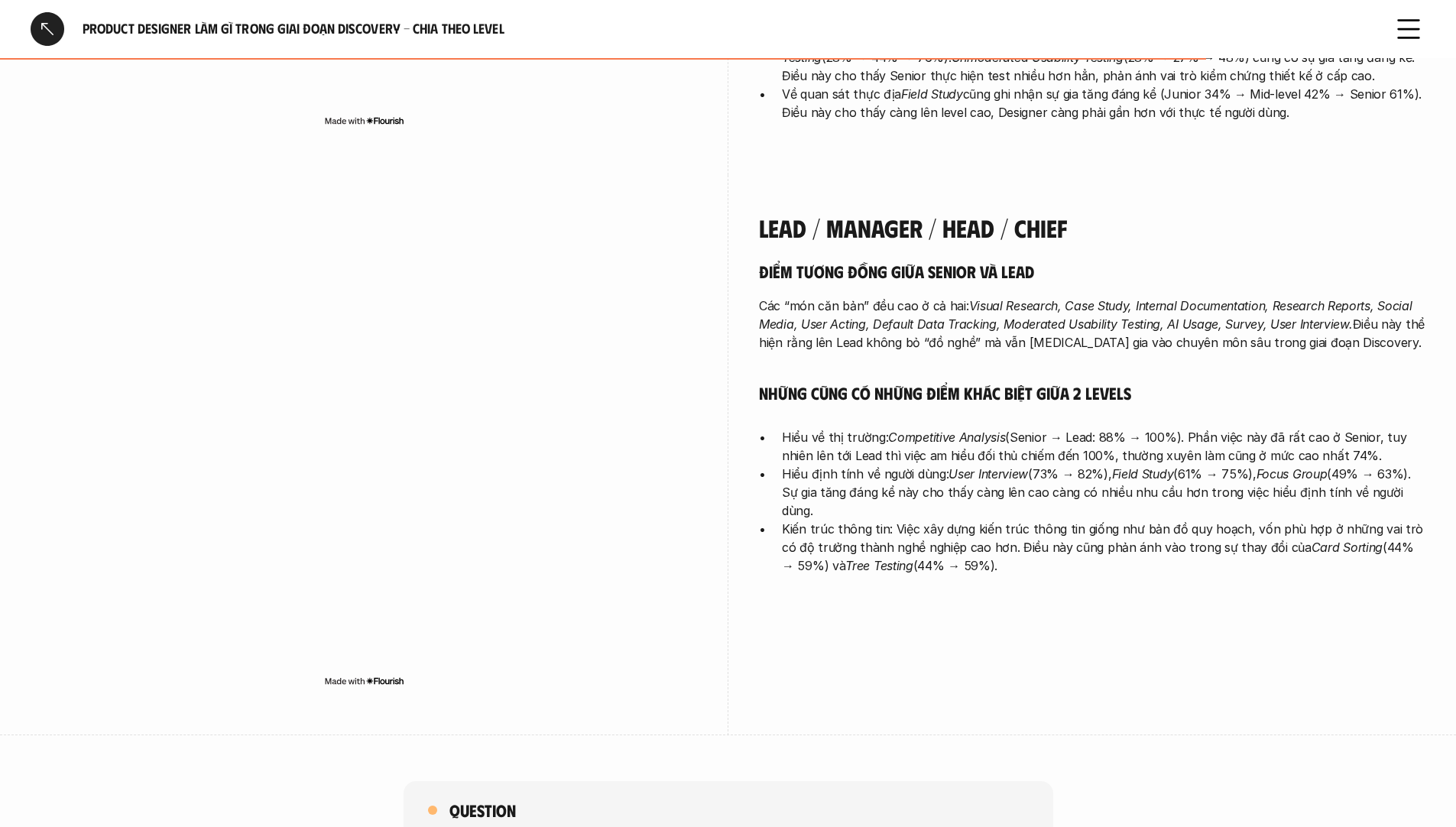
click at [978, 520] on p "Kiến trúc thông tin: Việc xây dựng kiến trúc thông tin giống như bản đồ quy hoạ…" at bounding box center [1104, 547] width 644 height 55
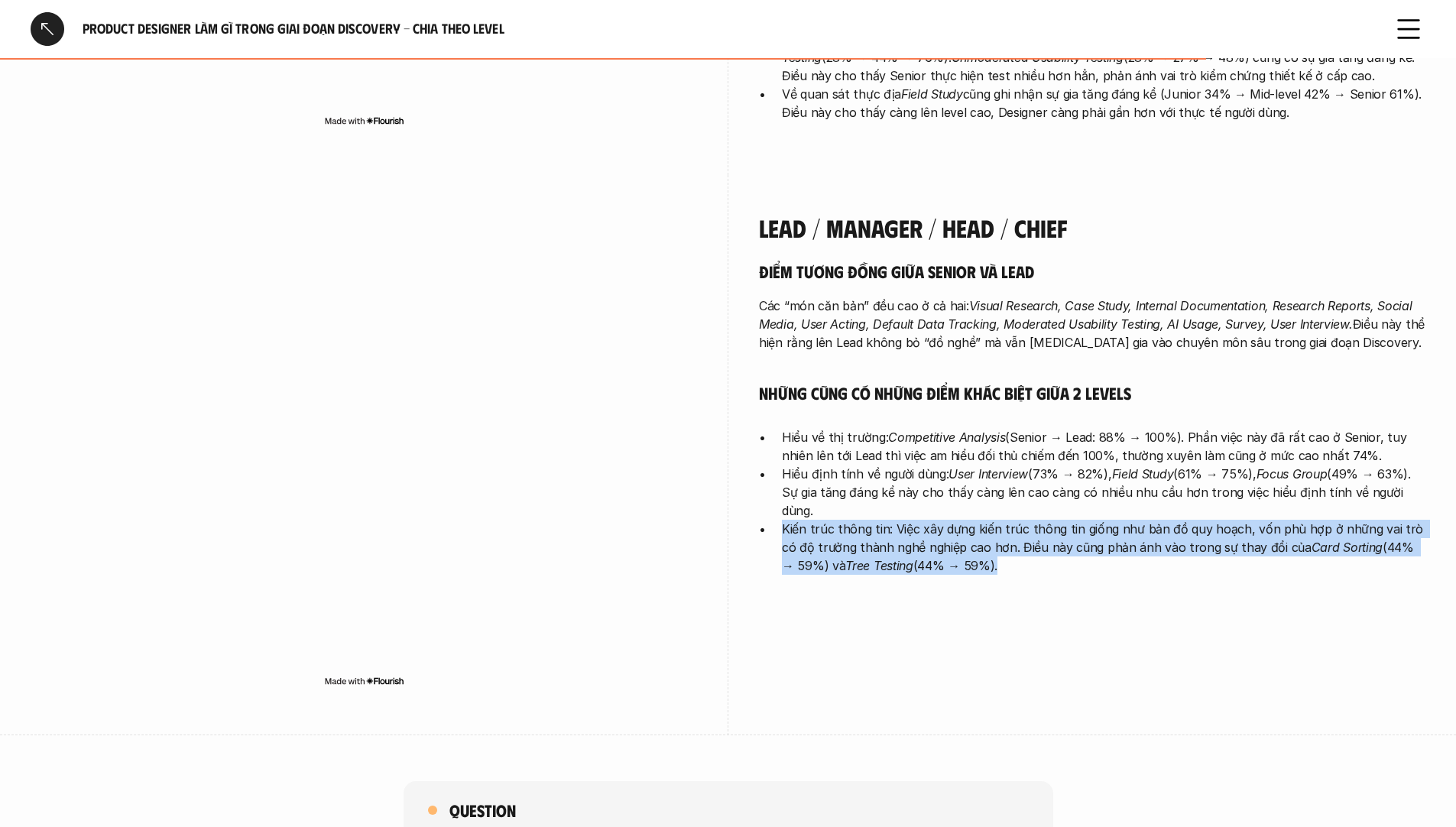
click at [978, 520] on p "Kiến trúc thông tin: Việc xây dựng kiến trúc thông tin giống như bản đồ quy hoạ…" at bounding box center [1104, 547] width 644 height 55
click at [890, 558] on em "Tree Testing" at bounding box center [879, 566] width 67 height 15
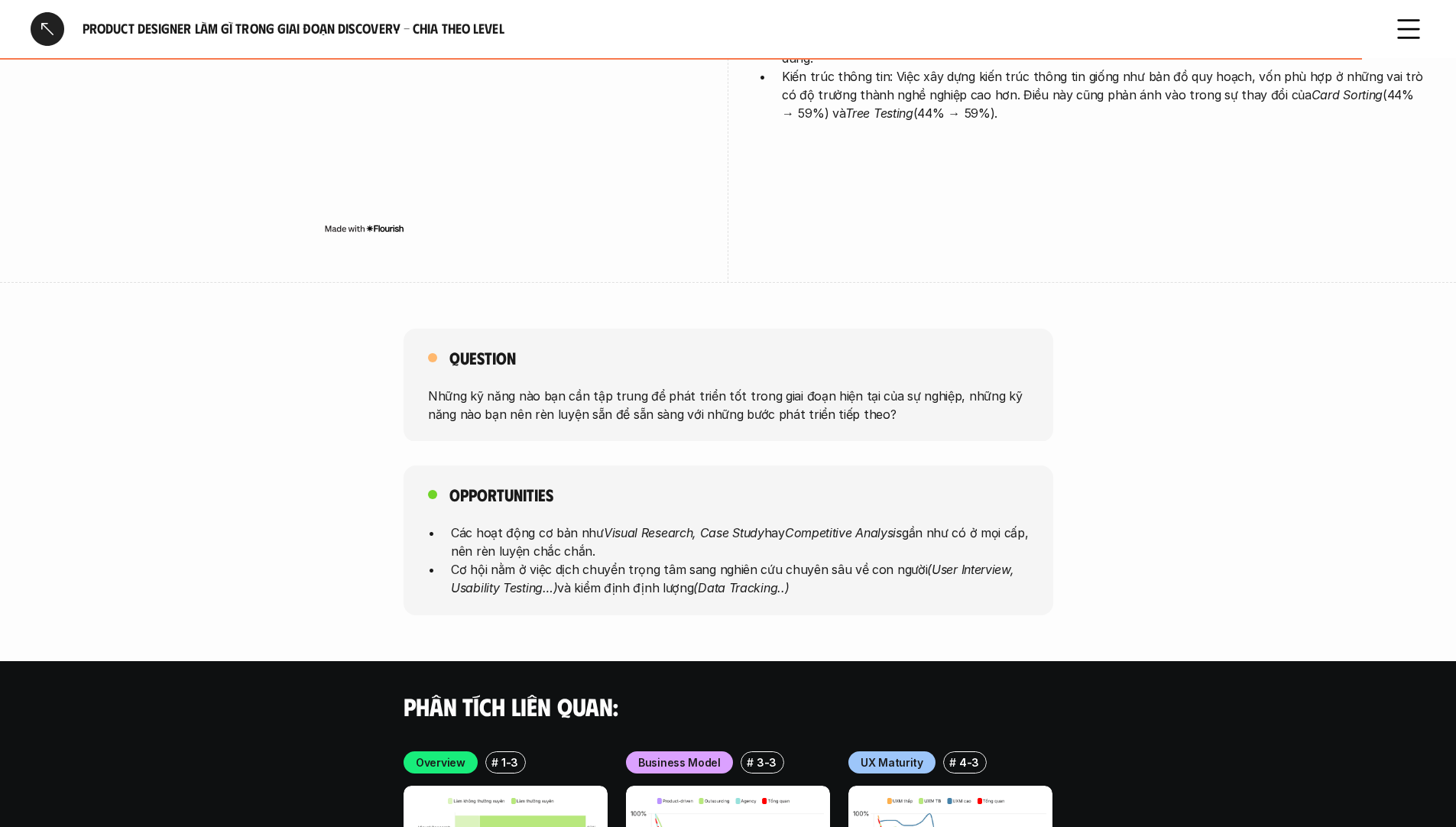
scroll to position [4134, 0]
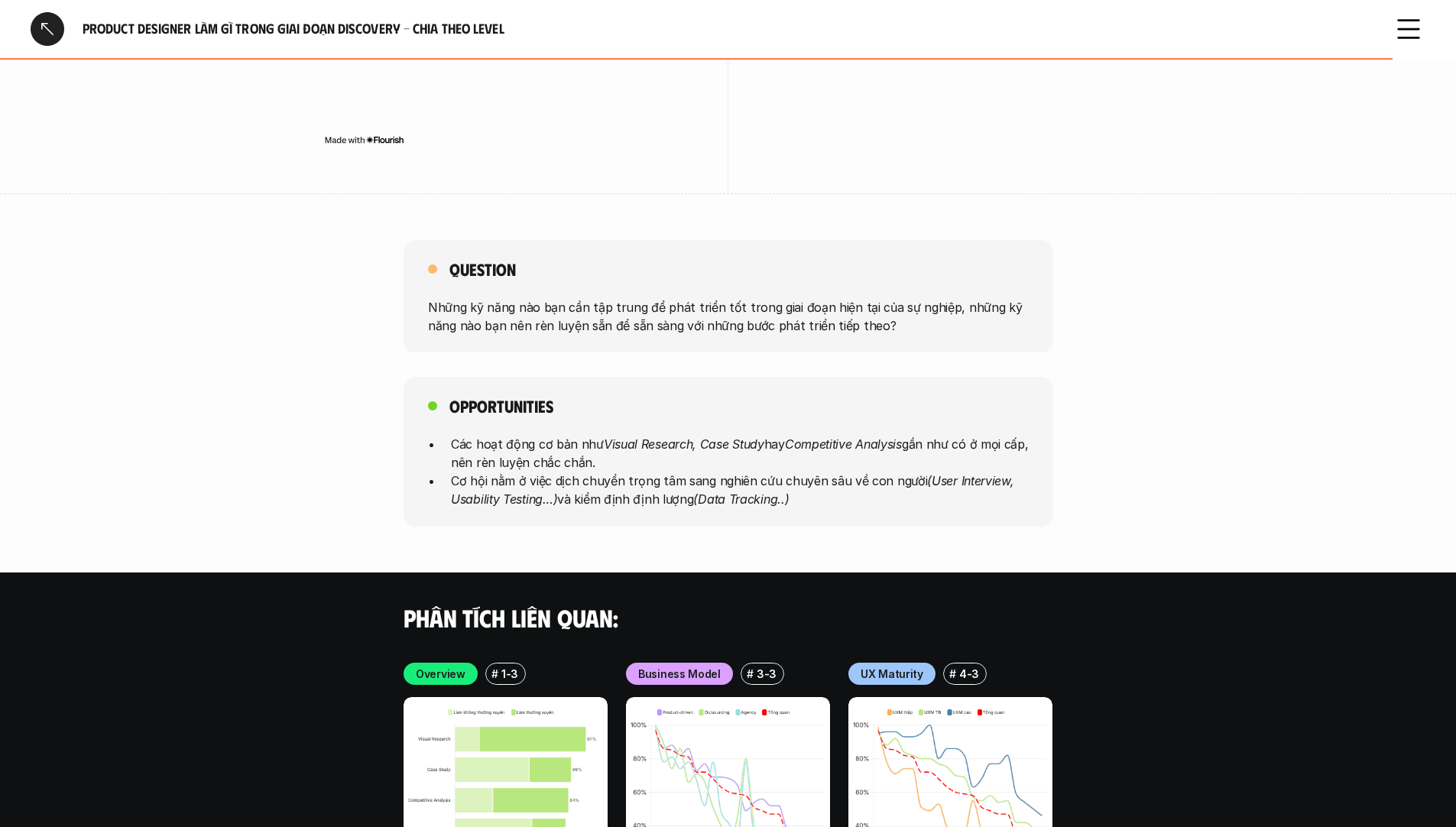
click at [697, 435] on p "Các hoạt động cơ bản như Visual Research, Case Study hay Competitive Analysis g…" at bounding box center [740, 453] width 578 height 37
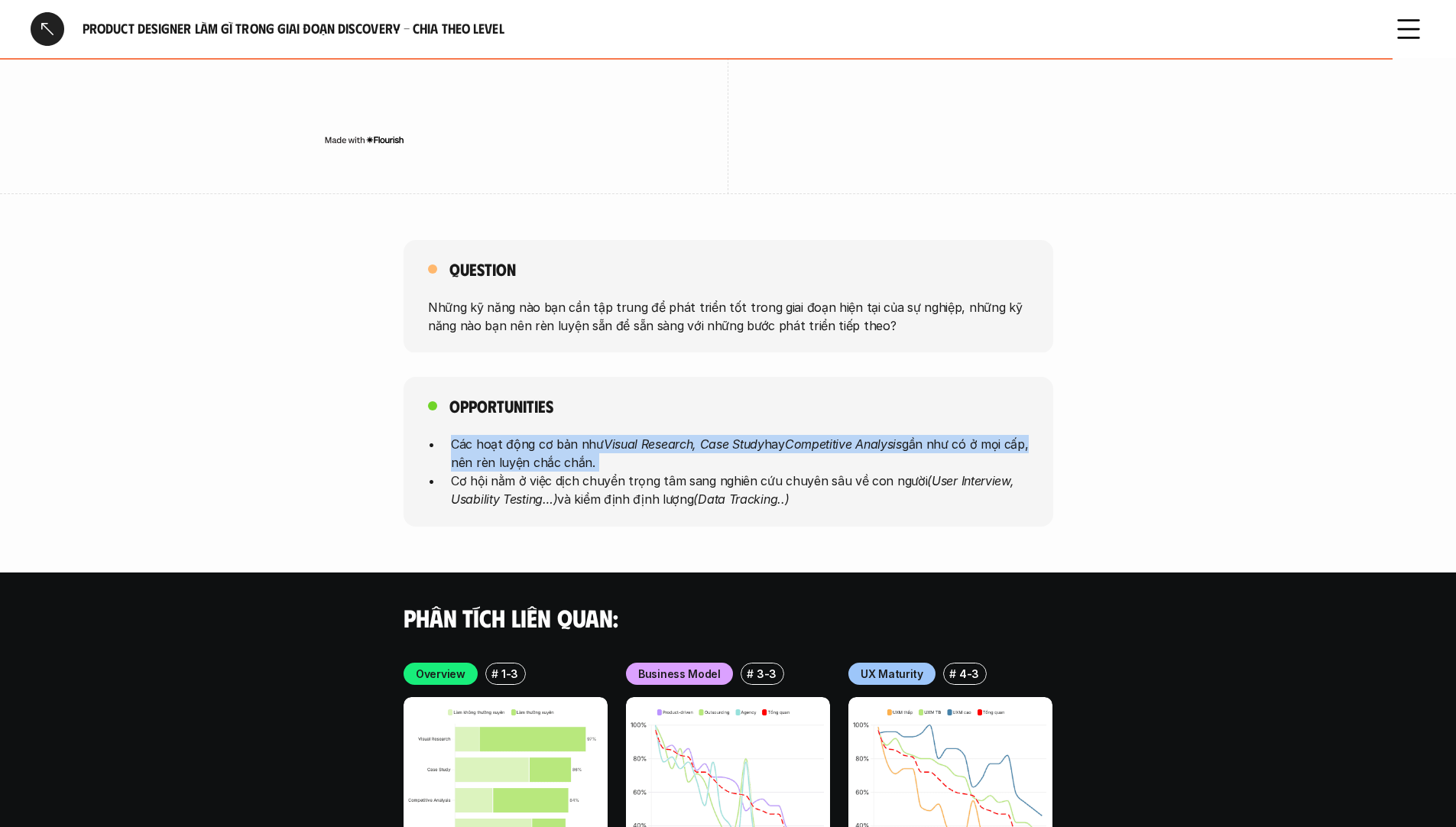
click at [697, 435] on p "Các hoạt động cơ bản như Visual Research, Case Study hay Competitive Analysis g…" at bounding box center [740, 453] width 578 height 37
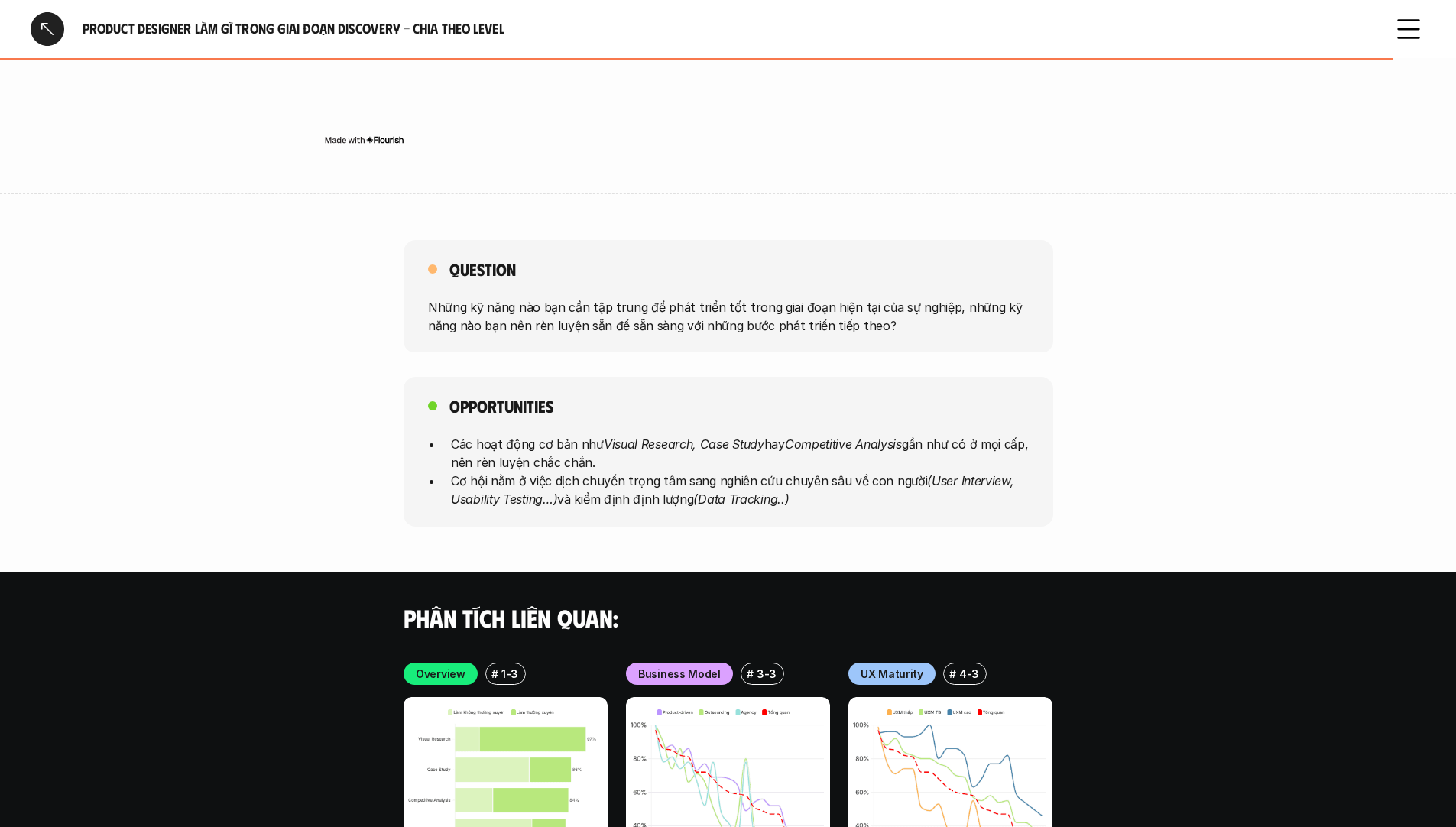
click at [721, 472] on p "Cơ hội nằm ở việc dịch chuyển trọng tâm sang nghiên cứu chuyên sâu về con người…" at bounding box center [740, 490] width 578 height 37
